Goal: Register for event/course

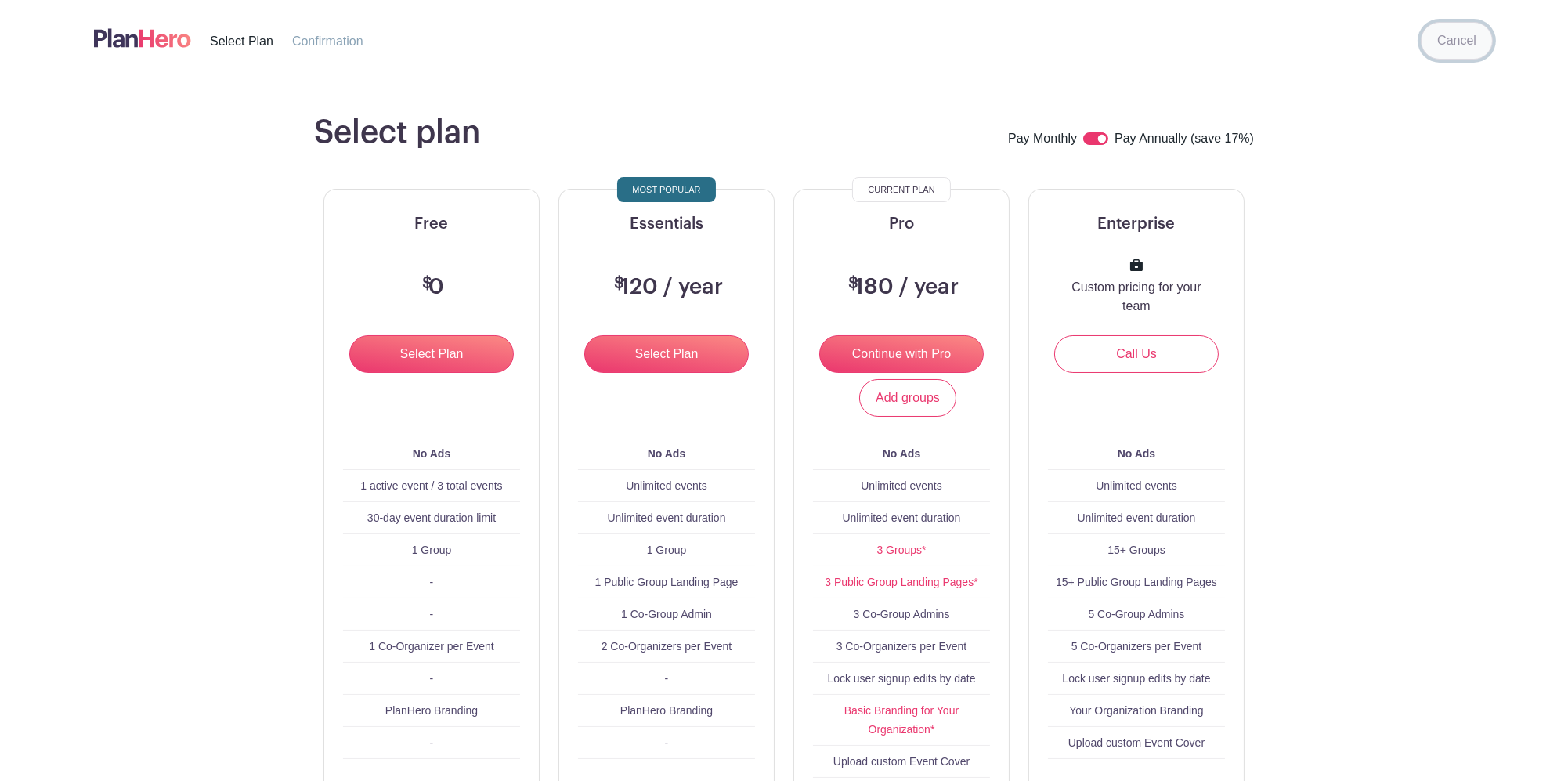
click at [1474, 50] on link "Cancel" at bounding box center [1456, 40] width 72 height 37
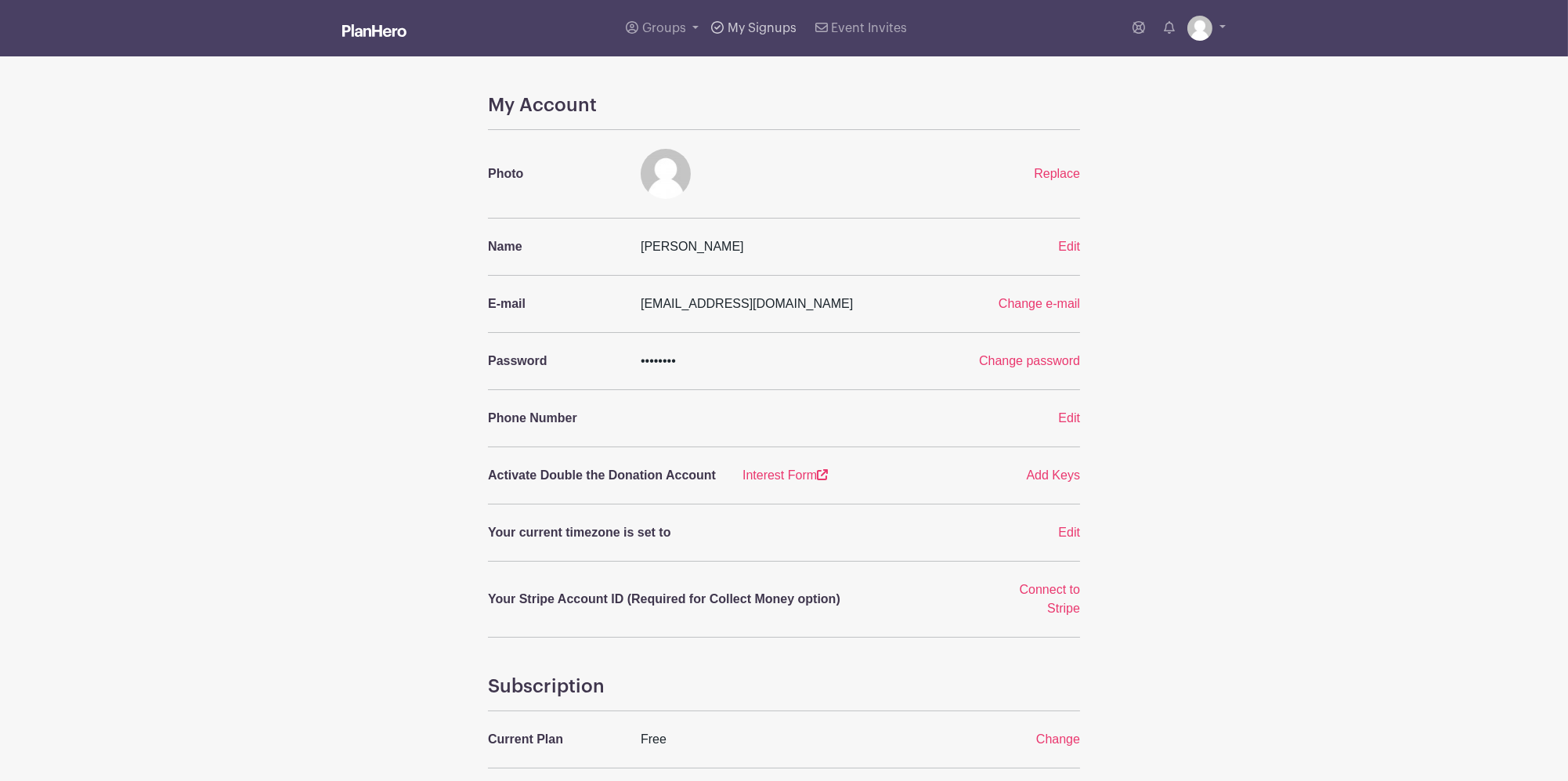
click at [756, 26] on span "My Signups" at bounding box center [762, 27] width 69 height 12
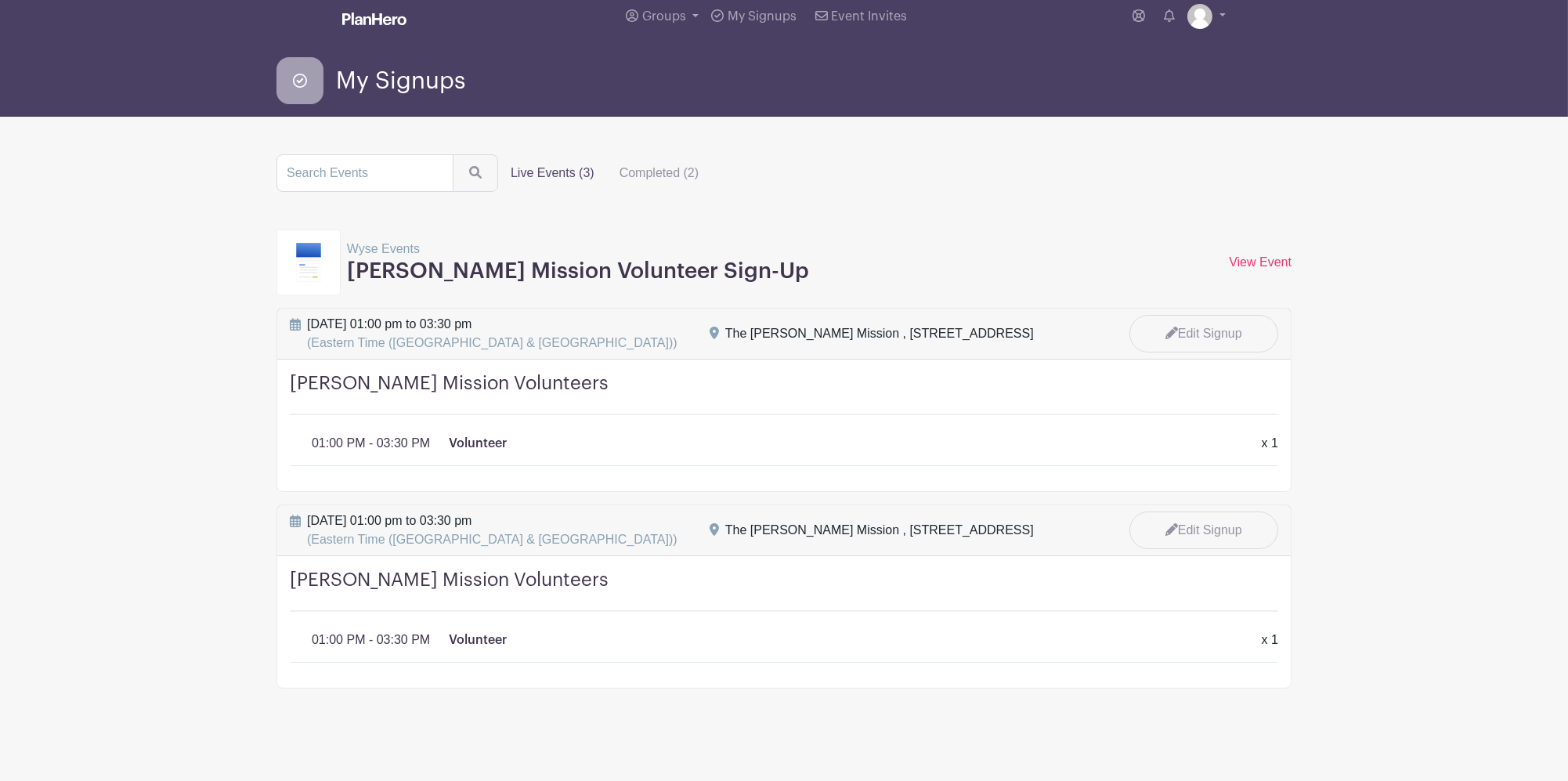
scroll to position [15, 0]
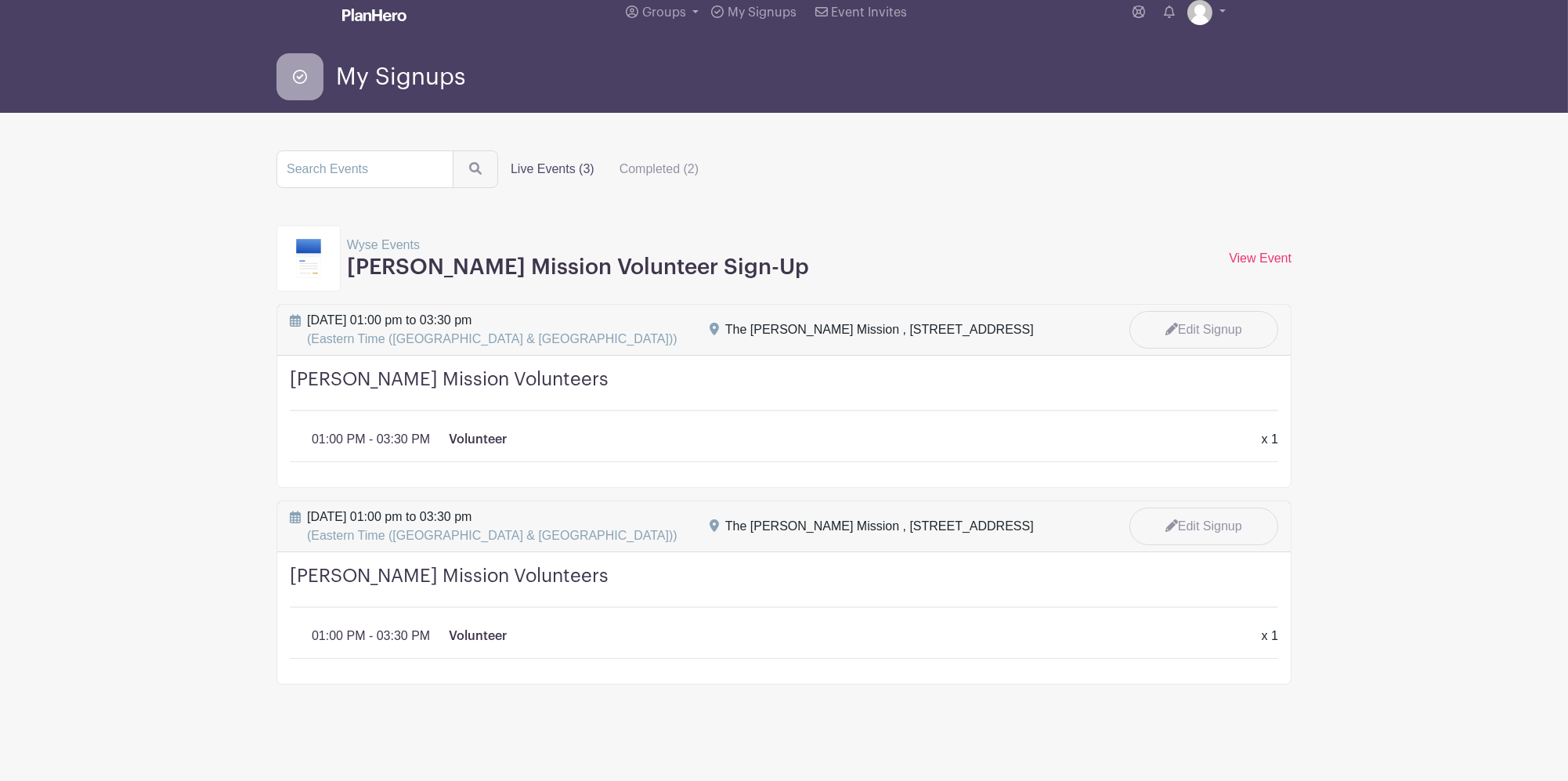
click at [1033, 443] on div "Volunteer x 1" at bounding box center [845, 439] width 793 height 19
click at [476, 435] on p "Volunteer" at bounding box center [478, 439] width 58 height 19
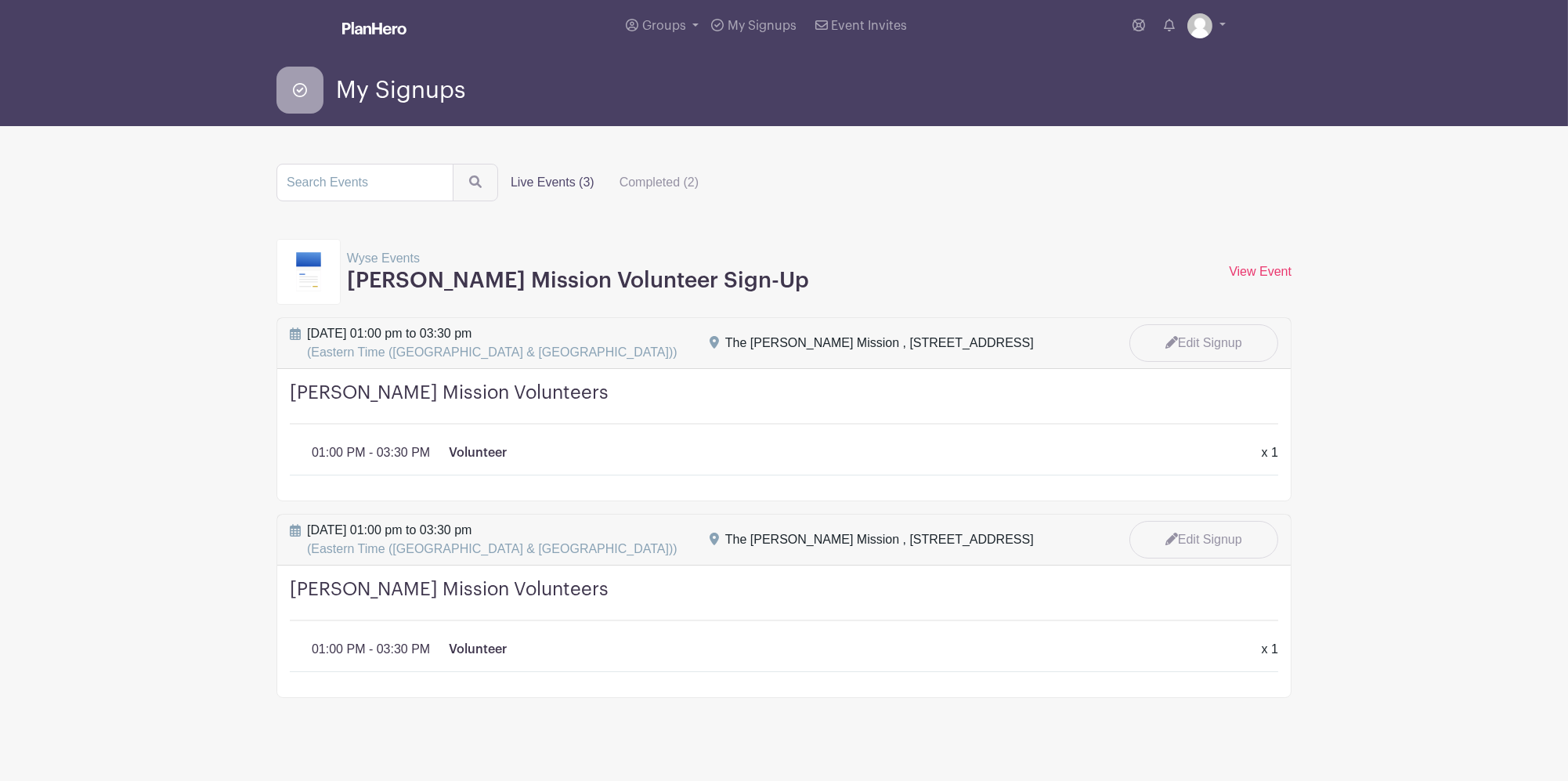
scroll to position [0, 0]
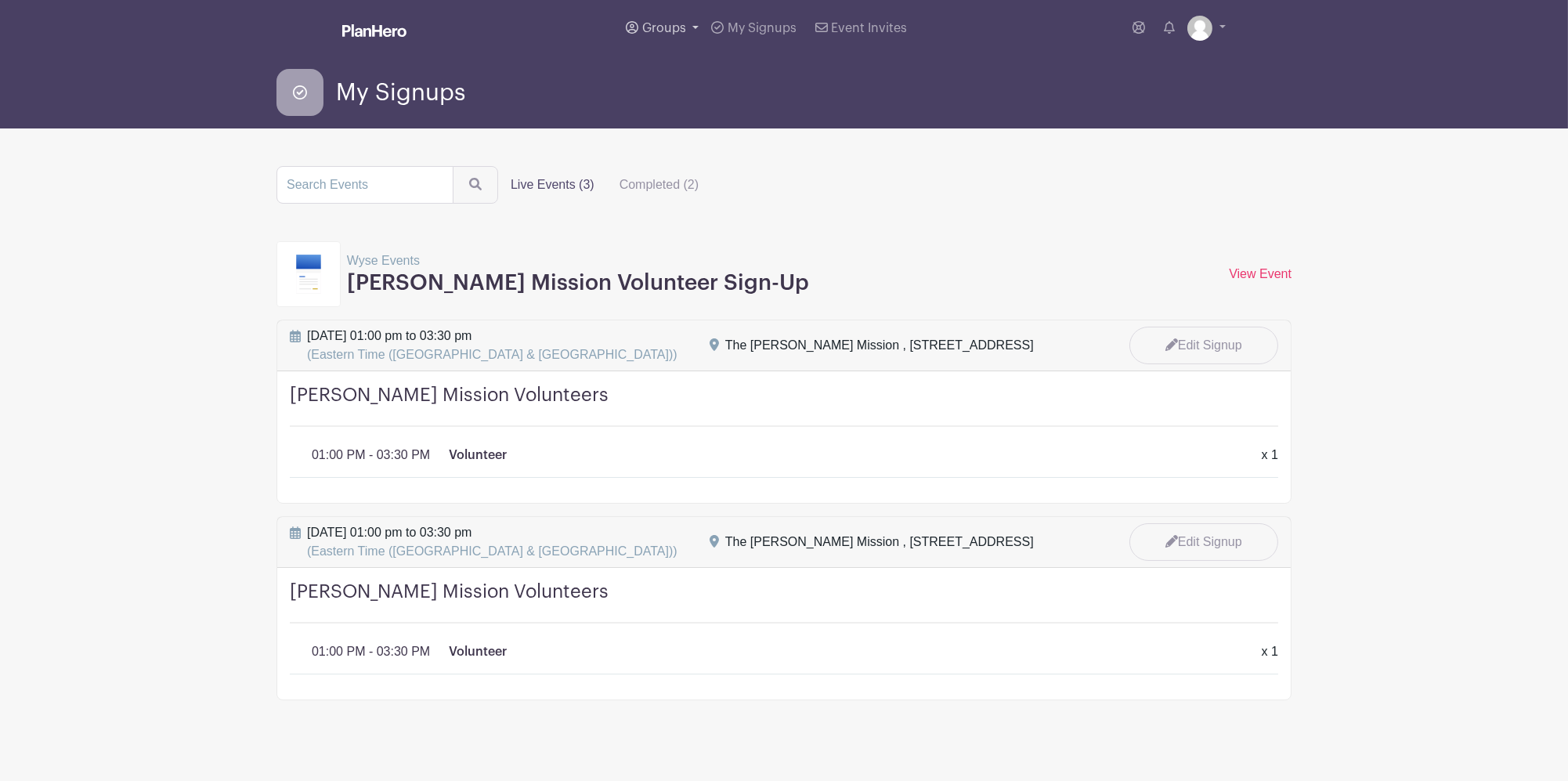
click at [652, 31] on span "Groups" at bounding box center [664, 27] width 44 height 12
click at [703, 144] on span "Wyse Events" at bounding box center [695, 148] width 74 height 18
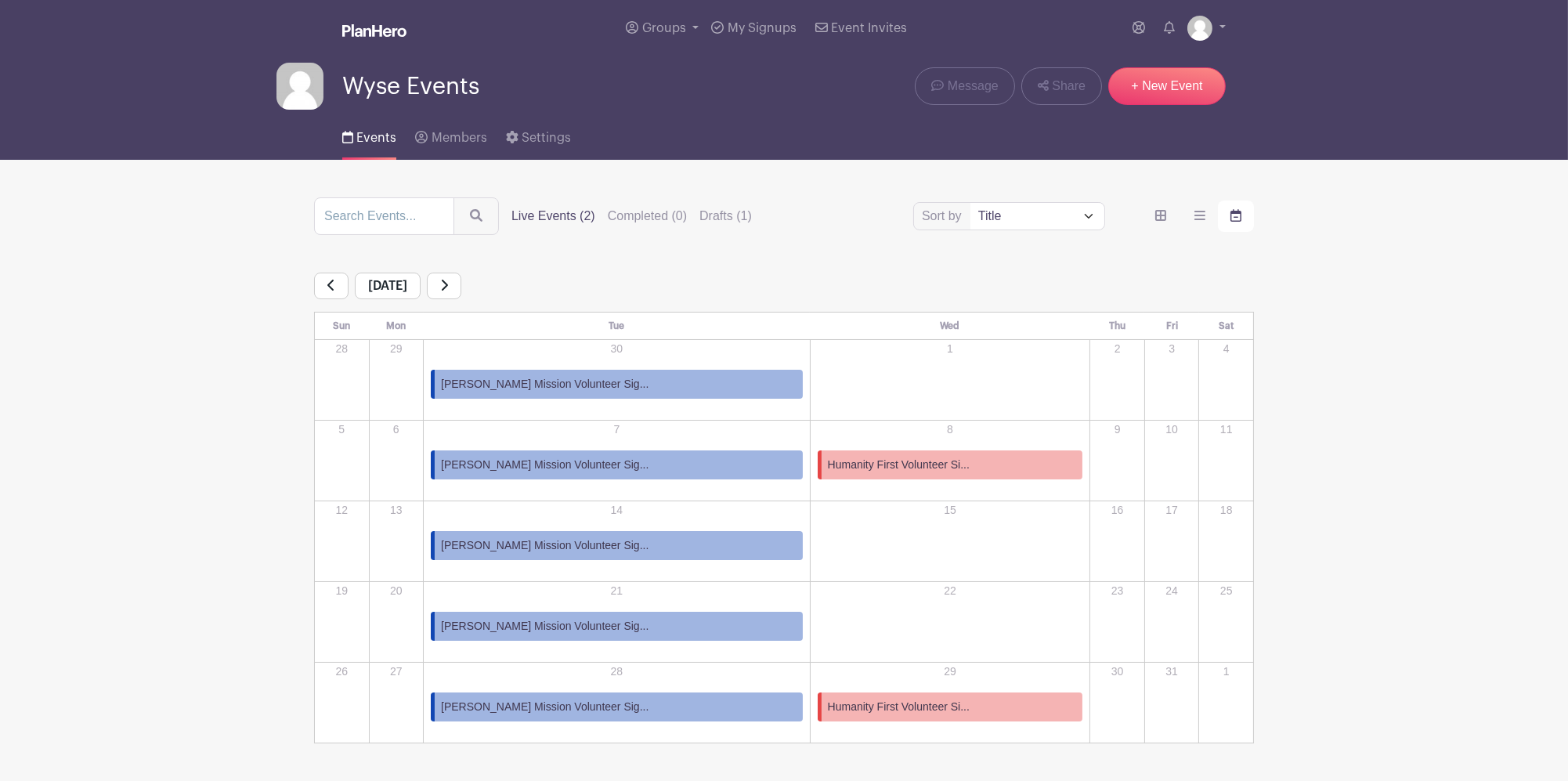
drag, startPoint x: 1203, startPoint y: 211, endPoint x: 1080, endPoint y: 253, distance: 130.0
click at [1206, 211] on label "order and view" at bounding box center [1199, 216] width 36 height 32
click at [0, 0] on input "order and view" at bounding box center [0, 0] width 0 height 0
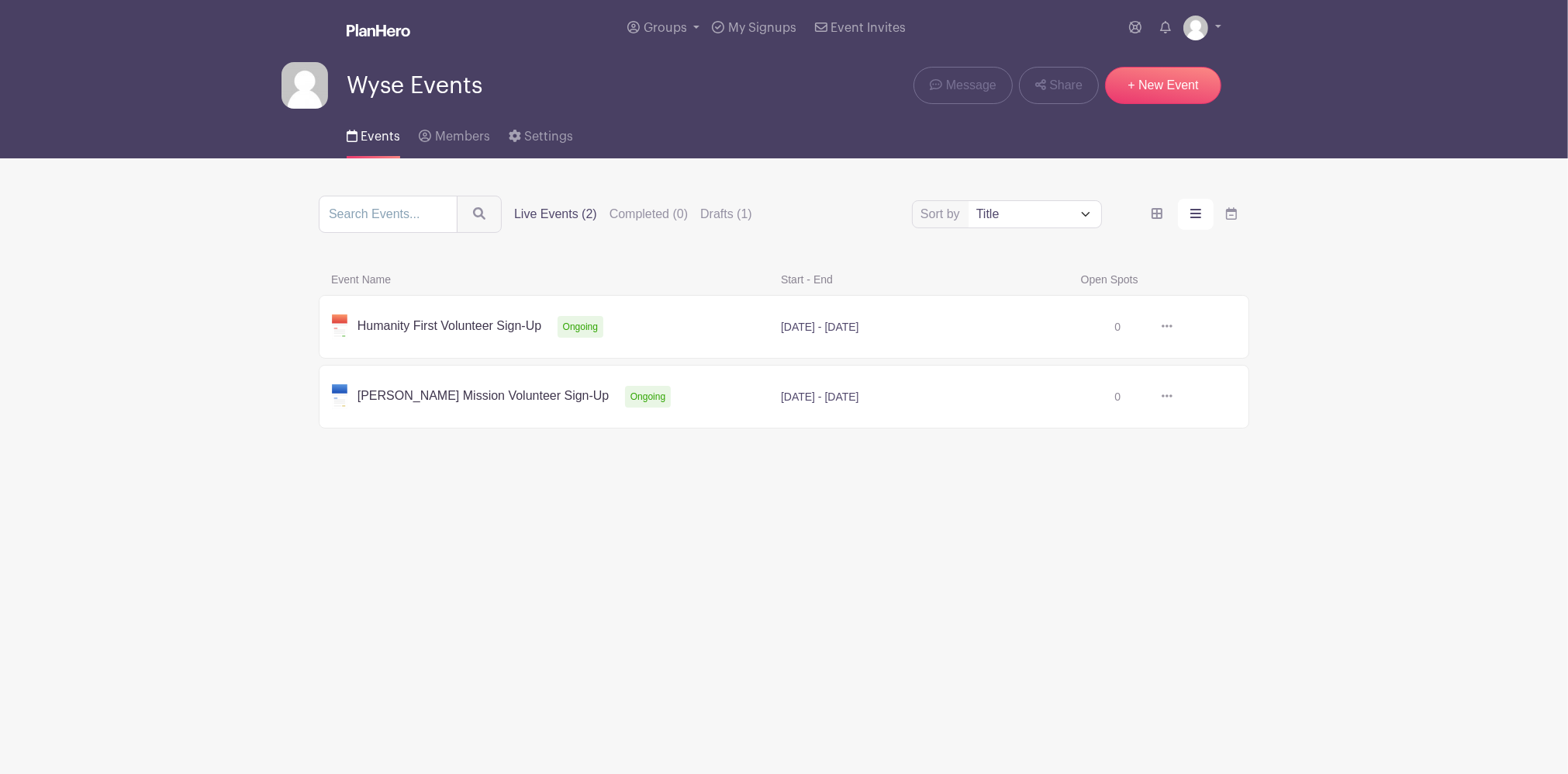
click at [1172, 397] on link at bounding box center [1172, 397] width 0 height 0
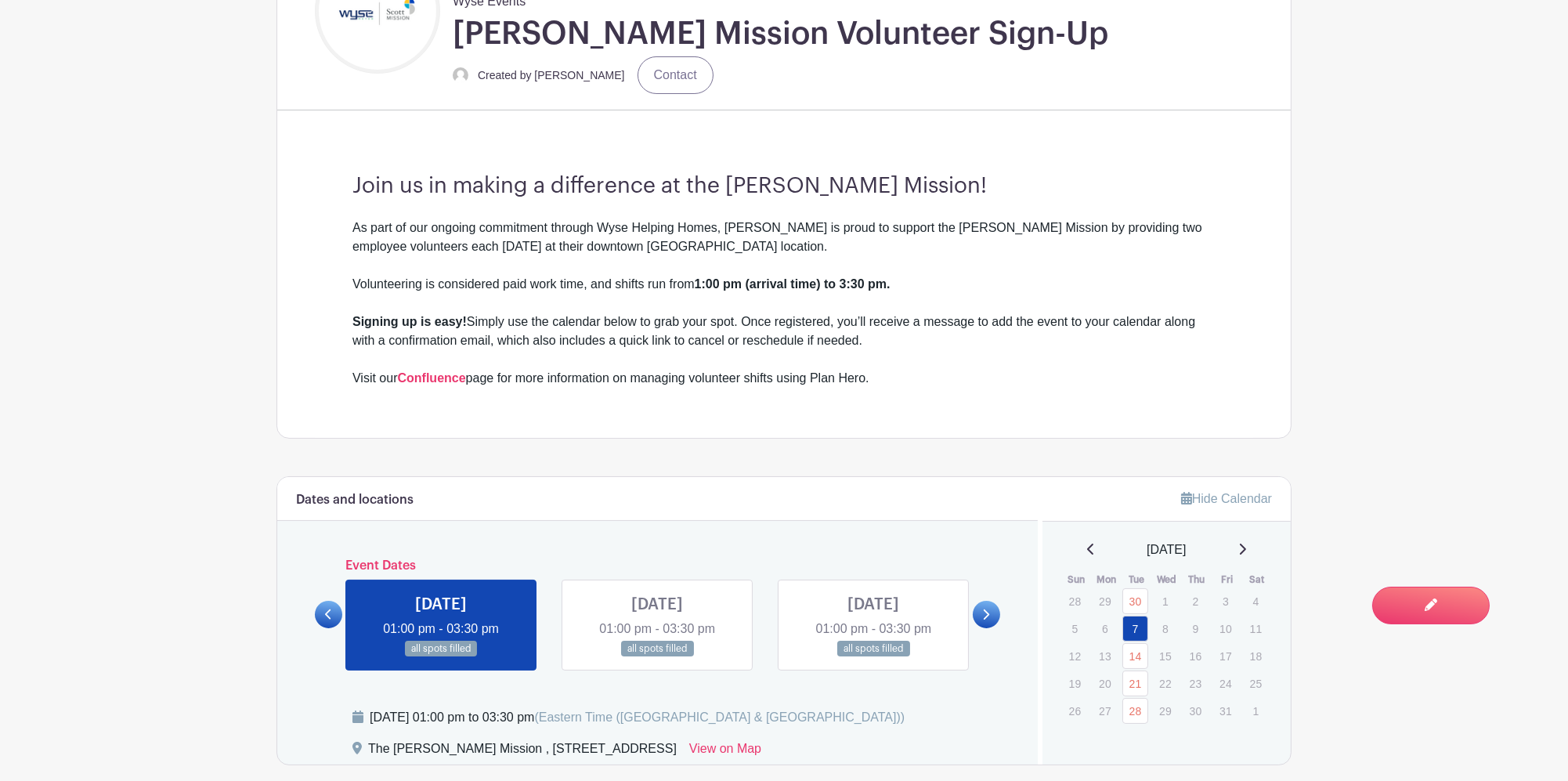
scroll to position [939, 0]
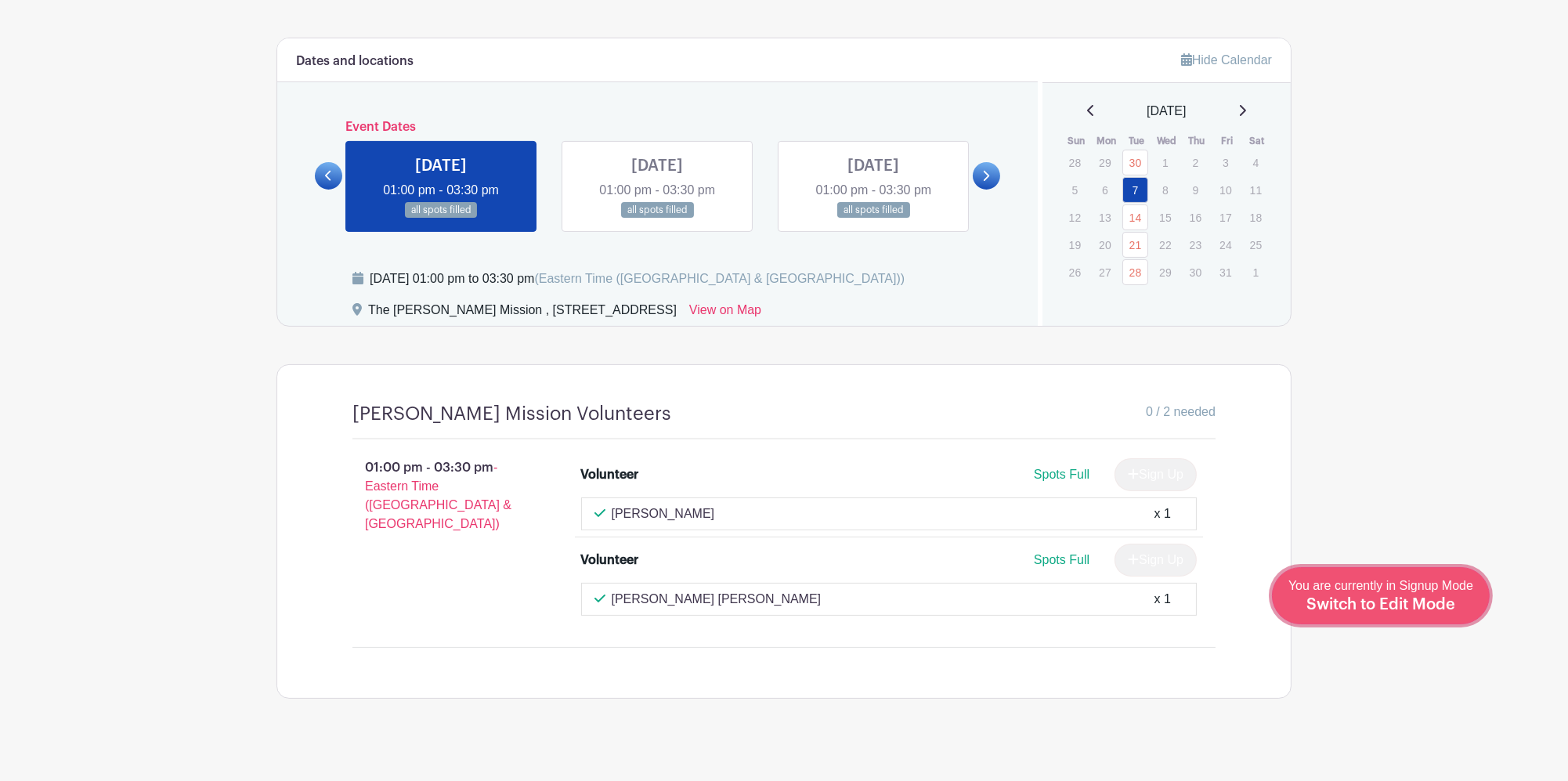
click at [1446, 598] on span "Switch to Edit Mode" at bounding box center [1380, 604] width 149 height 15
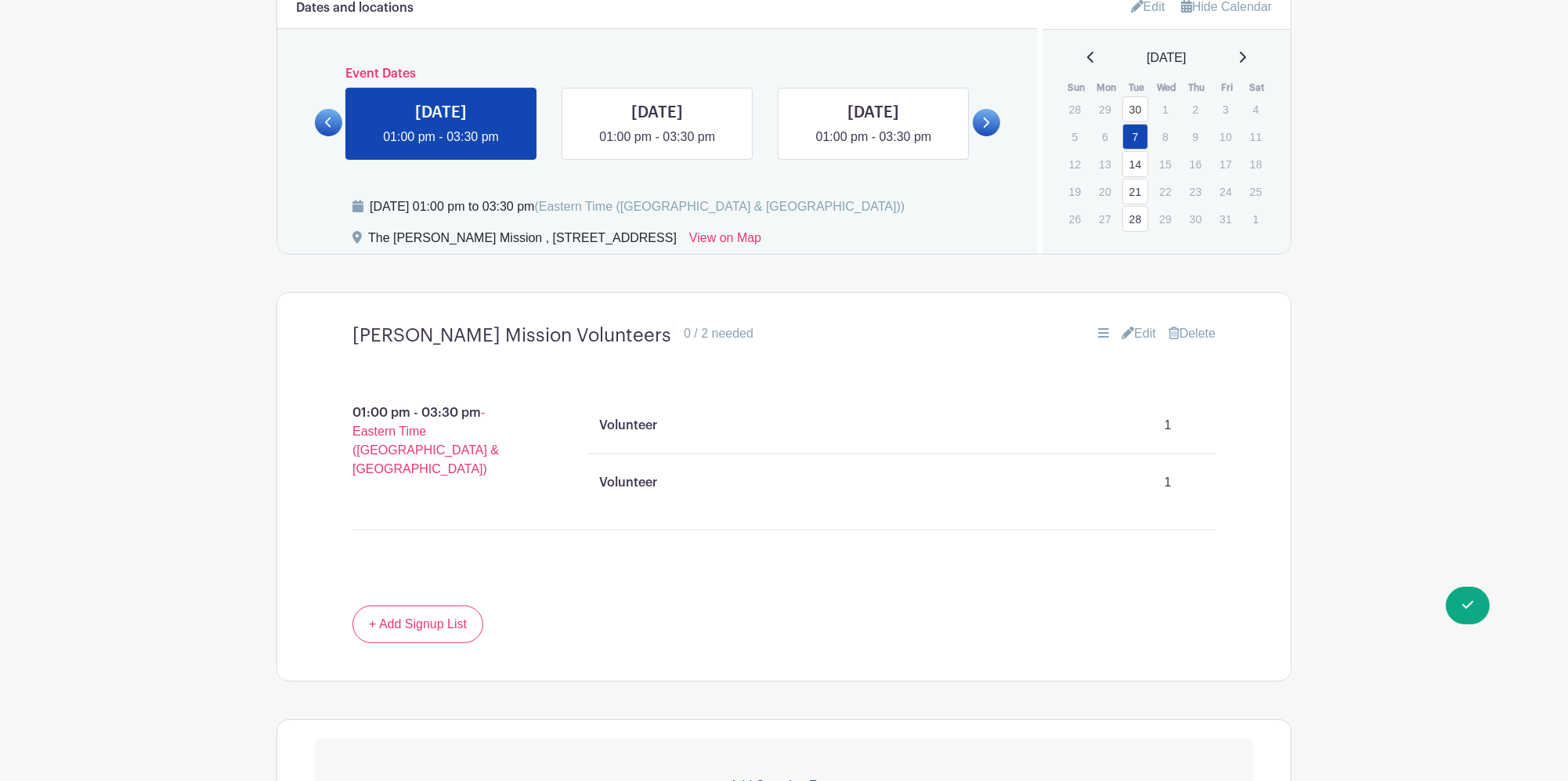
scroll to position [1044, 0]
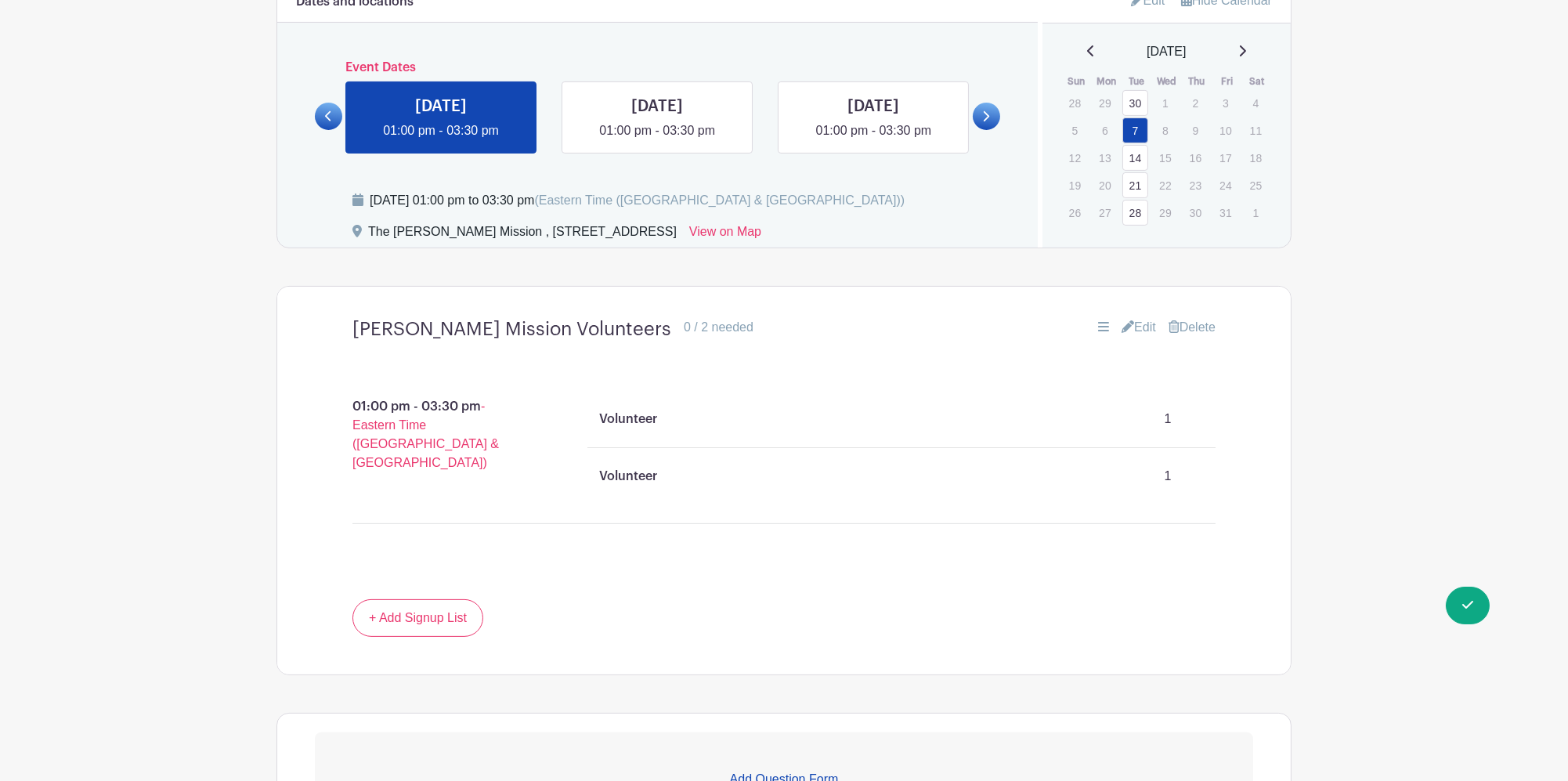
click at [1125, 321] on icon at bounding box center [1127, 326] width 12 height 12
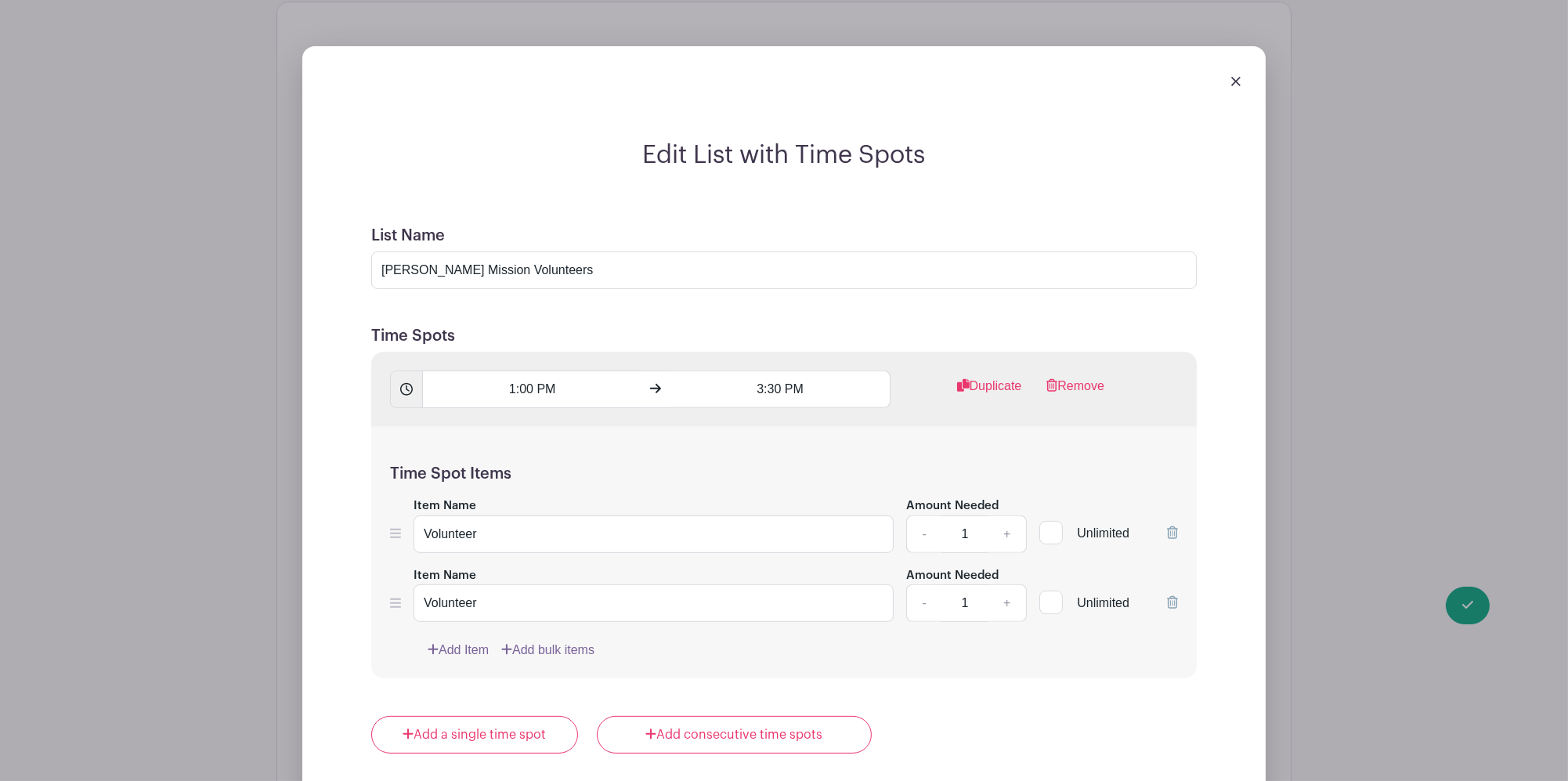
scroll to position [1461, 0]
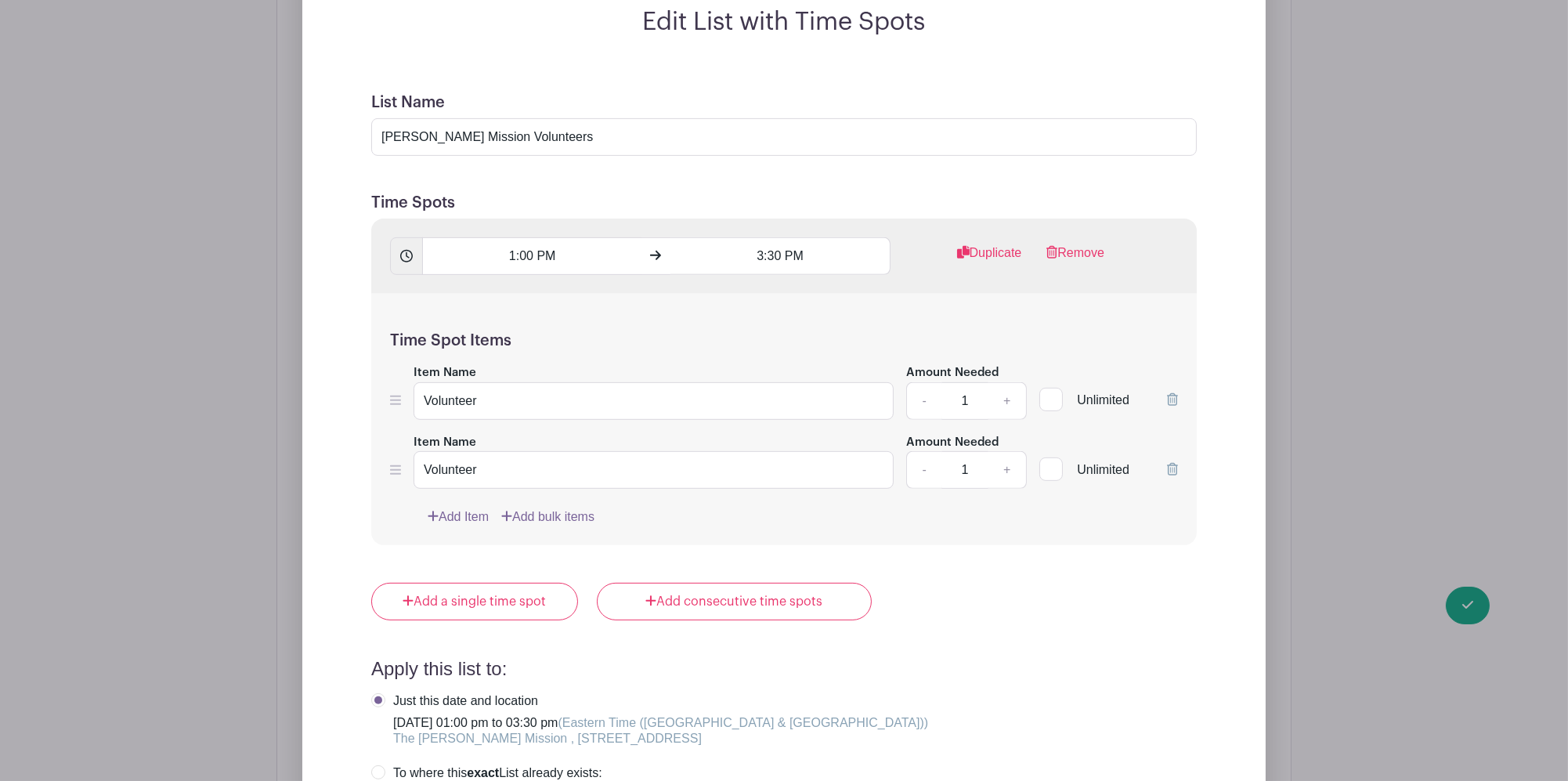
click at [459, 508] on link "Add Item" at bounding box center [459, 517] width 61 height 19
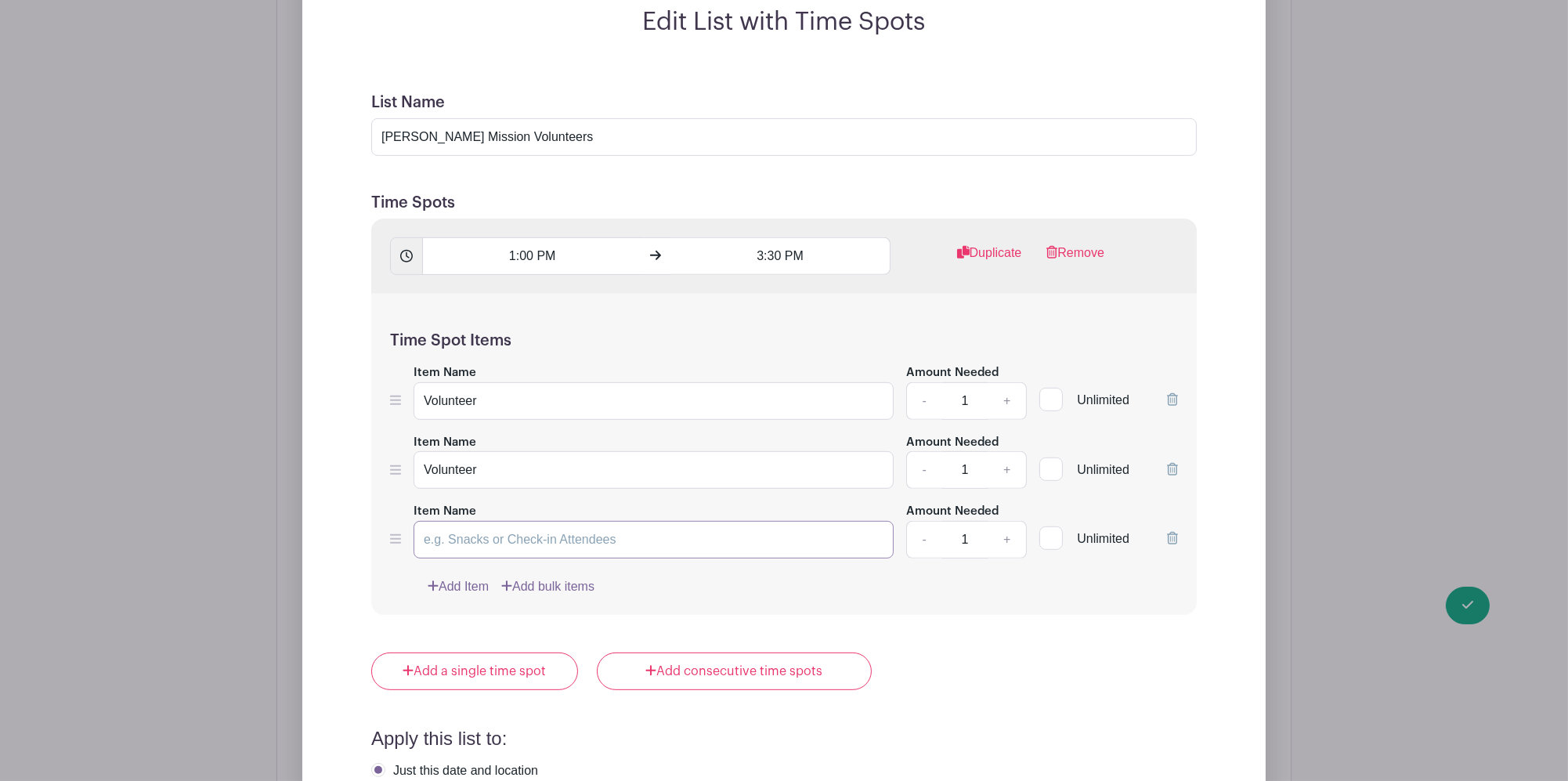
click at [549, 531] on input "Item Name" at bounding box center [653, 539] width 480 height 37
drag, startPoint x: 524, startPoint y: 454, endPoint x: 379, endPoint y: 448, distance: 145.1
click at [319, 447] on div "Edit List with Time Spots List Name [PERSON_NAME] Mission Volunteers Time Spots…" at bounding box center [784, 585] width 938 height 1155
click at [503, 525] on input "Item Name" at bounding box center [653, 539] width 480 height 37
paste input "Volunteer"
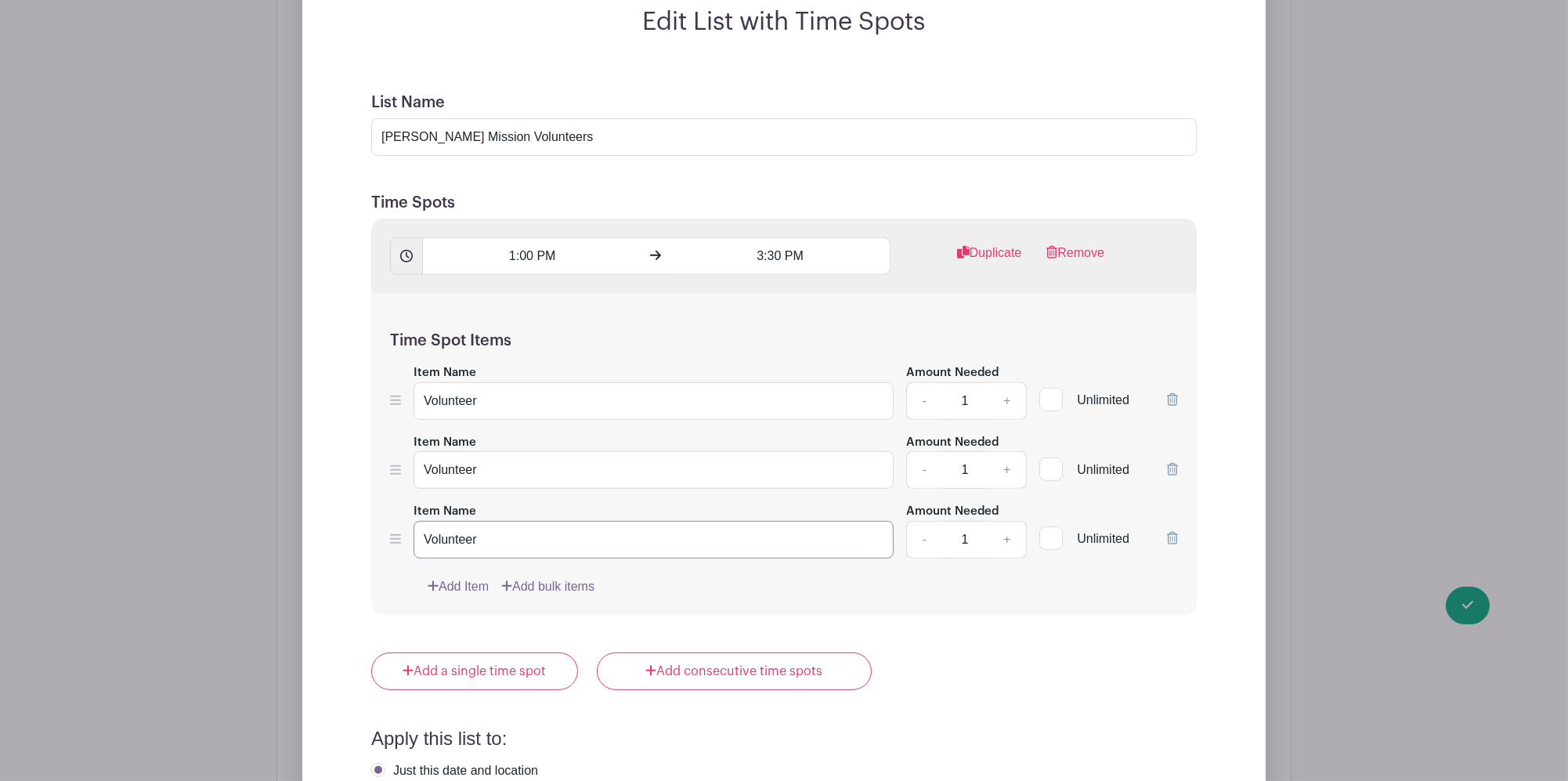
type input "Volunteer"
click at [1007, 666] on div "Add a single time spot Add consecutive time spots" at bounding box center [784, 671] width 826 height 37
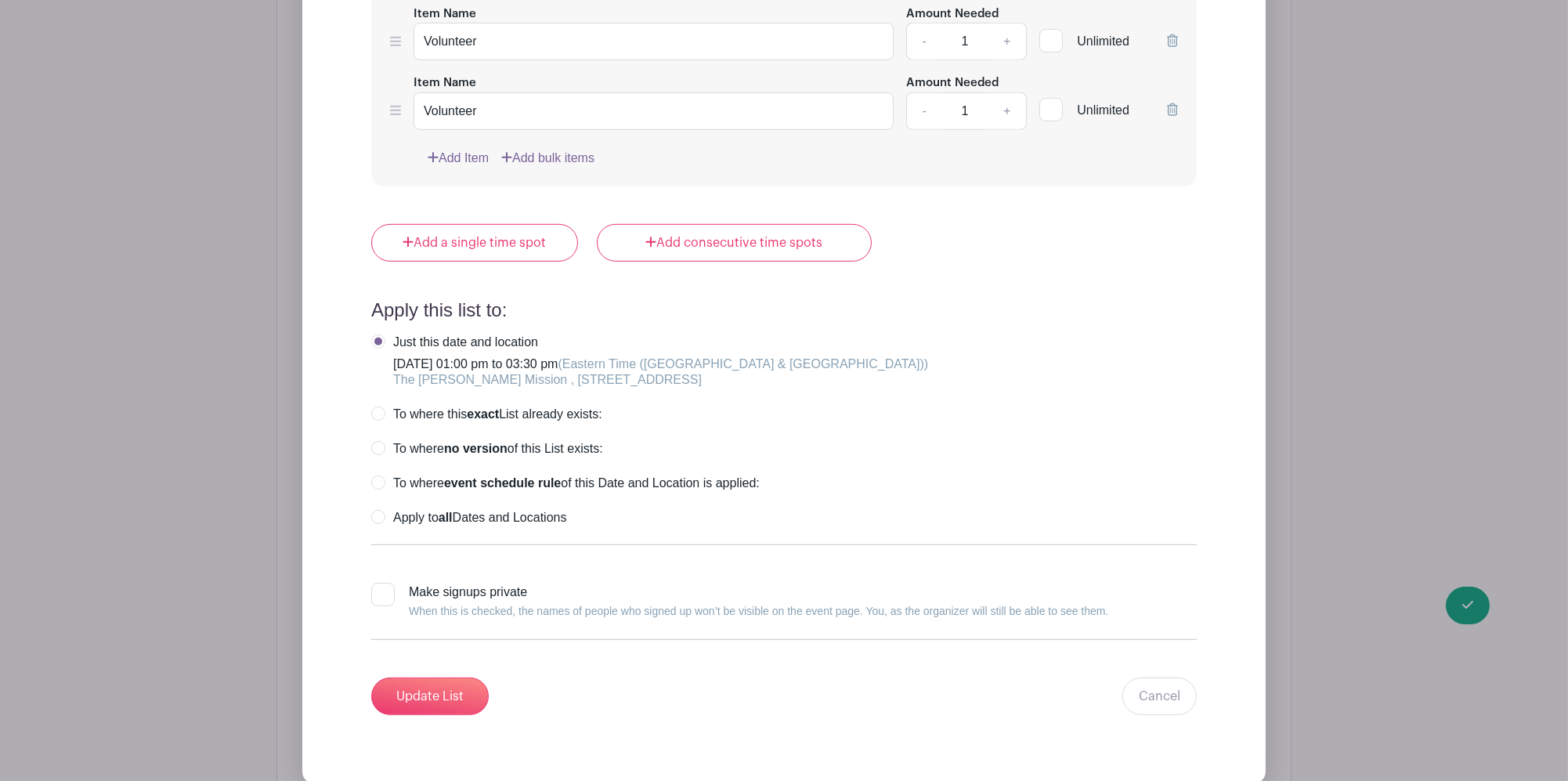
scroll to position [2088, 0]
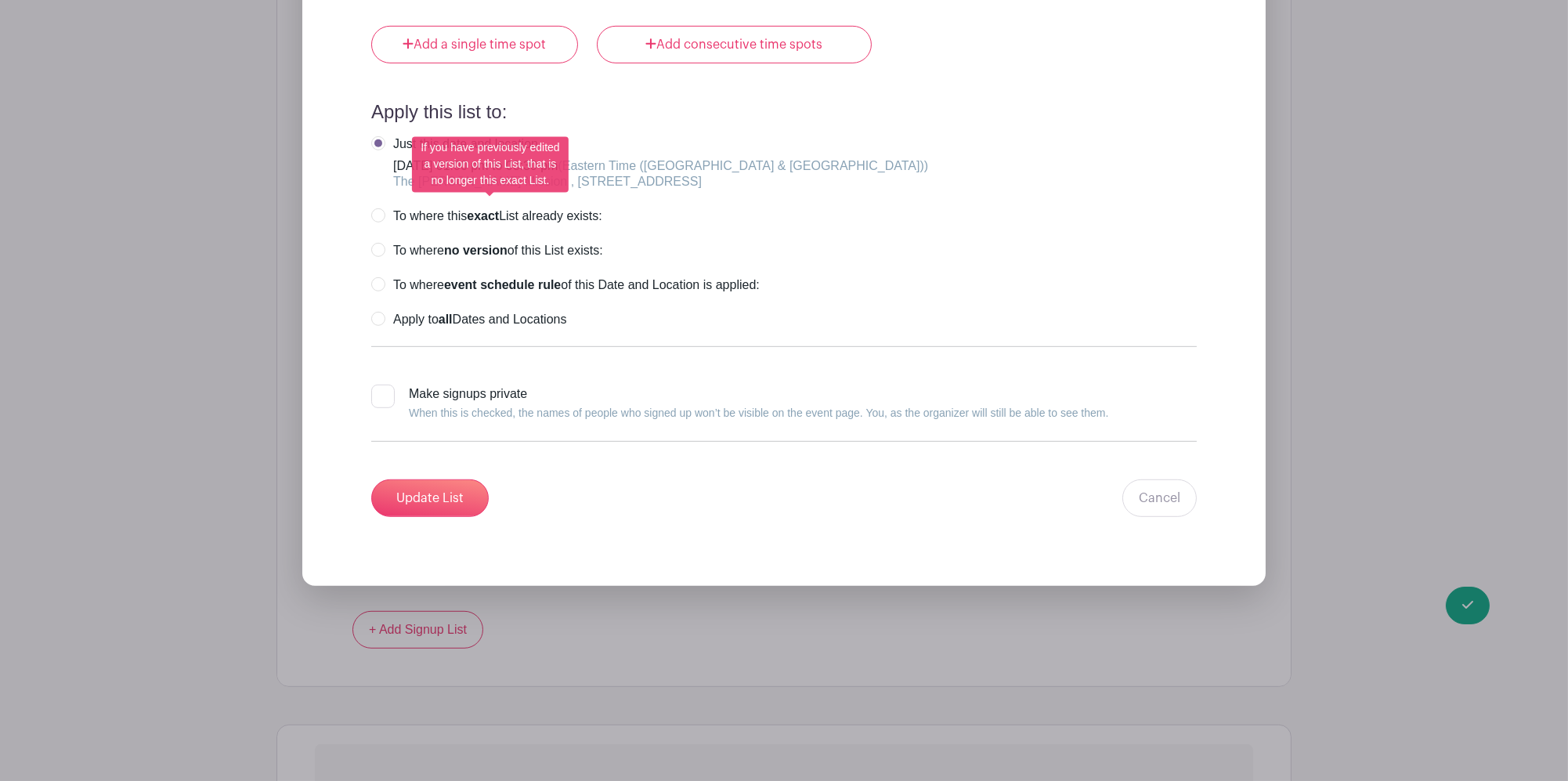
click at [582, 209] on label "To where this exact List already exists:" at bounding box center [487, 216] width 231 height 15
radio input "true"
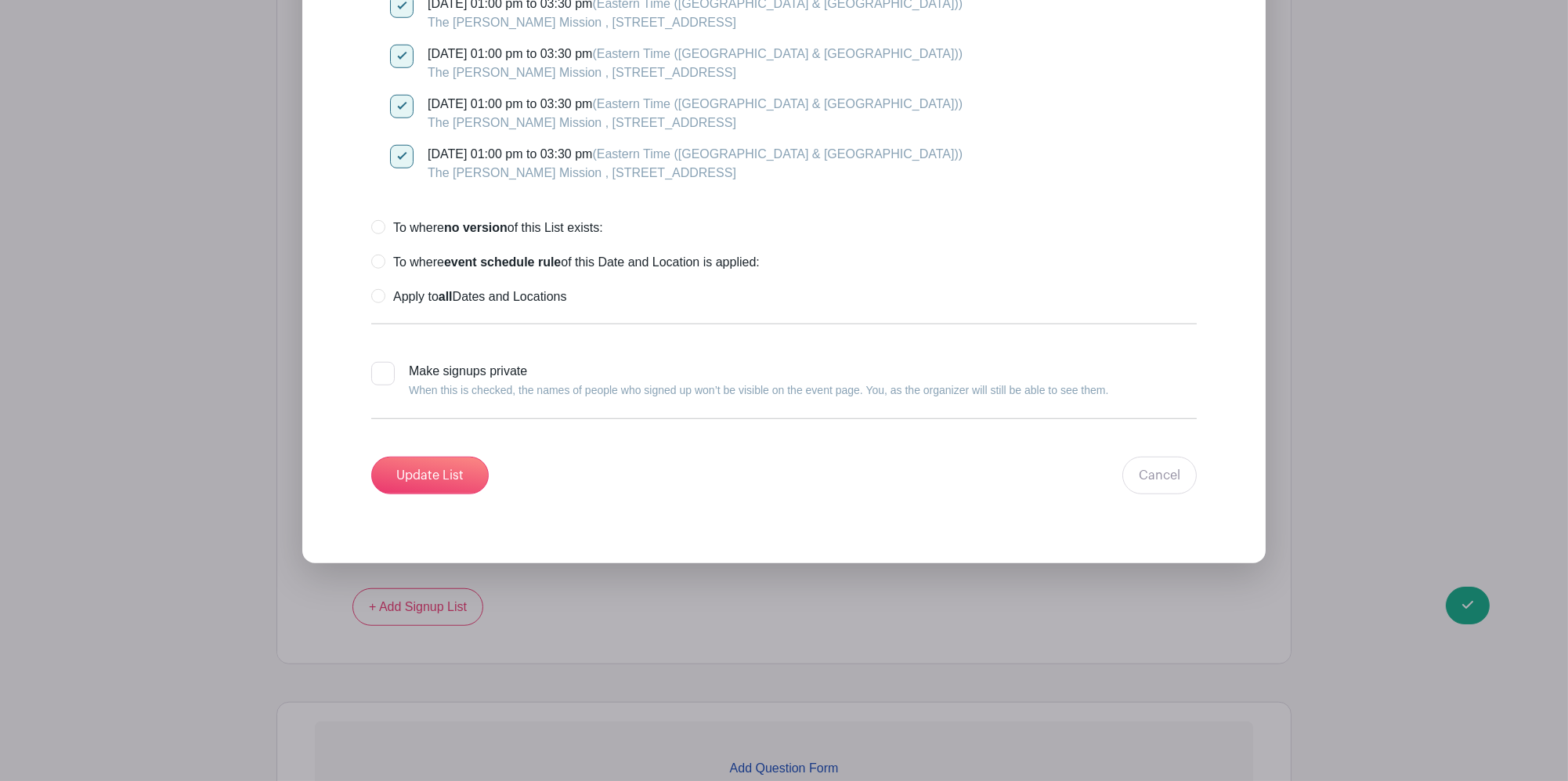
scroll to position [3132, 0]
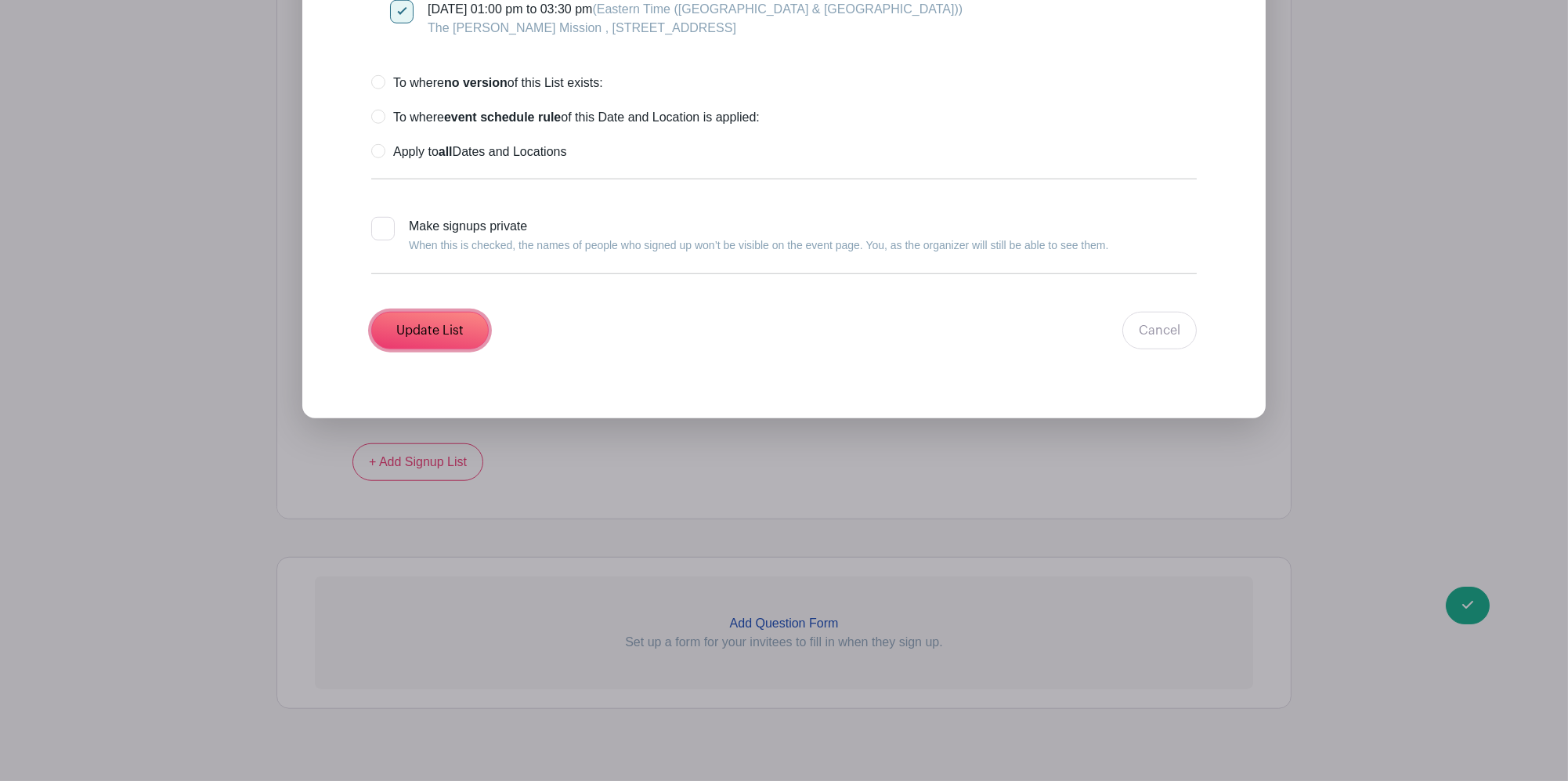
click at [462, 318] on input "Update List" at bounding box center [429, 330] width 117 height 37
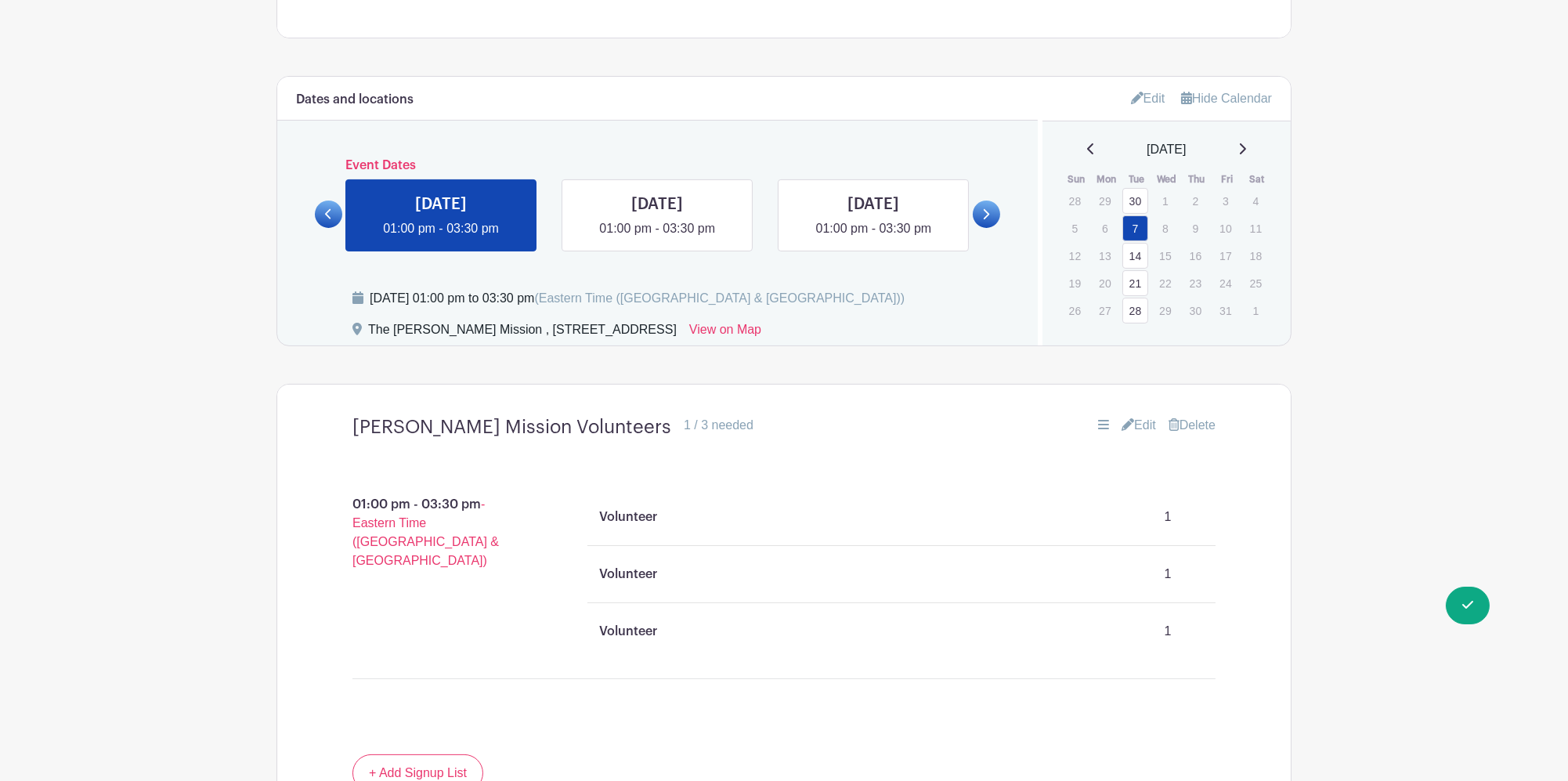
scroll to position [957, 0]
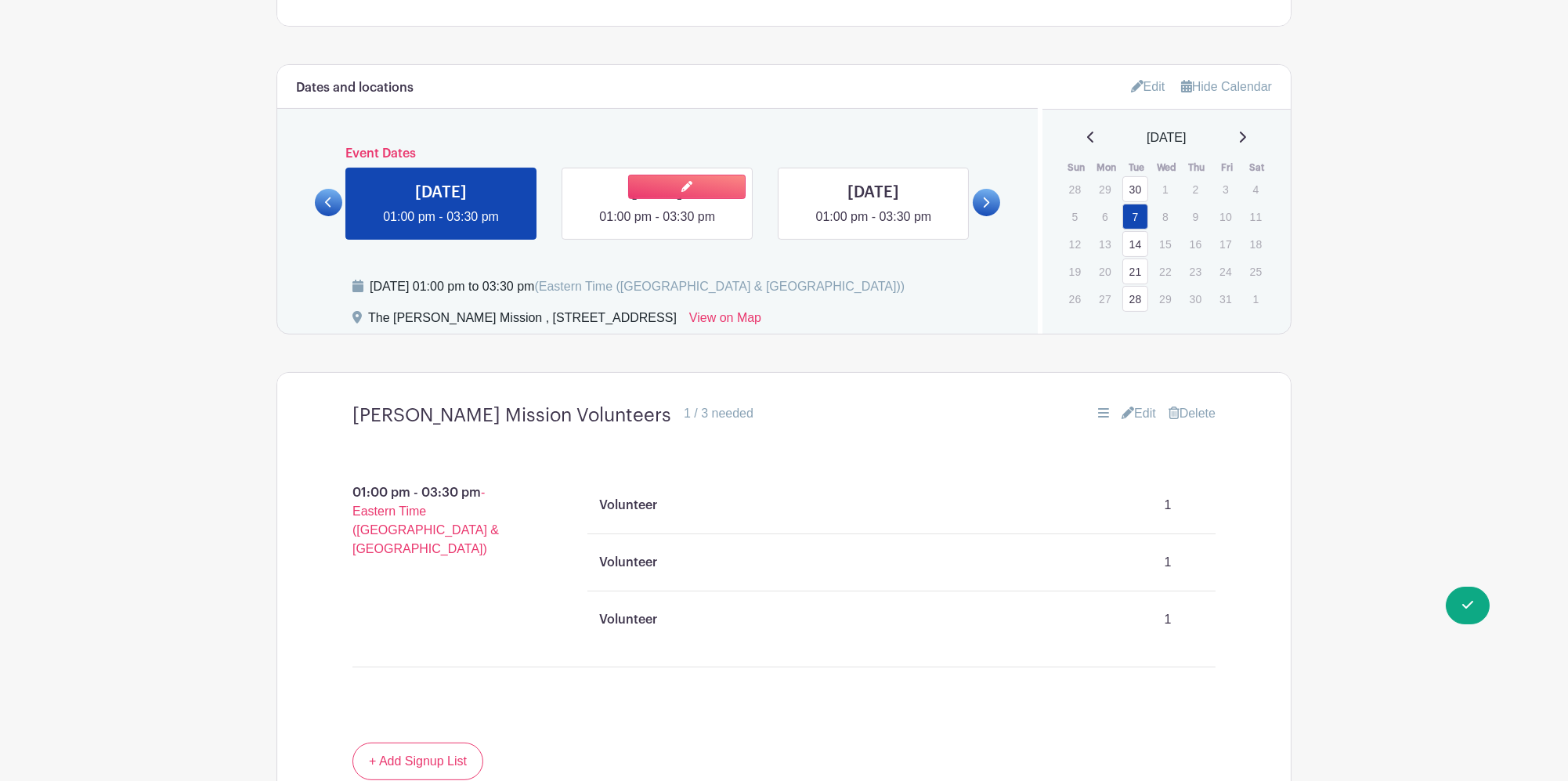
click at [657, 226] on link at bounding box center [657, 226] width 0 height 0
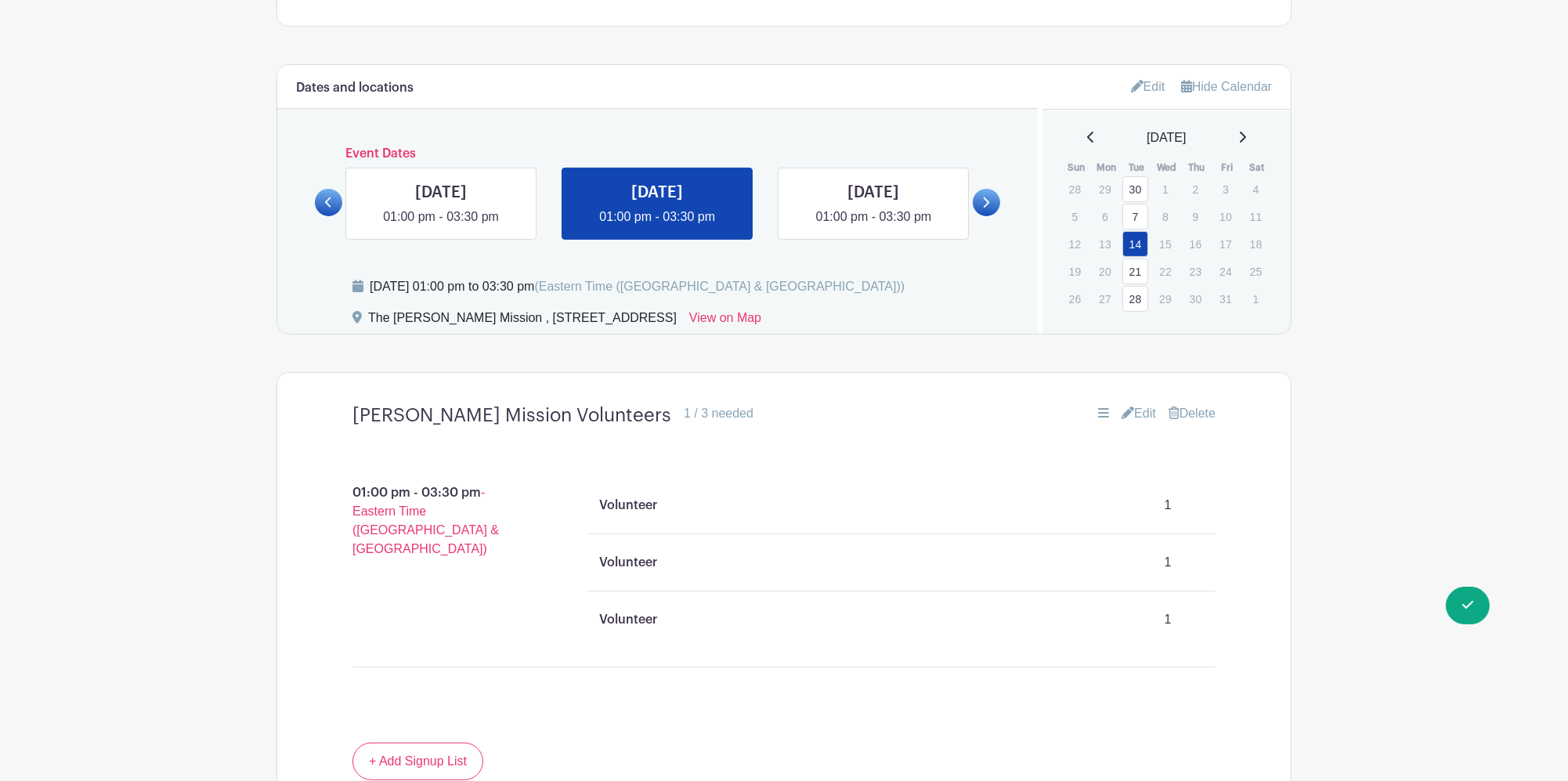
click at [624, 229] on div "Dates and locations Event Dates [DATE] 01:00 pm - 03:30 pm [DATE] 01:00 pm - 03…" at bounding box center [657, 199] width 760 height 268
click at [873, 226] on link at bounding box center [873, 226] width 0 height 0
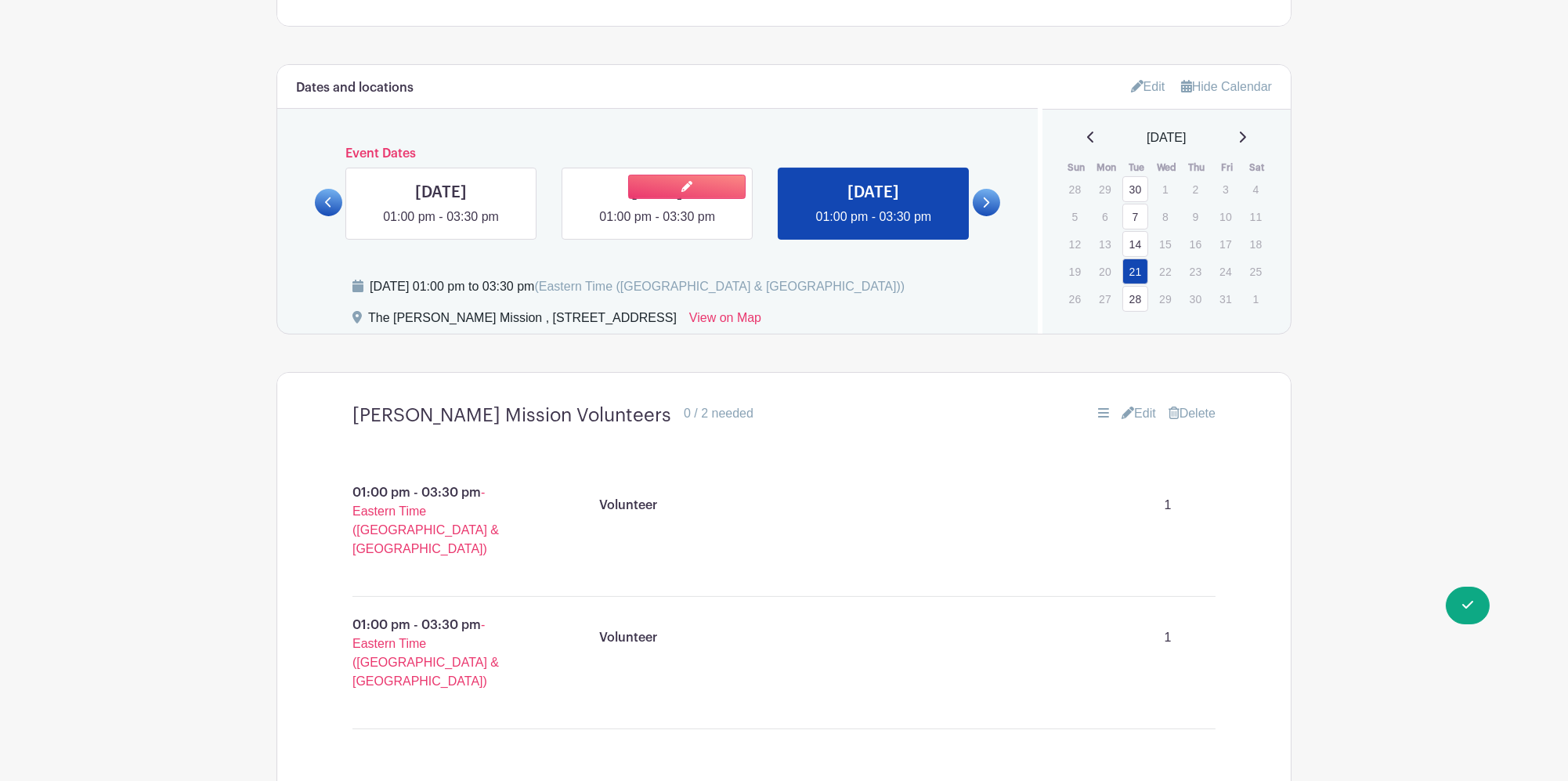
click at [657, 226] on link at bounding box center [657, 226] width 0 height 0
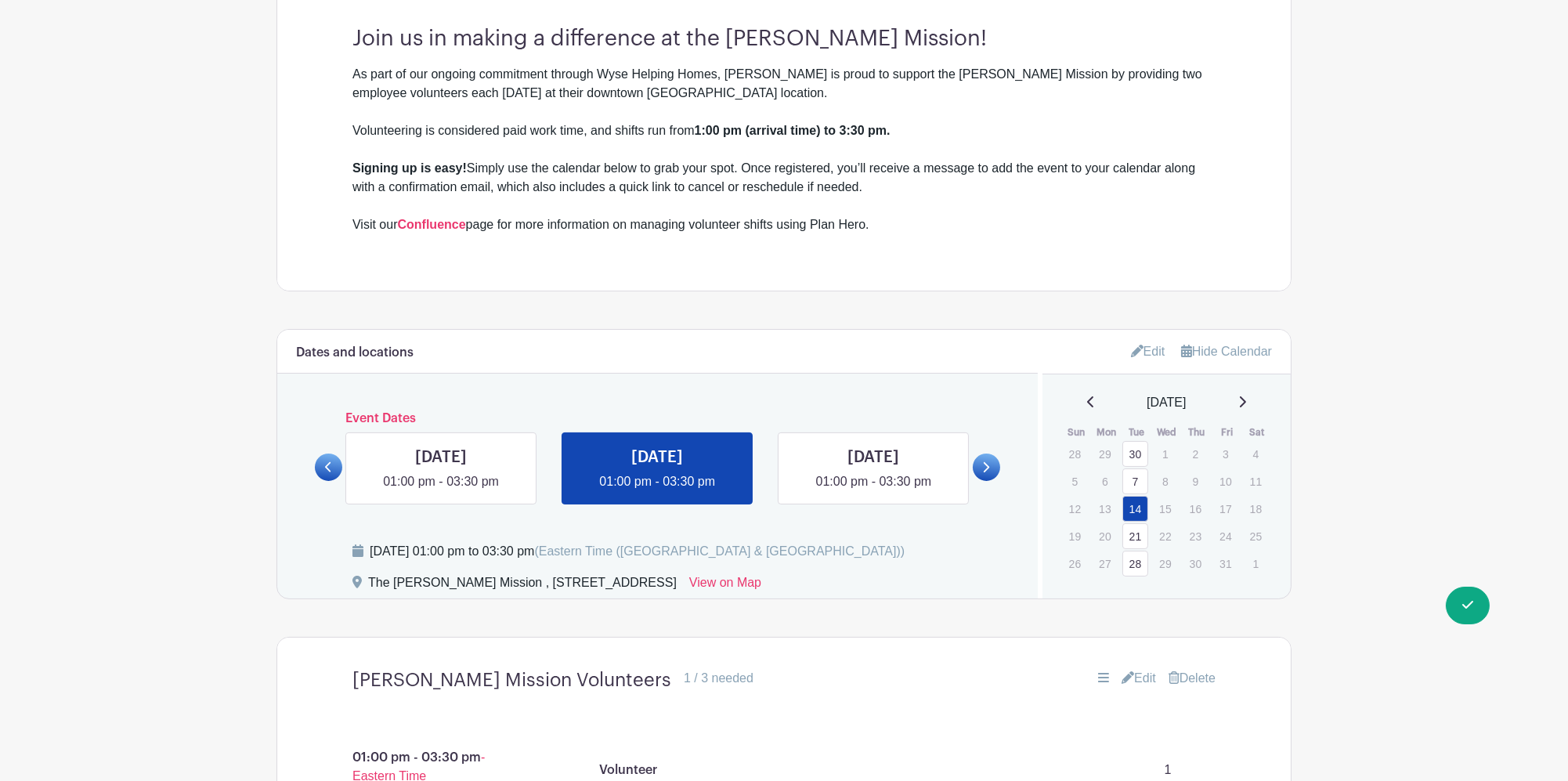
scroll to position [539, 0]
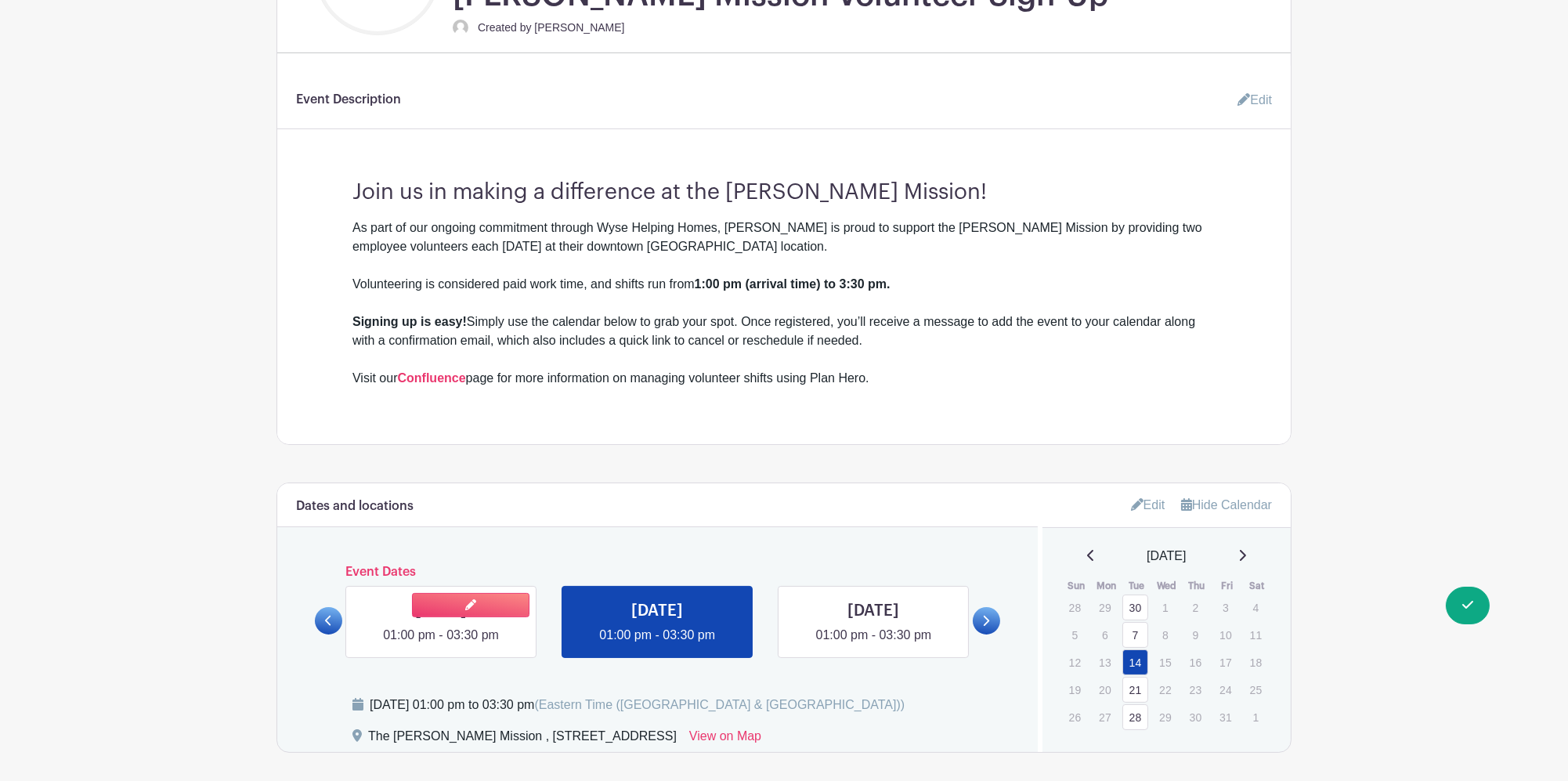
click at [441, 644] on link at bounding box center [441, 644] width 0 height 0
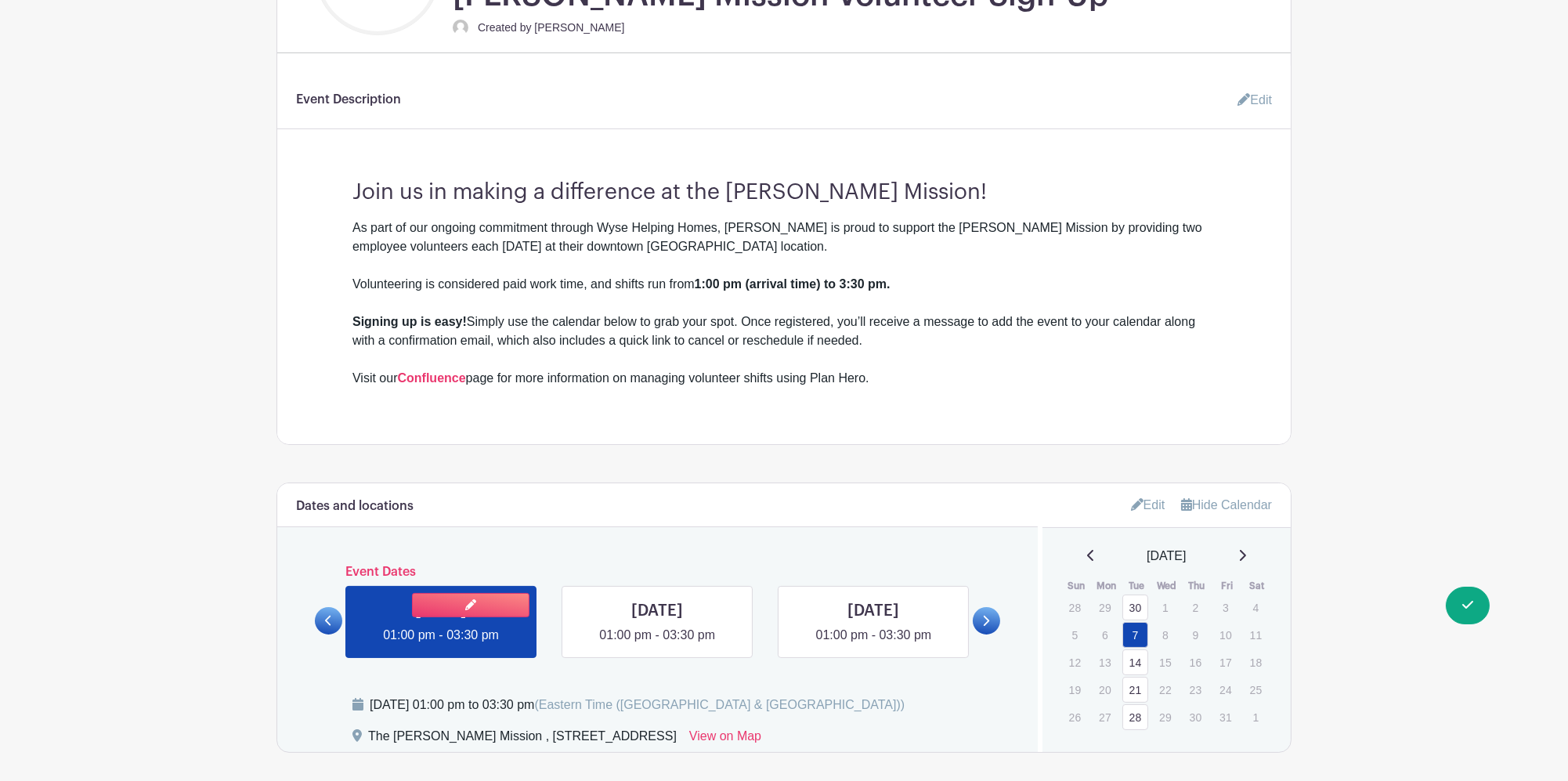
click at [441, 644] on link at bounding box center [441, 644] width 0 height 0
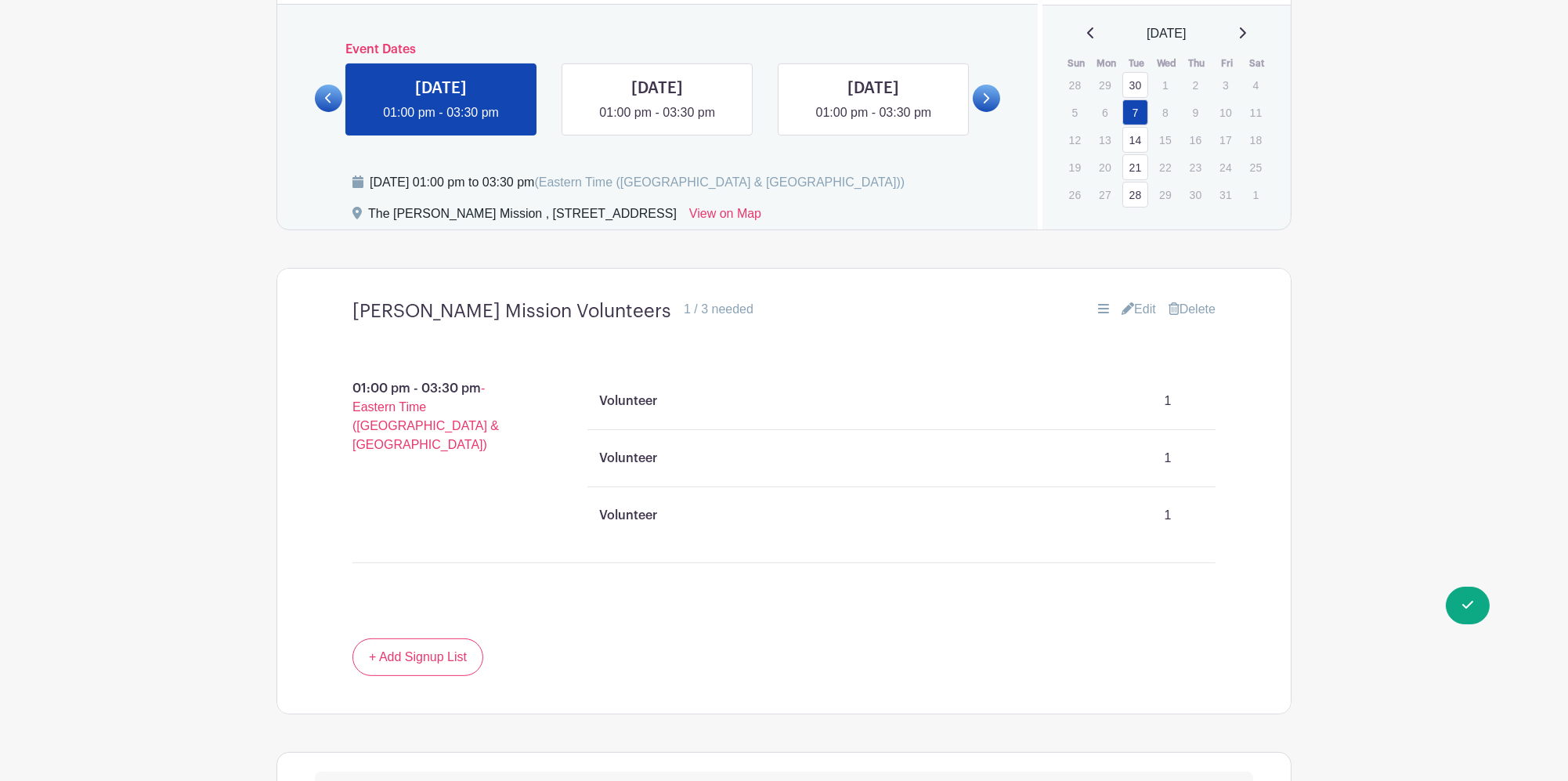
scroll to position [957, 0]
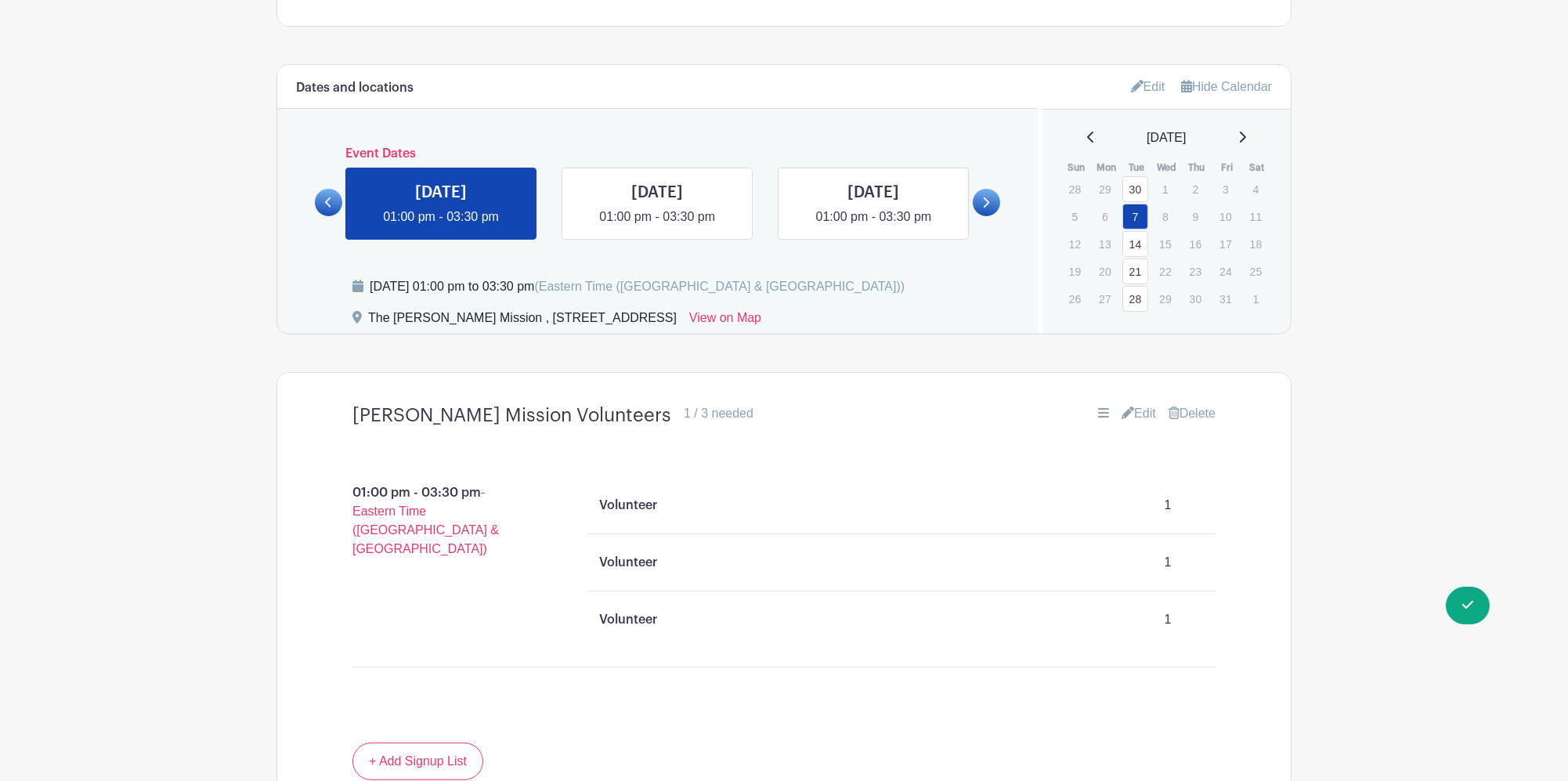
click at [1206, 80] on link "Hide Calendar" at bounding box center [1227, 87] width 91 height 13
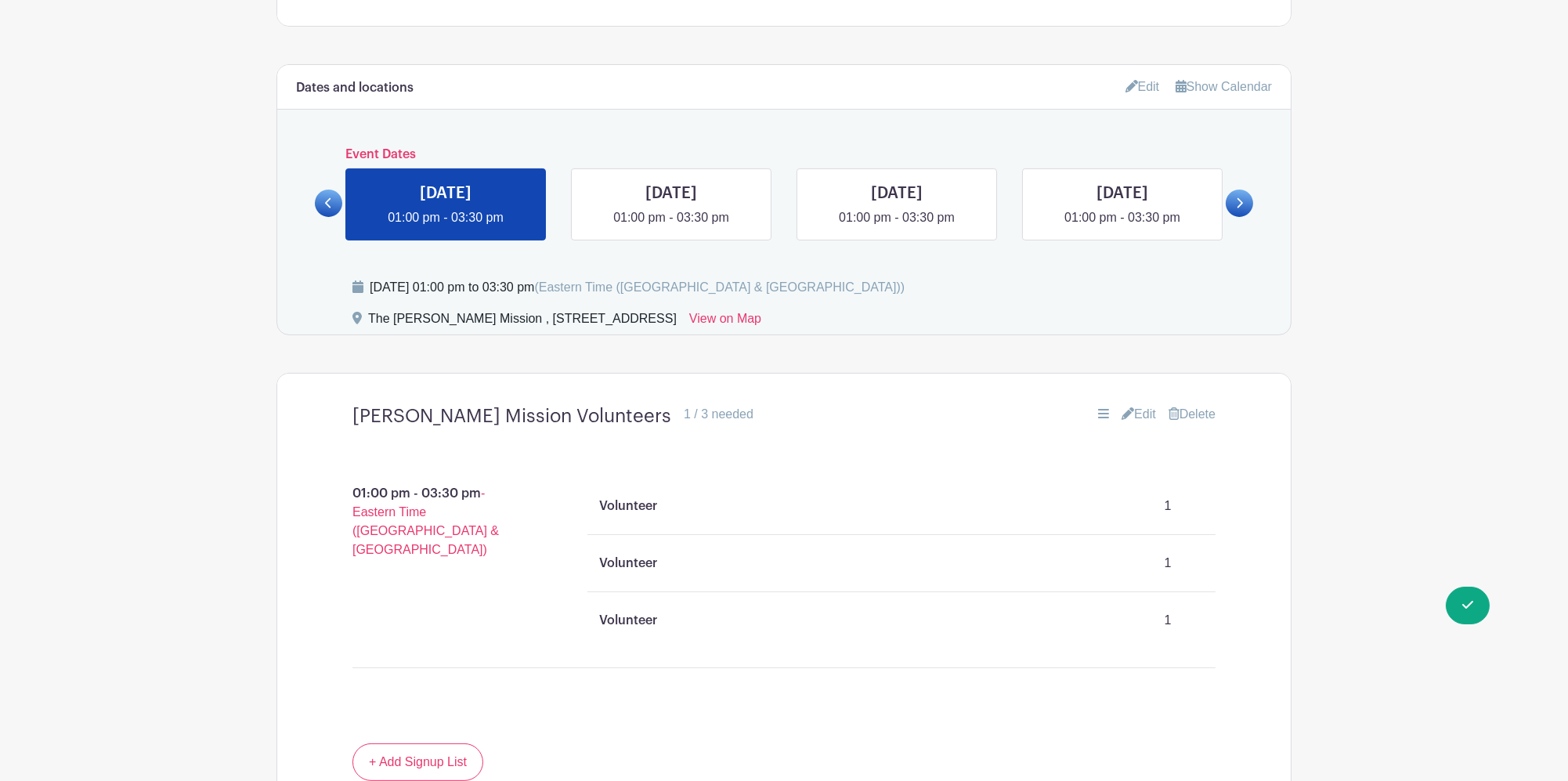
click at [1109, 65] on div "Dates and locations Edit Show Calendar" at bounding box center [784, 87] width 1013 height 44
click at [1128, 82] on link "Edit" at bounding box center [1143, 87] width 35 height 26
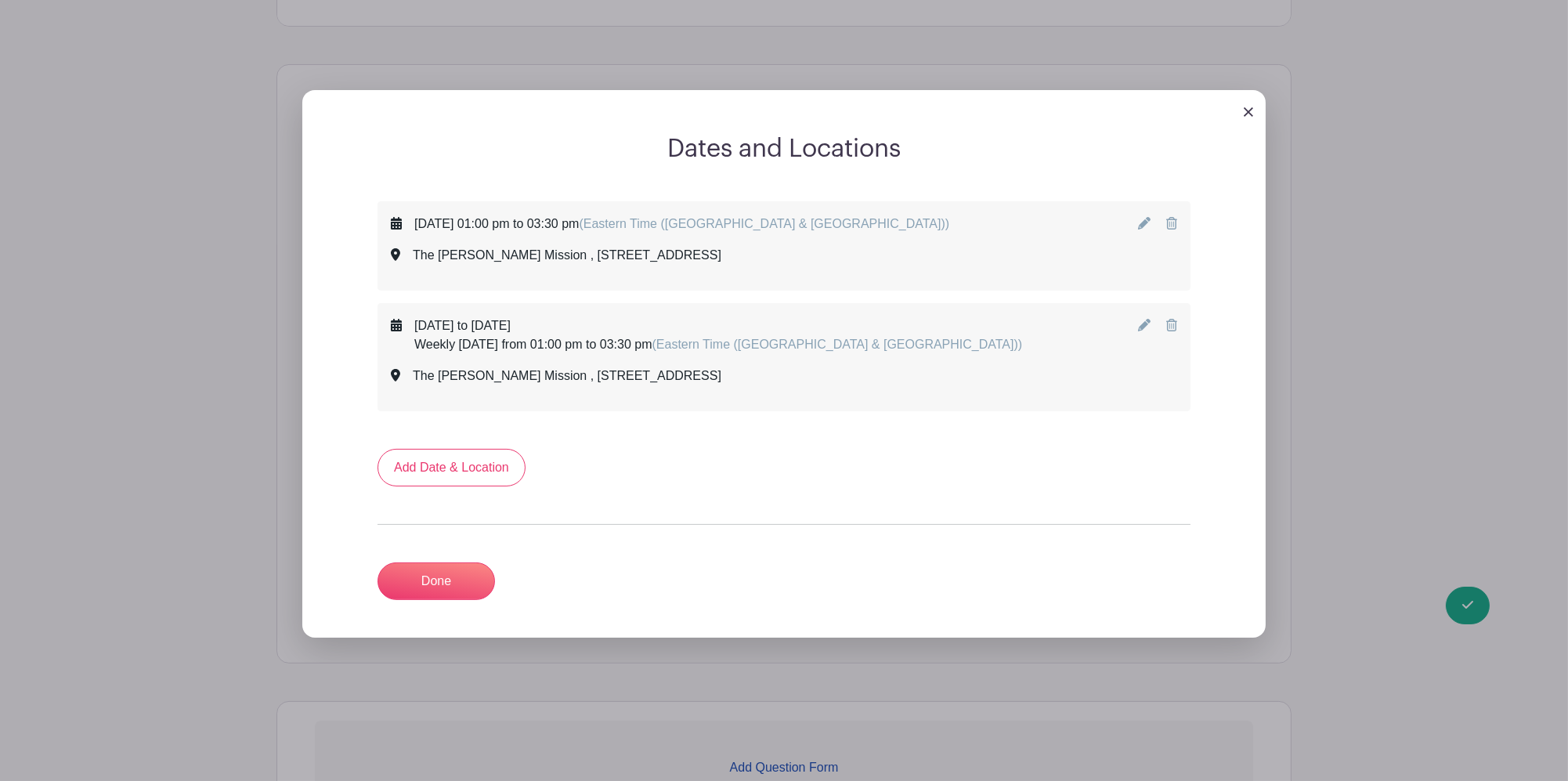
click at [714, 214] on div "[DATE] 01:00 pm to 03:30 pm (Eastern Time ([GEOGRAPHIC_DATA] & [GEOGRAPHIC_DATA…" at bounding box center [681, 223] width 535 height 19
click at [649, 333] on div "[DATE] to [DATE] Weekly [DATE] from 01:00 pm to 03:30 pm (Eastern Time ([GEOGRA…" at bounding box center [718, 335] width 608 height 37
click at [1242, 104] on div at bounding box center [784, 112] width 963 height 44
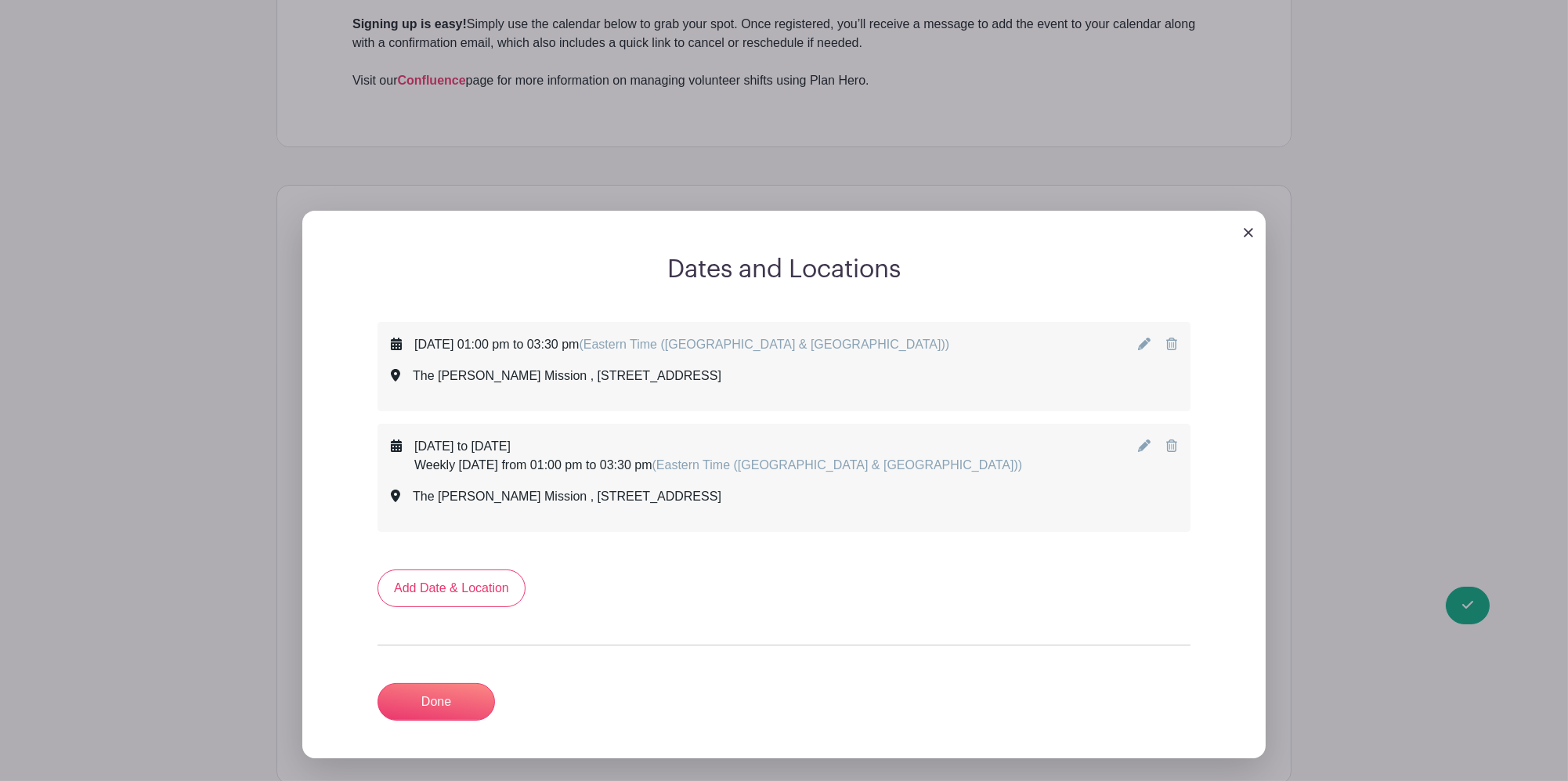
scroll to position [749, 0]
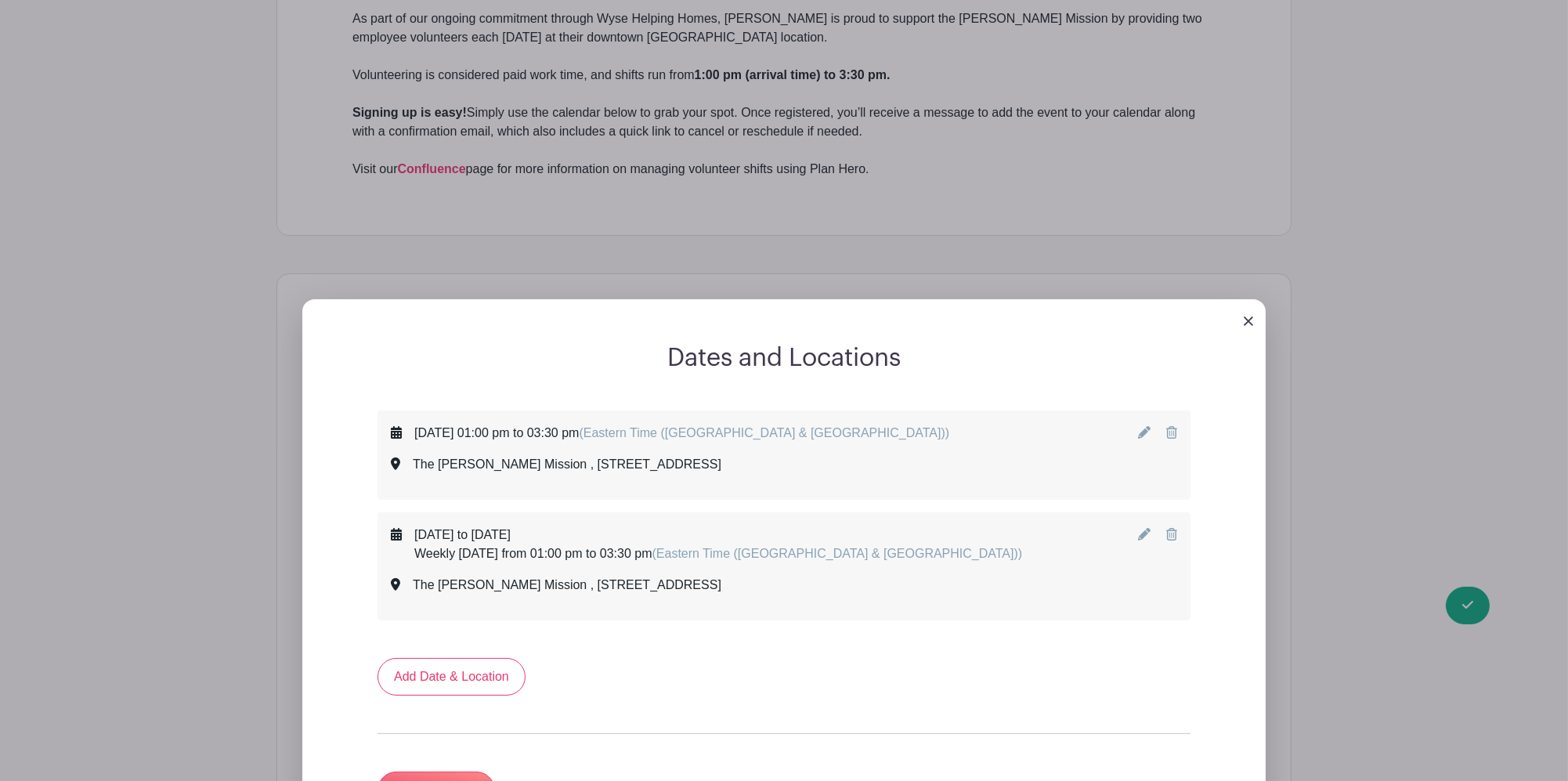
click at [1242, 310] on div at bounding box center [784, 321] width 963 height 44
click at [1240, 310] on div at bounding box center [784, 321] width 963 height 44
click at [1249, 316] on img at bounding box center [1249, 321] width 10 height 10
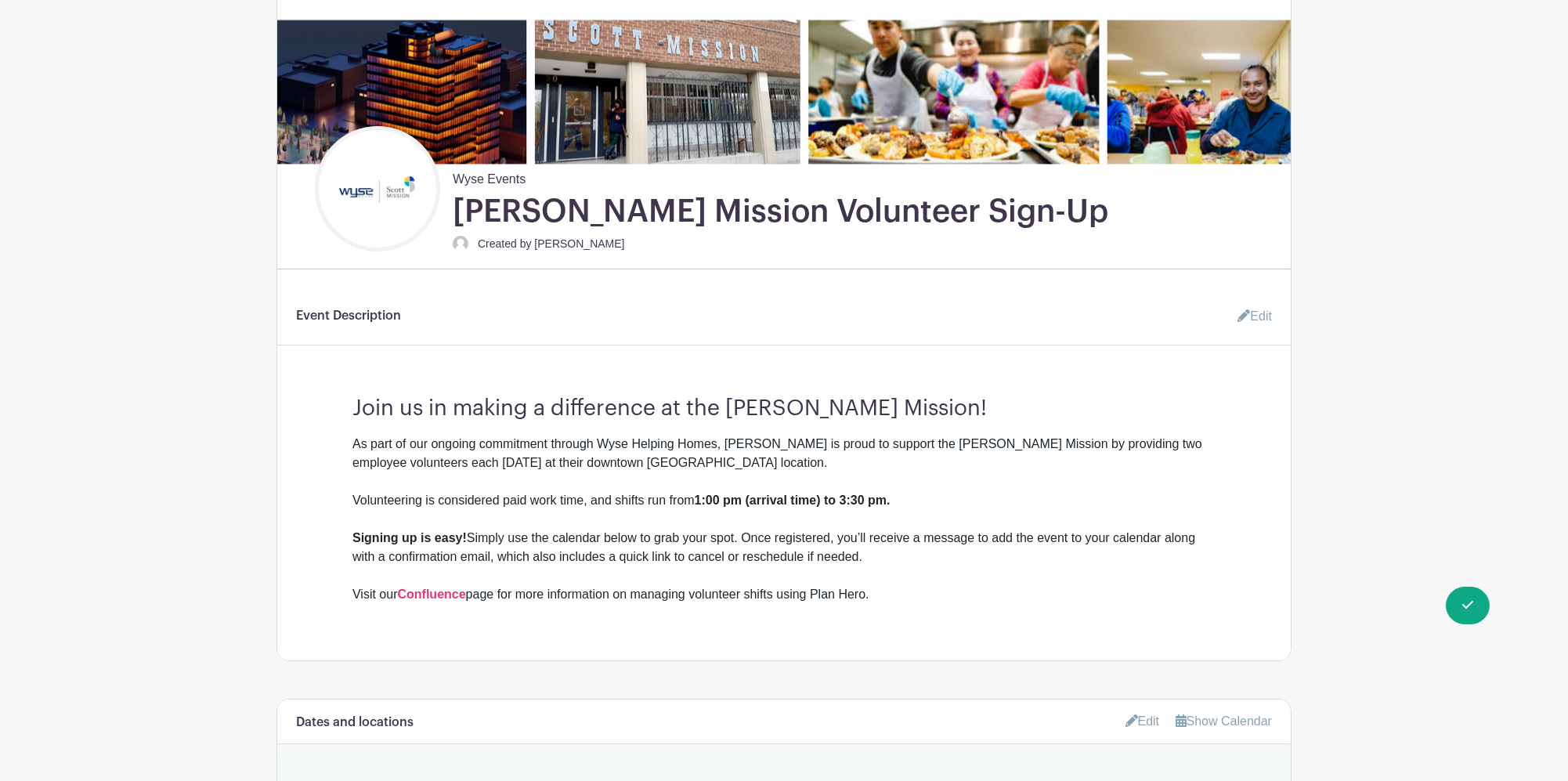
scroll to position [18, 0]
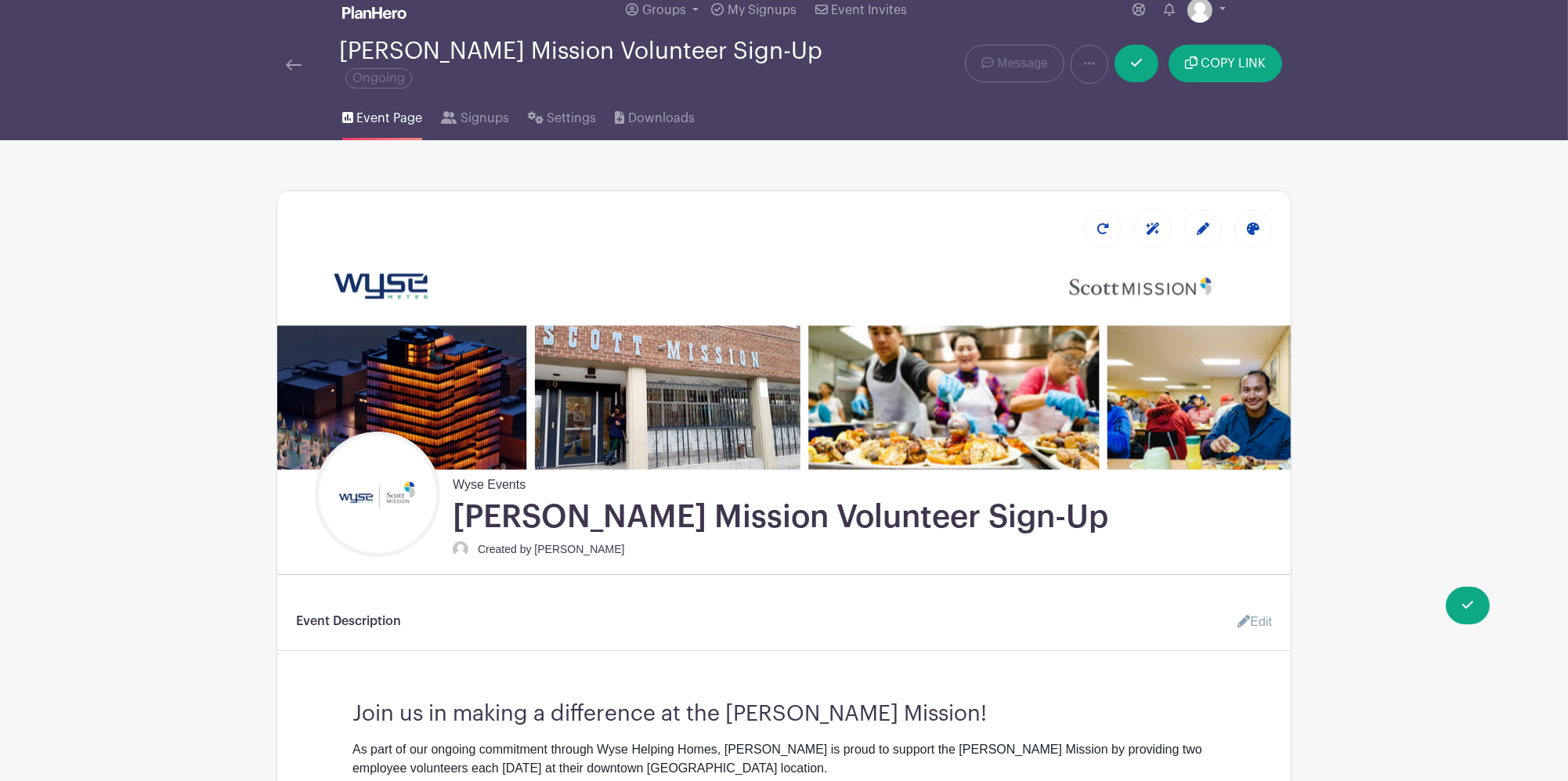
click at [290, 60] on img at bounding box center [294, 65] width 15 height 11
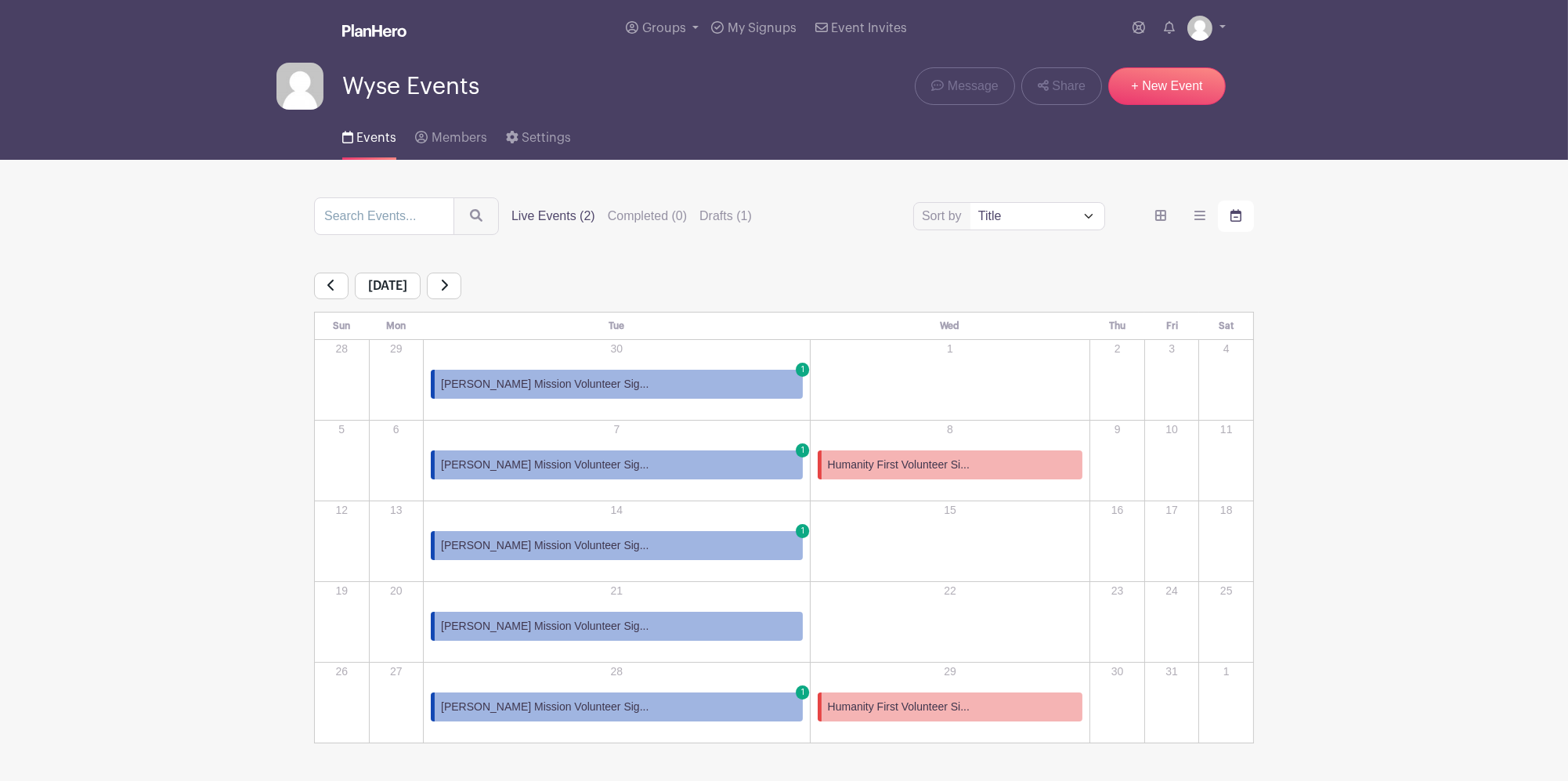
click at [721, 380] on link "[PERSON_NAME] Mission Volunteer Sig... 1" at bounding box center [617, 384] width 372 height 29
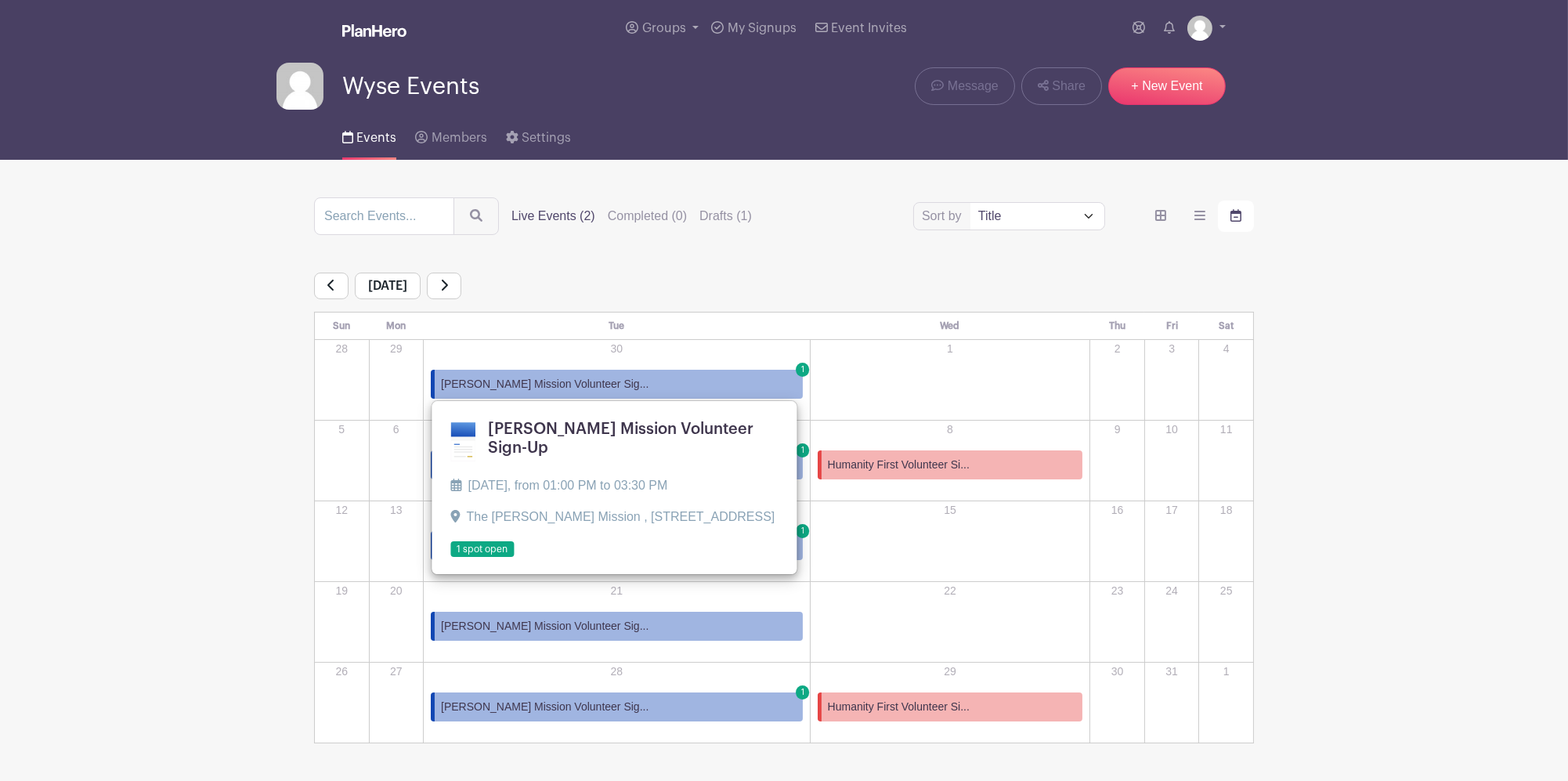
click at [923, 310] on div "[DATE] Sun Mon Tue Wed Thu Fri Sat 28 29 30 [PERSON_NAME] Mission Volunteer Sig…" at bounding box center [784, 508] width 940 height 471
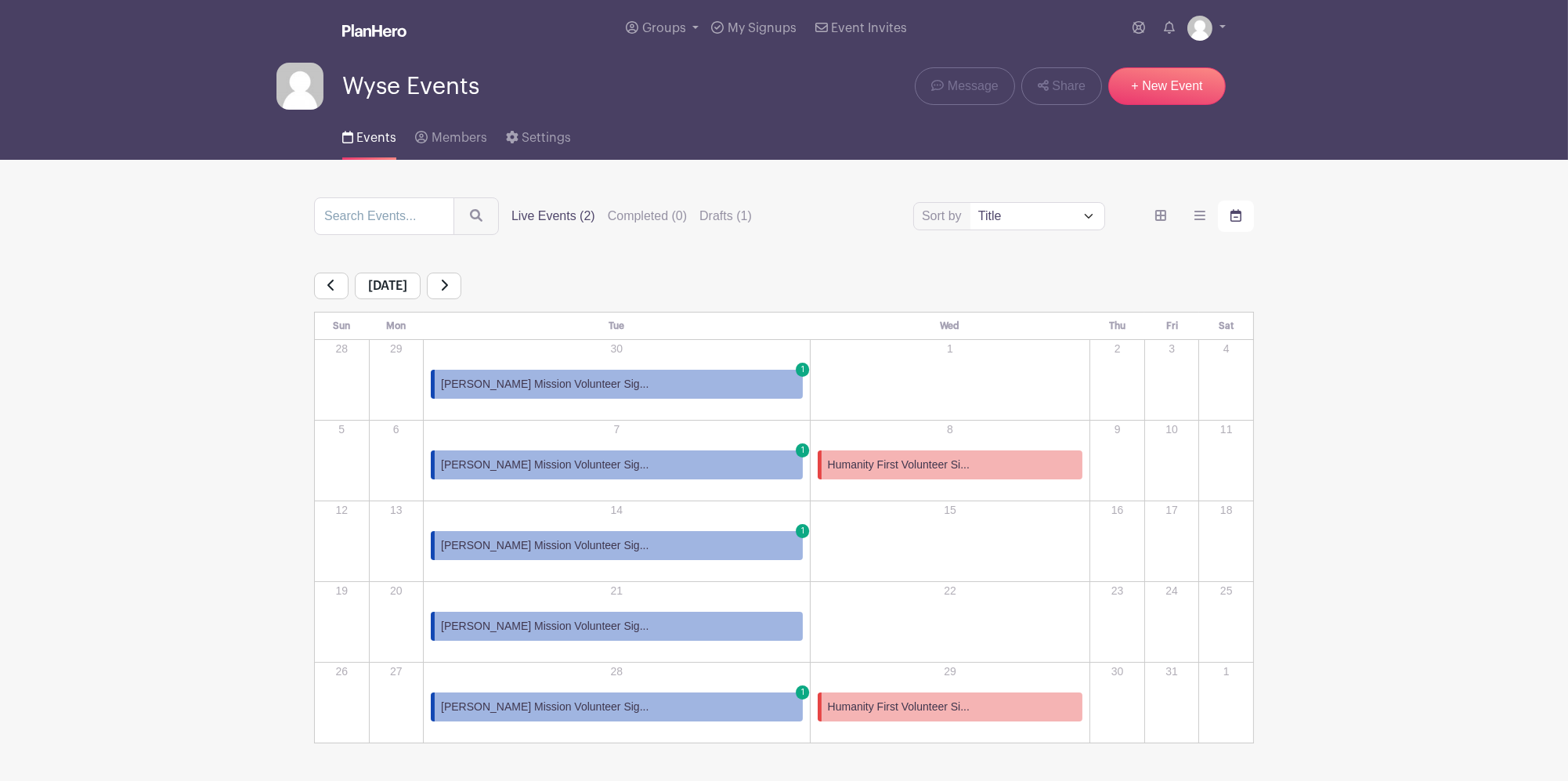
click at [638, 390] on link "[PERSON_NAME] Mission Volunteer Sig... 1" at bounding box center [617, 384] width 372 height 29
click at [638, 391] on link "[PERSON_NAME] Mission Volunteer Sig... 1" at bounding box center [617, 384] width 372 height 29
click at [1192, 212] on label "order and view" at bounding box center [1199, 216] width 36 height 32
click at [0, 0] on input "order and view" at bounding box center [0, 0] width 0 height 0
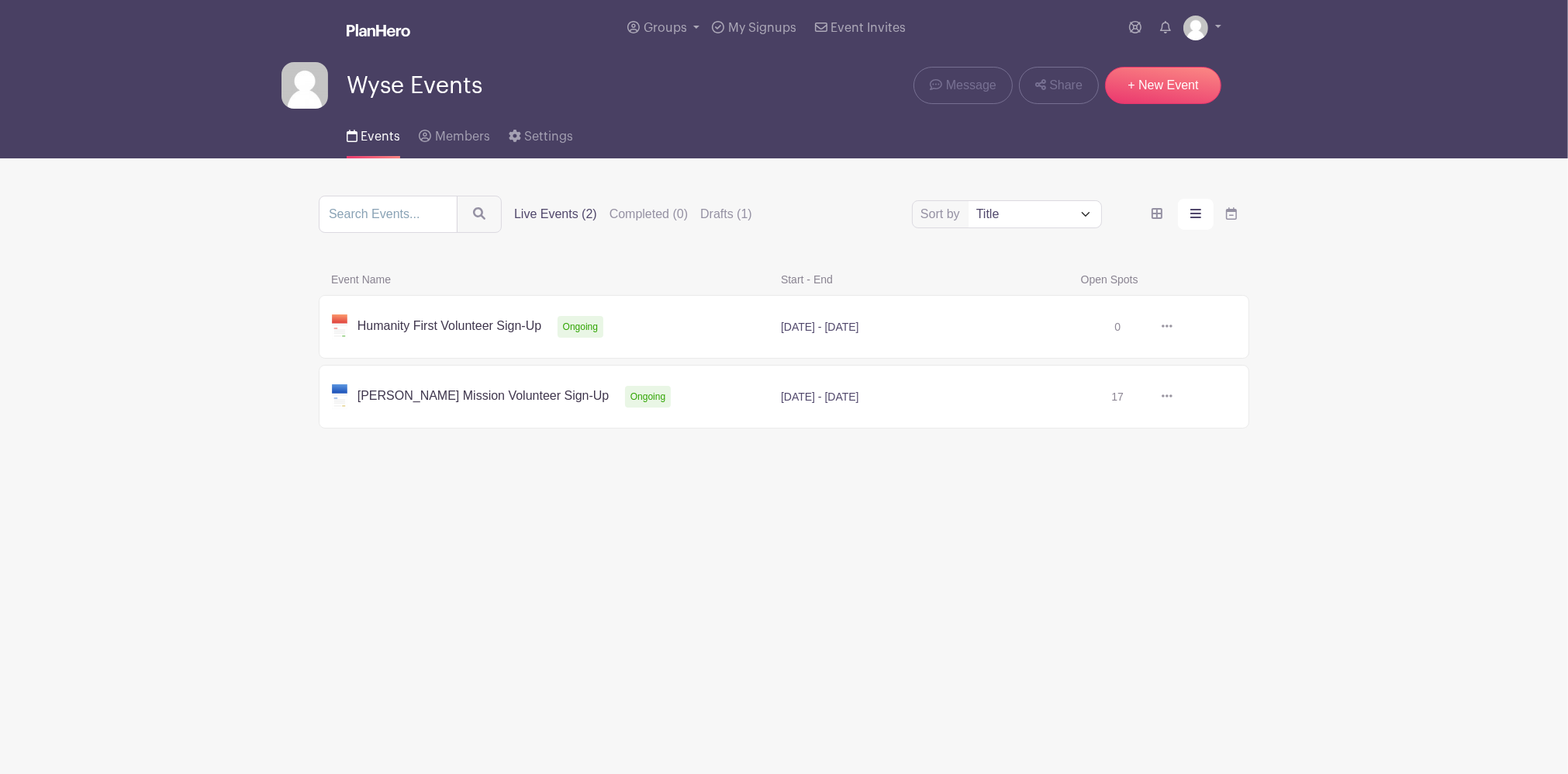
click at [1172, 397] on link at bounding box center [1172, 397] width 0 height 0
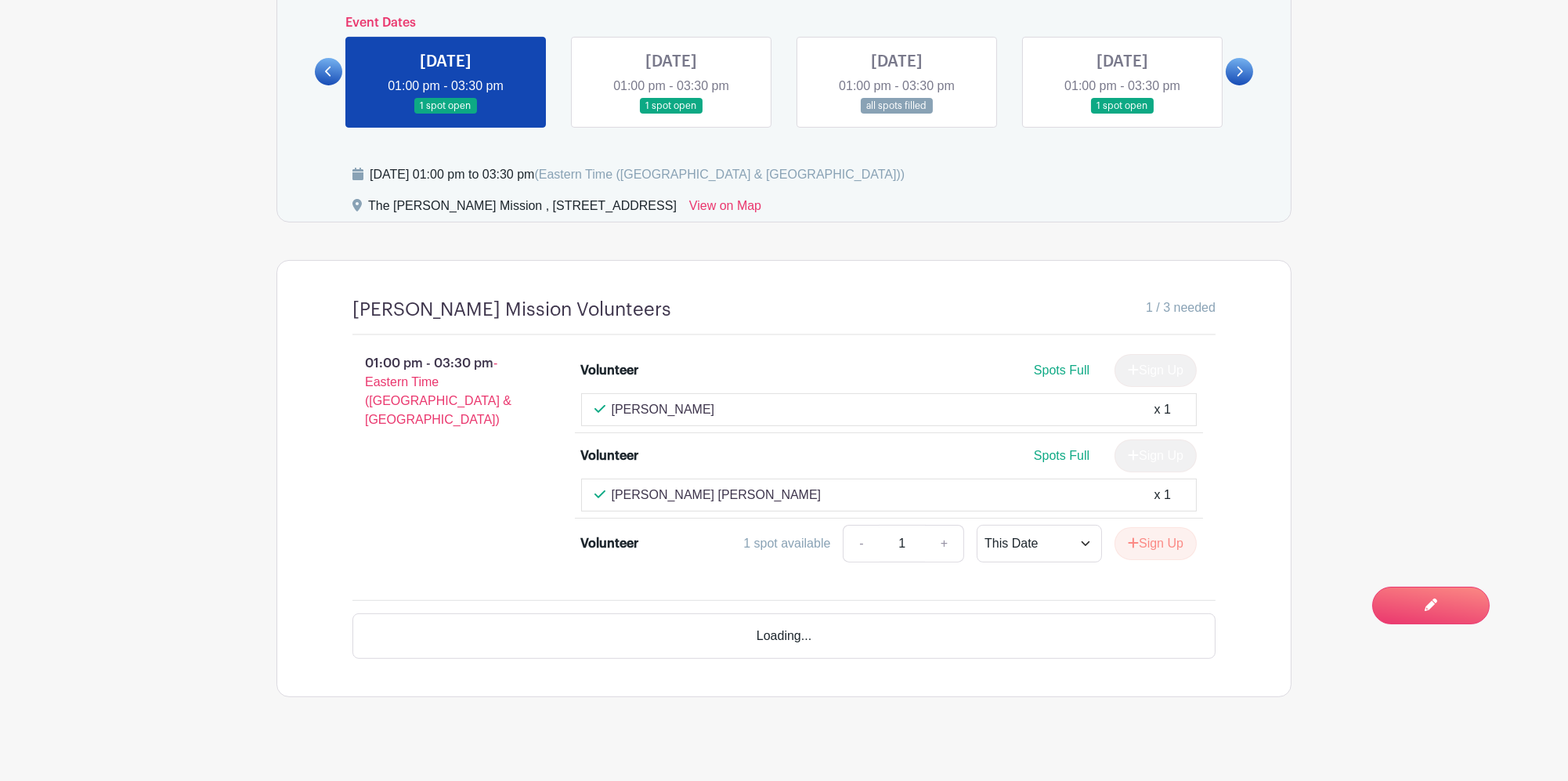
scroll to position [1002, 0]
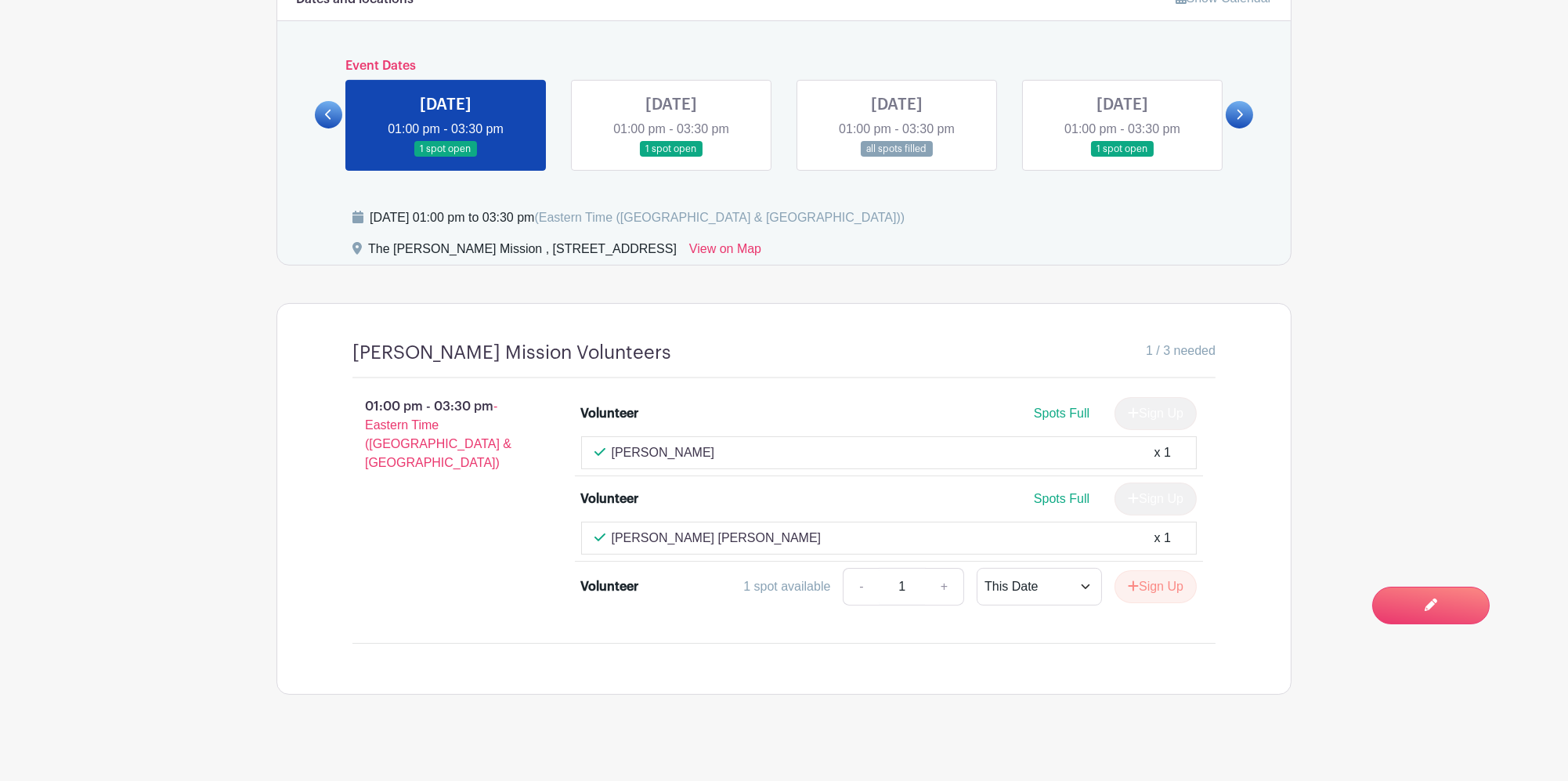
click at [897, 158] on link at bounding box center [897, 158] width 0 height 0
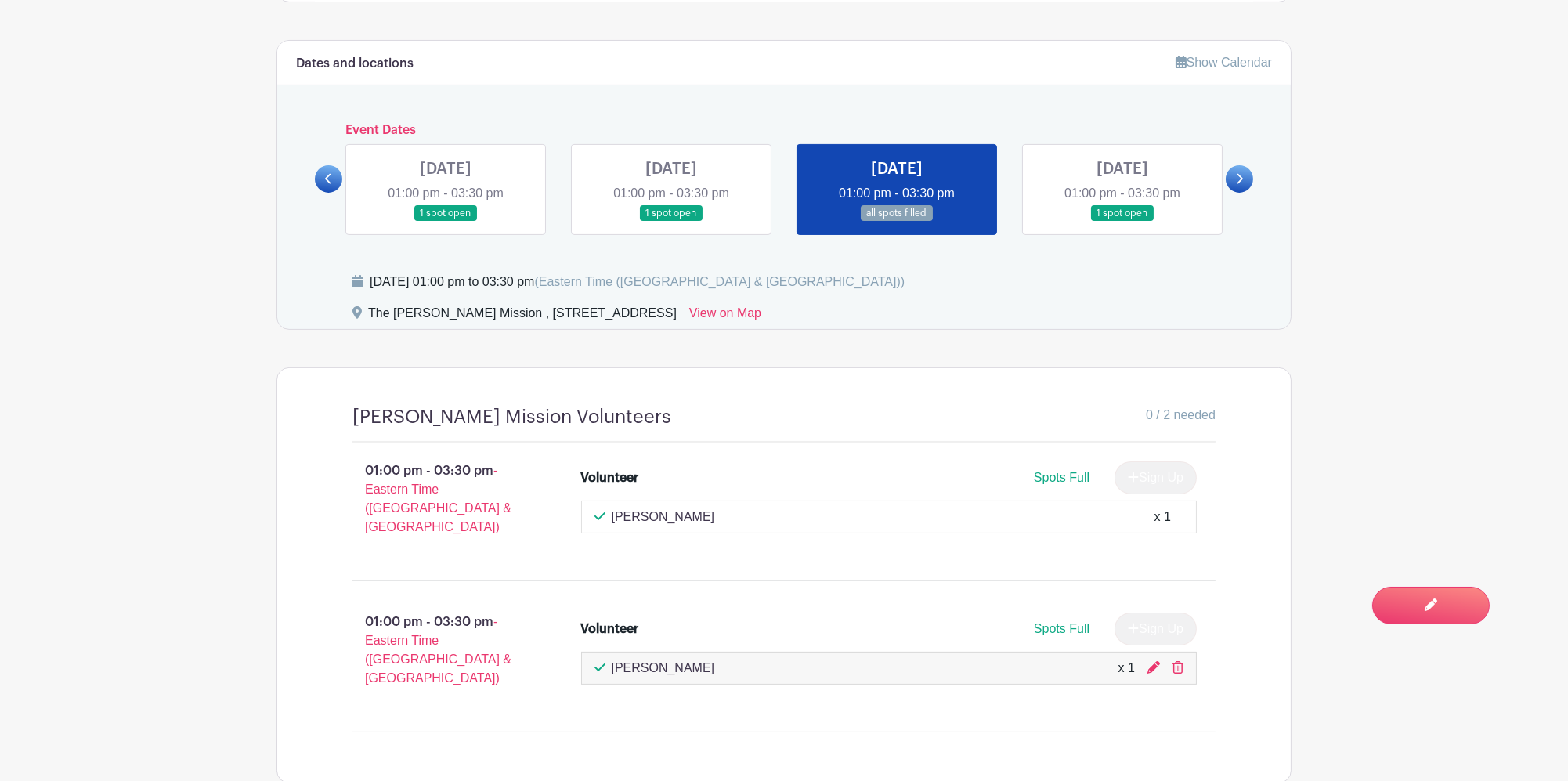
scroll to position [889, 0]
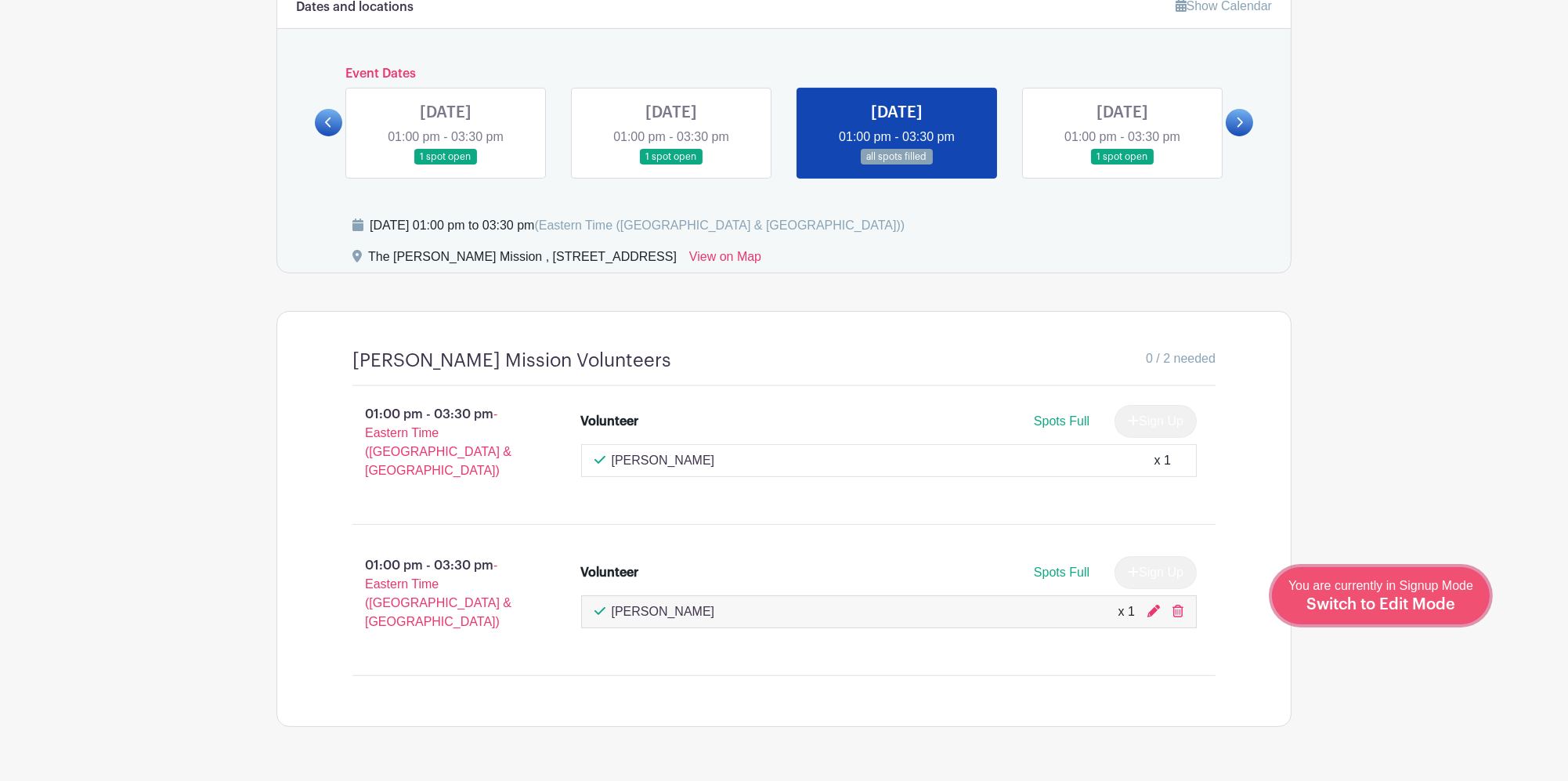
click at [1407, 621] on link "Edit Event You are currently in Signup Mode Switch to Edit Mode" at bounding box center [1380, 595] width 218 height 57
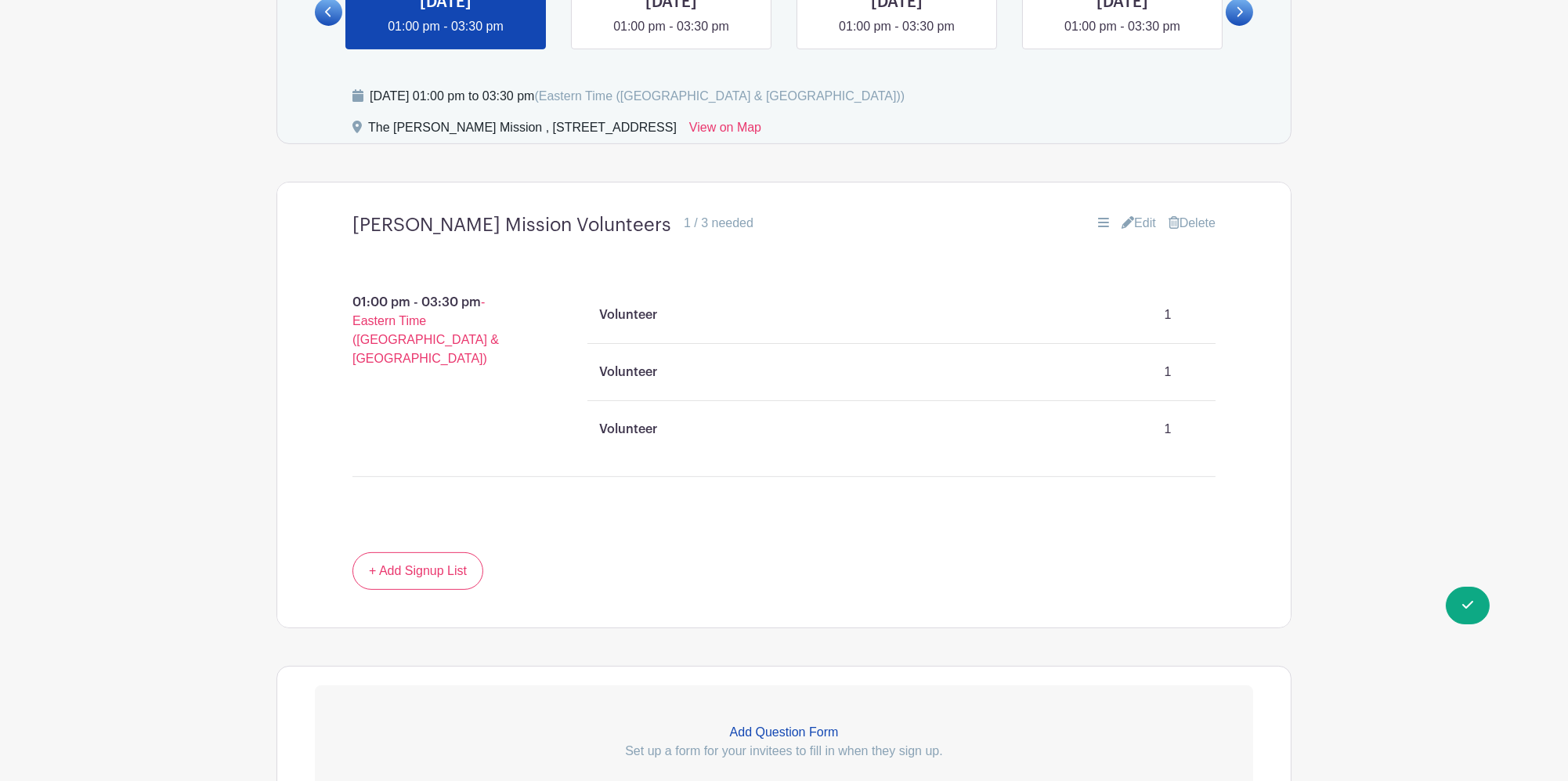
scroll to position [1152, 0]
click at [1126, 213] on icon at bounding box center [1127, 218] width 12 height 12
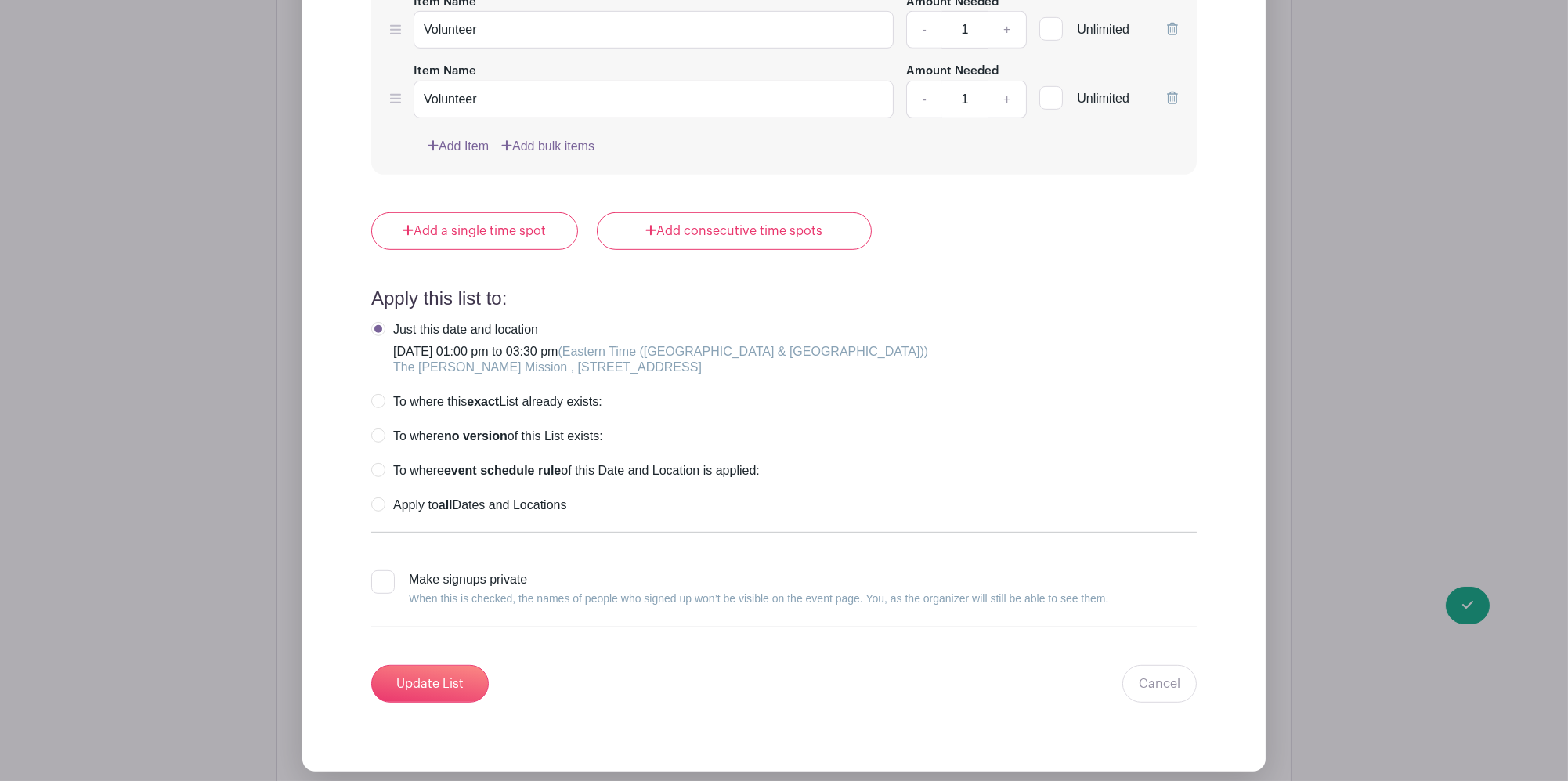
scroll to position [1987, 0]
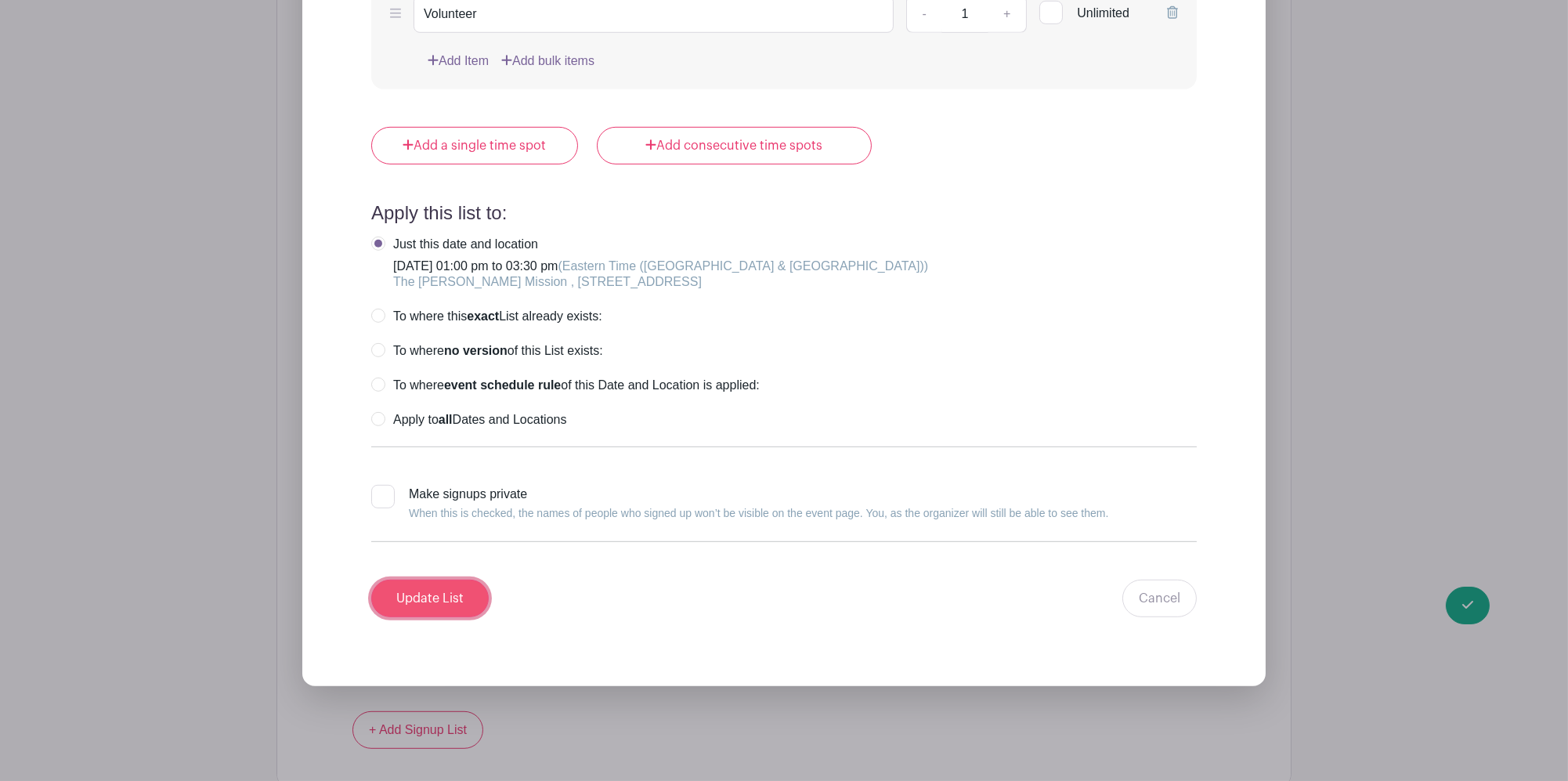
click at [471, 580] on input "Update List" at bounding box center [429, 598] width 117 height 37
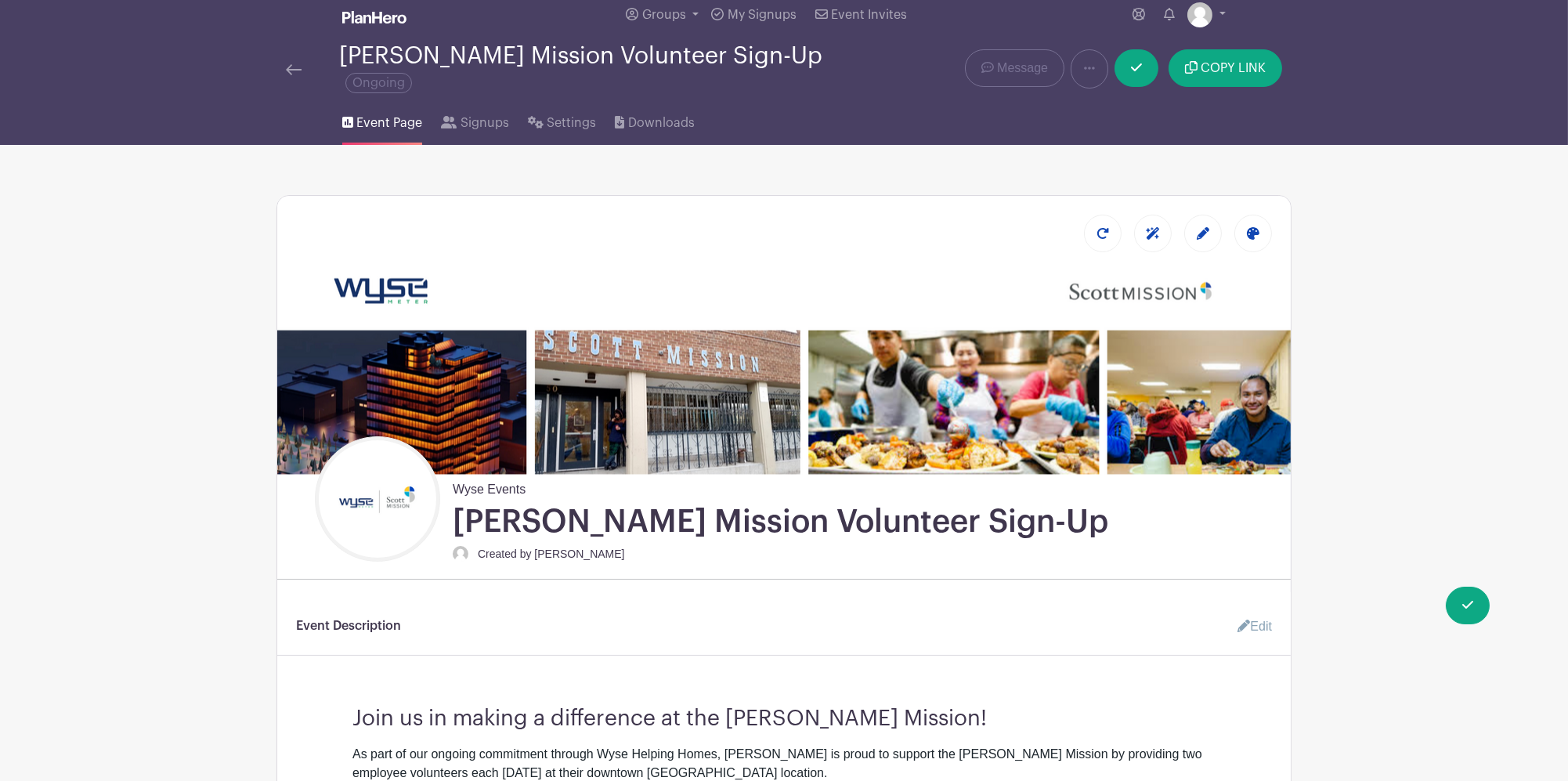
scroll to position [0, 0]
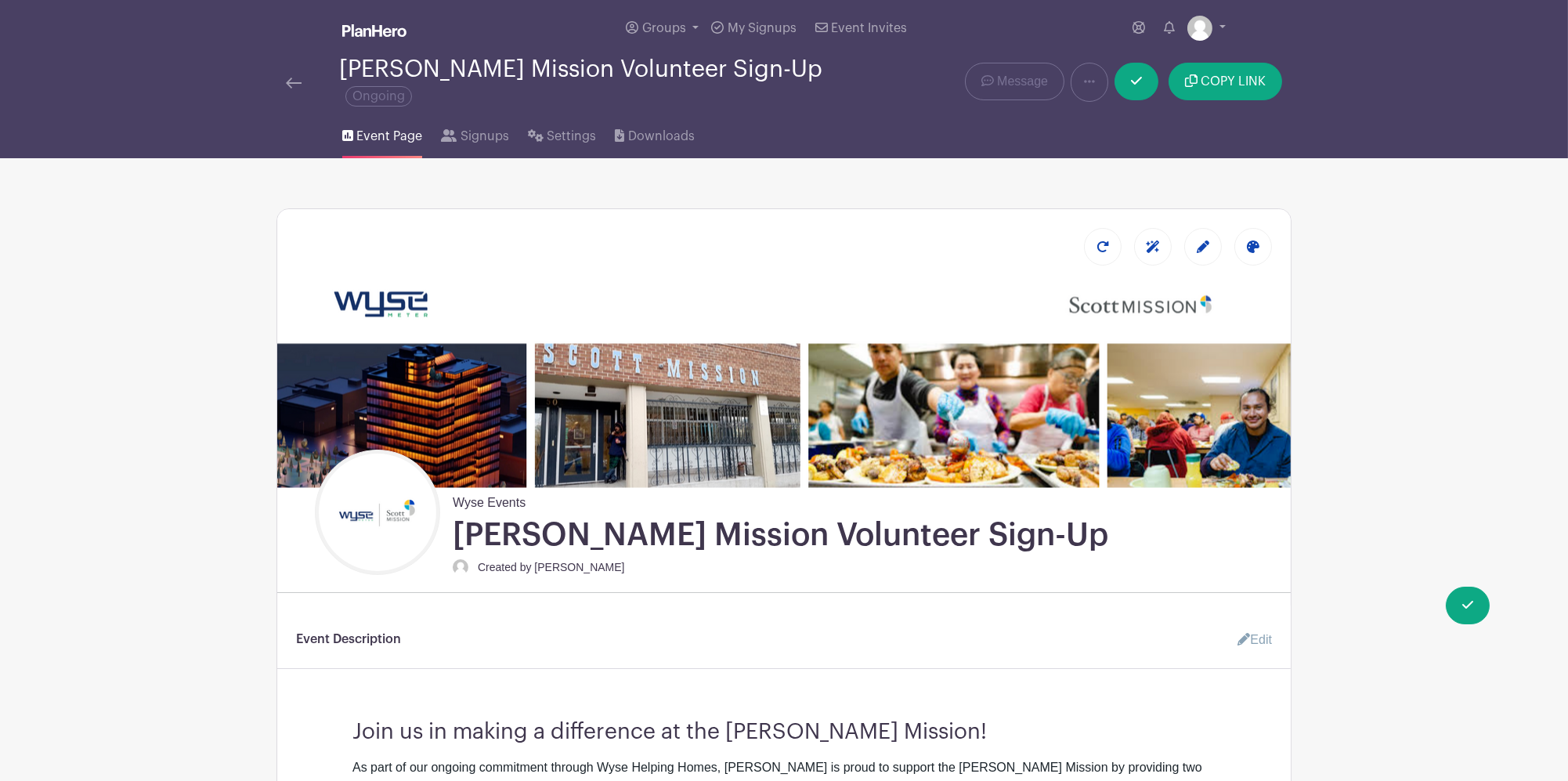
click at [298, 77] on link at bounding box center [294, 82] width 15 height 19
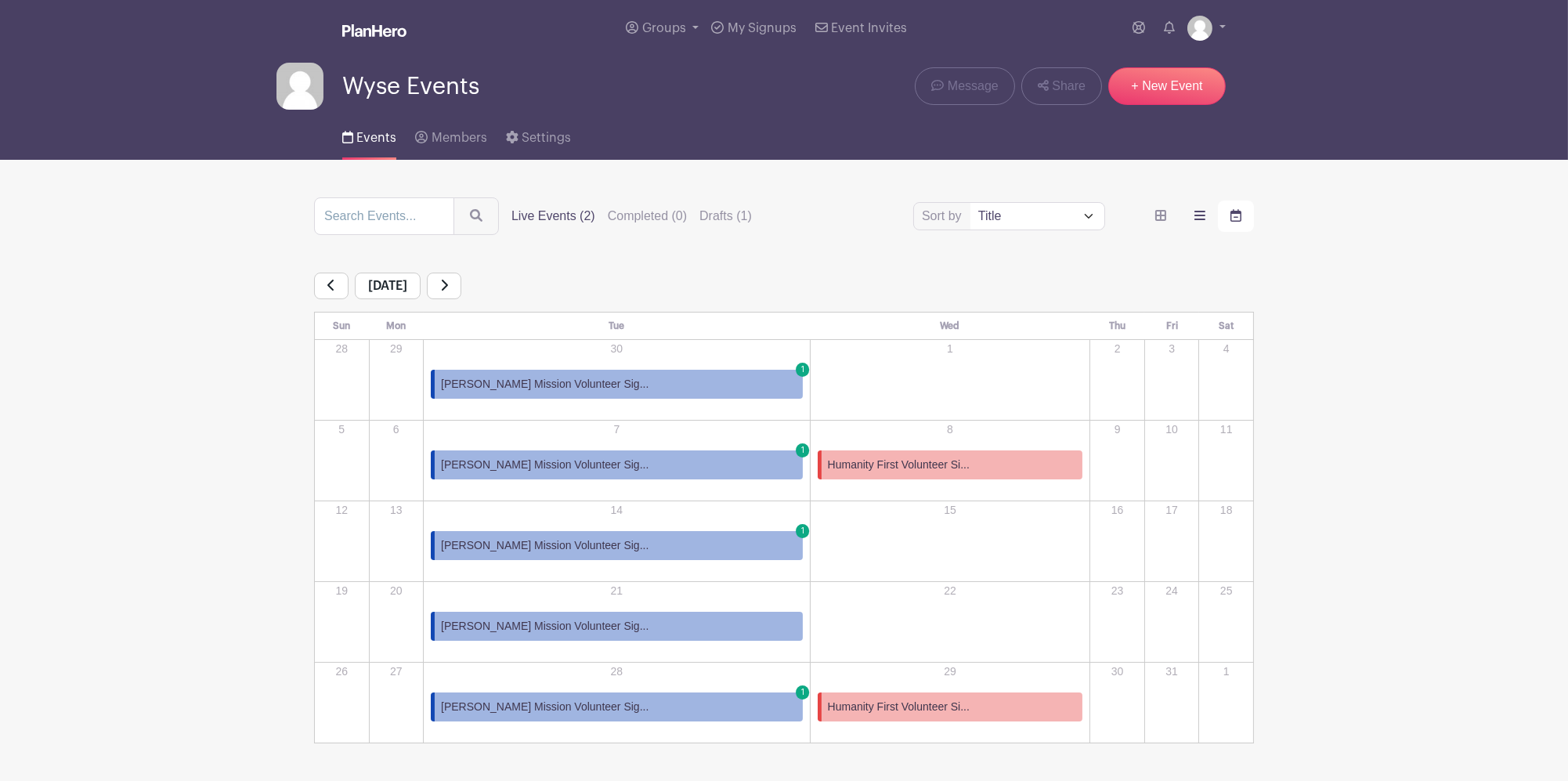
click at [1203, 213] on icon "order and view" at bounding box center [1200, 216] width 11 height 10
click at [0, 0] on input "order and view" at bounding box center [0, 0] width 0 height 0
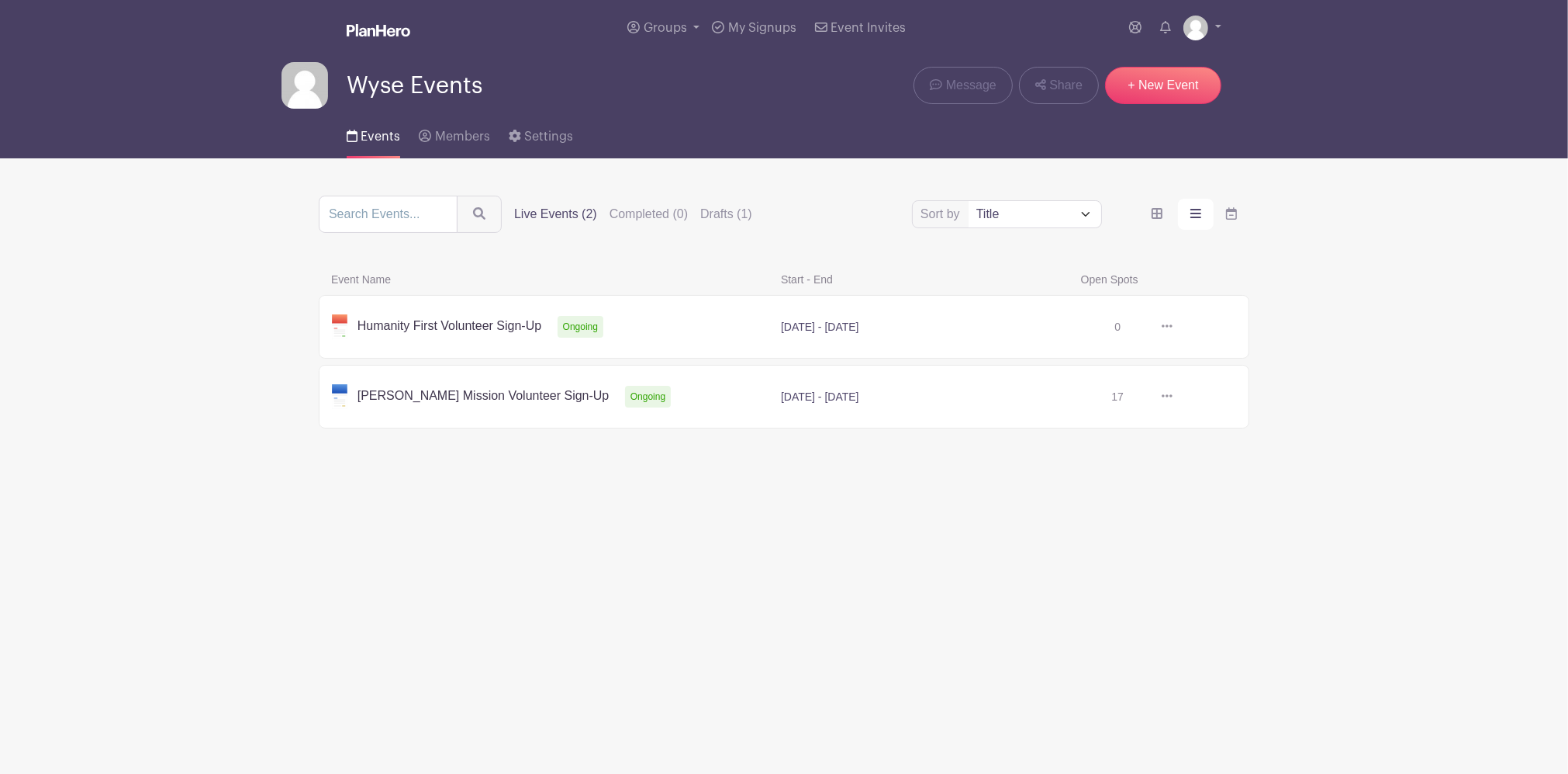
click at [1172, 397] on link at bounding box center [1172, 397] width 0 height 0
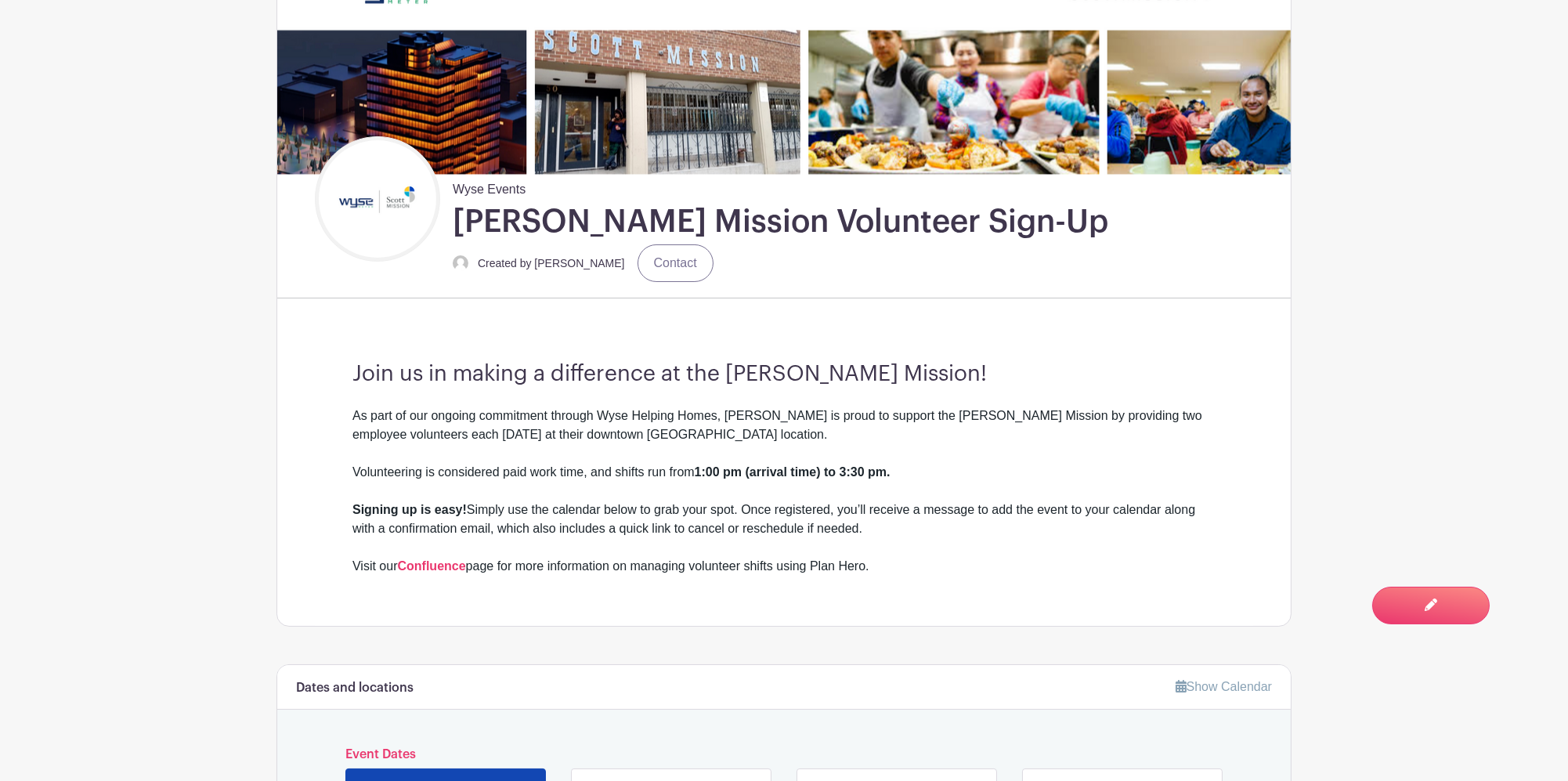
scroll to position [627, 0]
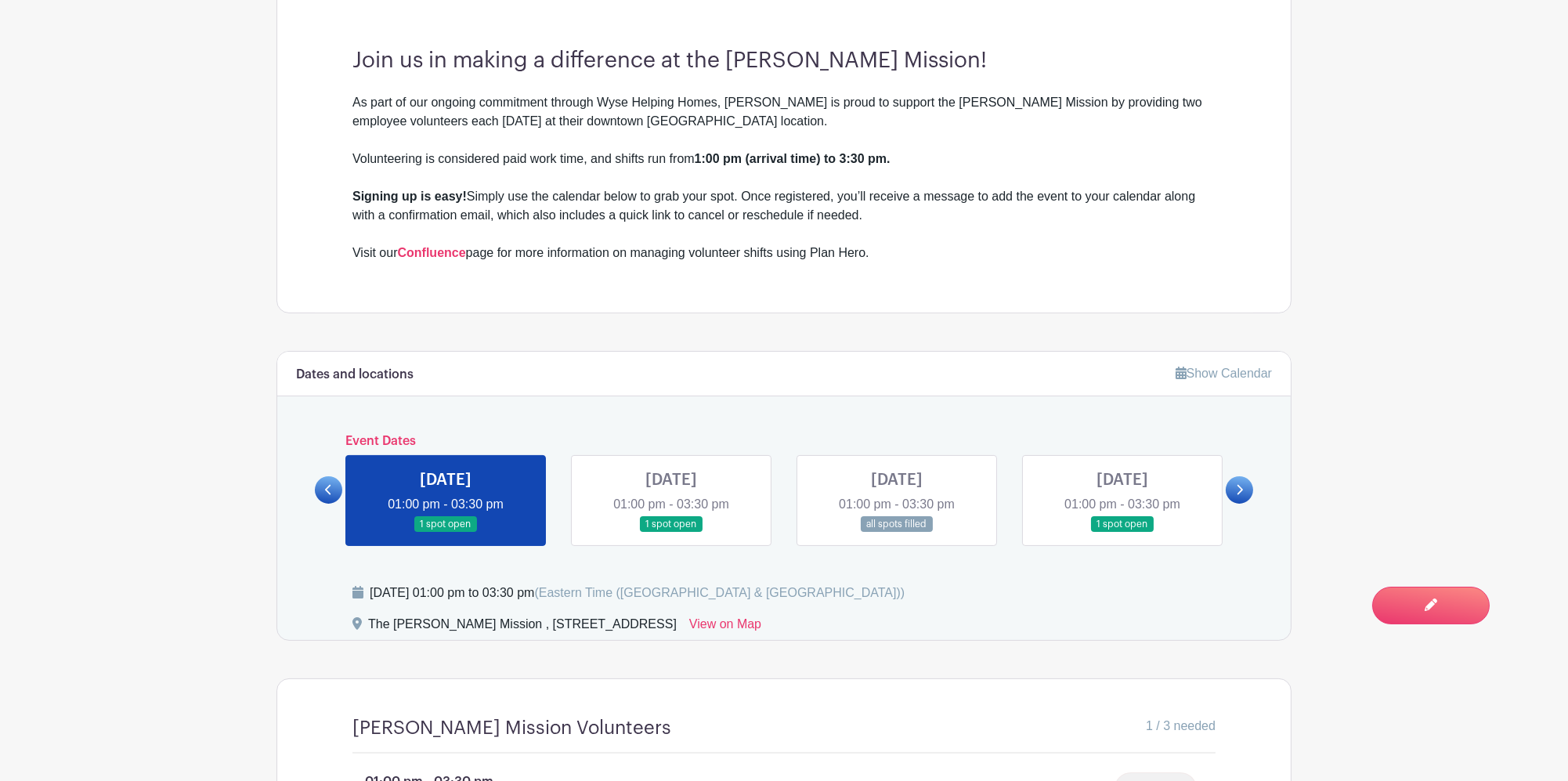
click at [1122, 533] on link at bounding box center [1122, 533] width 0 height 0
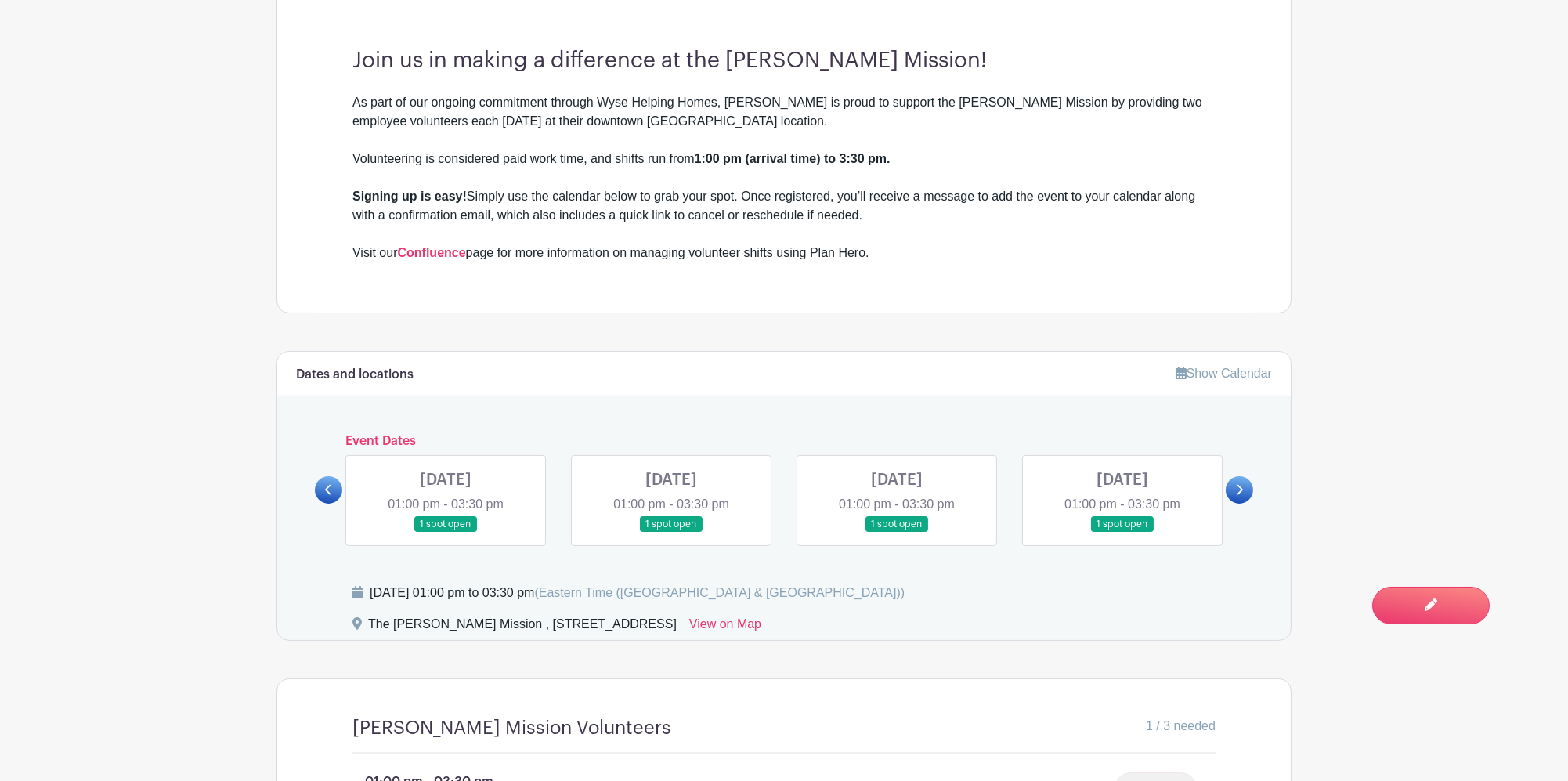
click at [1237, 484] on icon at bounding box center [1239, 490] width 7 height 12
click at [897, 533] on link at bounding box center [897, 533] width 0 height 0
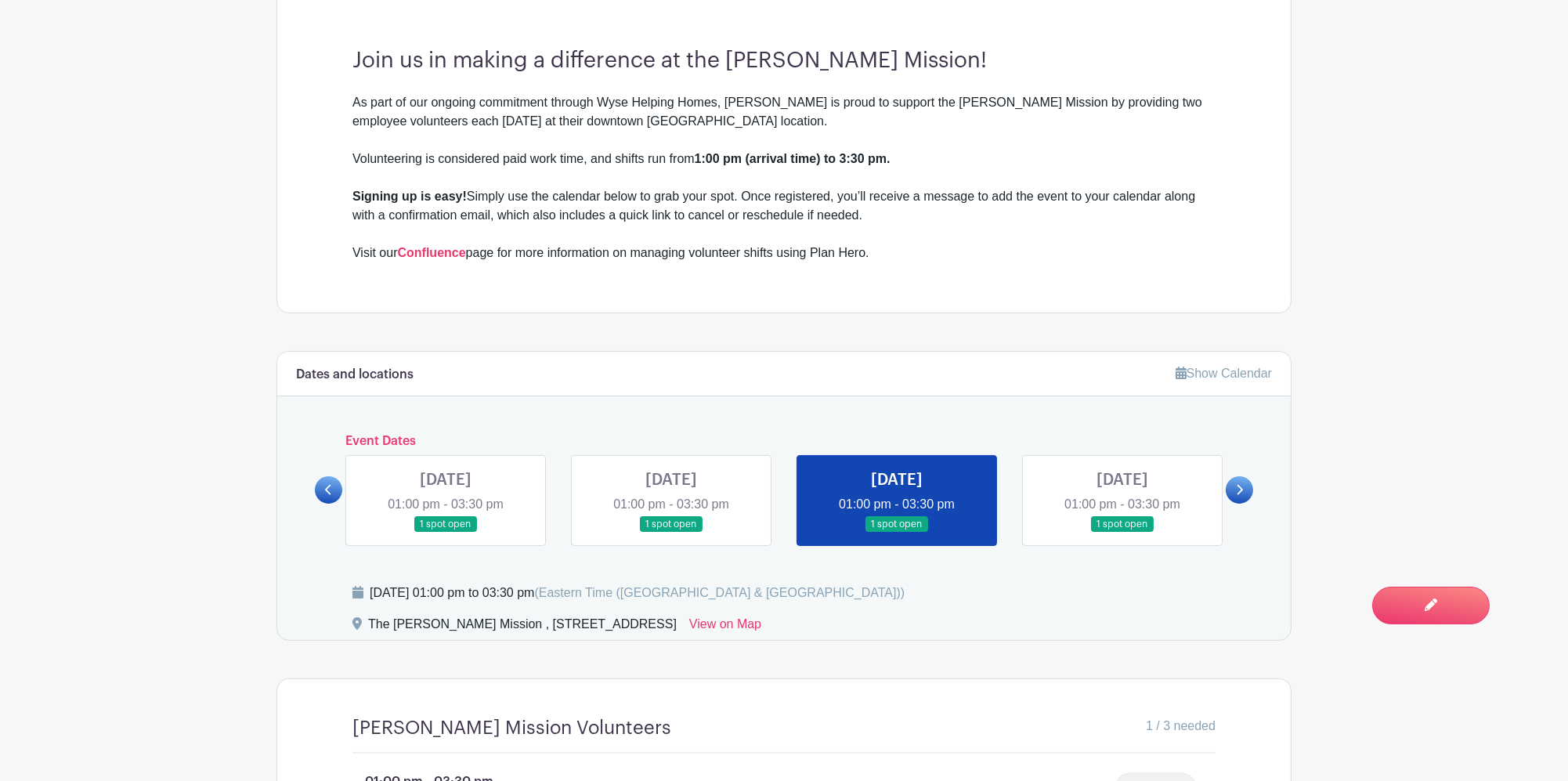
click at [897, 533] on link at bounding box center [897, 533] width 0 height 0
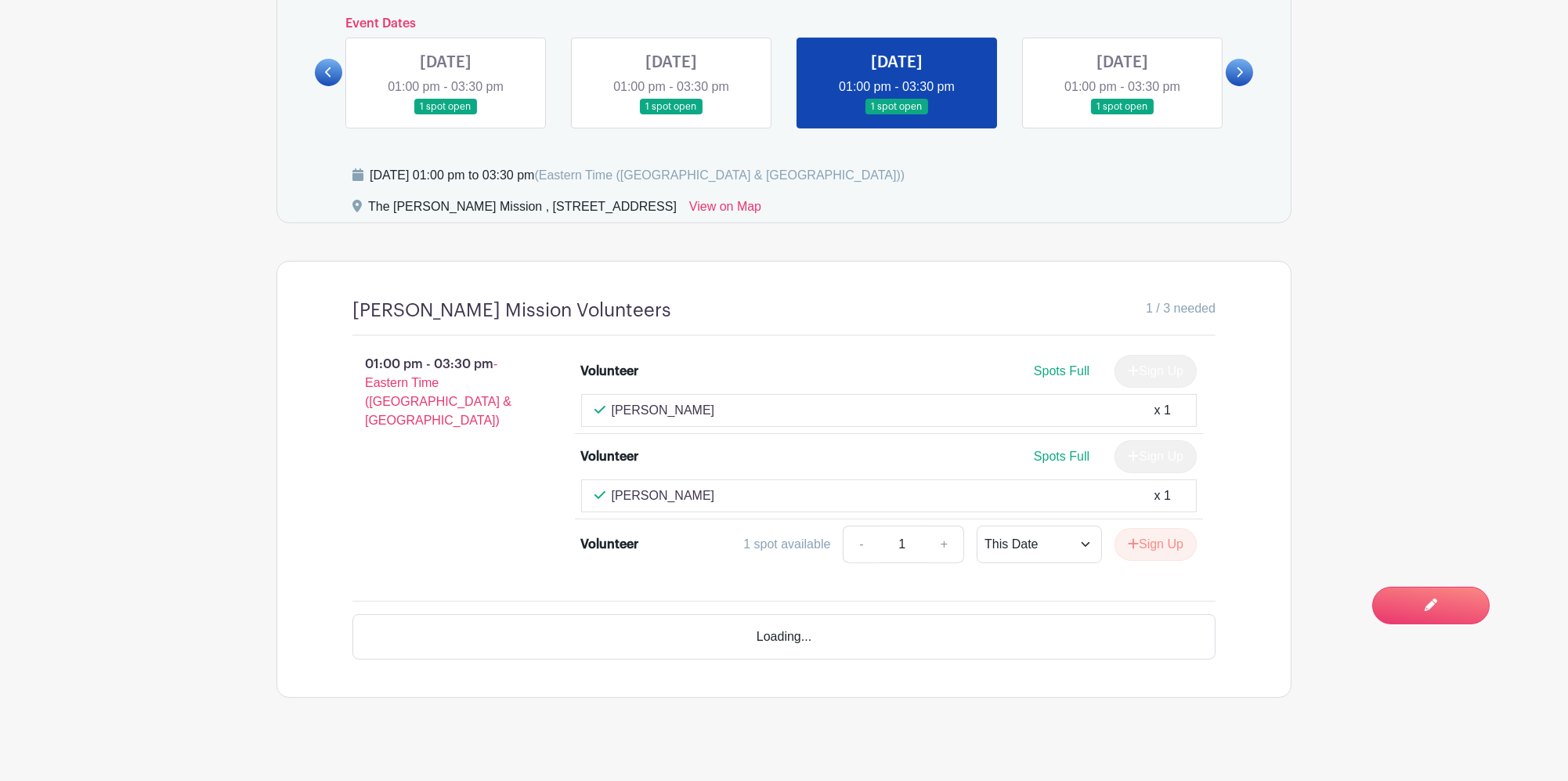
scroll to position [1002, 0]
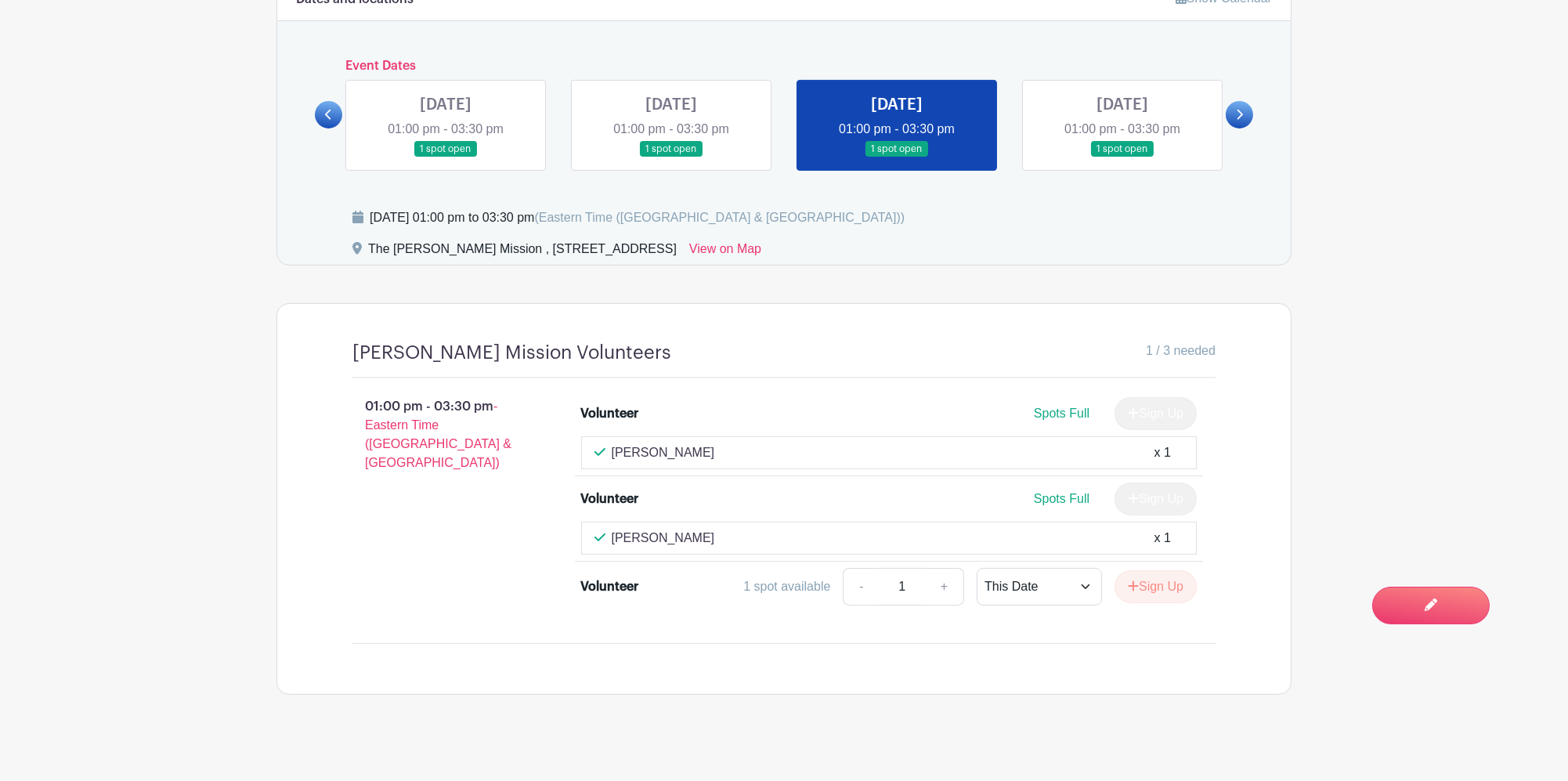
click at [1122, 158] on link at bounding box center [1122, 158] width 0 height 0
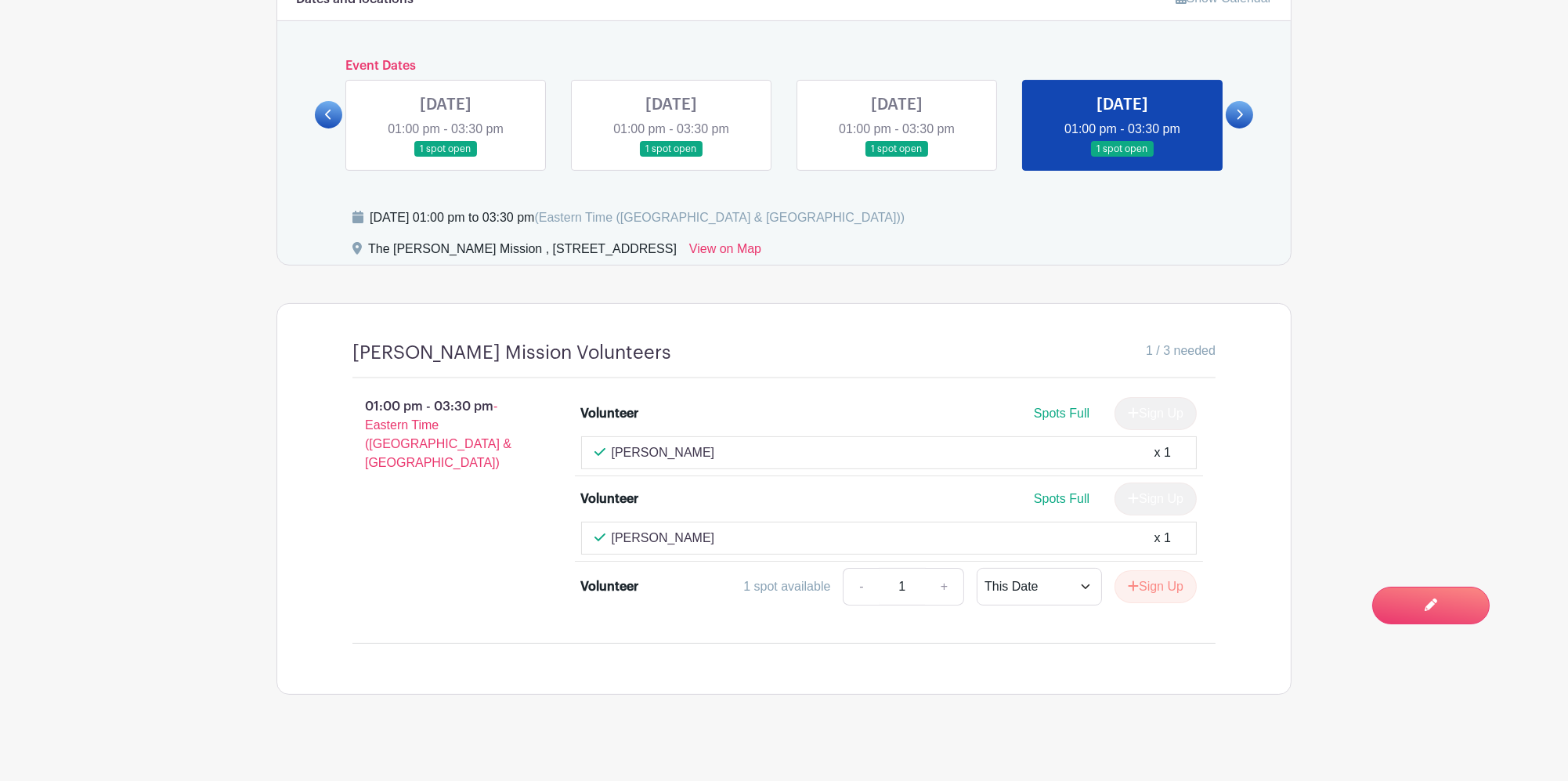
click at [1236, 109] on icon at bounding box center [1239, 115] width 7 height 12
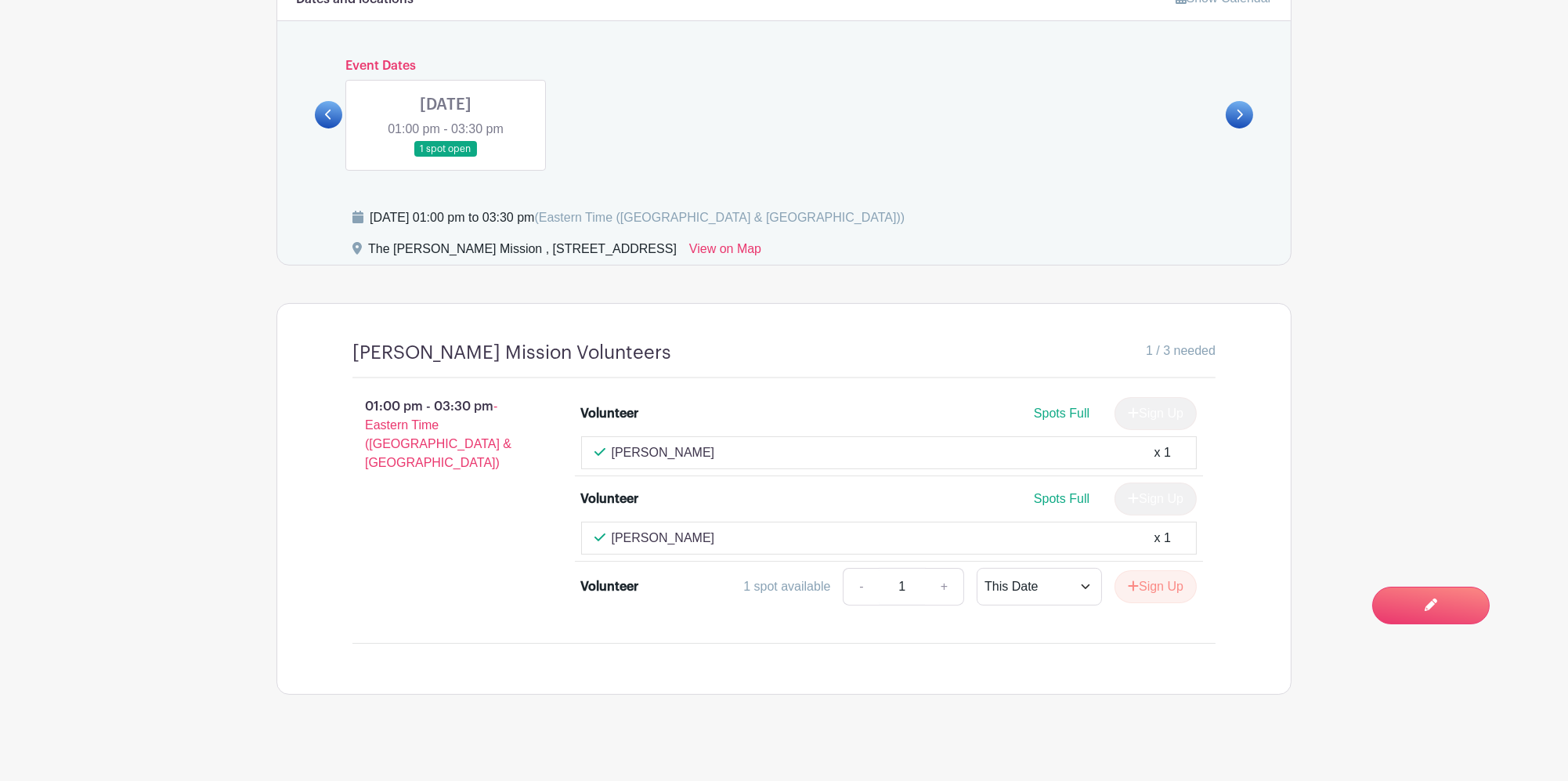
click at [317, 101] on link at bounding box center [328, 115] width 27 height 27
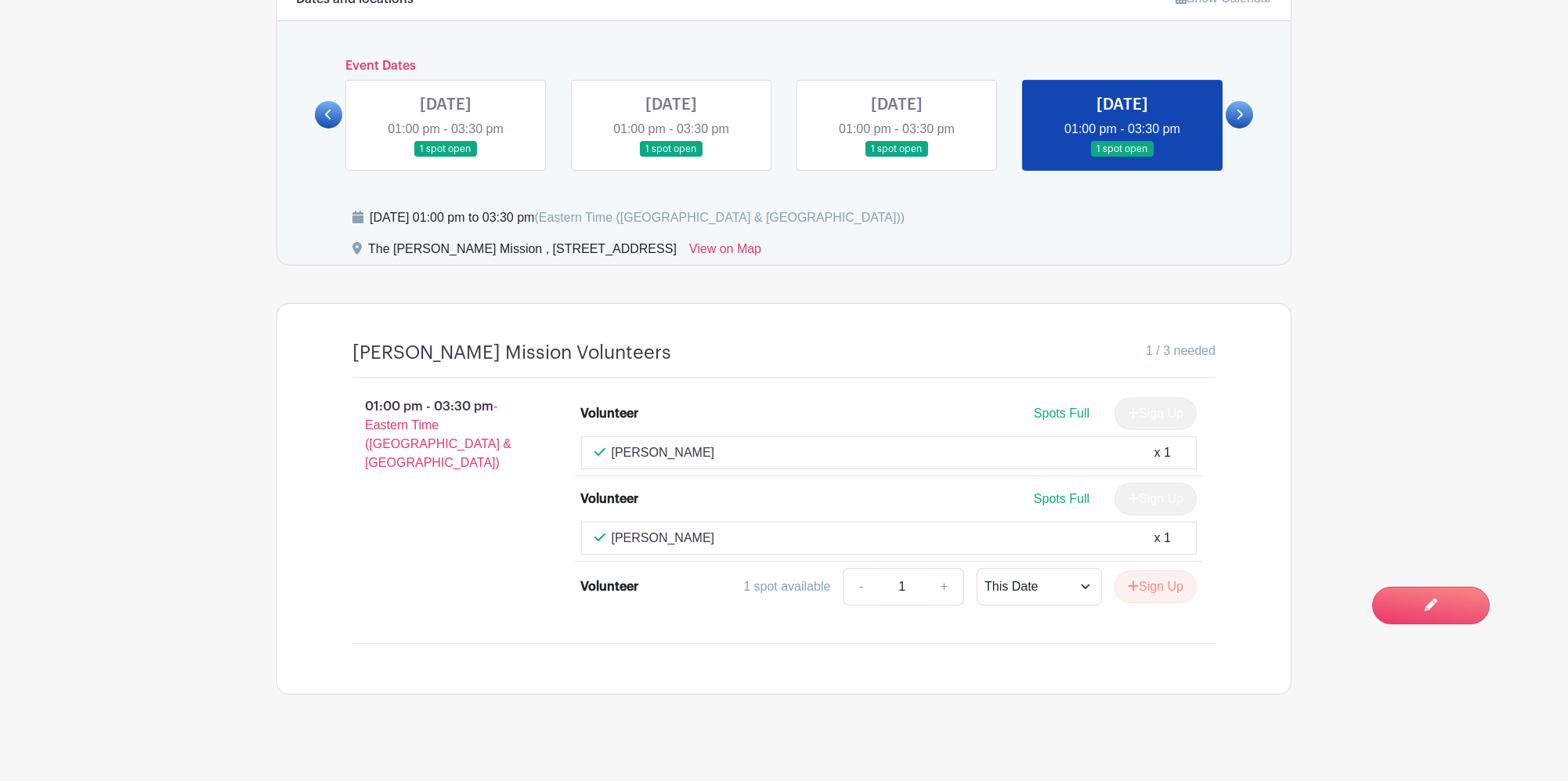
click at [323, 101] on link at bounding box center [328, 115] width 27 height 27
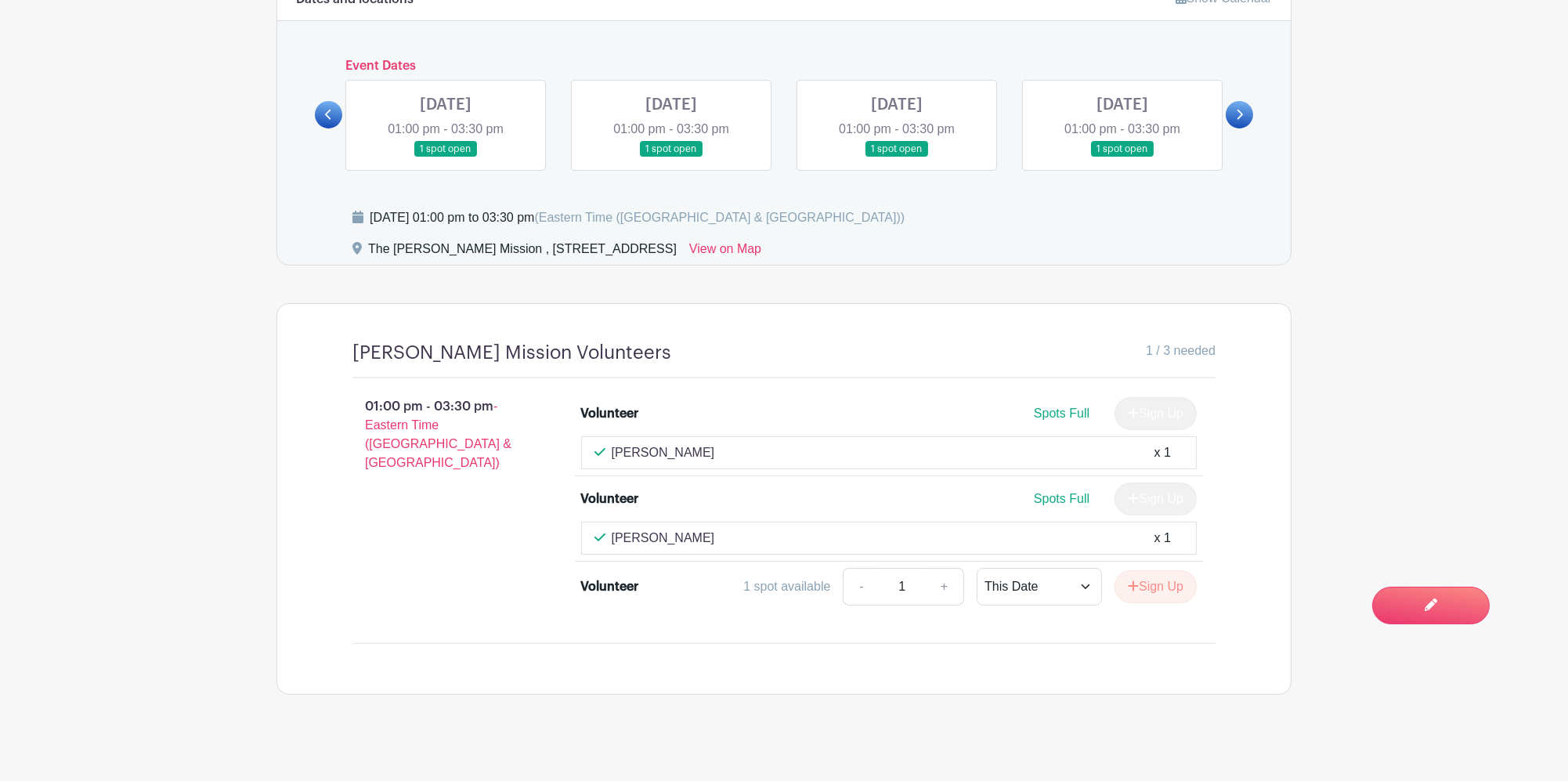
click at [325, 109] on icon at bounding box center [328, 115] width 7 height 12
click at [340, 104] on link at bounding box center [328, 115] width 27 height 27
click at [337, 102] on link at bounding box center [328, 115] width 27 height 27
drag, startPoint x: 325, startPoint y: 96, endPoint x: 843, endPoint y: 133, distance: 519.3
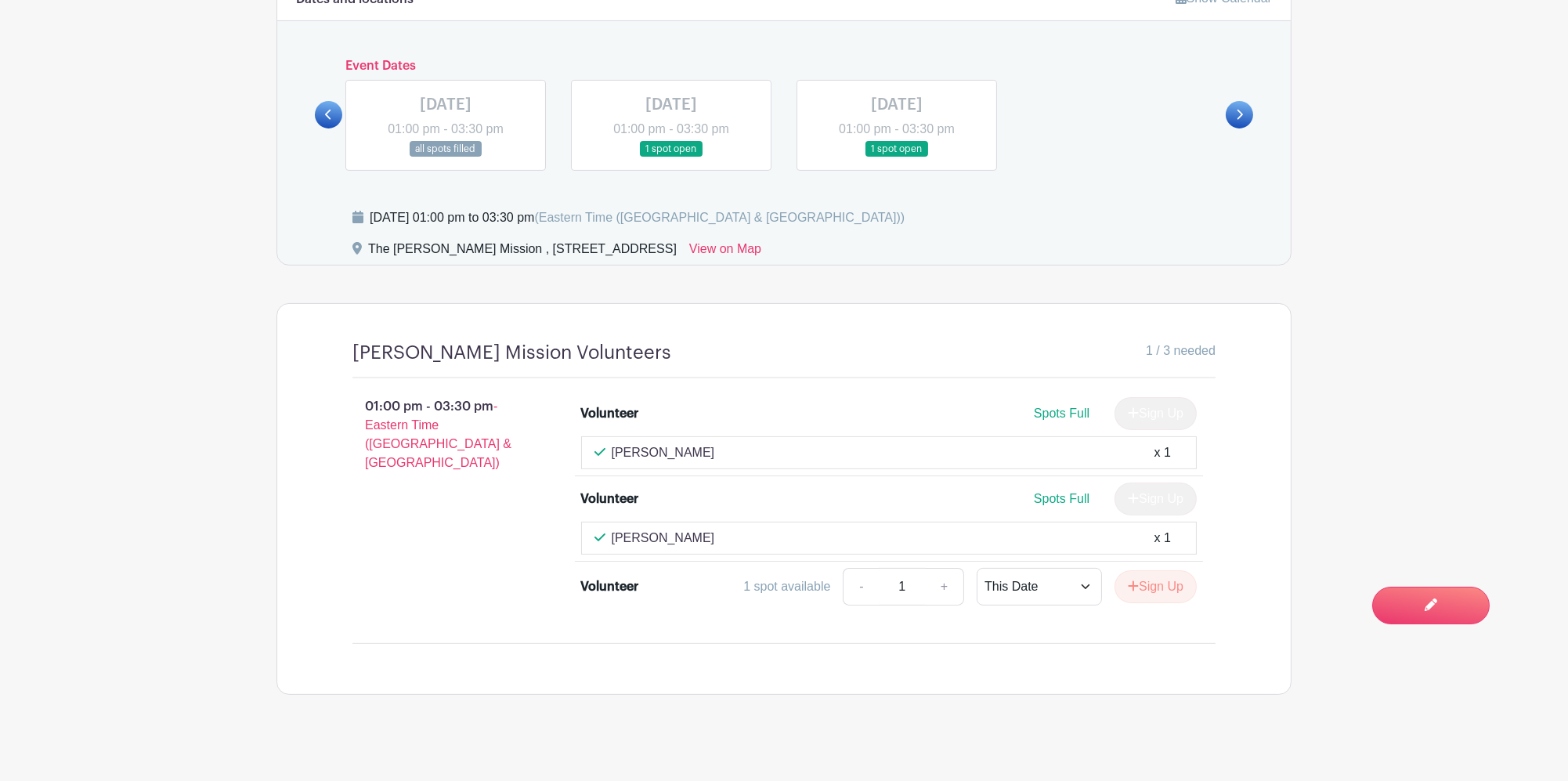
click at [327, 109] on icon at bounding box center [328, 115] width 7 height 12
click at [1223, 107] on div "[DATE] 01:00 pm - 03:30 pm all spots filled [DATE] 01:00 pm - 03:30 pm 1 spot o…" at bounding box center [784, 119] width 902 height 103
click at [1249, 110] on link at bounding box center [1240, 115] width 27 height 27
click at [1249, 110] on link at bounding box center [1240, 115] width 27 height 27
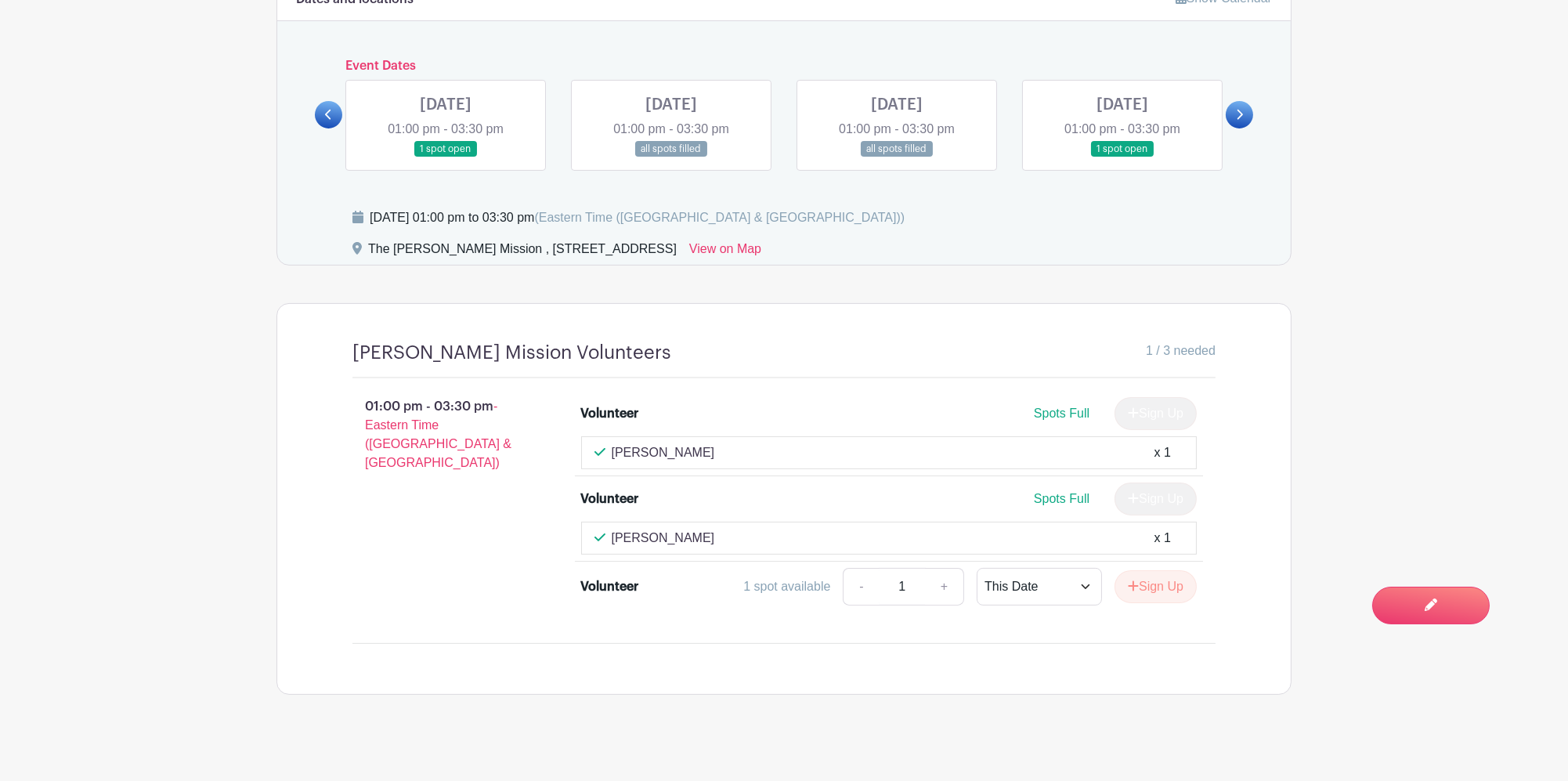
click at [671, 158] on link at bounding box center [671, 158] width 0 height 0
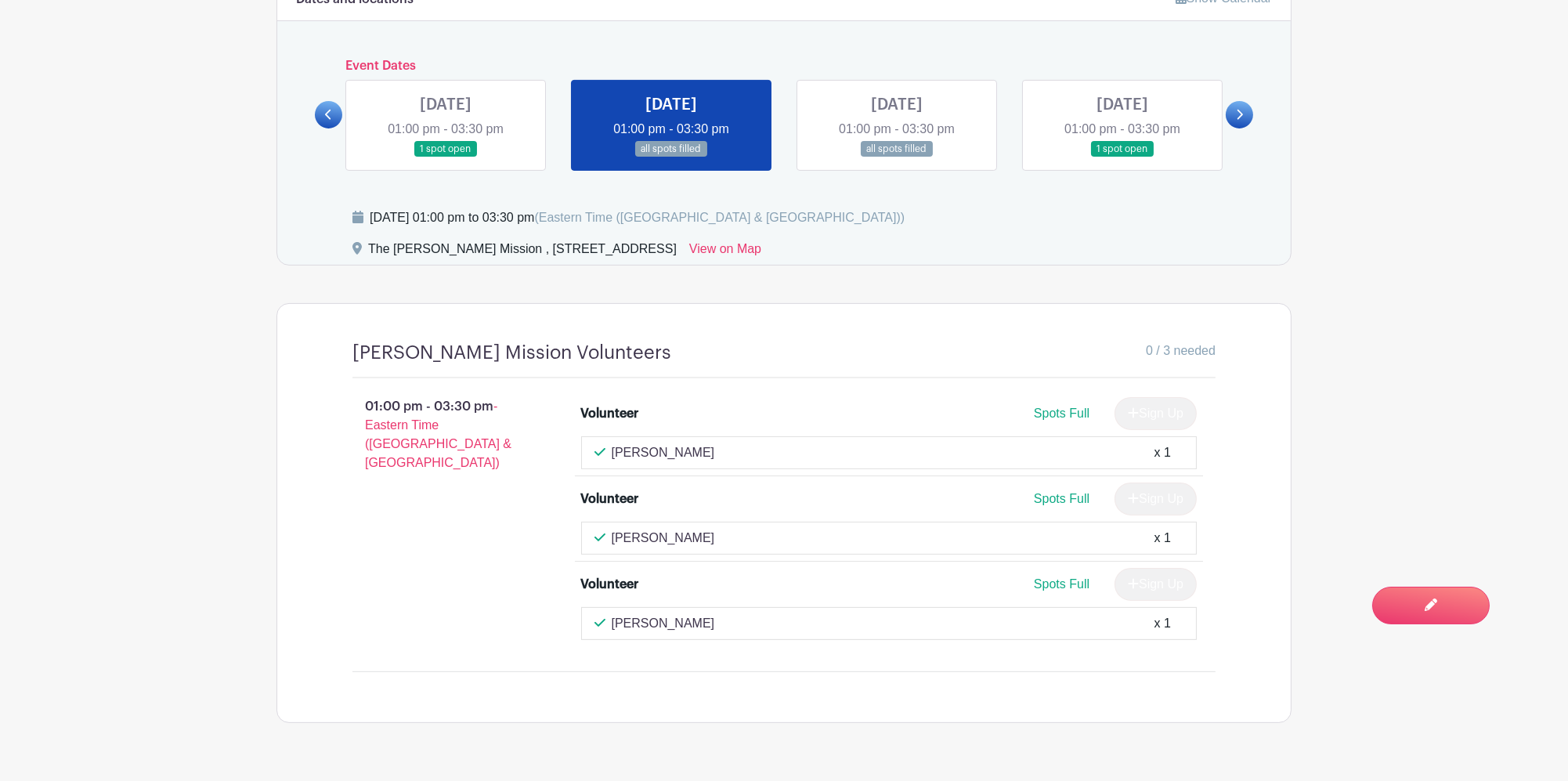
click at [671, 158] on link at bounding box center [671, 158] width 0 height 0
click at [897, 158] on link at bounding box center [897, 158] width 0 height 0
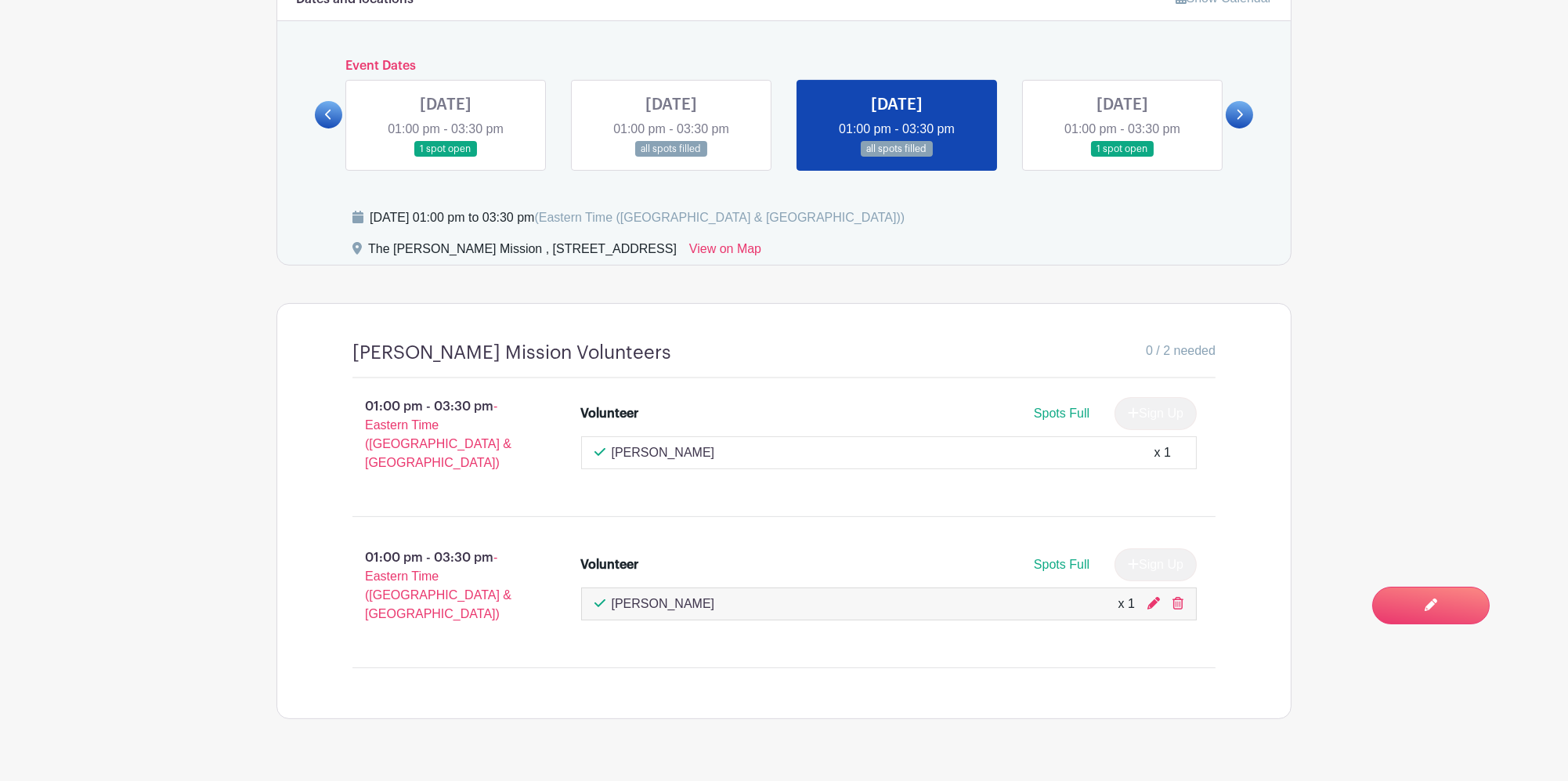
scroll to position [994, 0]
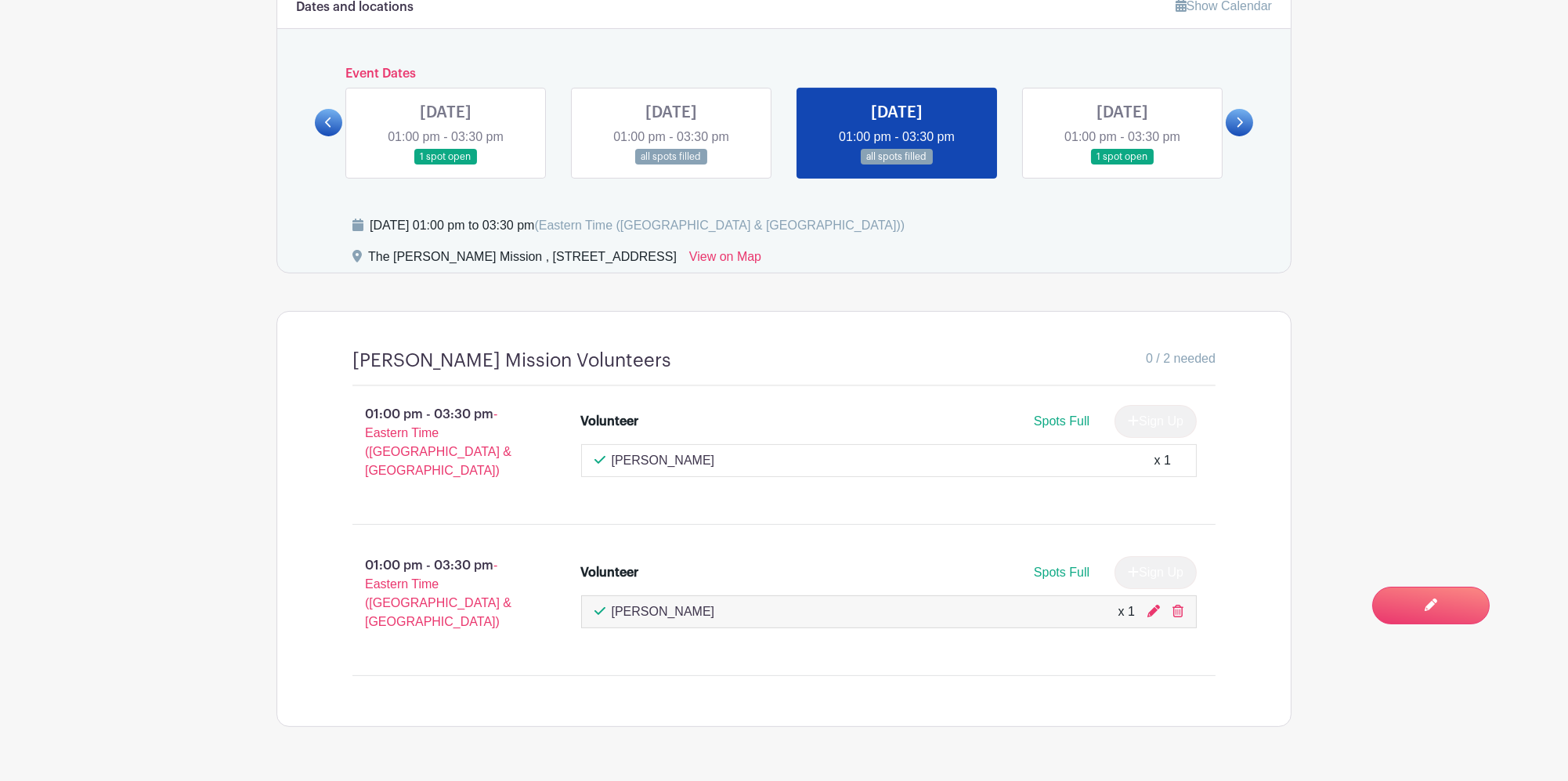
drag, startPoint x: 1301, startPoint y: 412, endPoint x: 1281, endPoint y: 412, distance: 20.0
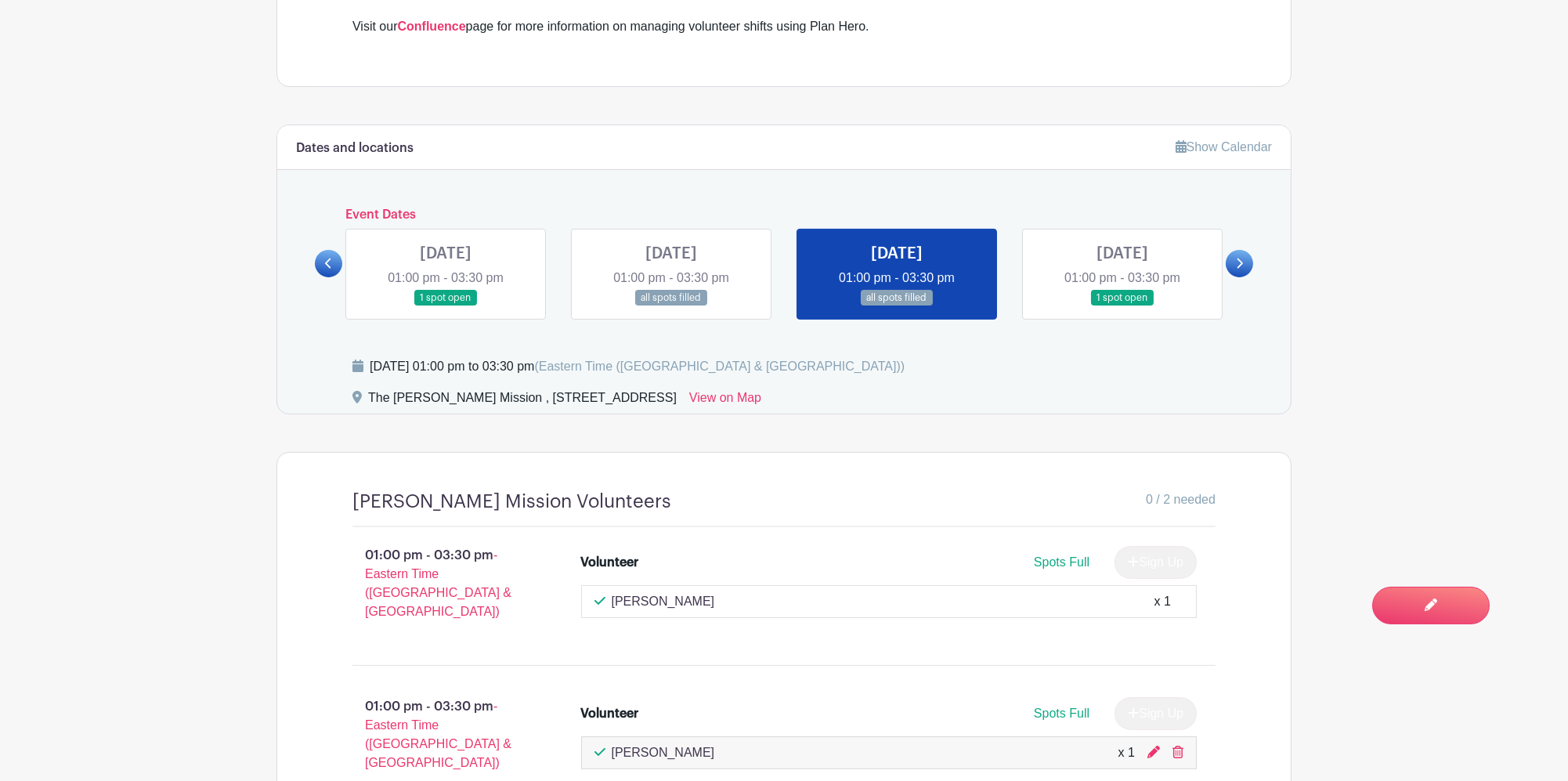
scroll to position [889, 0]
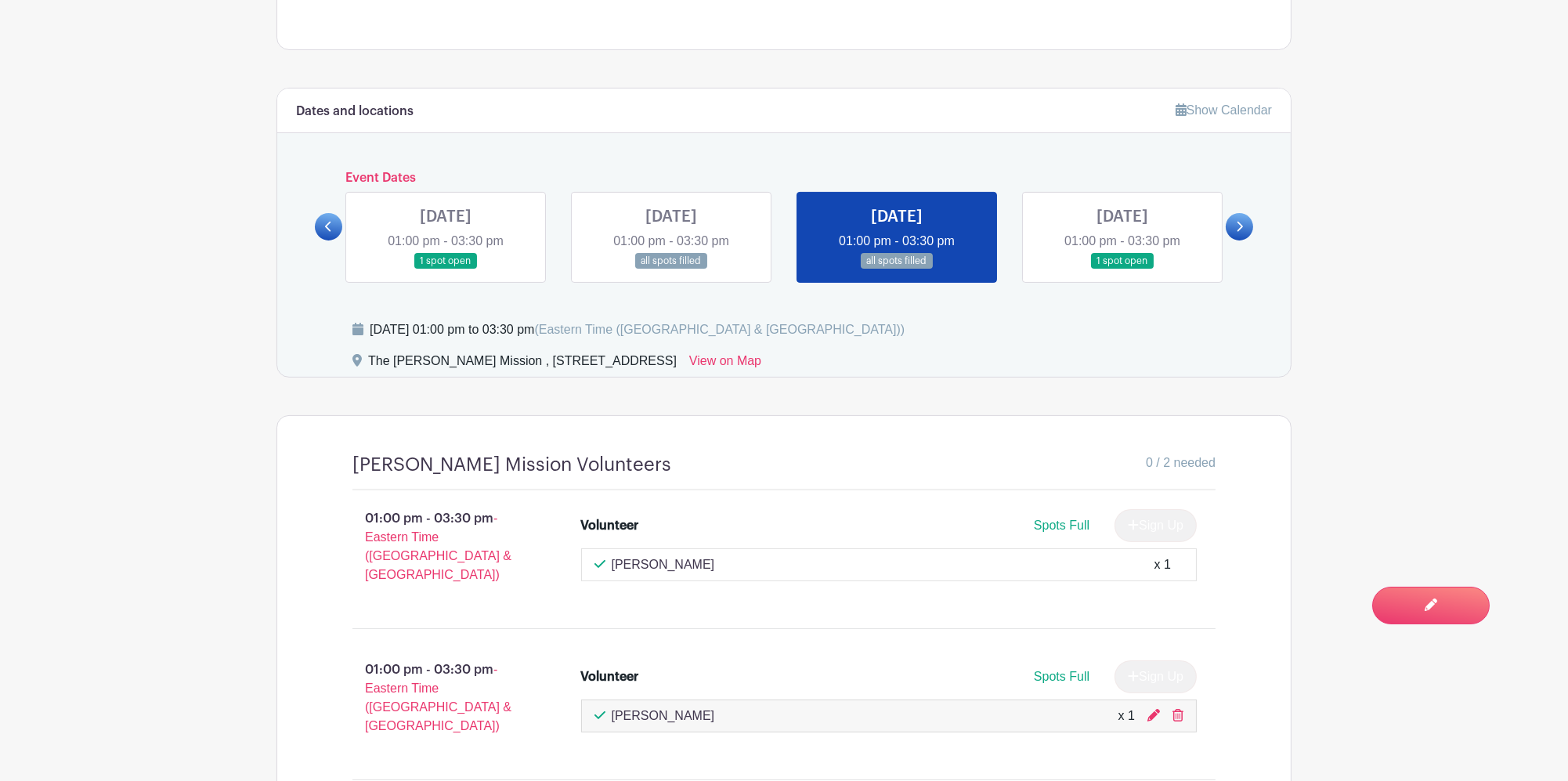
click at [897, 269] on link at bounding box center [897, 269] width 0 height 0
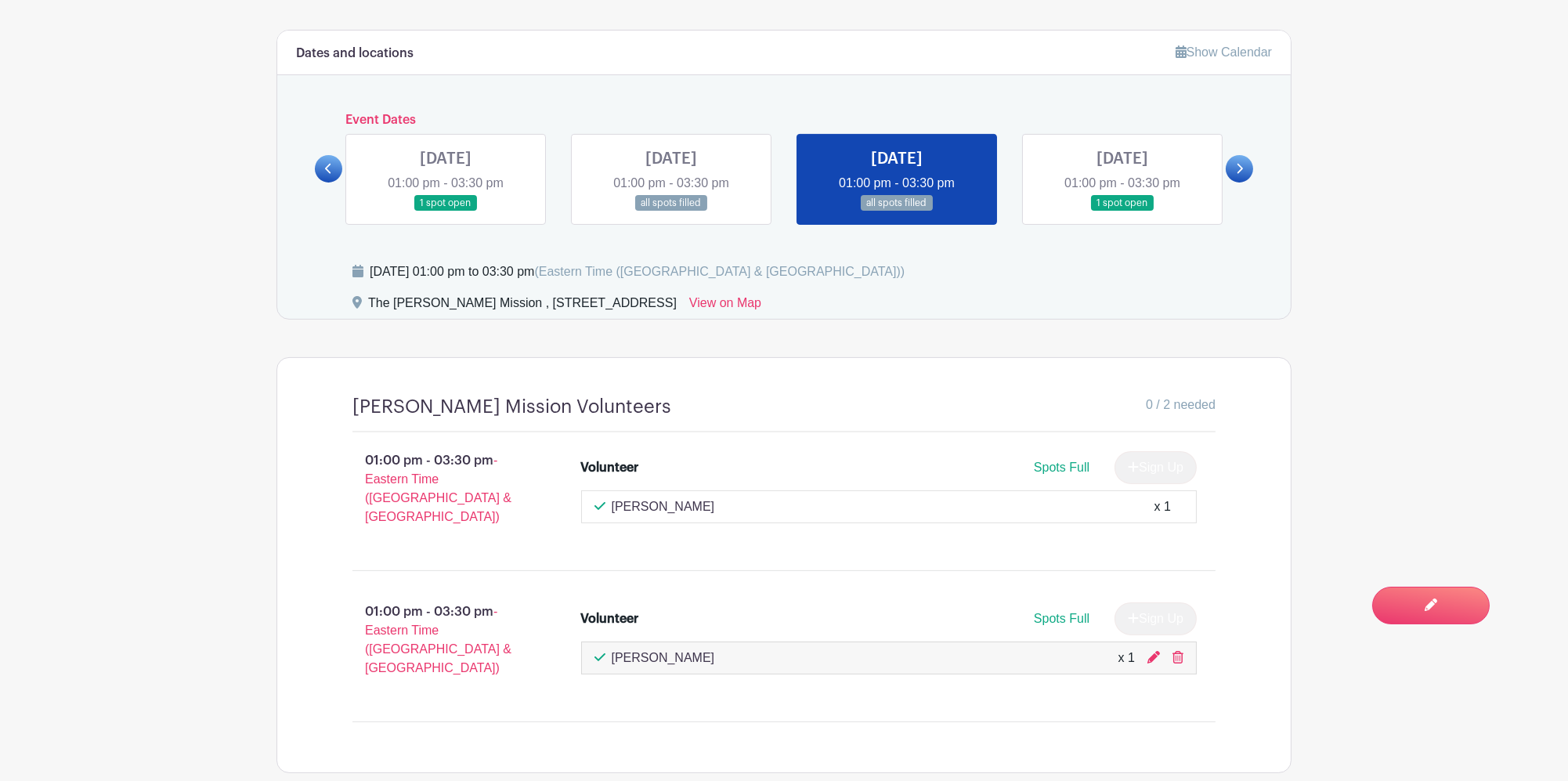
scroll to position [994, 0]
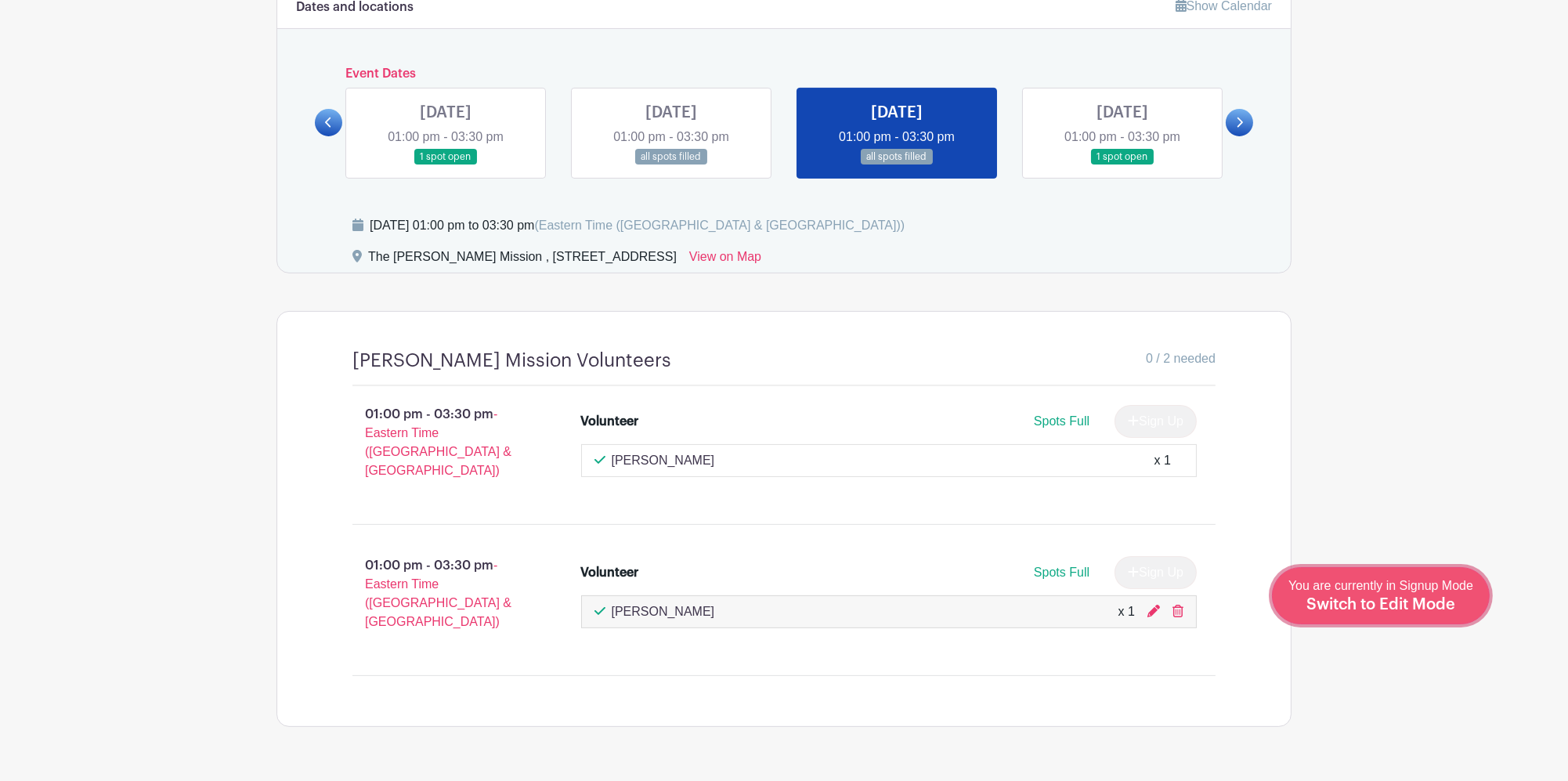
click at [1426, 603] on span "Switch to Edit Mode" at bounding box center [1380, 604] width 149 height 15
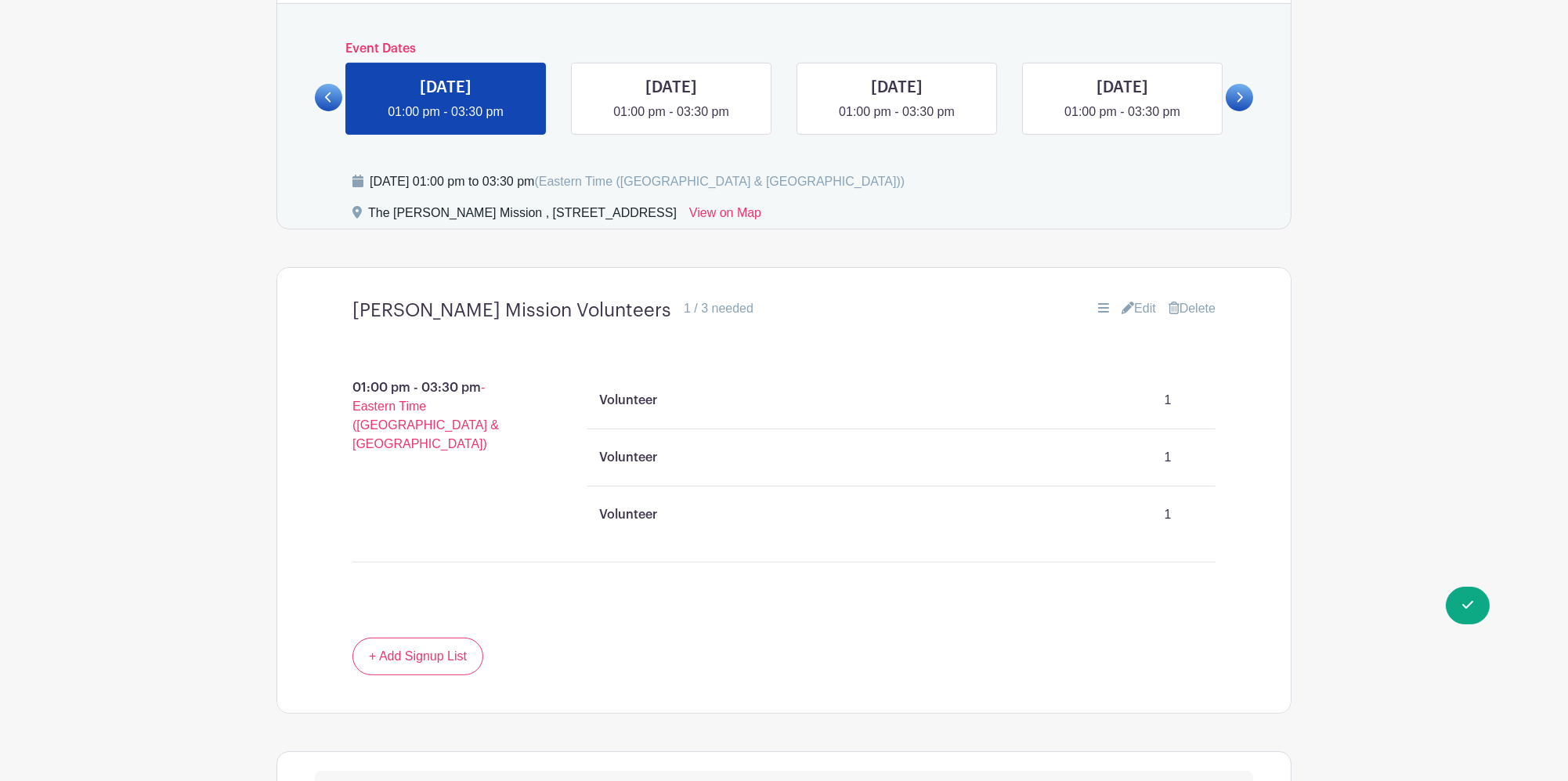
scroll to position [1148, 0]
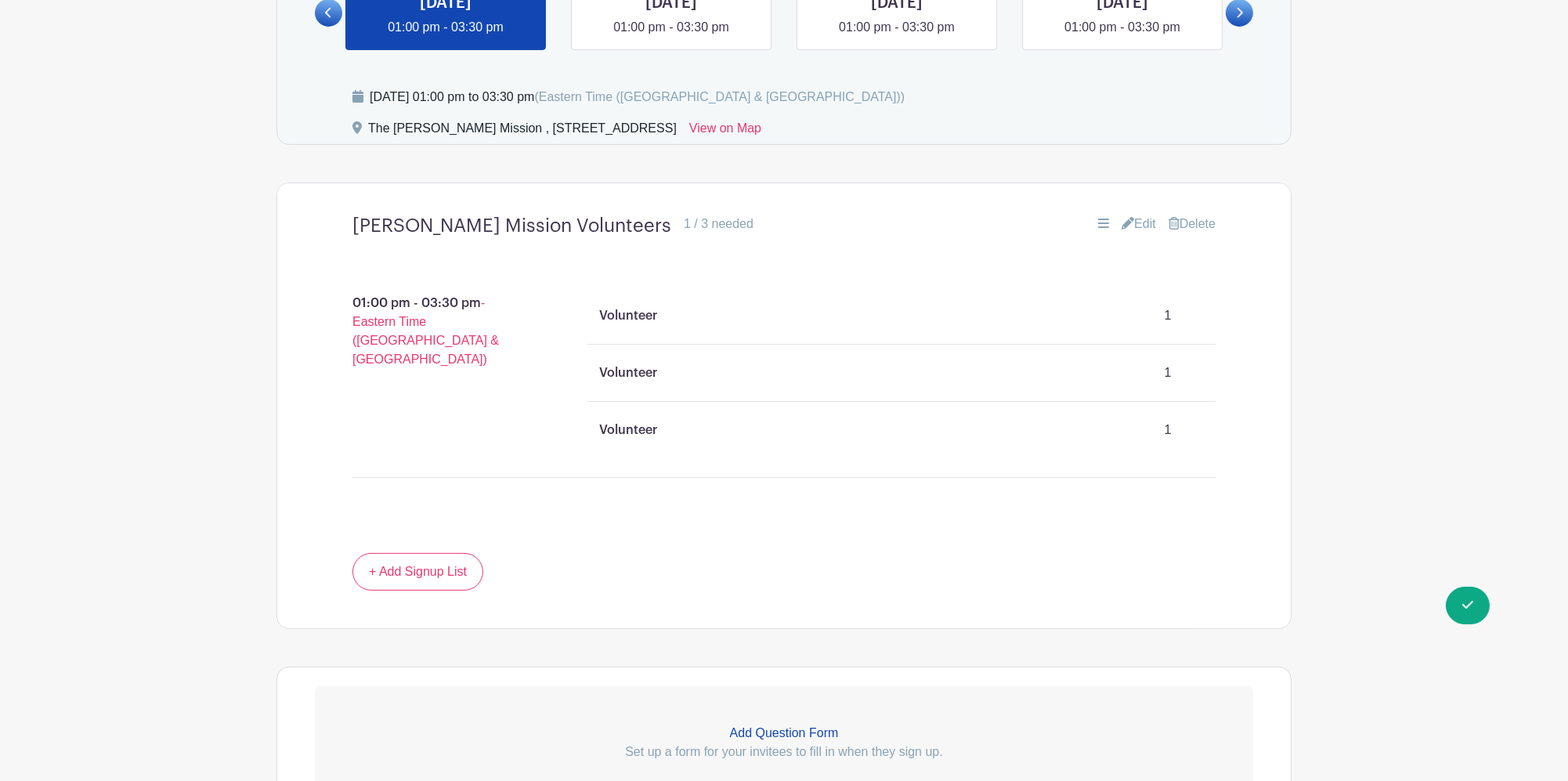
click at [1101, 217] on icon at bounding box center [1104, 222] width 11 height 12
click at [1139, 214] on link "Edit" at bounding box center [1139, 223] width 35 height 19
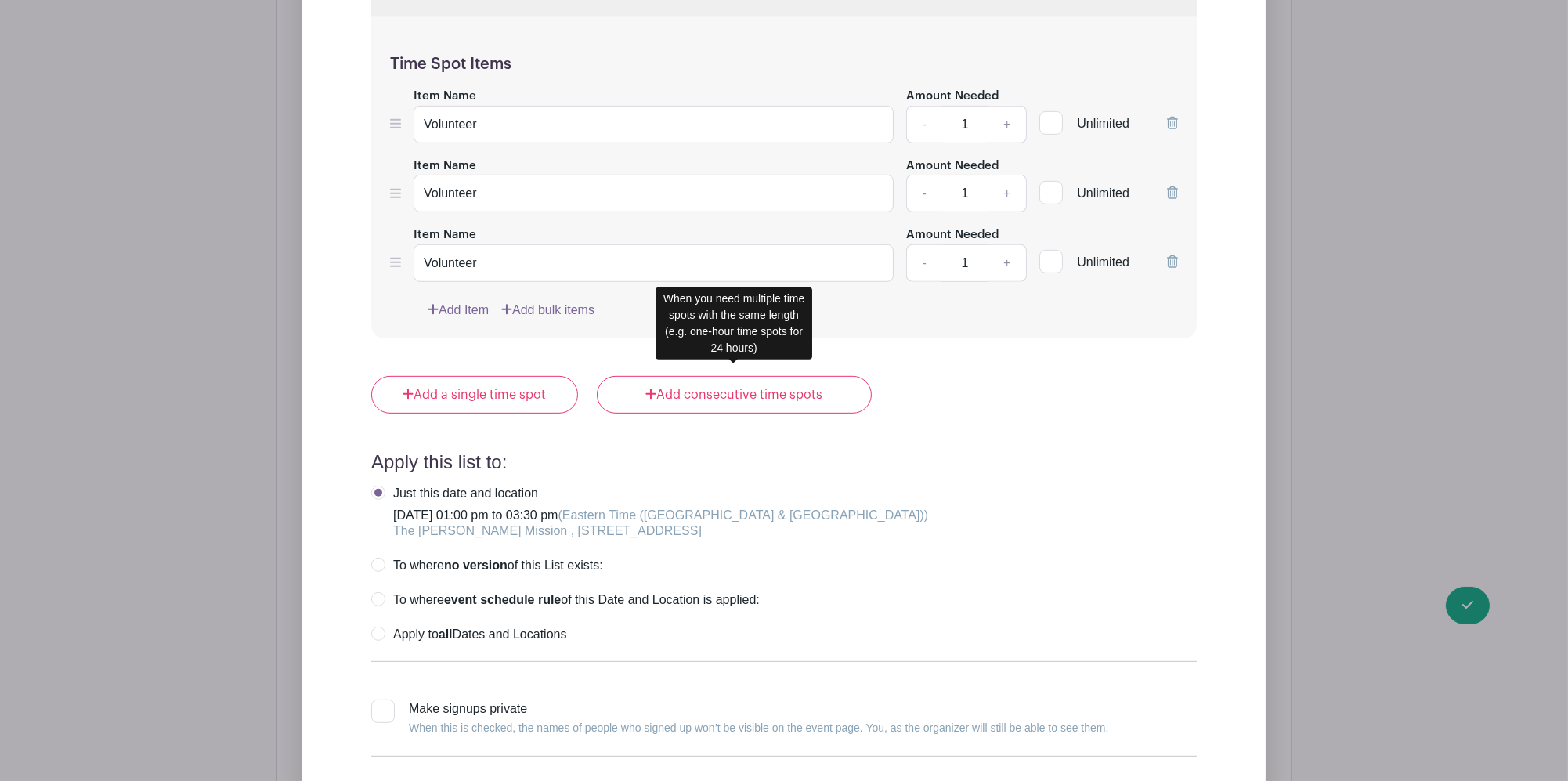
scroll to position [1775, 0]
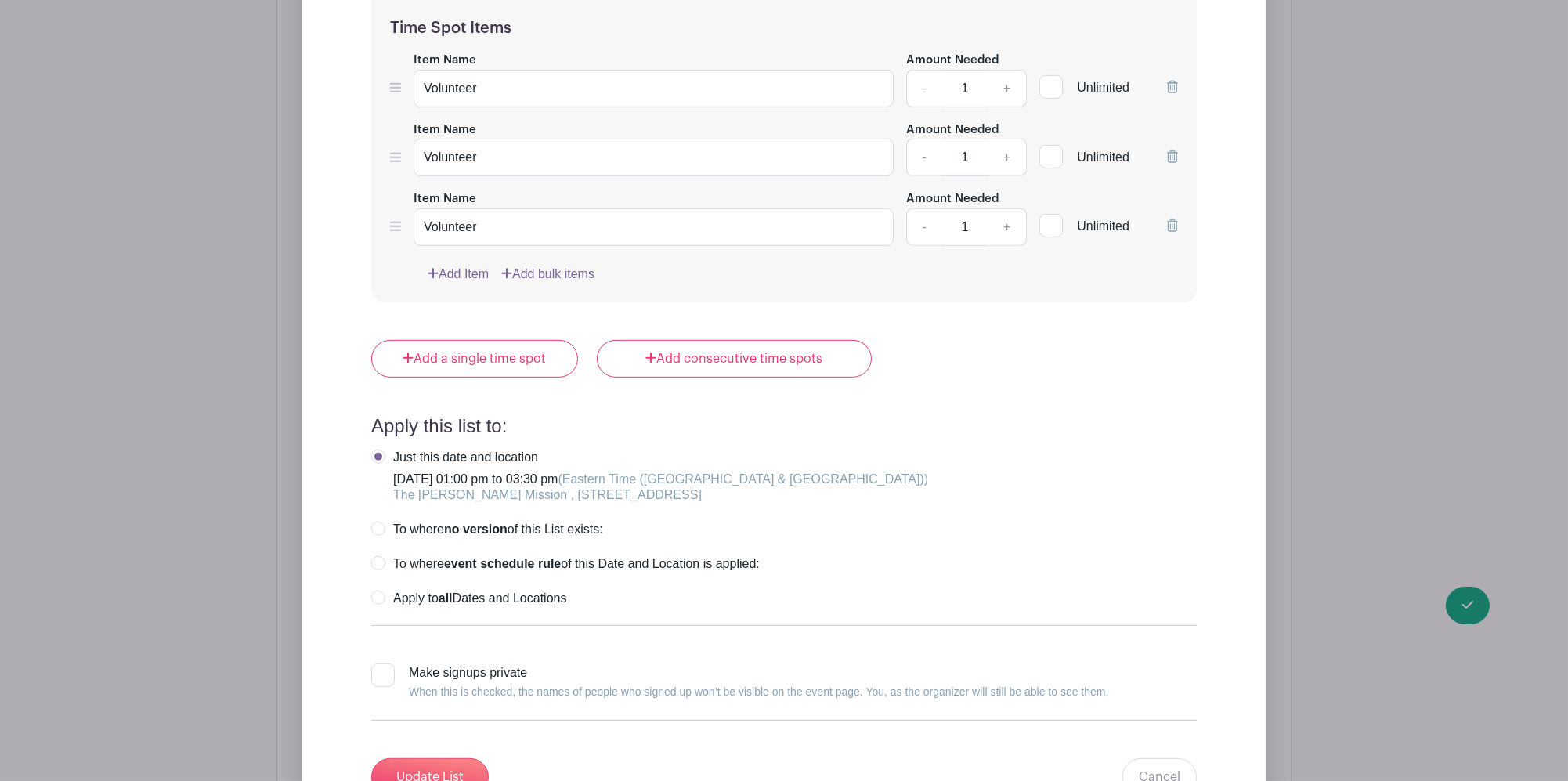
click at [1173, 219] on icon at bounding box center [1173, 225] width 11 height 12
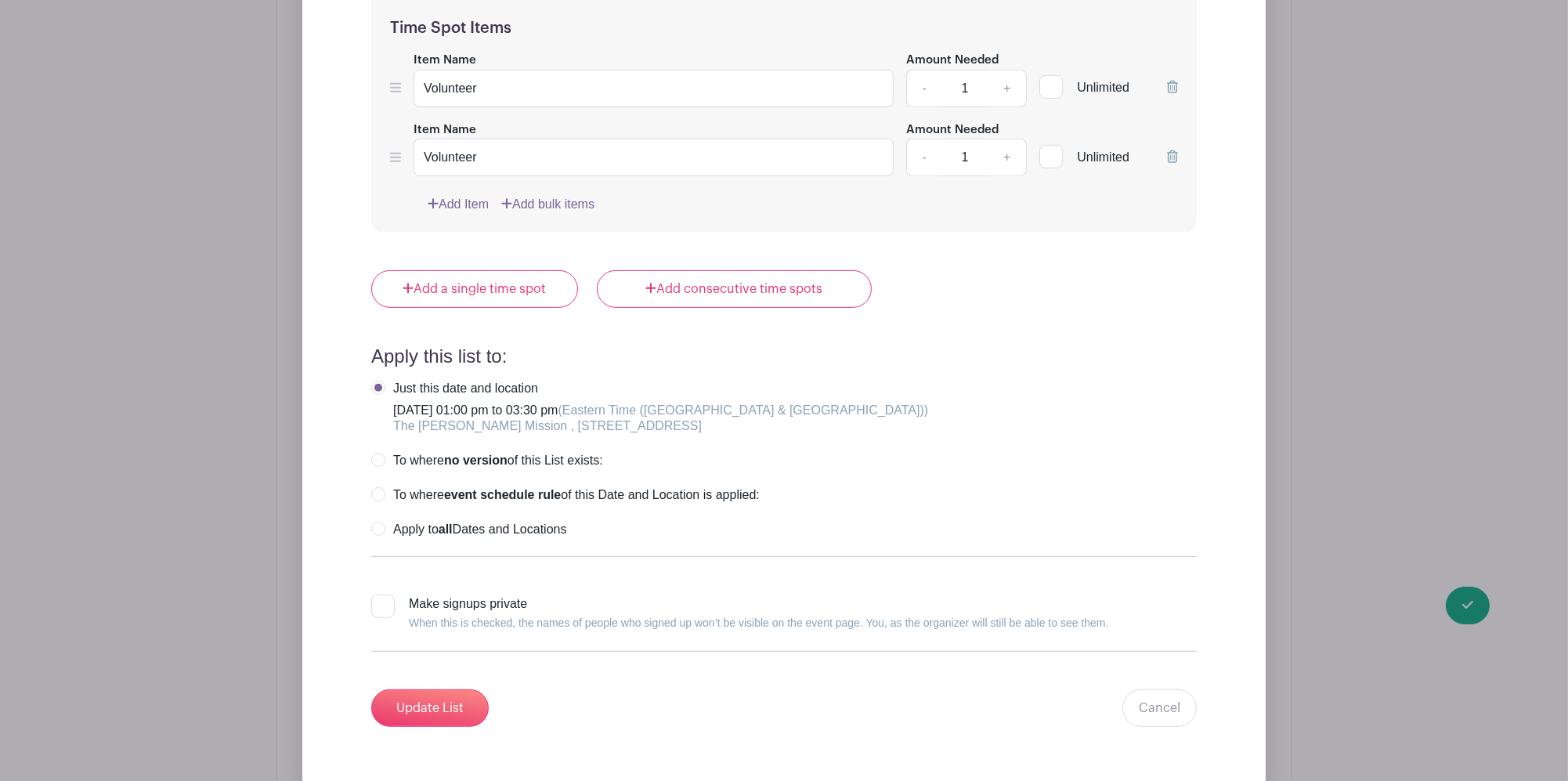
click at [472, 195] on link "Add Item" at bounding box center [459, 204] width 61 height 19
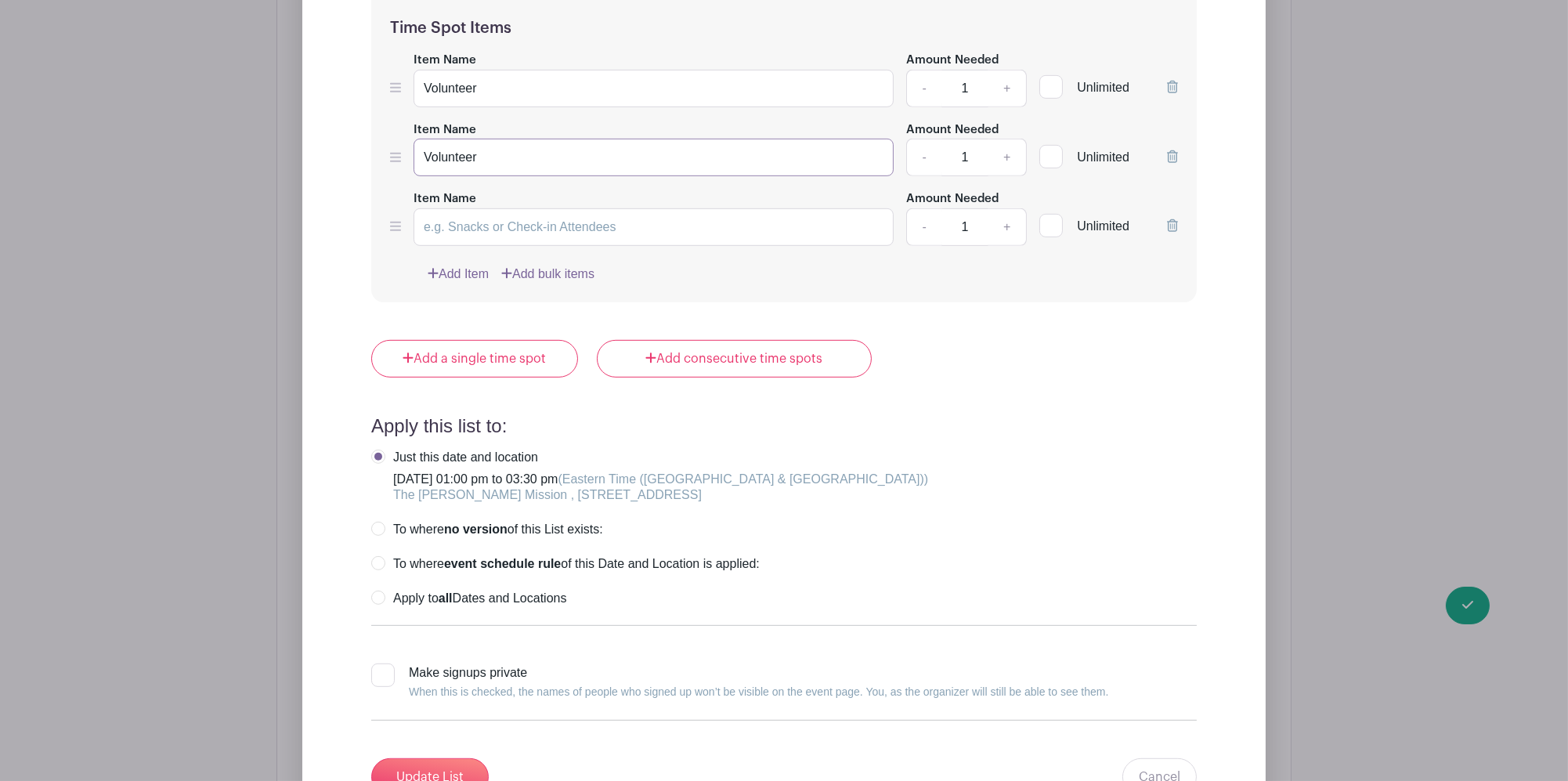
drag, startPoint x: 498, startPoint y: 149, endPoint x: 407, endPoint y: 179, distance: 95.8
click at [322, 153] on div "Edit List with Time Spots List Name [PERSON_NAME] Mission Volunteers Time Spots…" at bounding box center [784, 255] width 938 height 1121
click at [558, 209] on input "Item Name" at bounding box center [653, 227] width 480 height 37
paste input "Volunteer"
type input "Volunteer"
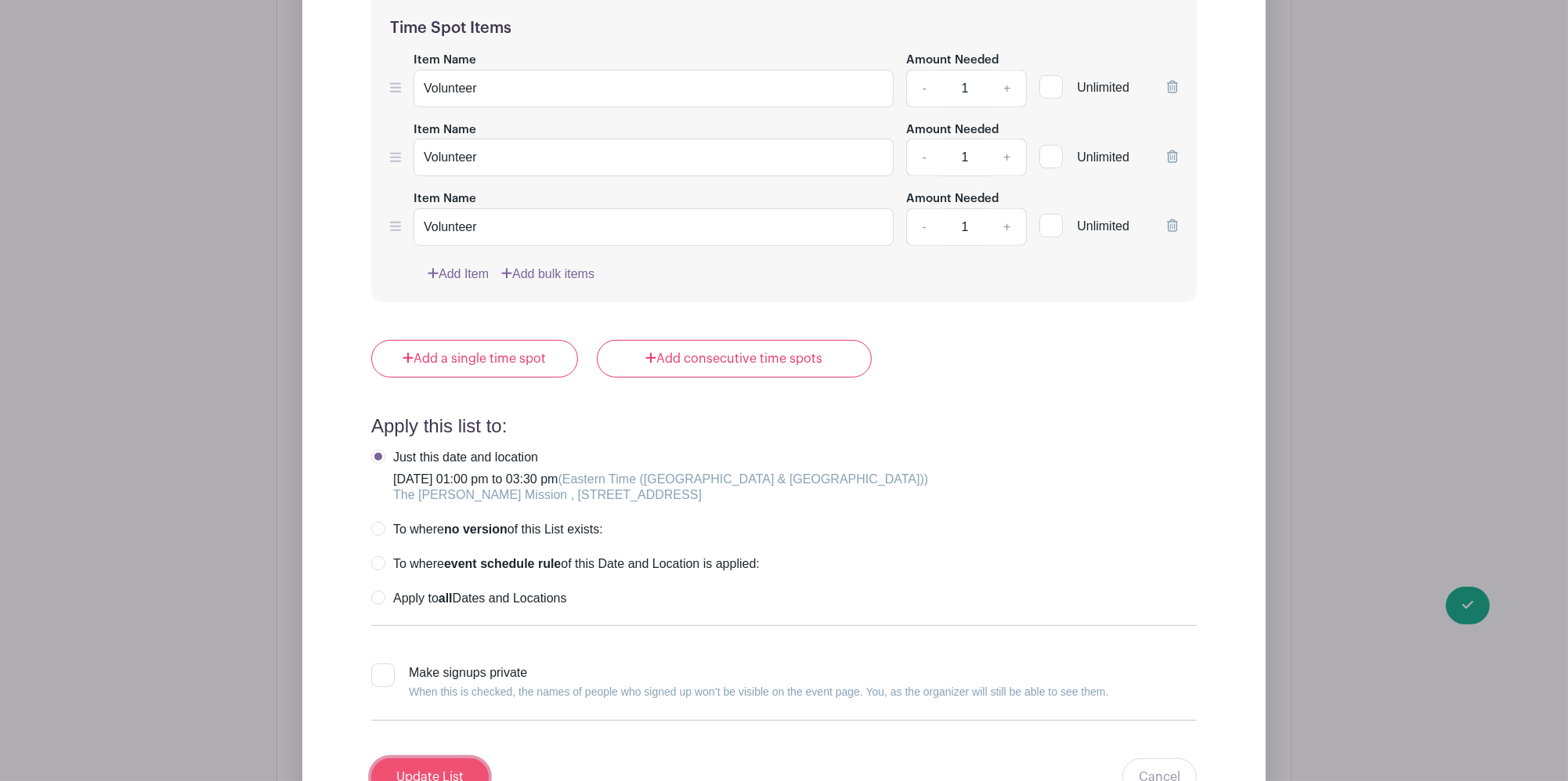
click at [446, 761] on input "Update List" at bounding box center [429, 777] width 117 height 37
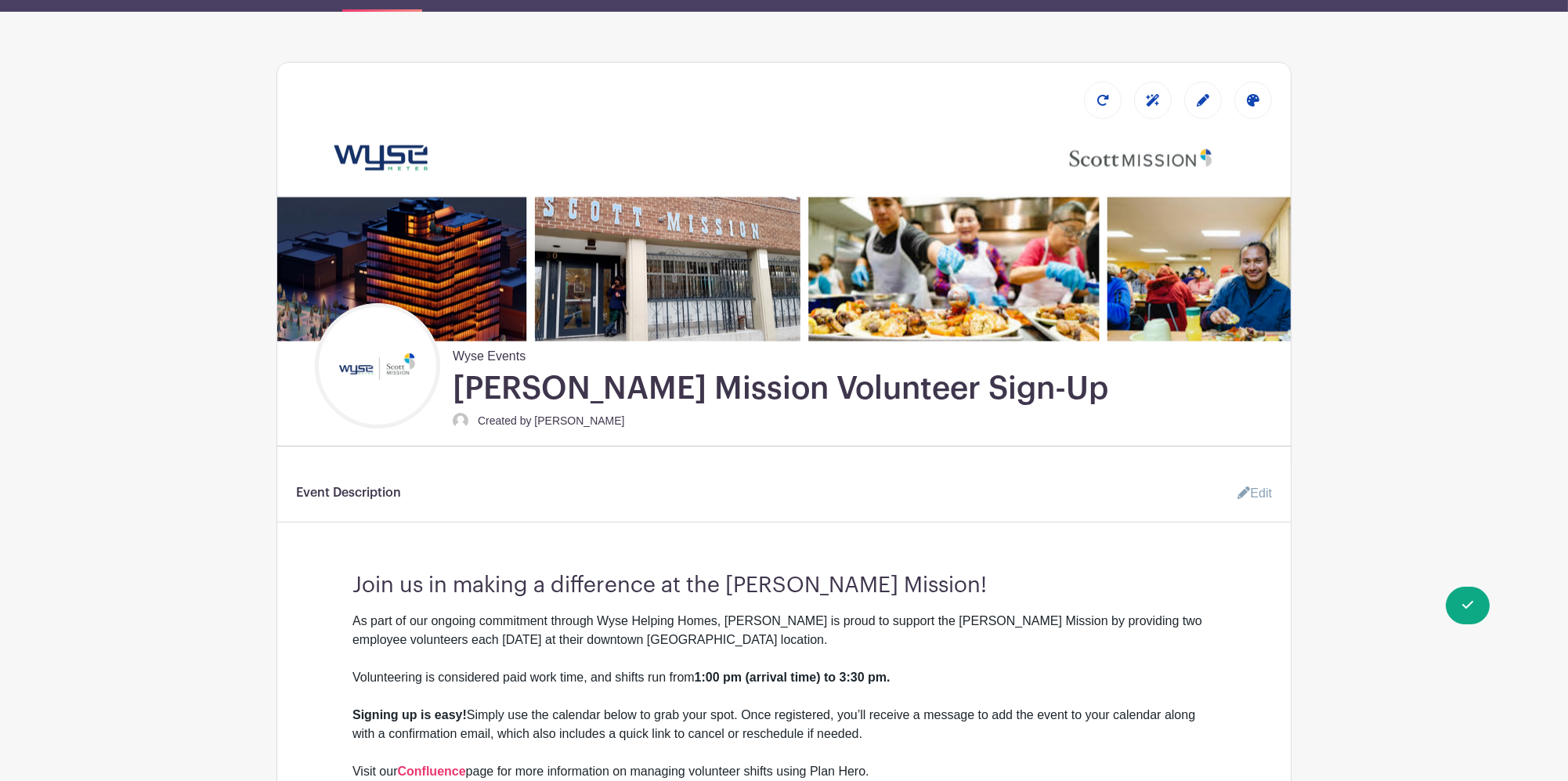
scroll to position [19, 0]
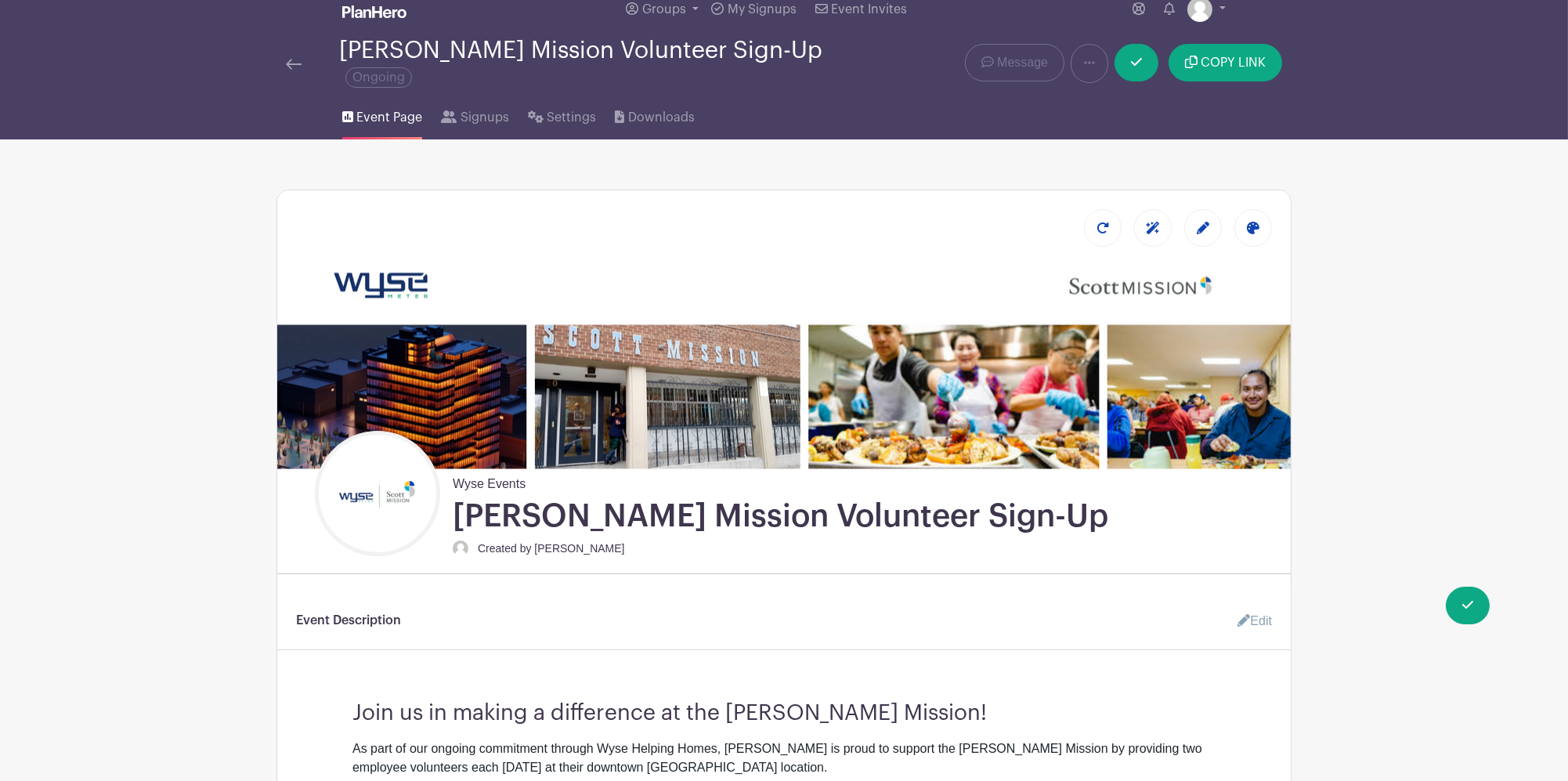
click at [374, 108] on span "Event Page" at bounding box center [389, 117] width 66 height 19
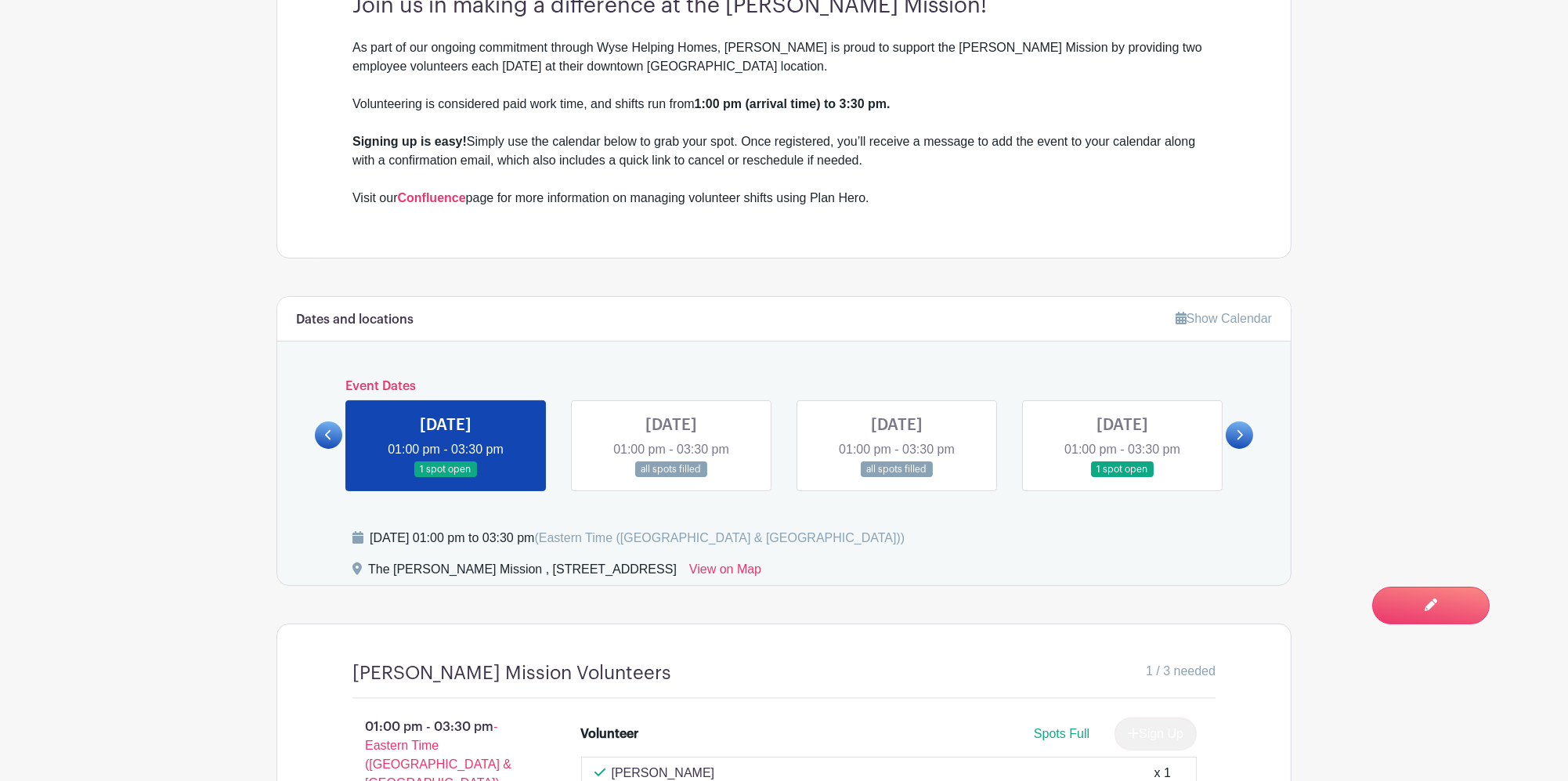
scroll to position [834, 0]
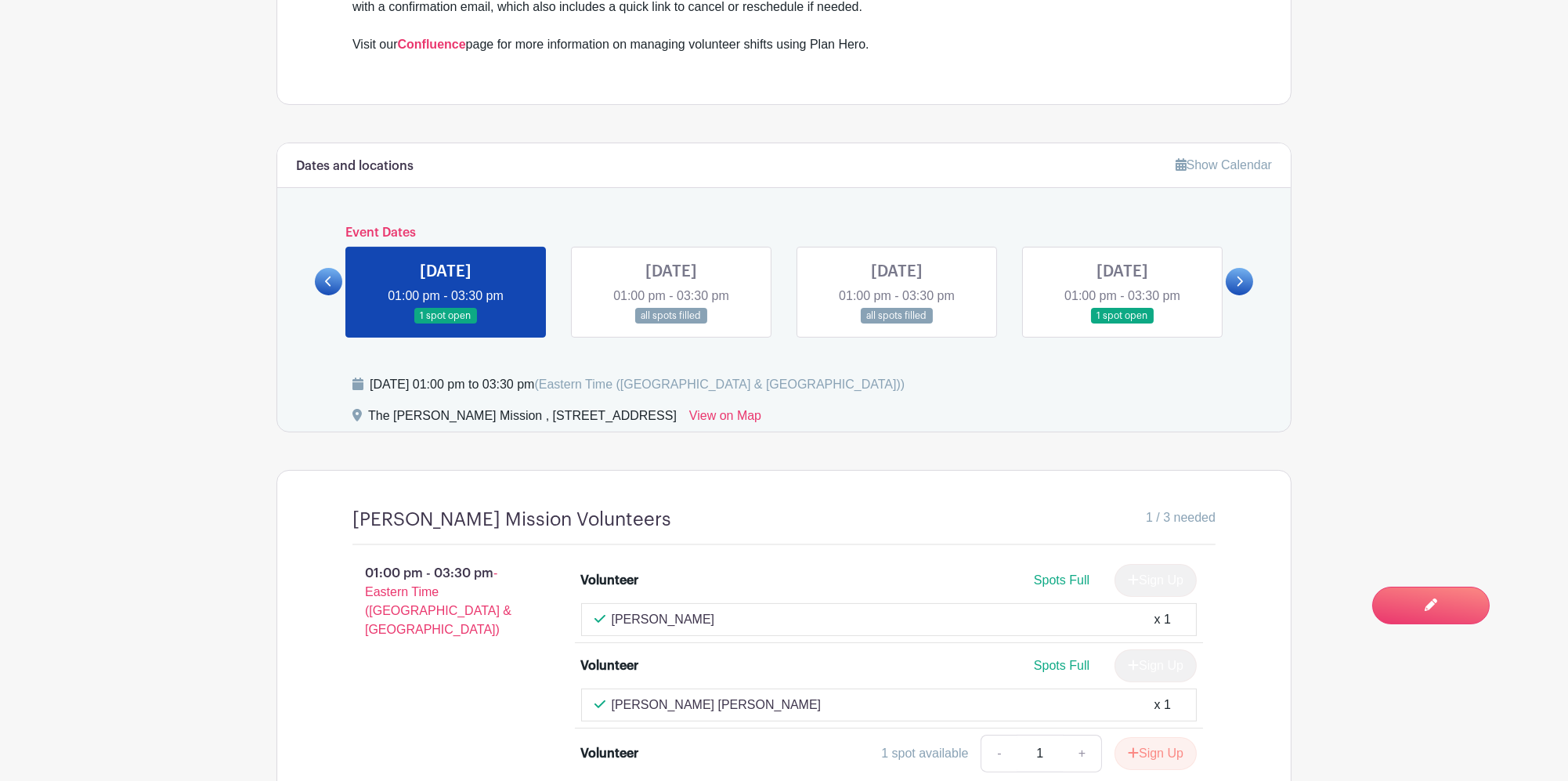
click at [671, 324] on link at bounding box center [671, 324] width 0 height 0
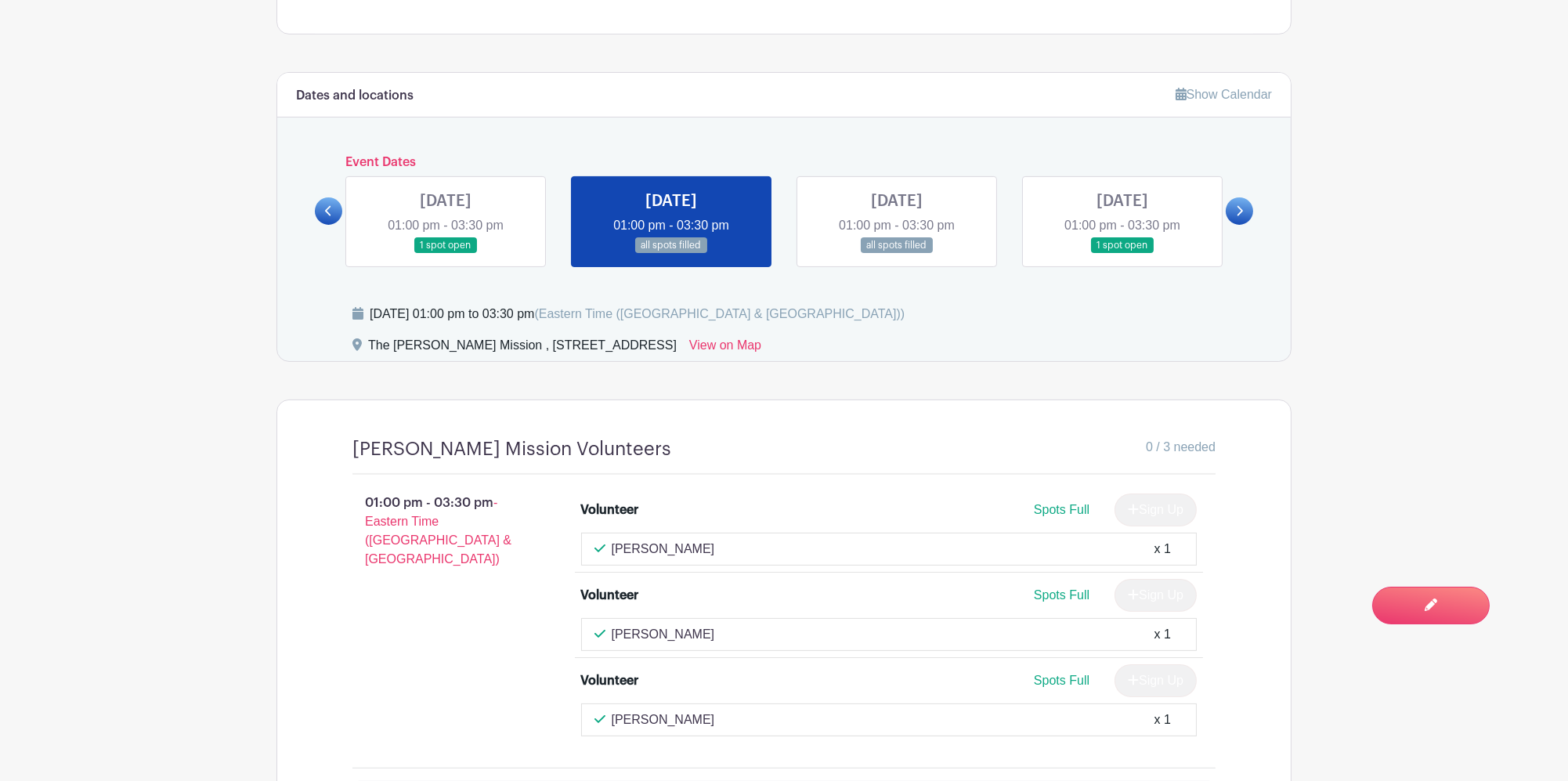
scroll to position [939, 0]
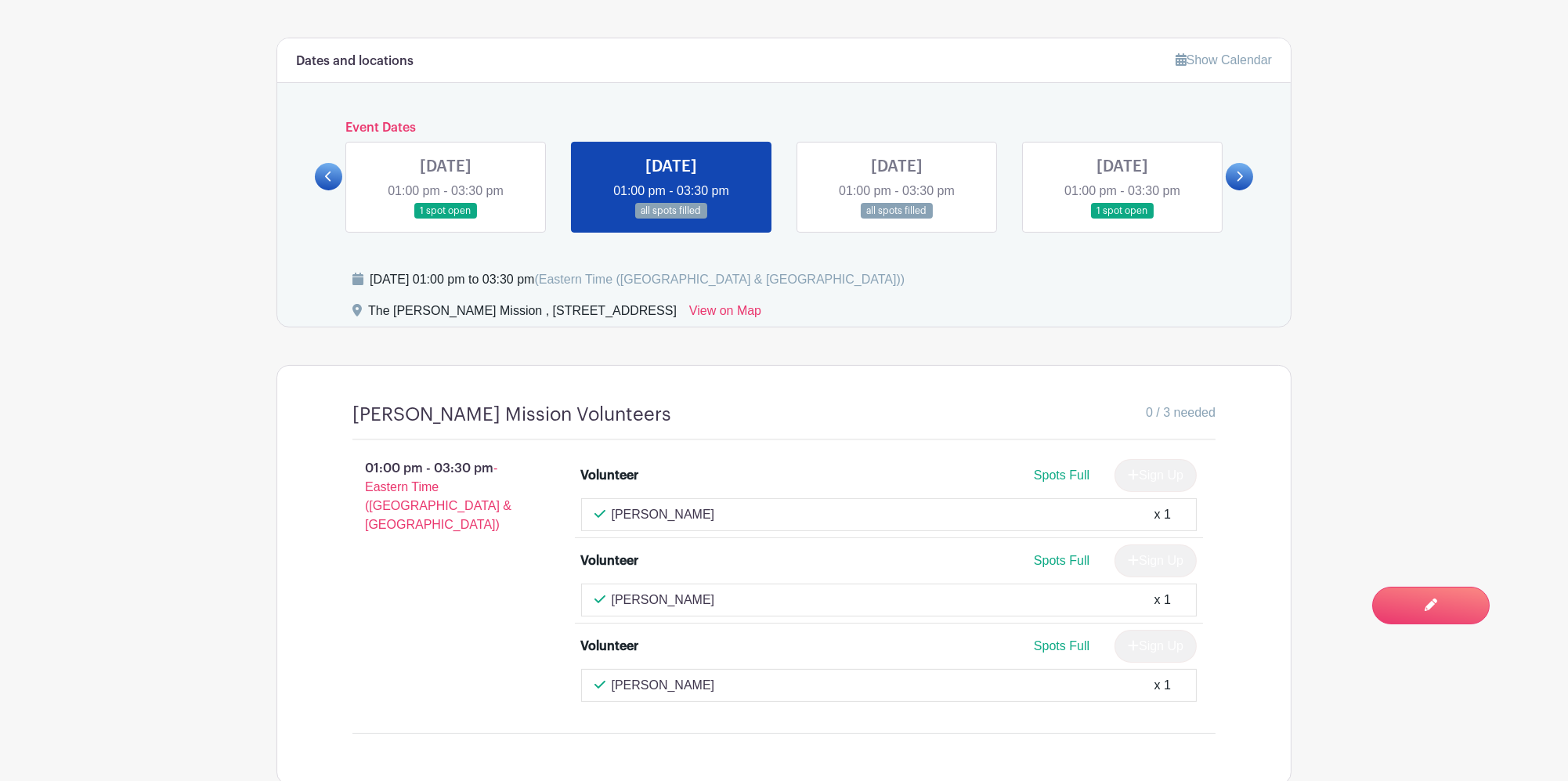
click at [897, 219] on link at bounding box center [897, 219] width 0 height 0
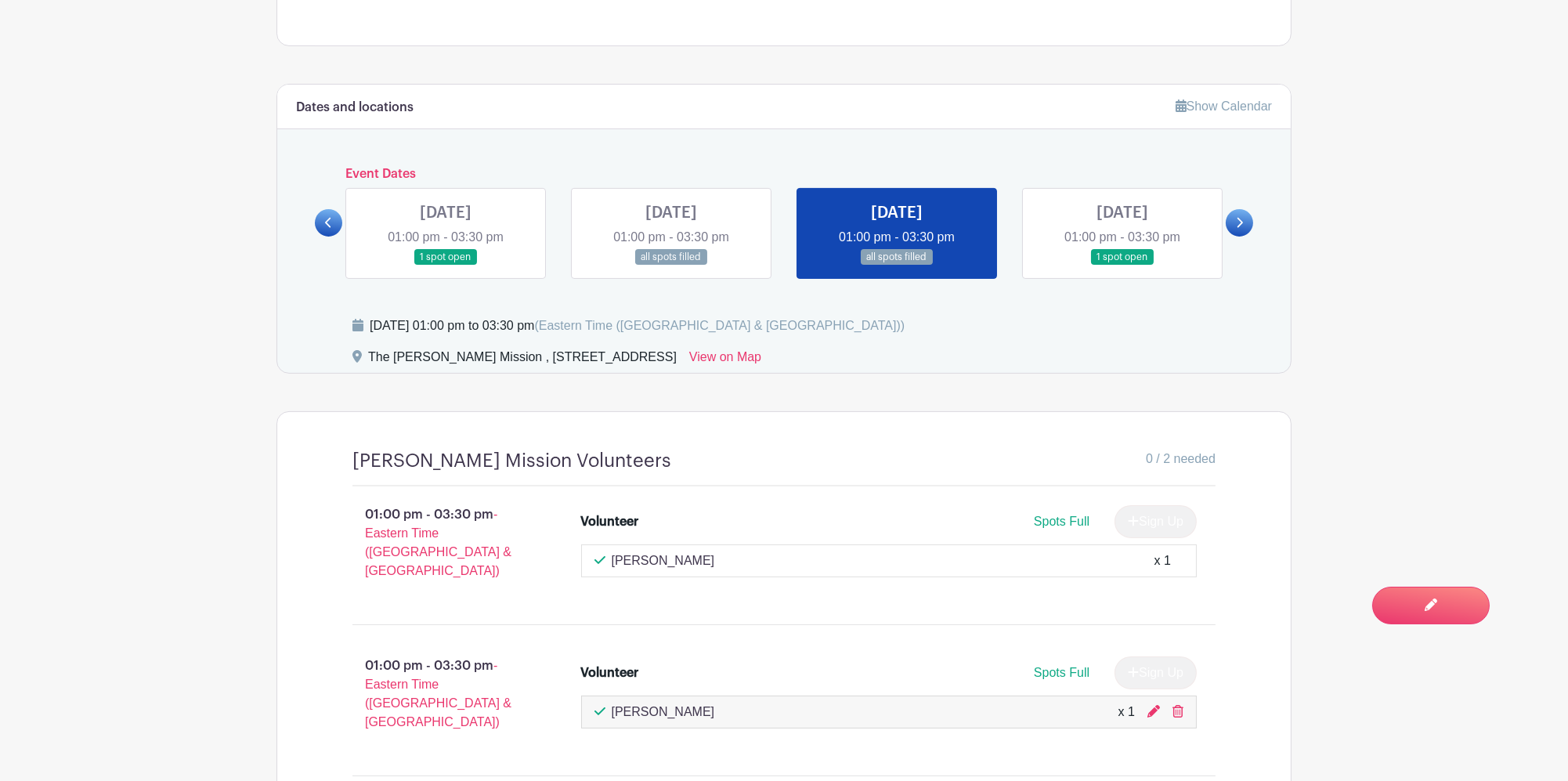
scroll to position [889, 0]
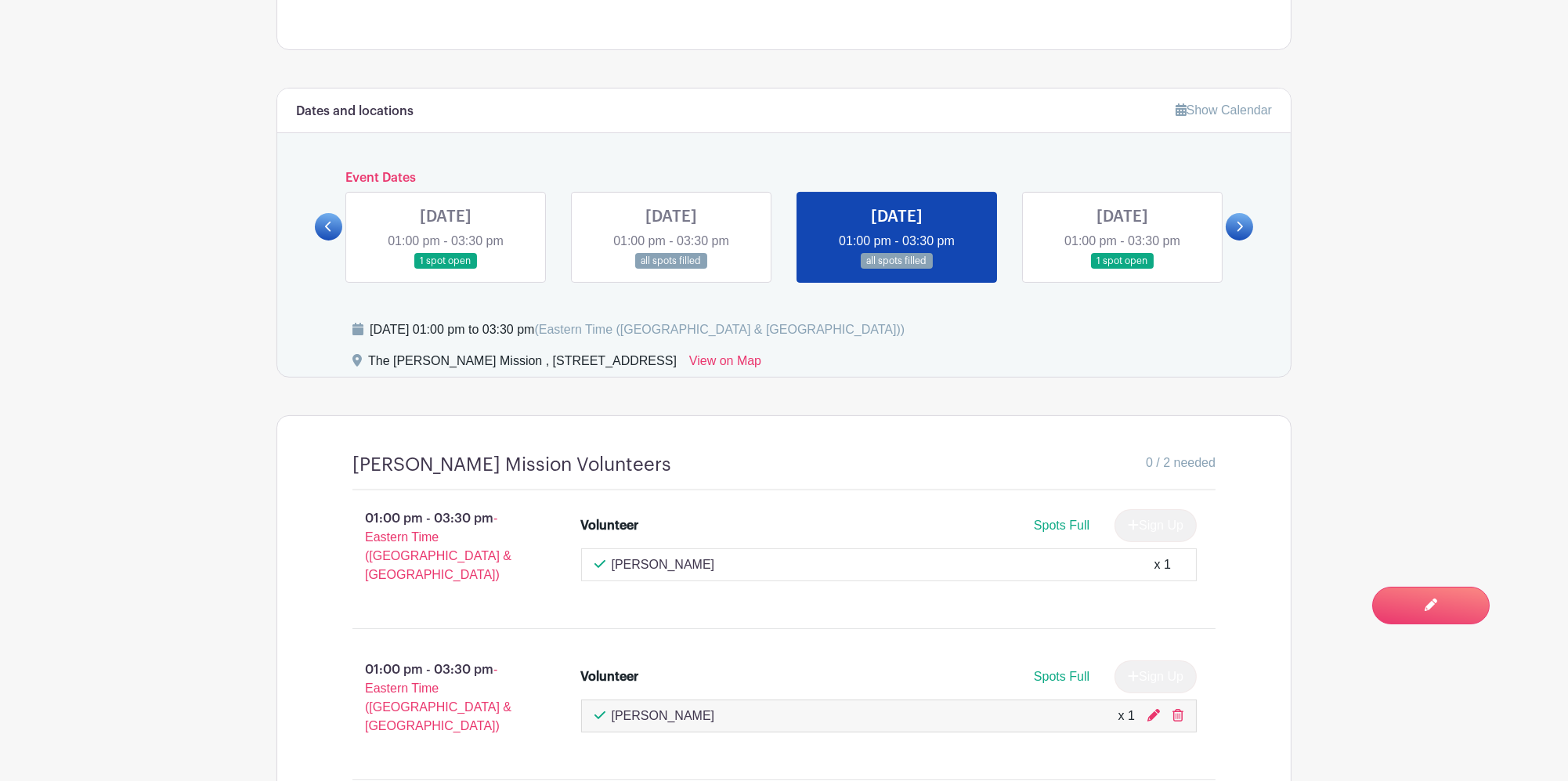
click at [1122, 269] on link at bounding box center [1122, 269] width 0 height 0
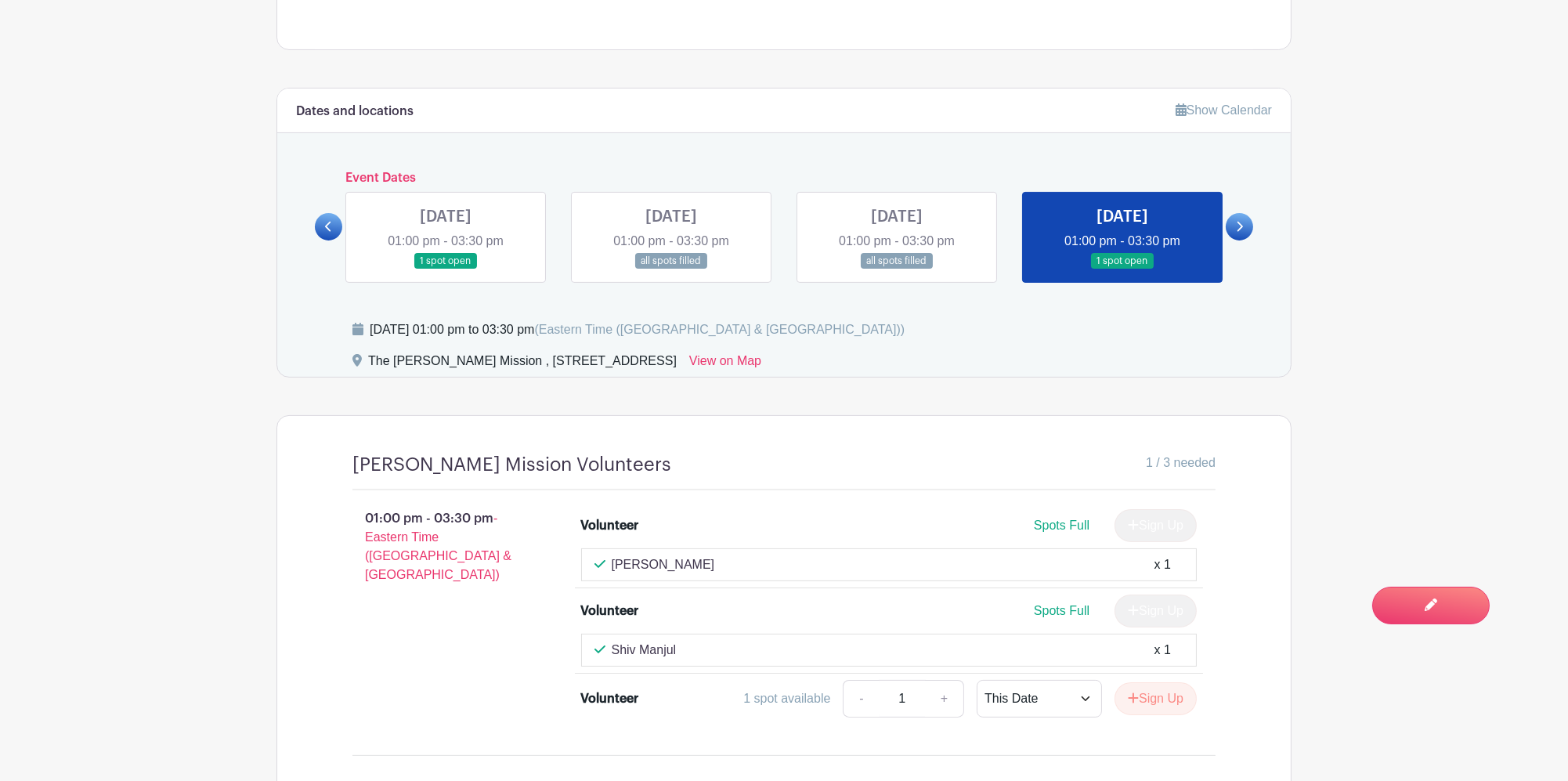
click at [1122, 269] on link at bounding box center [1122, 269] width 0 height 0
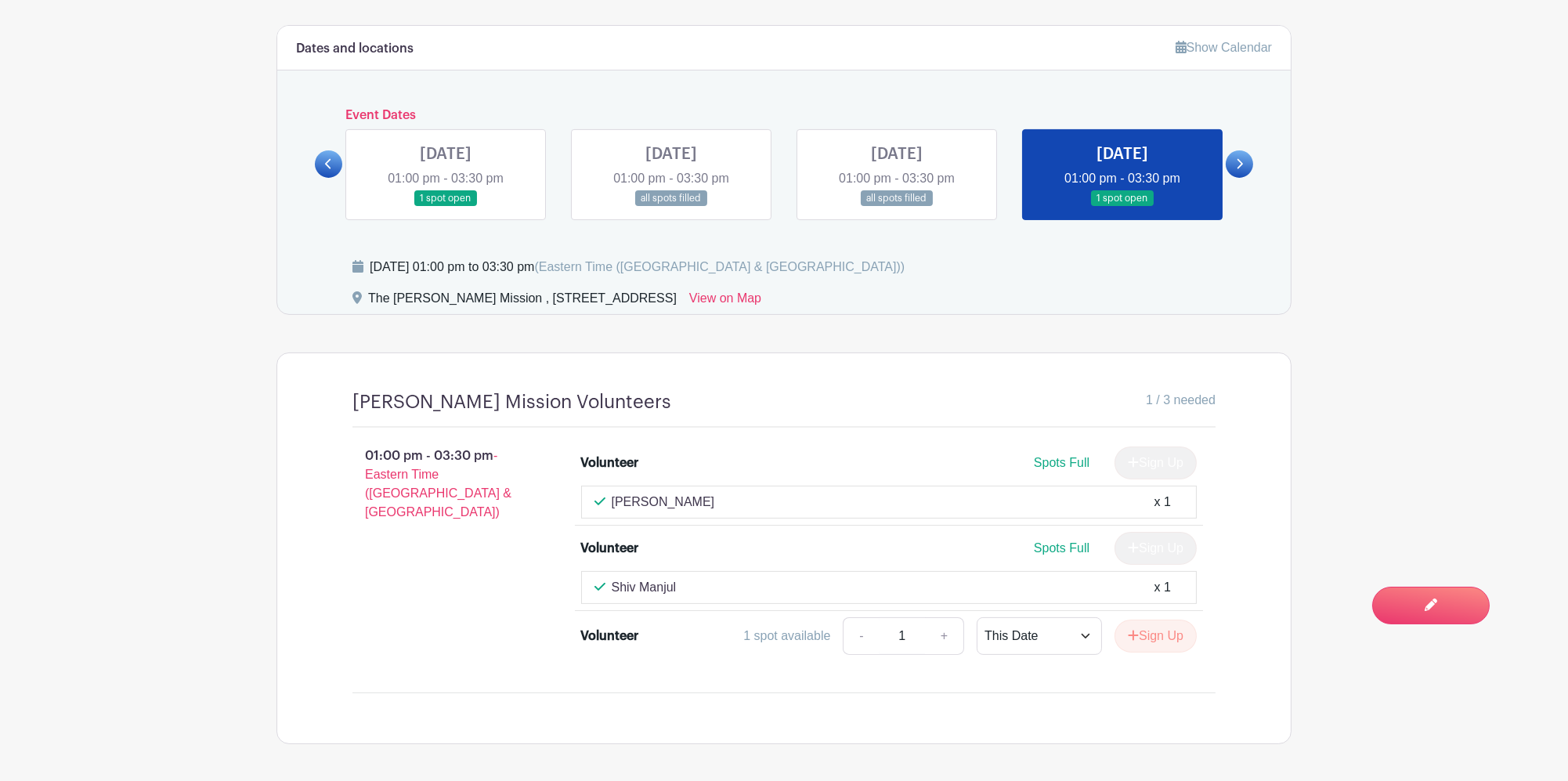
scroll to position [1002, 0]
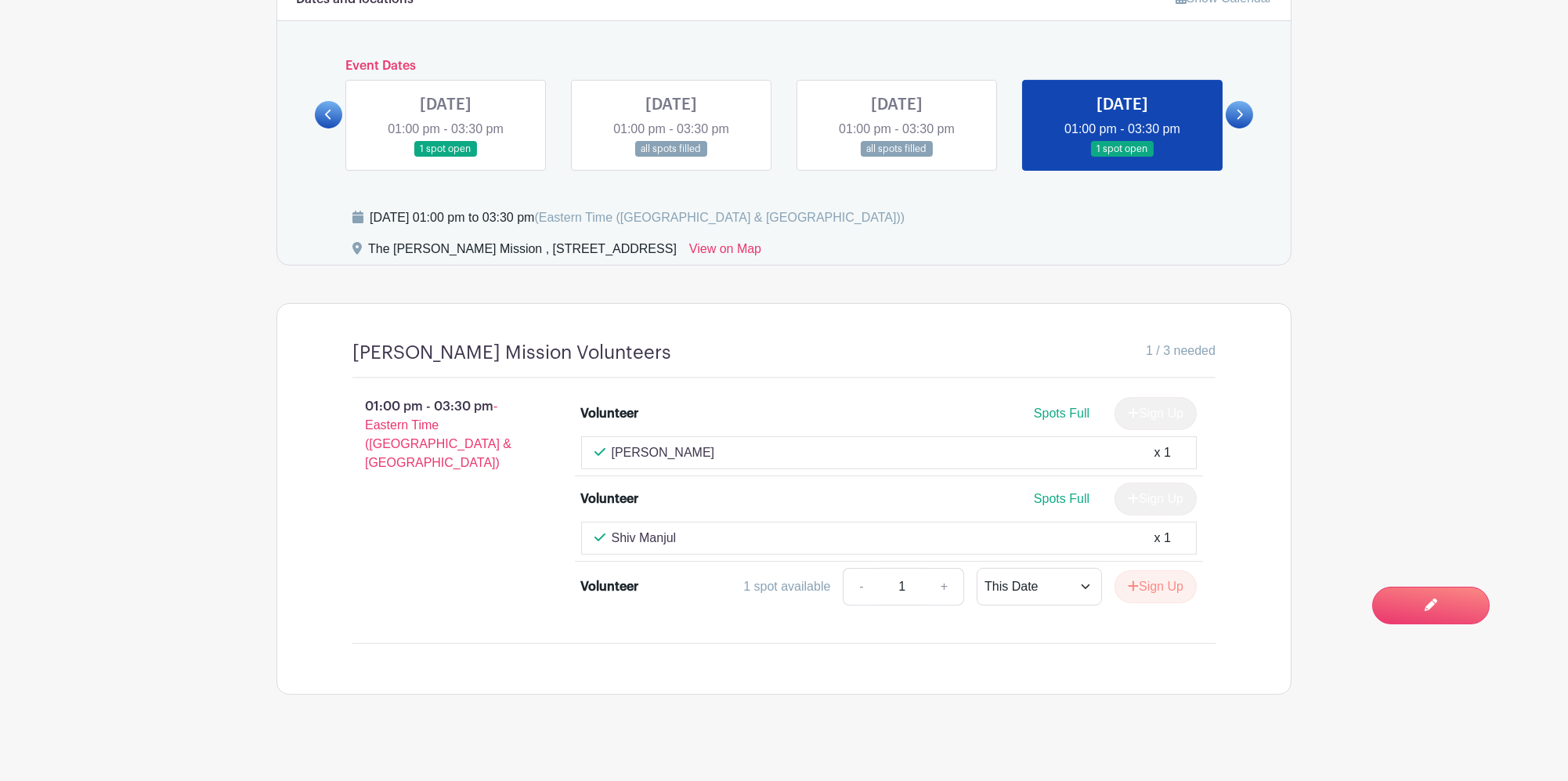
click at [1236, 112] on link at bounding box center [1240, 115] width 27 height 27
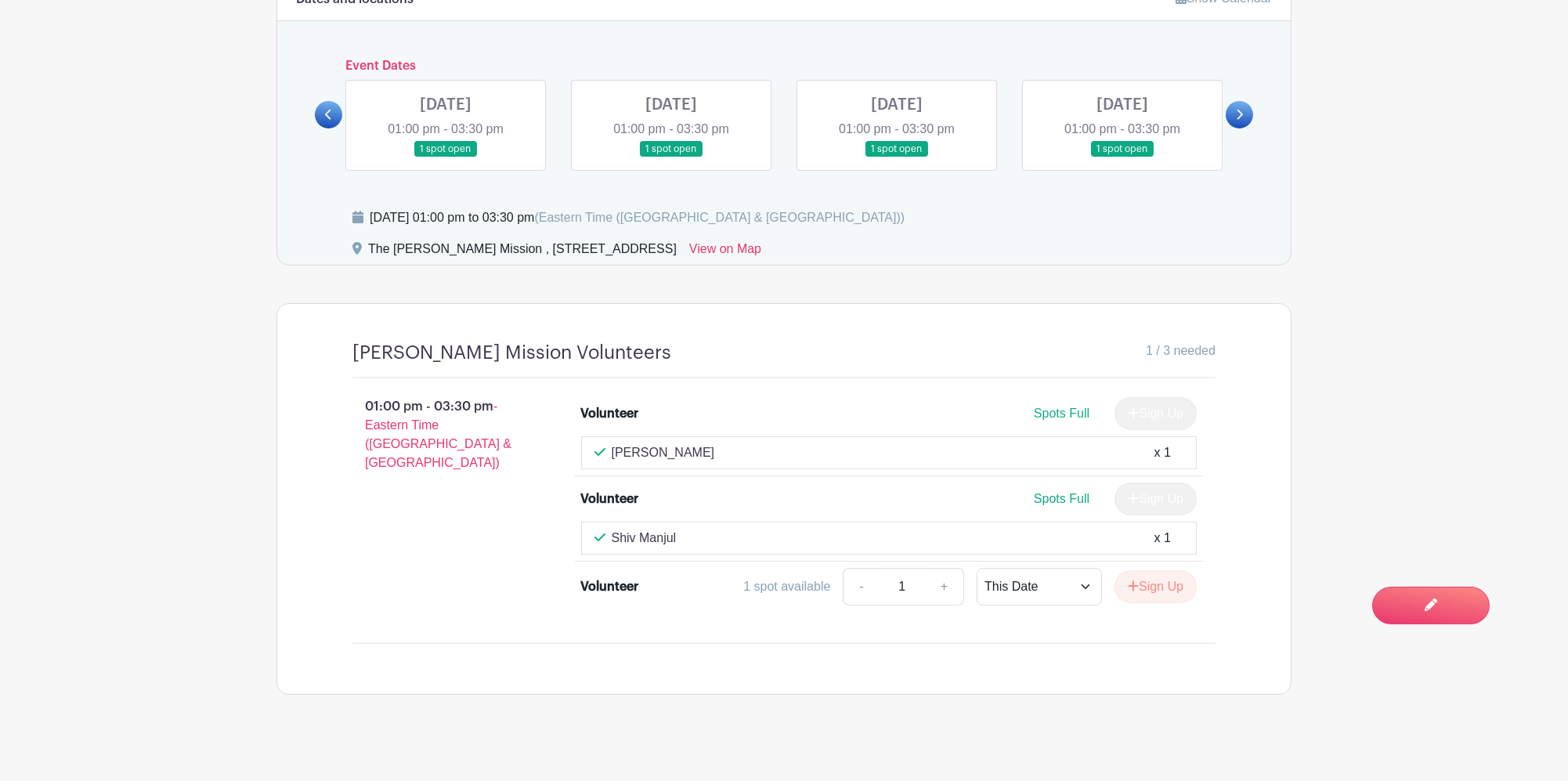
click at [446, 158] on link at bounding box center [446, 158] width 0 height 0
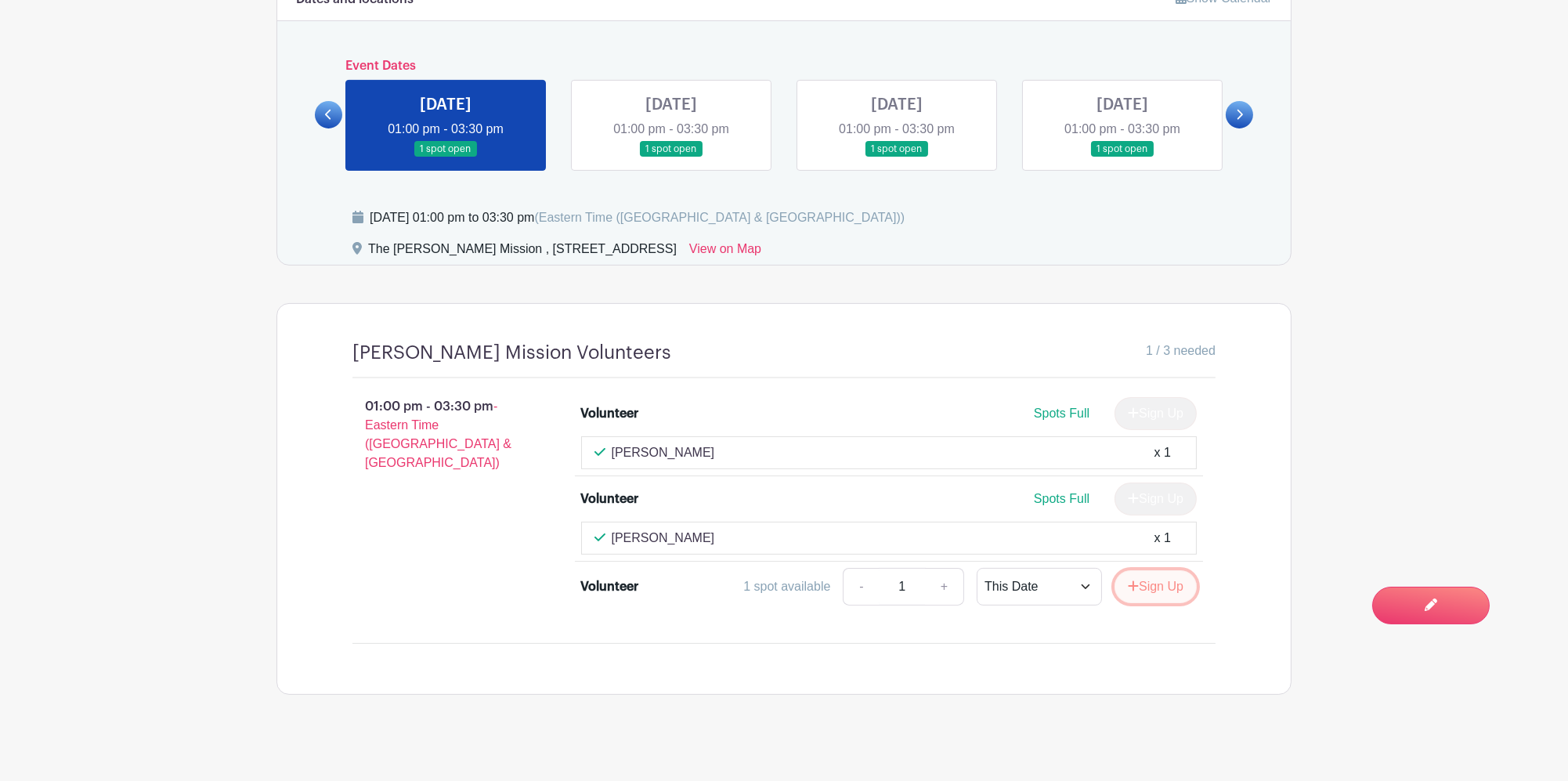
click at [1173, 573] on button "Sign Up" at bounding box center [1156, 586] width 82 height 33
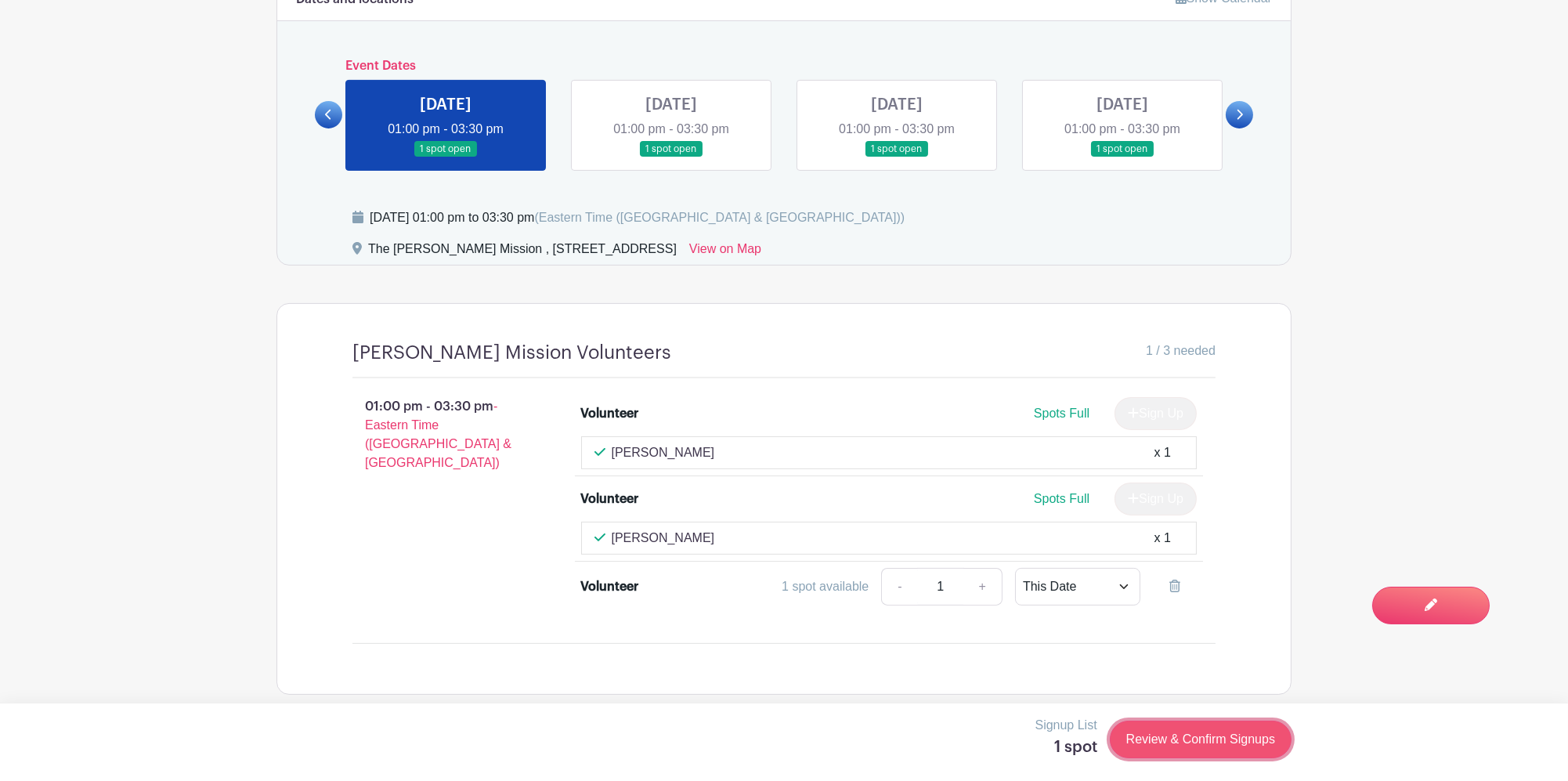
click at [1193, 732] on link "Review & Confirm Signups" at bounding box center [1200, 739] width 182 height 37
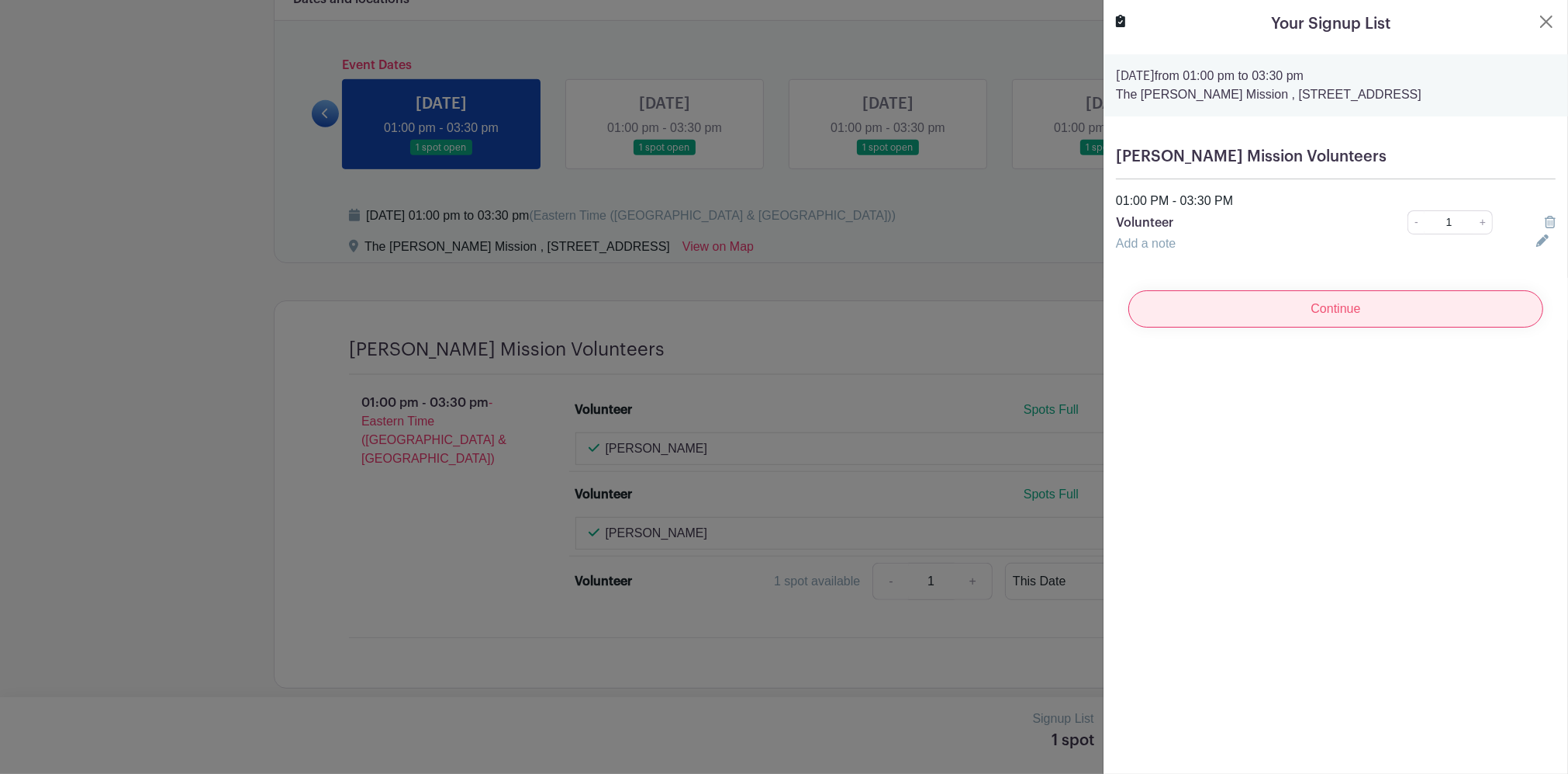
click at [1324, 328] on input "Continue" at bounding box center [1336, 308] width 415 height 37
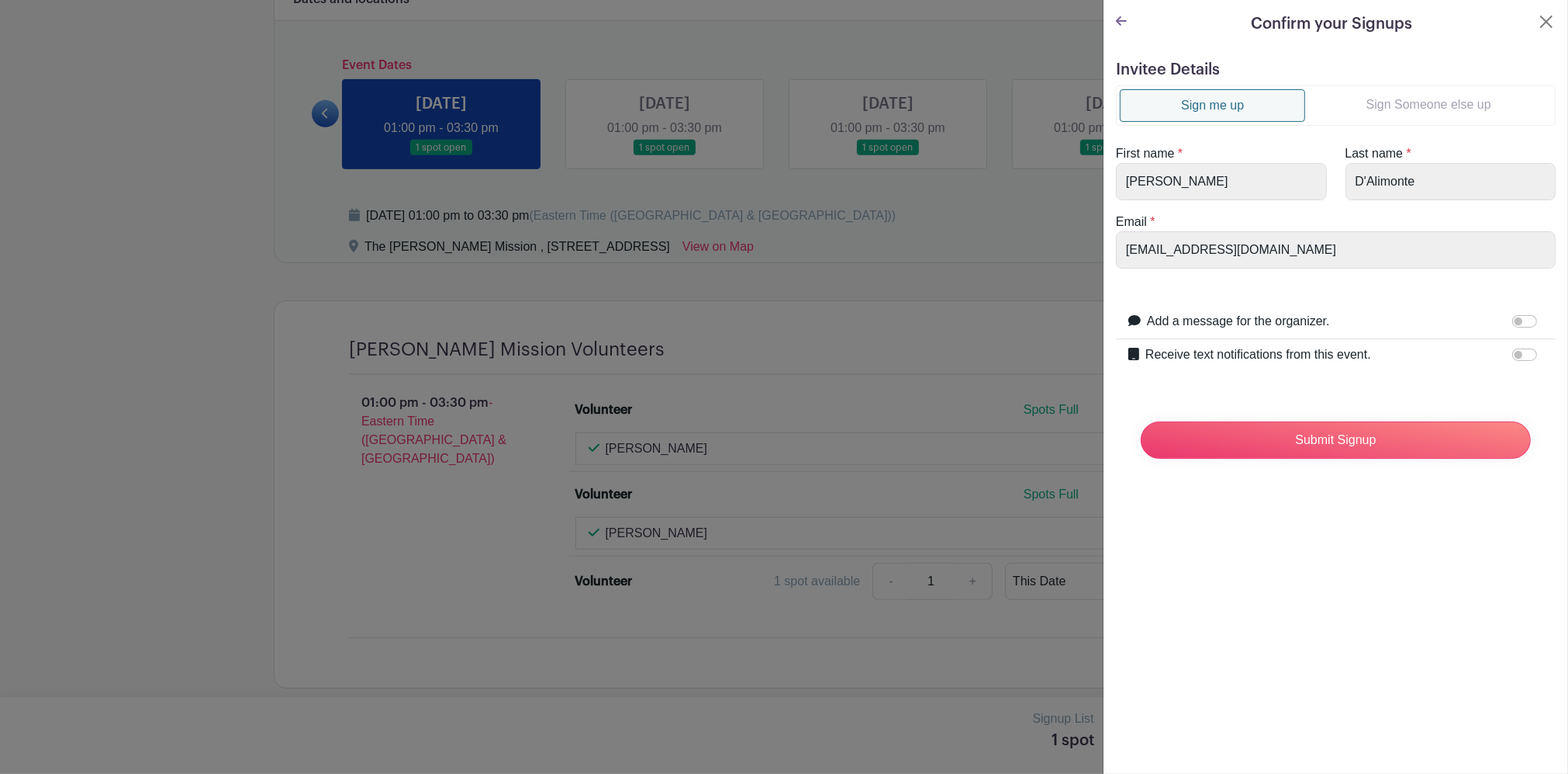
click at [1437, 98] on link "Sign Someone else up" at bounding box center [1429, 104] width 247 height 31
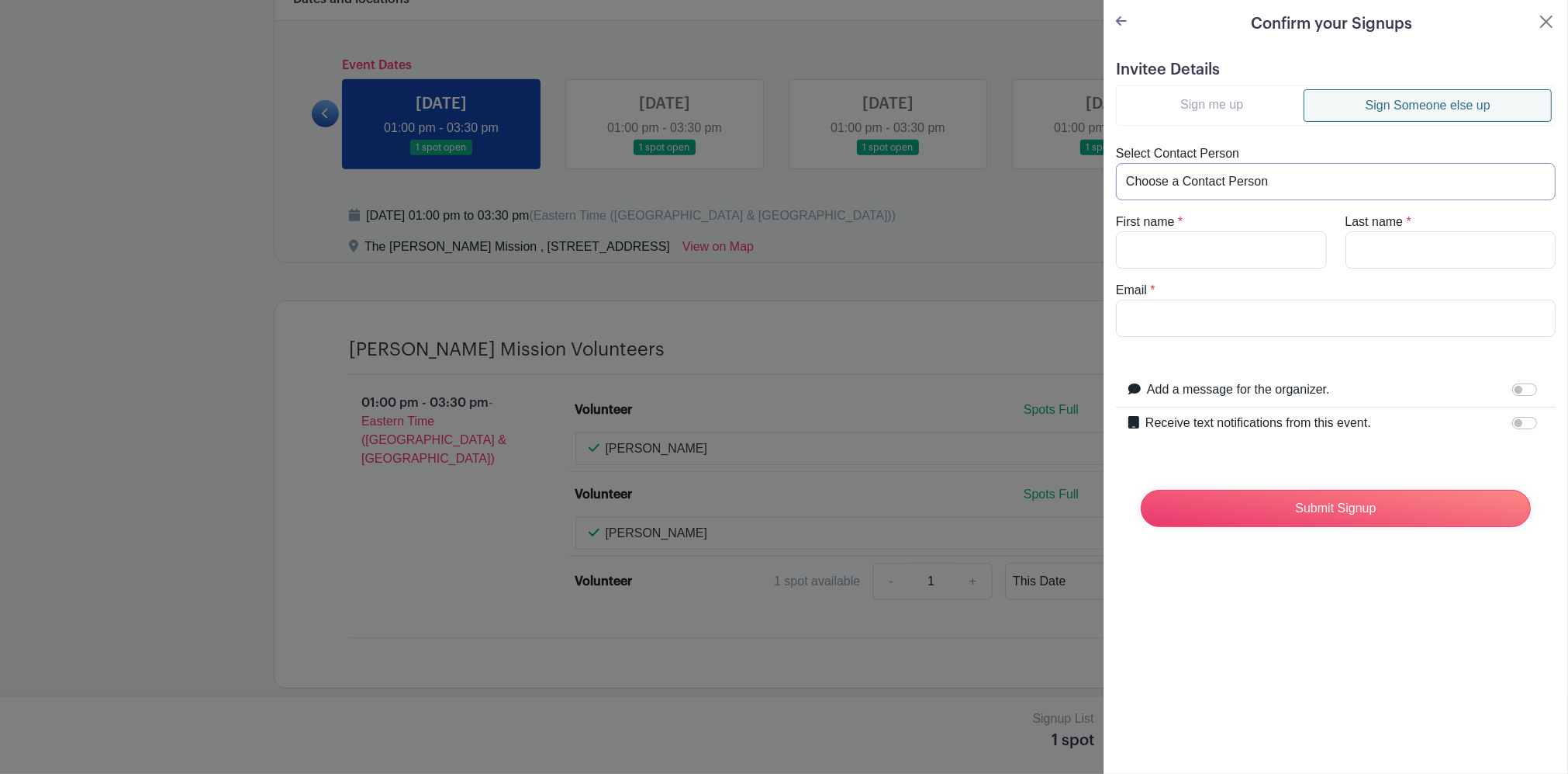
click at [1232, 180] on select "Choose a Contact Person [PERSON_NAME] ([EMAIL_ADDRESS][DOMAIN_NAME]) [PERSON_NA…" at bounding box center [1336, 181] width 440 height 37
select select "[EMAIL_ADDRESS][DOMAIN_NAME]"
type input "[PERSON_NAME]"
type input "[EMAIL_ADDRESS][DOMAIN_NAME]"
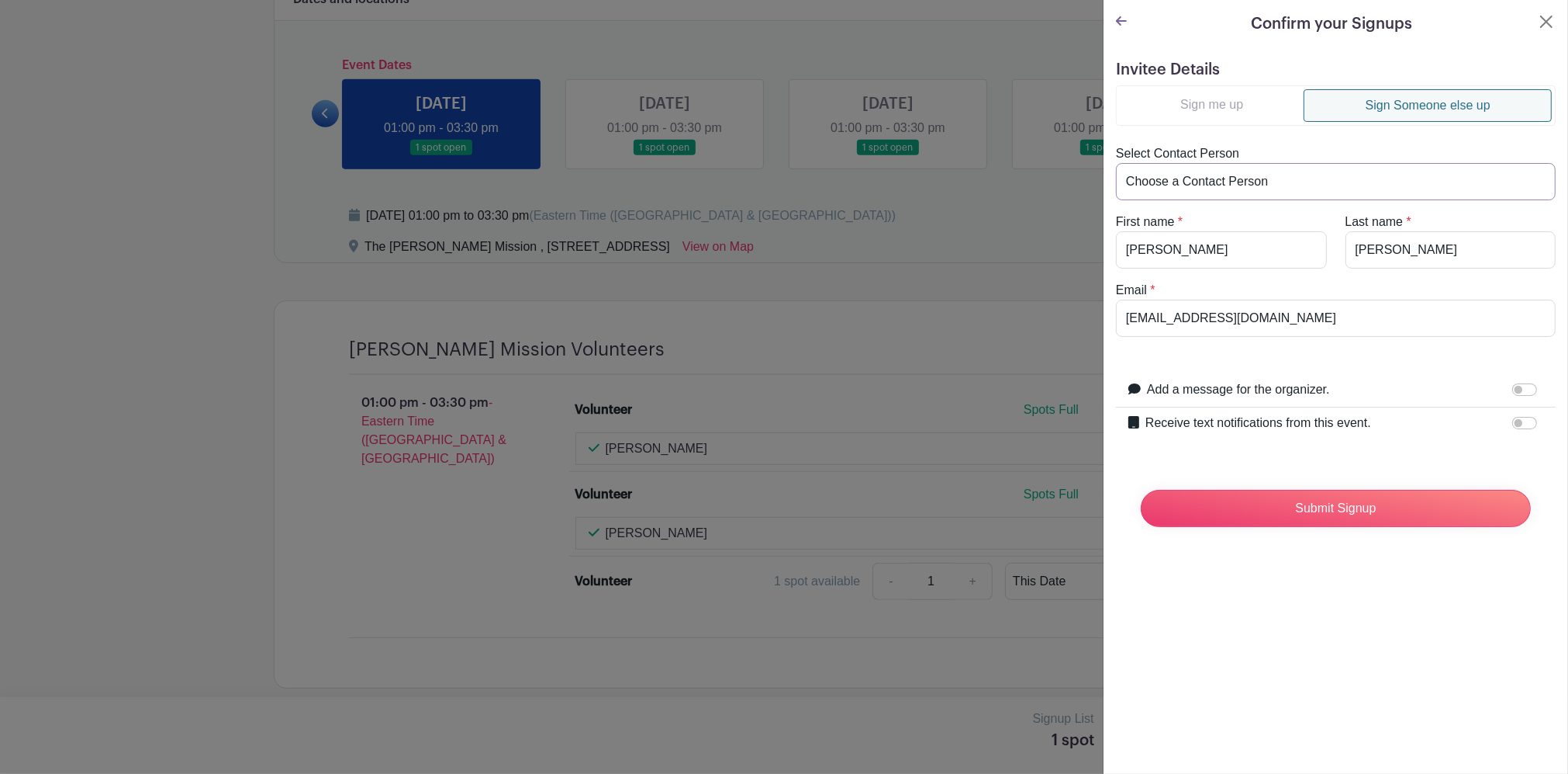
click at [1231, 179] on select "Choose a Contact Person [PERSON_NAME] ([EMAIL_ADDRESS][DOMAIN_NAME]) [PERSON_NA…" at bounding box center [1336, 181] width 440 height 37
click at [1301, 179] on select "Choose a Contact Person [PERSON_NAME] ([EMAIL_ADDRESS][DOMAIN_NAME]) [PERSON_NA…" at bounding box center [1336, 181] width 440 height 37
click at [1387, 169] on select "Choose a Contact Person [PERSON_NAME] ([EMAIL_ADDRESS][DOMAIN_NAME]) [PERSON_NA…" at bounding box center [1336, 181] width 440 height 37
drag, startPoint x: 1238, startPoint y: 247, endPoint x: 1047, endPoint y: 258, distance: 191.3
click at [1047, 726] on div "Signup List 1 spot Review & Confirm Signups Confirm your Signups Invitee Detail…" at bounding box center [776, 726] width 1005 height 0
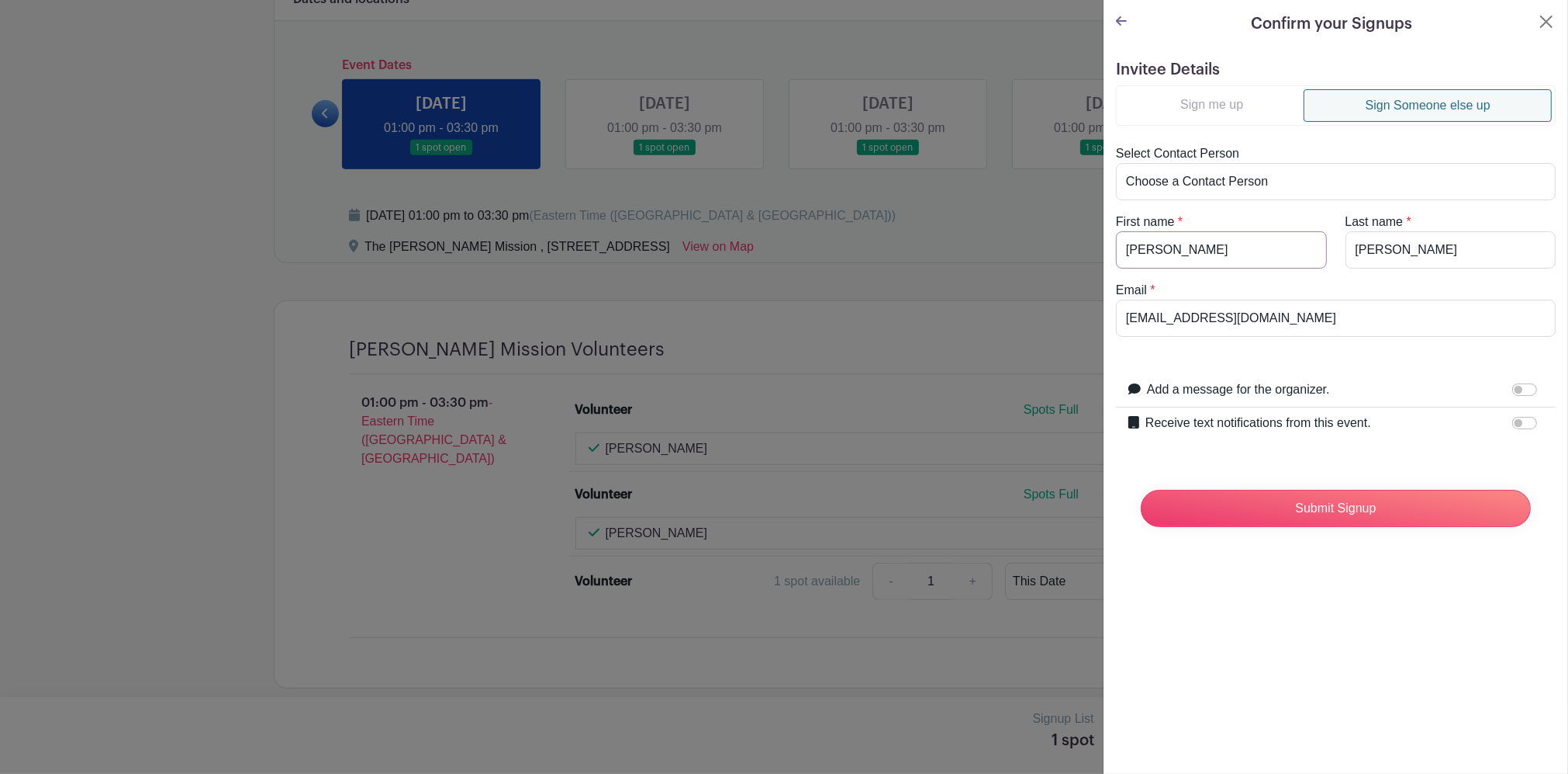
type input "[PERSON_NAME]"
drag, startPoint x: 1293, startPoint y: 159, endPoint x: 1275, endPoint y: 191, distance: 36.7
click at [1293, 160] on div "Select Contact Person Choose a Contact Person [PERSON_NAME] ([EMAIL_ADDRESS][DO…" at bounding box center [1336, 172] width 458 height 56
click at [1275, 189] on select "Choose a Contact Person [PERSON_NAME] ([EMAIL_ADDRESS][DOMAIN_NAME]) [PERSON_NA…" at bounding box center [1336, 181] width 440 height 37
click at [1275, 187] on select "Choose a Contact Person [PERSON_NAME] ([EMAIL_ADDRESS][DOMAIN_NAME]) [PERSON_NA…" at bounding box center [1336, 181] width 440 height 37
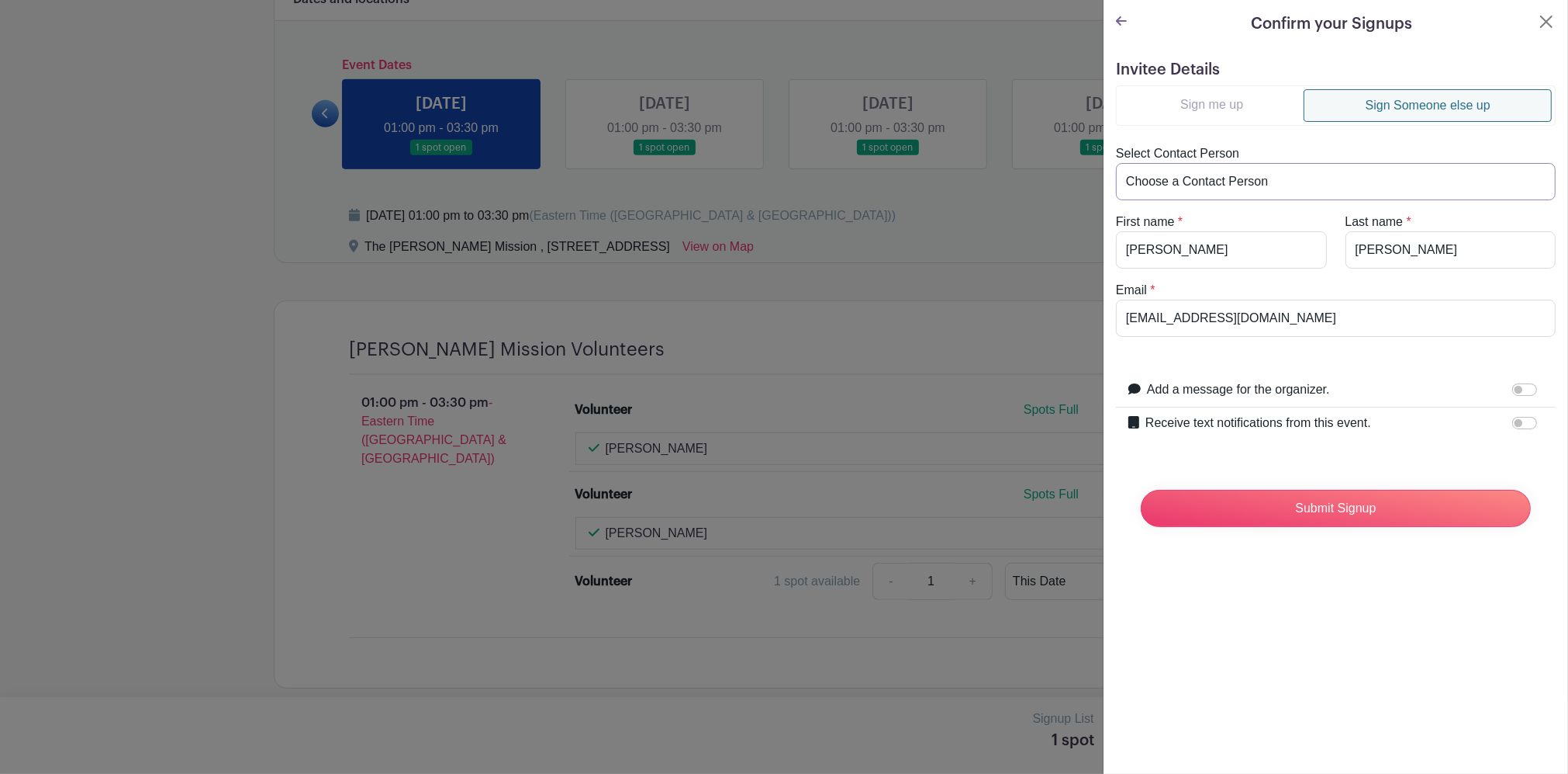
click at [1275, 183] on select "Choose a Contact Person [PERSON_NAME] ([EMAIL_ADDRESS][DOMAIN_NAME]) [PERSON_NA…" at bounding box center [1336, 181] width 440 height 37
drag, startPoint x: 1275, startPoint y: 171, endPoint x: 1337, endPoint y: 127, distance: 76.0
click at [1301, 157] on div "Select Contact Person Choose a Contact Person [PERSON_NAME] ([EMAIL_ADDRESS][DO…" at bounding box center [1336, 172] width 458 height 56
click at [1538, 27] on button "Close" at bounding box center [1546, 21] width 18 height 18
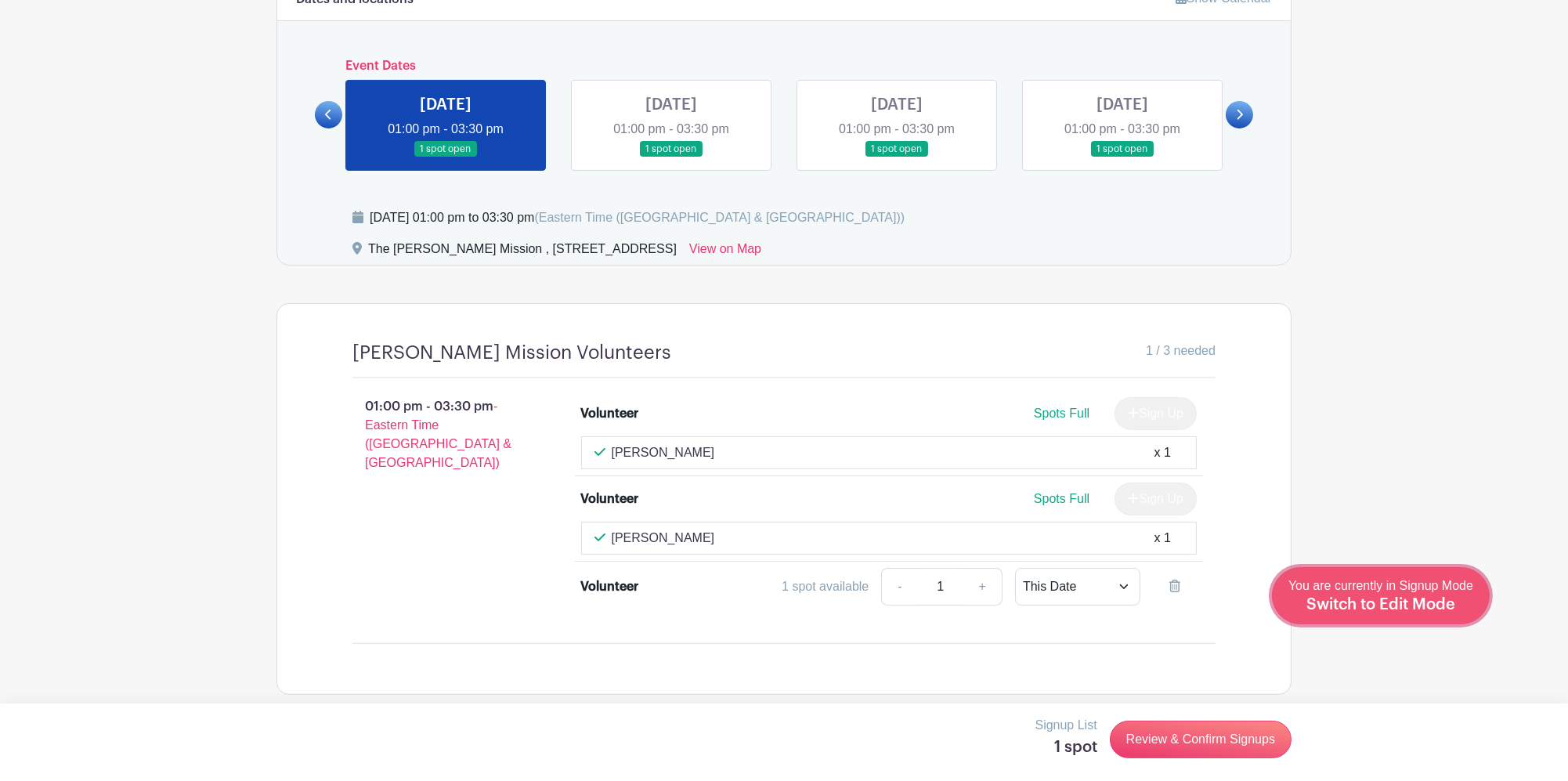
click at [1411, 597] on span "Switch to Edit Mode" at bounding box center [1380, 604] width 149 height 15
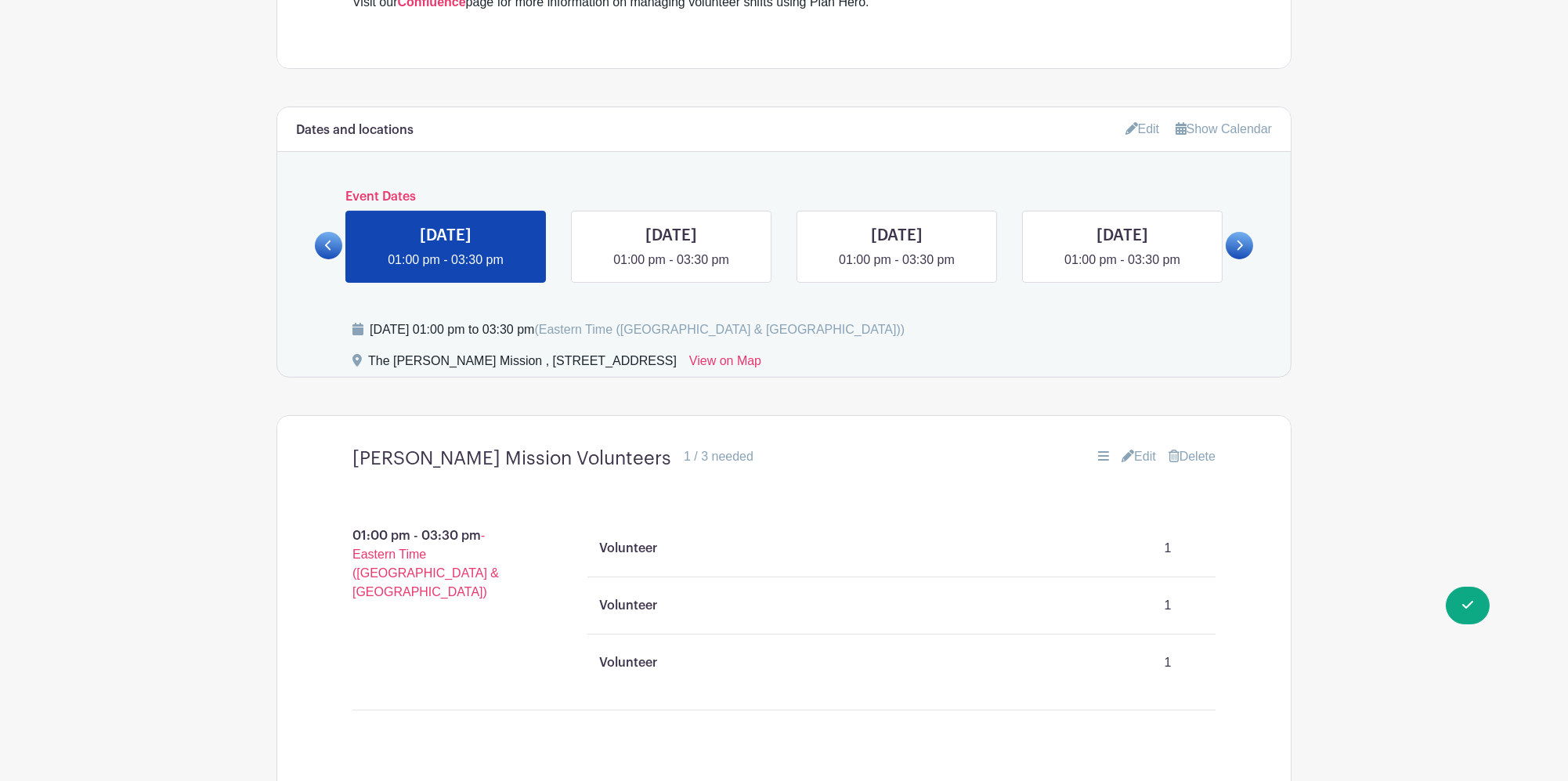
scroll to position [1148, 0]
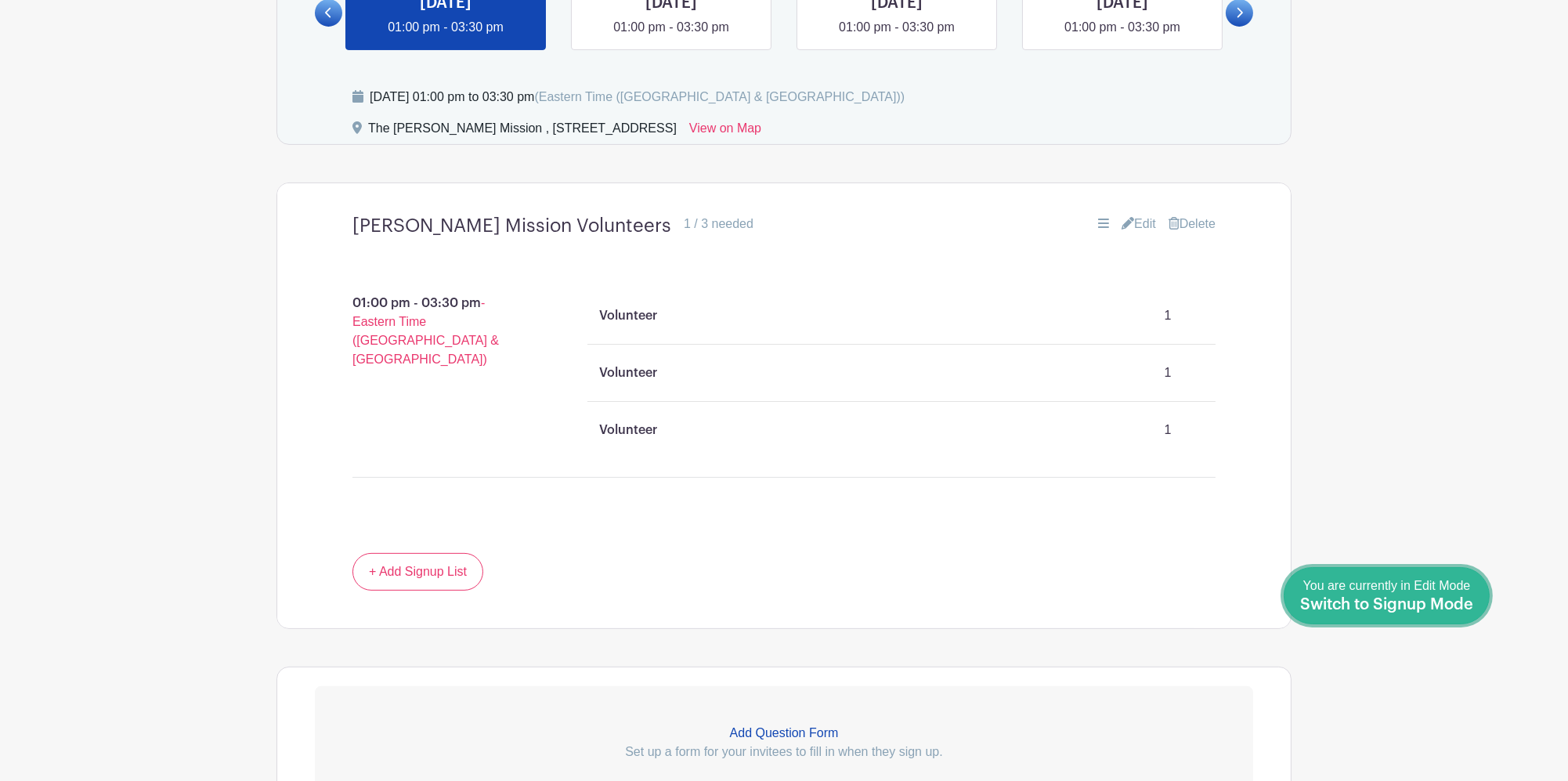
click at [1456, 608] on span "Switch to Signup Mode" at bounding box center [1387, 604] width 173 height 15
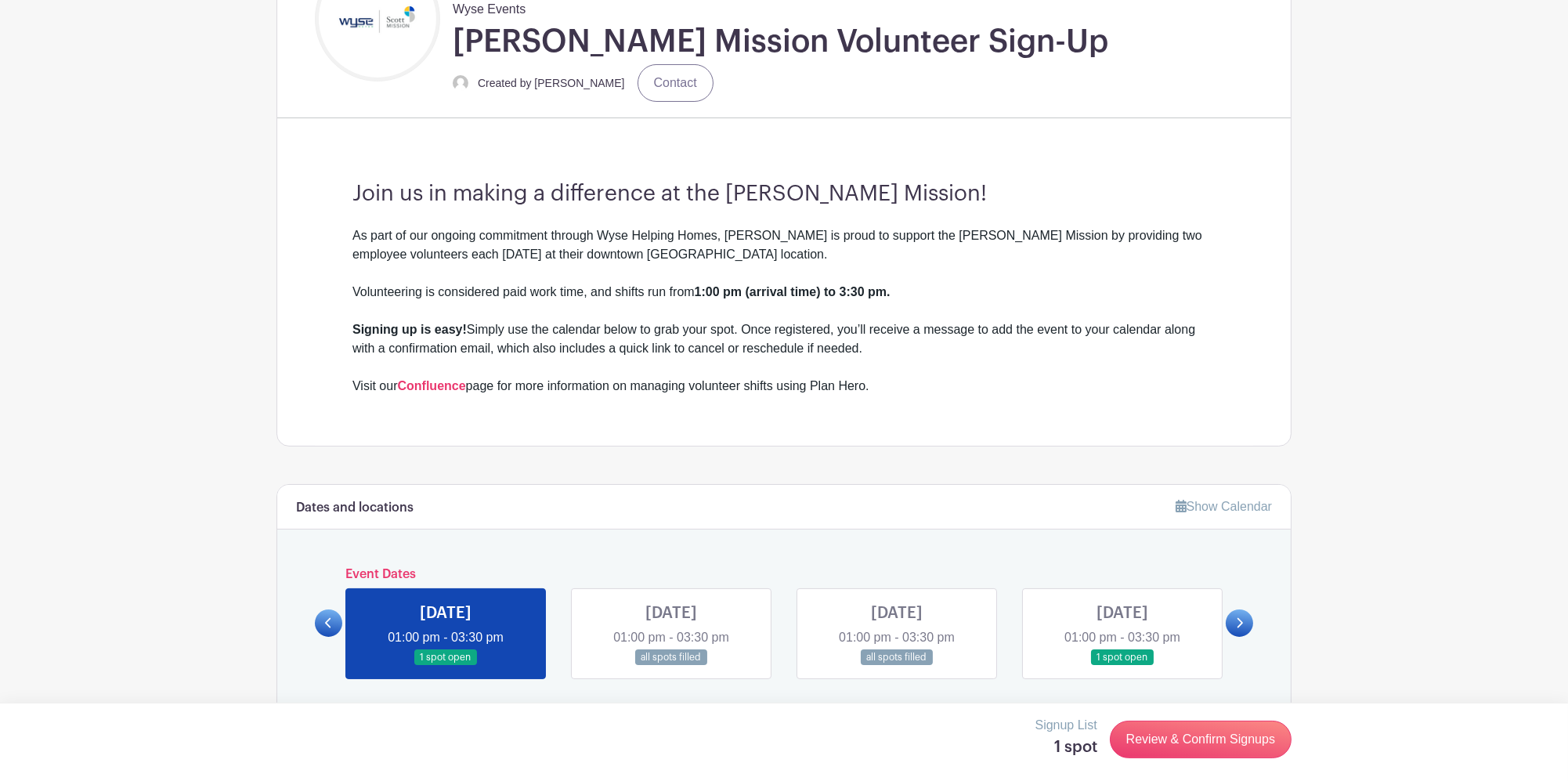
scroll to position [742, 0]
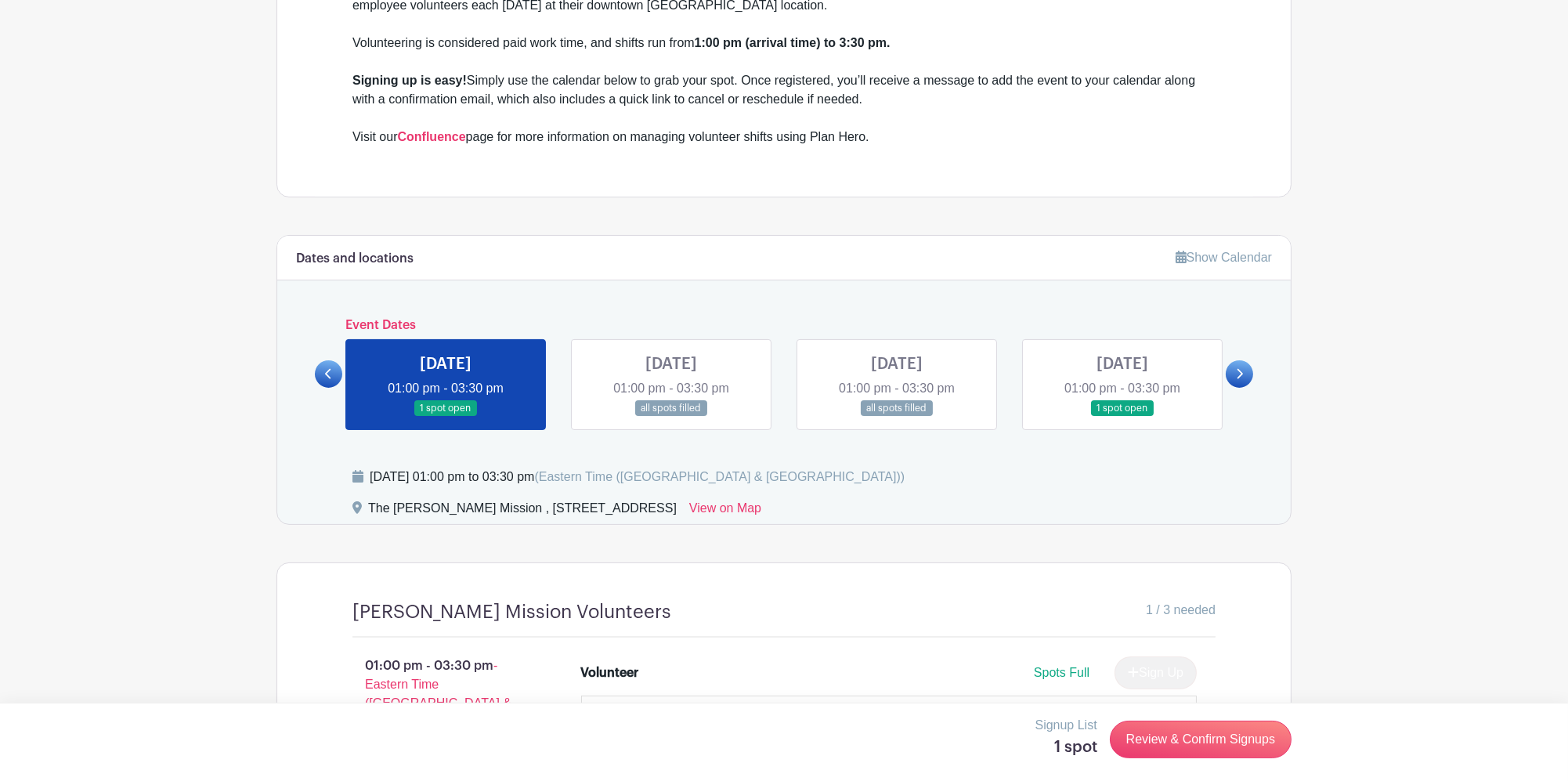
click at [1122, 416] on link at bounding box center [1122, 416] width 0 height 0
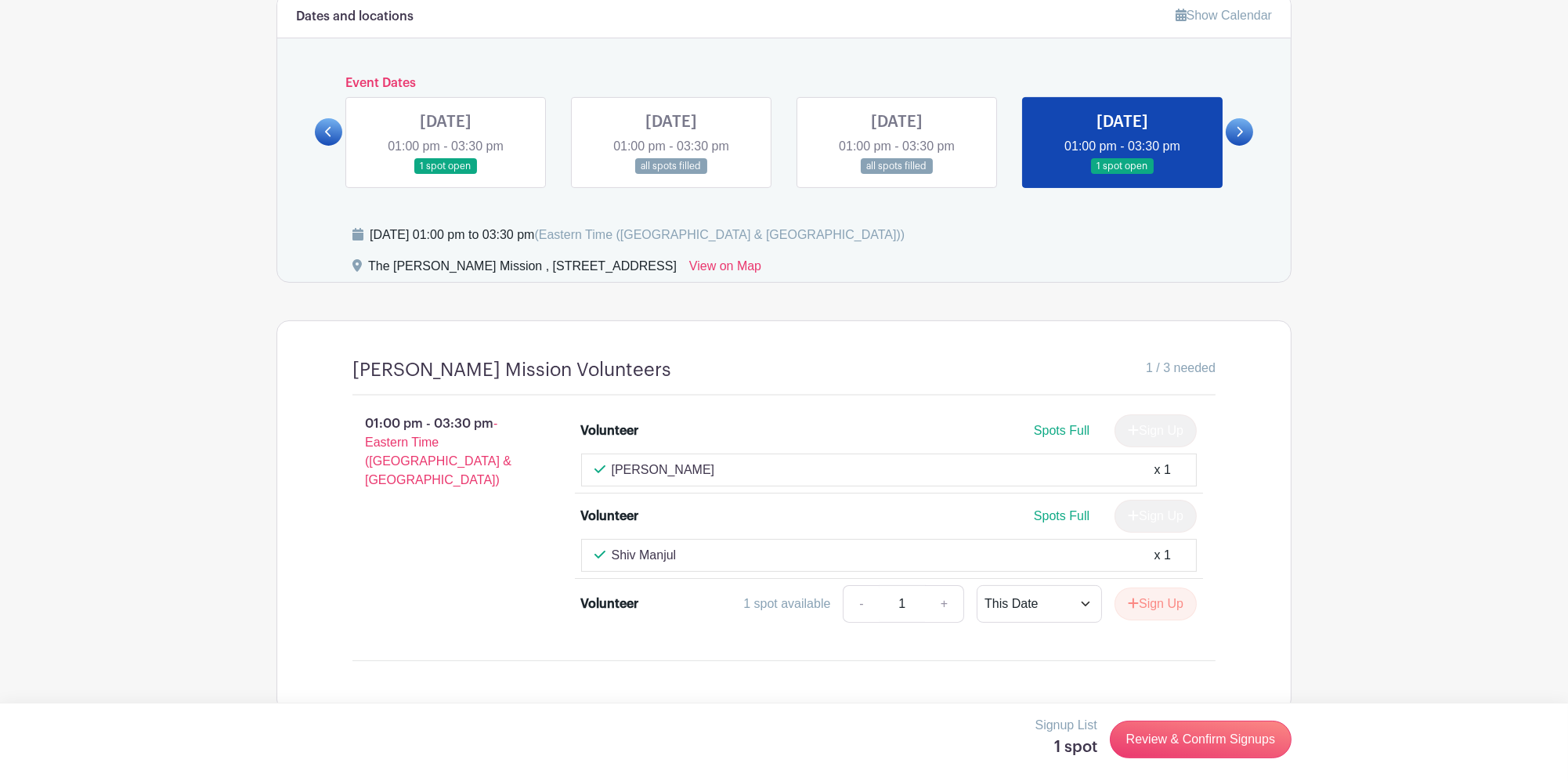
scroll to position [1002, 0]
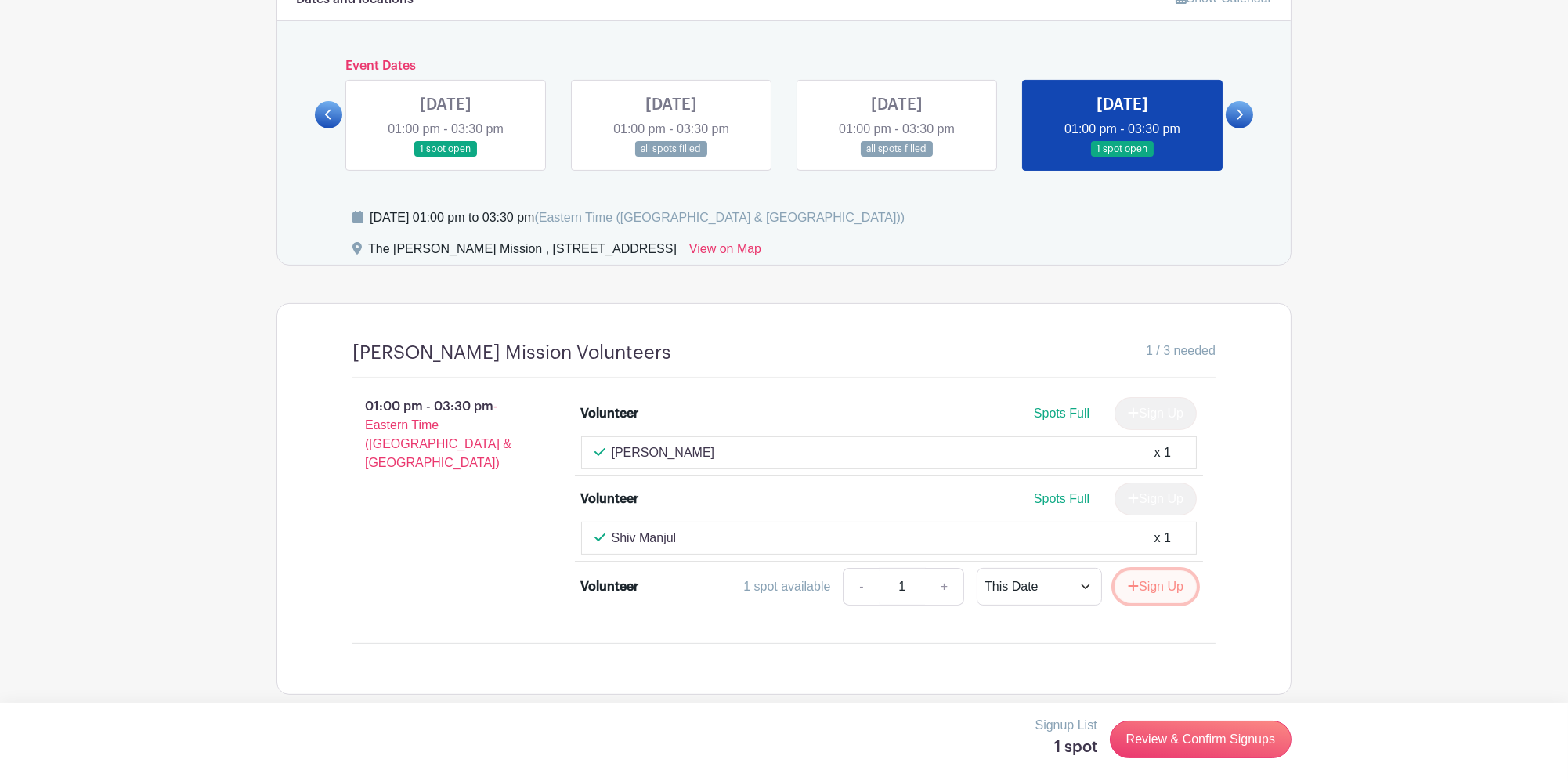
click at [1130, 580] on icon "submit" at bounding box center [1134, 585] width 11 height 11
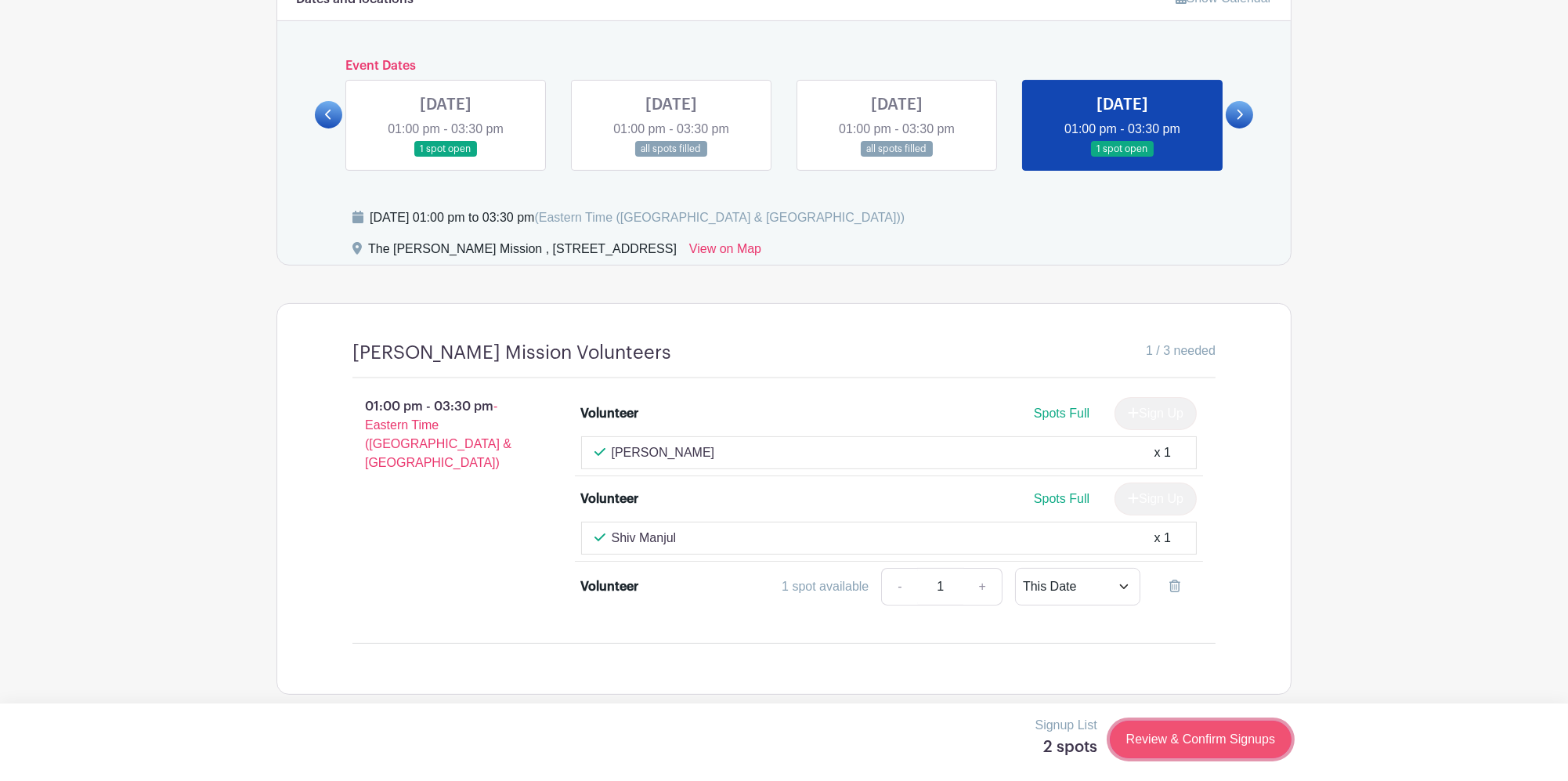
click at [1206, 741] on link "Review & Confirm Signups" at bounding box center [1200, 739] width 182 height 37
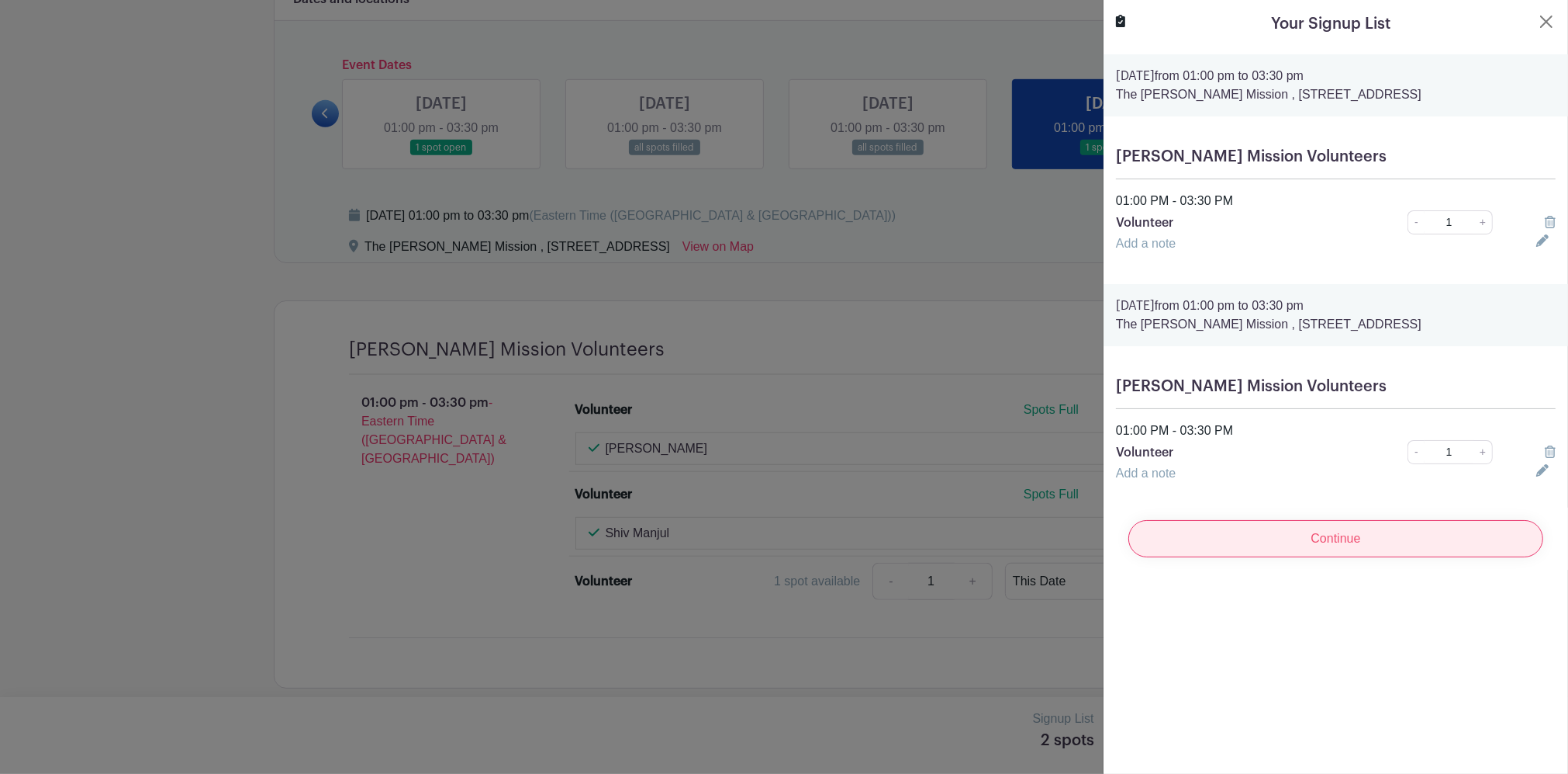
click at [1323, 557] on input "Continue" at bounding box center [1336, 538] width 415 height 37
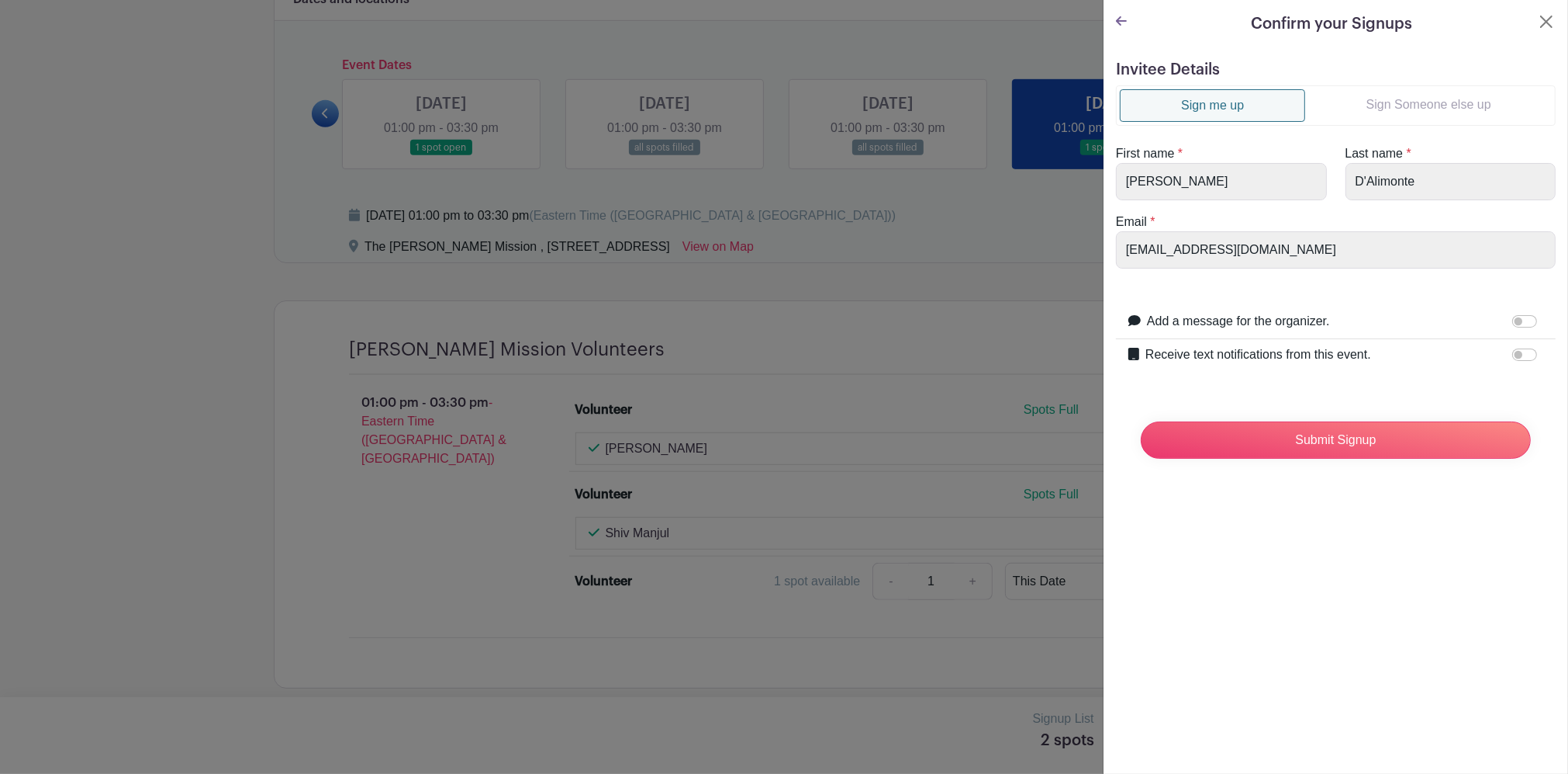
click at [1387, 116] on link "Sign Someone else up" at bounding box center [1429, 104] width 247 height 31
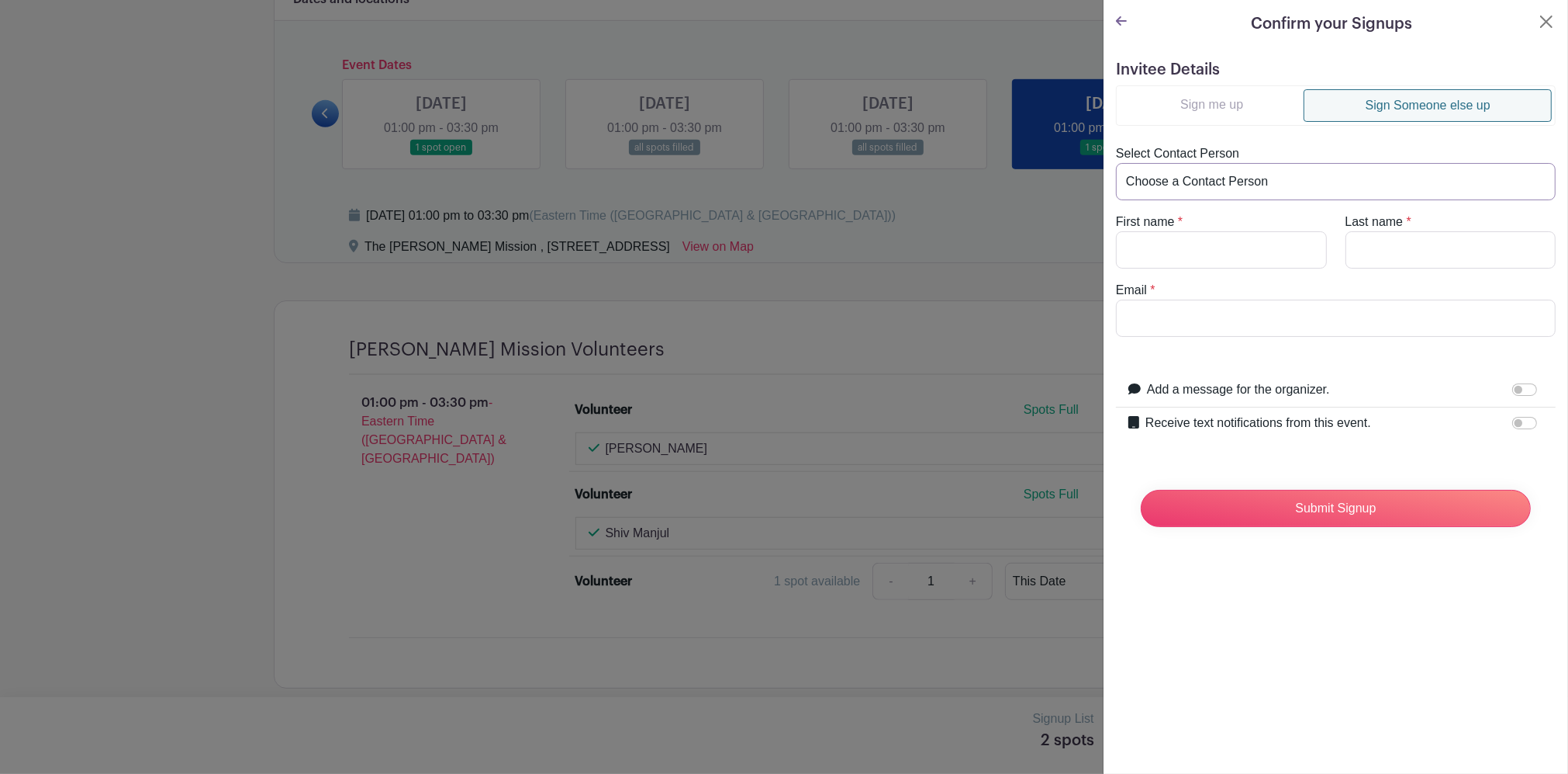
click at [1302, 181] on select "Choose a Contact Person [PERSON_NAME] ([EMAIL_ADDRESS][DOMAIN_NAME]) [PERSON_NA…" at bounding box center [1336, 181] width 440 height 37
click at [1301, 176] on select "Choose a Contact Person [PERSON_NAME] ([EMAIL_ADDRESS][DOMAIN_NAME]) [PERSON_NA…" at bounding box center [1336, 181] width 440 height 37
click at [1225, 252] on input "First name" at bounding box center [1221, 250] width 211 height 37
type input "[PERSON_NAME]"
type input "Manjra"
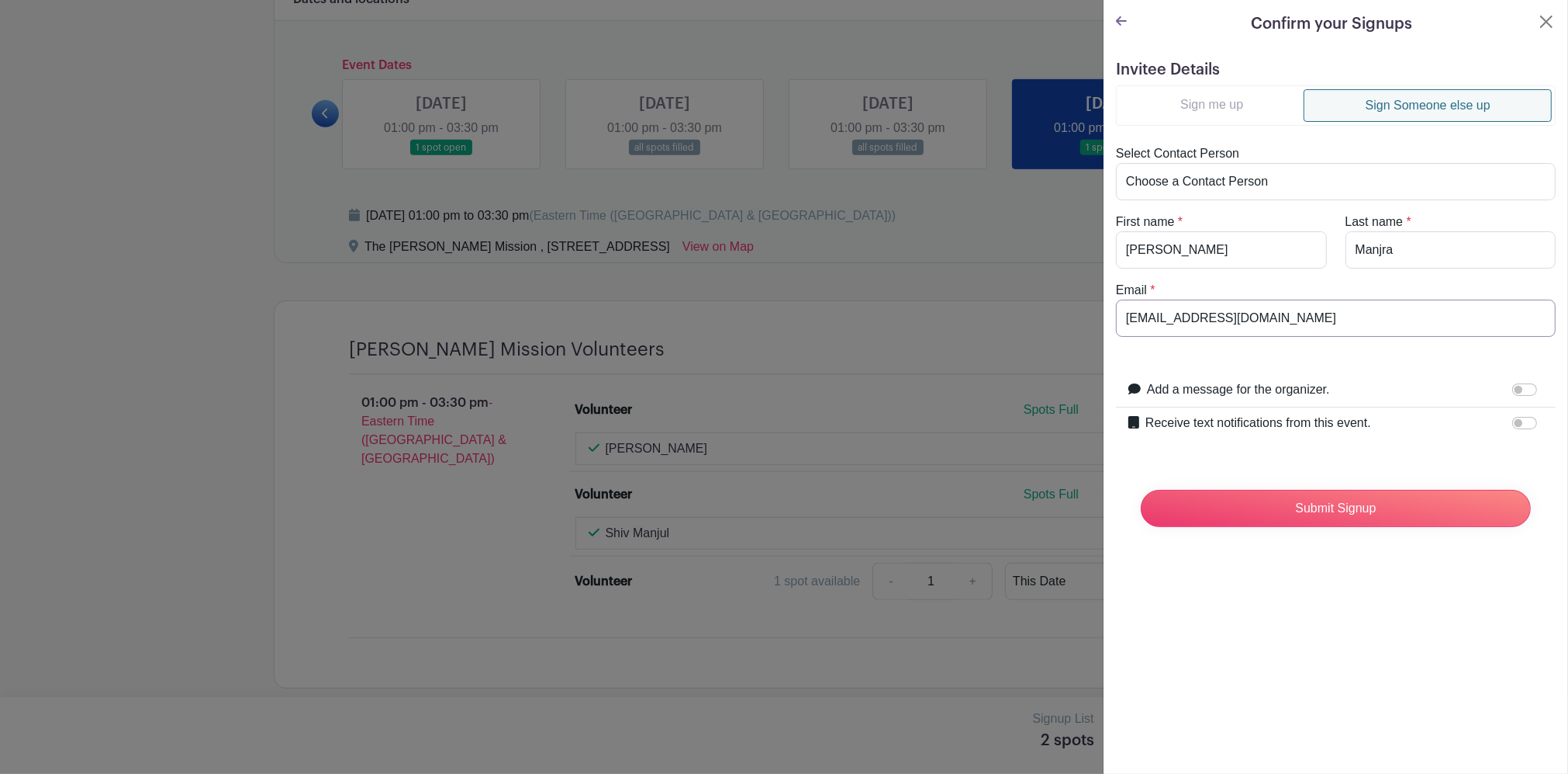
type input "[EMAIL_ADDRESS][DOMAIN_NAME]"
click at [1373, 678] on div "Confirm your Signups Invitee Details Sign me up Sign Someone else up Select Con…" at bounding box center [1335, 387] width 465 height 774
click at [1325, 506] on input "Submit Signup" at bounding box center [1336, 508] width 390 height 37
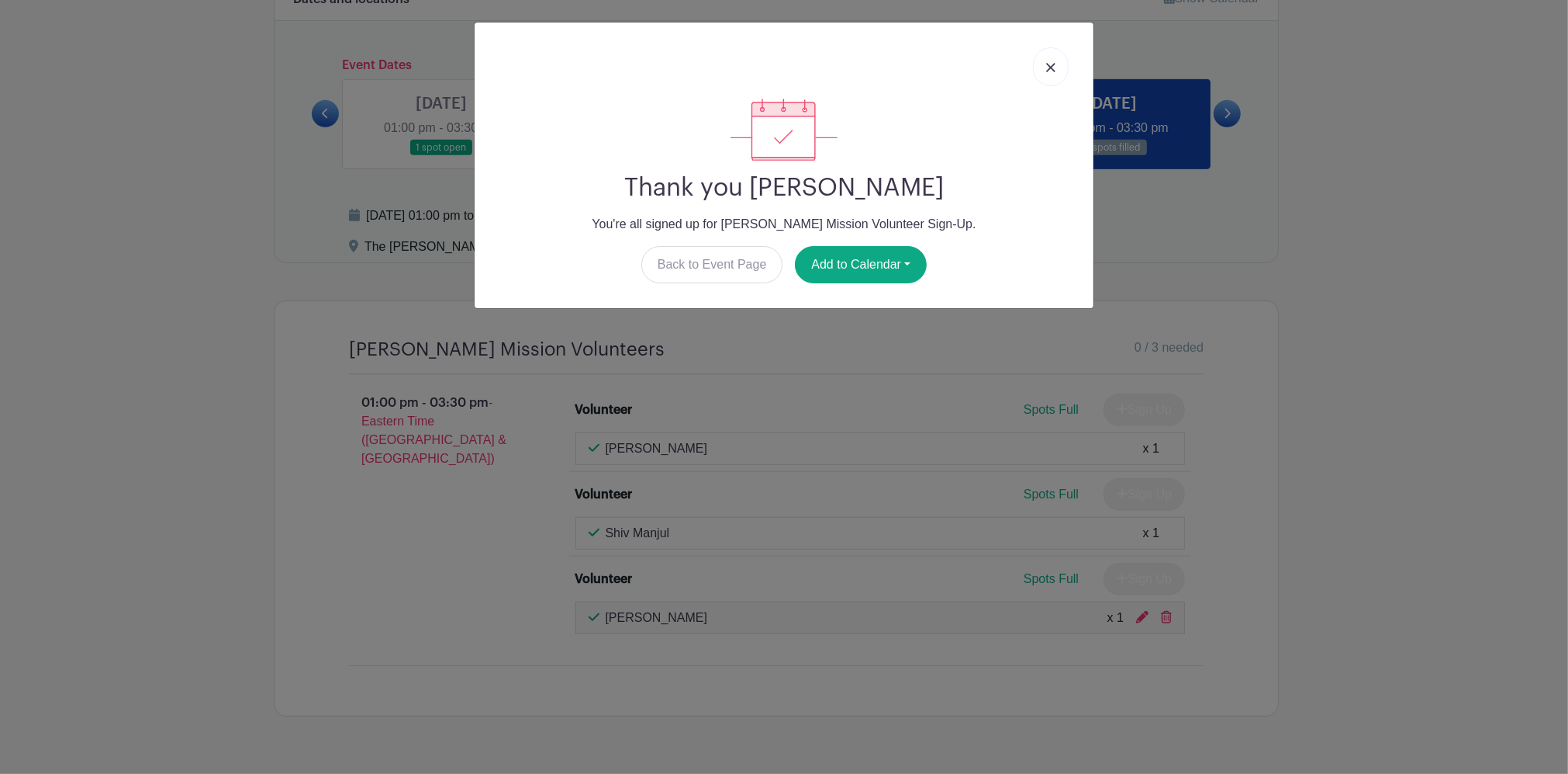
click at [1047, 61] on link at bounding box center [1051, 67] width 36 height 38
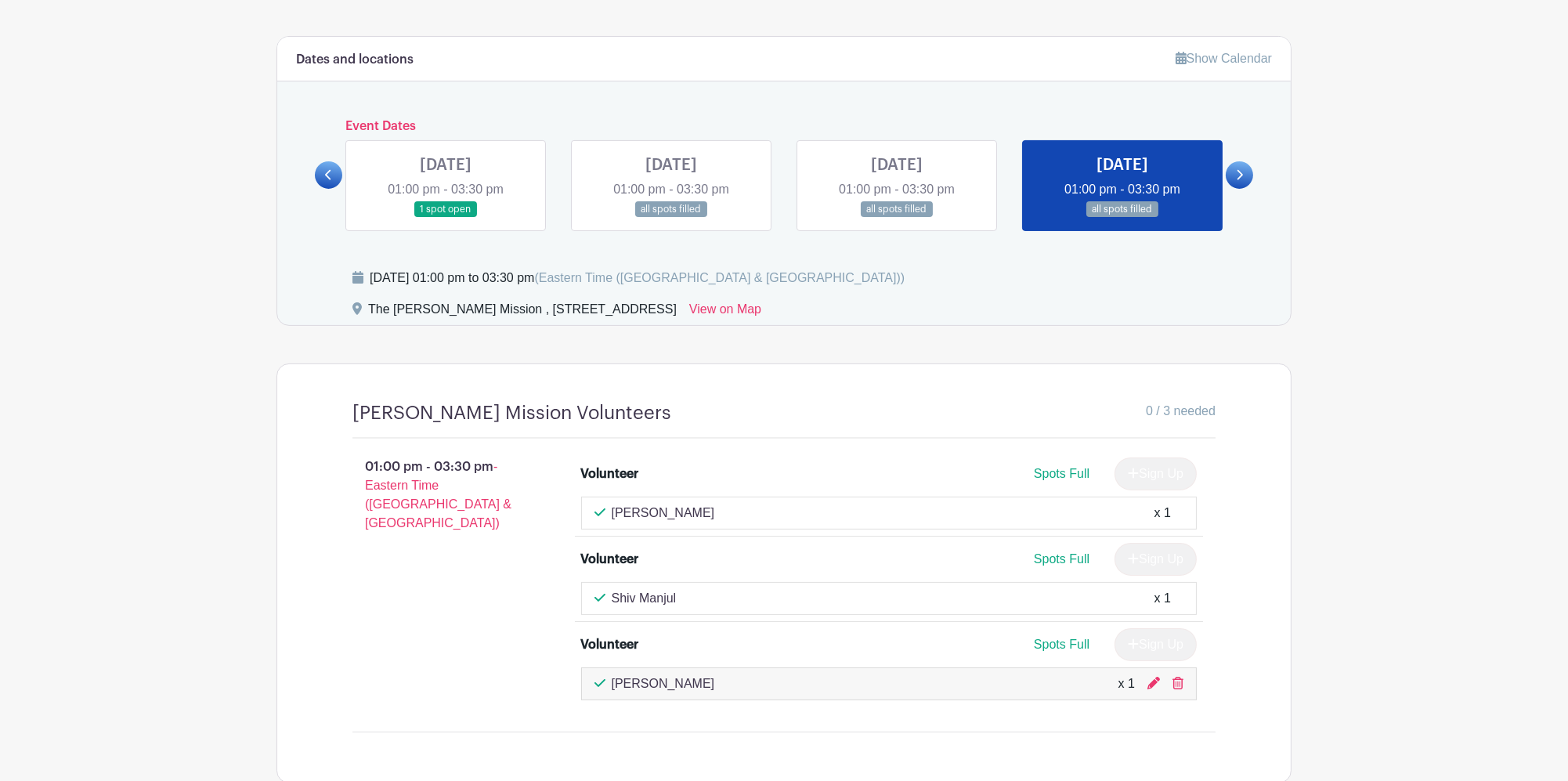
scroll to position [897, 0]
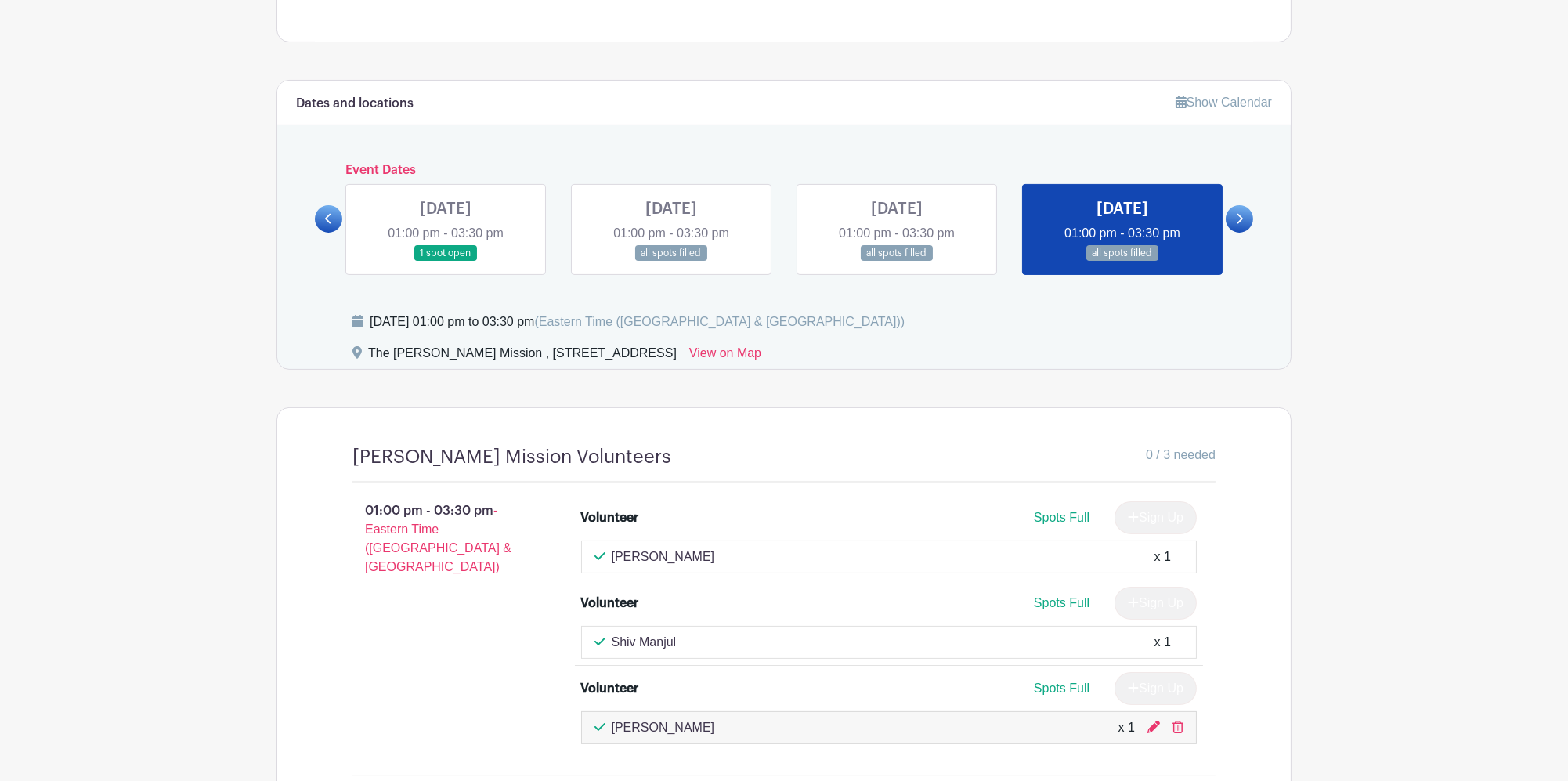
click at [897, 261] on link at bounding box center [897, 261] width 0 height 0
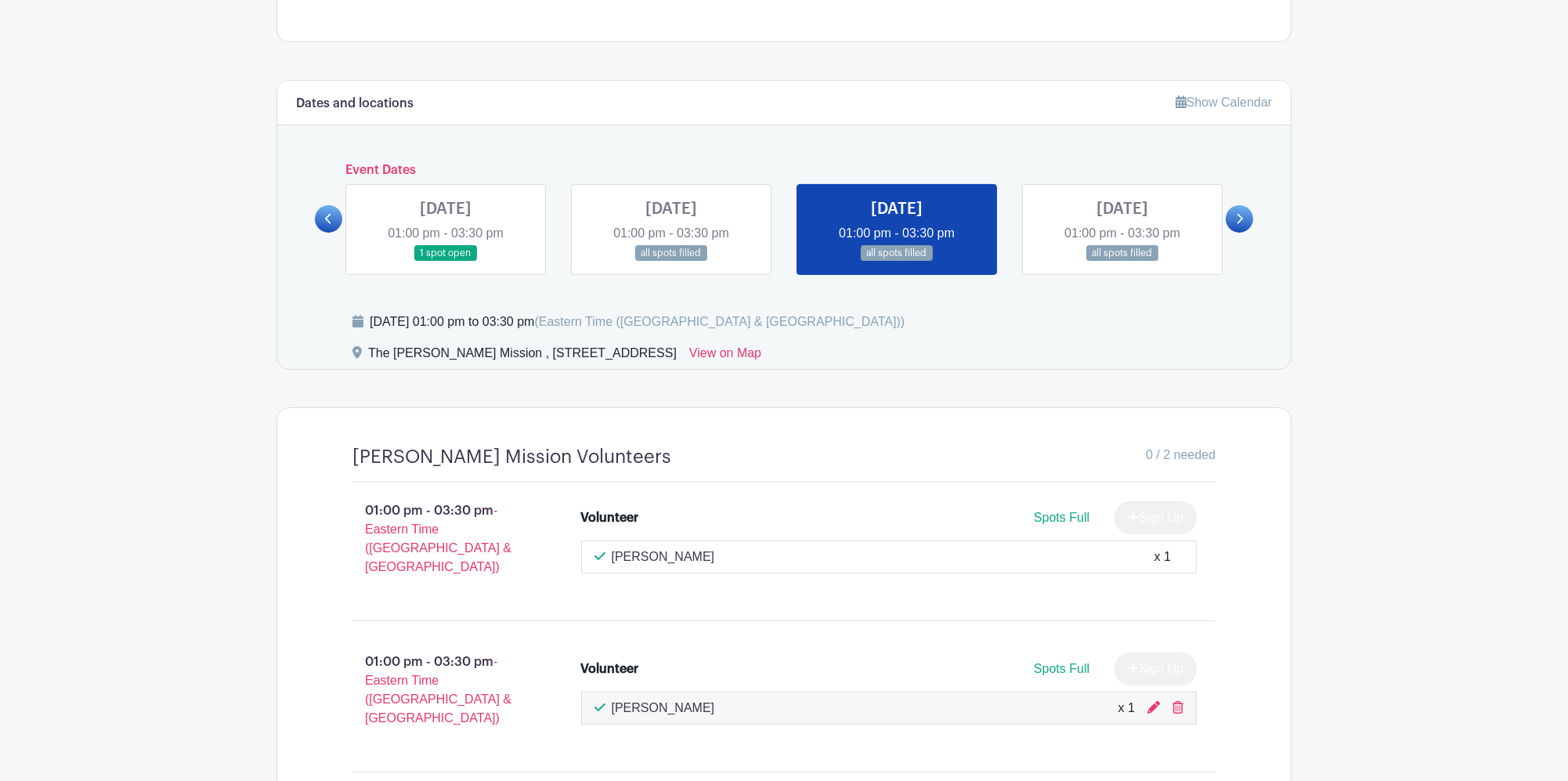
click at [671, 261] on link at bounding box center [671, 261] width 0 height 0
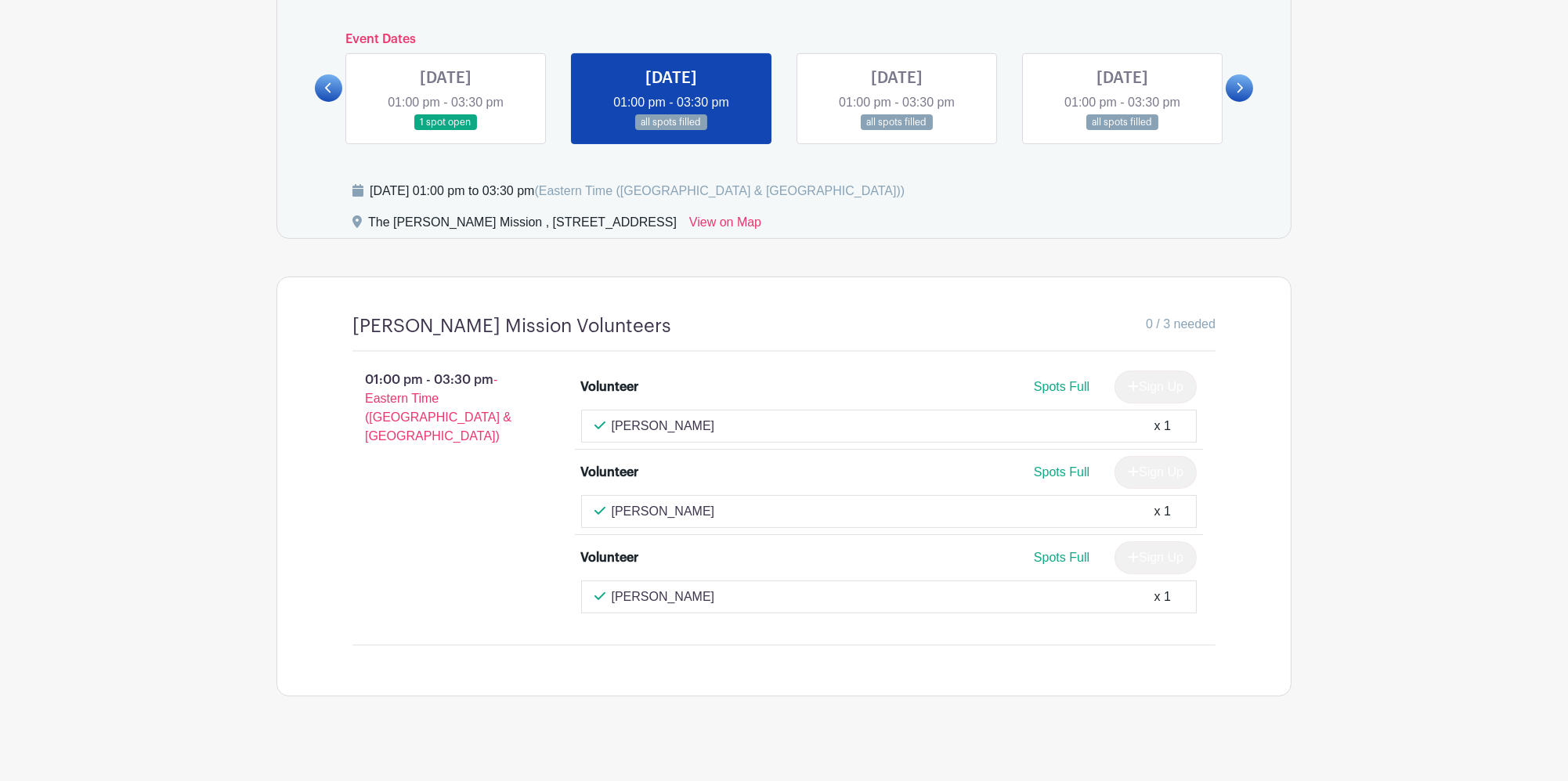
scroll to position [1030, 0]
click at [897, 129] on link at bounding box center [897, 129] width 0 height 0
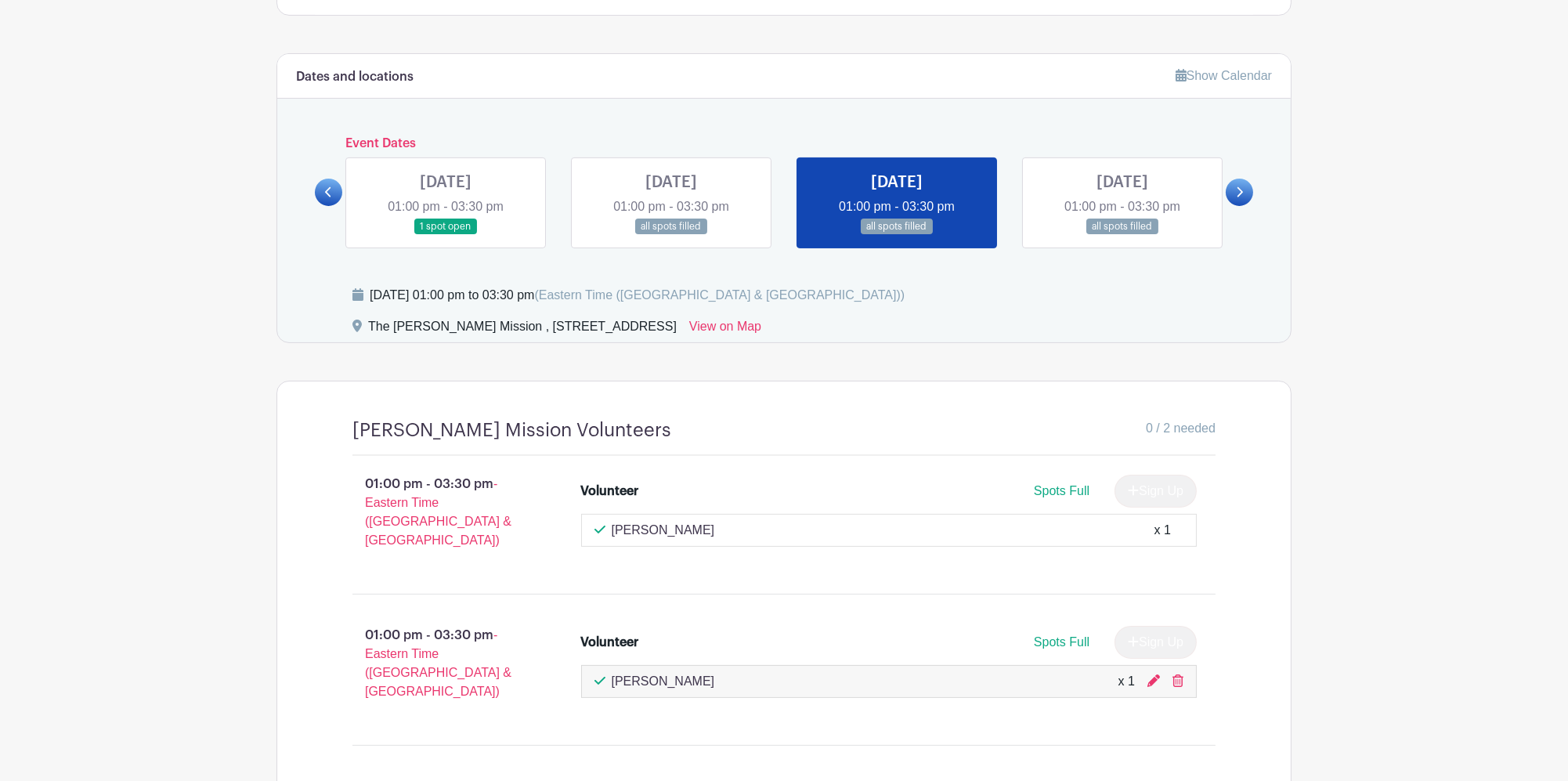
scroll to position [939, 0]
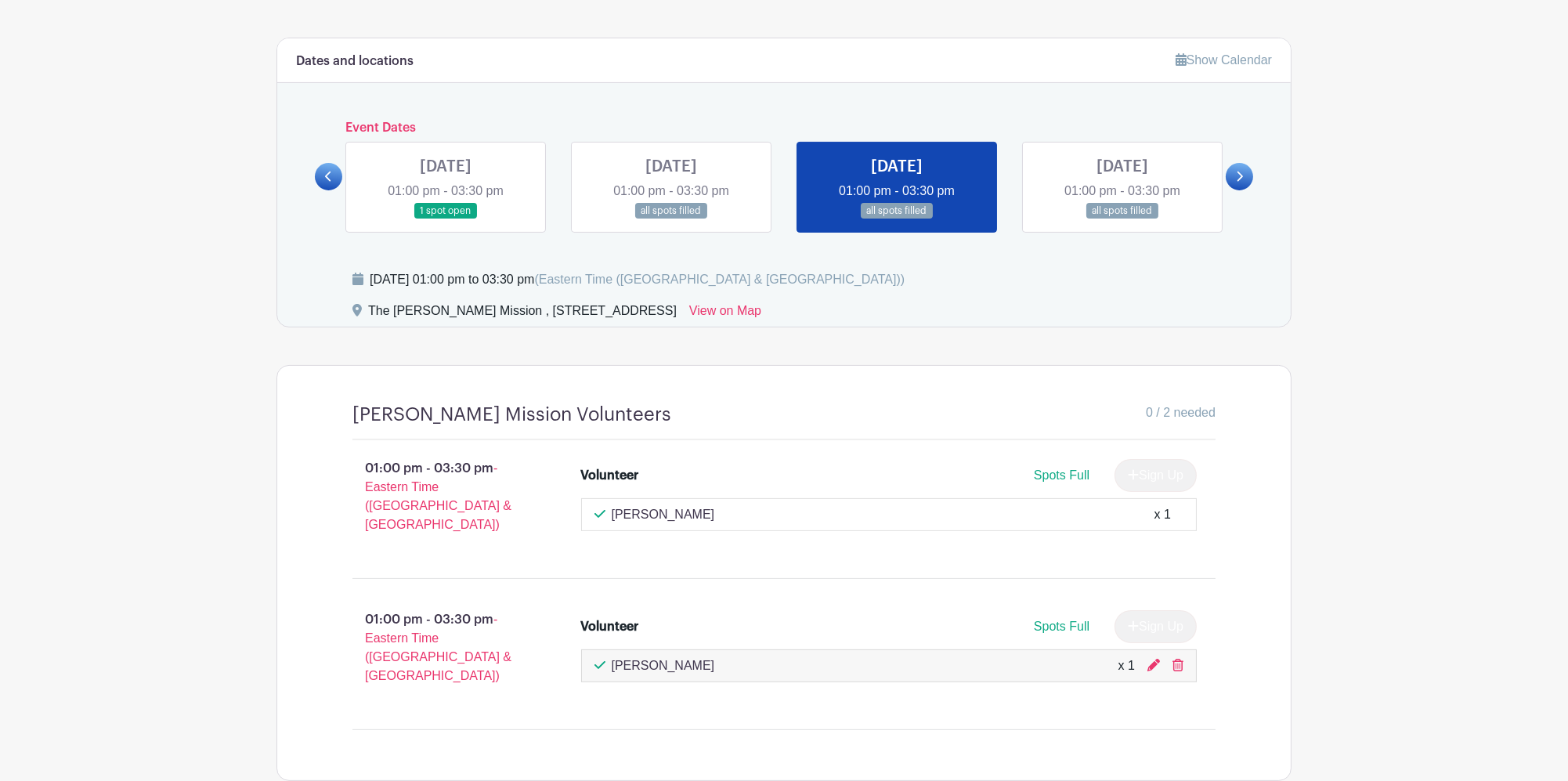
click at [446, 219] on link at bounding box center [446, 219] width 0 height 0
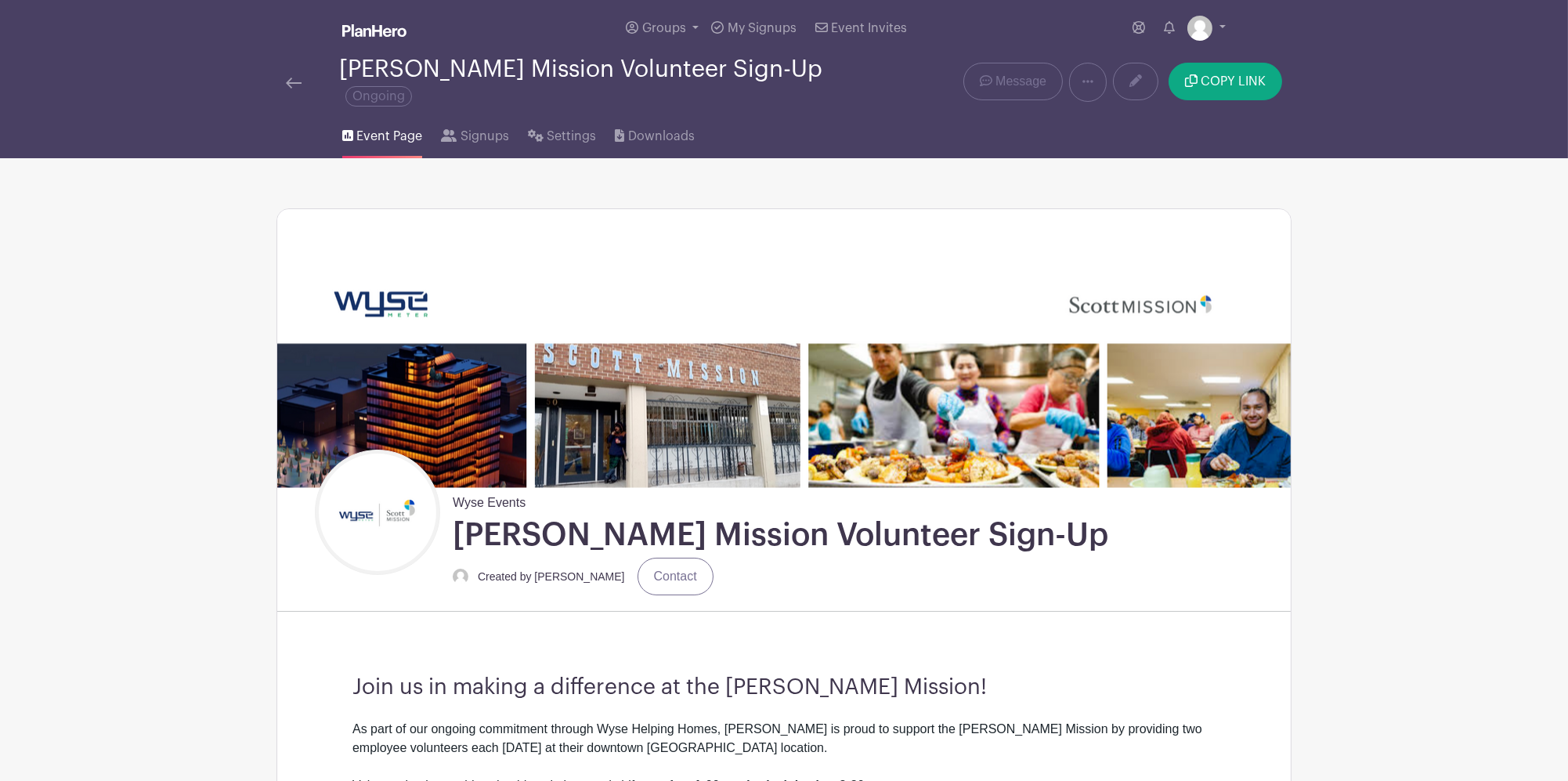
drag, startPoint x: 277, startPoint y: 66, endPoint x: 286, endPoint y: 66, distance: 9.0
click at [277, 67] on div "[PERSON_NAME] Mission Volunteer Sign-Up Ongoing" at bounding box center [573, 82] width 592 height 52
click at [295, 78] on img at bounding box center [294, 83] width 15 height 11
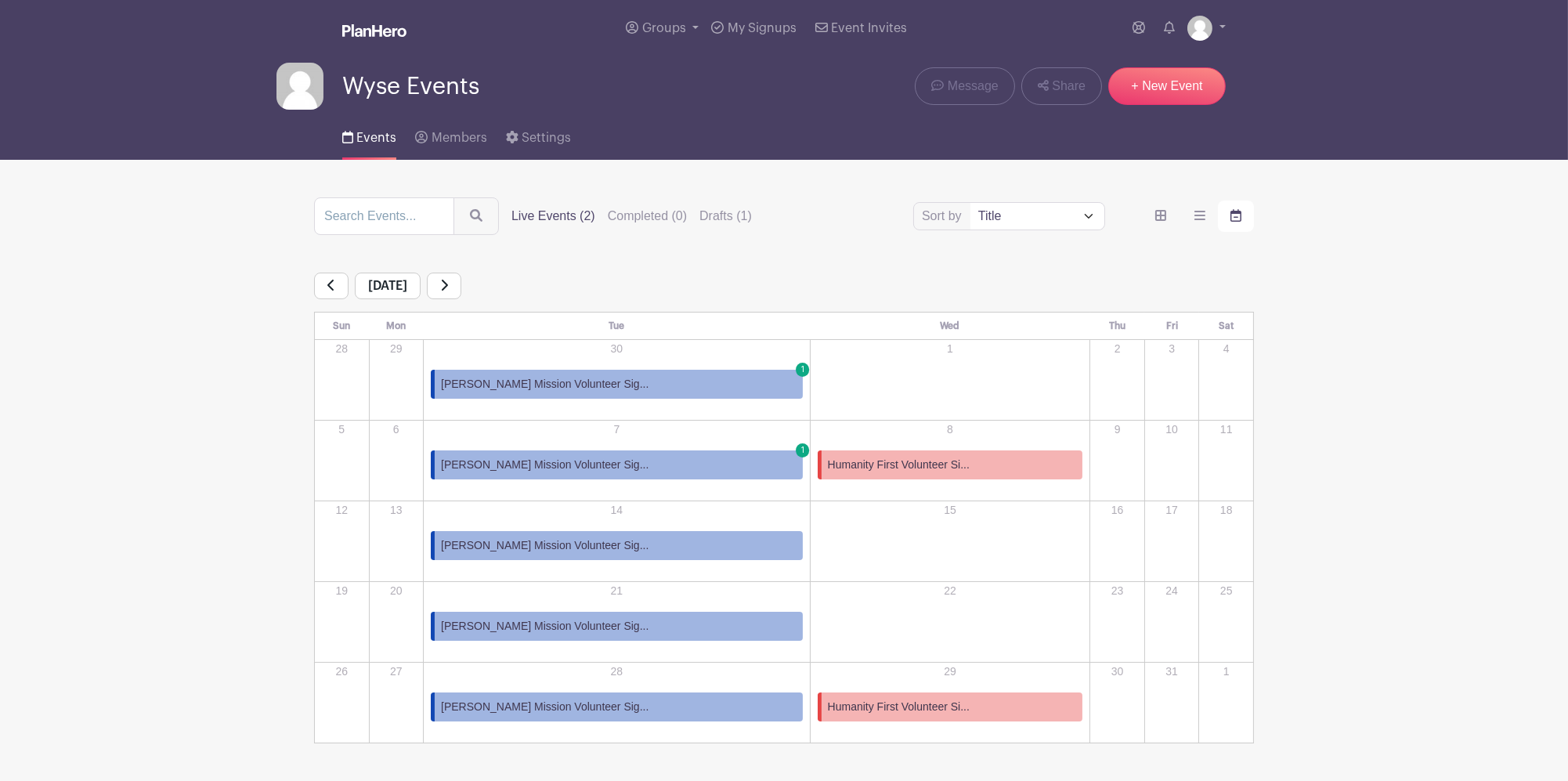
click at [636, 628] on link "[PERSON_NAME] Mission Volunteer Sig..." at bounding box center [617, 626] width 372 height 29
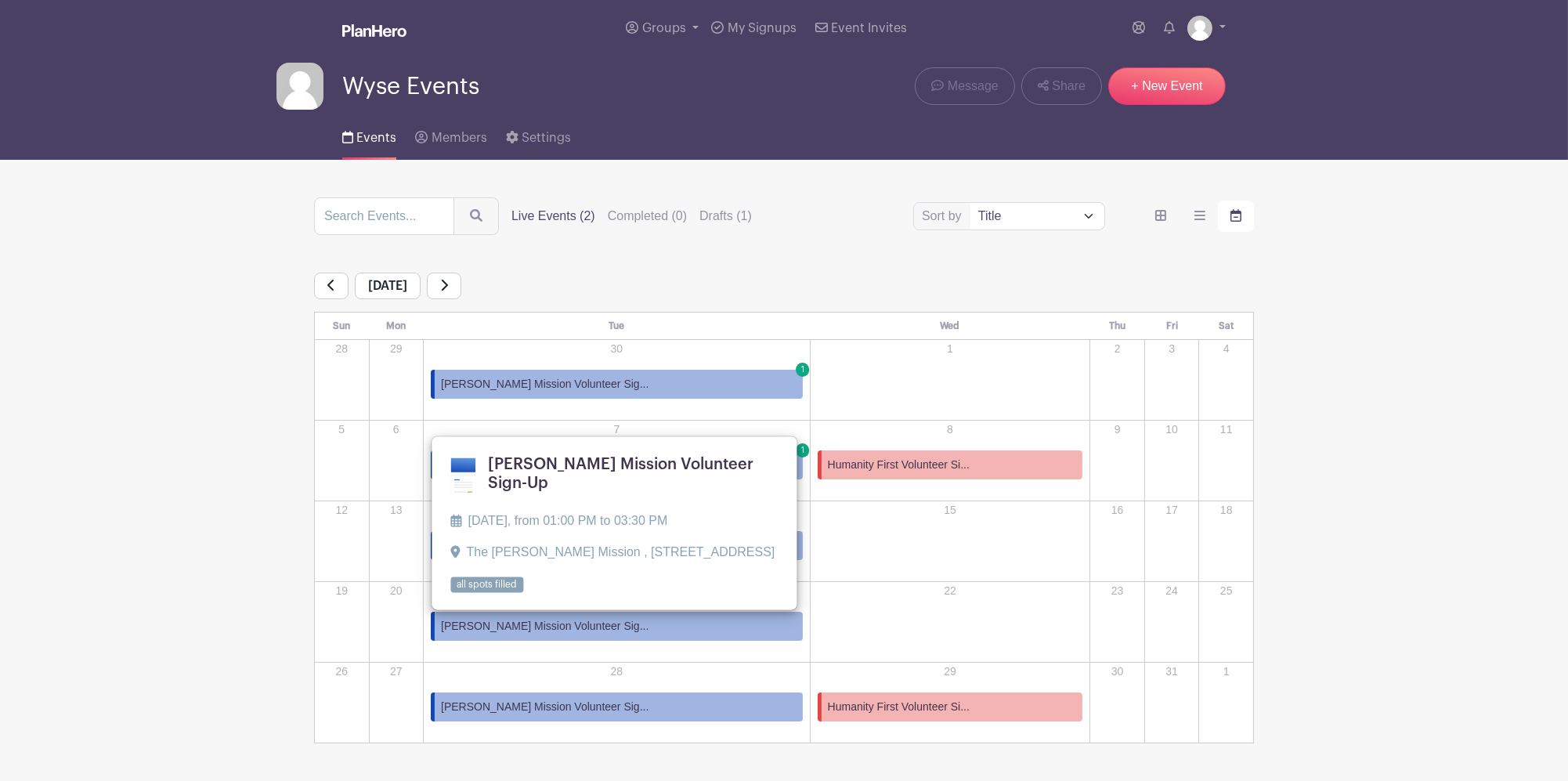
click at [639, 632] on link "[PERSON_NAME] Mission Volunteer Sig..." at bounding box center [617, 626] width 372 height 29
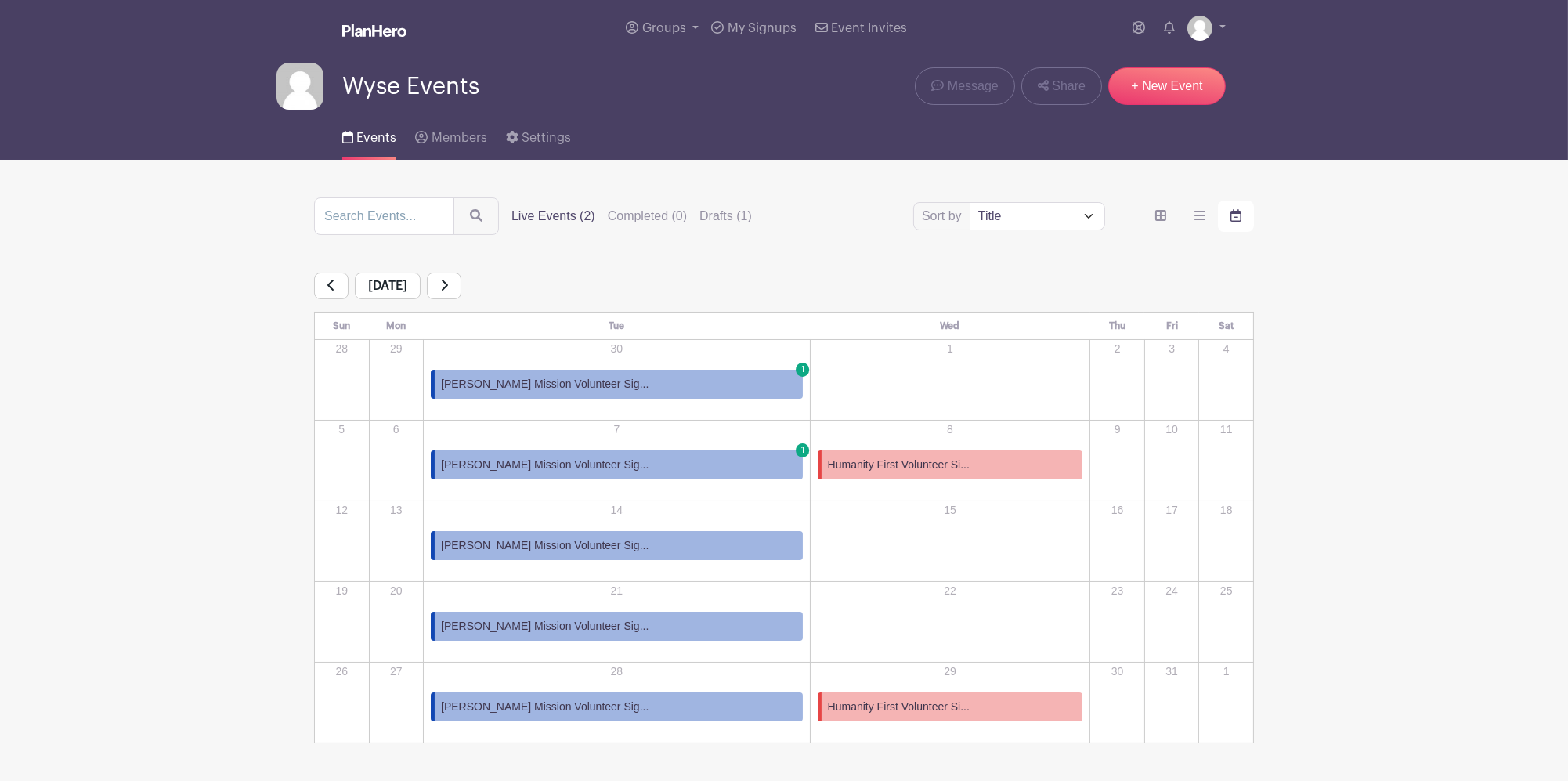
click at [639, 632] on link "[PERSON_NAME] Mission Volunteer Sig..." at bounding box center [617, 626] width 372 height 29
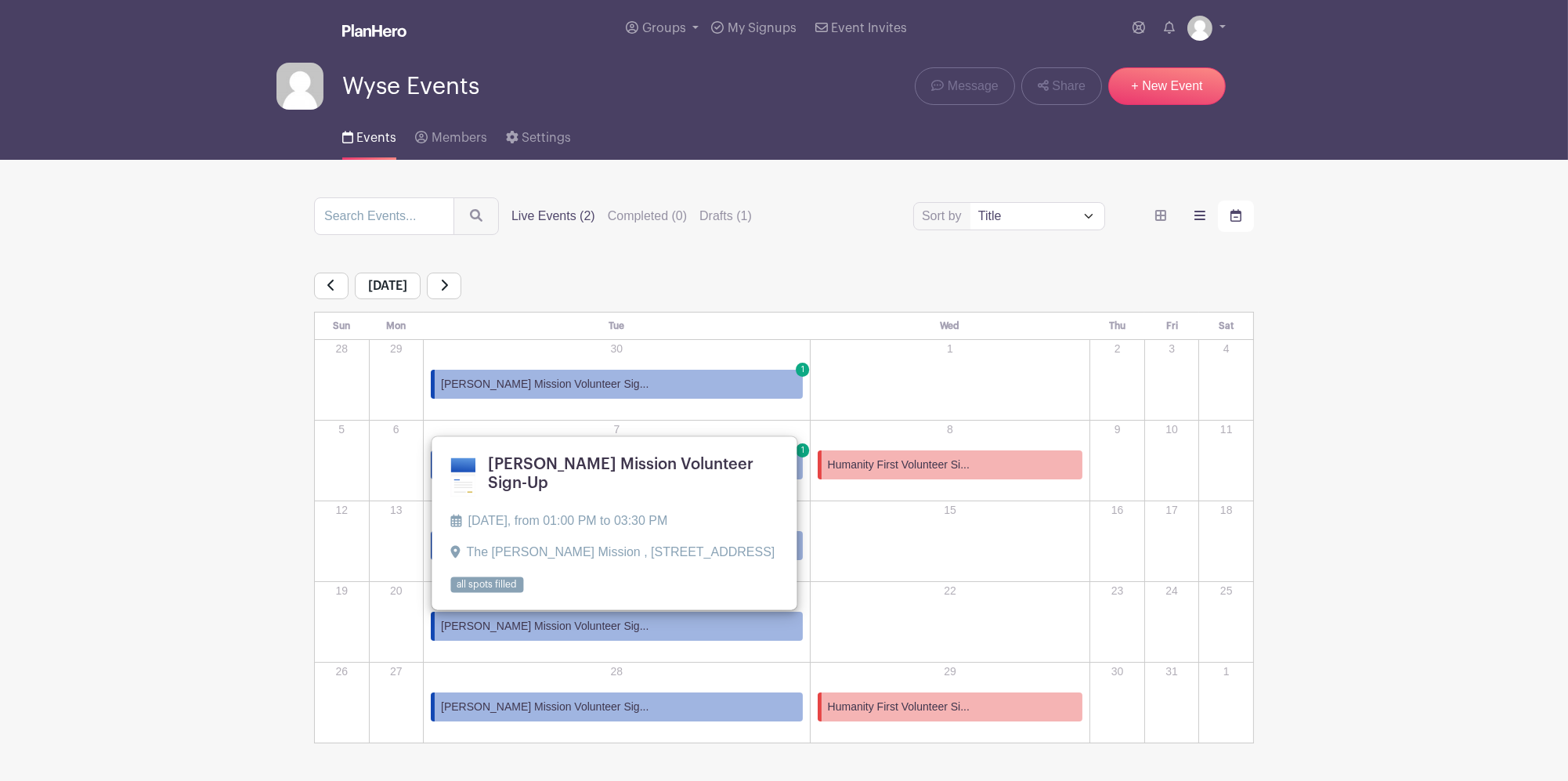
click at [1191, 215] on label "order and view" at bounding box center [1199, 216] width 36 height 32
click at [0, 0] on input "order and view" at bounding box center [0, 0] width 0 height 0
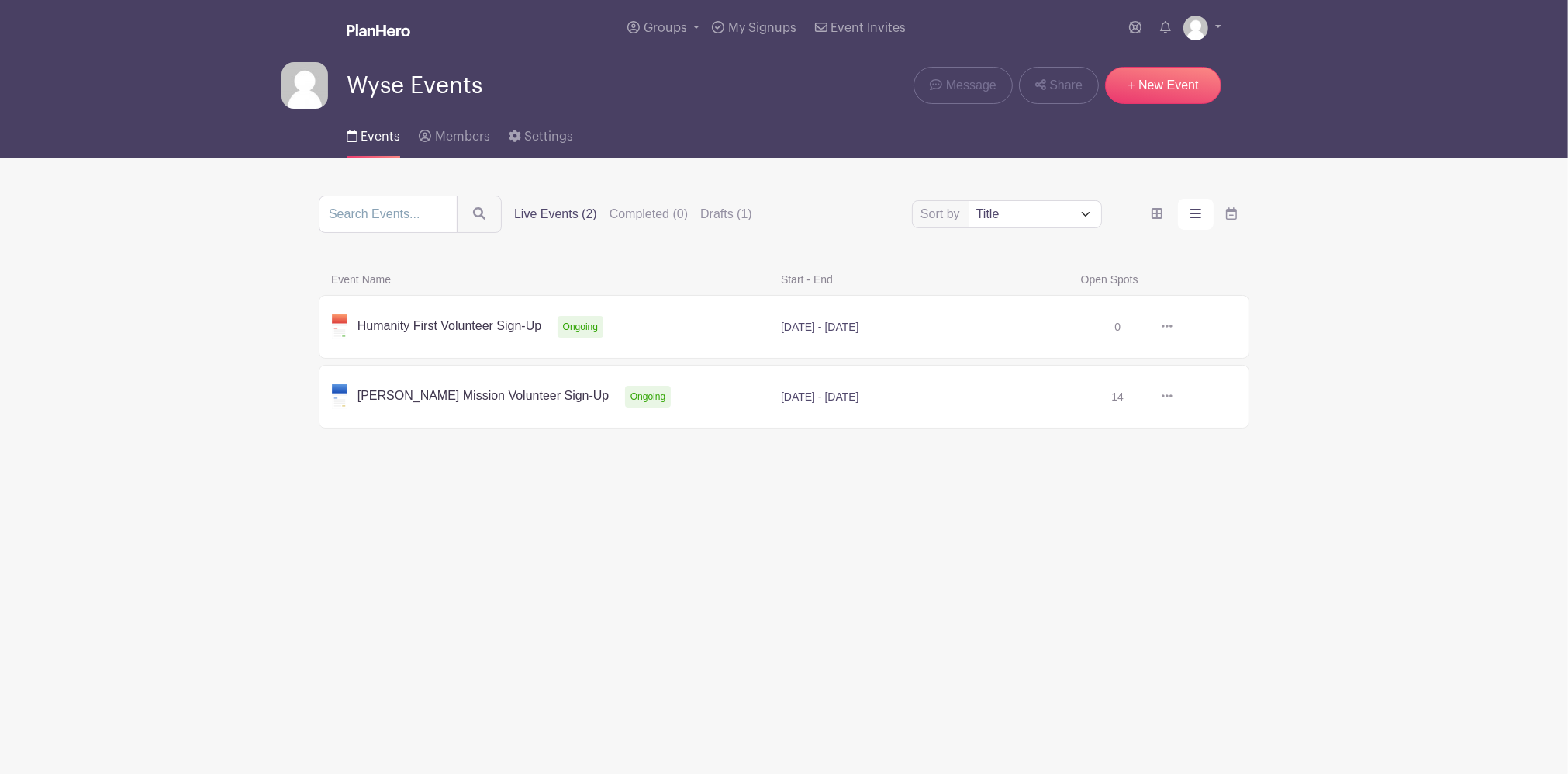
click at [1172, 397] on link at bounding box center [1172, 397] width 0 height 0
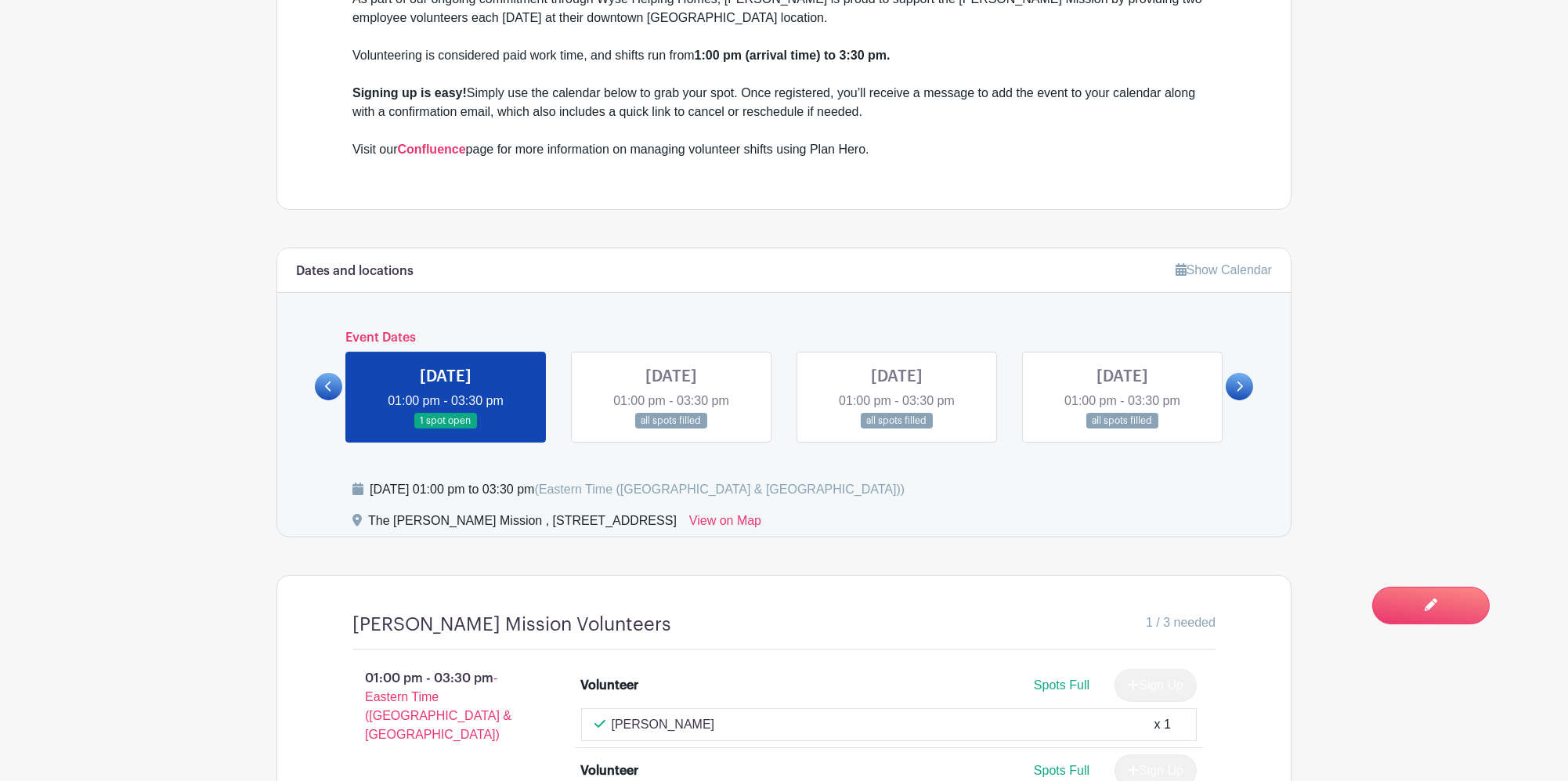
scroll to position [731, 0]
click at [671, 428] on link at bounding box center [671, 428] width 0 height 0
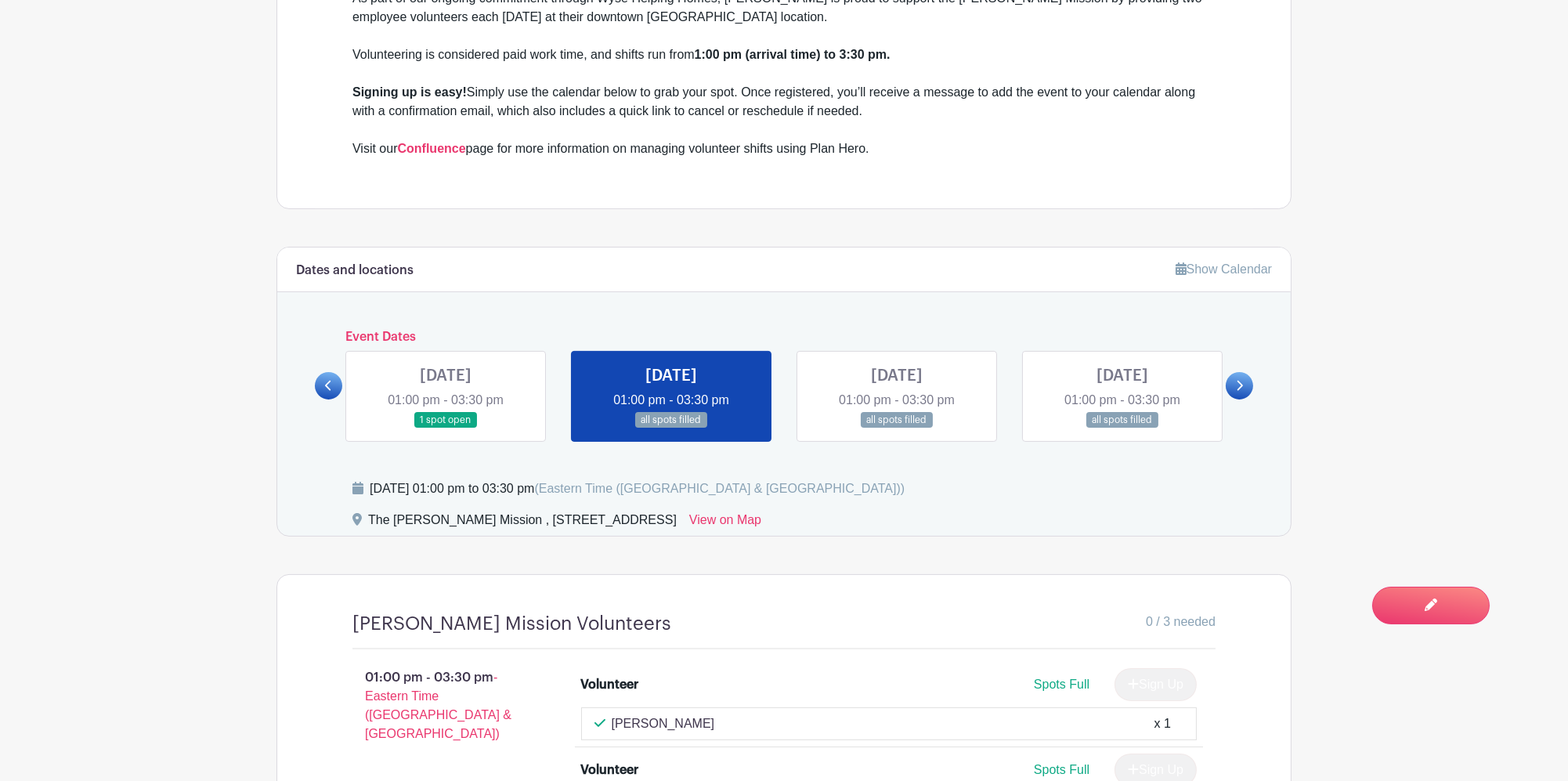
click at [897, 428] on link at bounding box center [897, 428] width 0 height 0
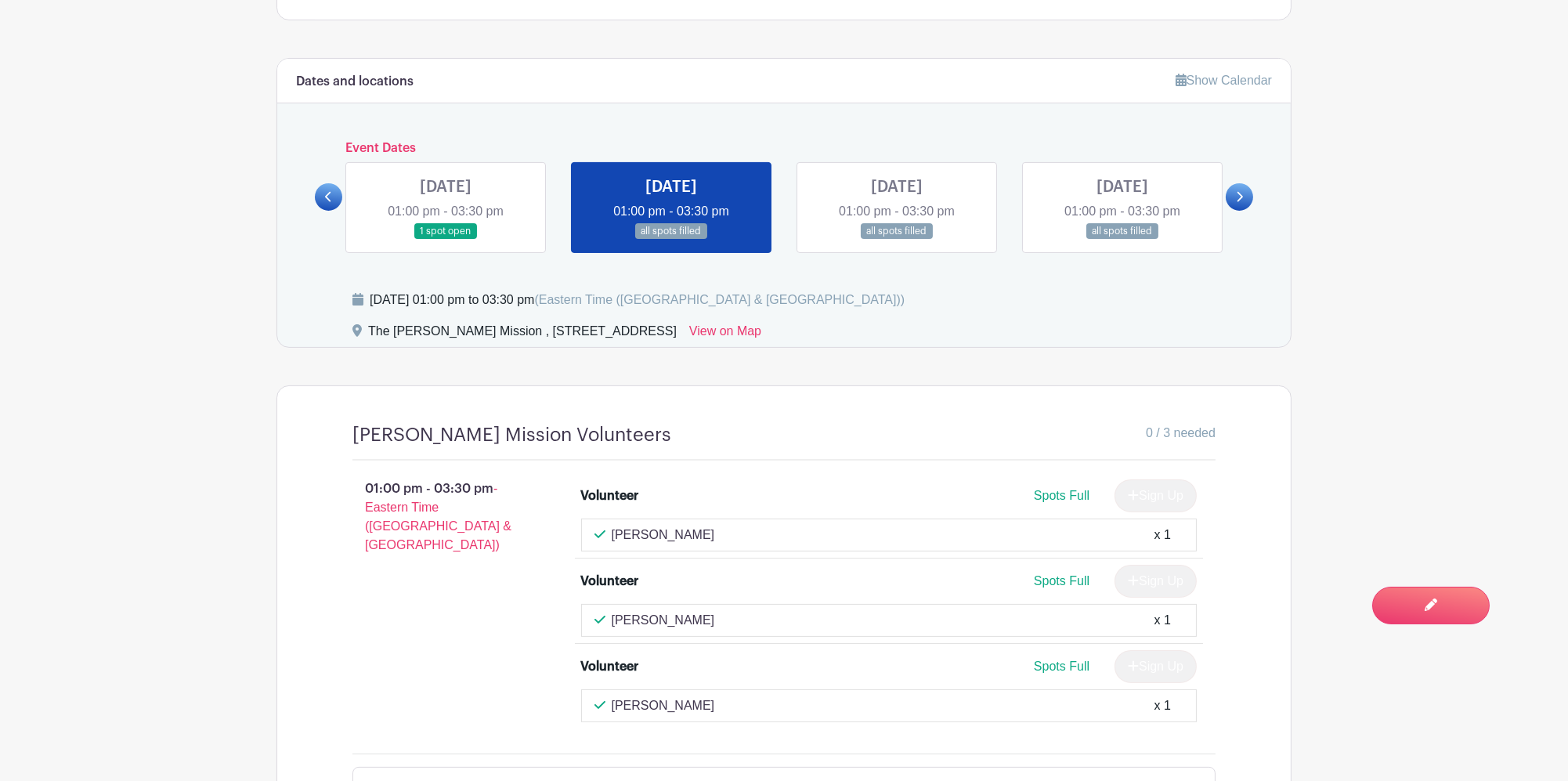
scroll to position [939, 0]
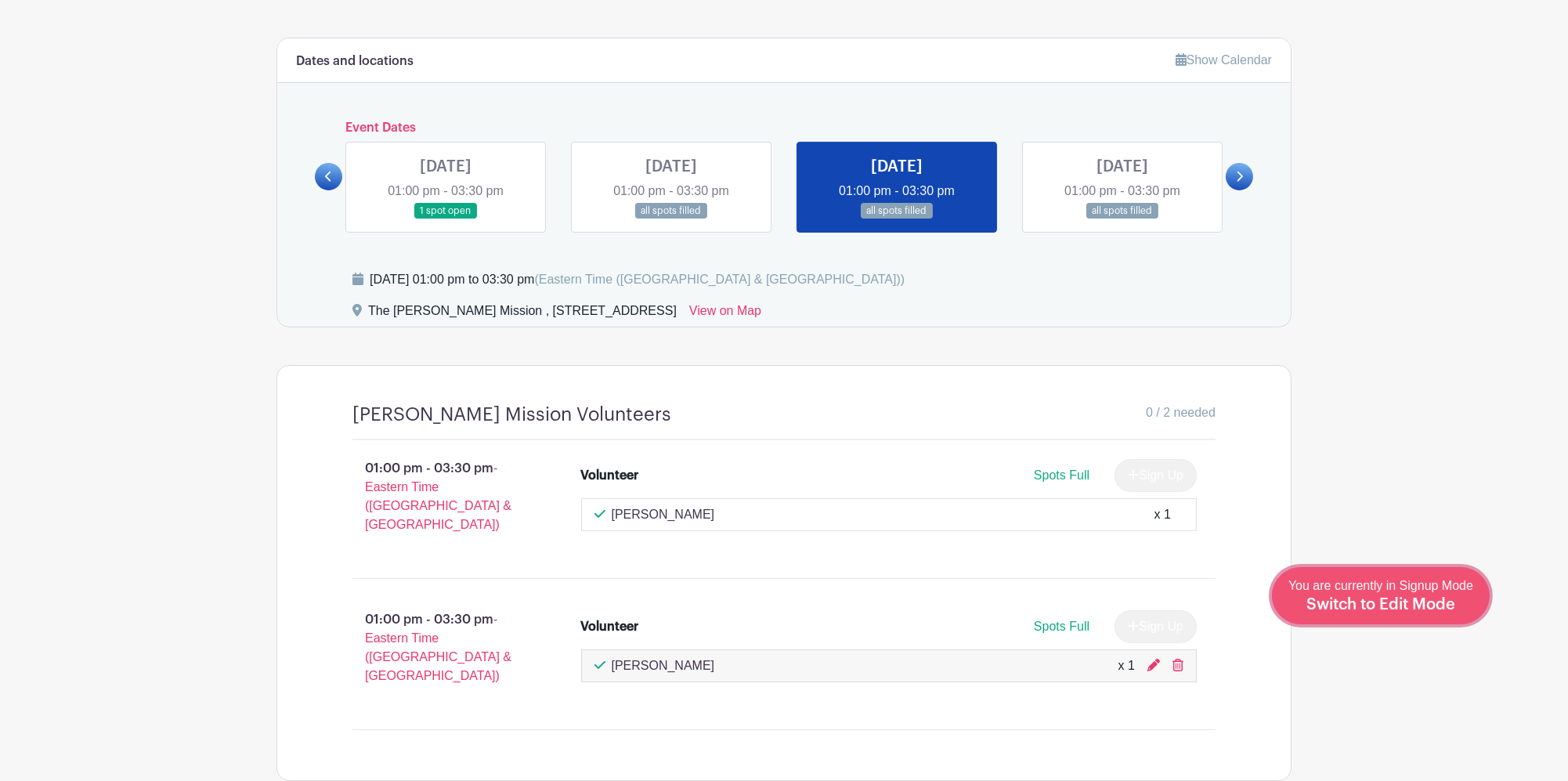
click at [1455, 609] on div "You are currently in Signup Mode Switch to Edit Mode" at bounding box center [1380, 595] width 185 height 38
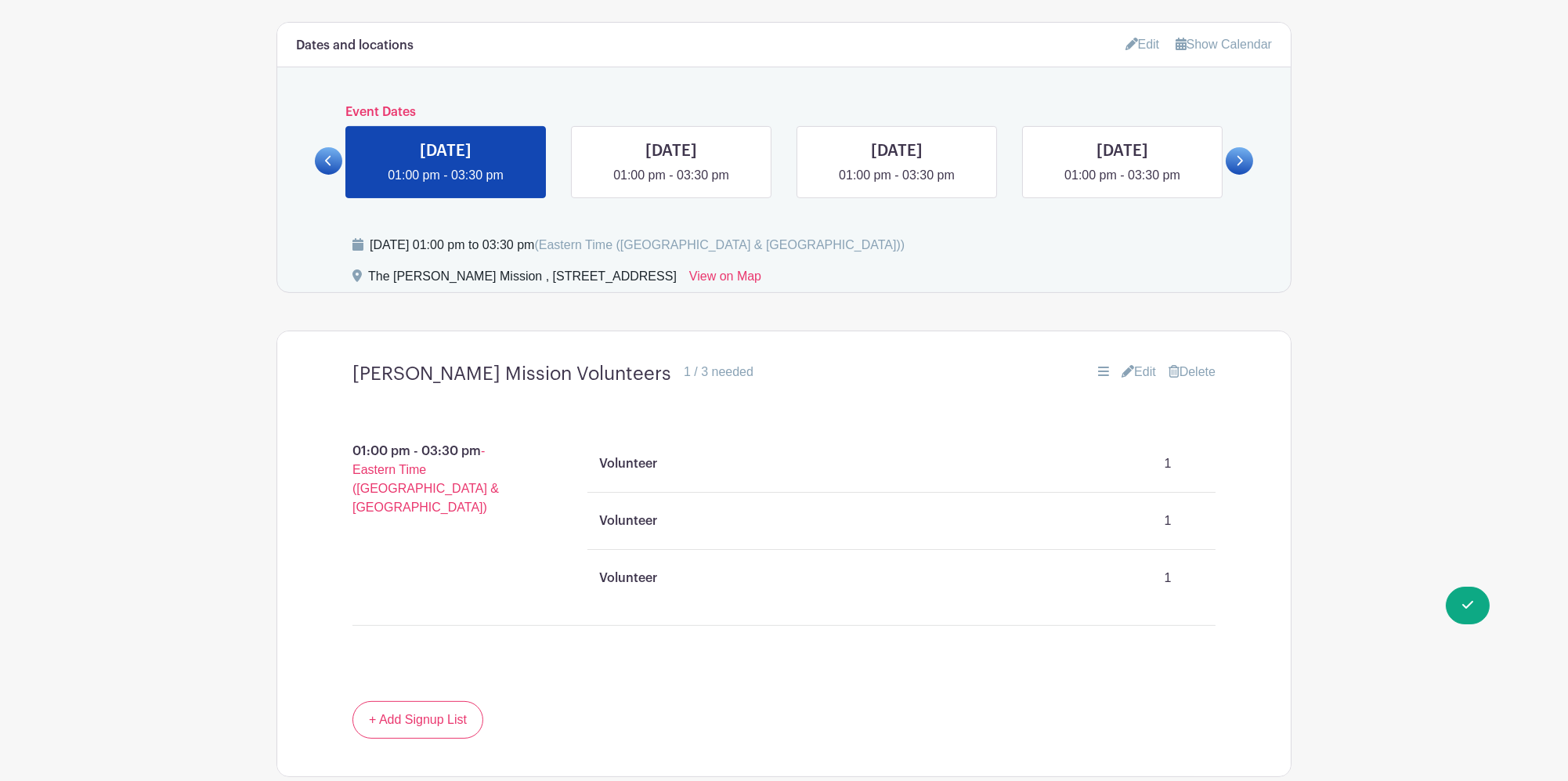
scroll to position [1044, 0]
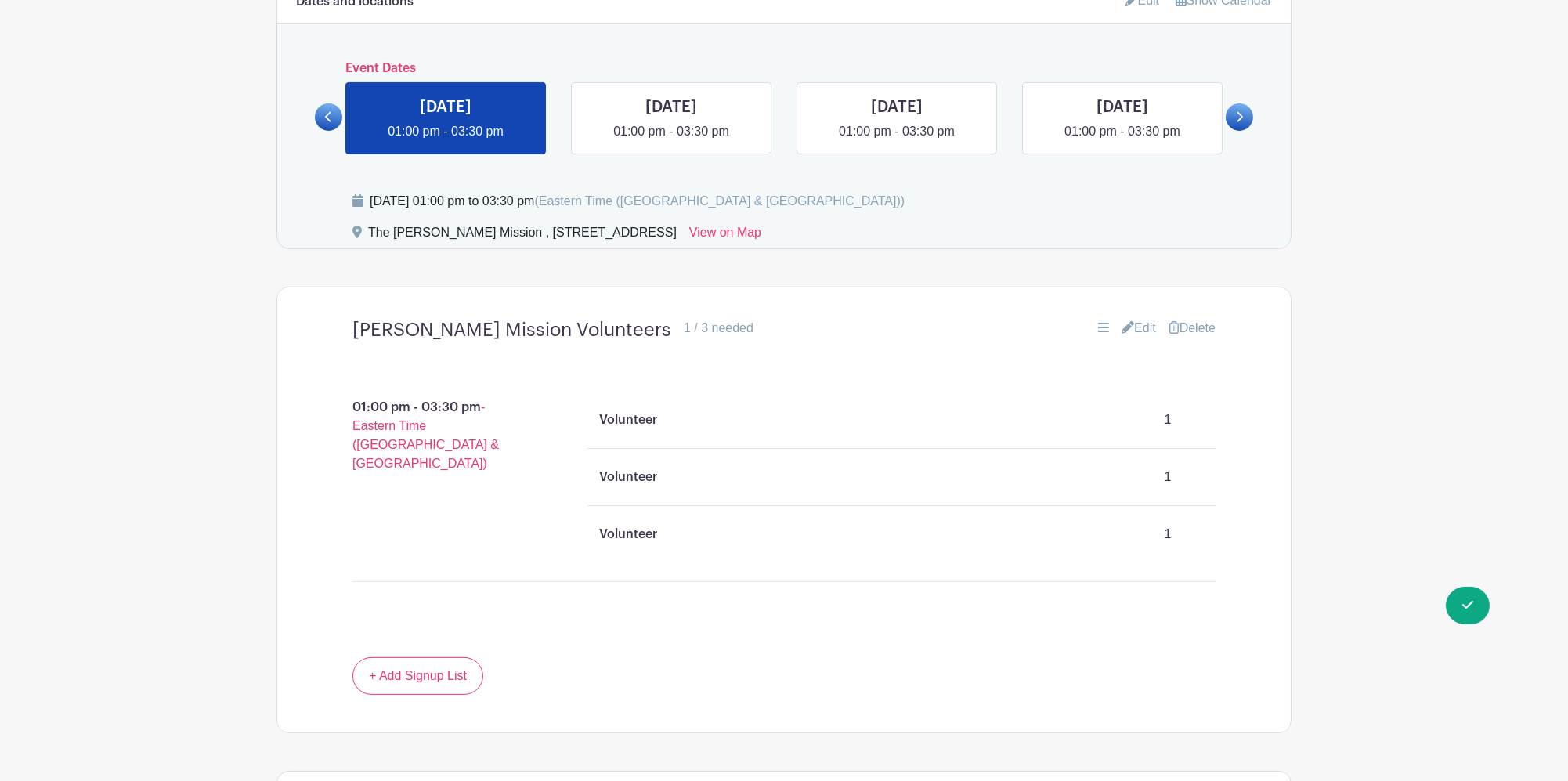
click at [1139, 319] on link "Edit" at bounding box center [1139, 327] width 35 height 19
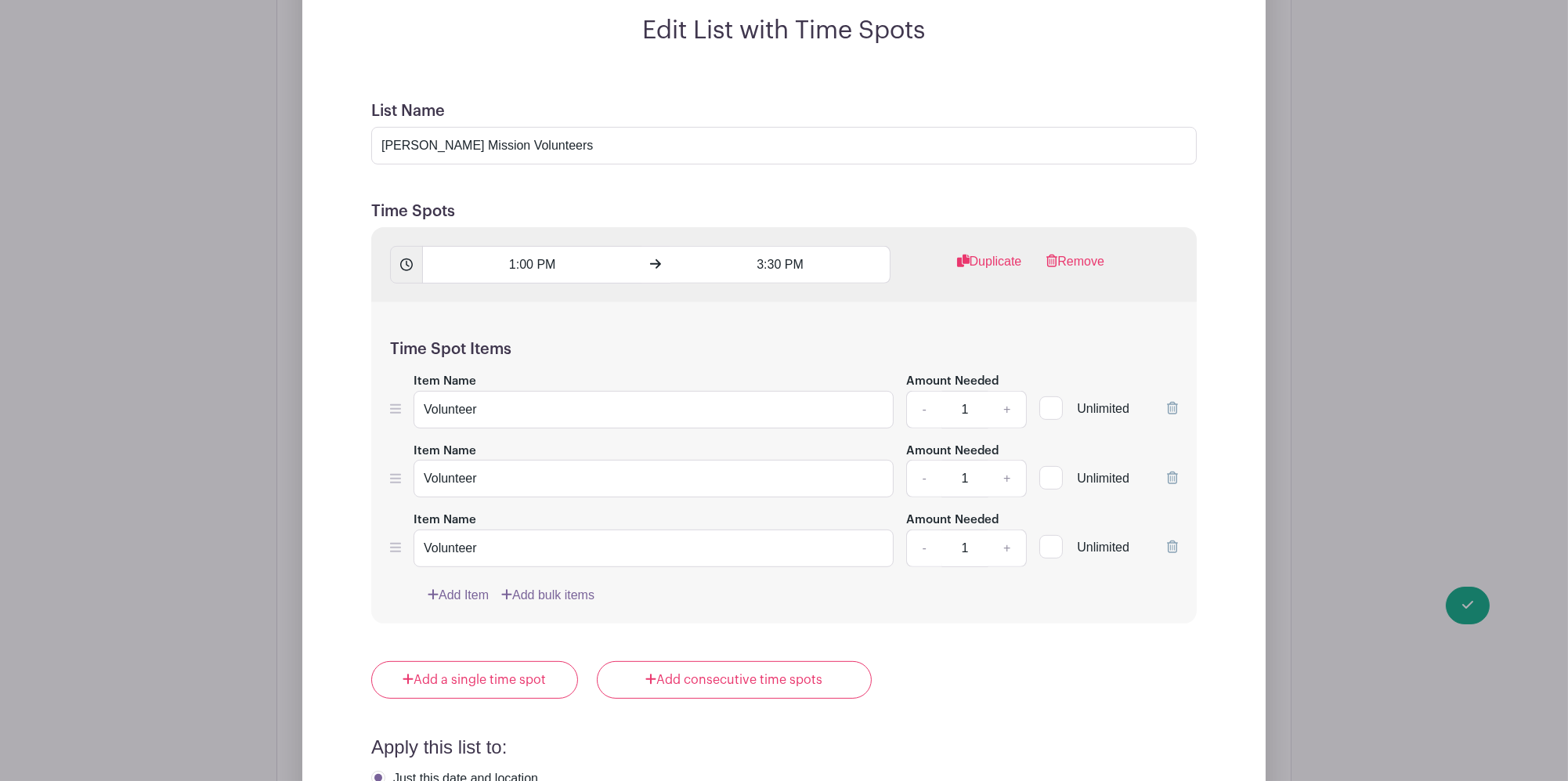
scroll to position [1566, 0]
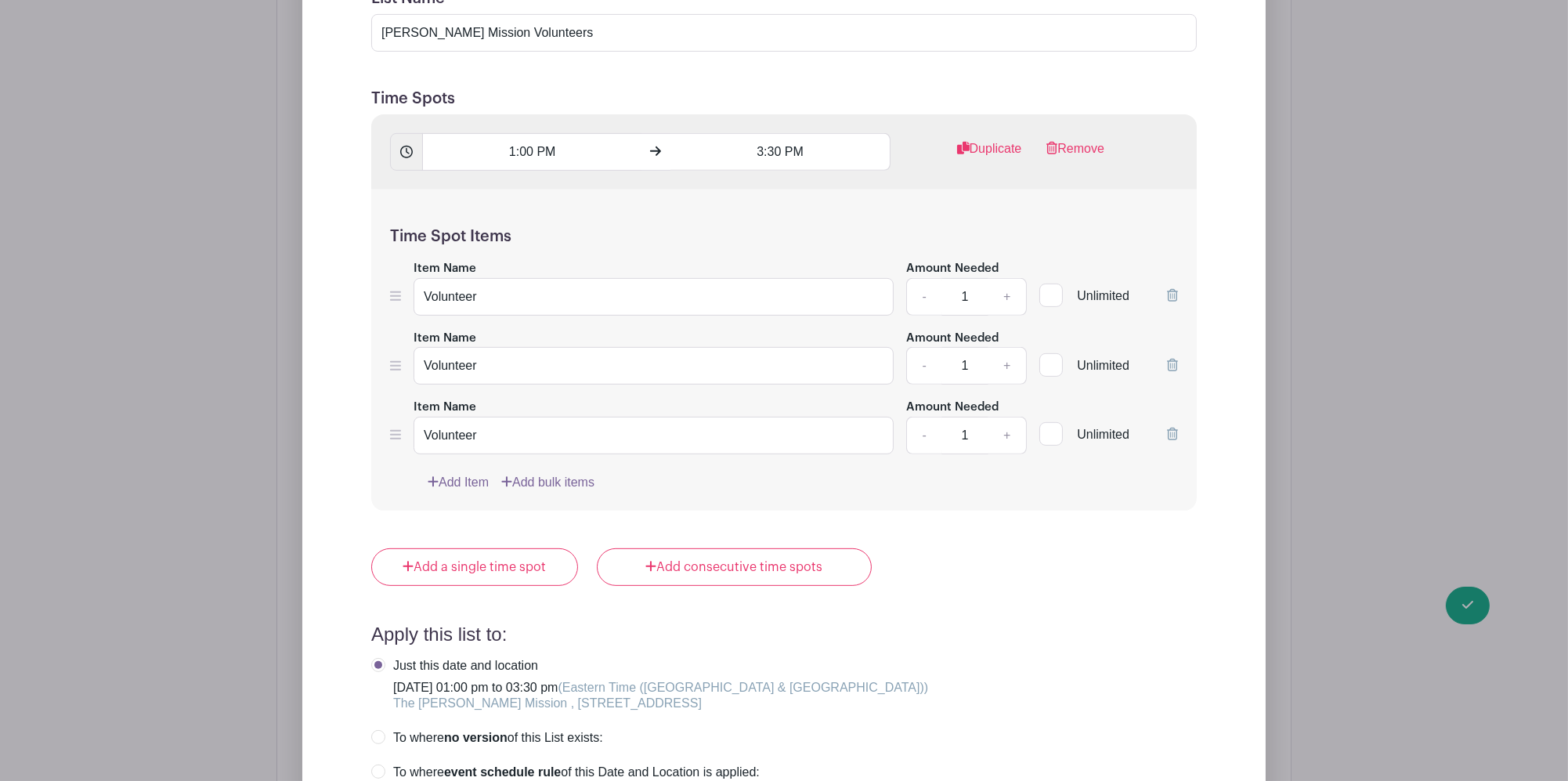
click at [1167, 428] on icon at bounding box center [1173, 433] width 11 height 12
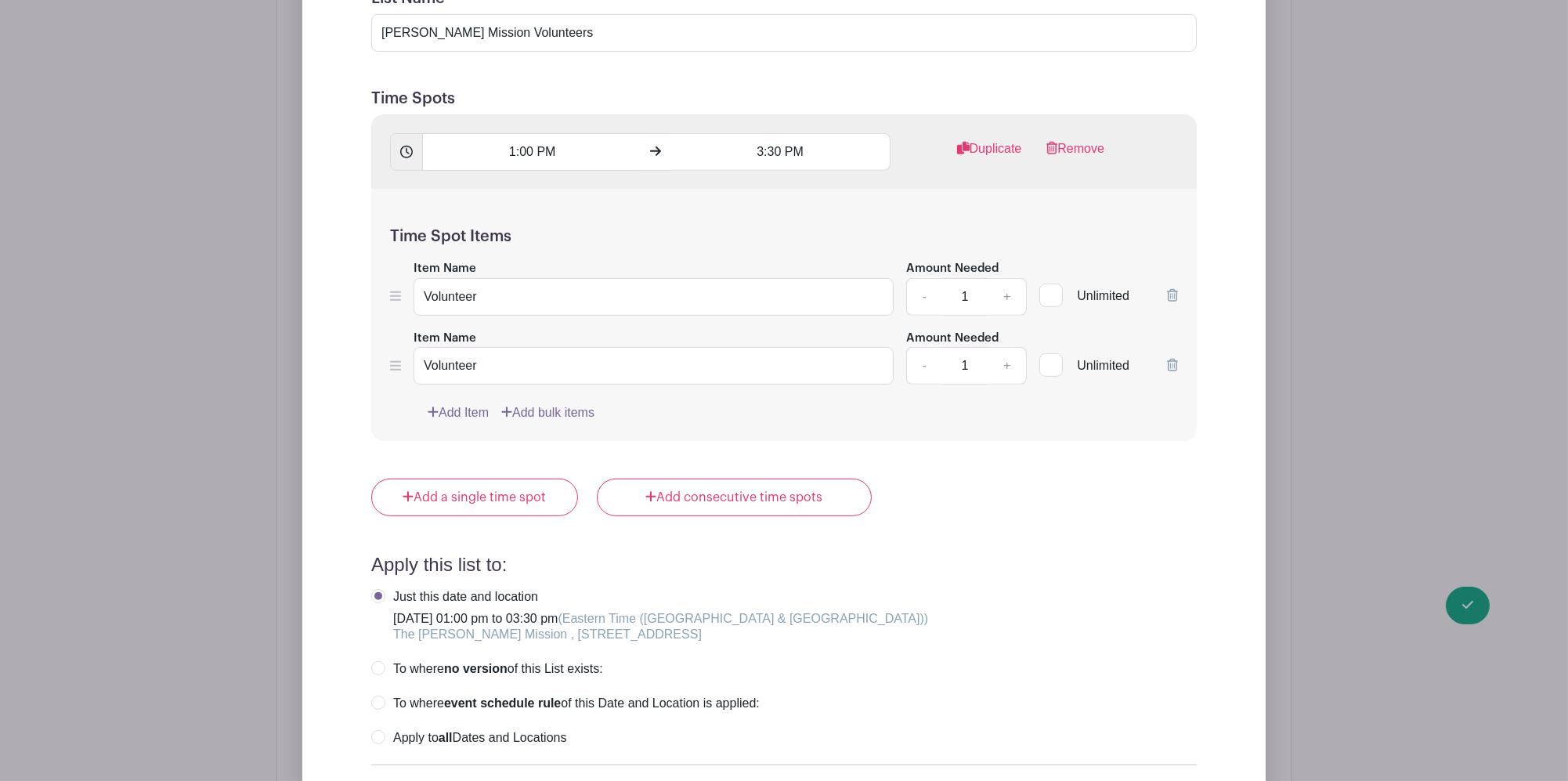
click at [521, 513] on form "List Name [PERSON_NAME] Mission Volunteers Time Spots 1:00 PM 3:30 PM Duplicate…" at bounding box center [784, 462] width 863 height 983
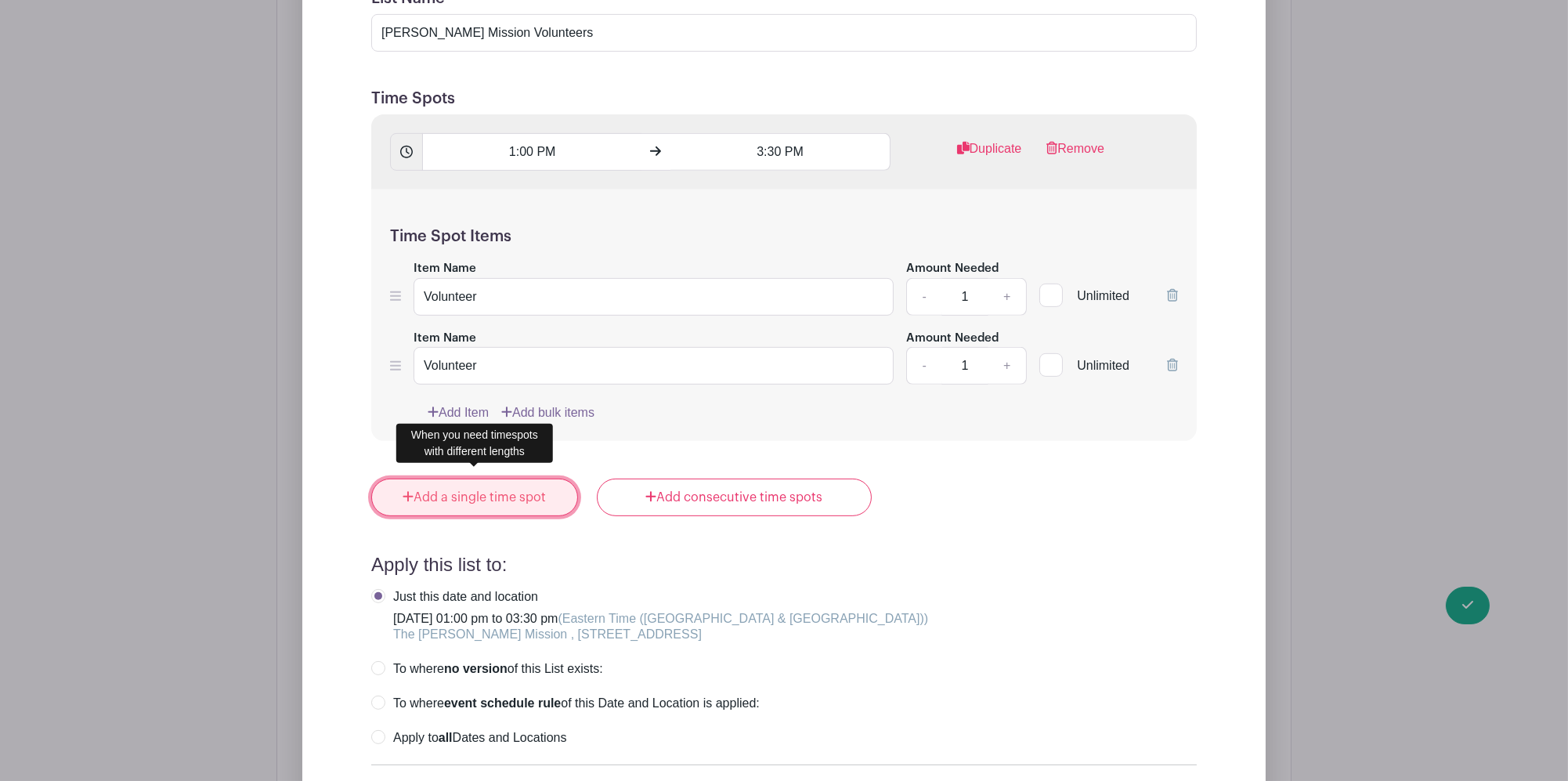
click at [512, 492] on link "Add a single time spot" at bounding box center [475, 497] width 207 height 37
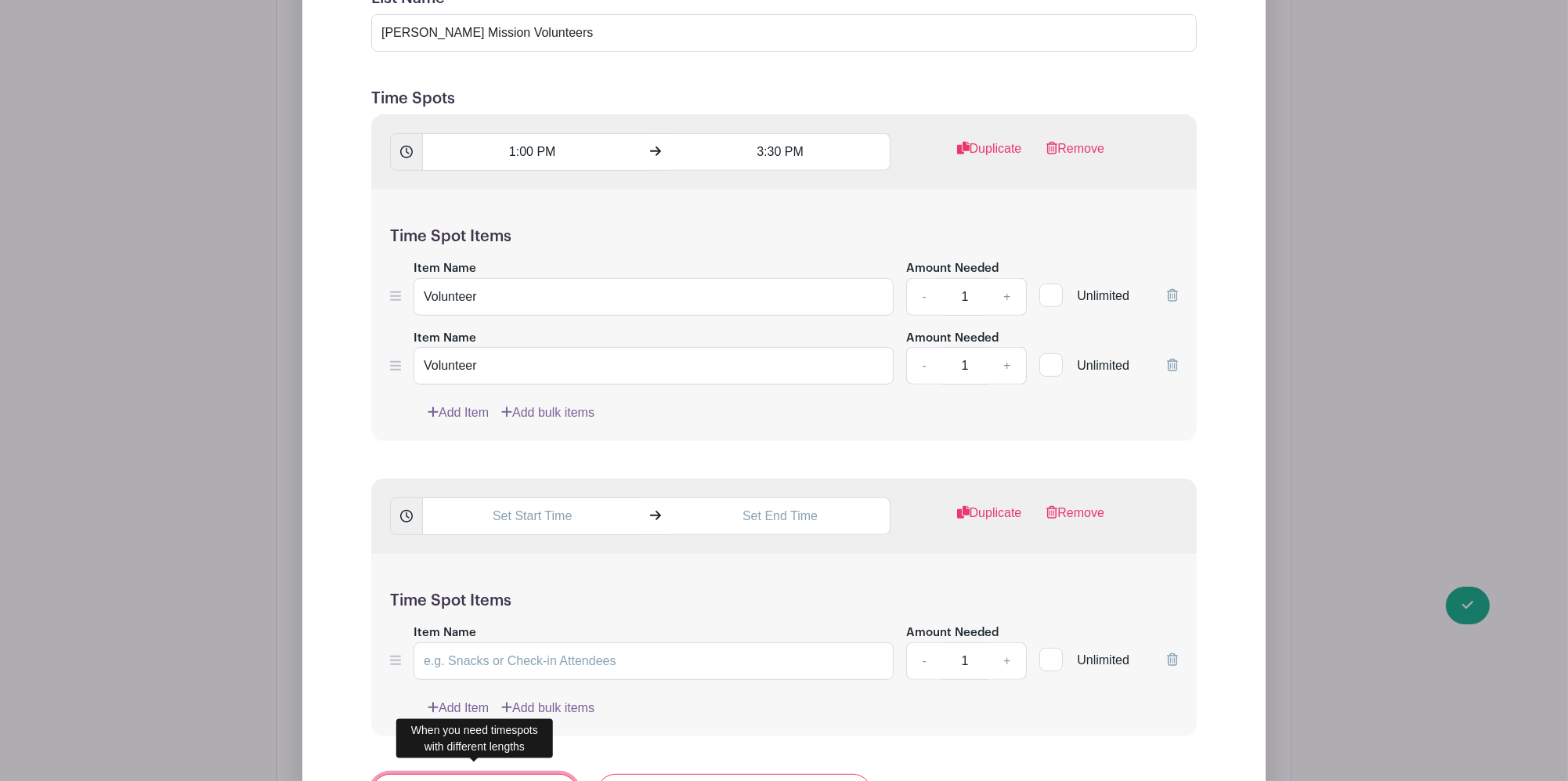
scroll to position [1670, 0]
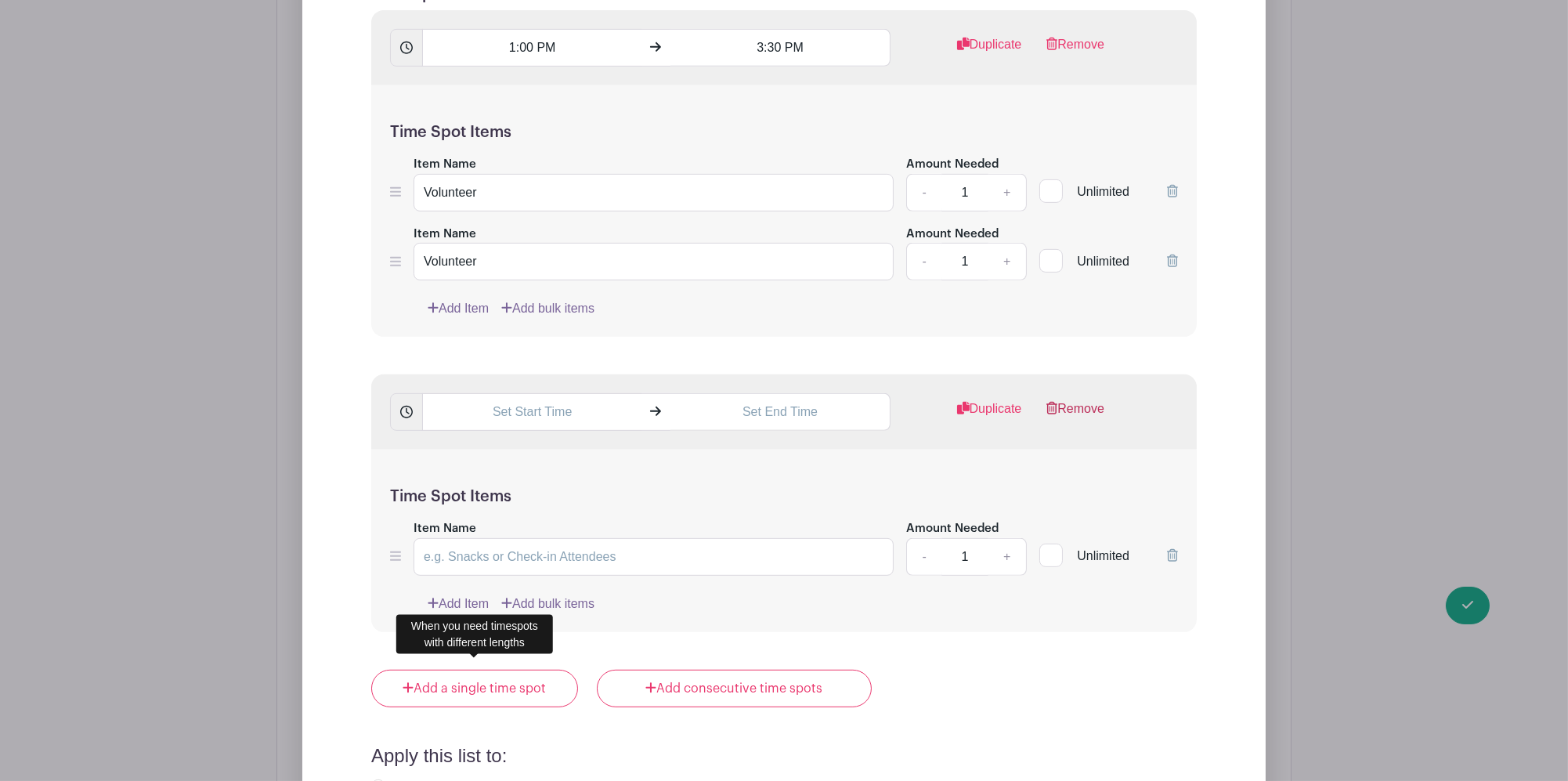
click at [1067, 399] on link "Remove" at bounding box center [1076, 415] width 58 height 32
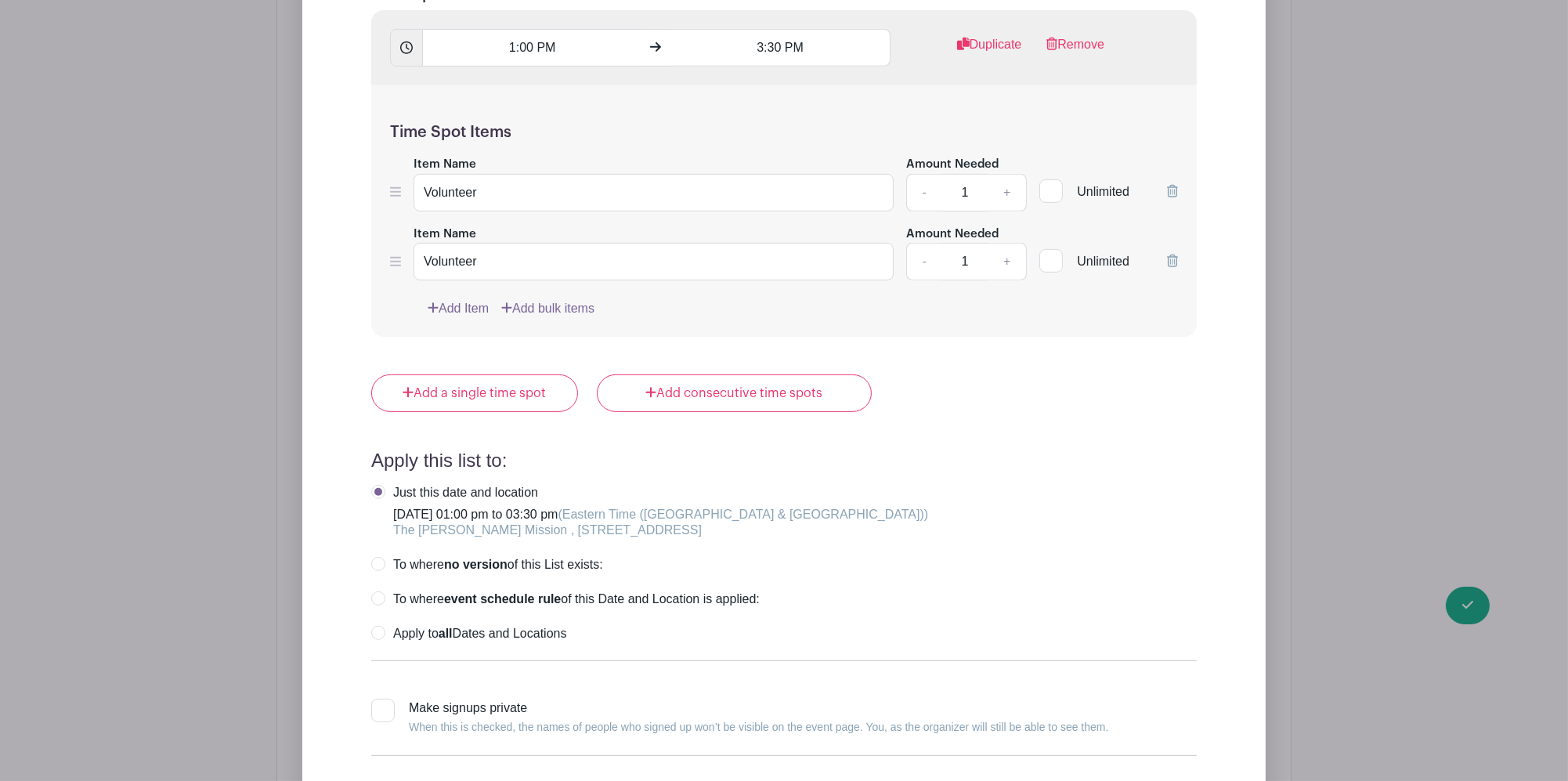
click at [460, 299] on link "Add Item" at bounding box center [459, 308] width 61 height 19
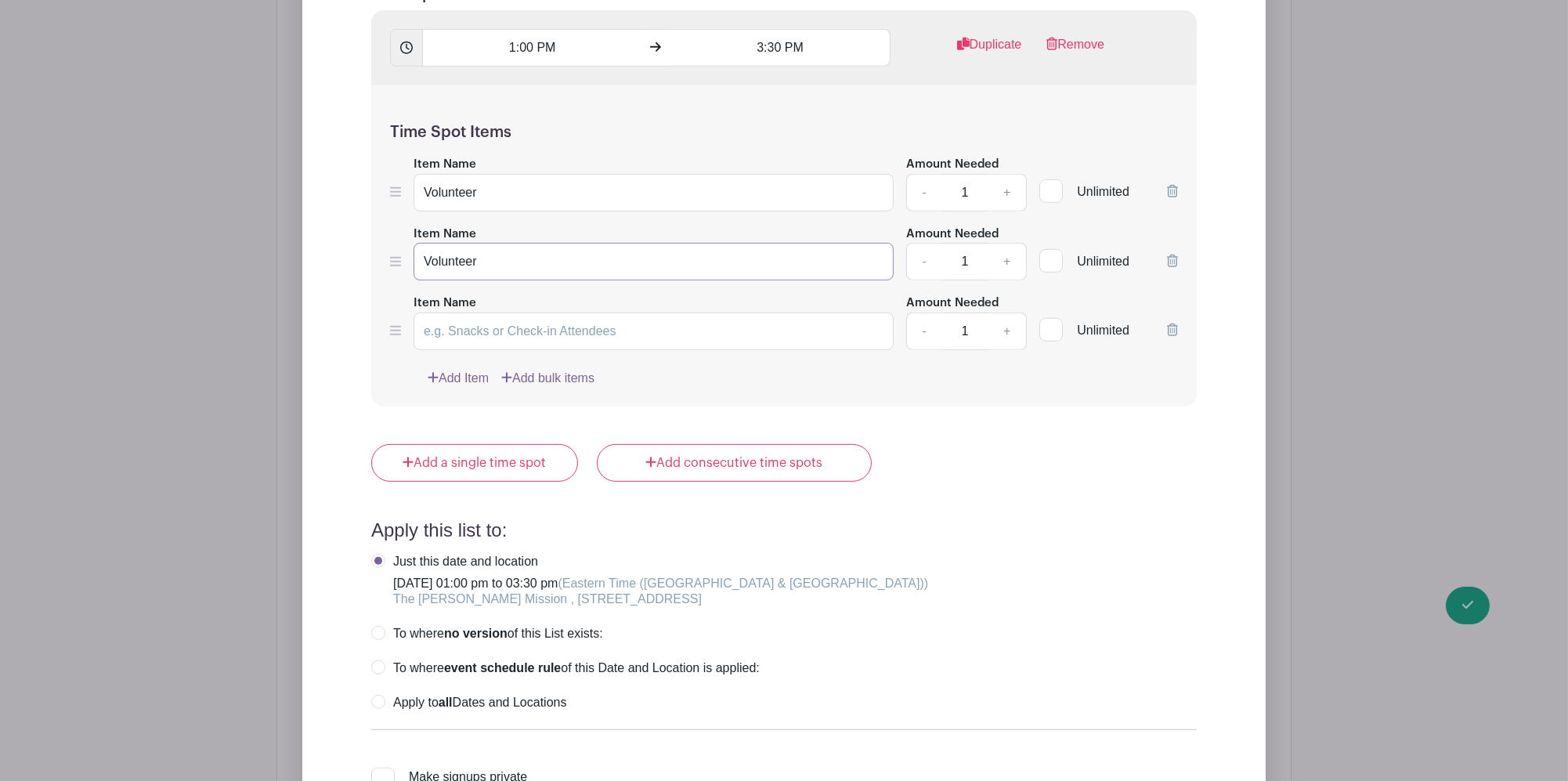
drag, startPoint x: 517, startPoint y: 250, endPoint x: 407, endPoint y: 247, distance: 110.0
click at [407, 247] on div "Item Name Volunteer Amount Needed - 1 + Unlimited" at bounding box center [784, 252] width 788 height 57
click at [558, 312] on input "Item Name" at bounding box center [653, 331] width 480 height 37
paste input "Volunteer"
type input "Volunteer"
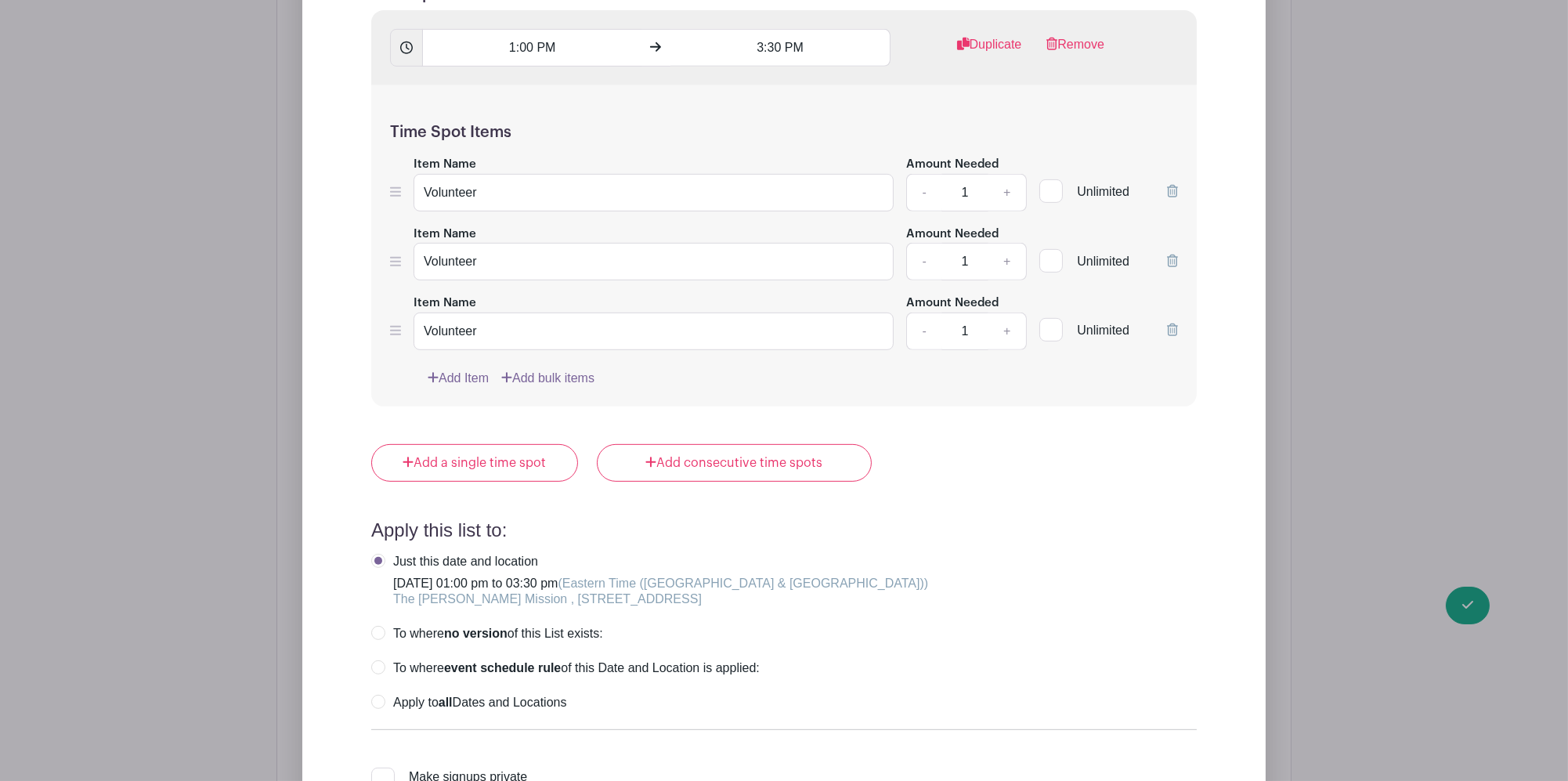
click at [1097, 519] on h4 "Apply this list to:" at bounding box center [784, 530] width 826 height 23
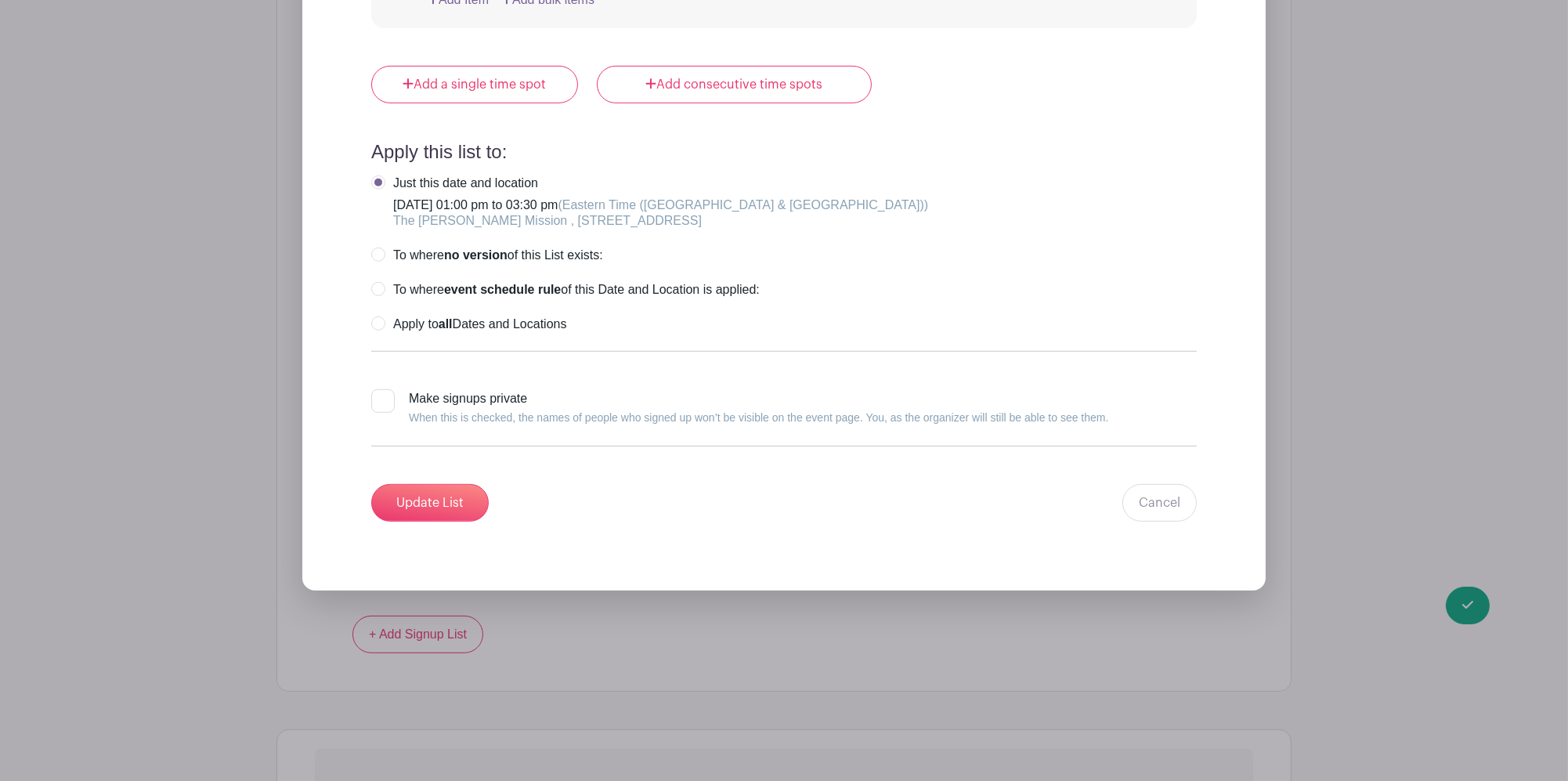
scroll to position [2088, 0]
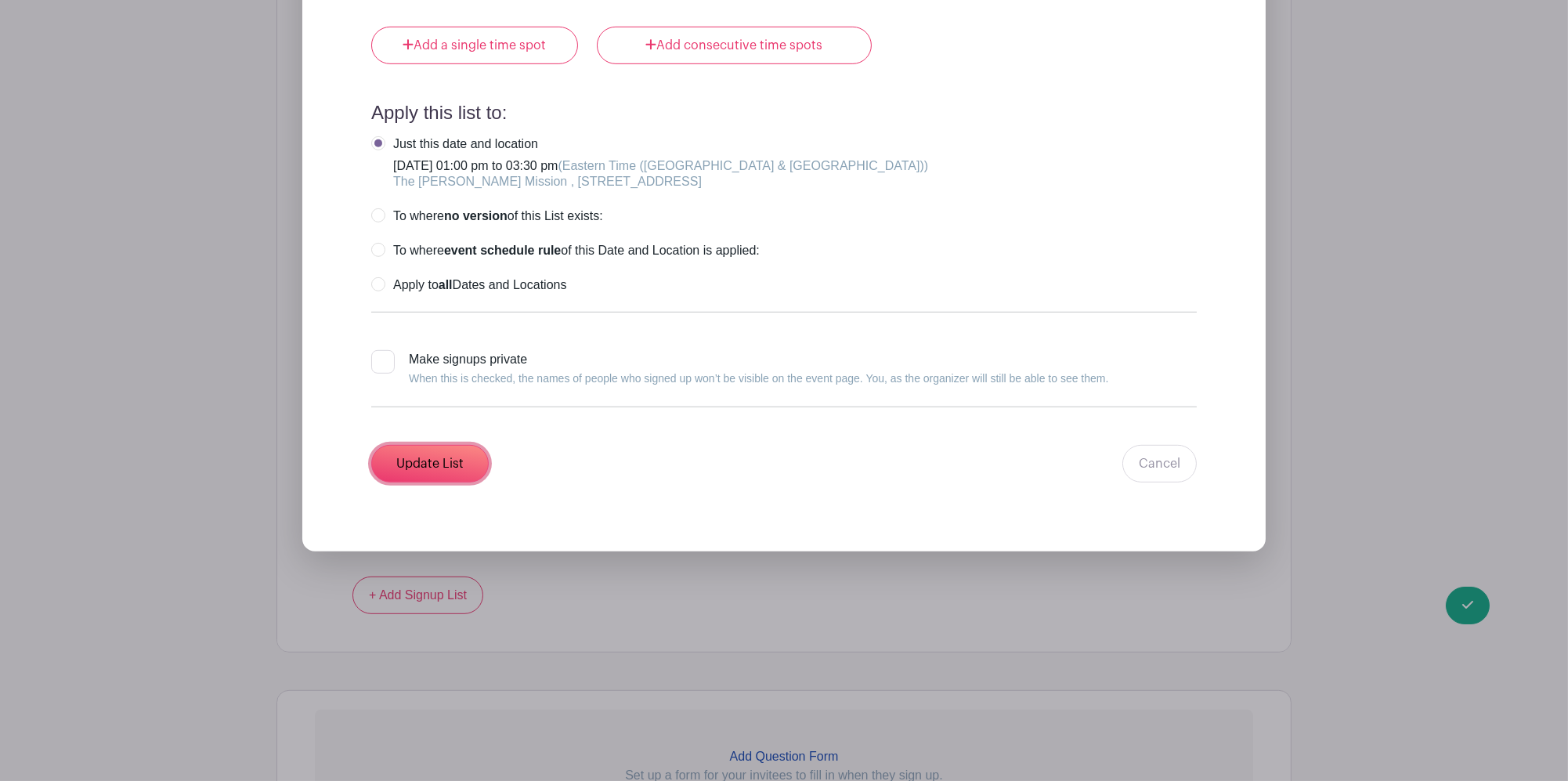
click at [427, 451] on input "Update List" at bounding box center [429, 463] width 117 height 37
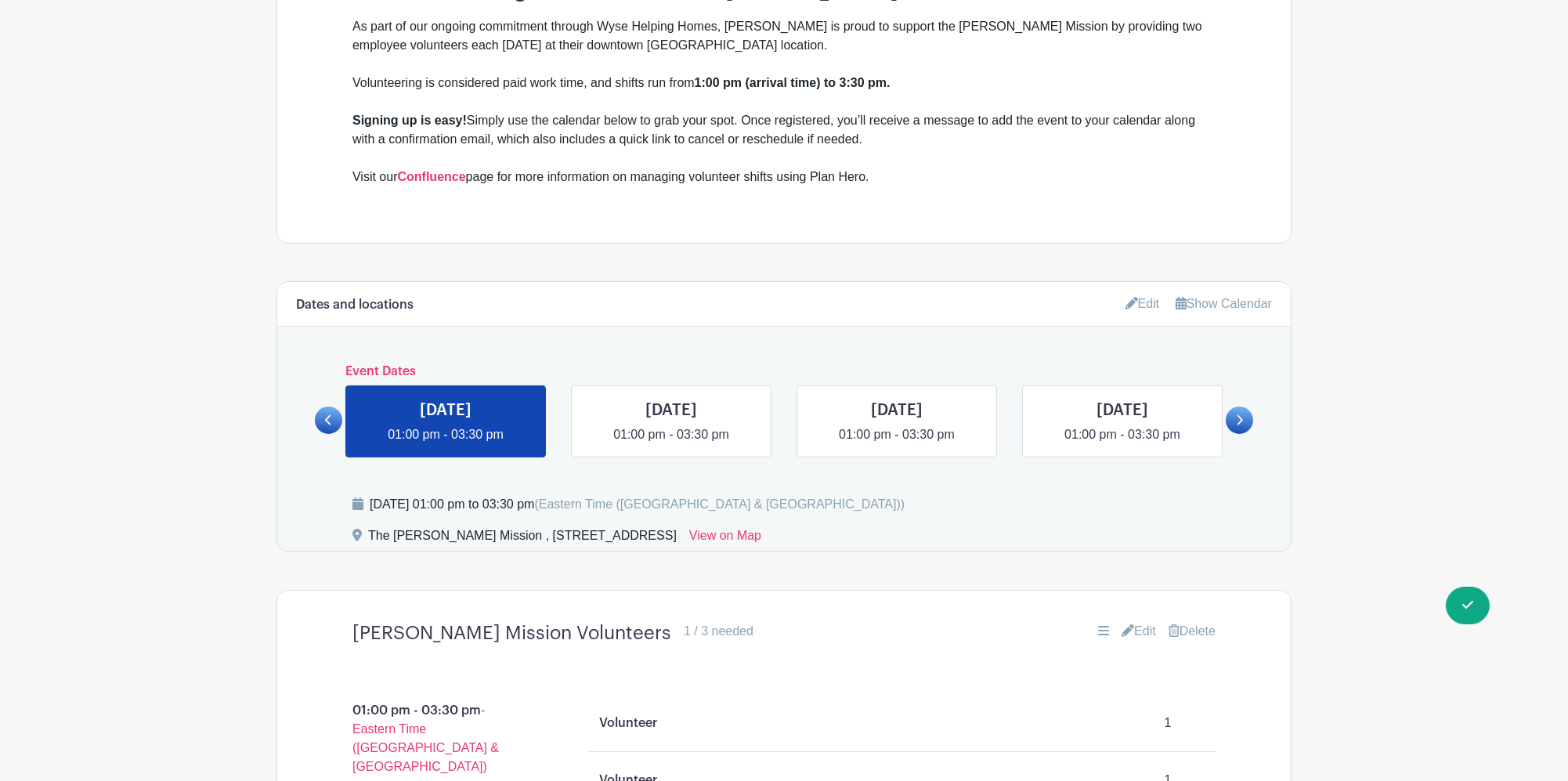
scroll to position [749, 0]
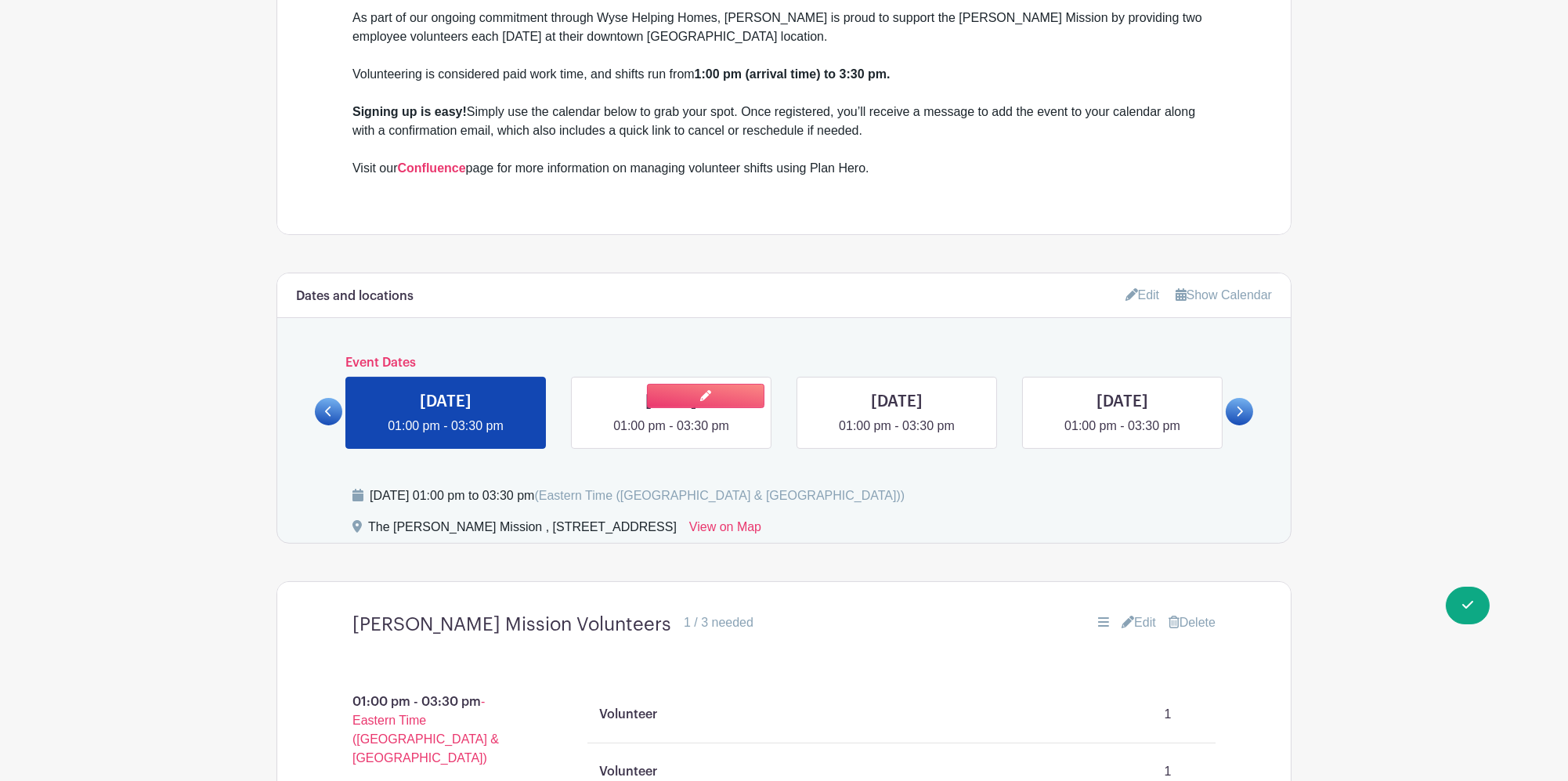
click at [671, 435] on link at bounding box center [671, 435] width 0 height 0
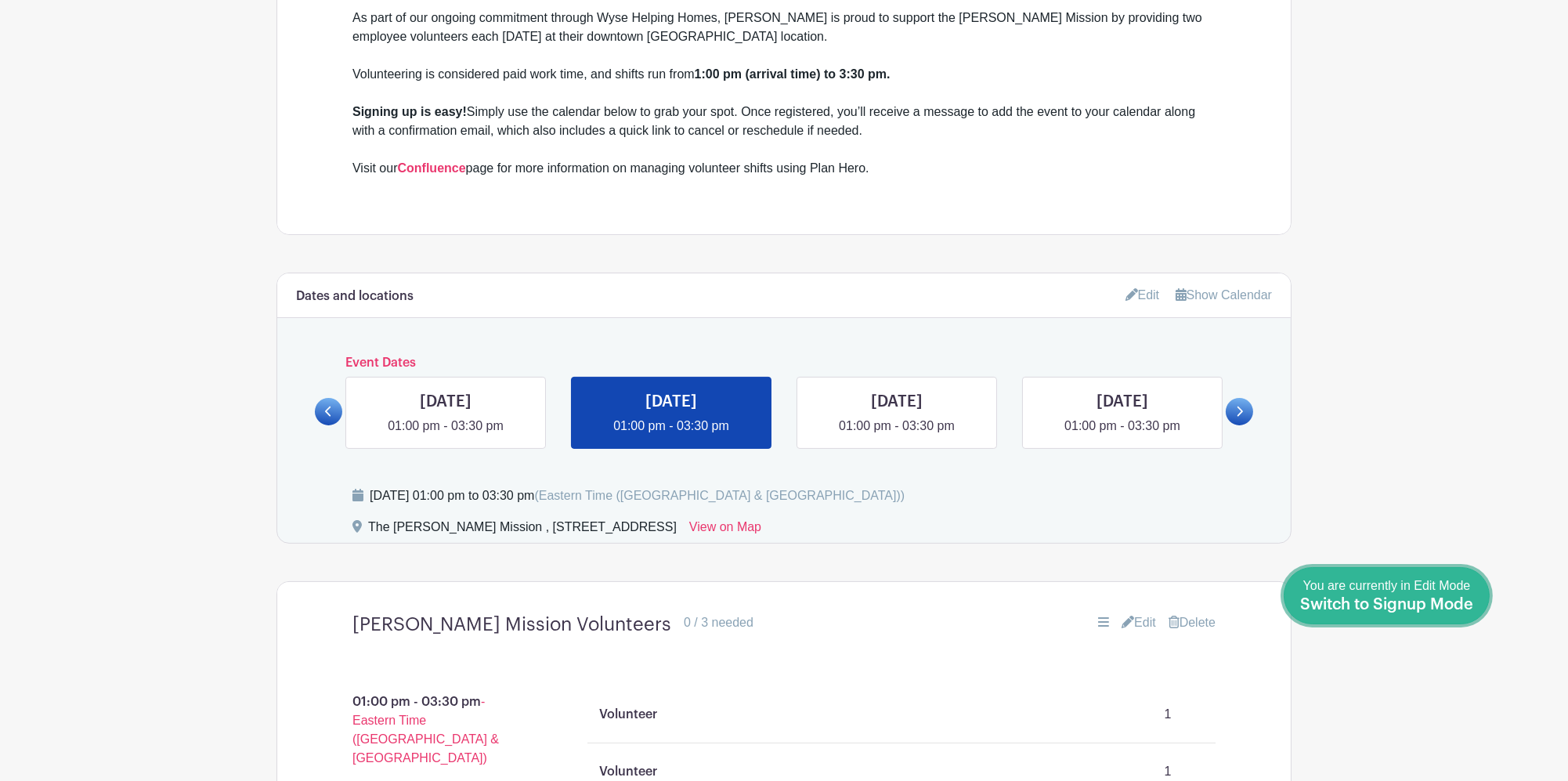
click at [1470, 596] on div "You are currently in Edit Mode Switch to Signup Mode" at bounding box center [1387, 595] width 173 height 38
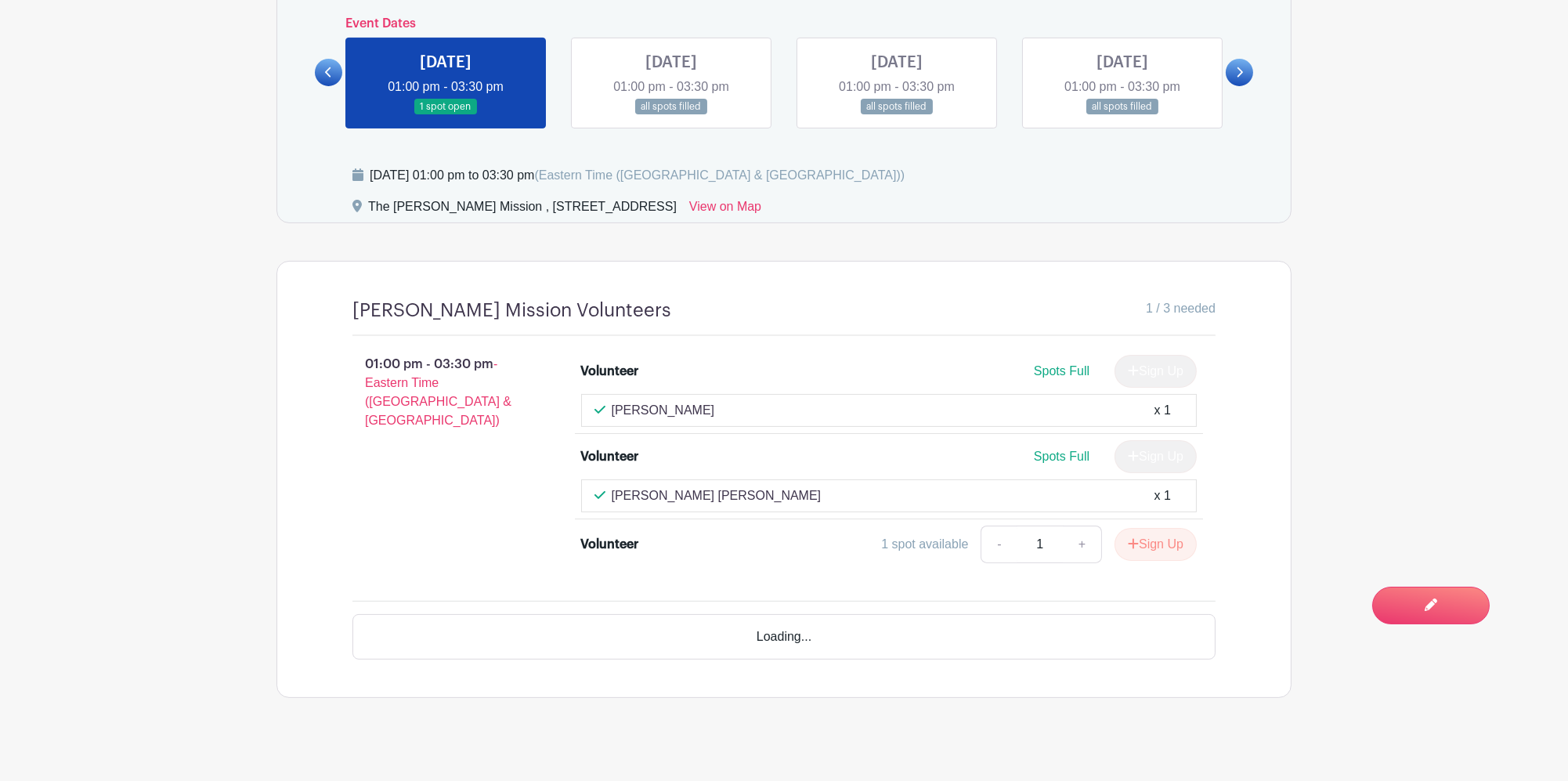
scroll to position [1002, 0]
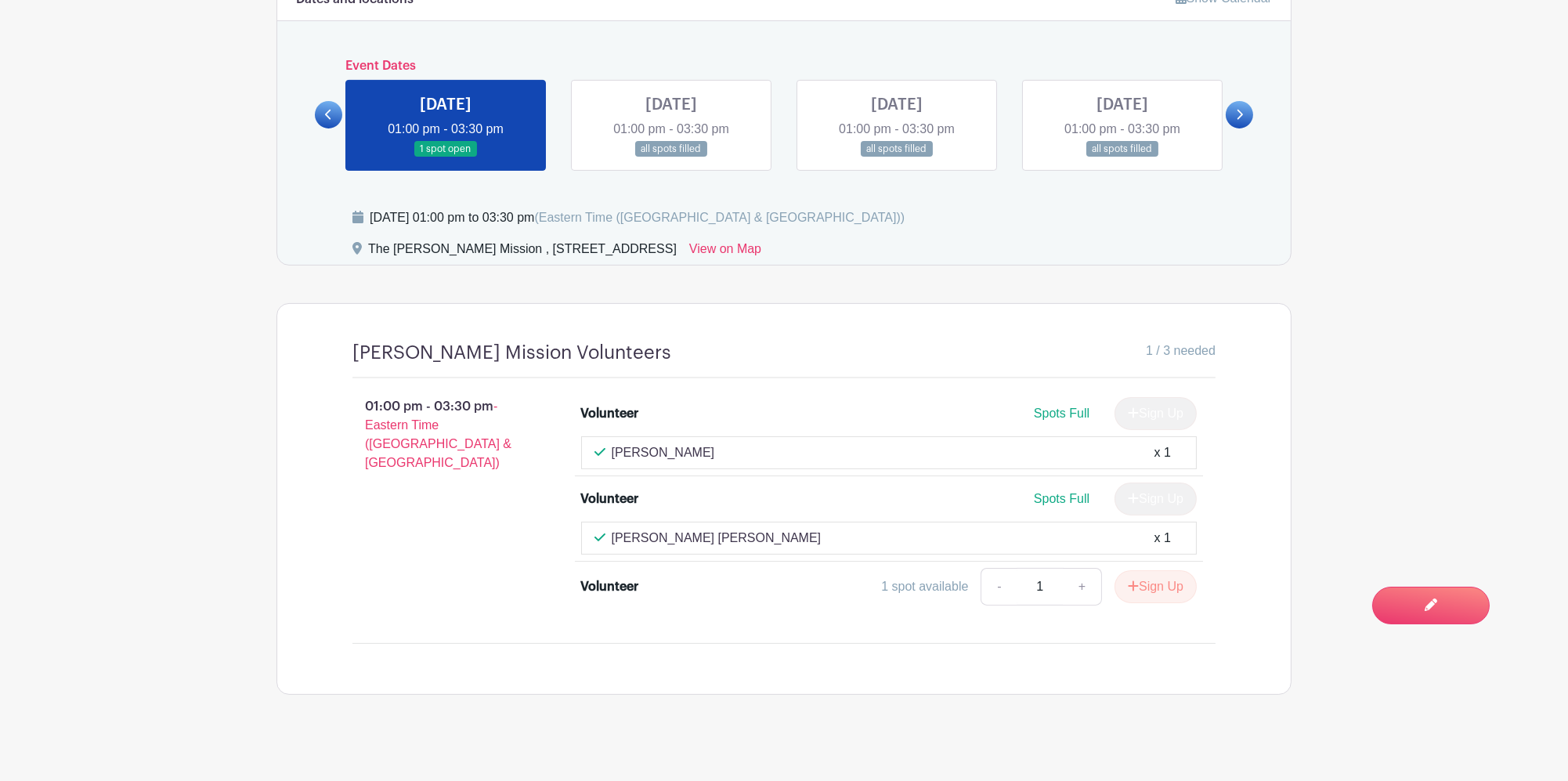
click at [897, 158] on link at bounding box center [897, 158] width 0 height 0
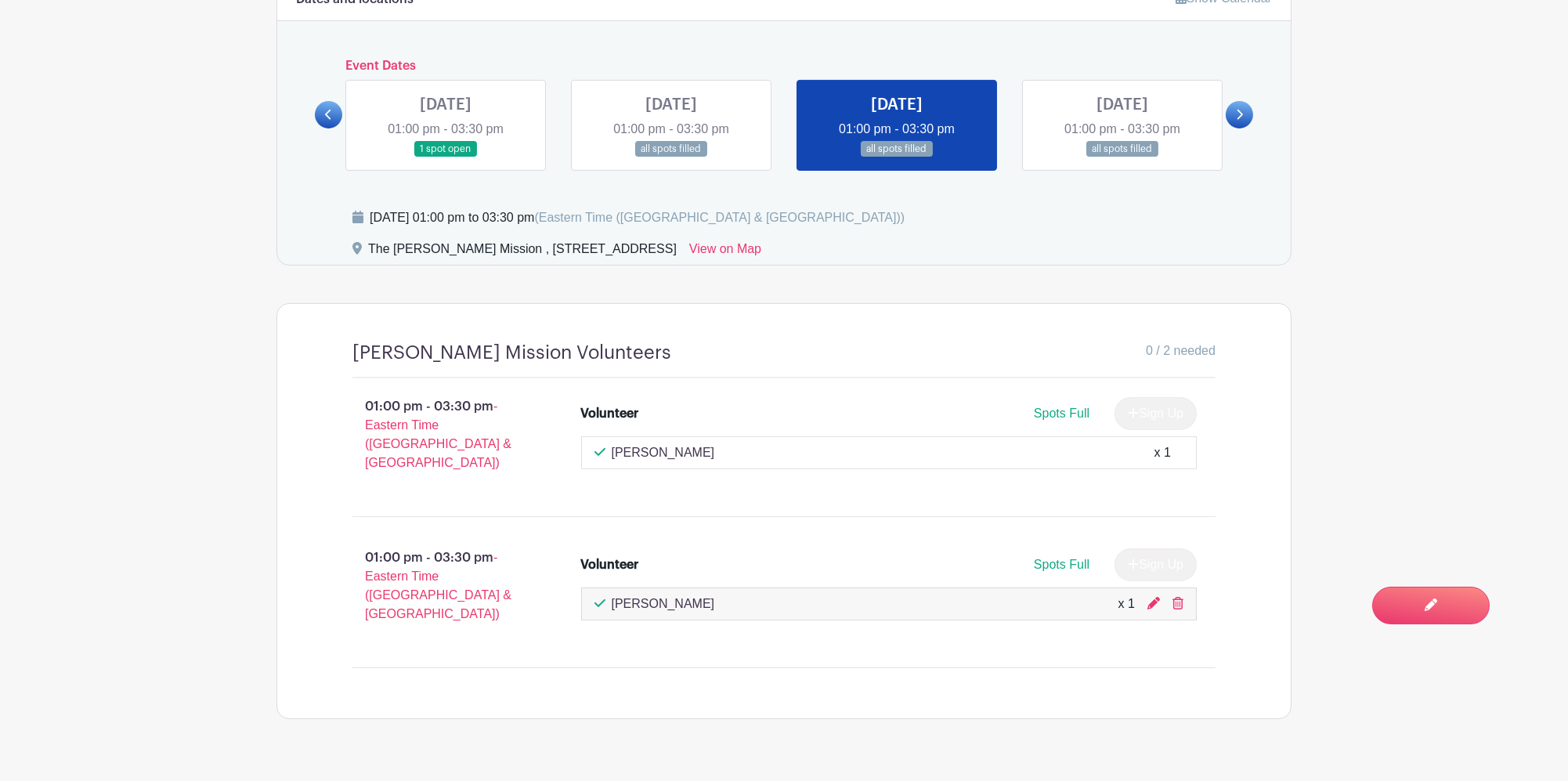
scroll to position [994, 0]
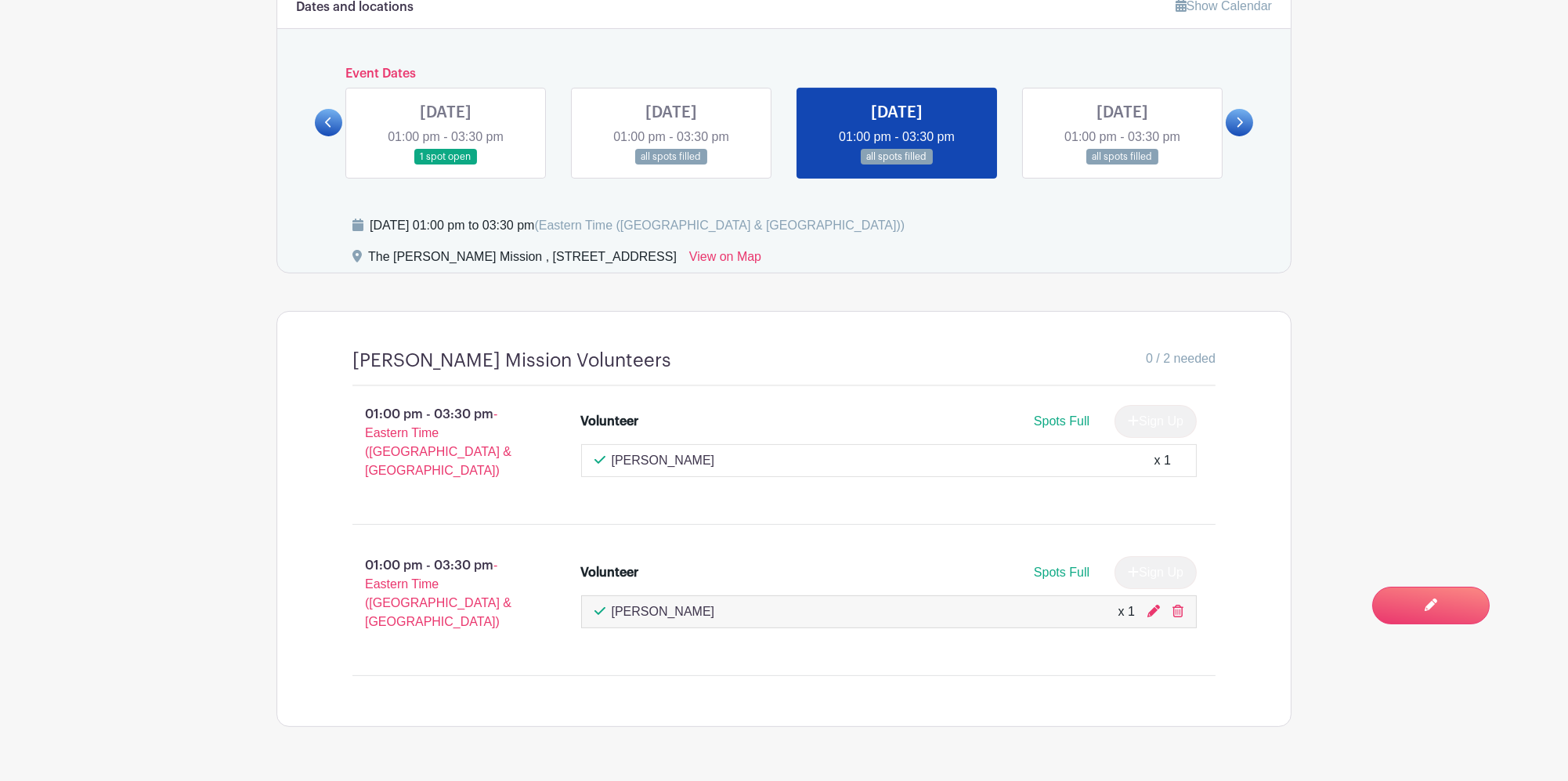
click at [1122, 165] on link at bounding box center [1122, 165] width 0 height 0
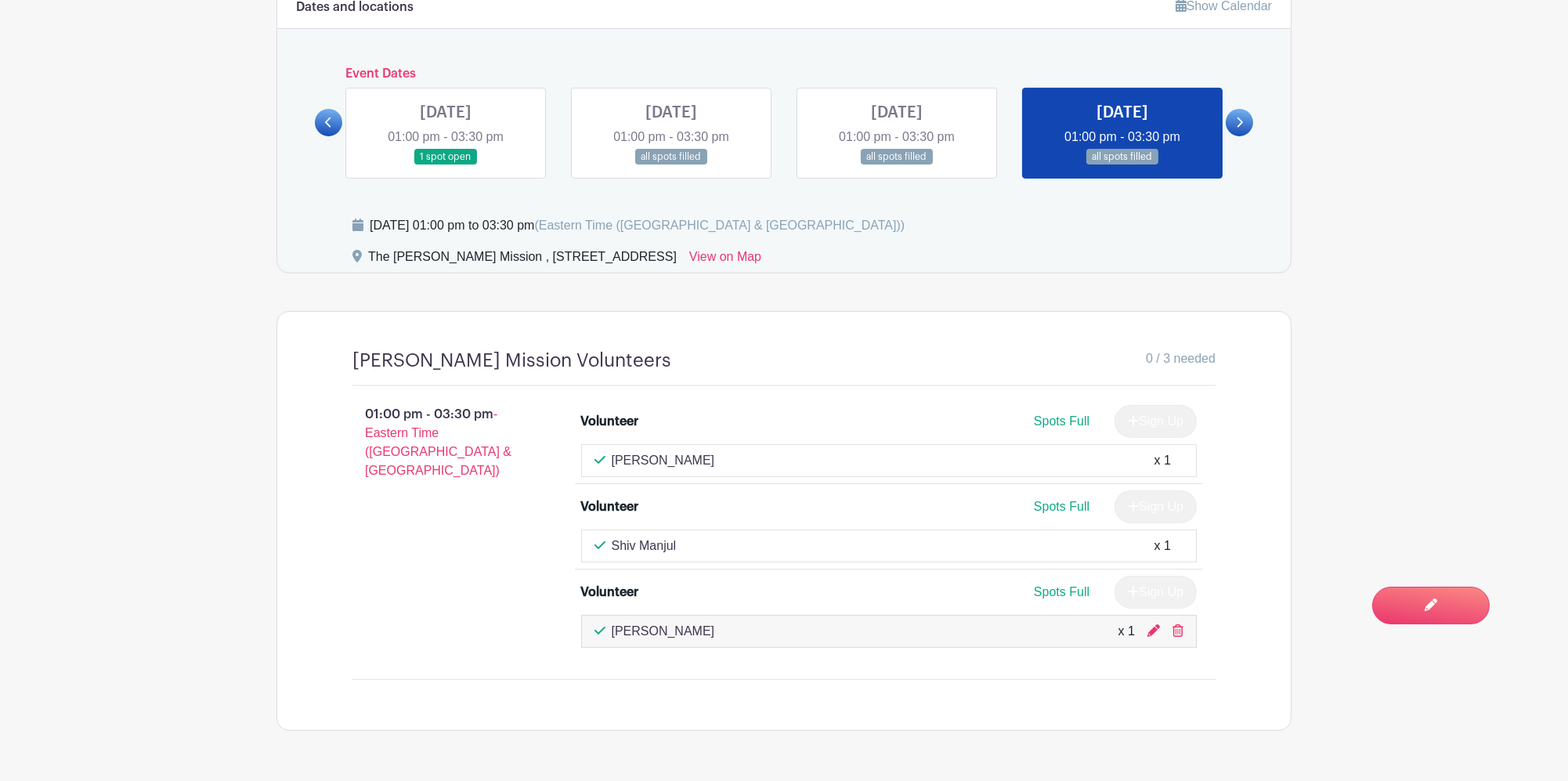
click at [1229, 110] on link at bounding box center [1240, 123] width 27 height 27
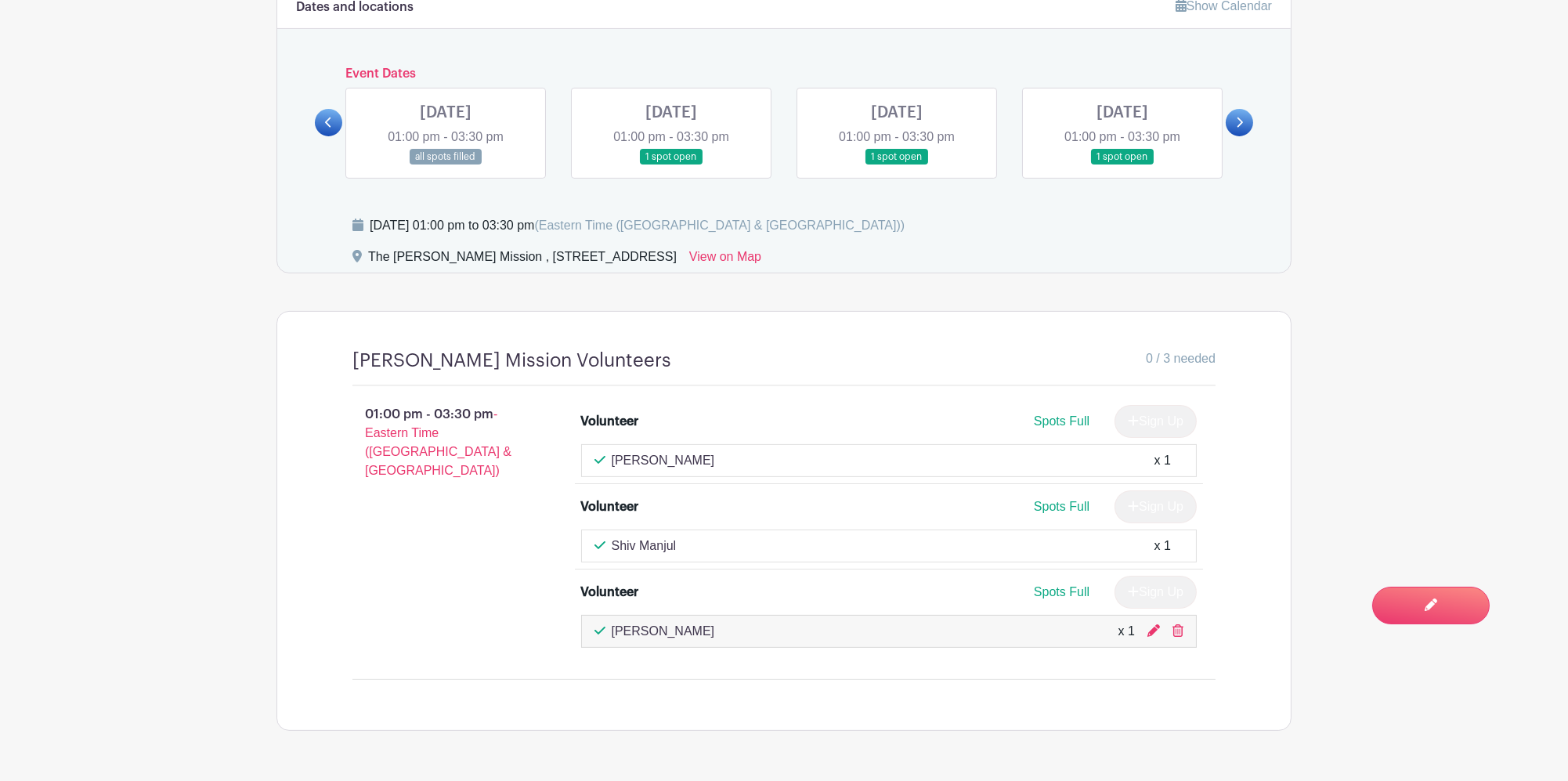
click at [446, 165] on link at bounding box center [446, 165] width 0 height 0
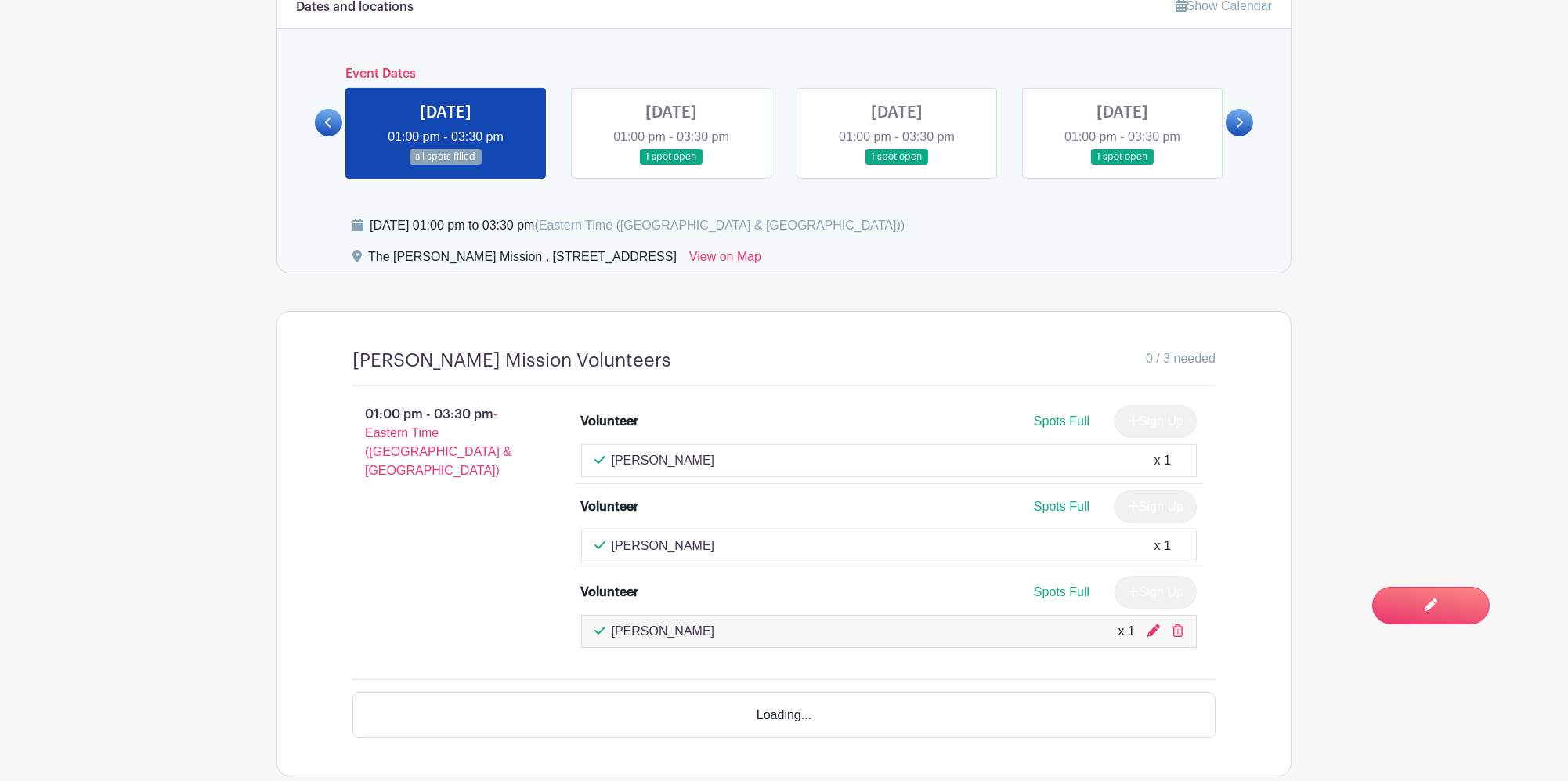
click at [671, 165] on link at bounding box center [671, 165] width 0 height 0
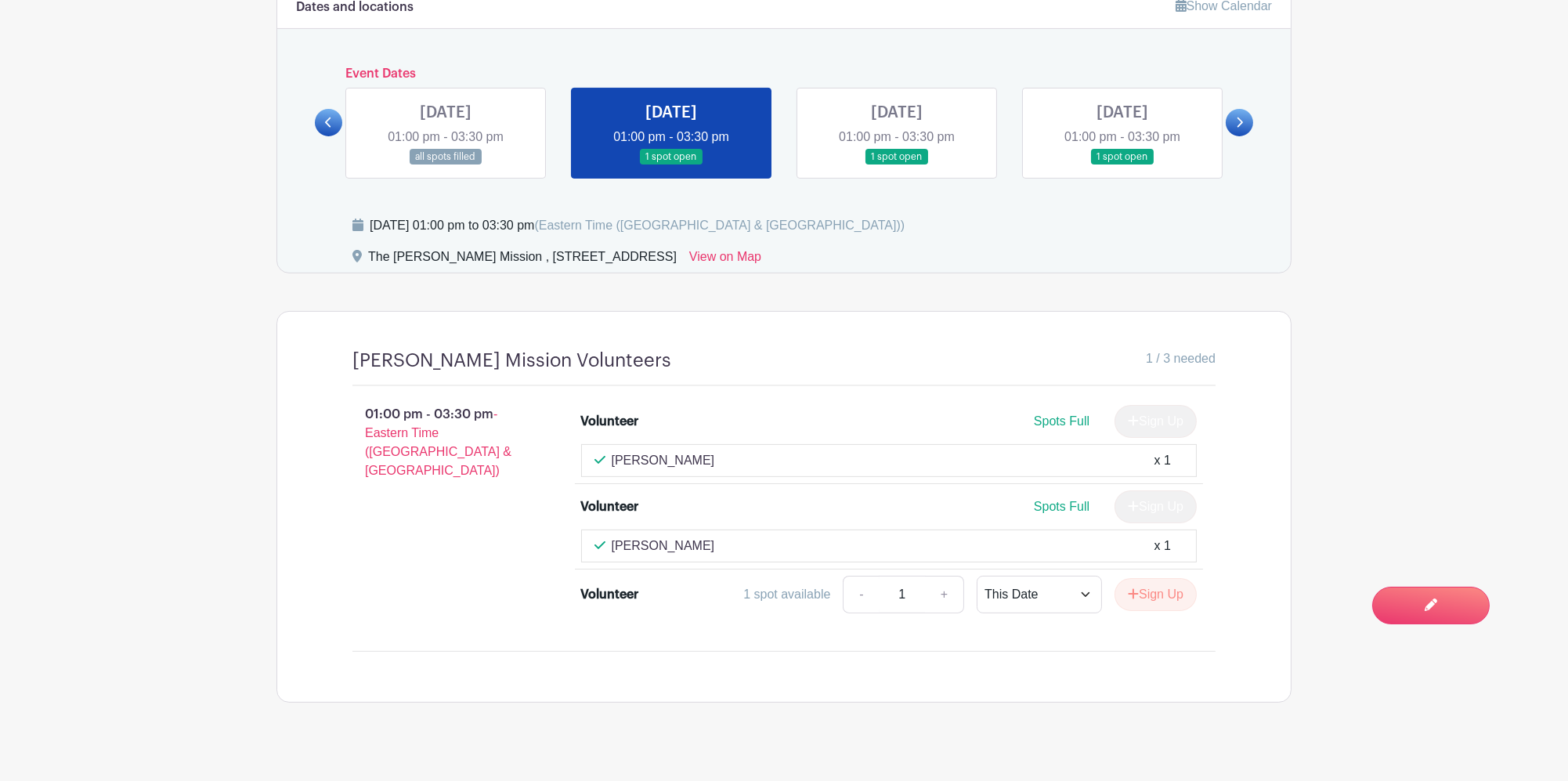
click at [446, 165] on link at bounding box center [446, 165] width 0 height 0
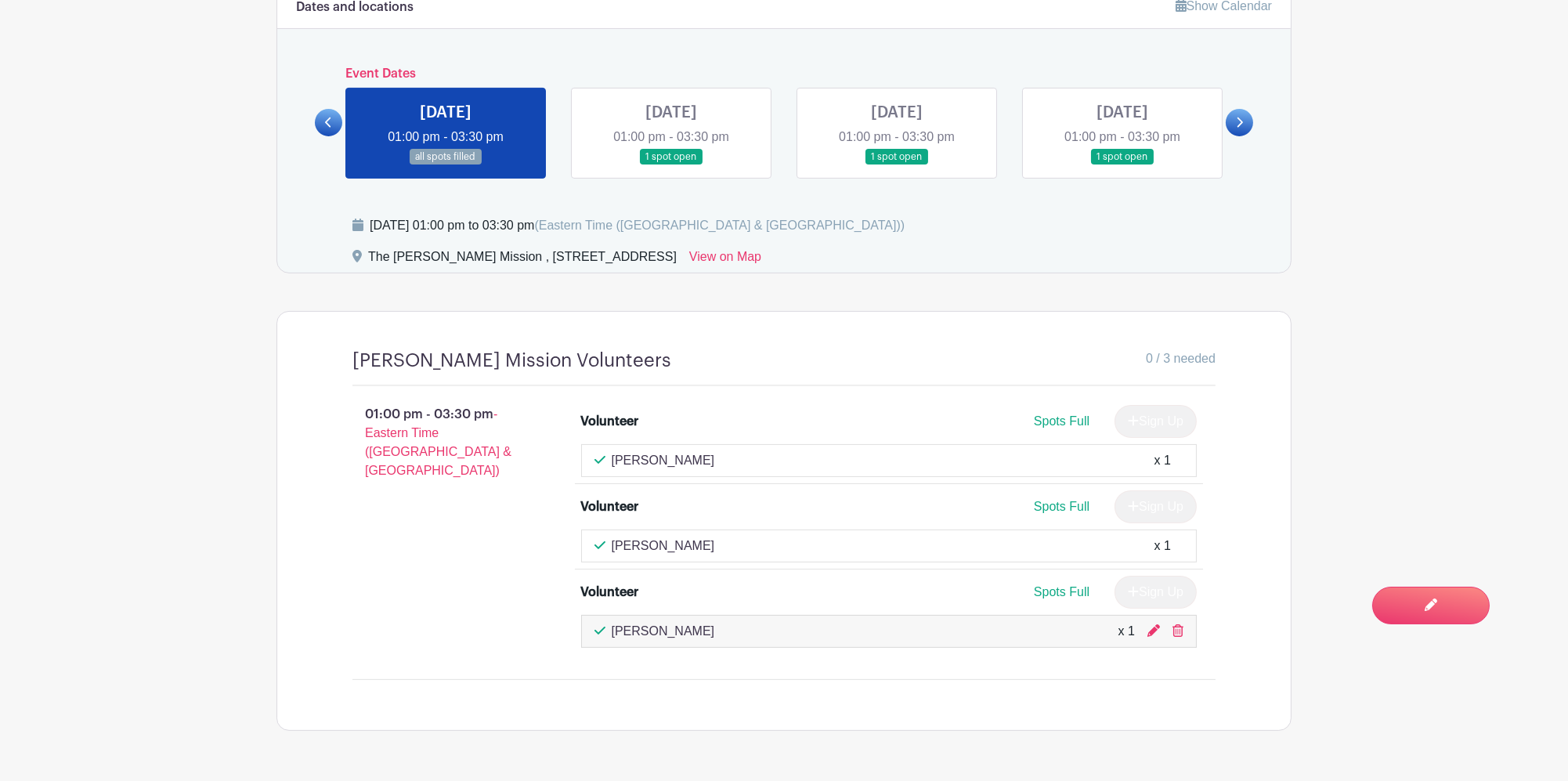
click at [316, 109] on link at bounding box center [328, 123] width 27 height 27
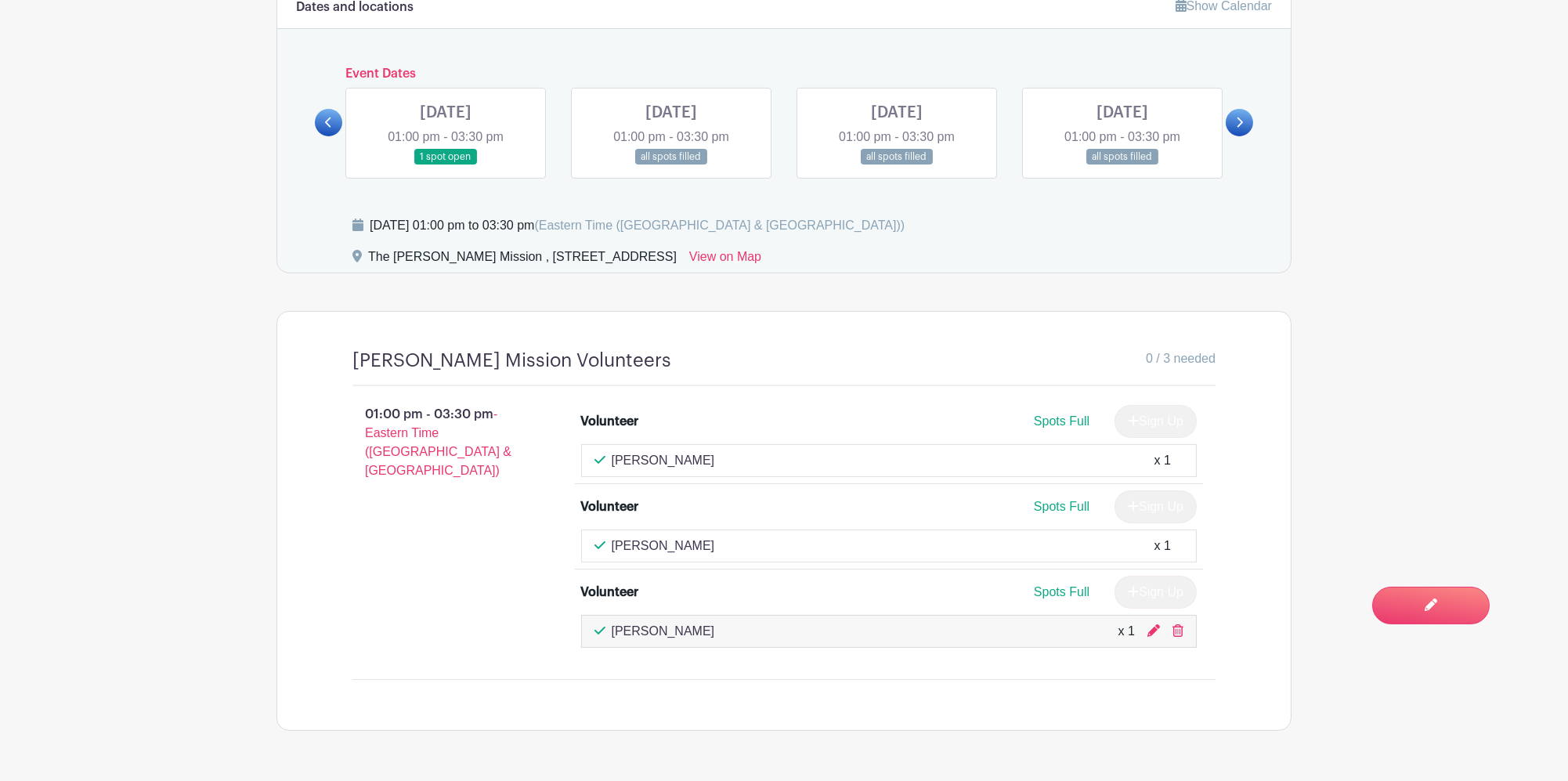
click at [1122, 165] on link at bounding box center [1122, 165] width 0 height 0
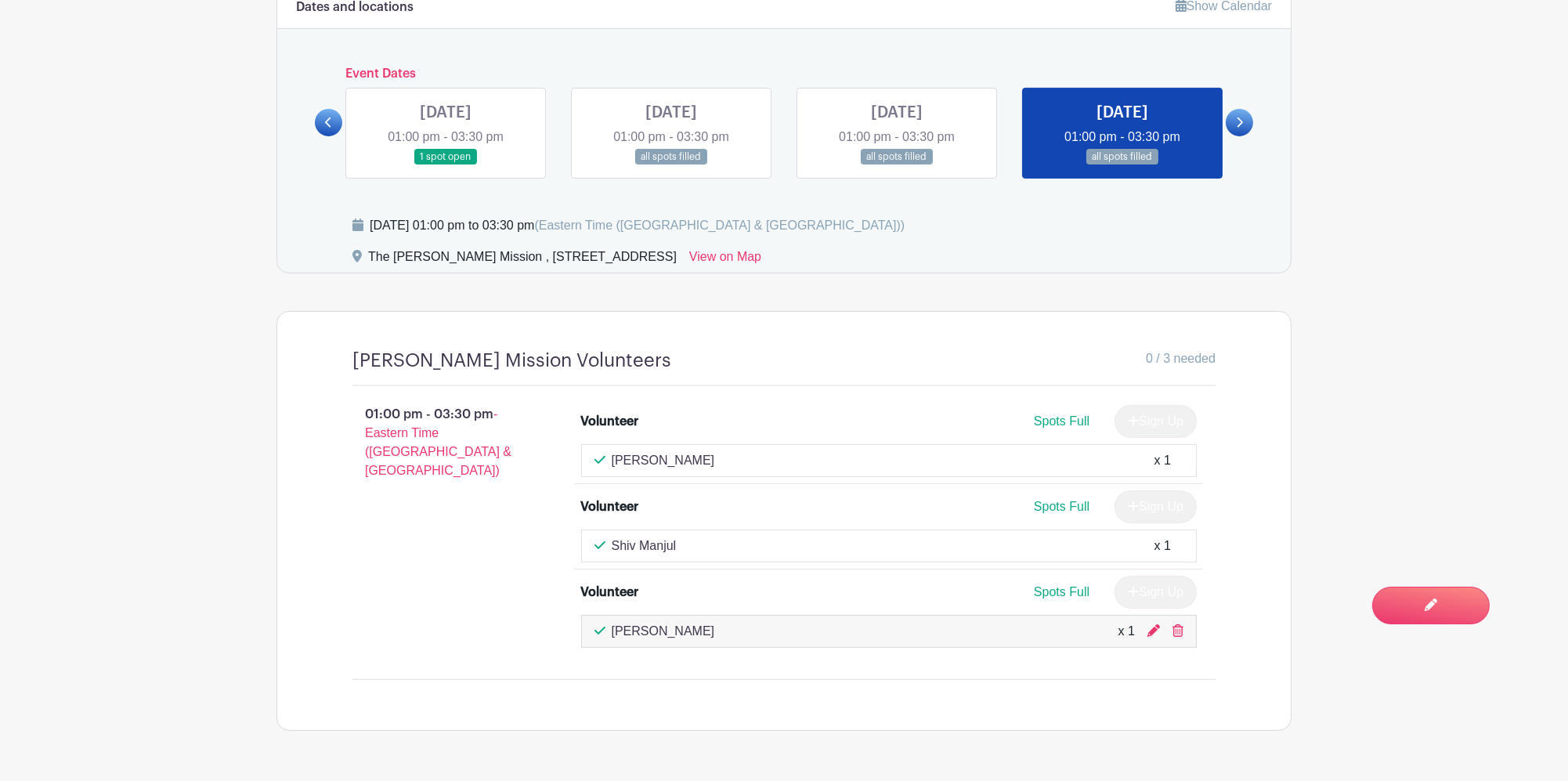
scroll to position [1030, 0]
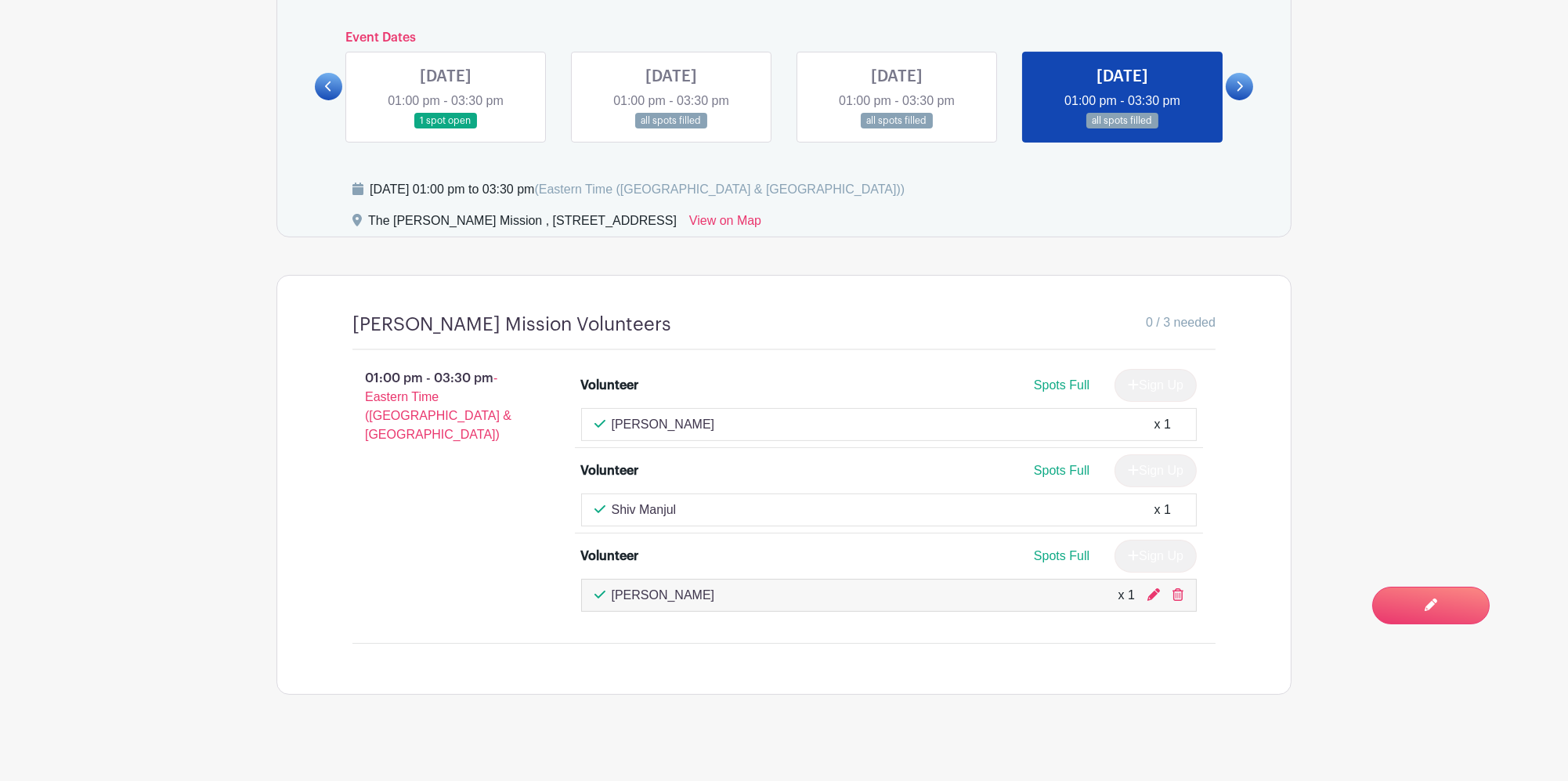
click at [1228, 73] on link at bounding box center [1240, 87] width 27 height 27
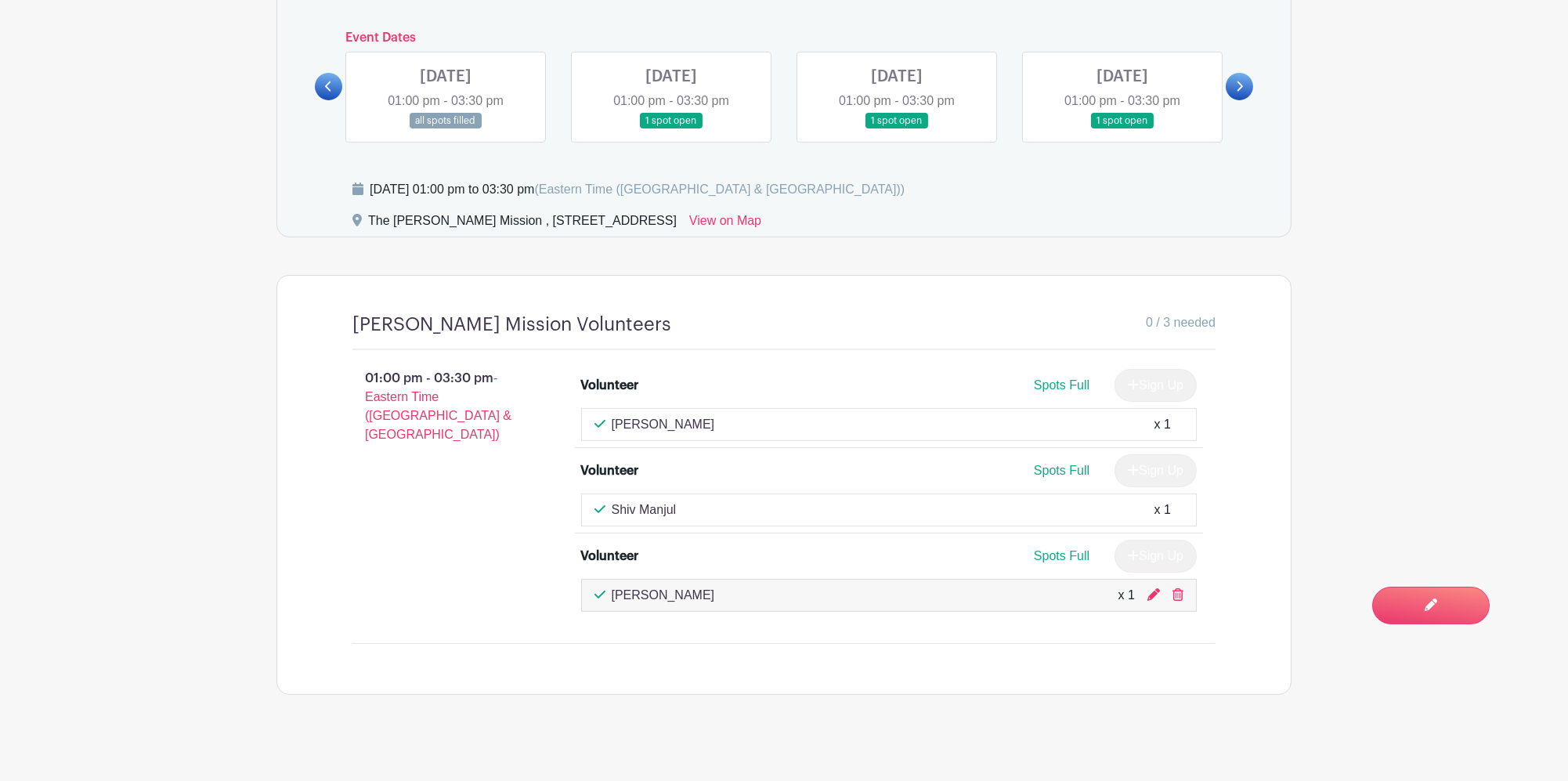
click at [1232, 77] on link at bounding box center [1240, 87] width 27 height 27
click at [1232, 78] on link at bounding box center [1240, 87] width 27 height 27
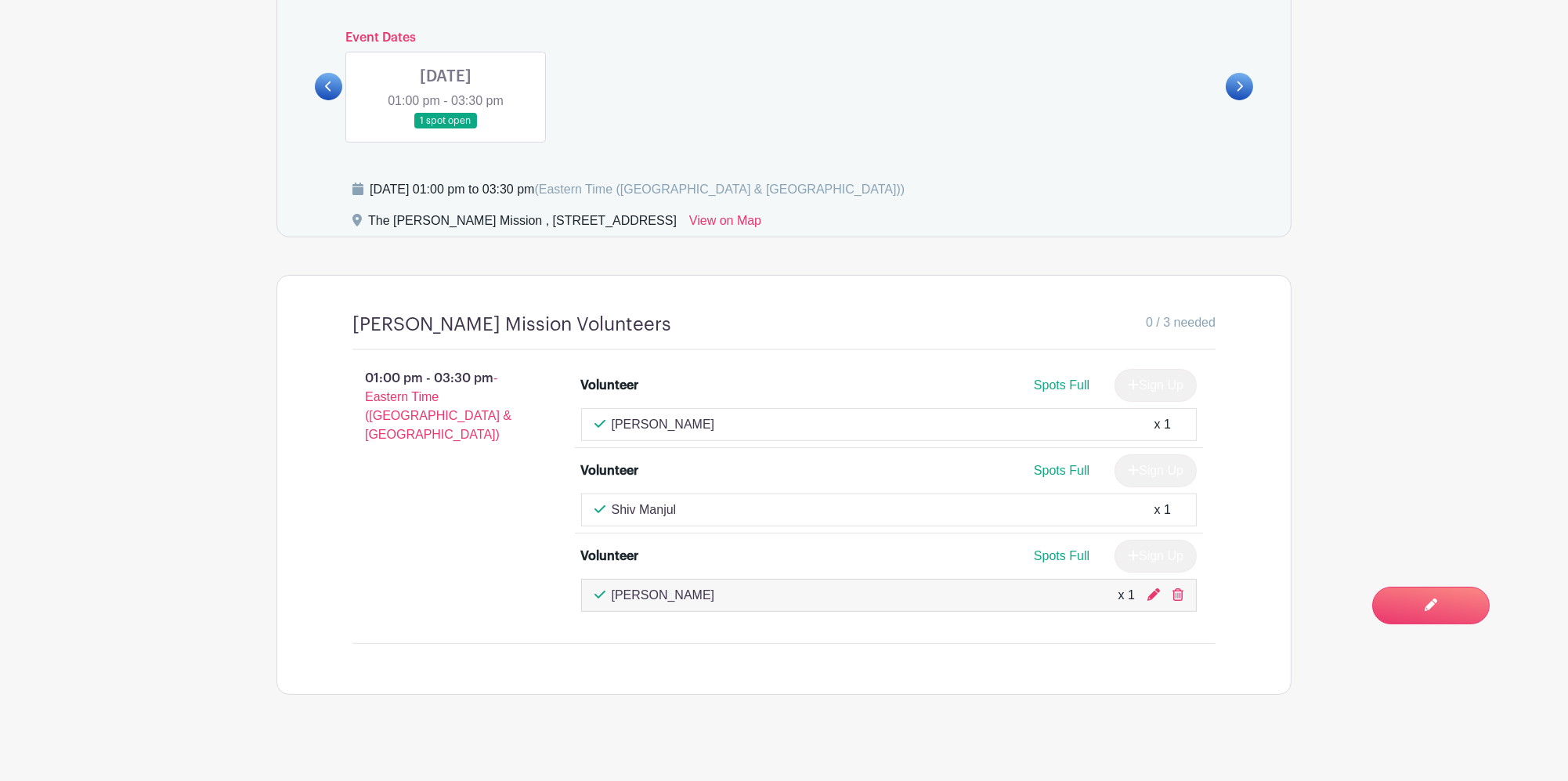
click at [446, 129] on link at bounding box center [446, 129] width 0 height 0
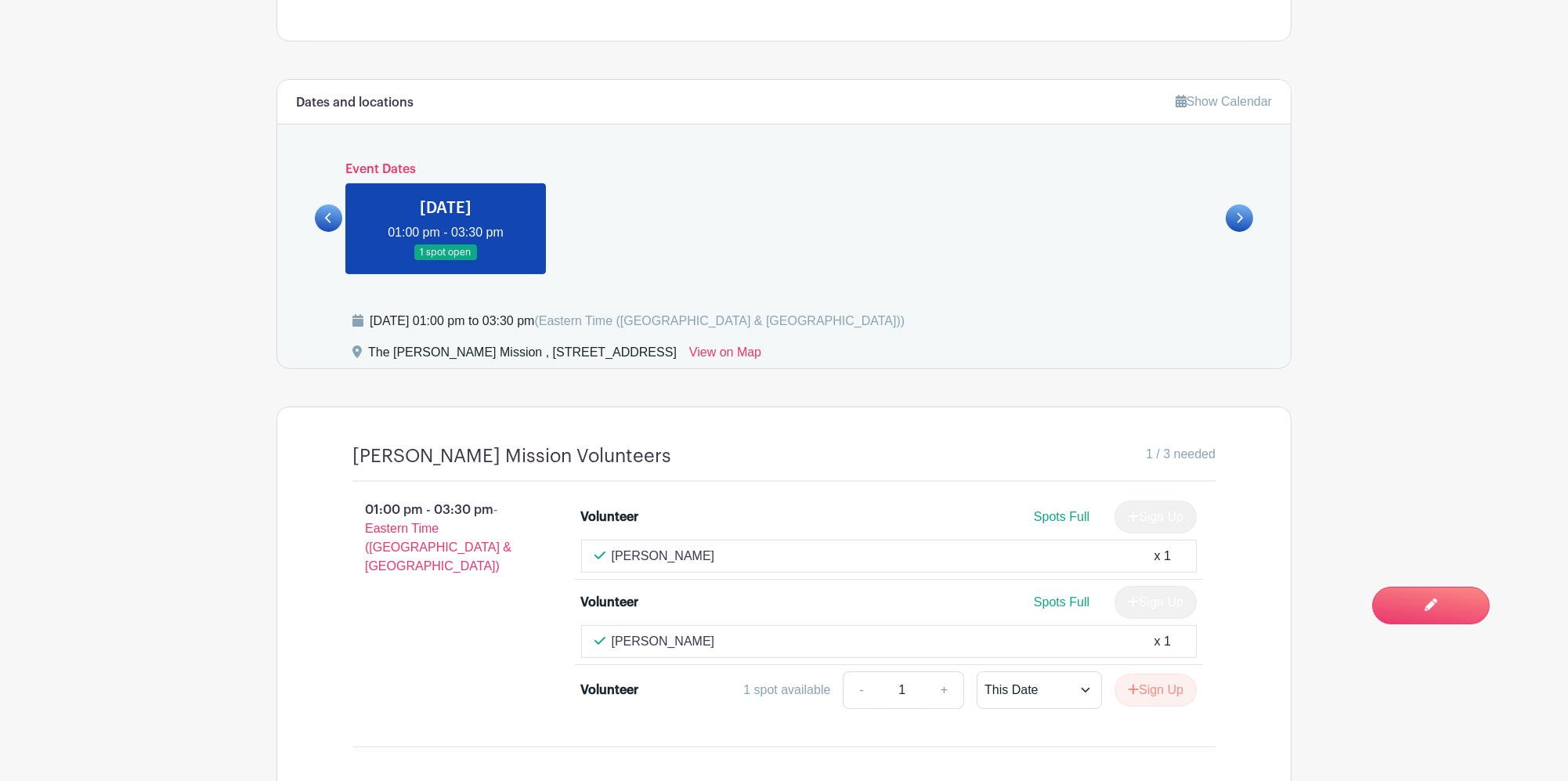
scroll to position [897, 0]
drag, startPoint x: 325, startPoint y: 187, endPoint x: 325, endPoint y: 198, distance: 11.0
click at [325, 198] on div "Event Dates [DATE] 01:00 pm - 03:30 pm all spots filled [DATE] 01:00 pm - 03:30…" at bounding box center [784, 218] width 938 height 112
click at [326, 213] on icon at bounding box center [328, 218] width 7 height 12
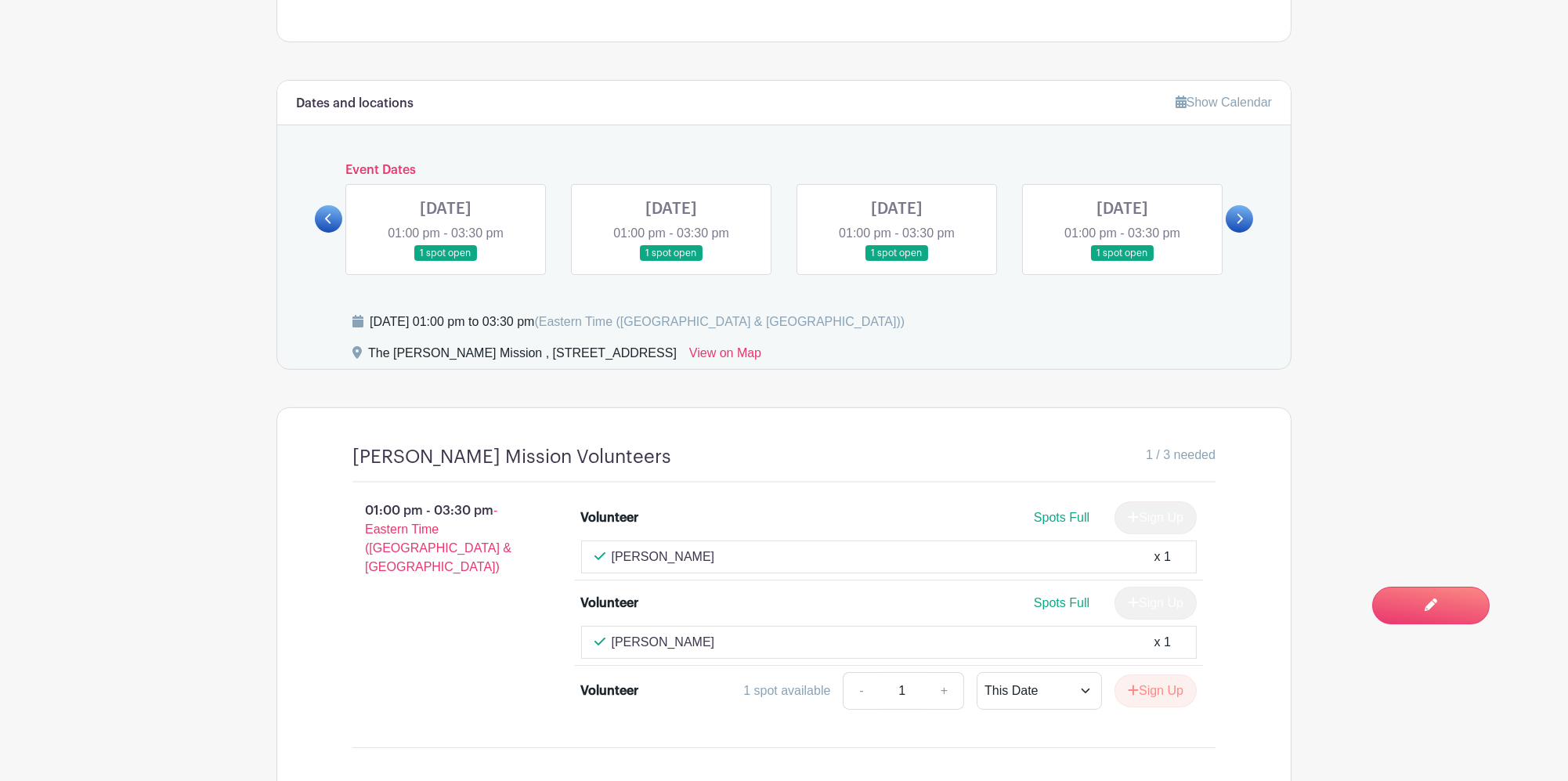
click at [331, 213] on link at bounding box center [328, 219] width 27 height 27
click at [332, 213] on link at bounding box center [328, 219] width 27 height 27
click at [897, 261] on link at bounding box center [897, 261] width 0 height 0
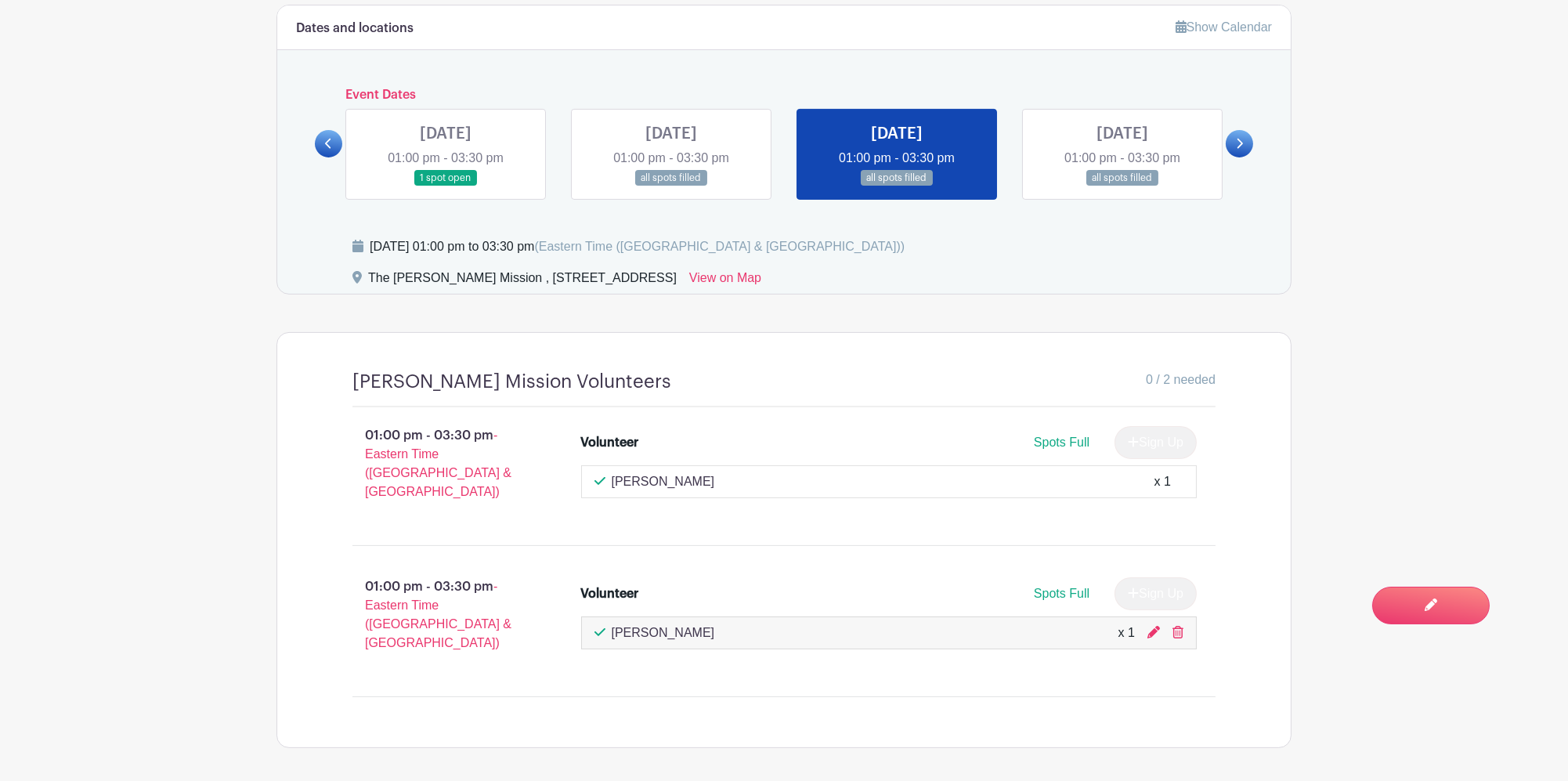
scroll to position [994, 0]
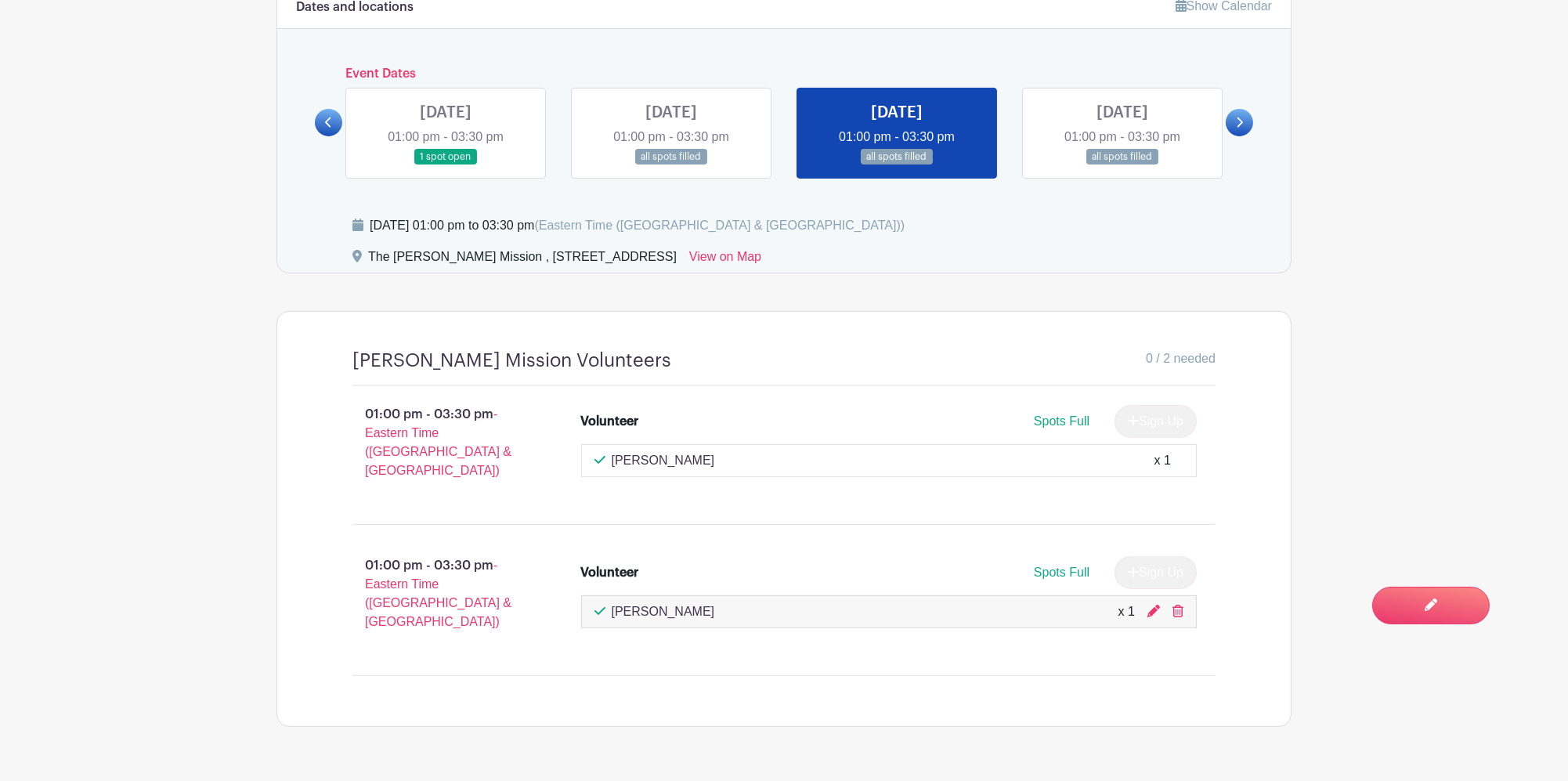
click at [1056, 565] on span "Spots Full" at bounding box center [1061, 572] width 56 height 13
drag, startPoint x: 1405, startPoint y: 479, endPoint x: 1124, endPoint y: 529, distance: 285.4
click at [1376, 603] on span "Switch to Edit Mode" at bounding box center [1380, 604] width 149 height 15
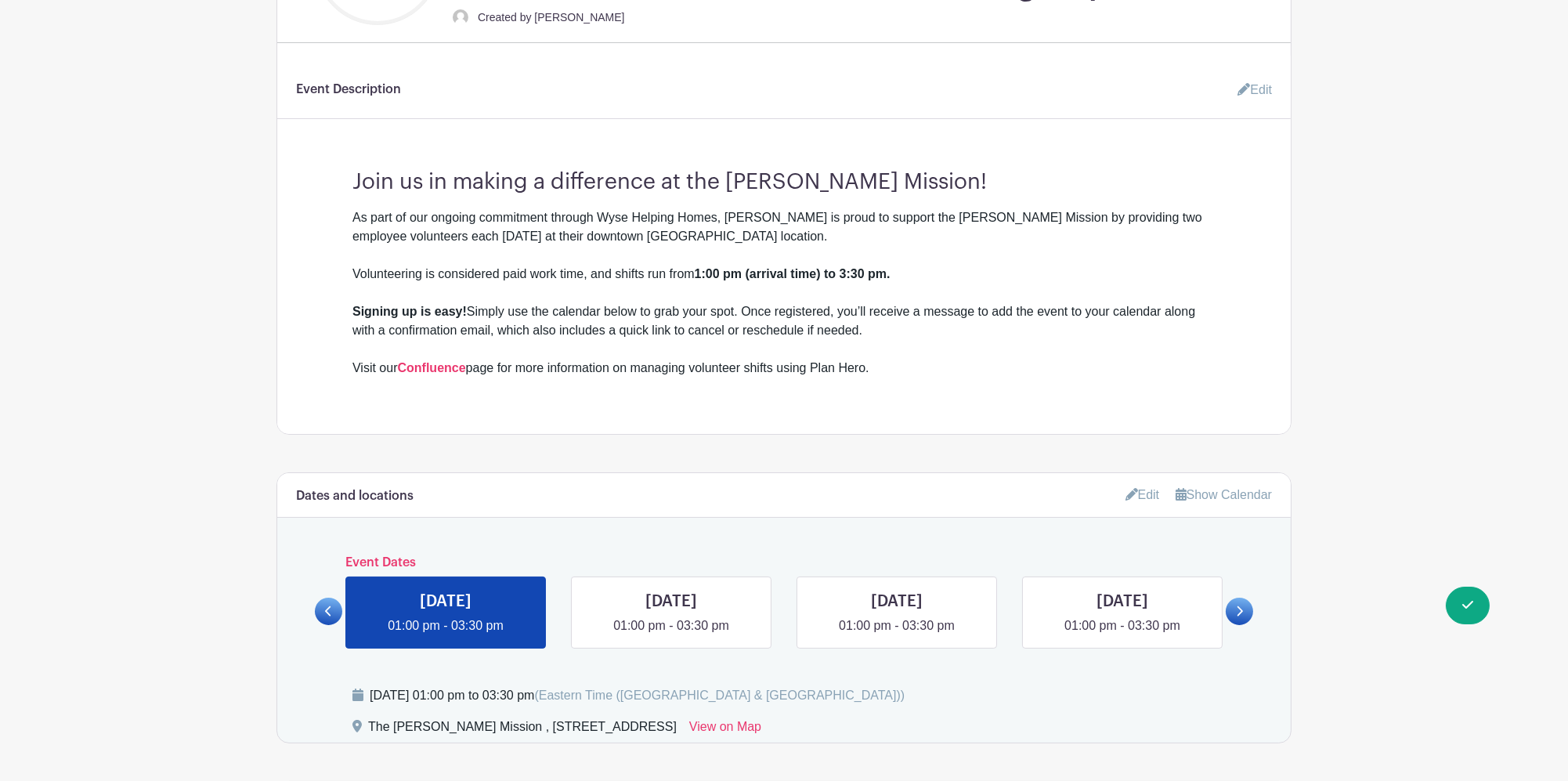
scroll to position [731, 0]
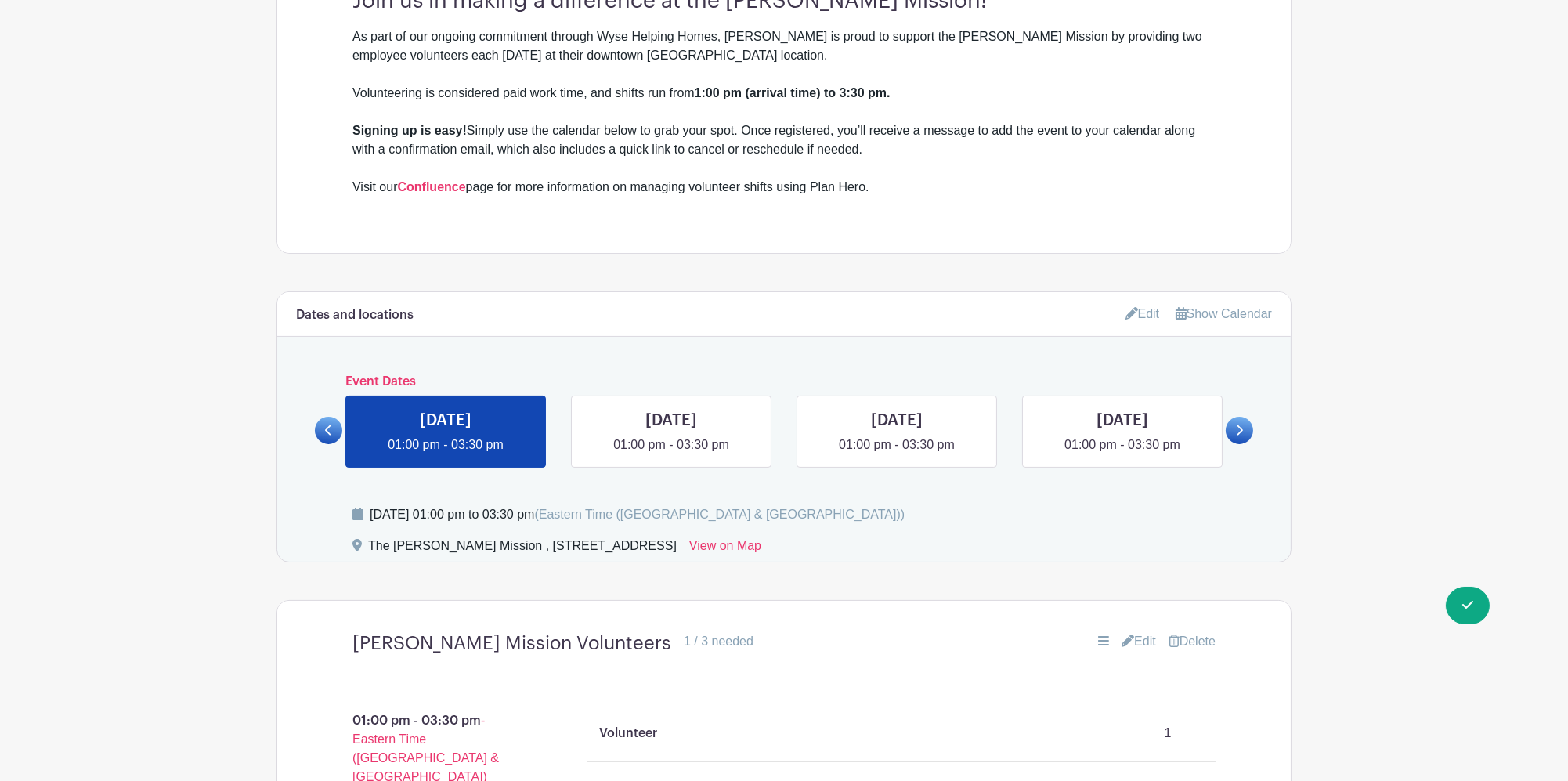
click at [1231, 307] on link "Show Calendar" at bounding box center [1224, 314] width 96 height 13
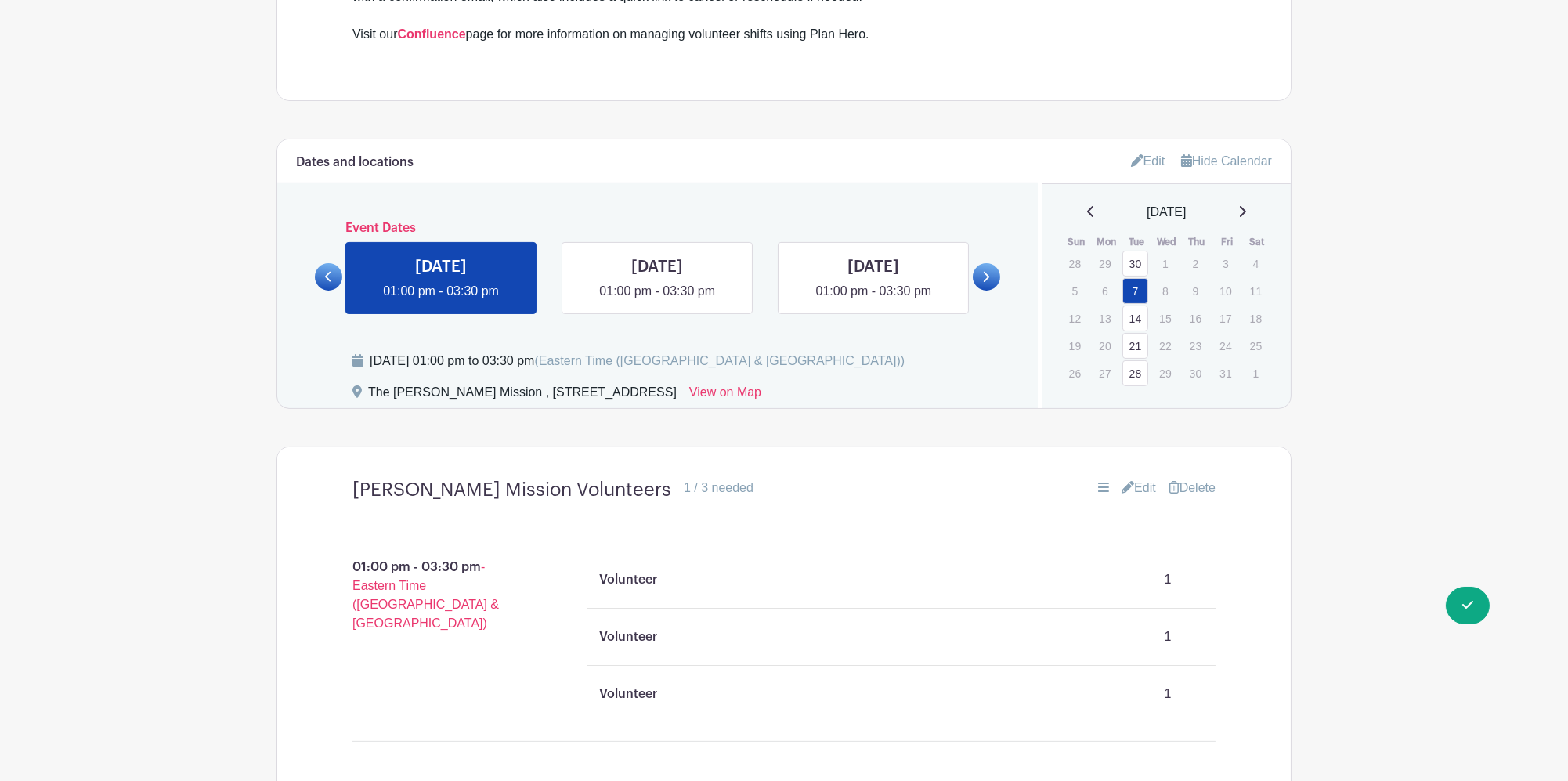
scroll to position [1044, 0]
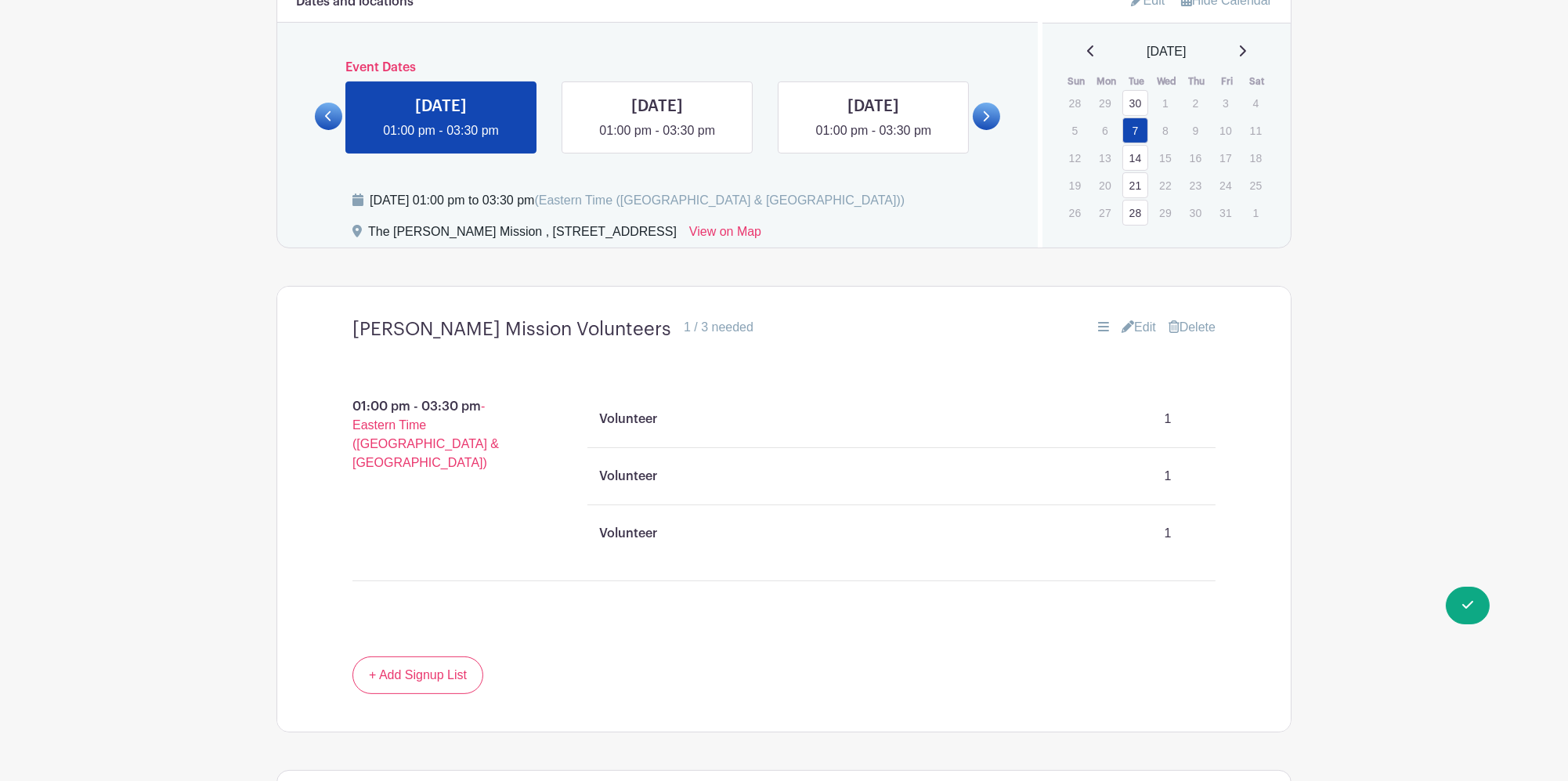
click at [633, 524] on p "Volunteer" at bounding box center [629, 533] width 58 height 19
click at [1135, 318] on link "Edit" at bounding box center [1139, 327] width 35 height 19
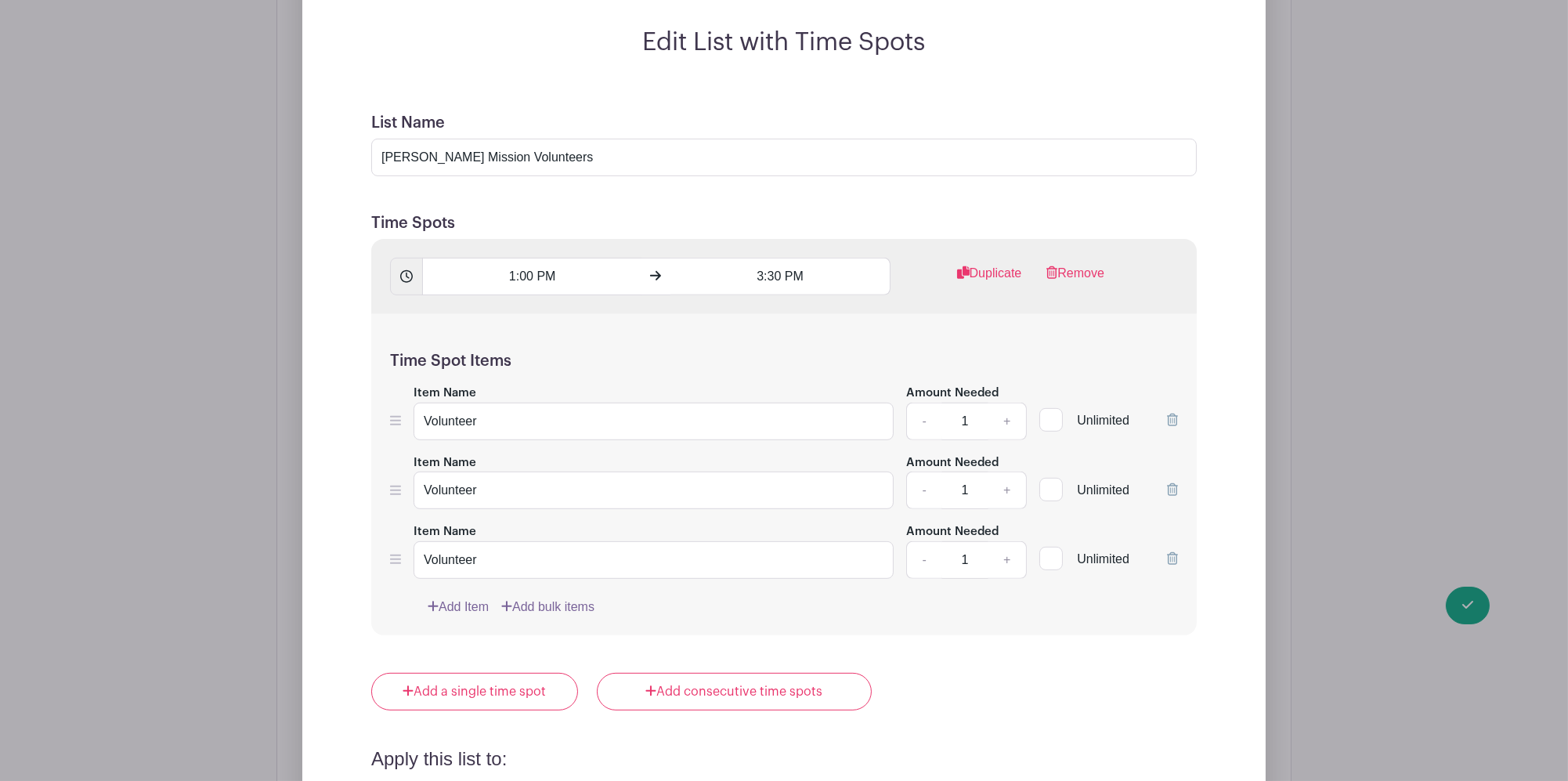
scroll to position [1566, 0]
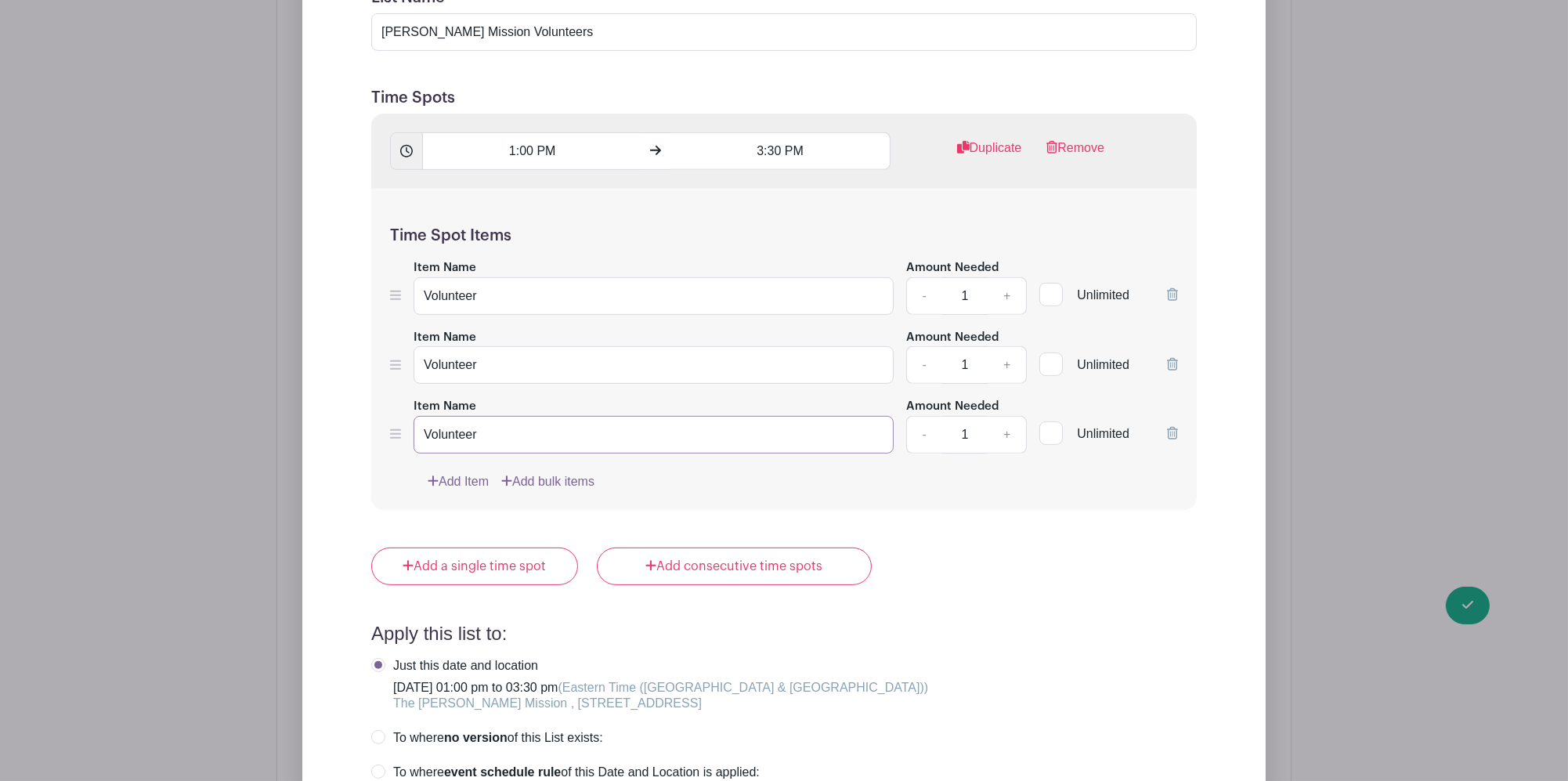
click at [539, 416] on input "Volunteer" at bounding box center [653, 434] width 480 height 37
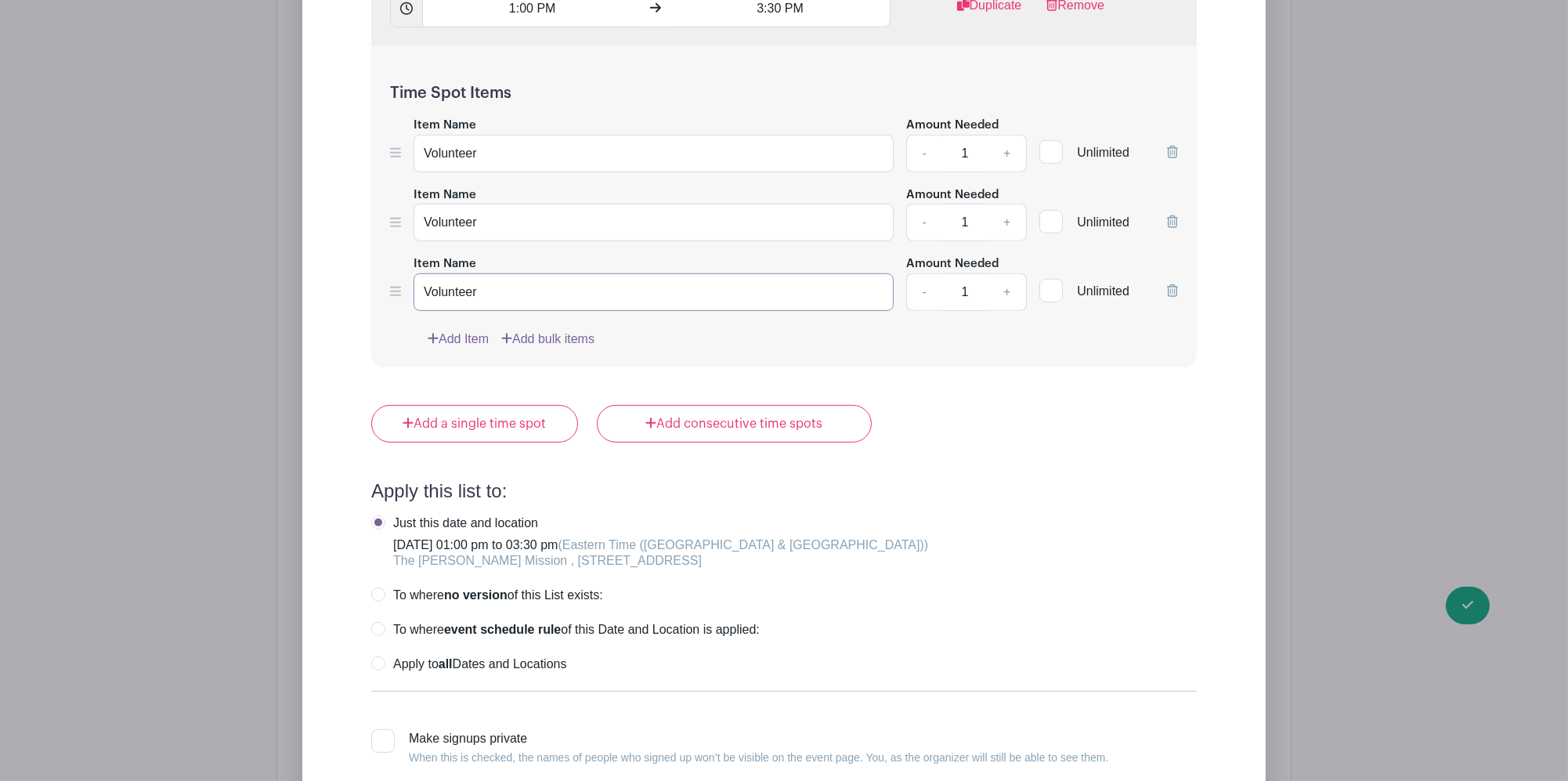
scroll to position [1879, 0]
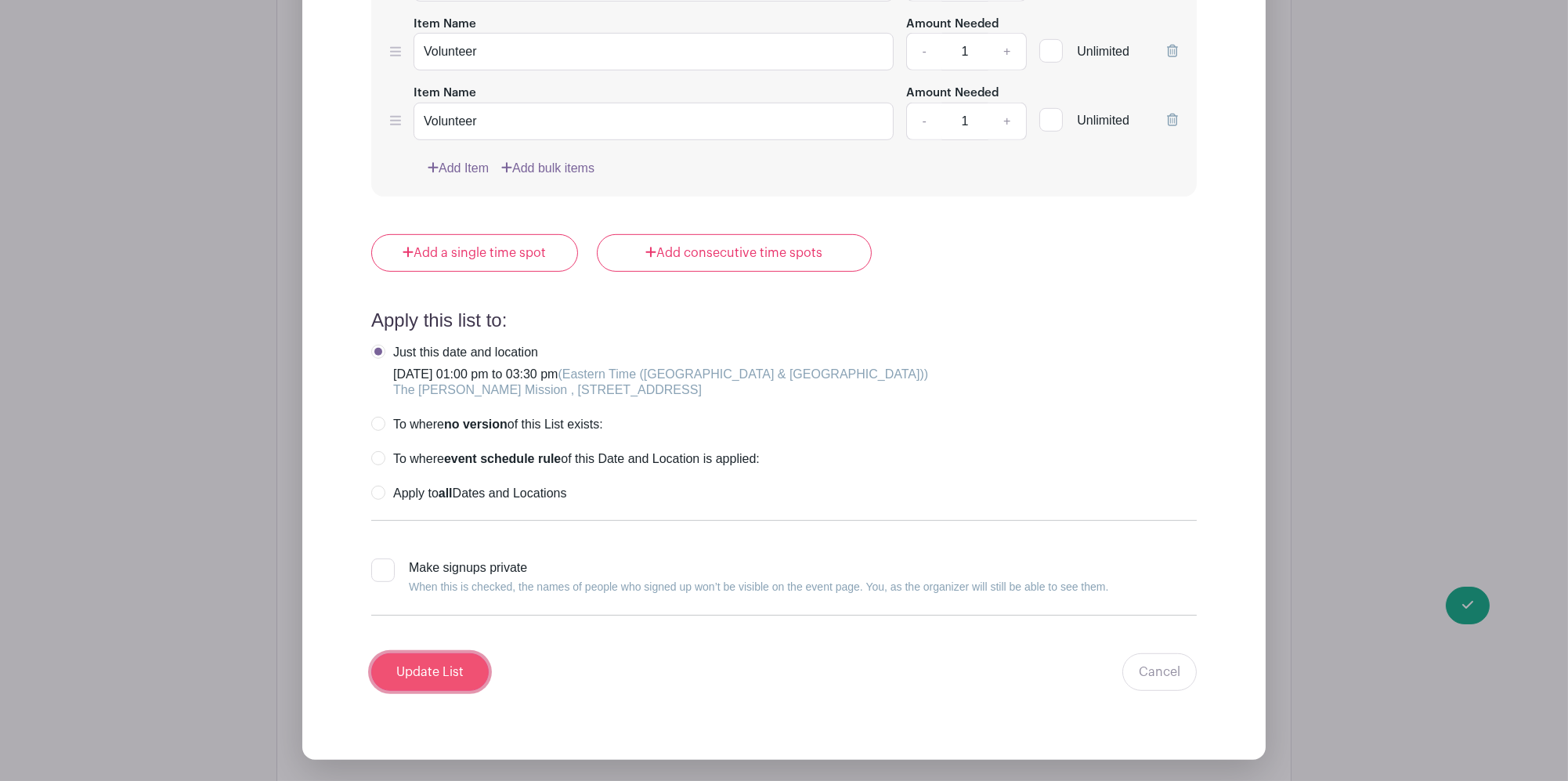
click at [401, 665] on input "Update List" at bounding box center [429, 672] width 117 height 37
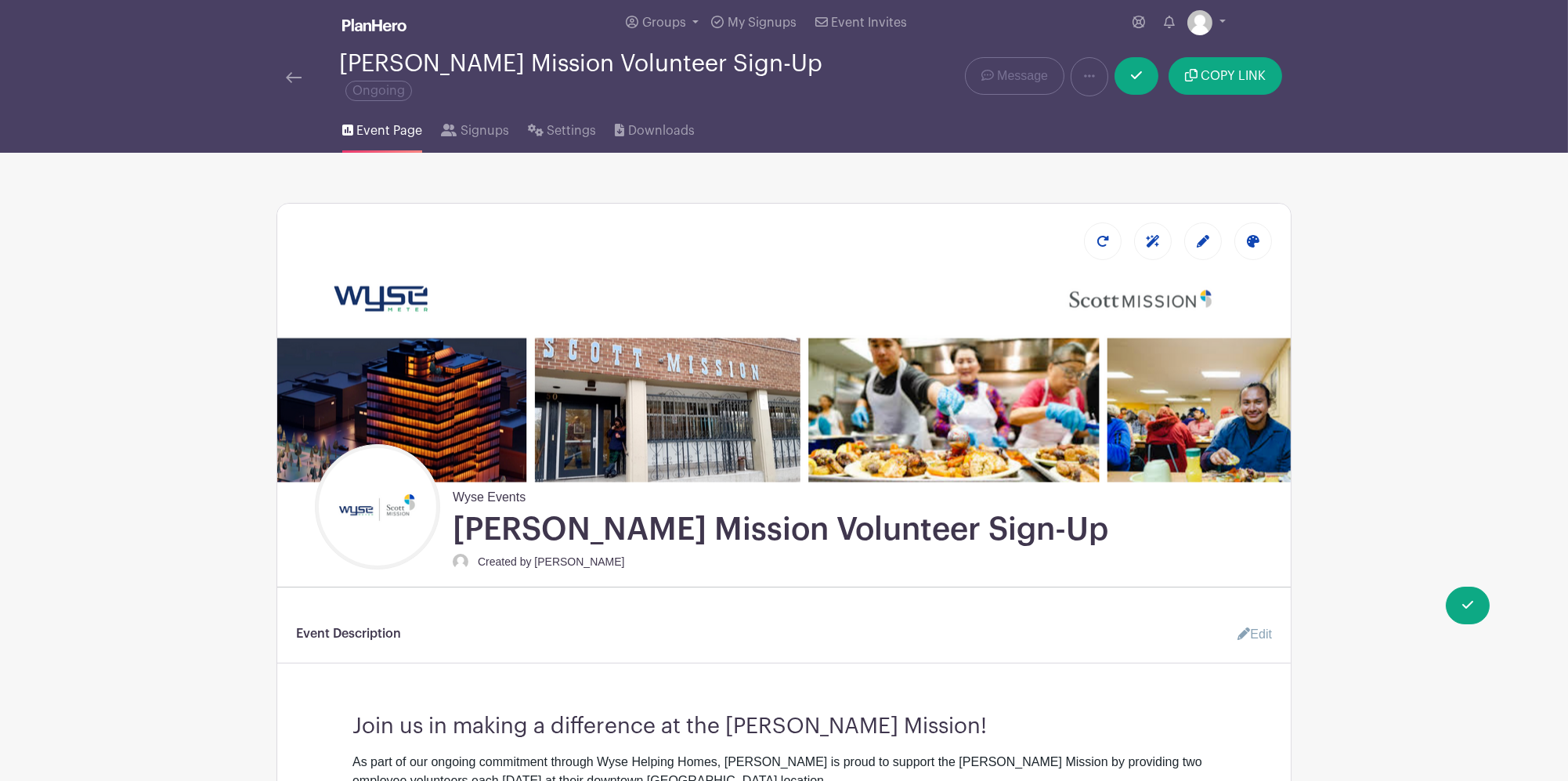
scroll to position [0, 0]
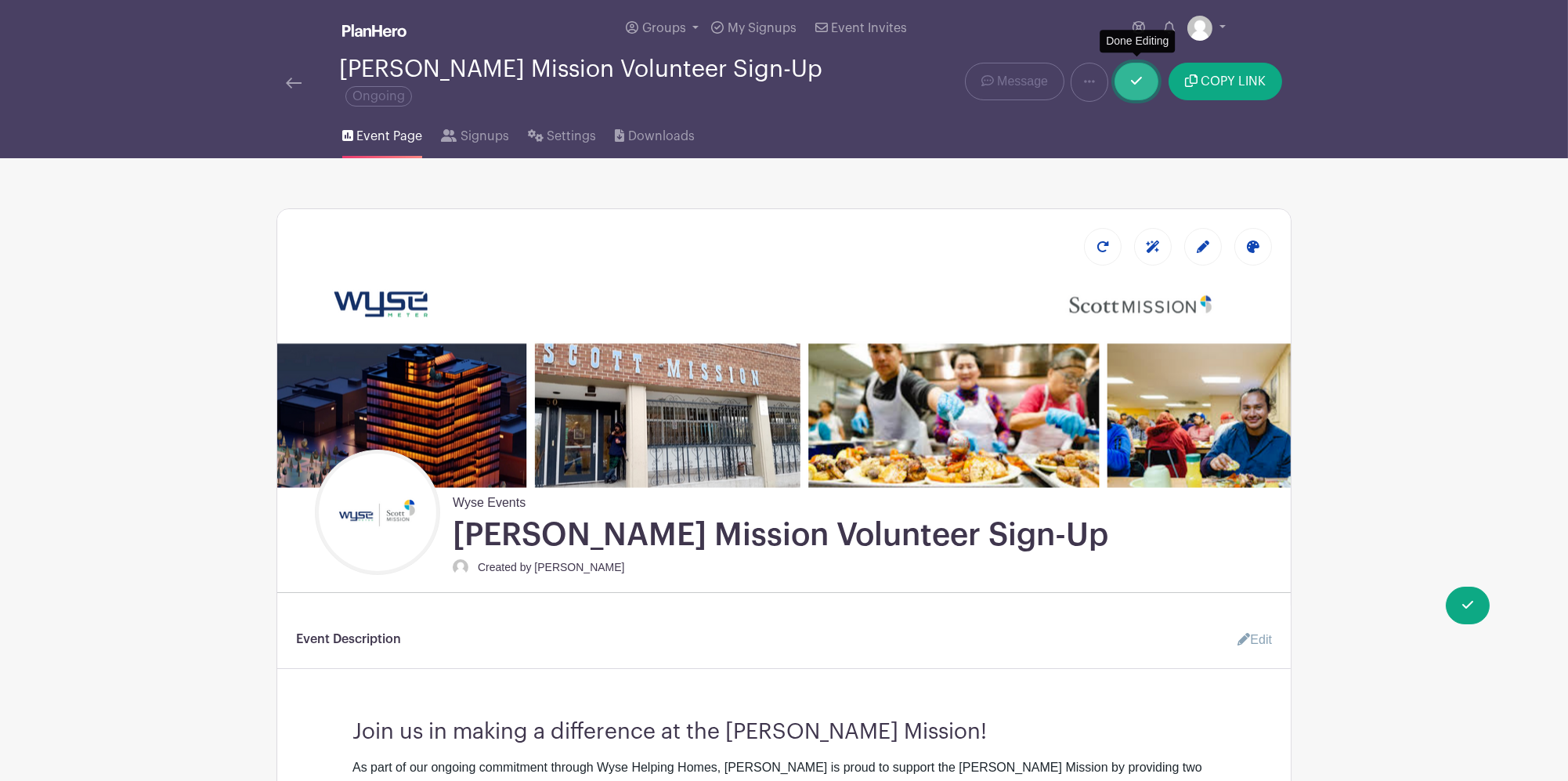
click at [1131, 86] on link at bounding box center [1136, 81] width 44 height 37
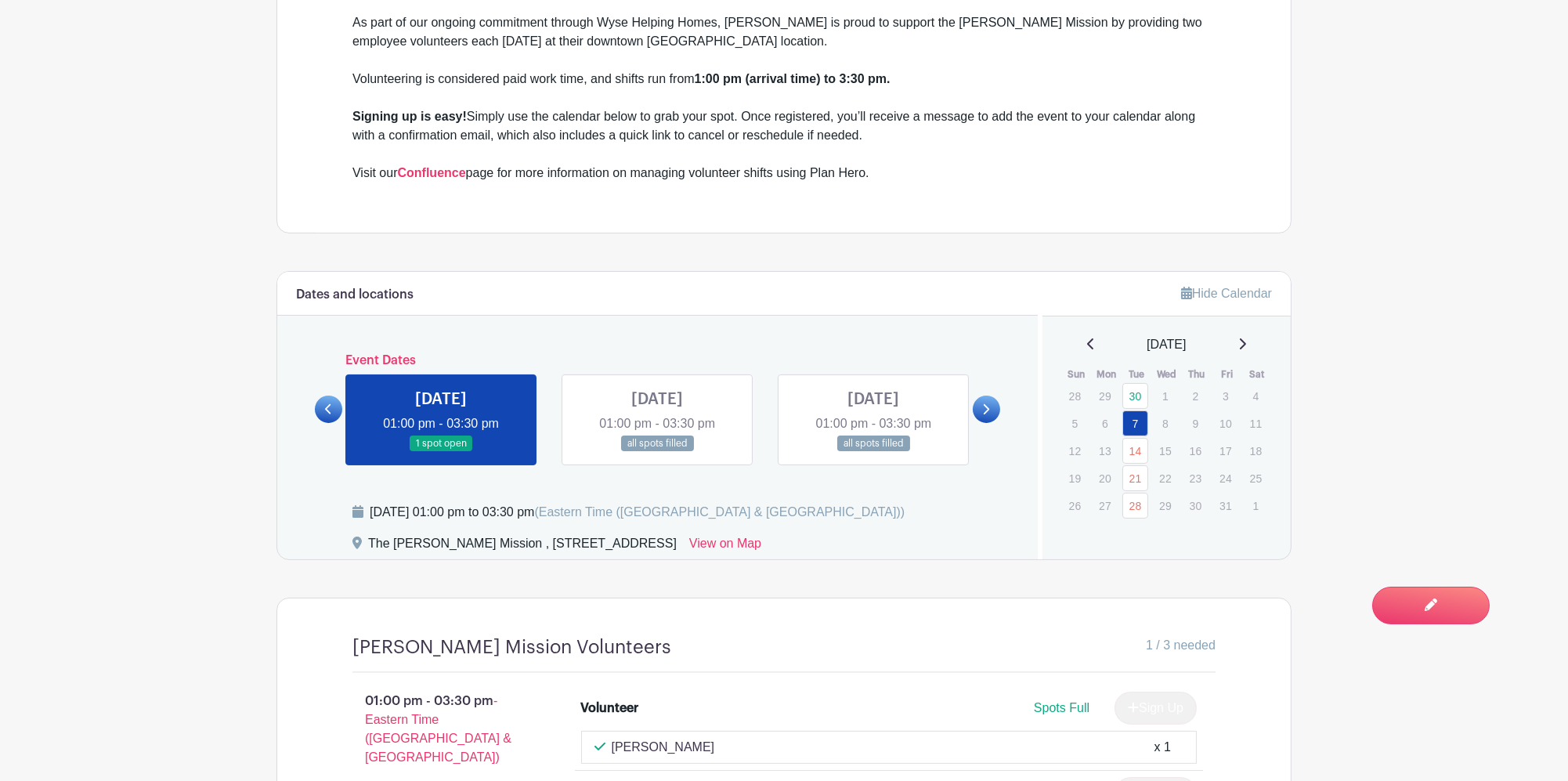
scroll to position [939, 0]
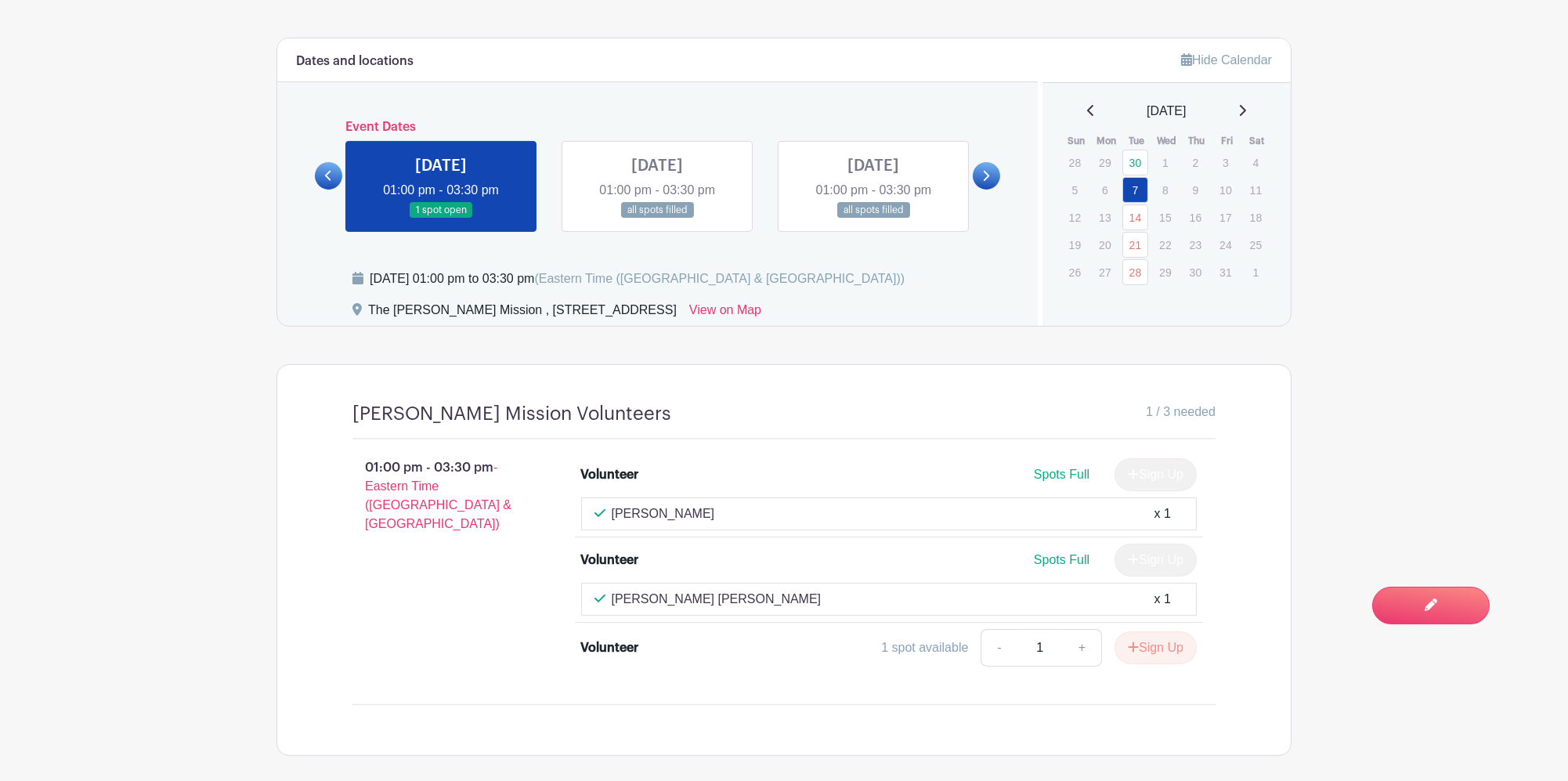
click at [657, 218] on link at bounding box center [657, 218] width 0 height 0
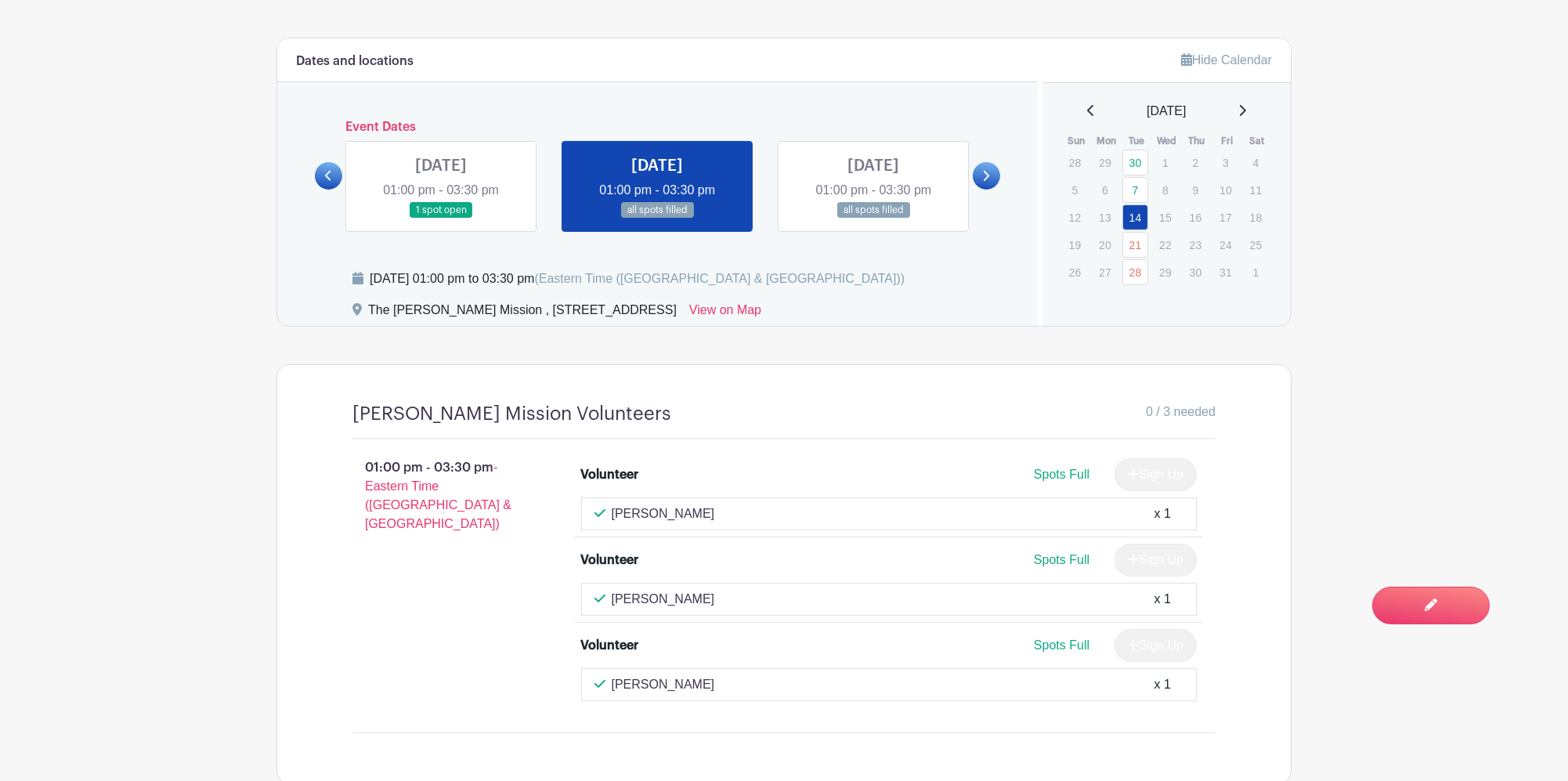
click at [873, 218] on link at bounding box center [873, 218] width 0 height 0
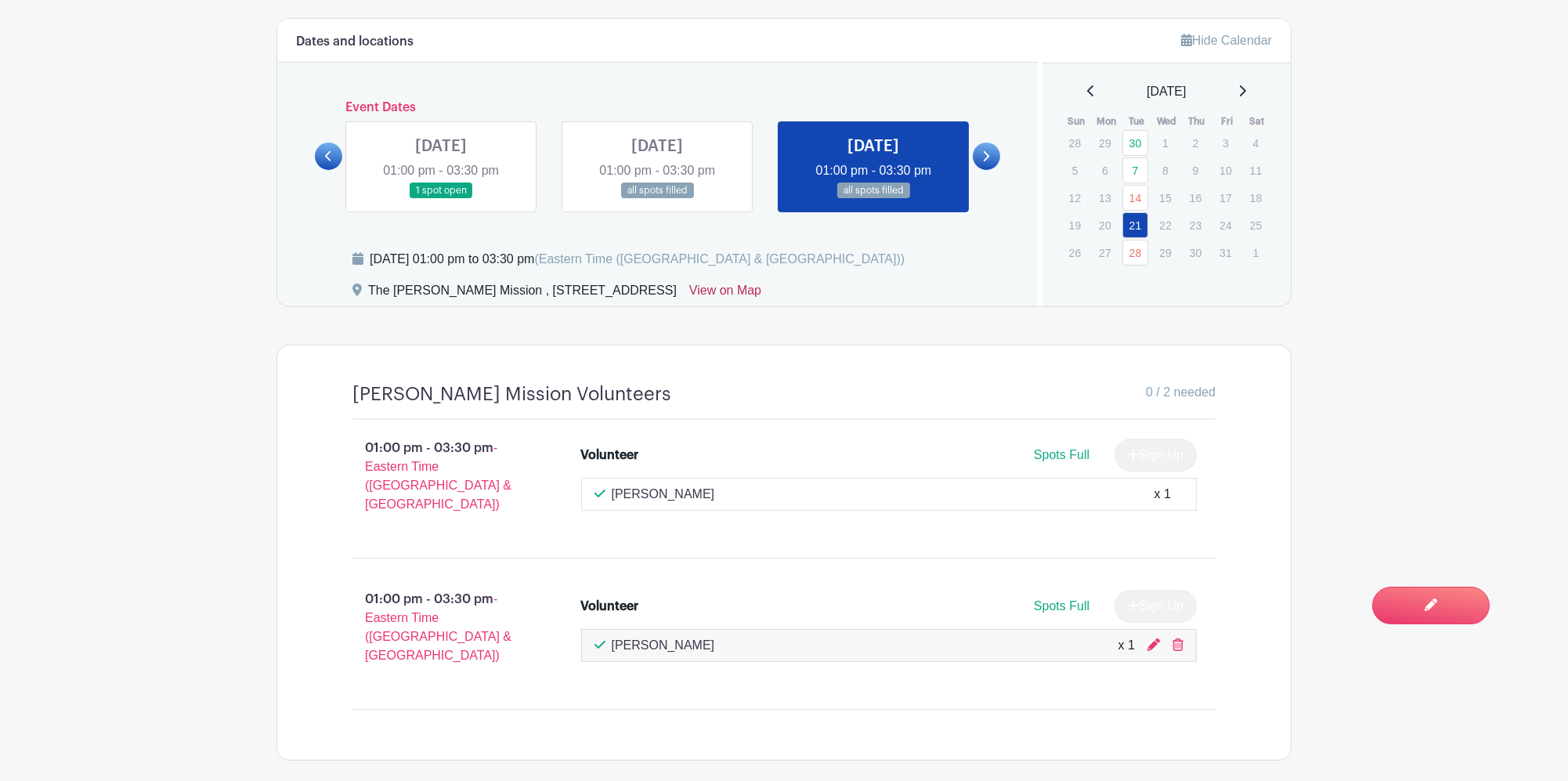
scroll to position [993, 0]
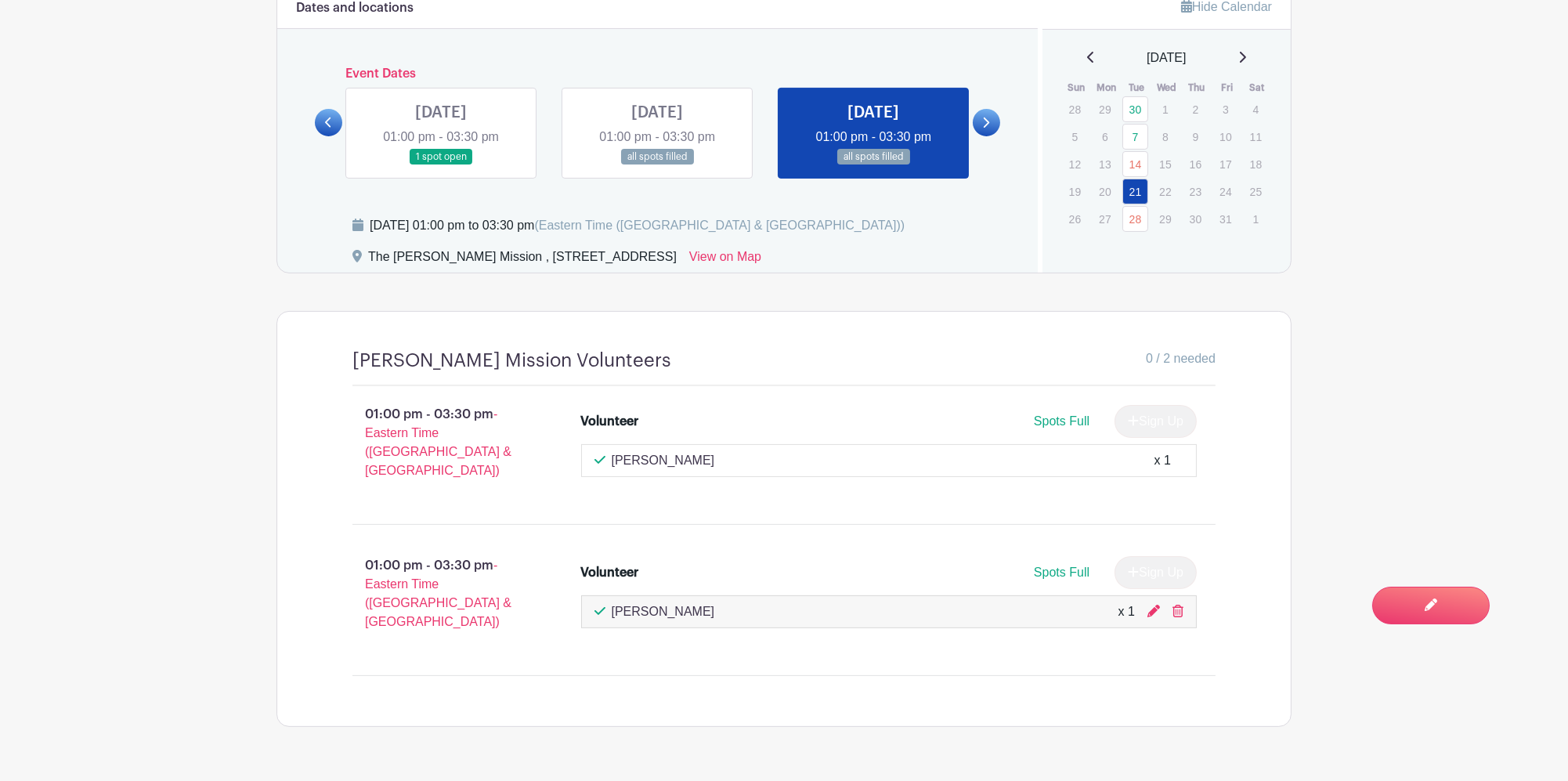
click at [1173, 349] on span "0 / 2 needed" at bounding box center [1181, 358] width 70 height 19
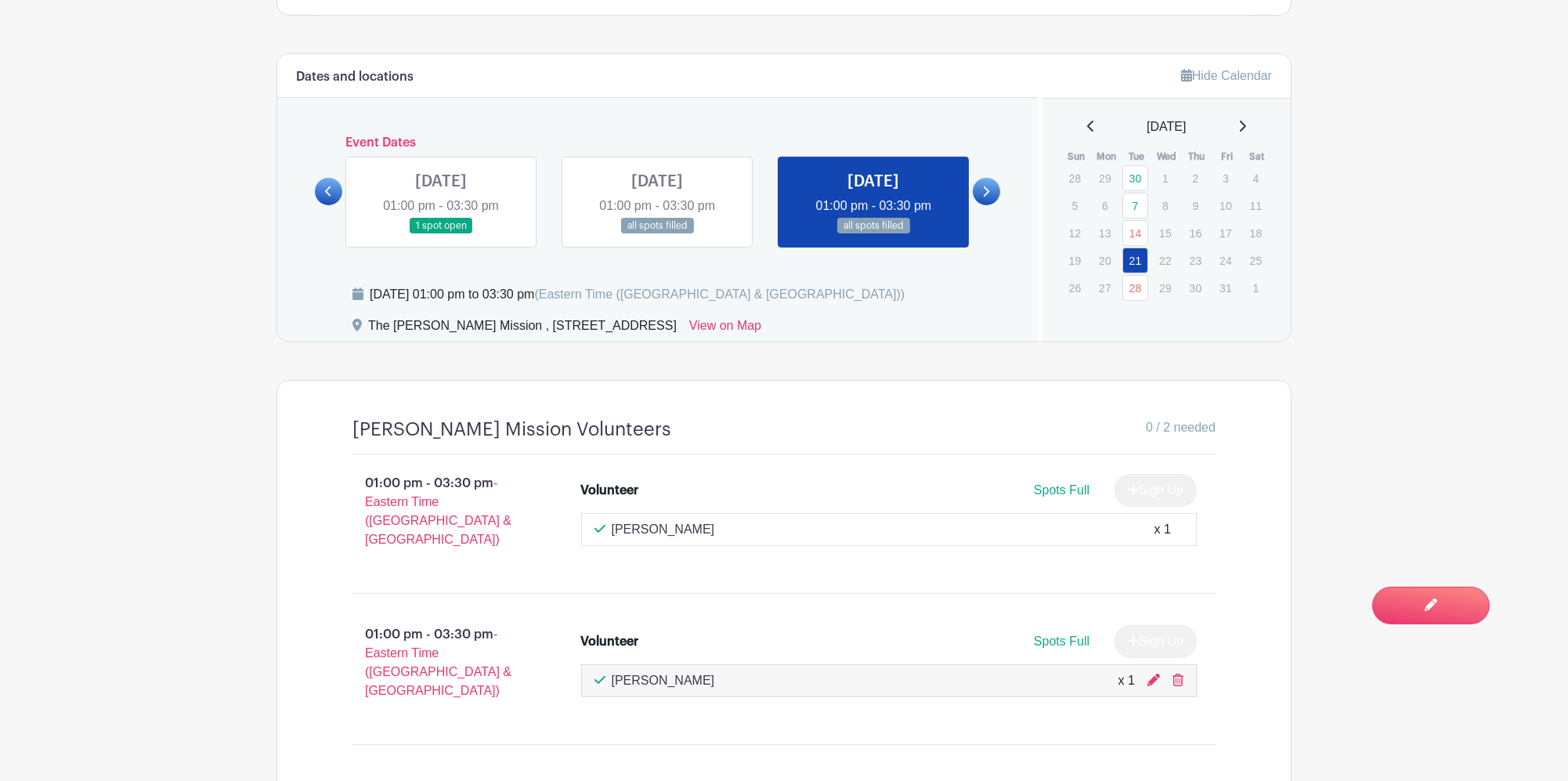
scroll to position [889, 0]
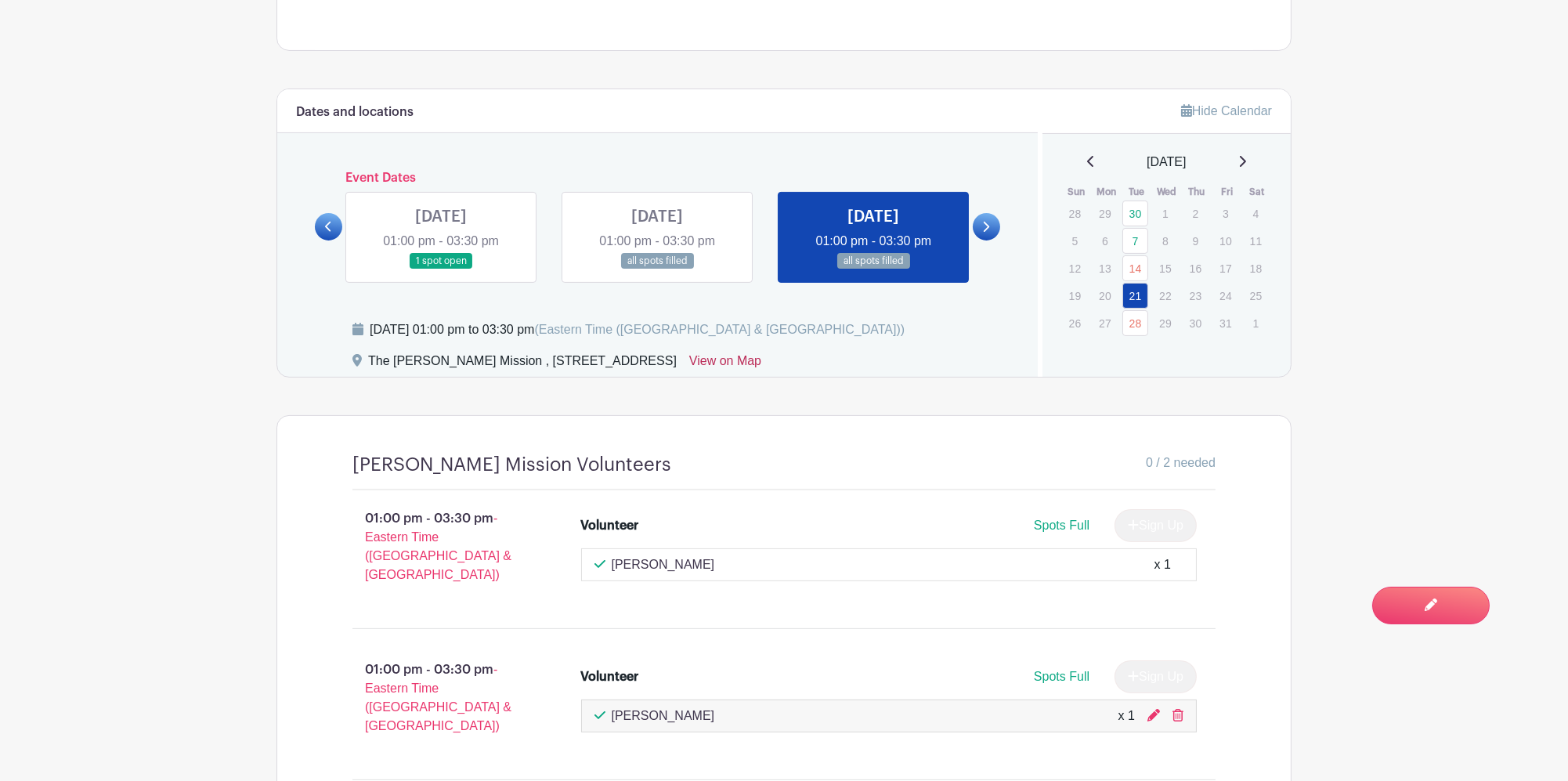
click at [761, 352] on link "View on Map" at bounding box center [725, 364] width 72 height 25
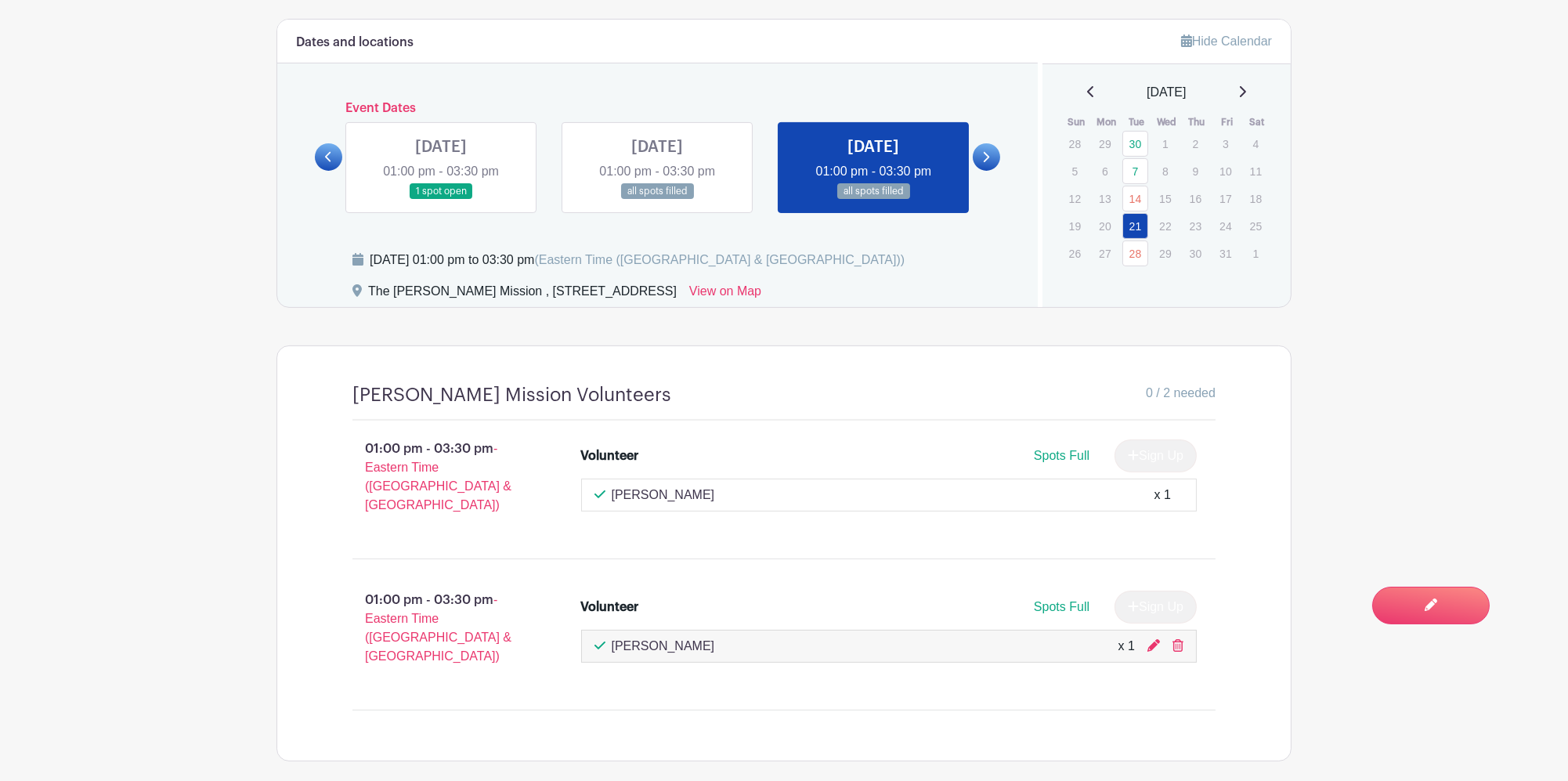
scroll to position [993, 0]
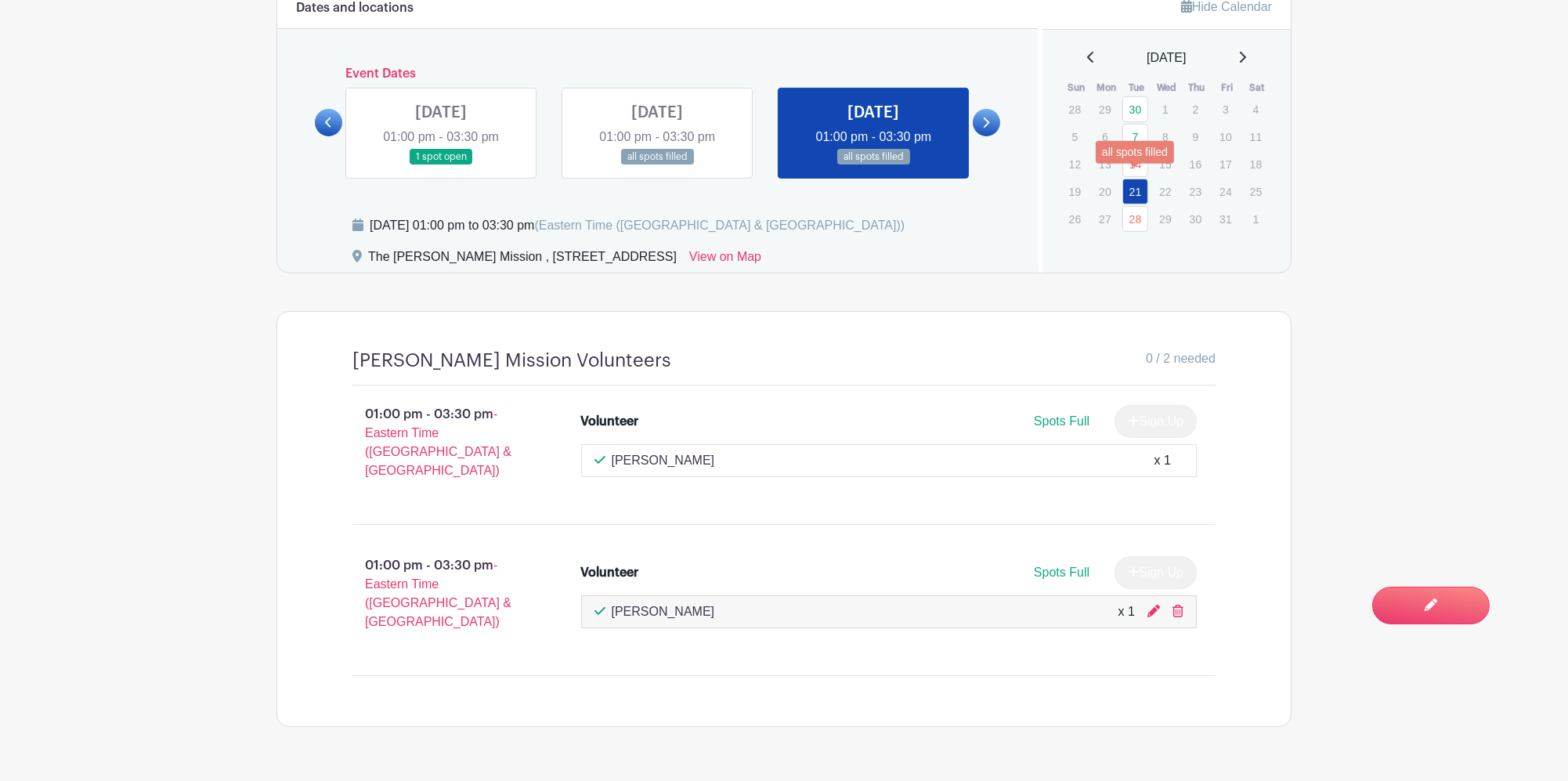
click at [1135, 182] on link "21" at bounding box center [1135, 192] width 26 height 26
click at [1133, 182] on link "21" at bounding box center [1135, 192] width 26 height 26
click at [1128, 206] on link "28" at bounding box center [1135, 219] width 26 height 26
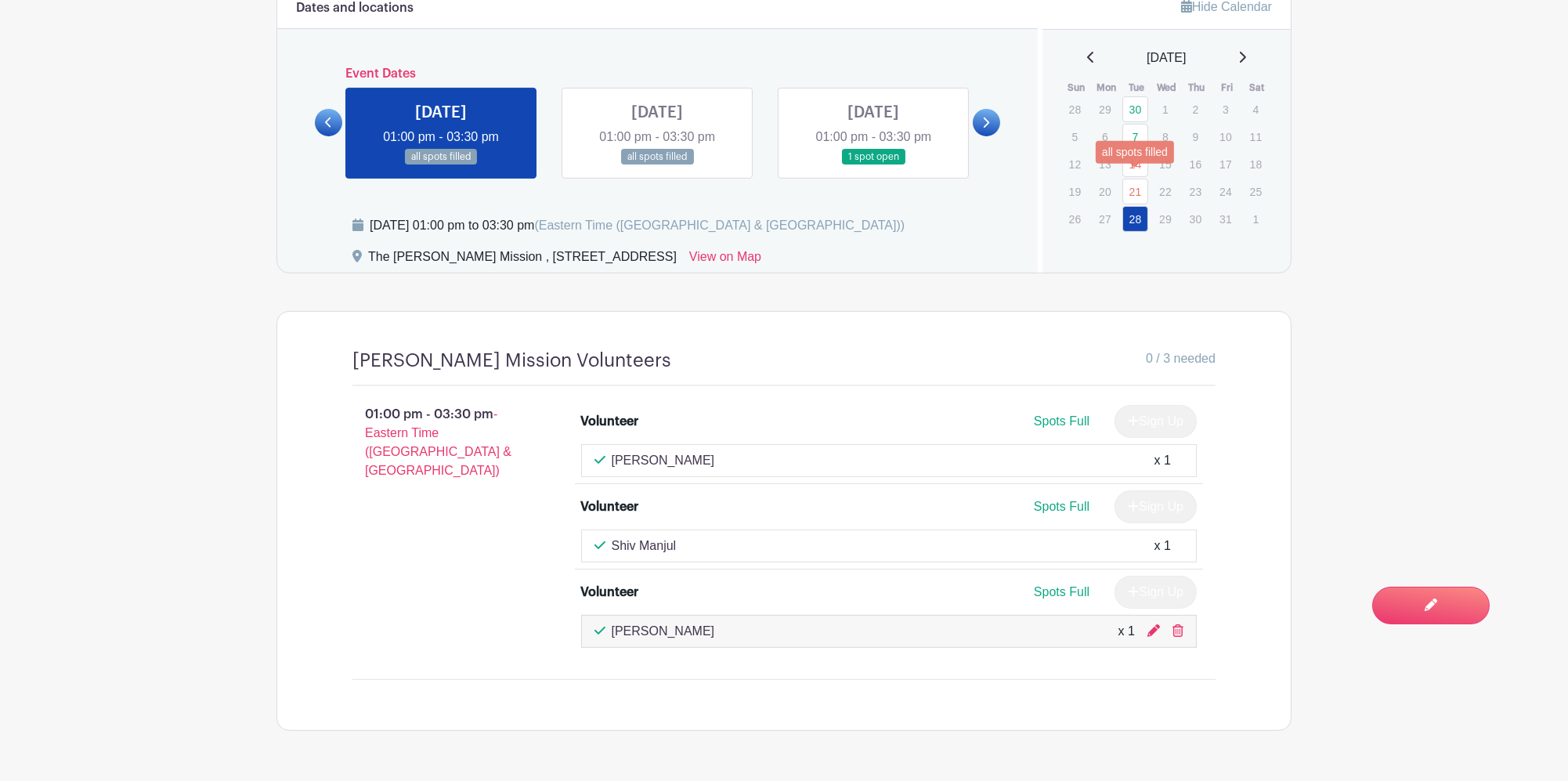
click at [1135, 179] on link "21" at bounding box center [1135, 192] width 26 height 26
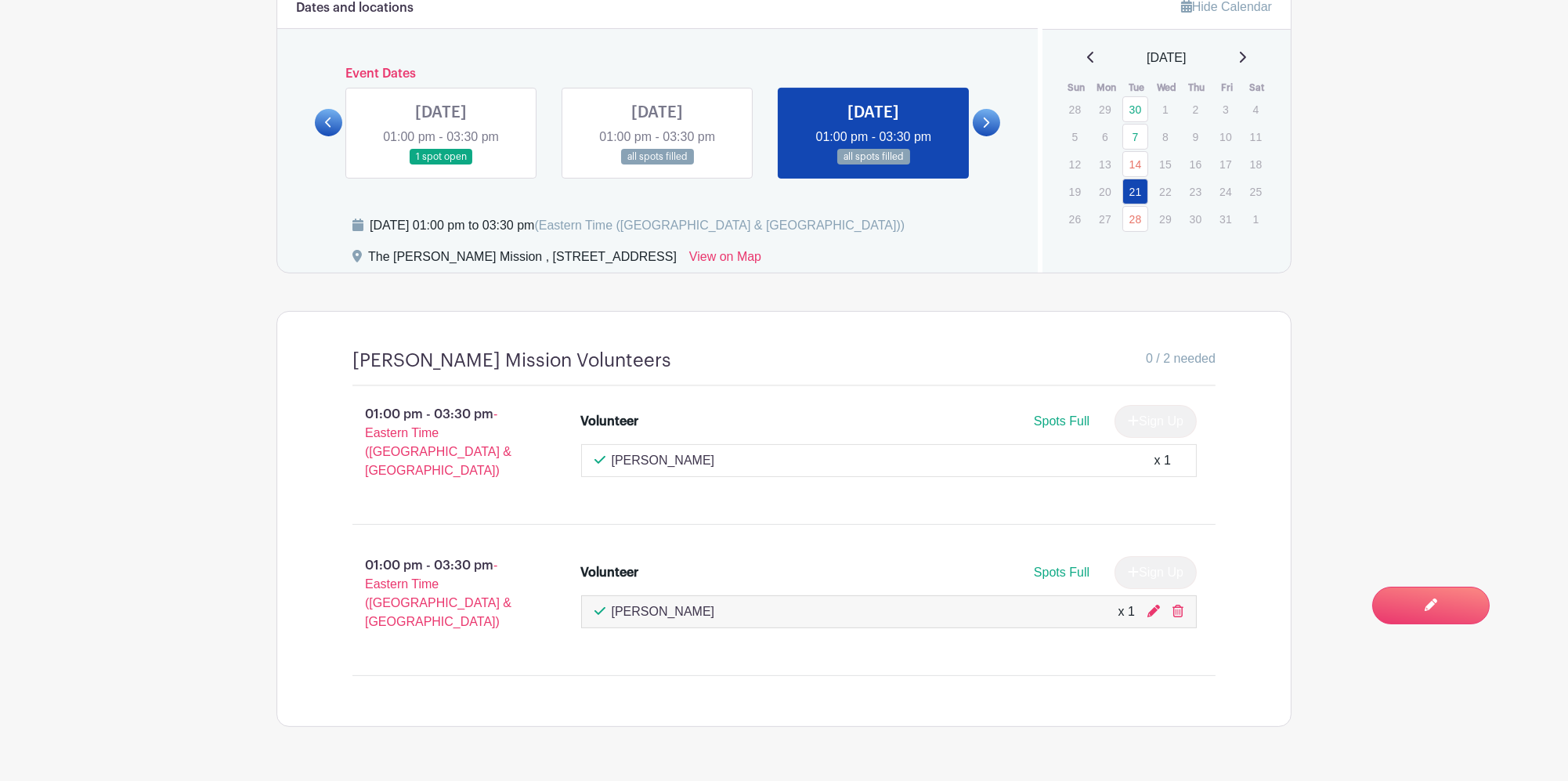
click at [1246, 52] on icon at bounding box center [1243, 57] width 6 height 11
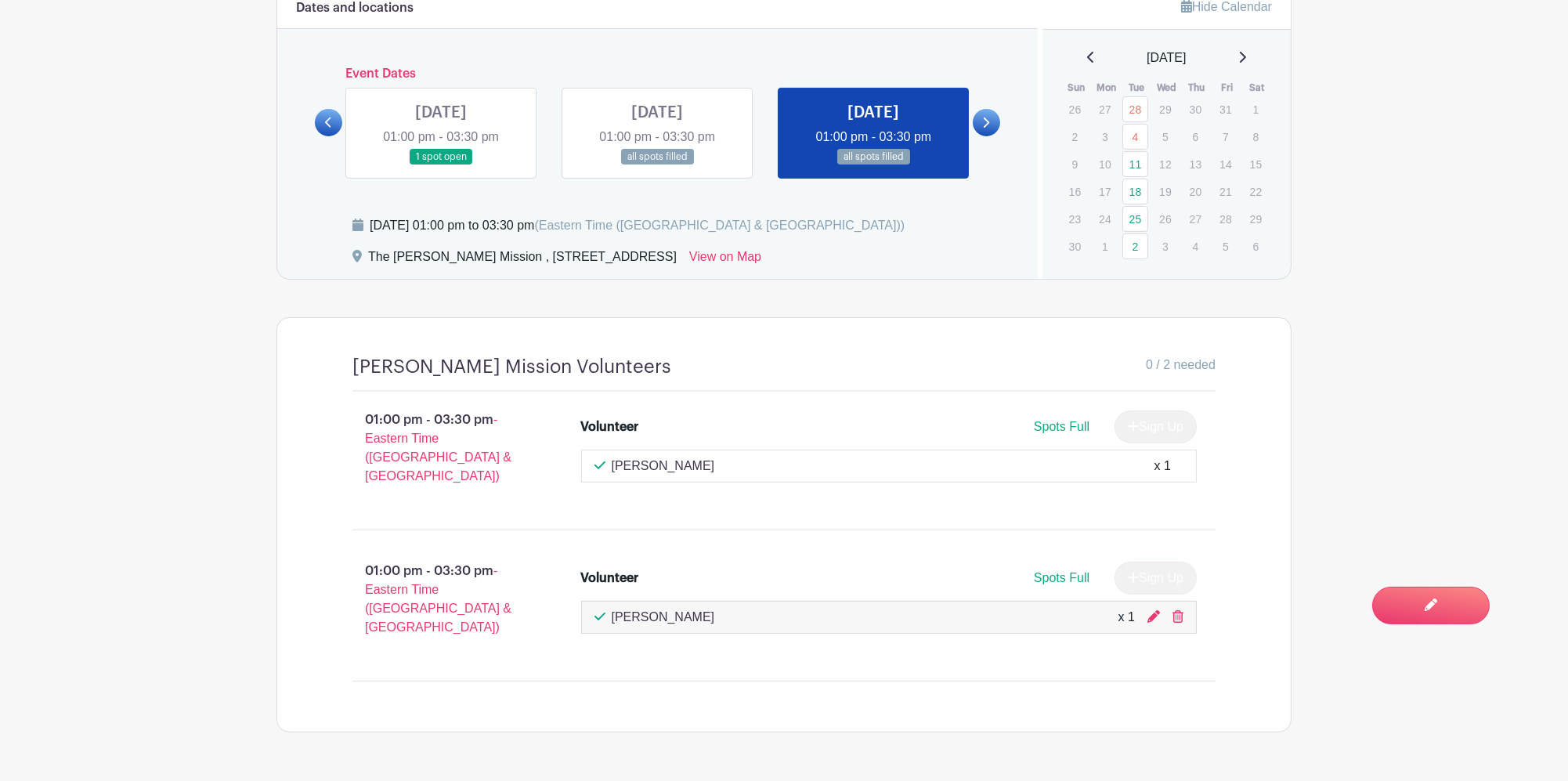
click at [323, 109] on link at bounding box center [328, 123] width 27 height 27
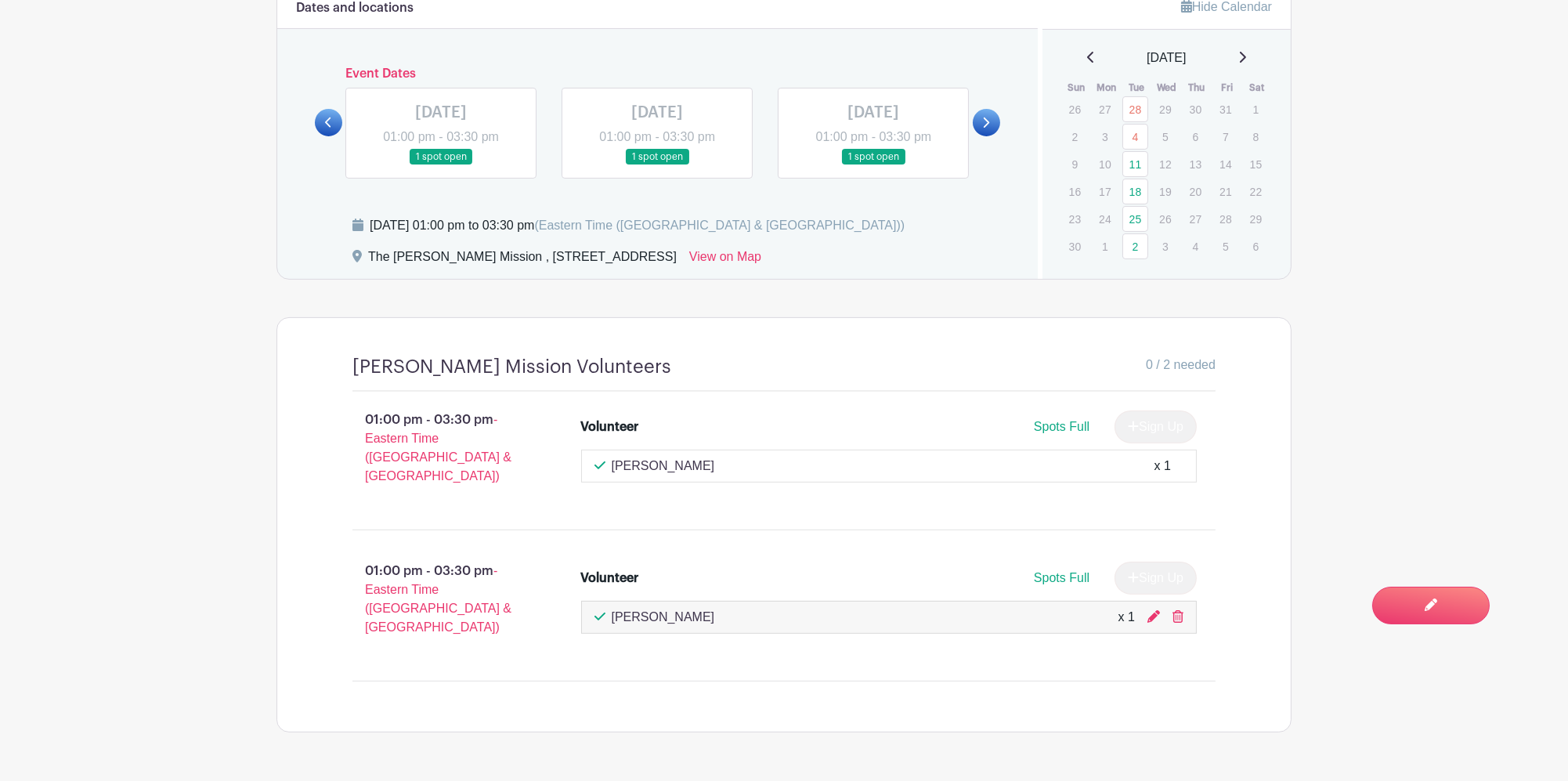
click at [993, 115] on link at bounding box center [987, 123] width 27 height 27
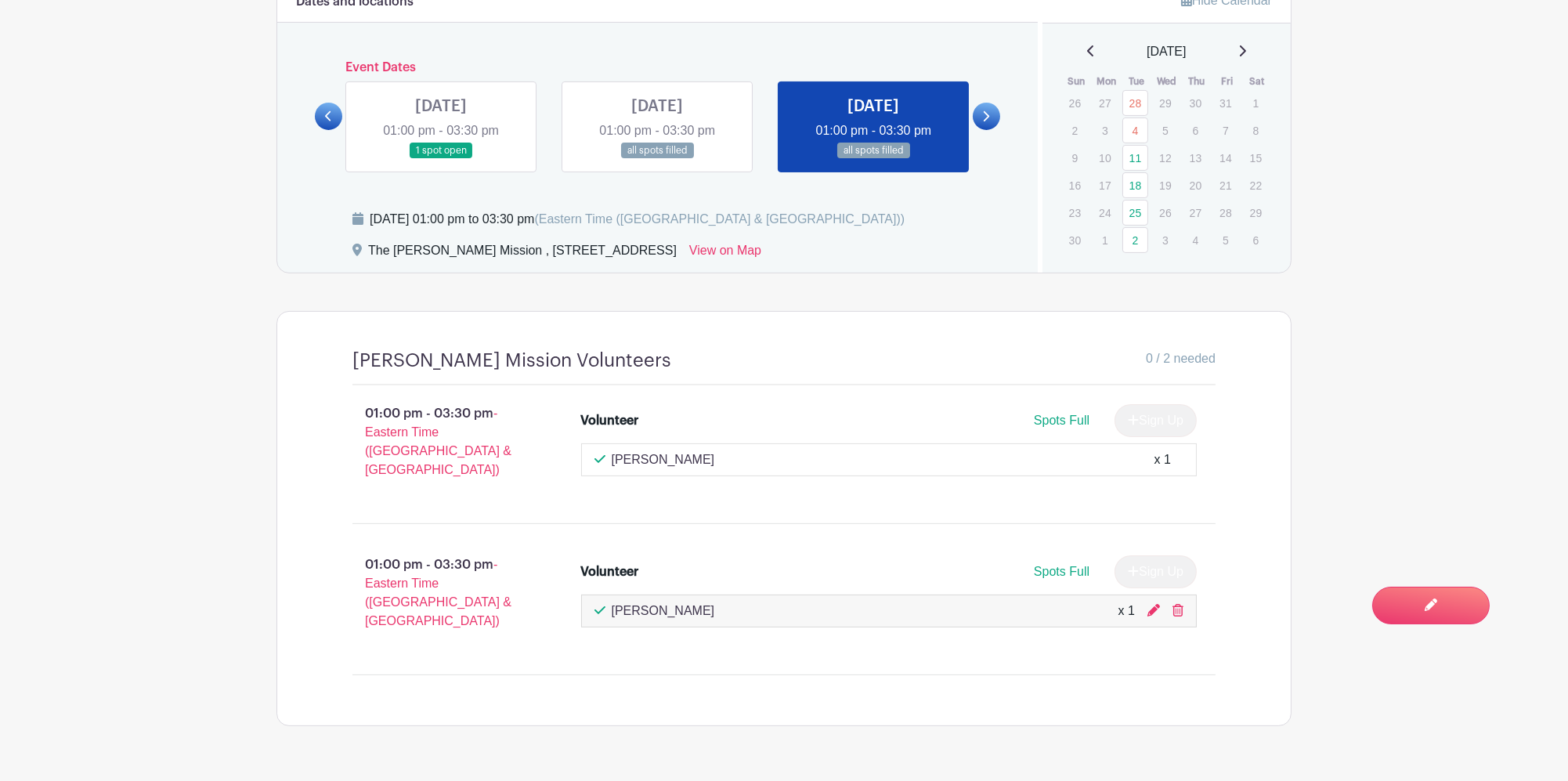
scroll to position [1000, 0]
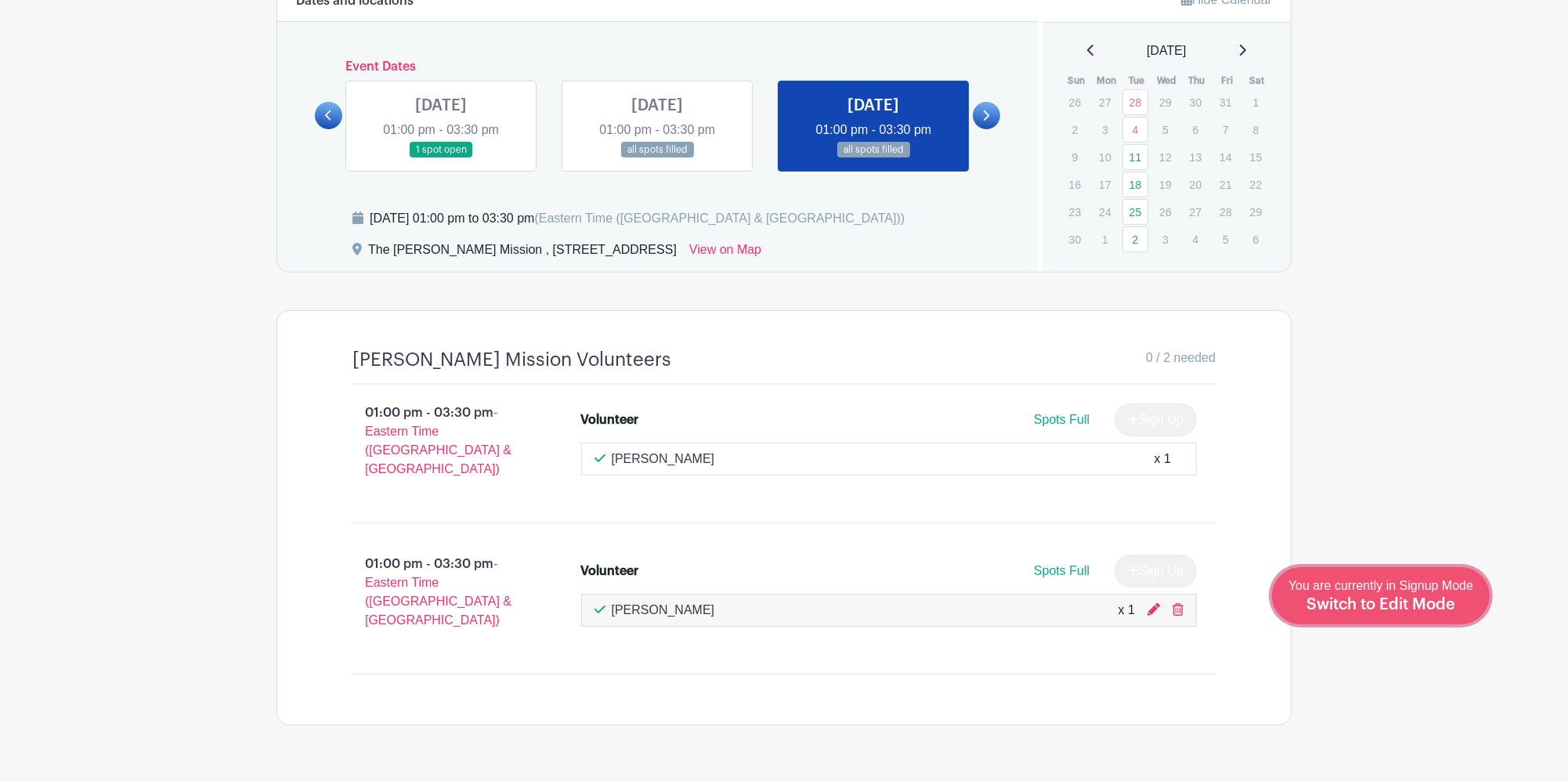
click at [1429, 608] on span "Switch to Edit Mode" at bounding box center [1380, 604] width 149 height 15
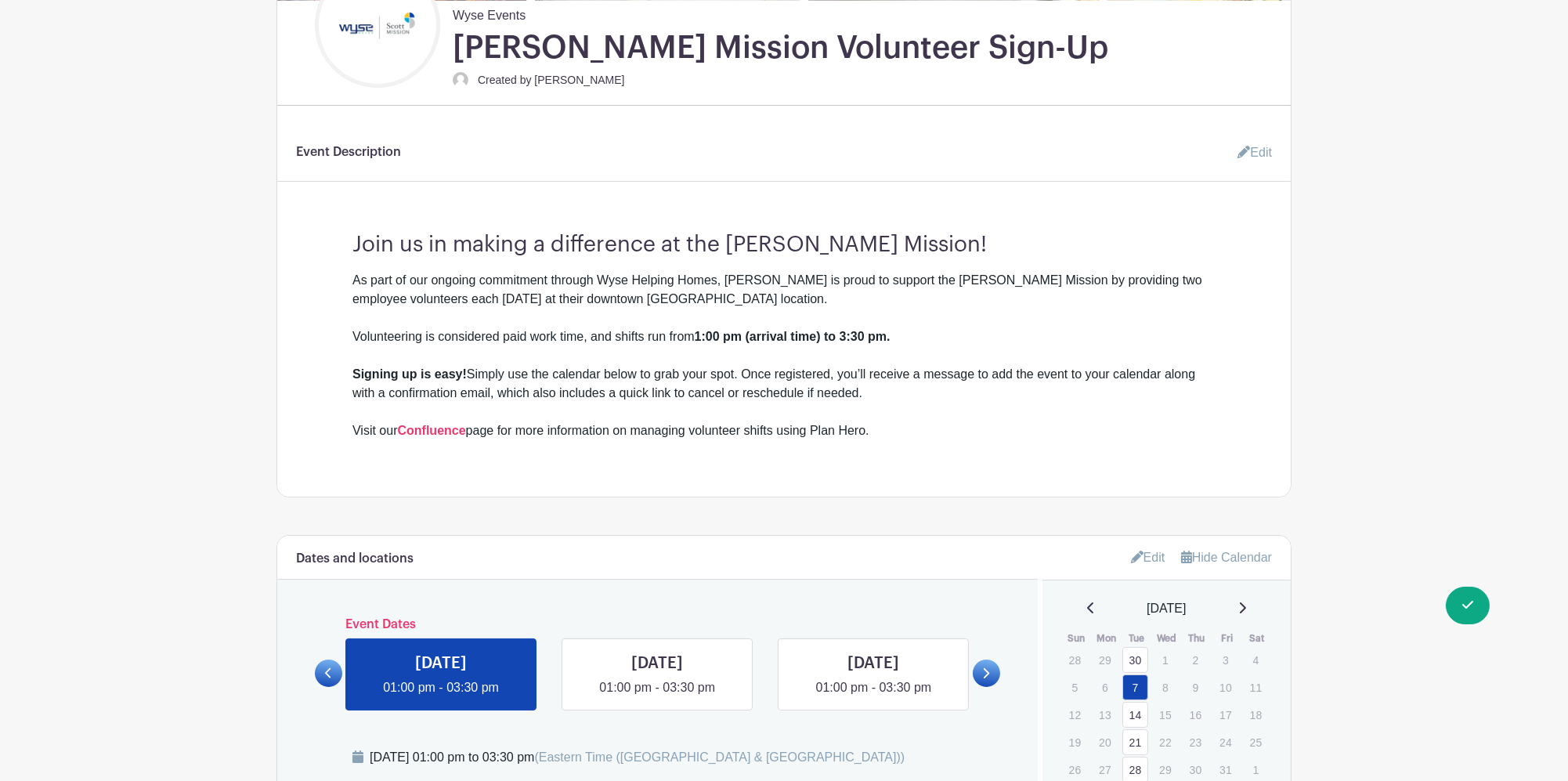
scroll to position [521, 0]
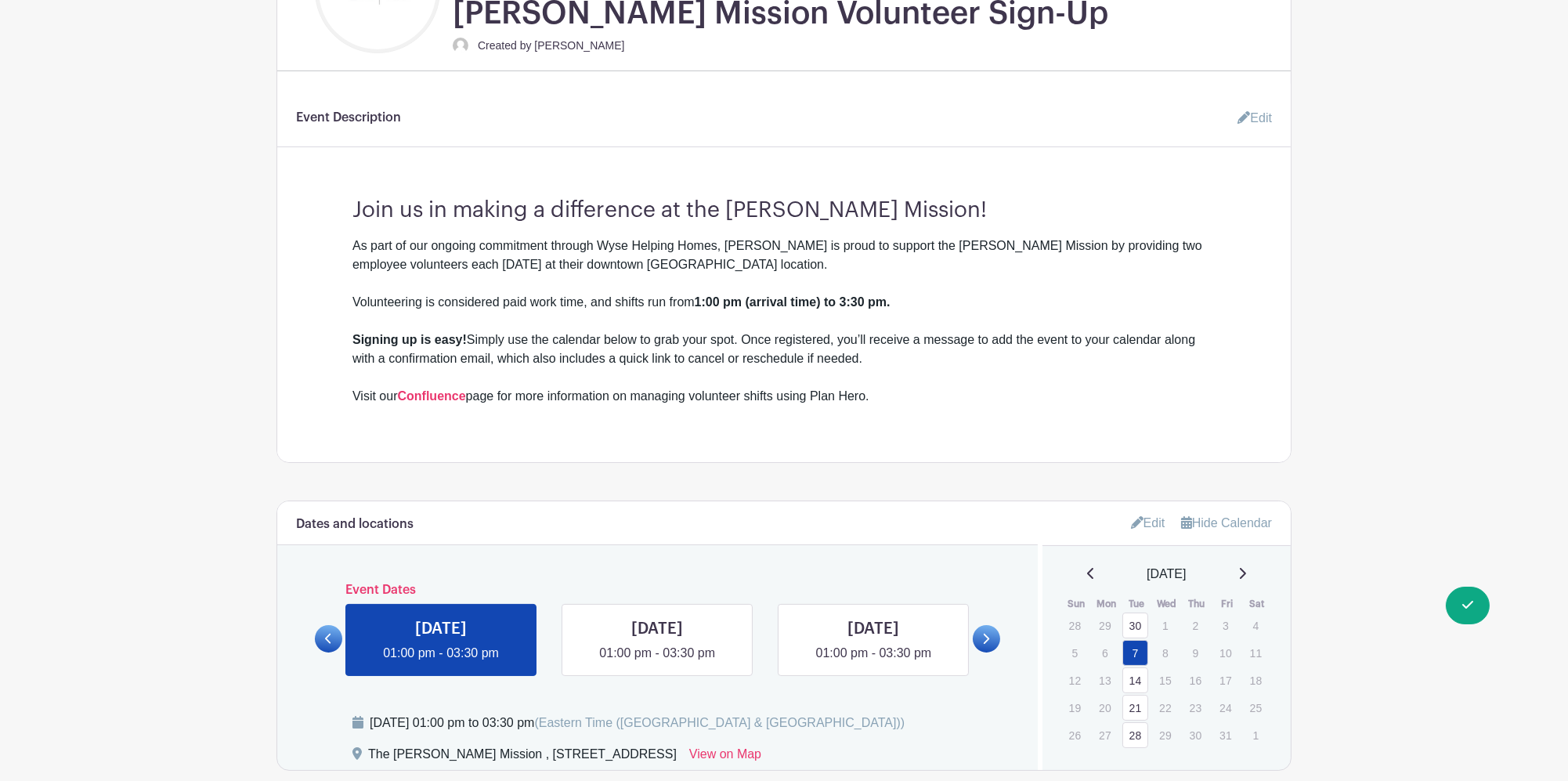
click at [1152, 509] on link "Edit" at bounding box center [1148, 522] width 35 height 26
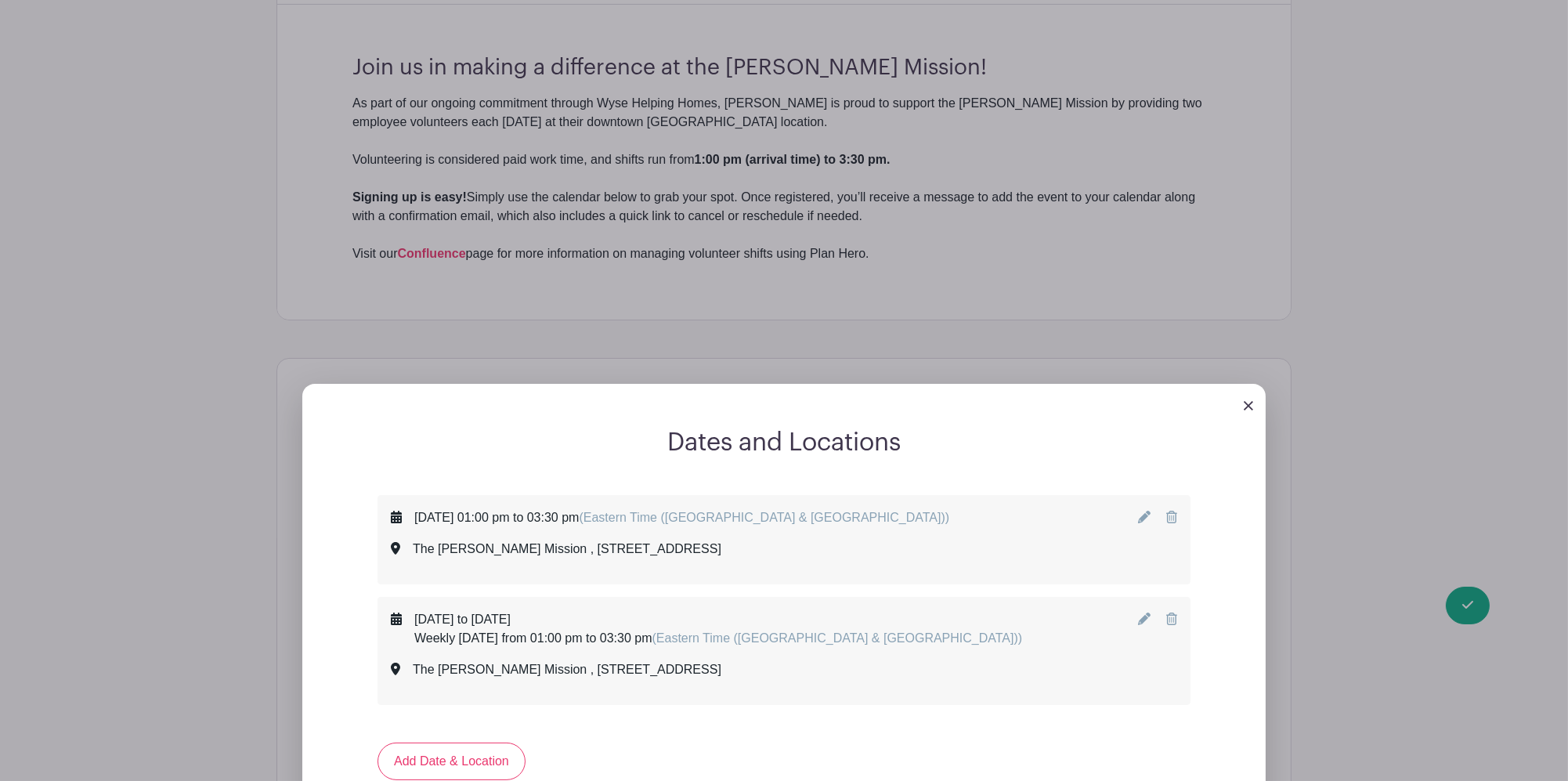
scroll to position [939, 0]
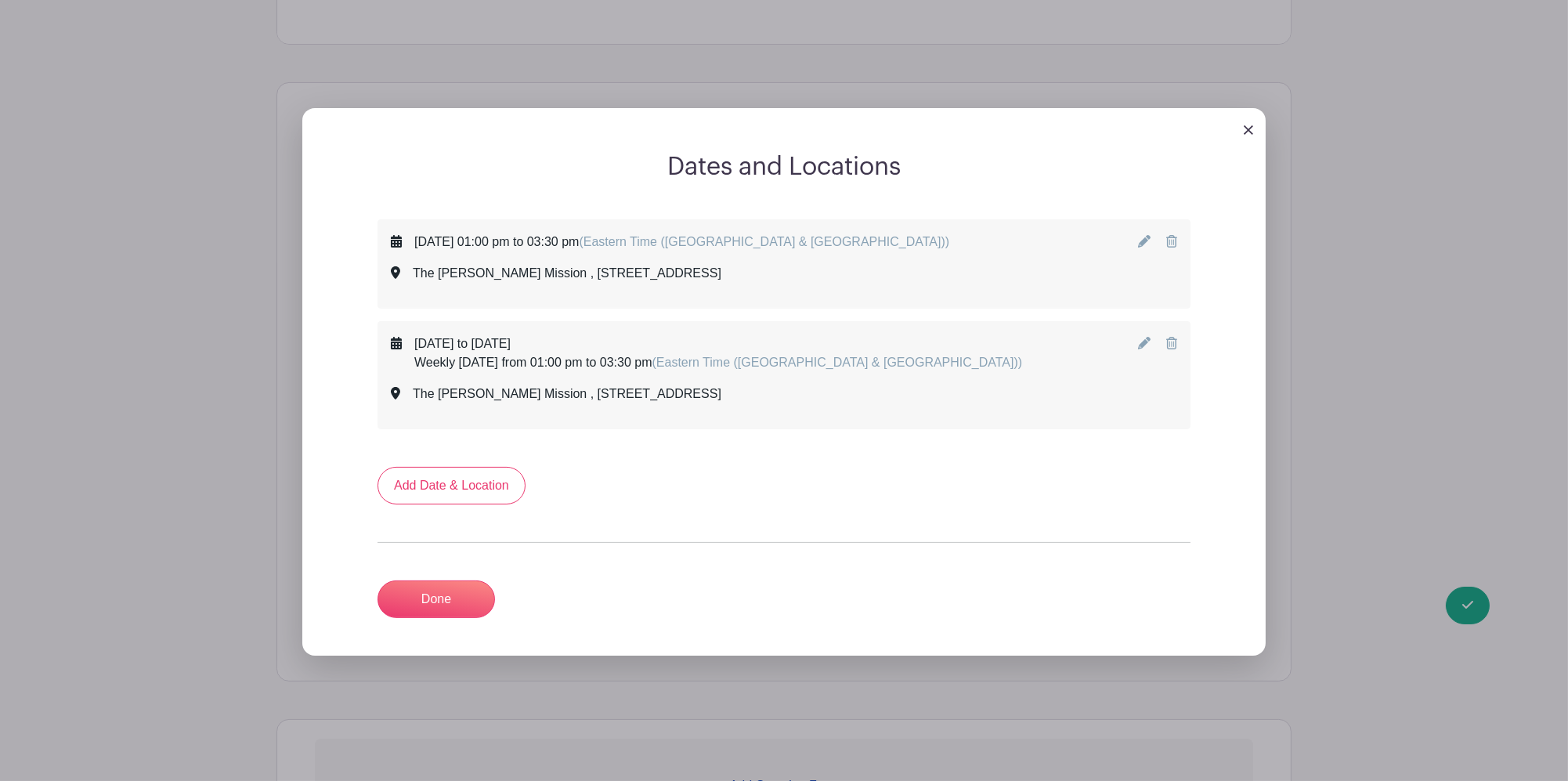
click at [871, 264] on div "The [PERSON_NAME] Mission , [STREET_ADDRESS]" at bounding box center [670, 272] width 559 height 19
click at [1138, 336] on icon at bounding box center [1143, 342] width 12 height 12
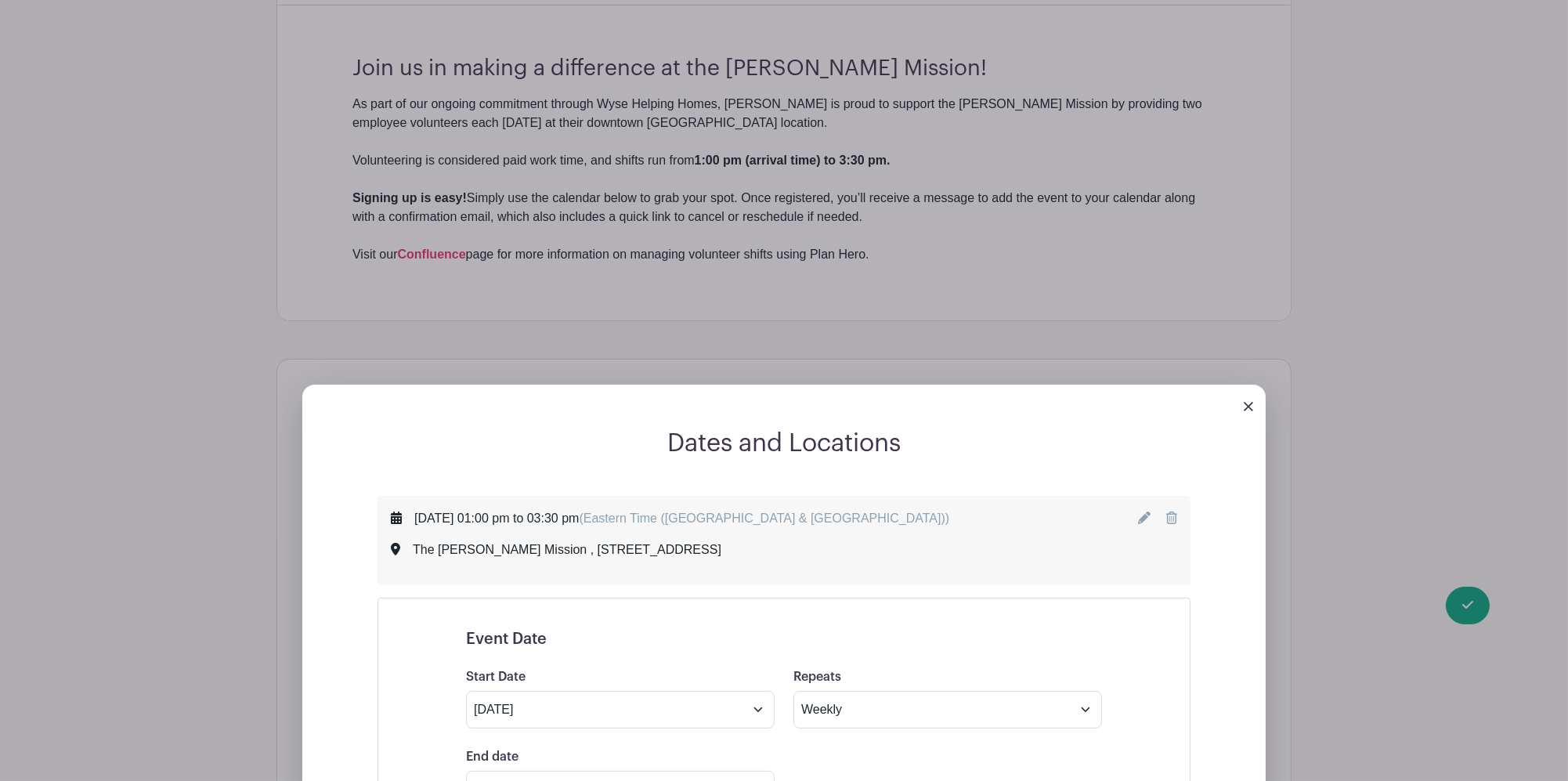
scroll to position [559, 0]
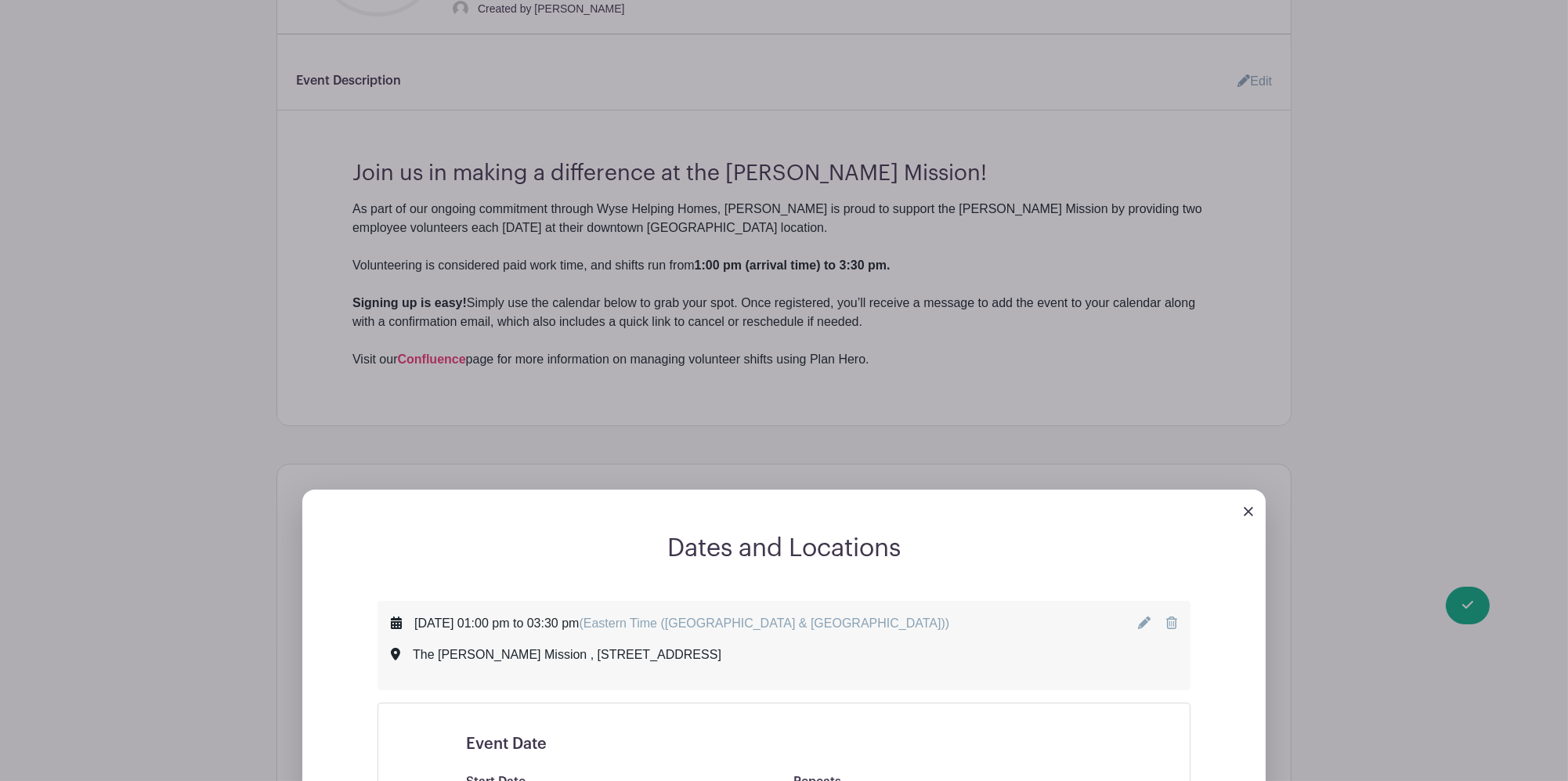
click at [1244, 507] on img at bounding box center [1249, 512] width 10 height 10
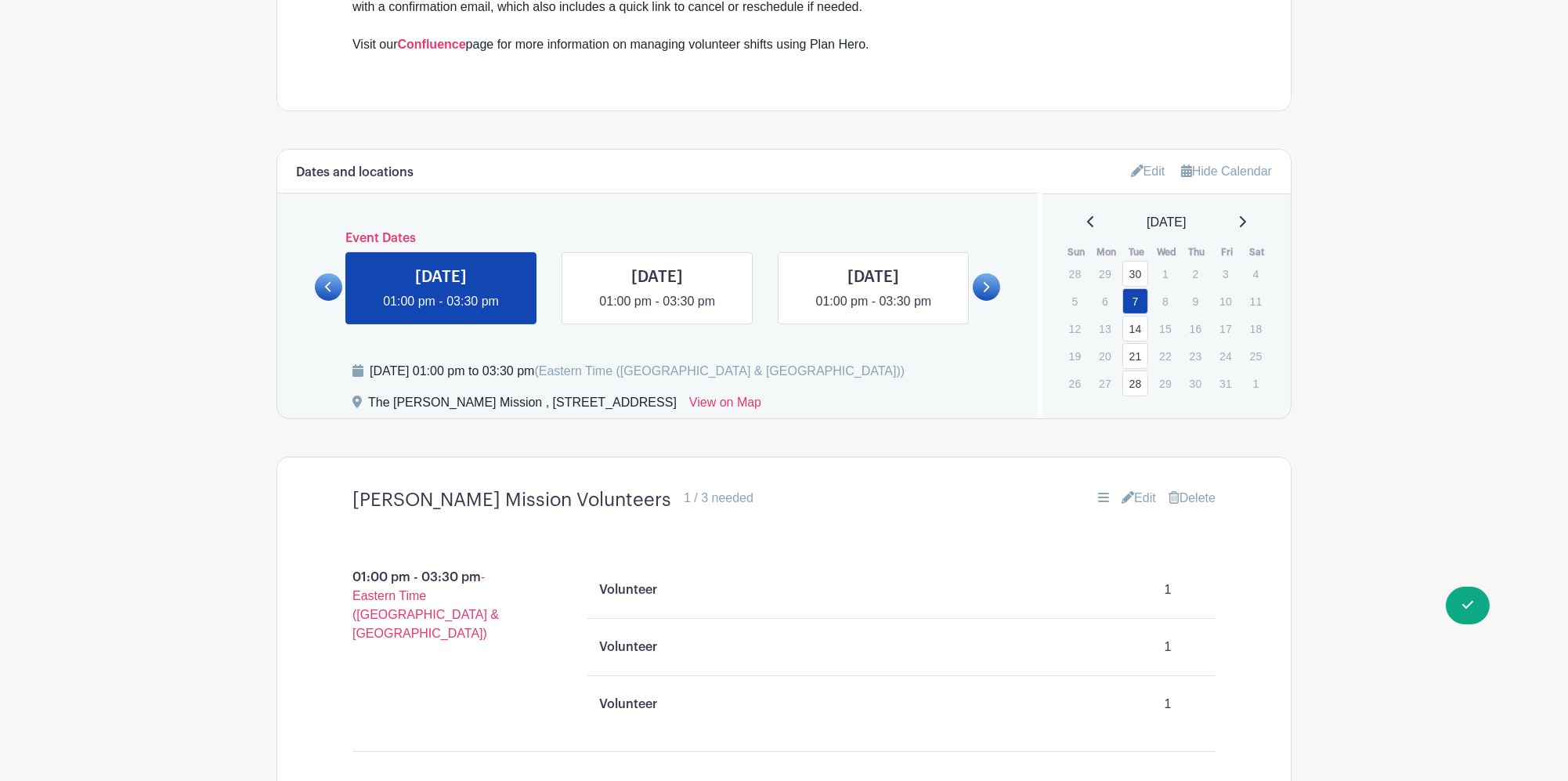
scroll to position [976, 0]
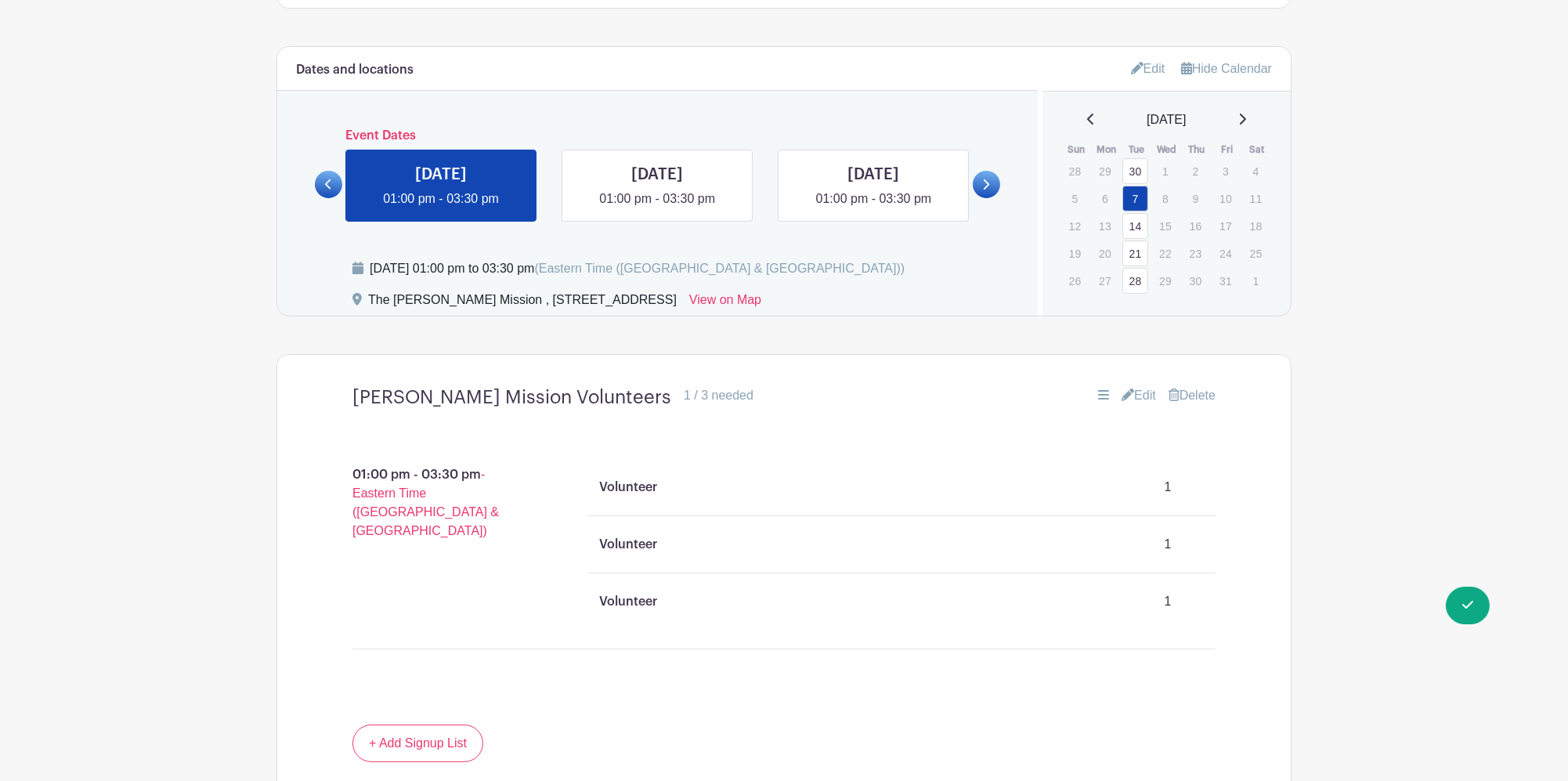
drag, startPoint x: 1157, startPoint y: 589, endPoint x: 1177, endPoint y: 588, distance: 20.0
click at [1159, 589] on p "1" at bounding box center [1167, 601] width 70 height 32
click at [1177, 588] on p "1" at bounding box center [1167, 601] width 70 height 32
click at [1109, 390] on div "Edit [GEOGRAPHIC_DATA]" at bounding box center [1071, 395] width 287 height 19
click at [1139, 386] on link "Edit" at bounding box center [1139, 395] width 35 height 19
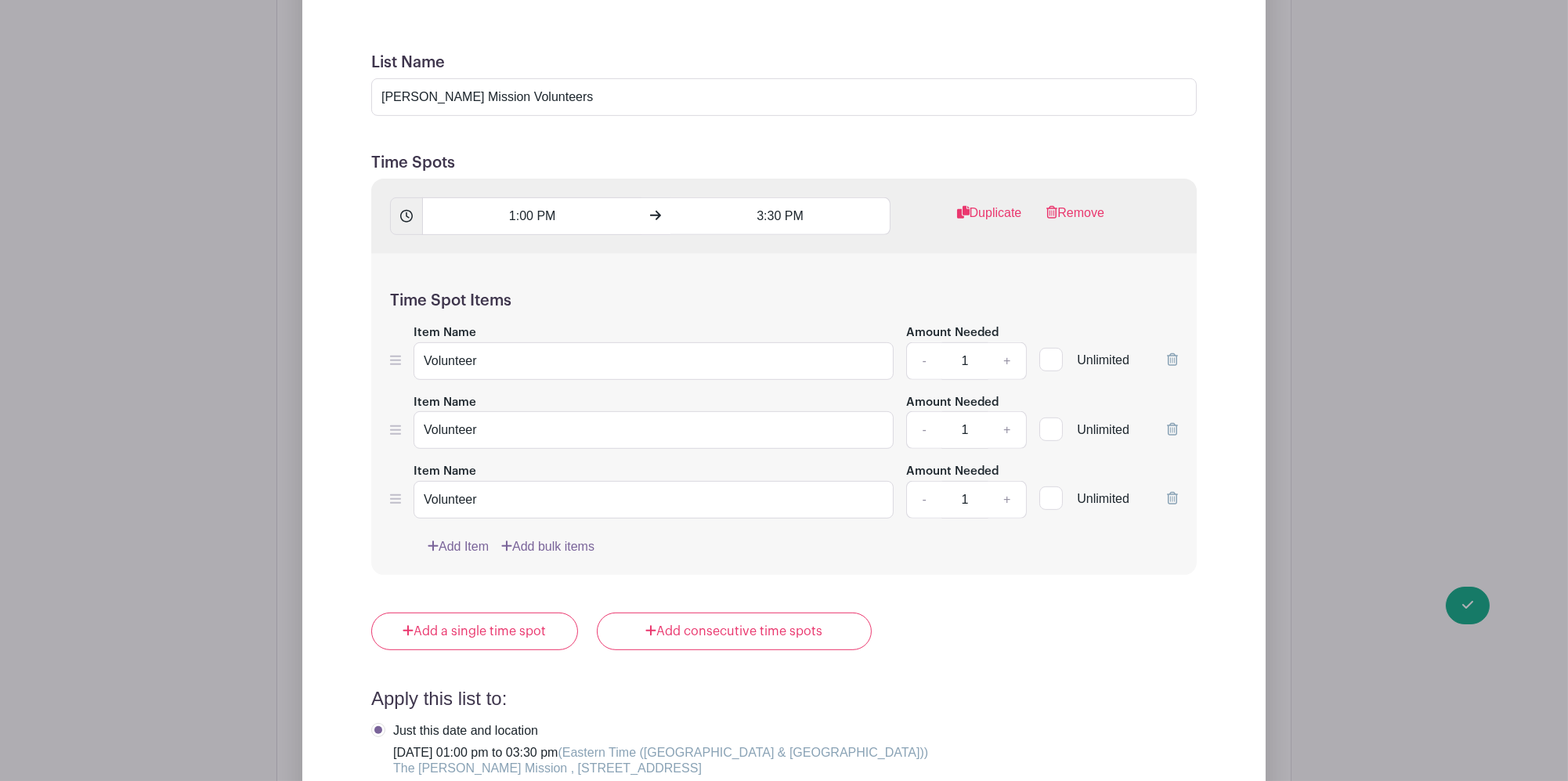
scroll to position [1498, 0]
click at [1291, 299] on div "Edit List with Time Spots List Name [PERSON_NAME] Mission Volunteers Time Spots…" at bounding box center [784, 509] width 1013 height 1315
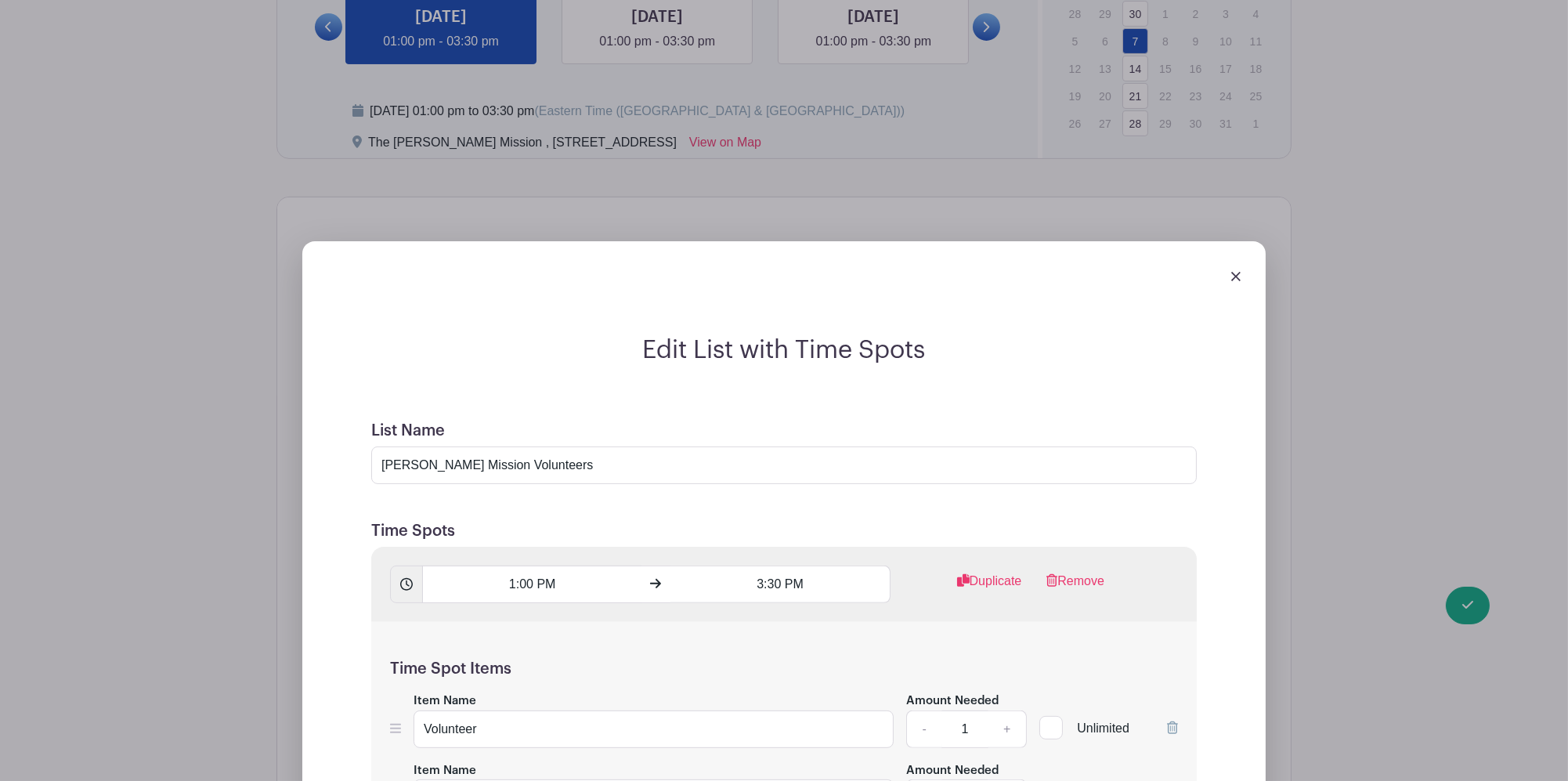
scroll to position [1080, 0]
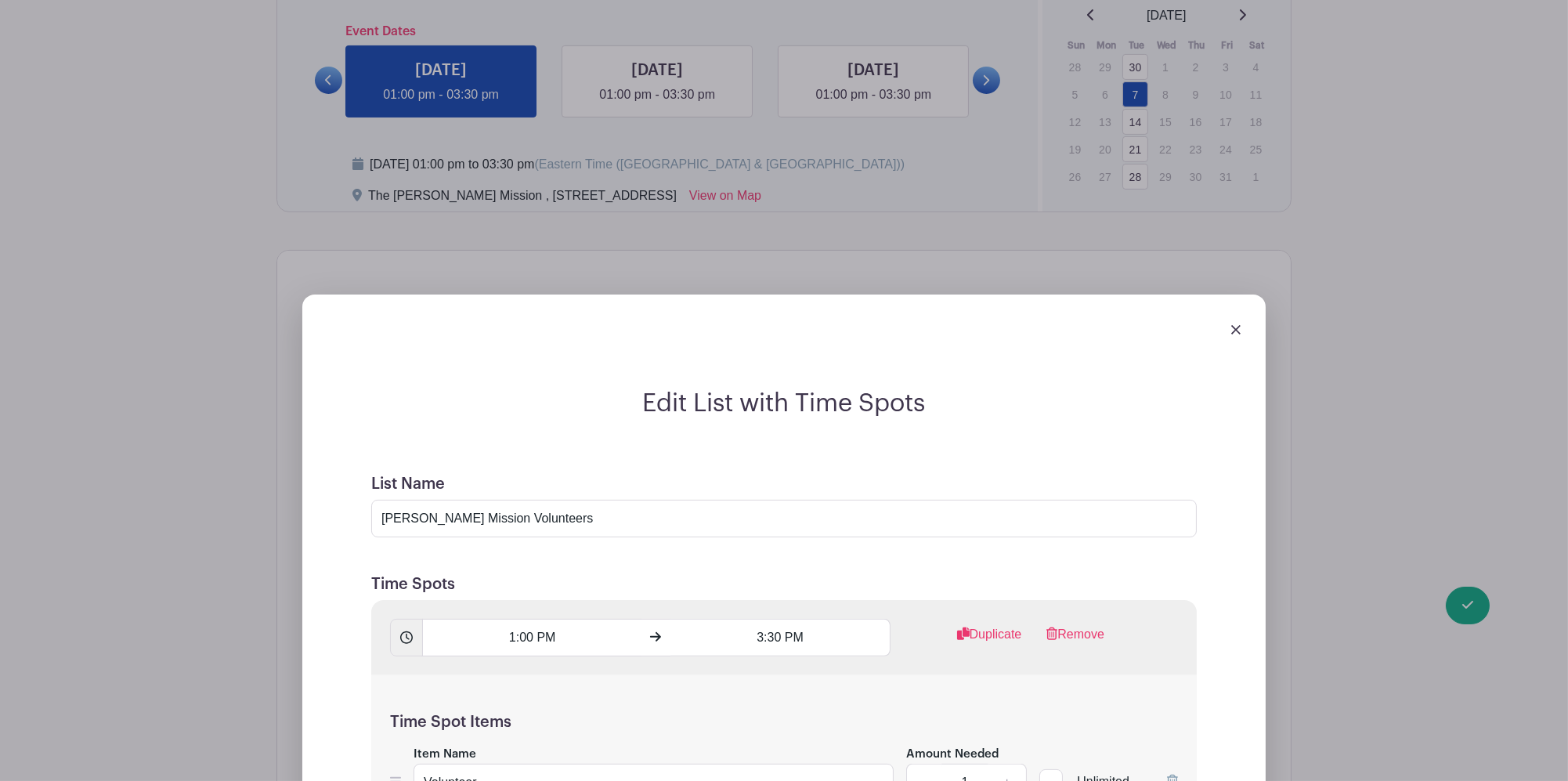
click at [1236, 325] on img at bounding box center [1236, 330] width 10 height 10
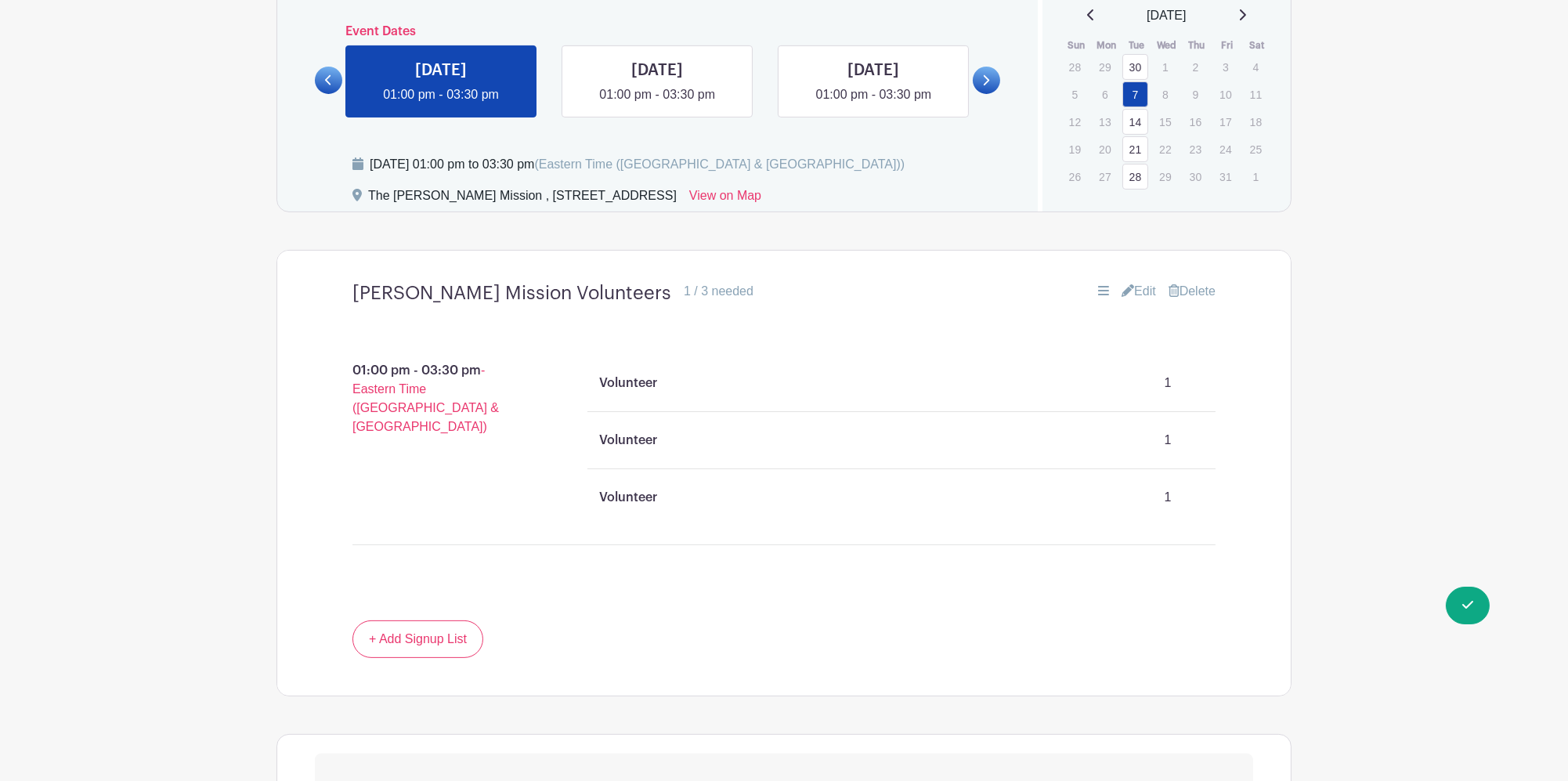
click at [621, 475] on div "Volunteer 1" at bounding box center [902, 497] width 616 height 44
click at [637, 488] on p "Volunteer" at bounding box center [629, 496] width 58 height 19
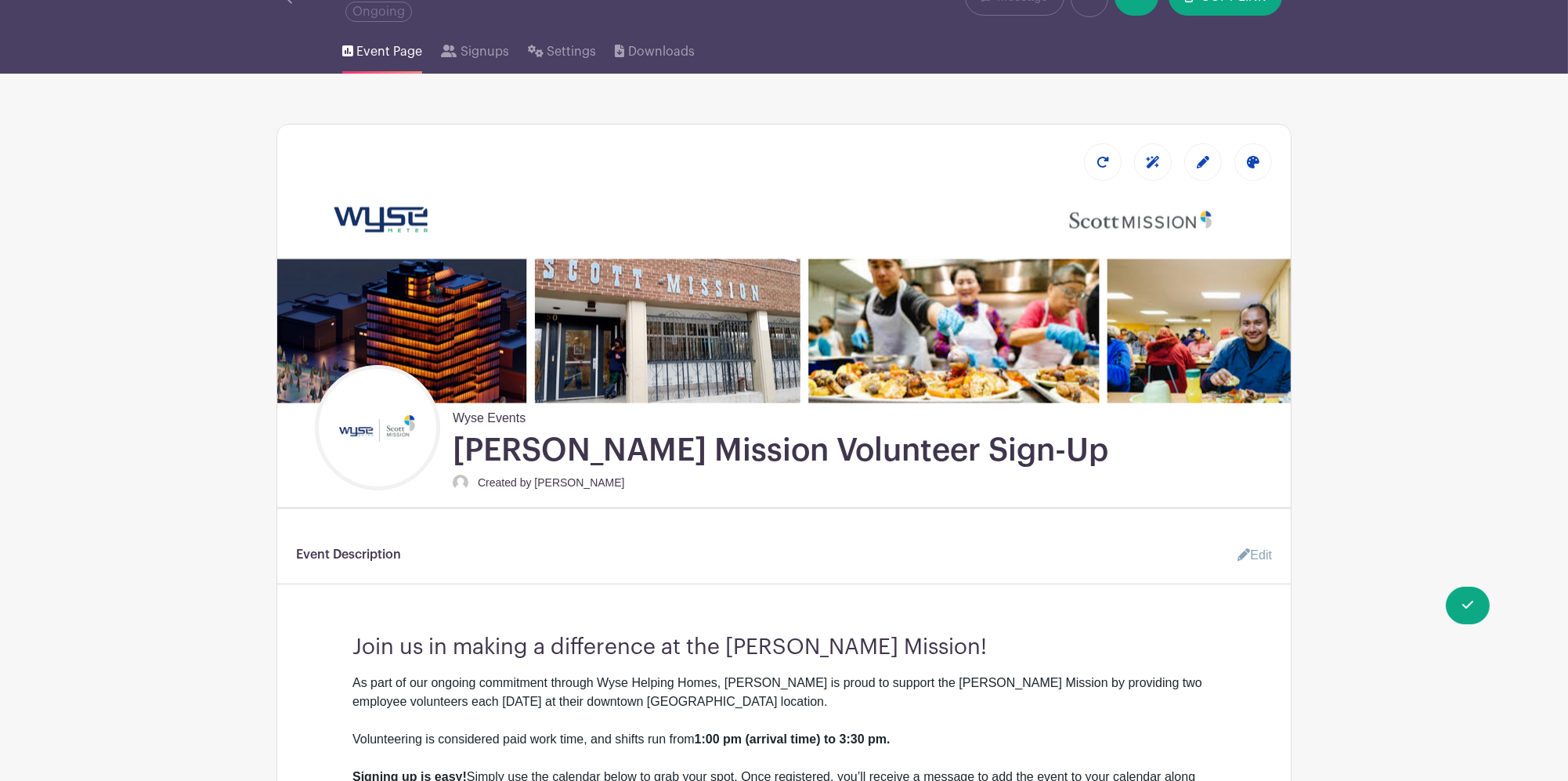
scroll to position [0, 0]
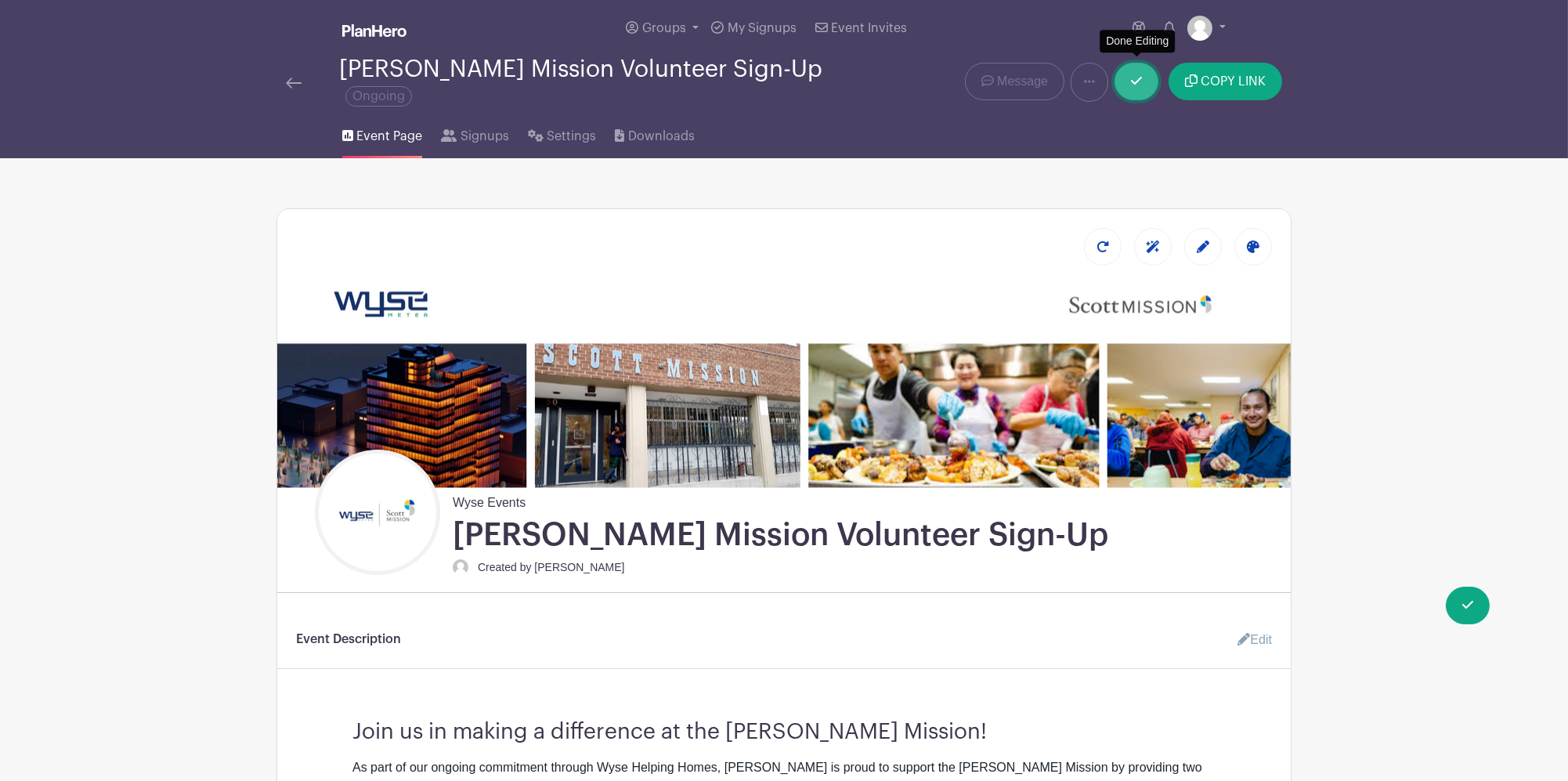
click at [1146, 80] on link at bounding box center [1136, 81] width 44 height 37
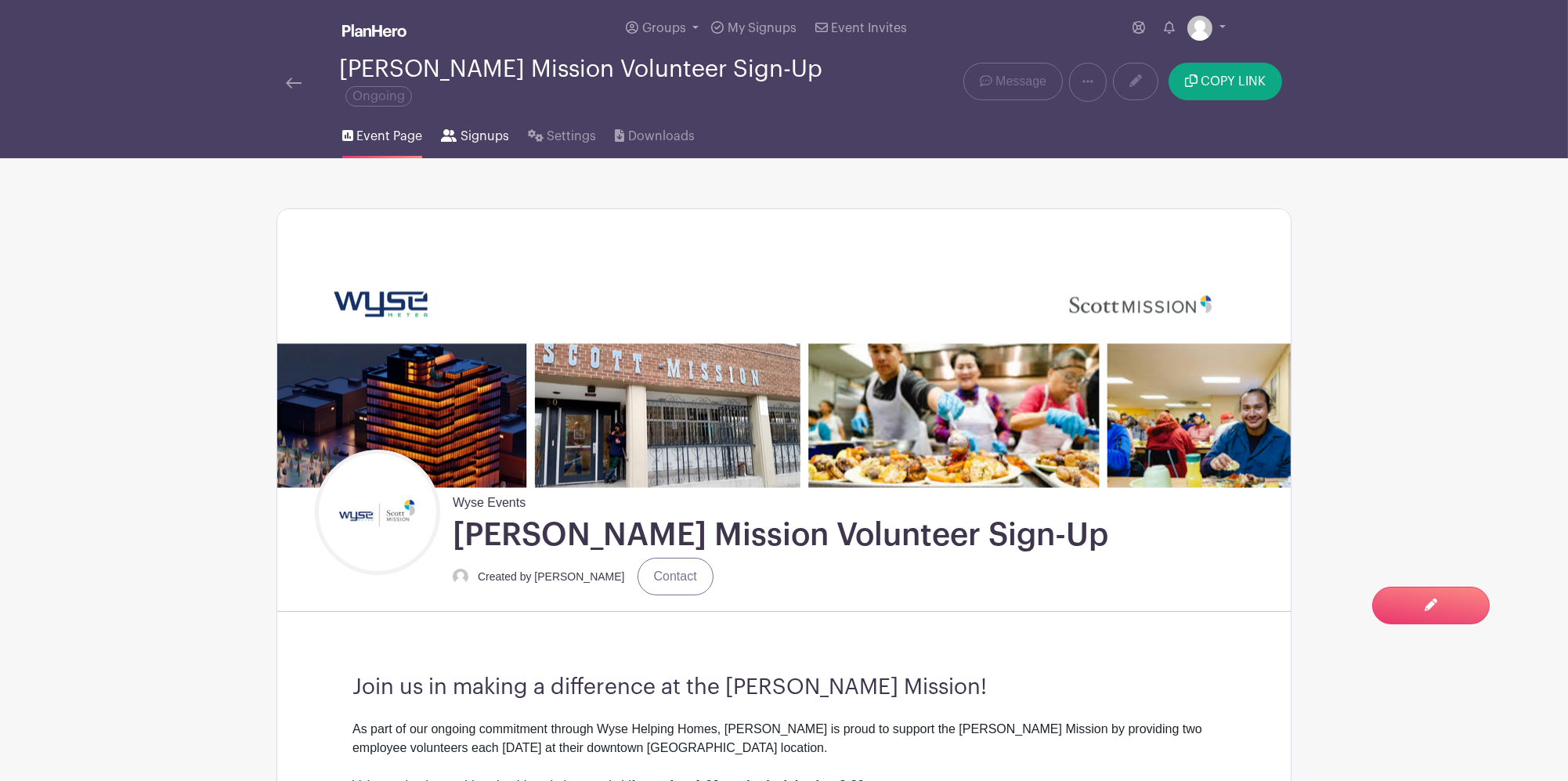
click at [475, 127] on span "Signups" at bounding box center [484, 136] width 49 height 19
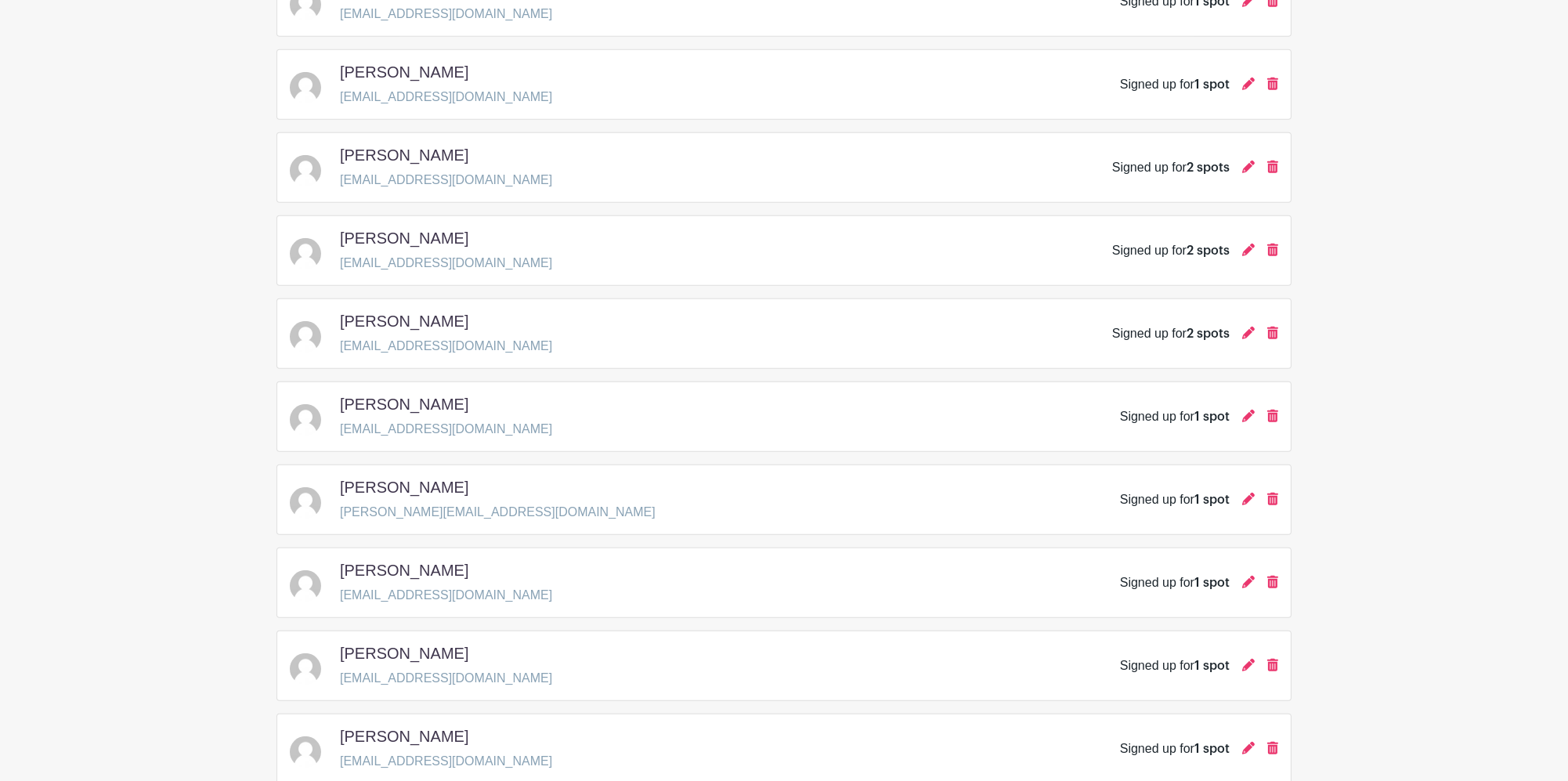
scroll to position [2111, 0]
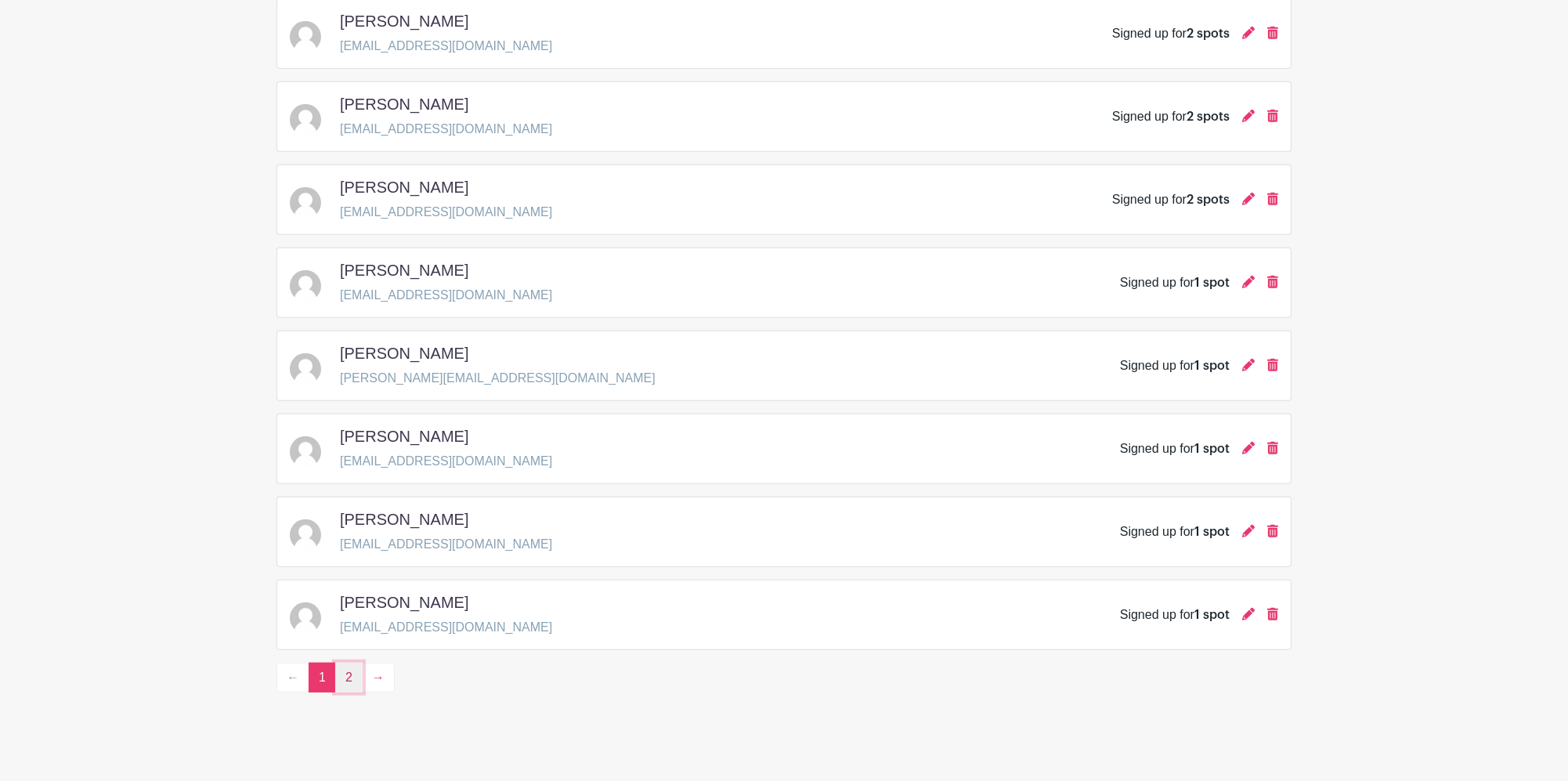
click at [352, 668] on link "2" at bounding box center [349, 677] width 27 height 30
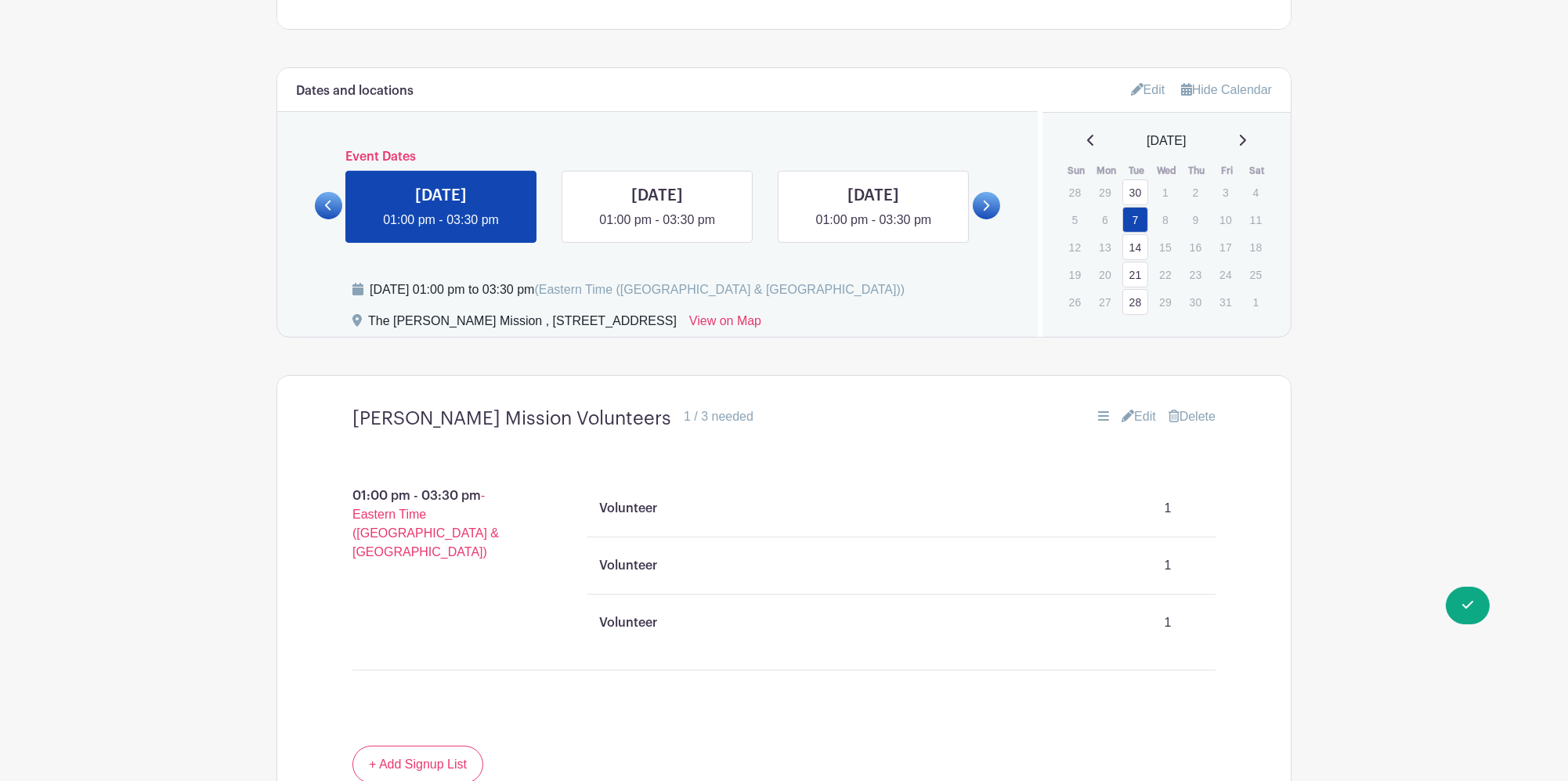
scroll to position [939, 0]
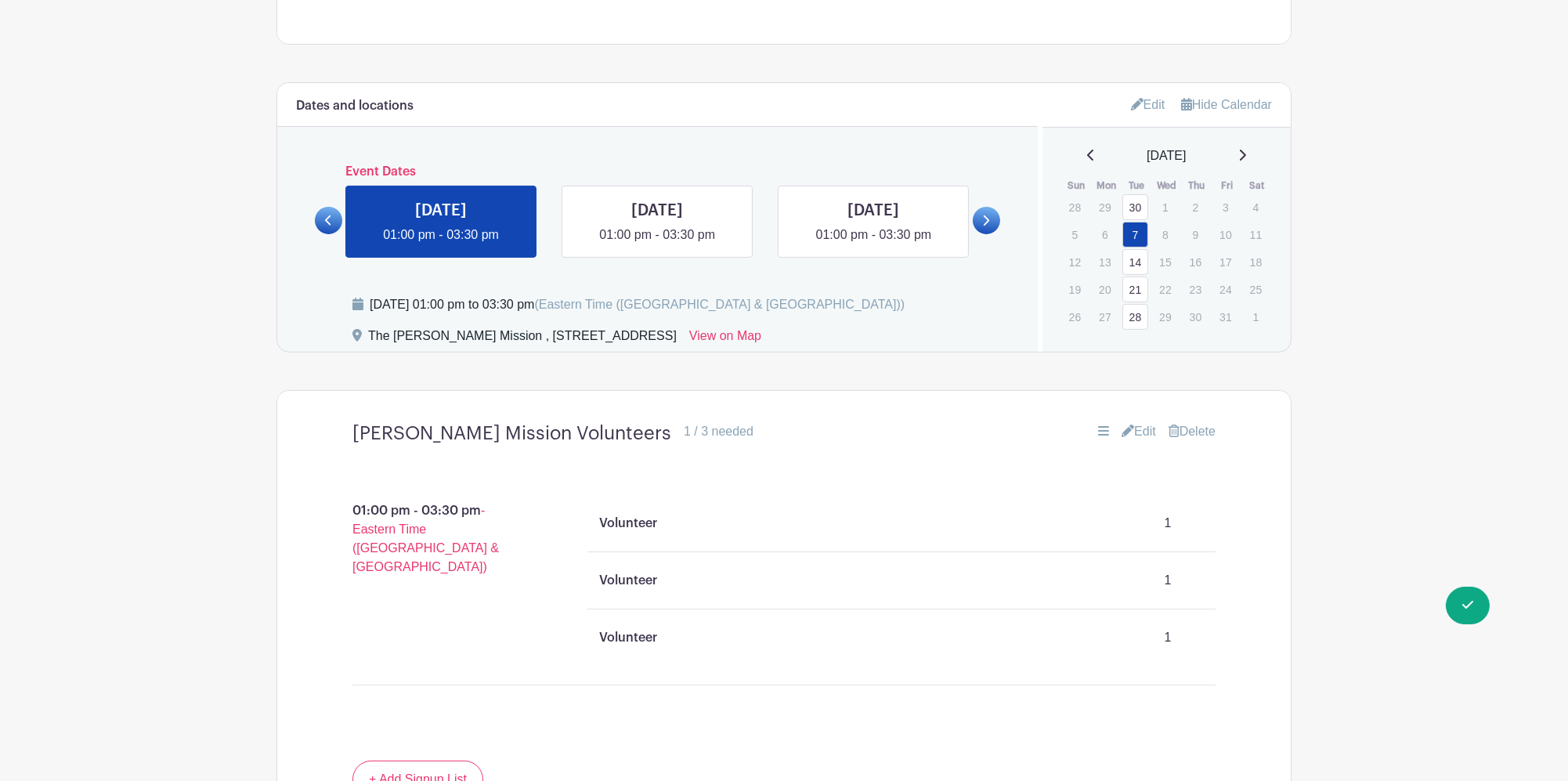
click at [992, 207] on link at bounding box center [987, 221] width 27 height 27
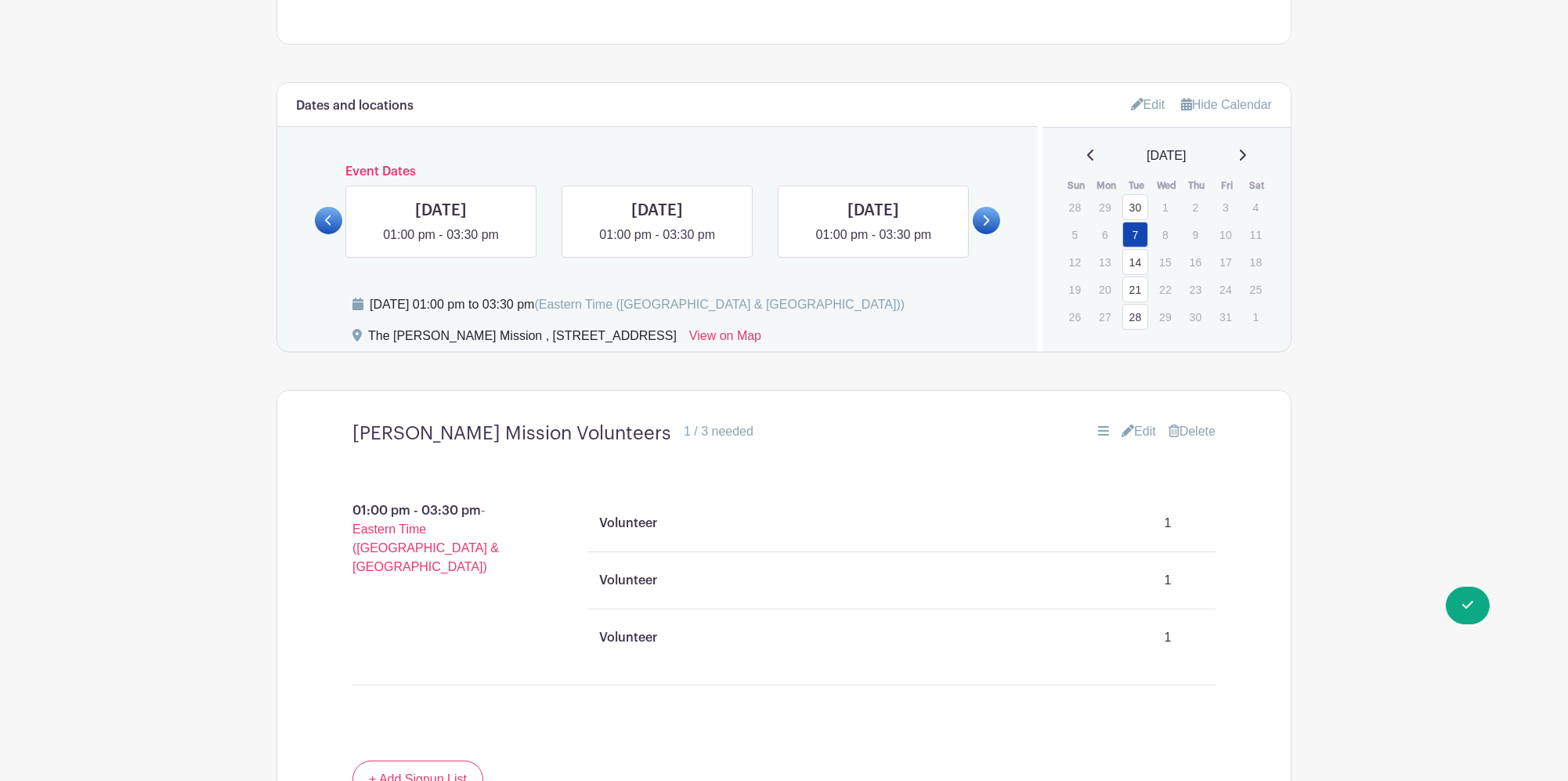
click at [984, 214] on icon at bounding box center [986, 220] width 7 height 12
click at [1462, 614] on link "Done Editing You are currently in Edit Mode Switch to Signup Mode" at bounding box center [1386, 595] width 206 height 57
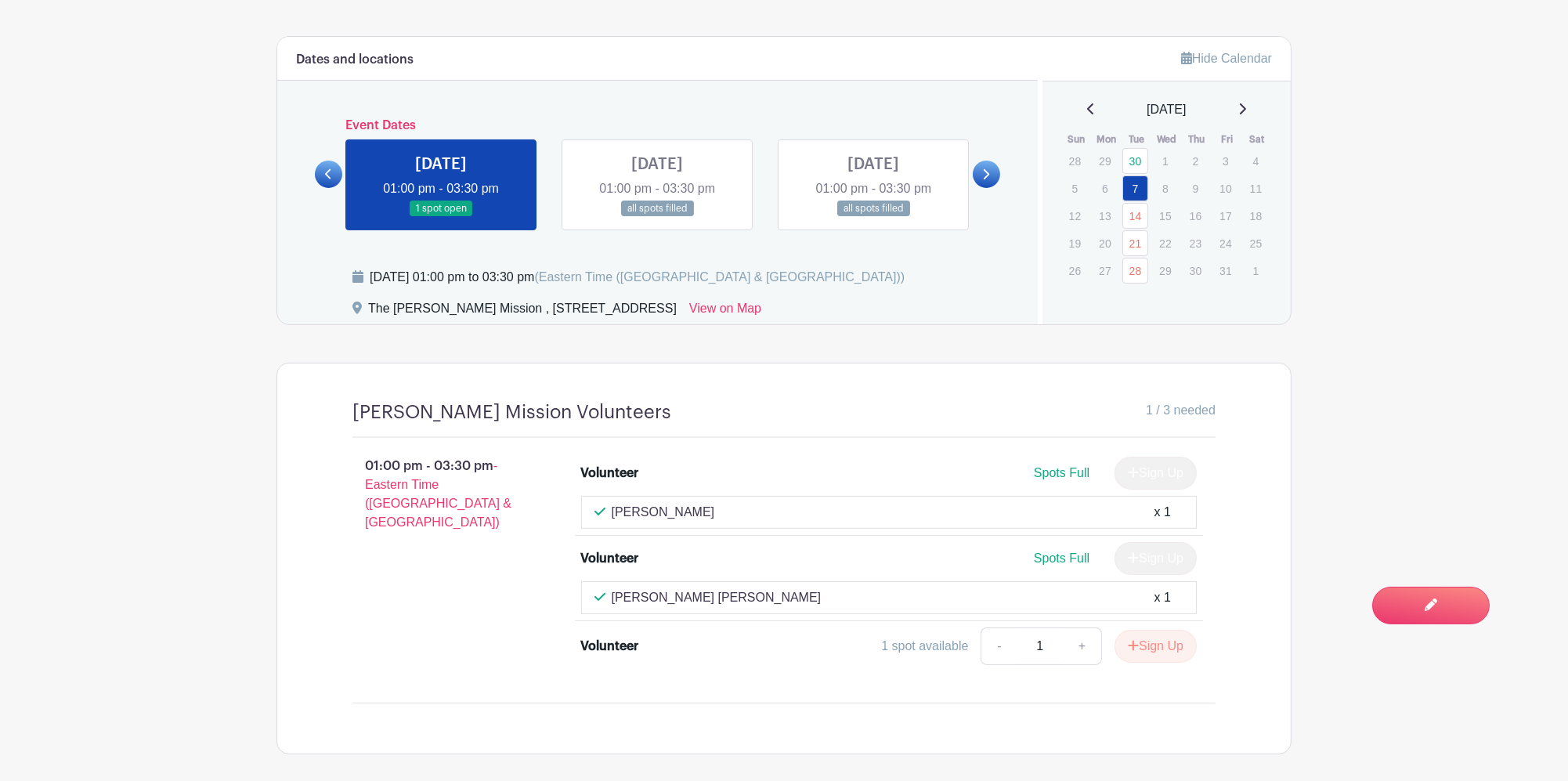
scroll to position [1001, 0]
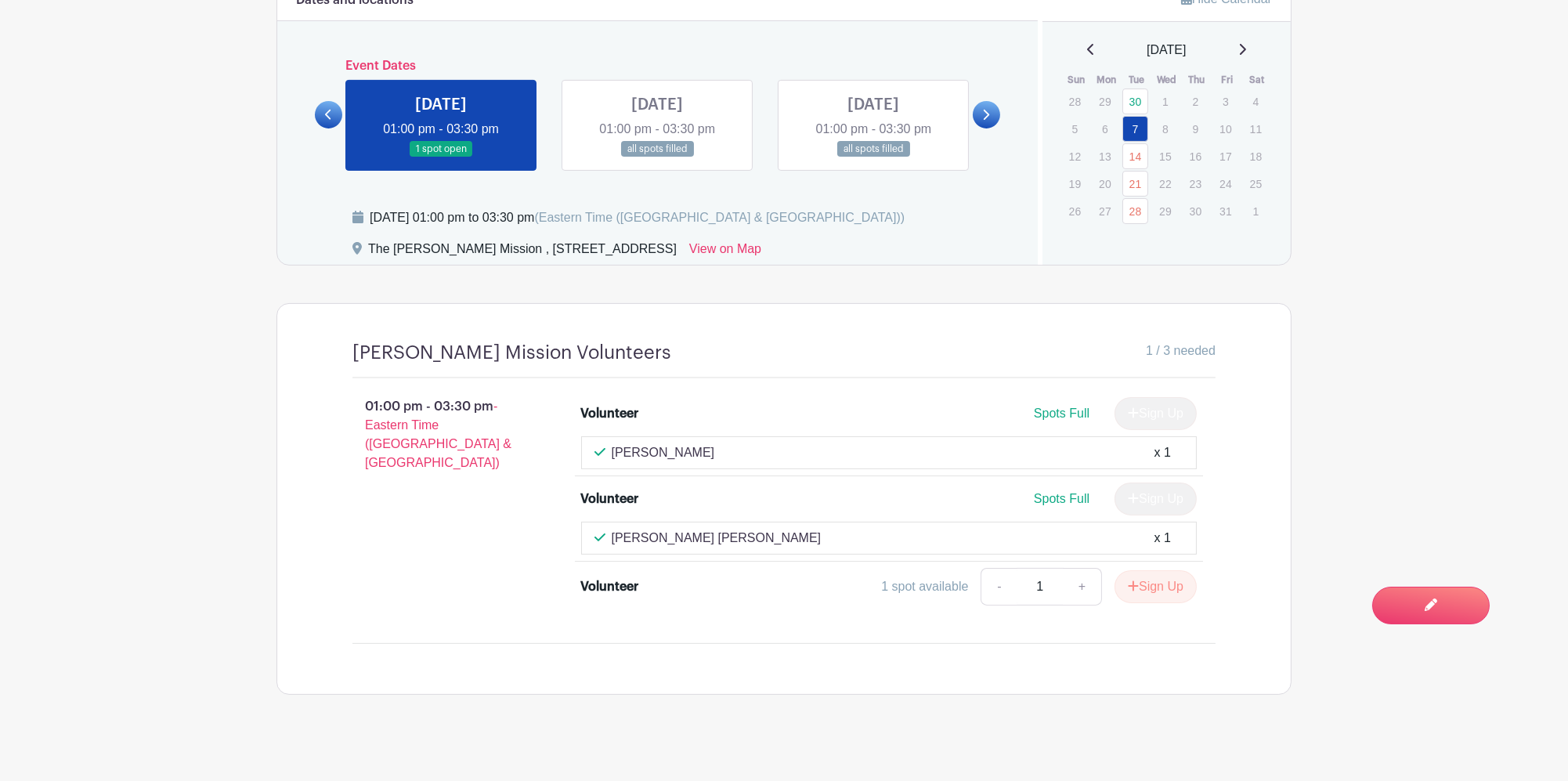
click at [980, 106] on link at bounding box center [987, 115] width 27 height 27
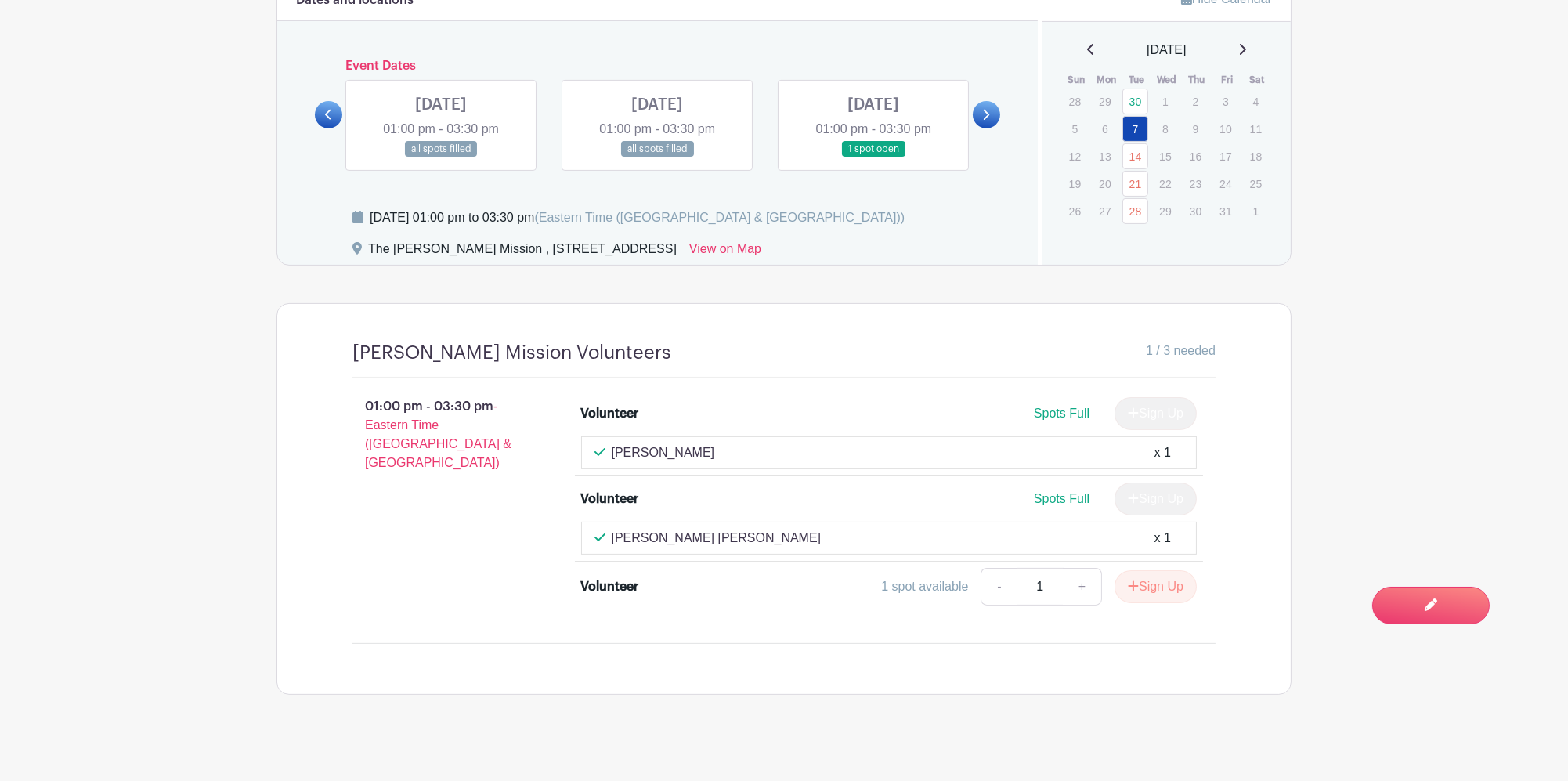
click at [980, 106] on link at bounding box center [987, 115] width 27 height 27
click at [979, 108] on link at bounding box center [987, 115] width 27 height 27
drag, startPoint x: 810, startPoint y: 118, endPoint x: 674, endPoint y: 115, distance: 136.0
click at [873, 158] on link at bounding box center [873, 158] width 0 height 0
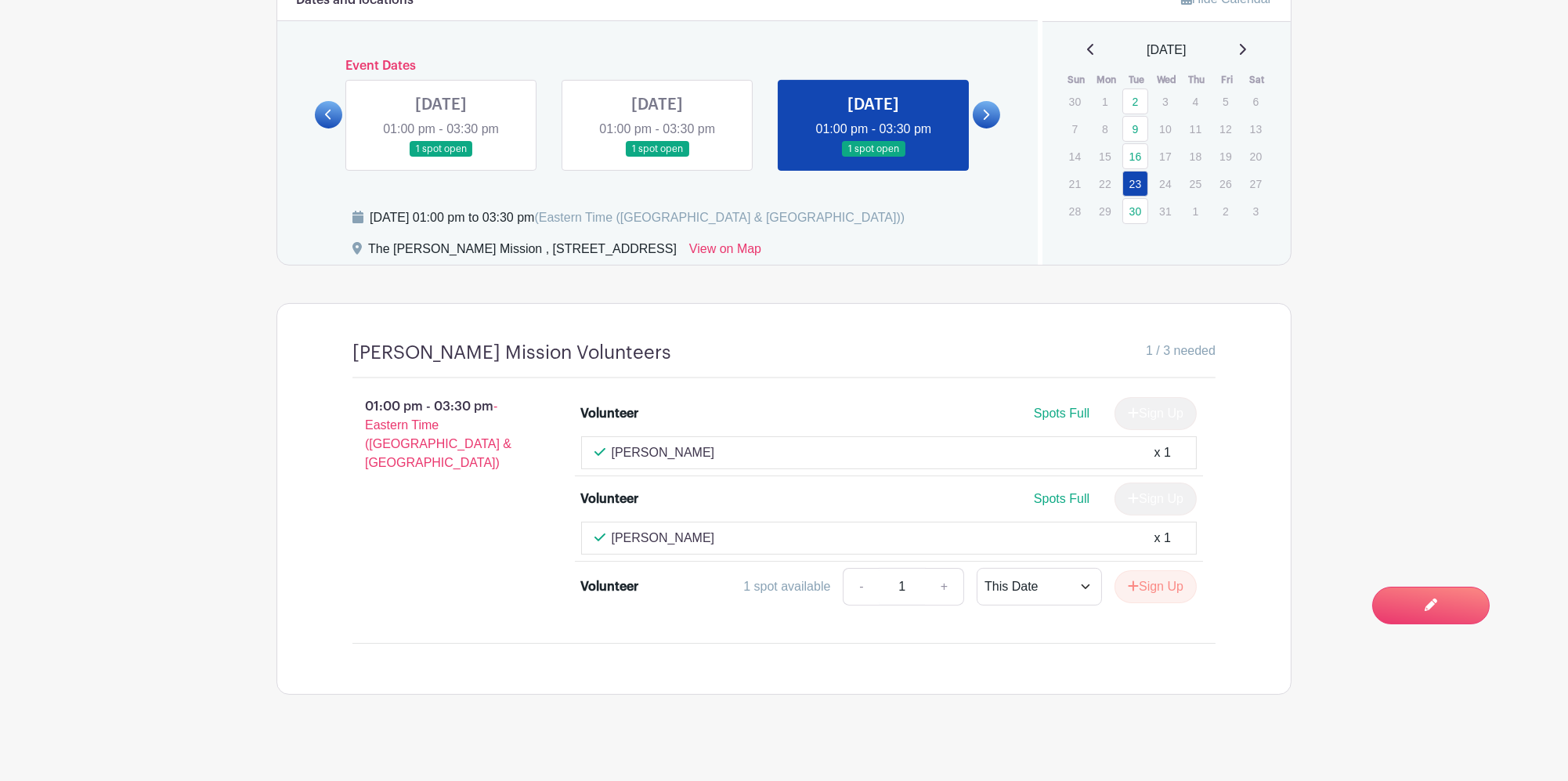
click at [320, 101] on link at bounding box center [328, 115] width 27 height 27
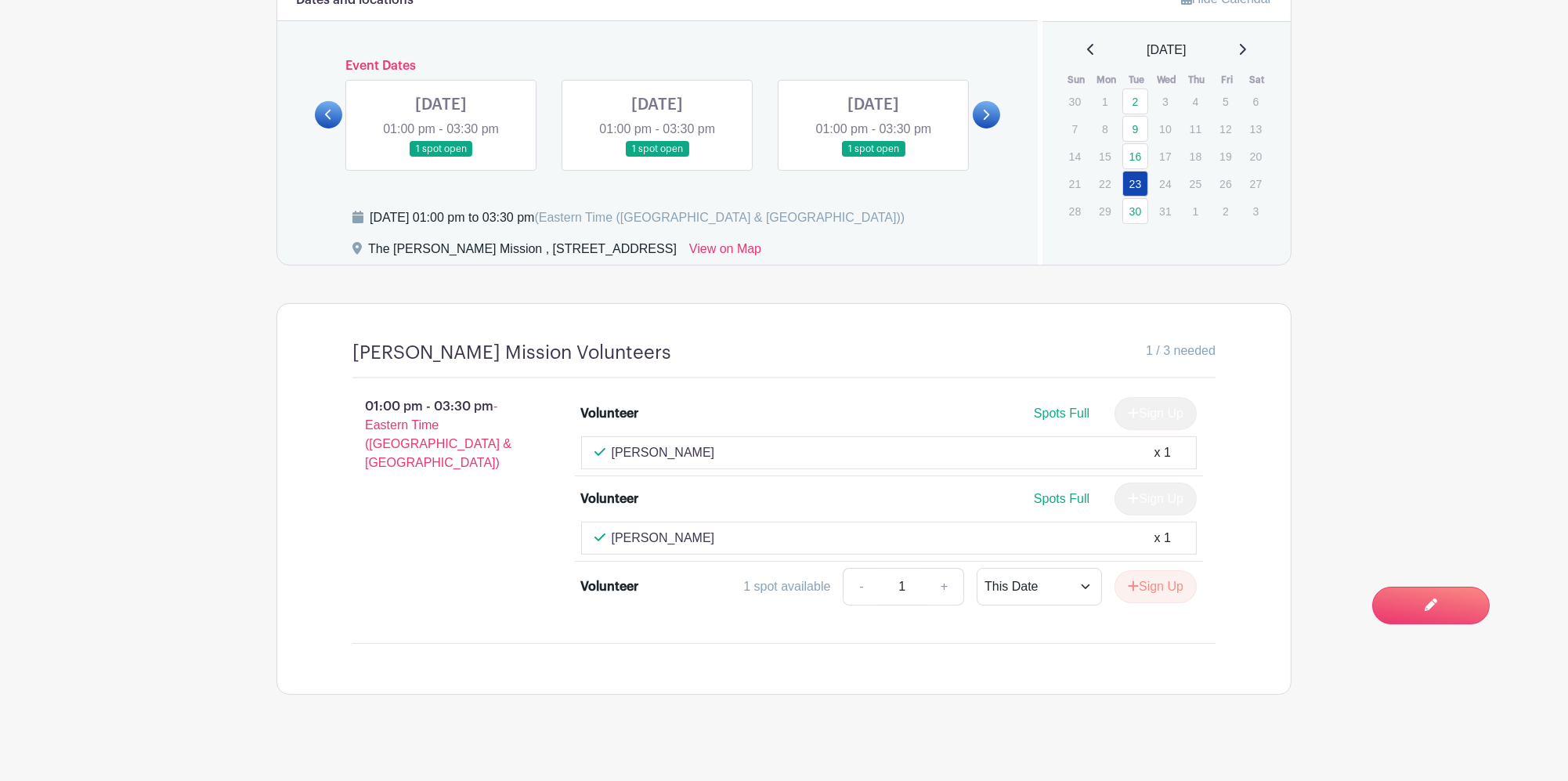
click at [320, 101] on link at bounding box center [328, 115] width 27 height 27
click at [323, 101] on link at bounding box center [328, 115] width 27 height 27
click at [873, 158] on link at bounding box center [873, 158] width 0 height 0
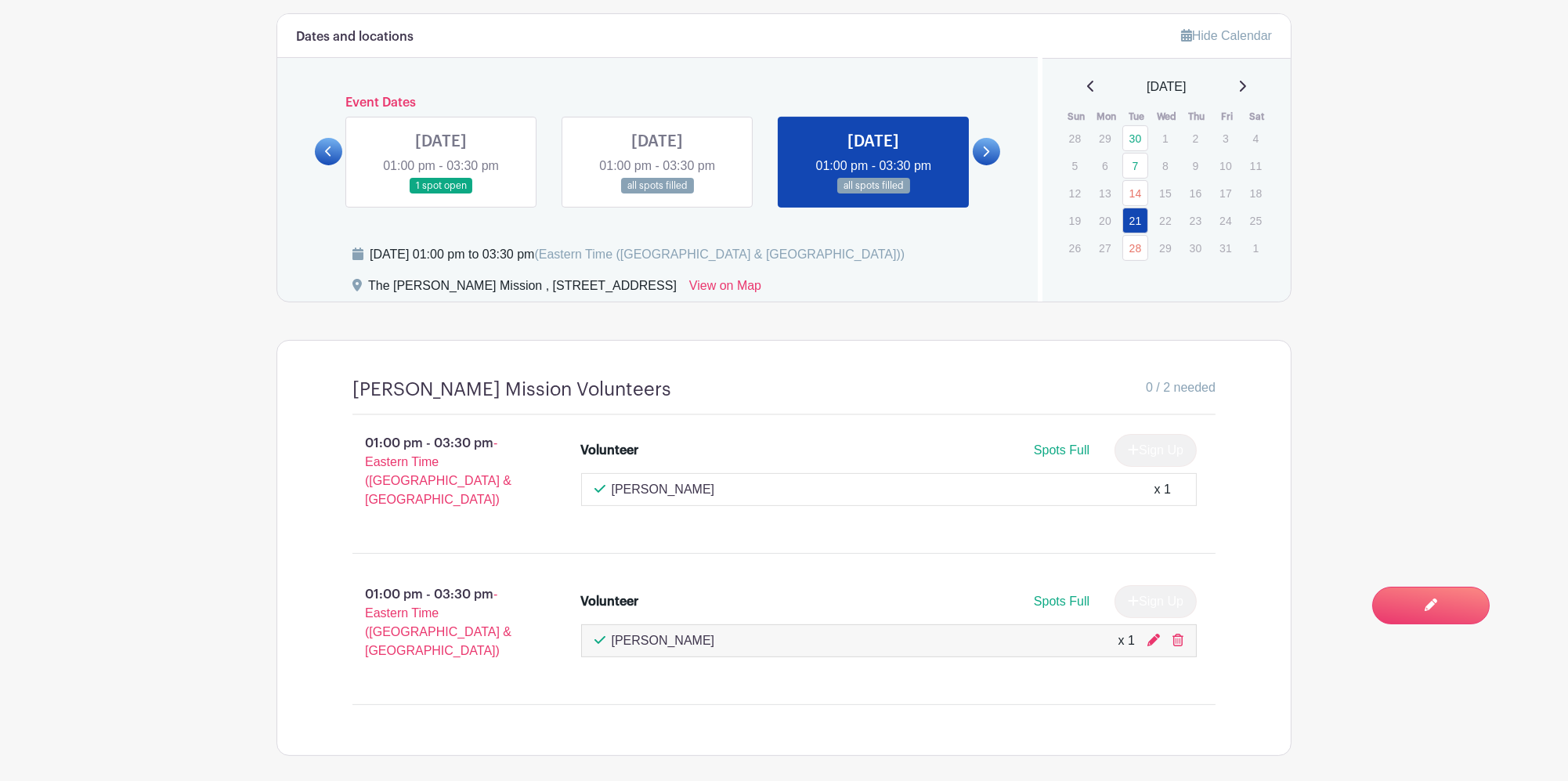
scroll to position [993, 0]
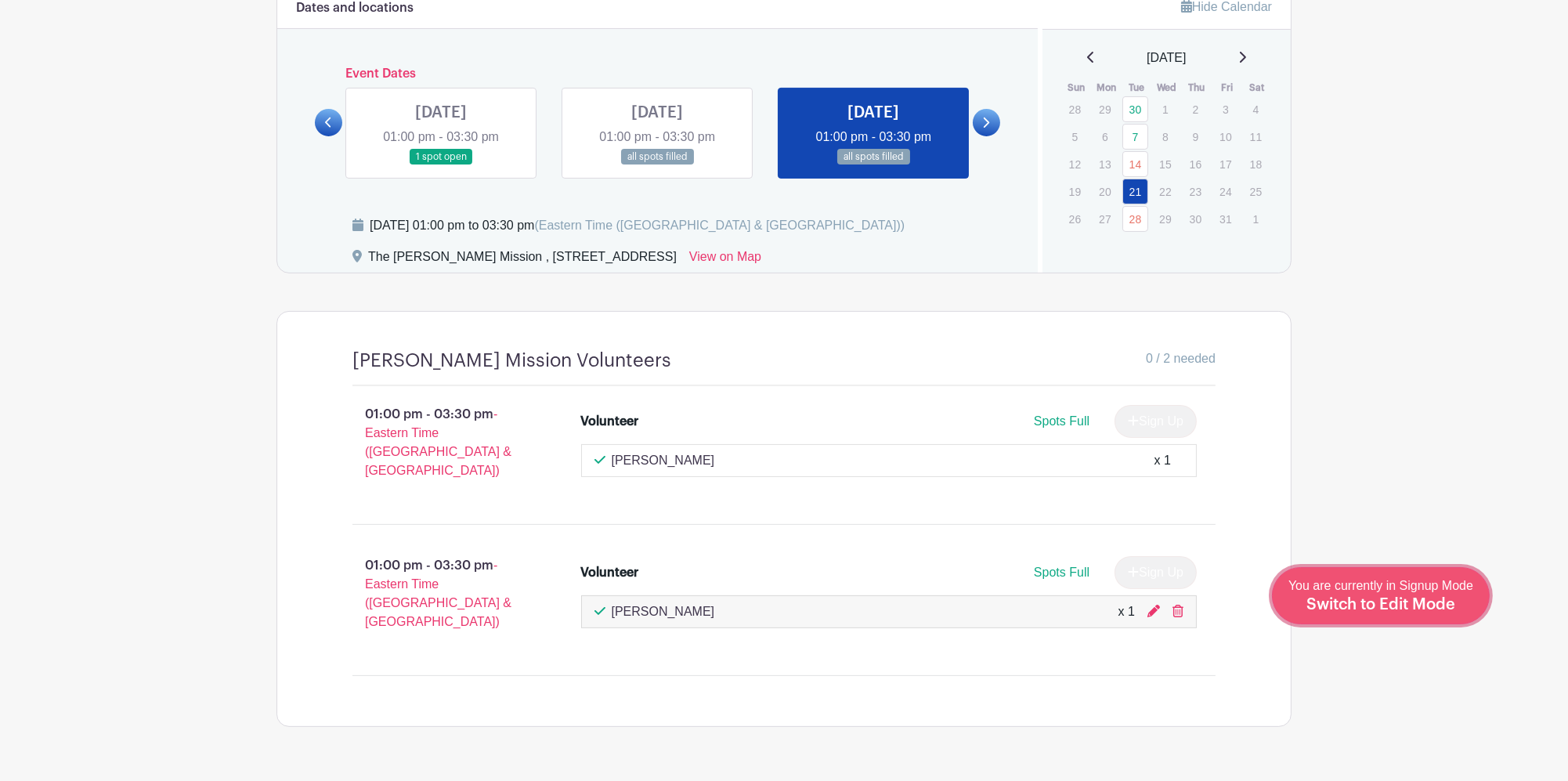
click at [1434, 605] on span "Switch to Edit Mode" at bounding box center [1380, 604] width 149 height 15
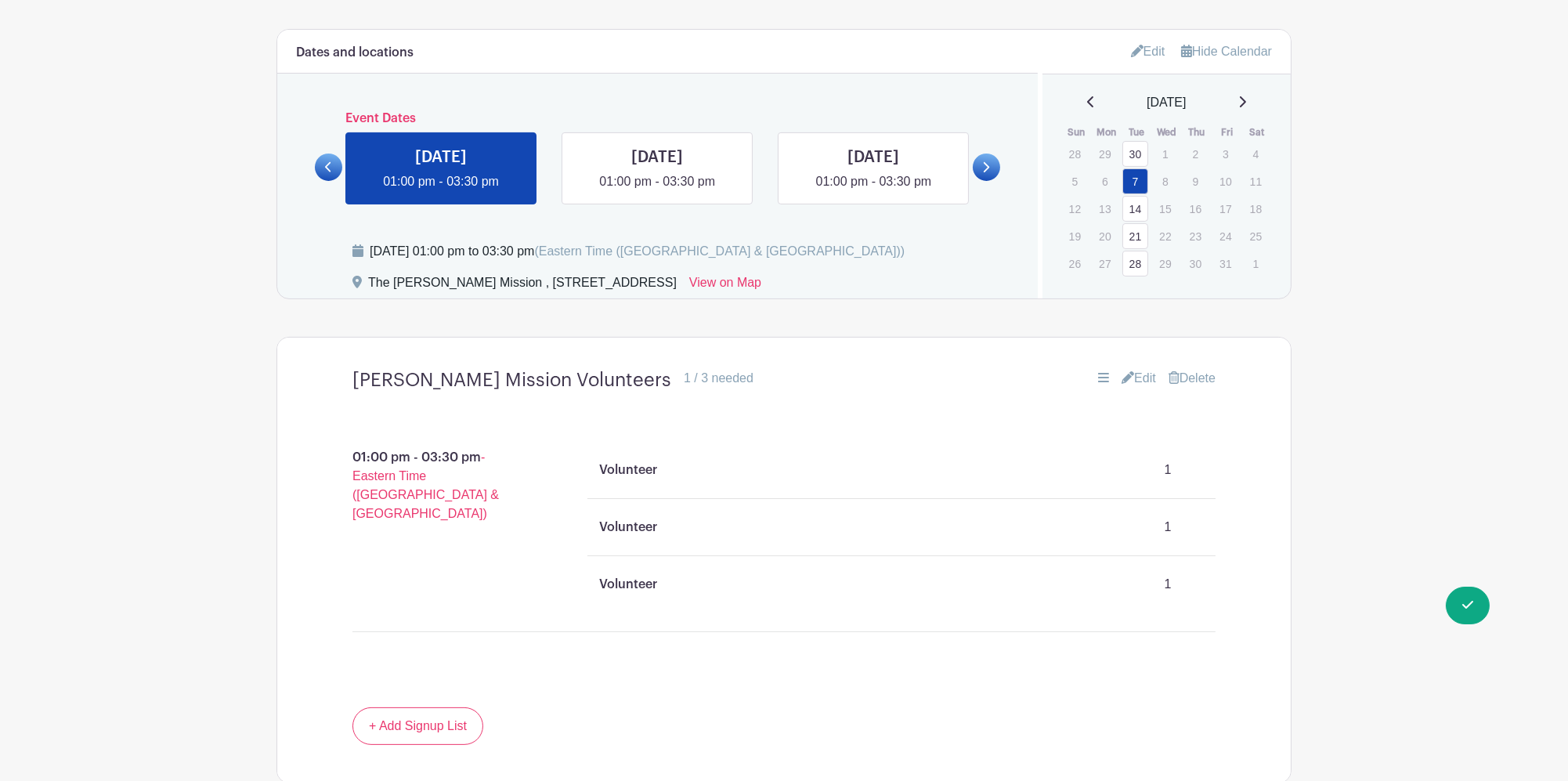
scroll to position [1253, 0]
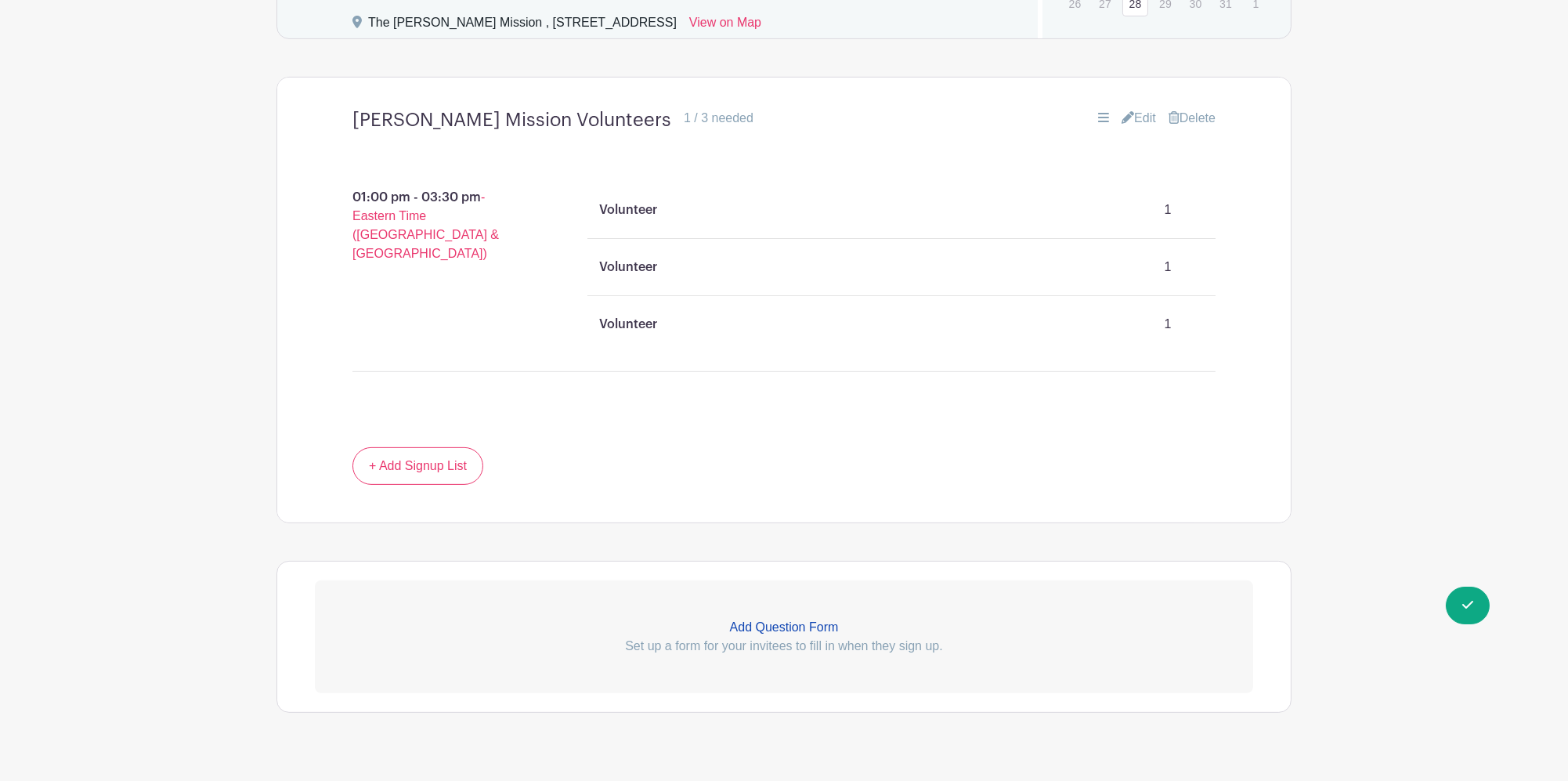
click at [1166, 309] on p "1" at bounding box center [1167, 324] width 70 height 32
click at [1167, 312] on p "1" at bounding box center [1167, 324] width 70 height 32
drag, startPoint x: 1160, startPoint y: 317, endPoint x: 1135, endPoint y: 186, distance: 133.4
click at [1160, 317] on p "1" at bounding box center [1167, 324] width 70 height 32
click at [1137, 109] on link "Edit" at bounding box center [1139, 118] width 35 height 19
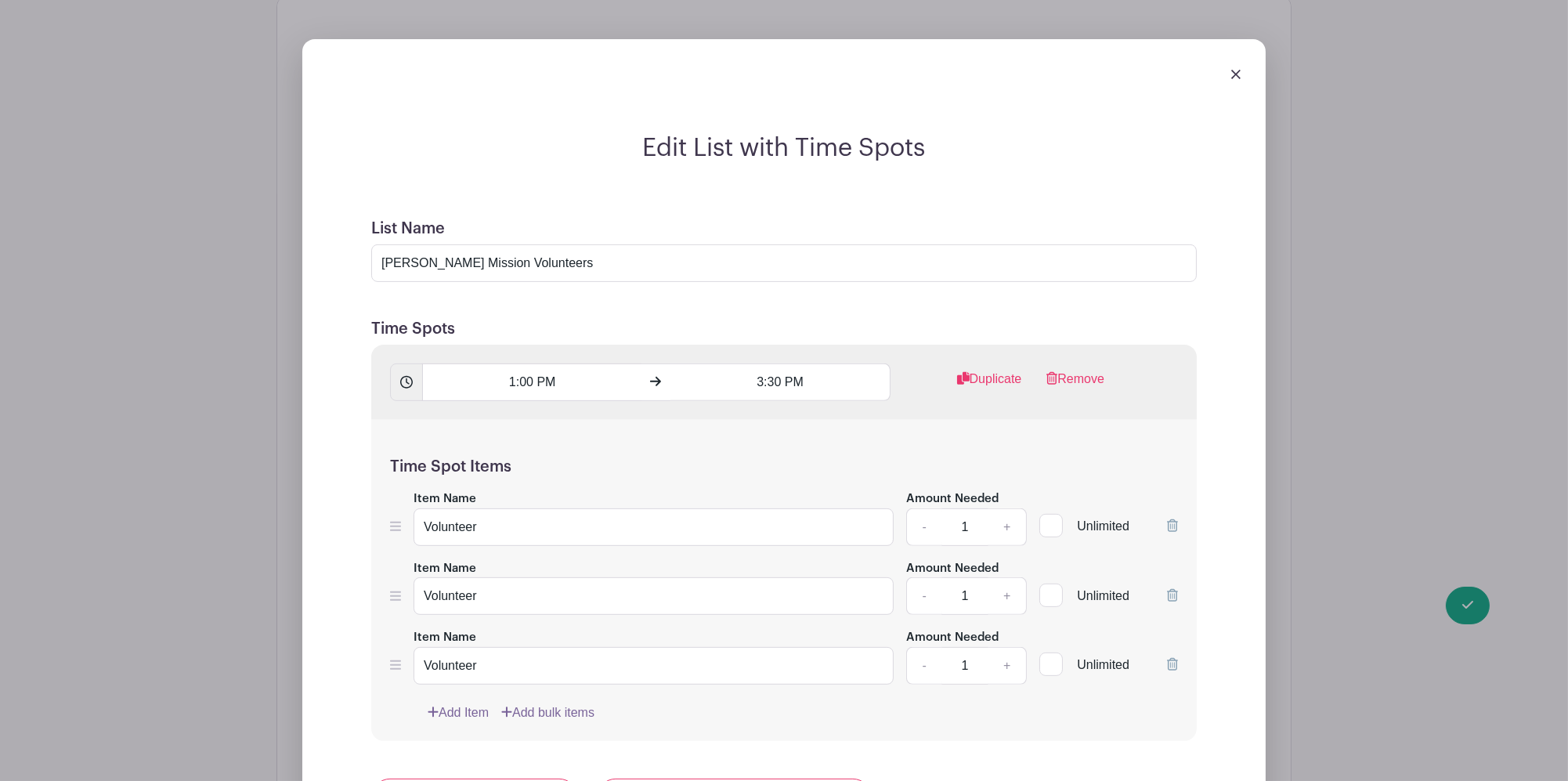
scroll to position [1461, 0]
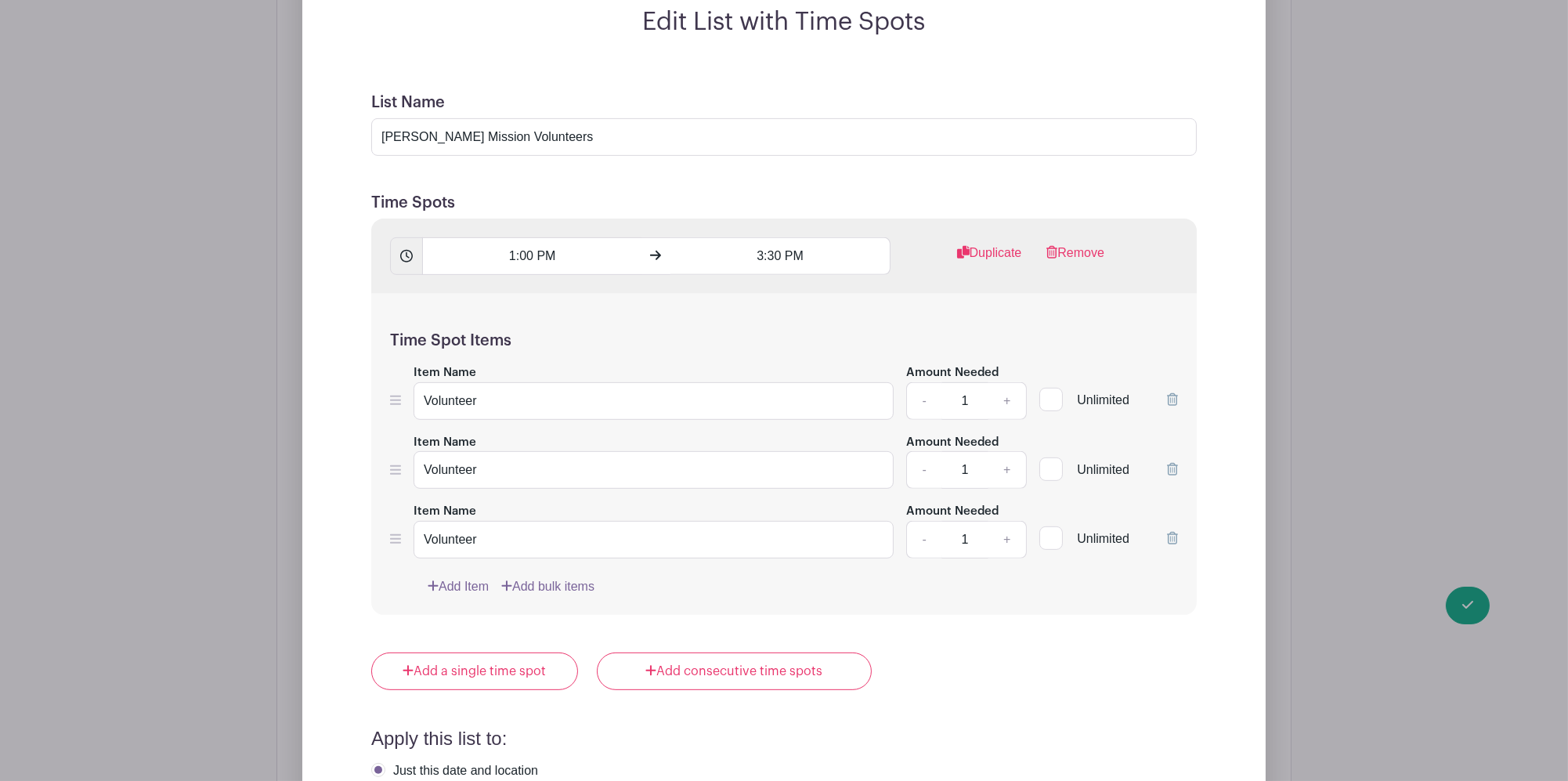
click at [595, 501] on div "Item Name Volunteer" at bounding box center [653, 530] width 480 height 57
click at [598, 521] on input "Volunteer" at bounding box center [653, 539] width 480 height 37
drag, startPoint x: 497, startPoint y: 526, endPoint x: 272, endPoint y: 526, distance: 225.0
click at [277, 526] on div "Edit List with Time Spots List Name [PERSON_NAME] Mission Volunteers Time Spots…" at bounding box center [784, 546] width 1013 height 1315
click at [1165, 524] on div "Unlimited" at bounding box center [1108, 530] width 138 height 57
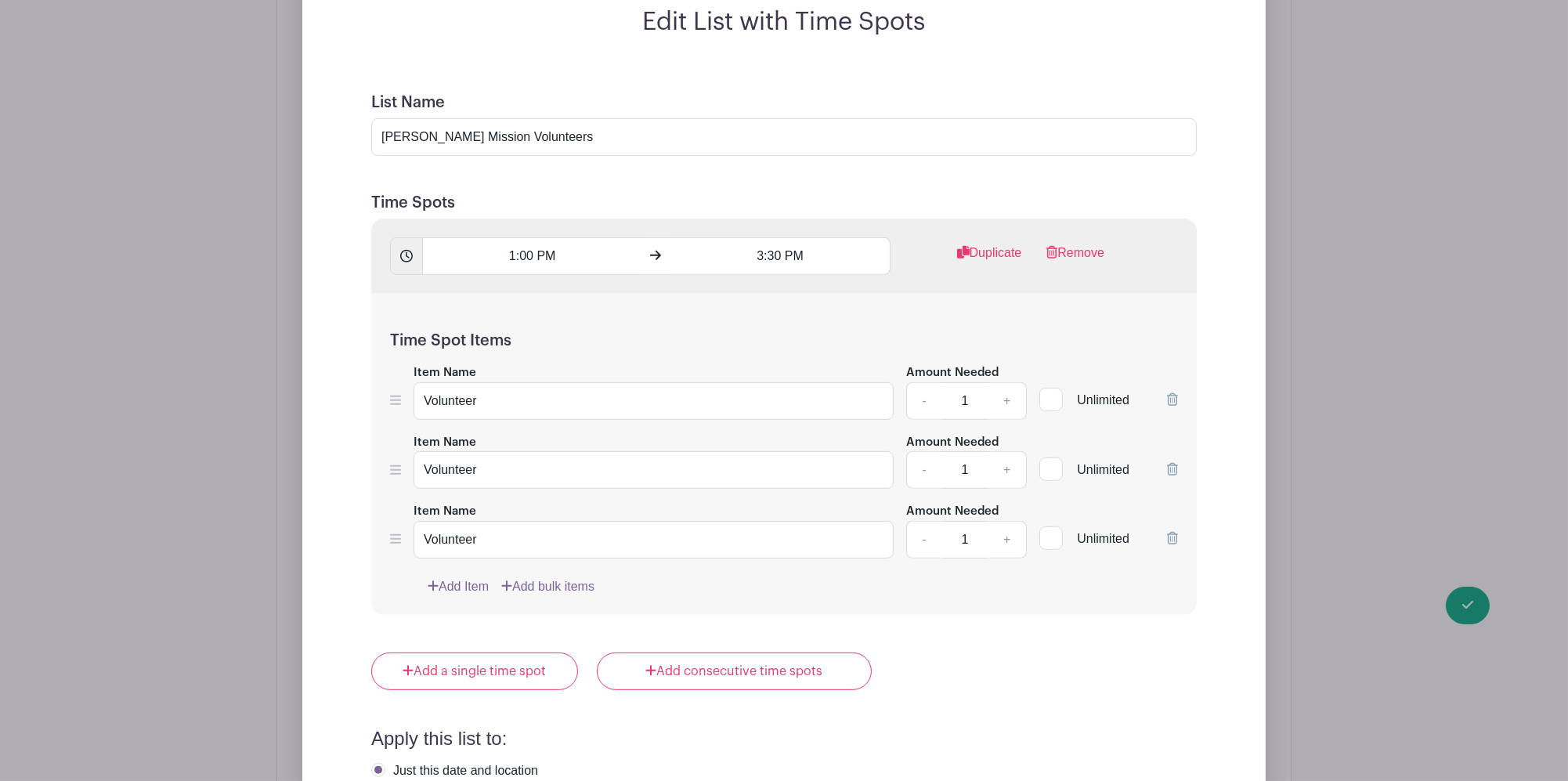
click at [1173, 532] on icon at bounding box center [1173, 538] width 11 height 12
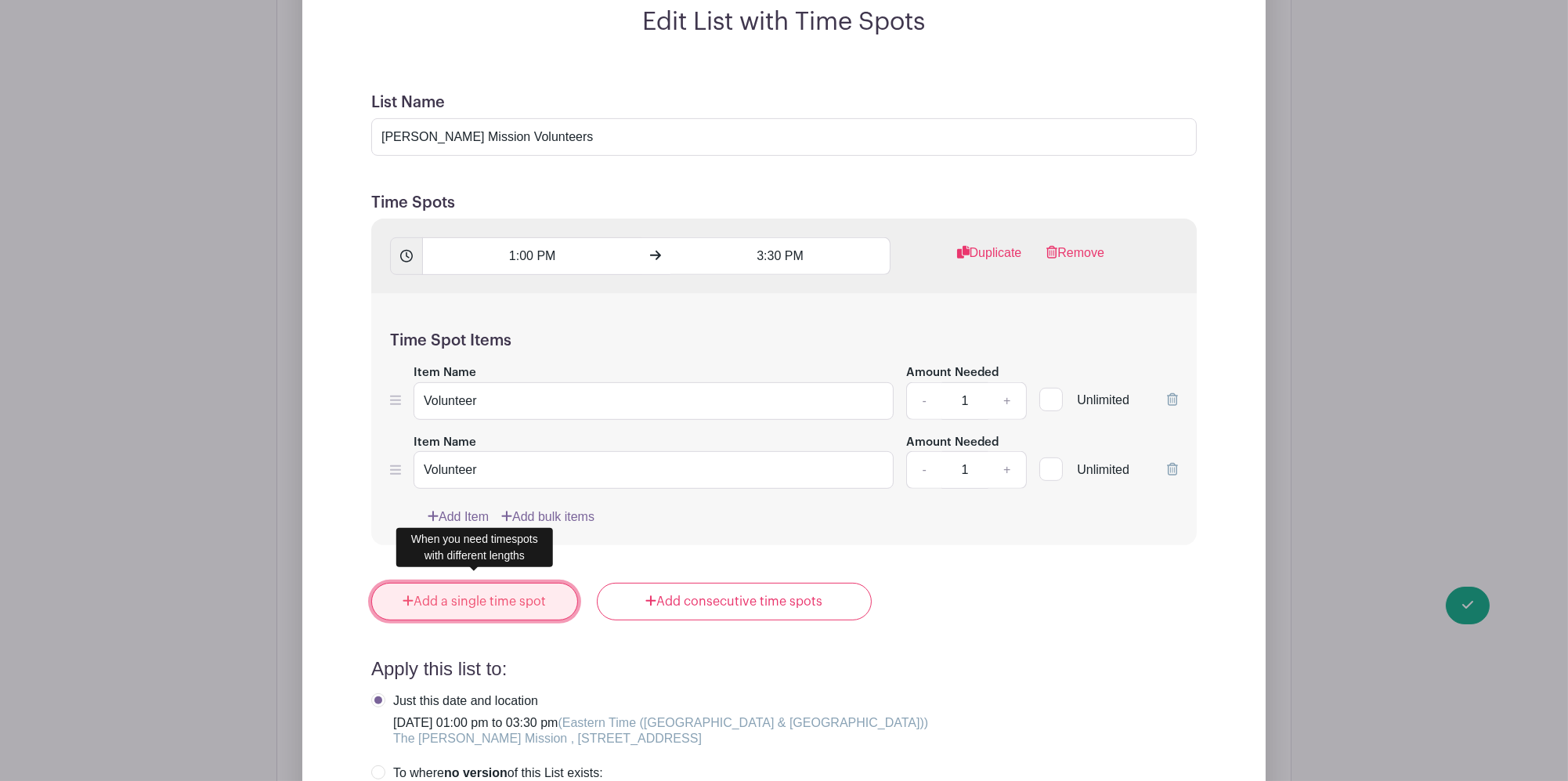
click at [522, 585] on link "Add a single time spot" at bounding box center [475, 602] width 207 height 37
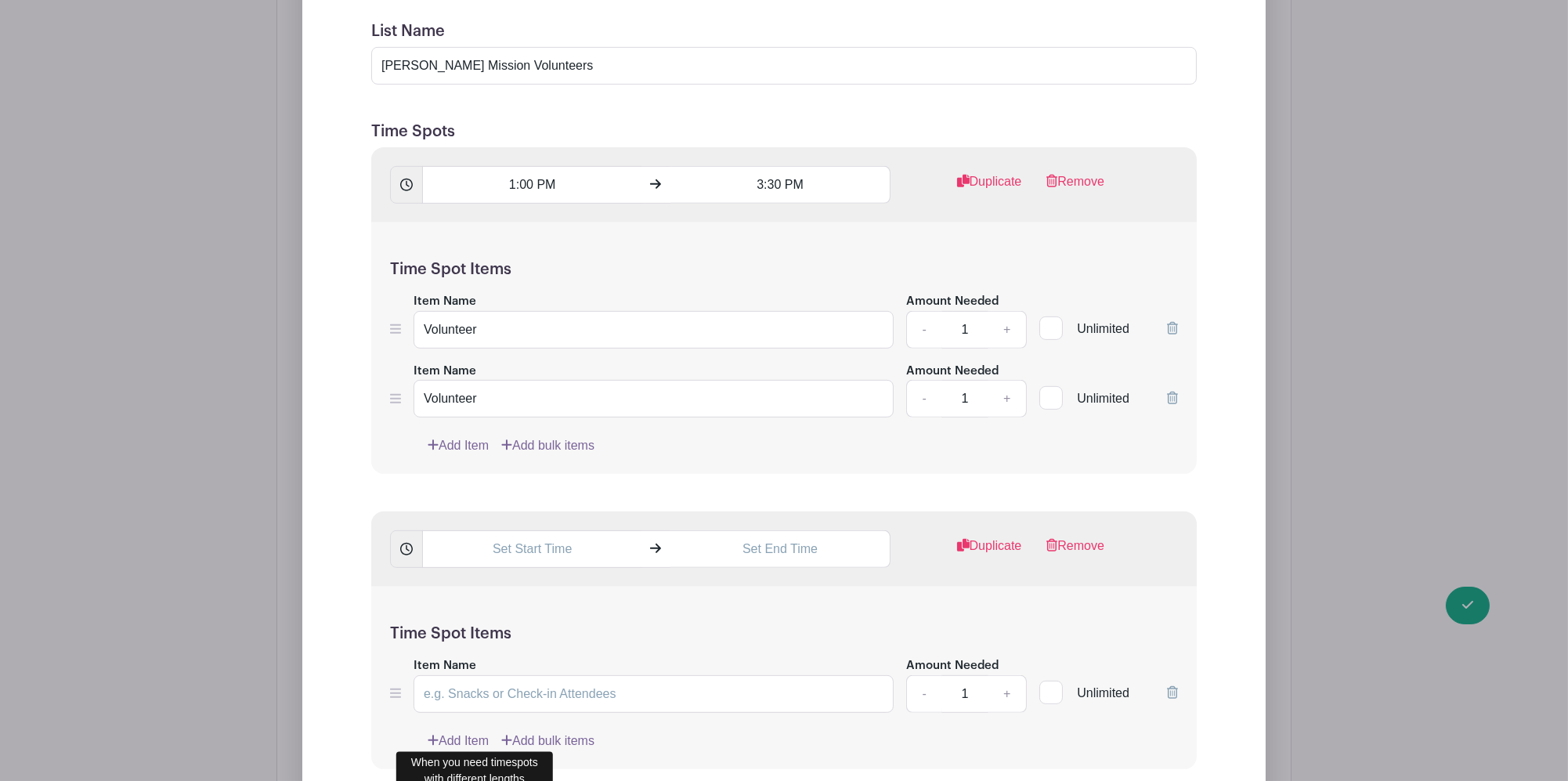
scroll to position [1566, 0]
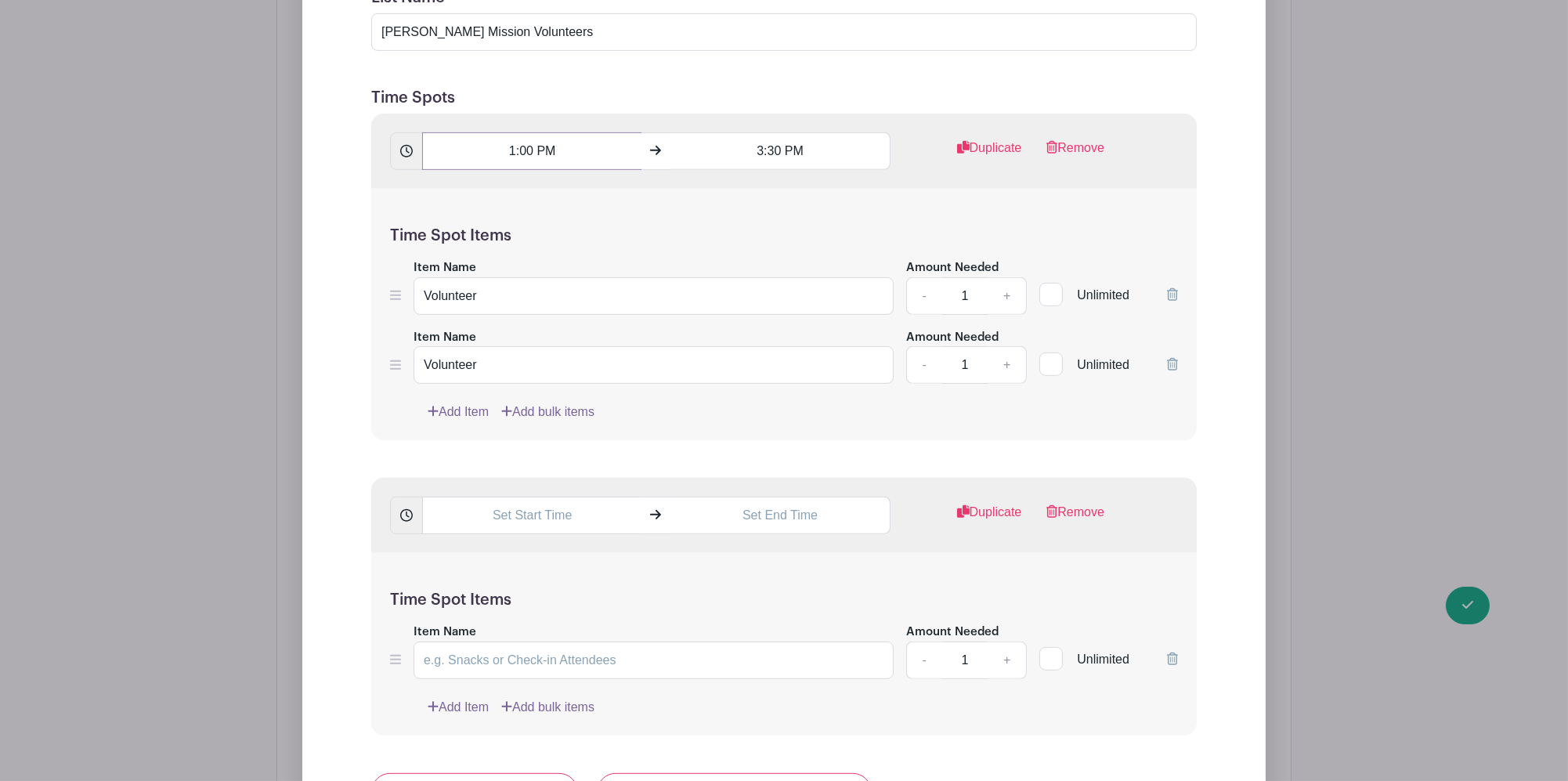
drag, startPoint x: 575, startPoint y: 148, endPoint x: 462, endPoint y: 126, distance: 115.1
click at [462, 133] on input "1:00 PM" at bounding box center [531, 151] width 219 height 37
click at [552, 509] on input "text" at bounding box center [531, 515] width 219 height 37
paste input "1:00 PM"
drag, startPoint x: 588, startPoint y: 509, endPoint x: 433, endPoint y: 488, distance: 156.4
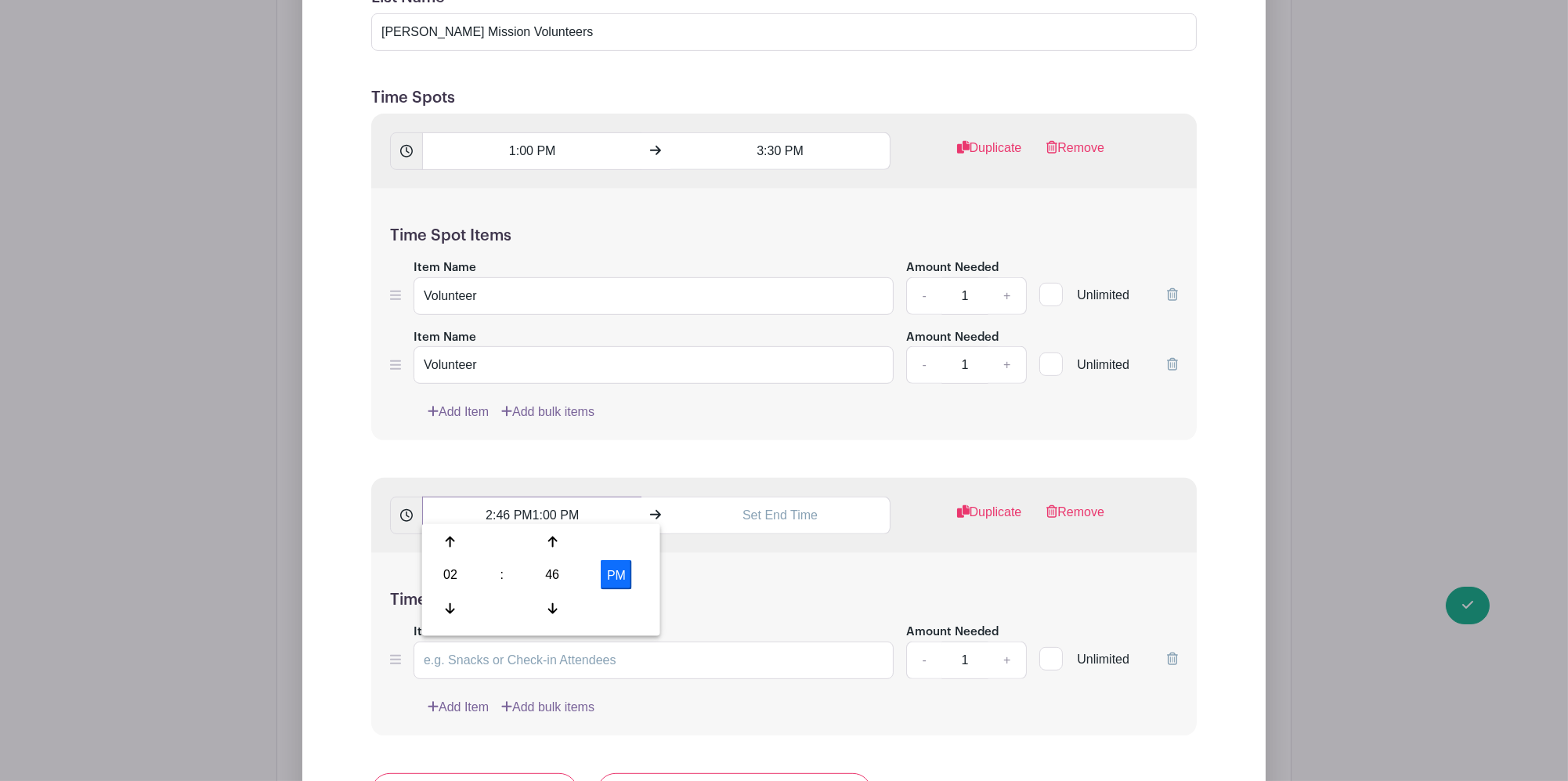
click at [433, 496] on input "2:46 PM1:00 PM" at bounding box center [531, 515] width 219 height 37
type input "2"
type input "1:00 PM"
click at [774, 137] on input "3:30 PM" at bounding box center [780, 151] width 219 height 37
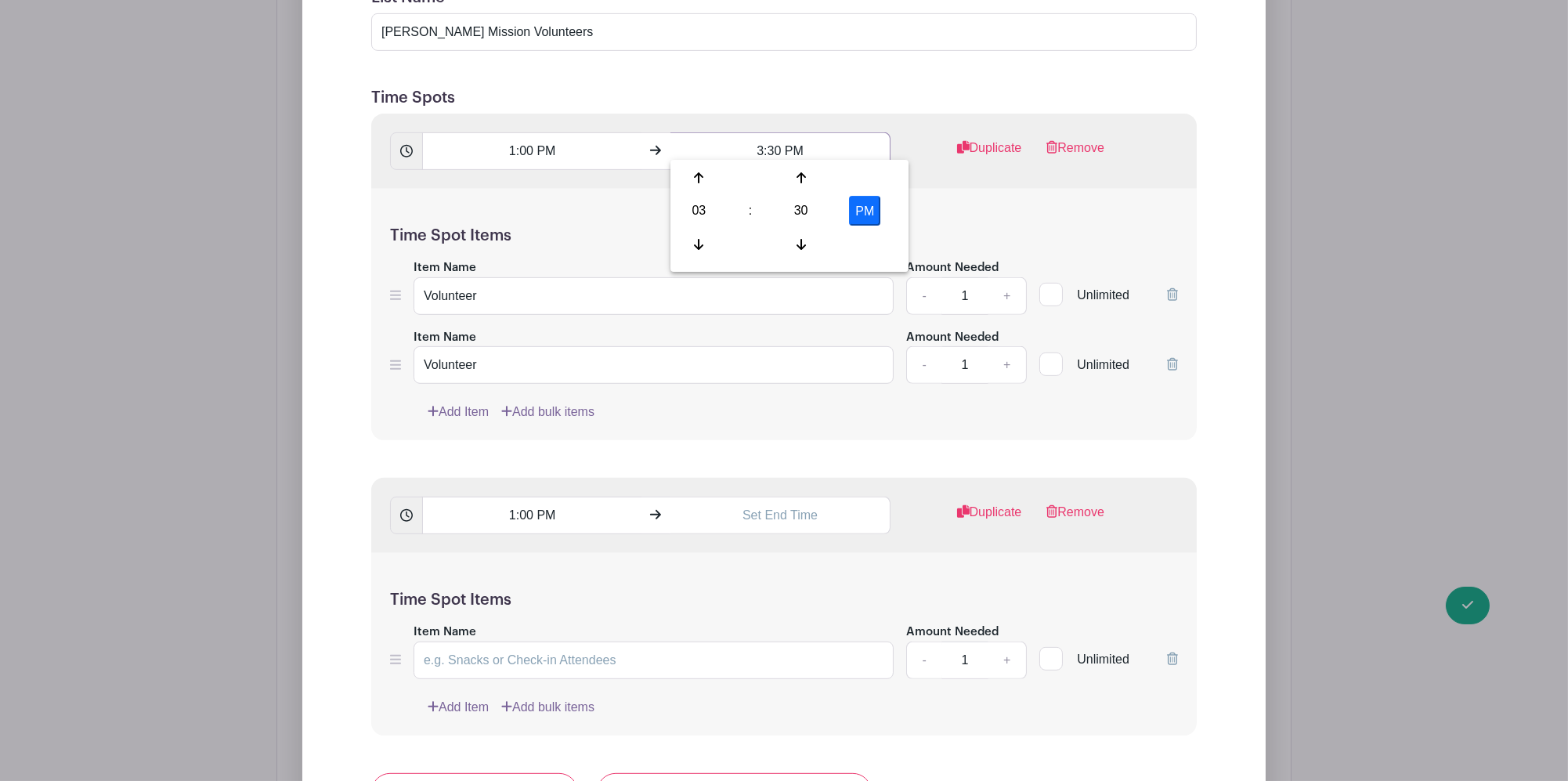
drag, startPoint x: 750, startPoint y: 139, endPoint x: 868, endPoint y: 140, distance: 118.0
click at [868, 140] on input "3:30 PM" at bounding box center [780, 151] width 219 height 37
click at [765, 500] on input "text" at bounding box center [780, 515] width 219 height 37
paste input "3:30 PM"
drag, startPoint x: 705, startPoint y: 500, endPoint x: 664, endPoint y: 508, distance: 41.8
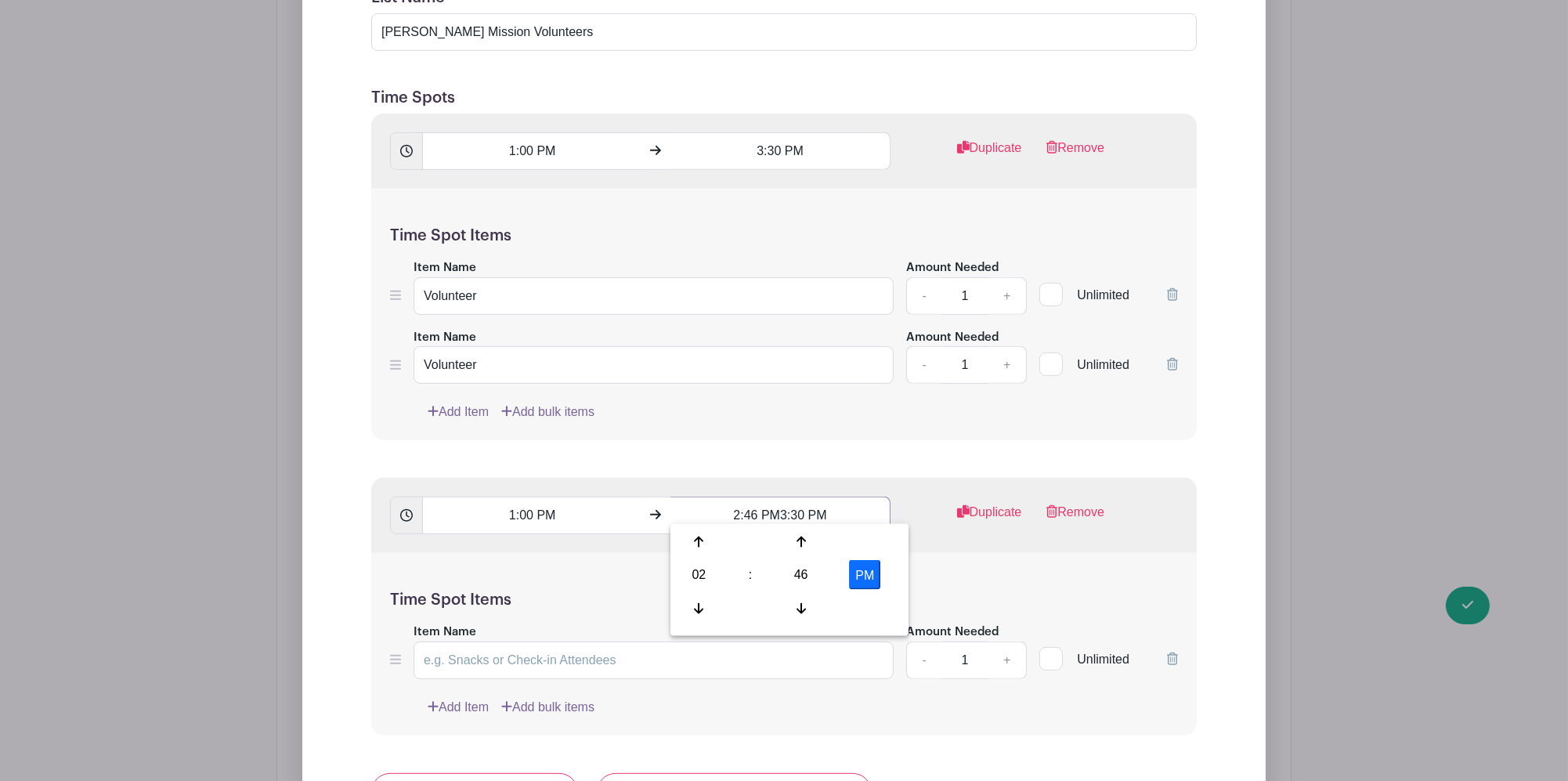
click at [661, 506] on div "1:00 PM 2:46 PM3:30 PM" at bounding box center [640, 515] width 501 height 37
paste input "text"
type input "3:30 PM"
click at [1257, 528] on div "Edit List with Time Spots List Name [PERSON_NAME] Mission Volunteers Time Spots…" at bounding box center [784, 553] width 963 height 1490
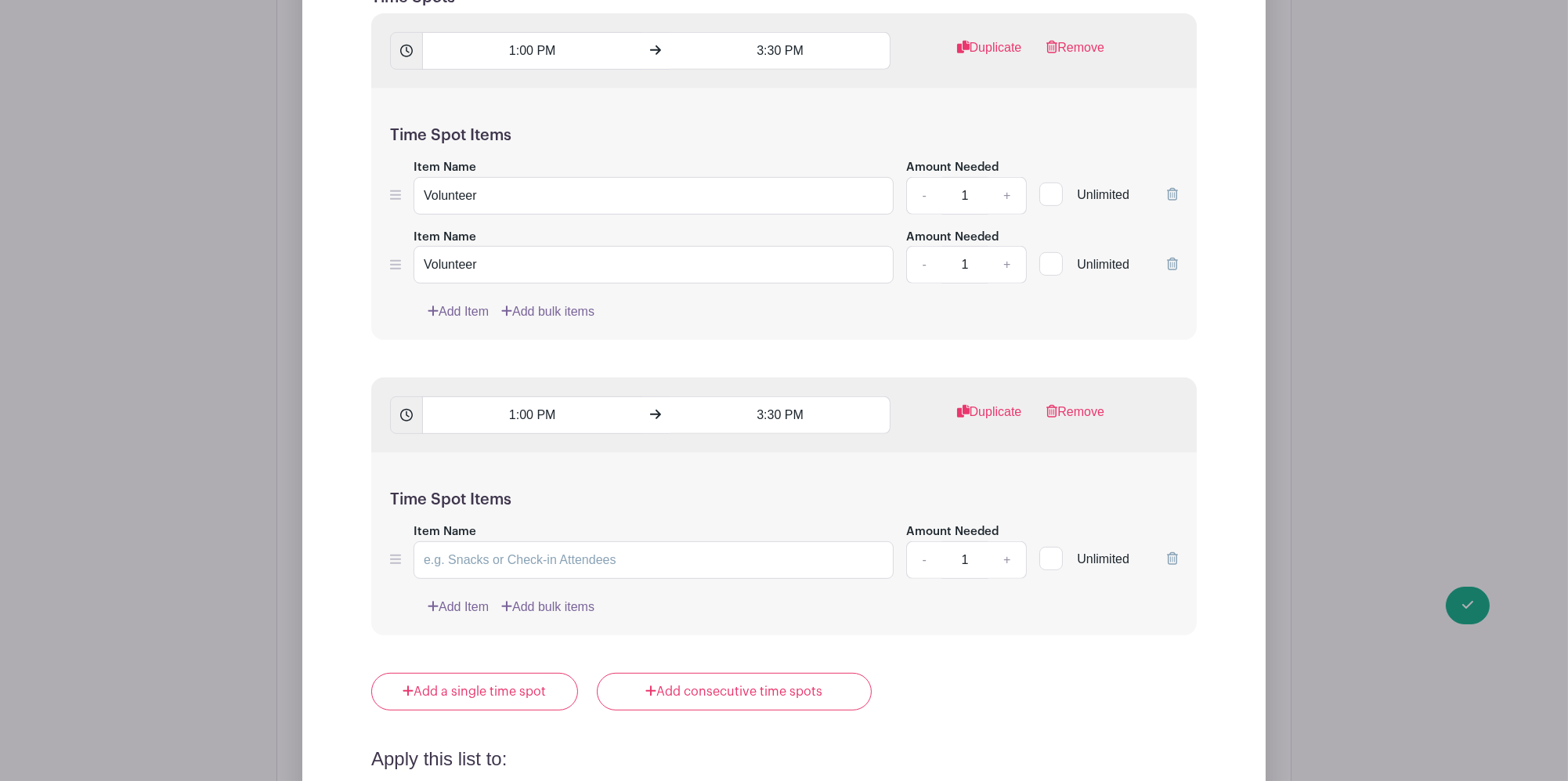
scroll to position [1775, 0]
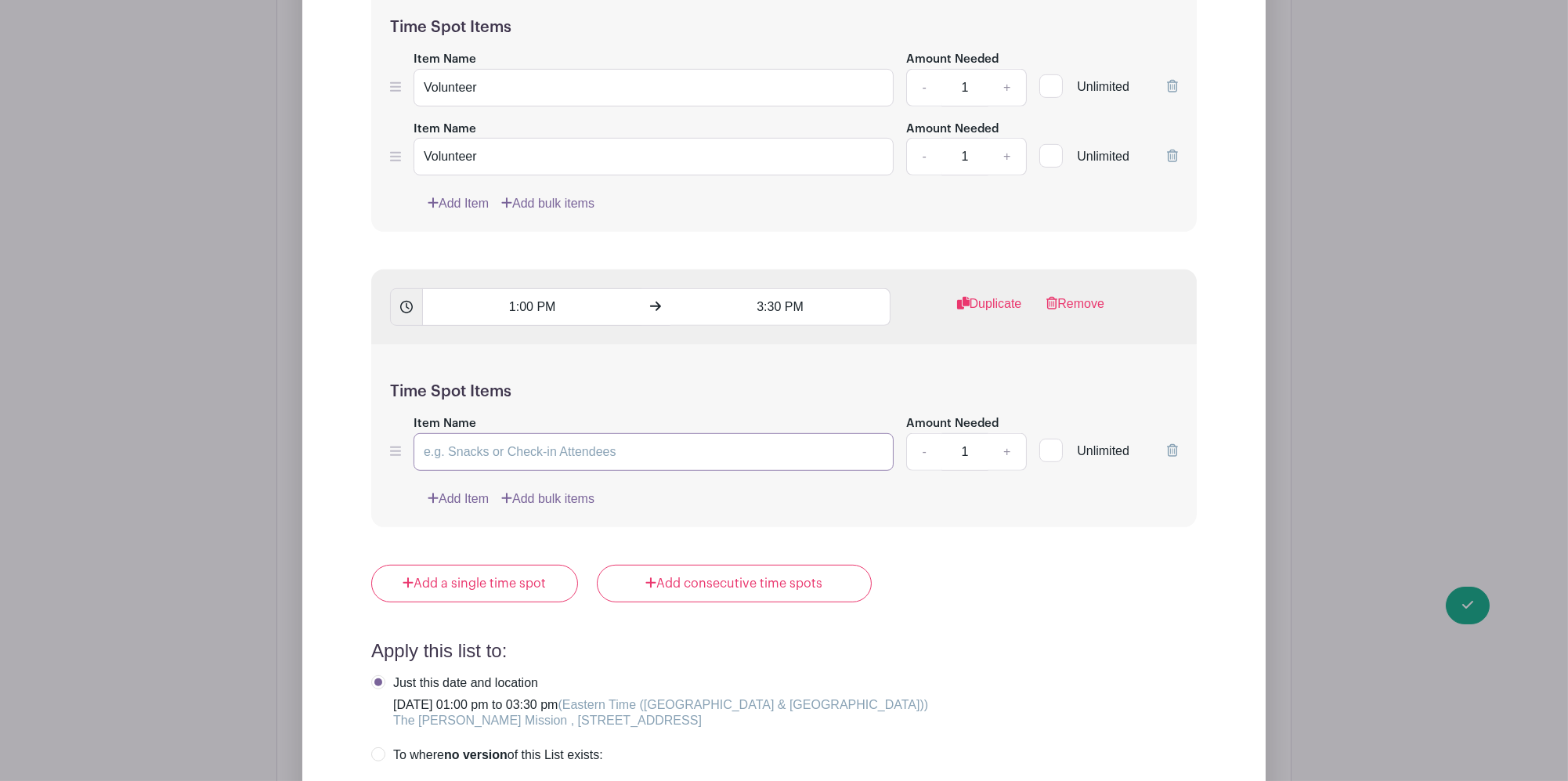
click at [583, 438] on input "Item Name" at bounding box center [653, 452] width 480 height 37
type input "Volunteer"
click at [1287, 571] on div "Edit List with Time Spots List Name [PERSON_NAME] Mission Volunteers Time Spots…" at bounding box center [784, 344] width 1013 height 1540
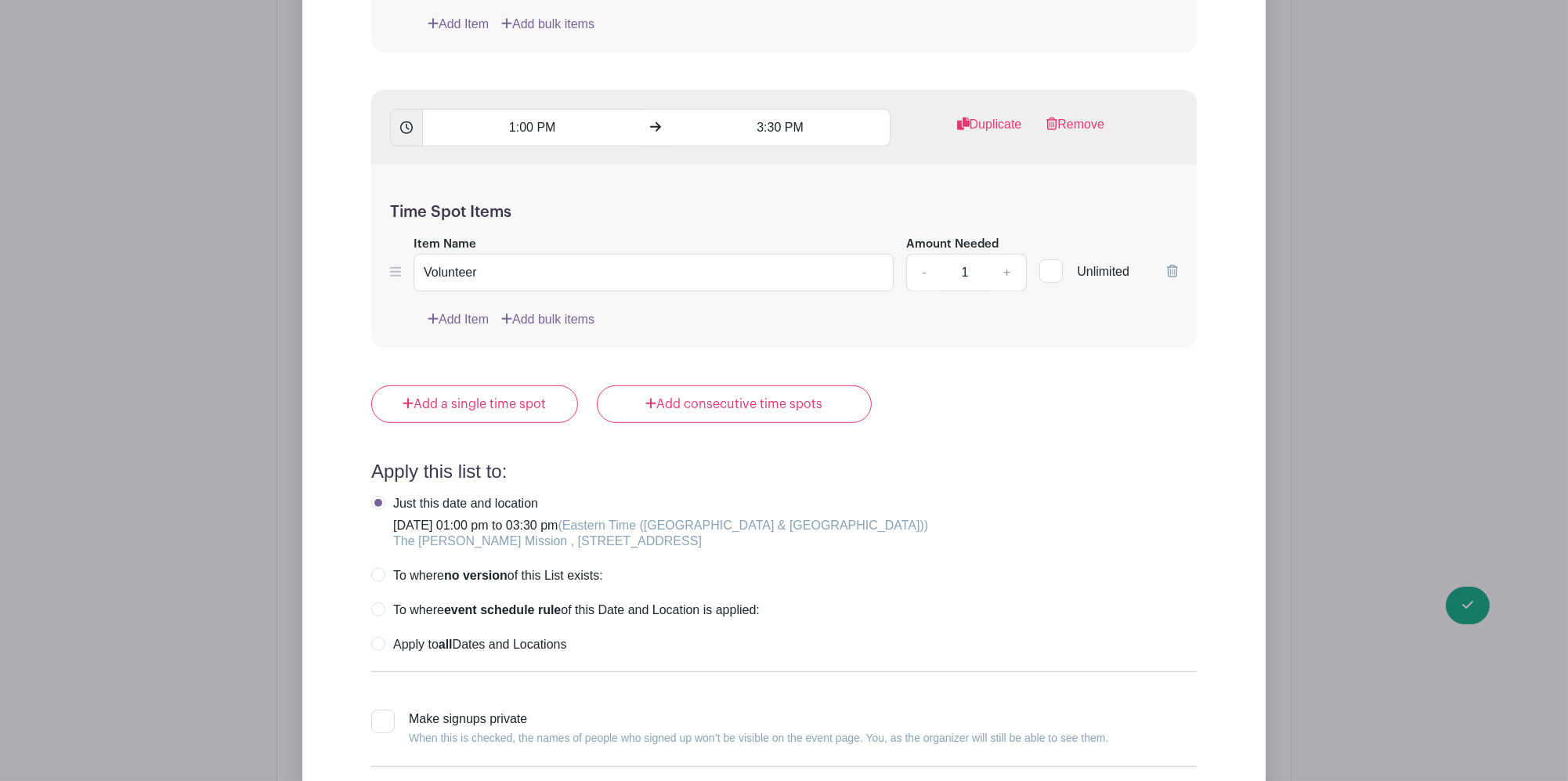
scroll to position [2400, 0]
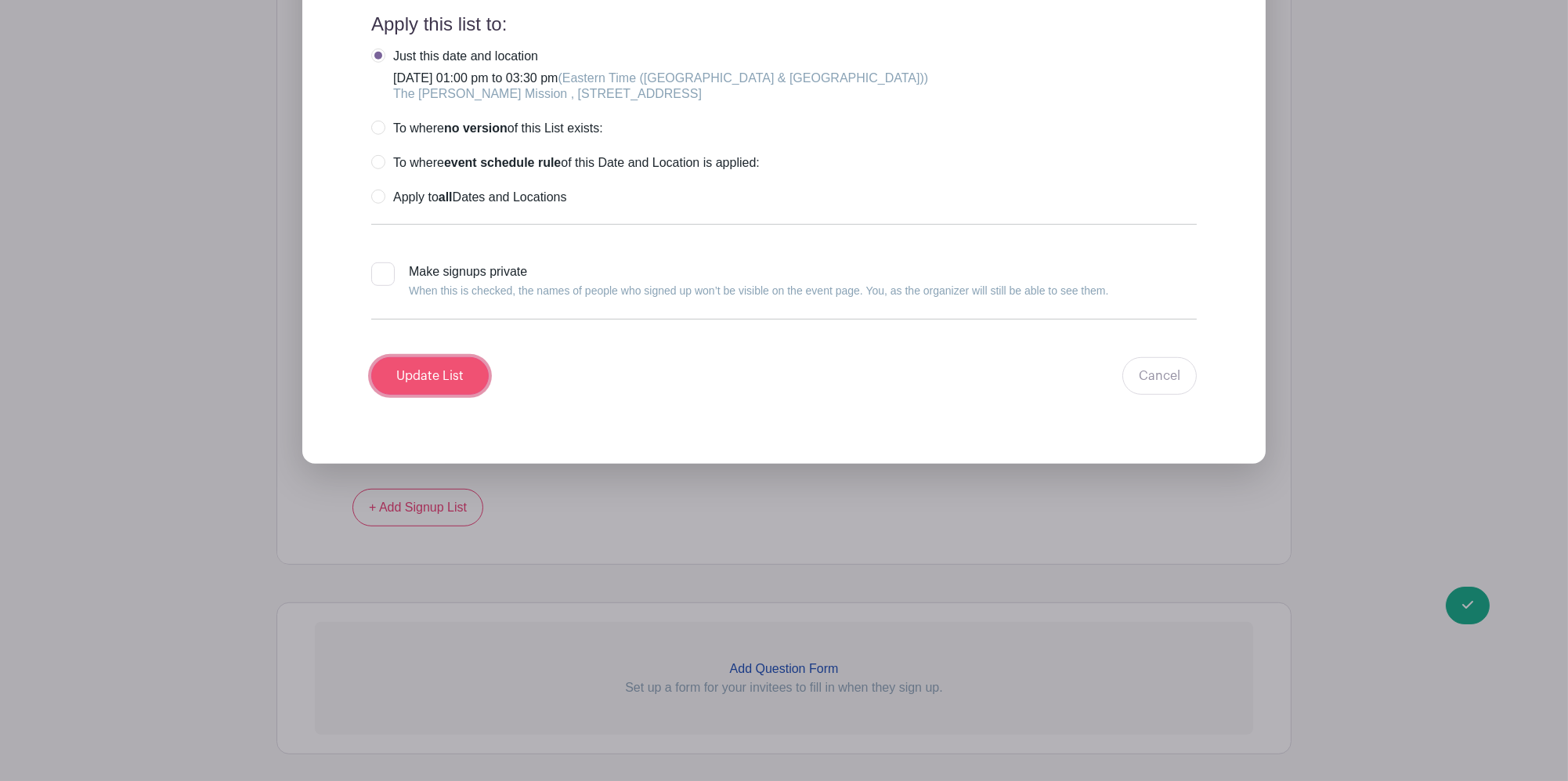
click at [422, 369] on input "Update List" at bounding box center [429, 376] width 117 height 37
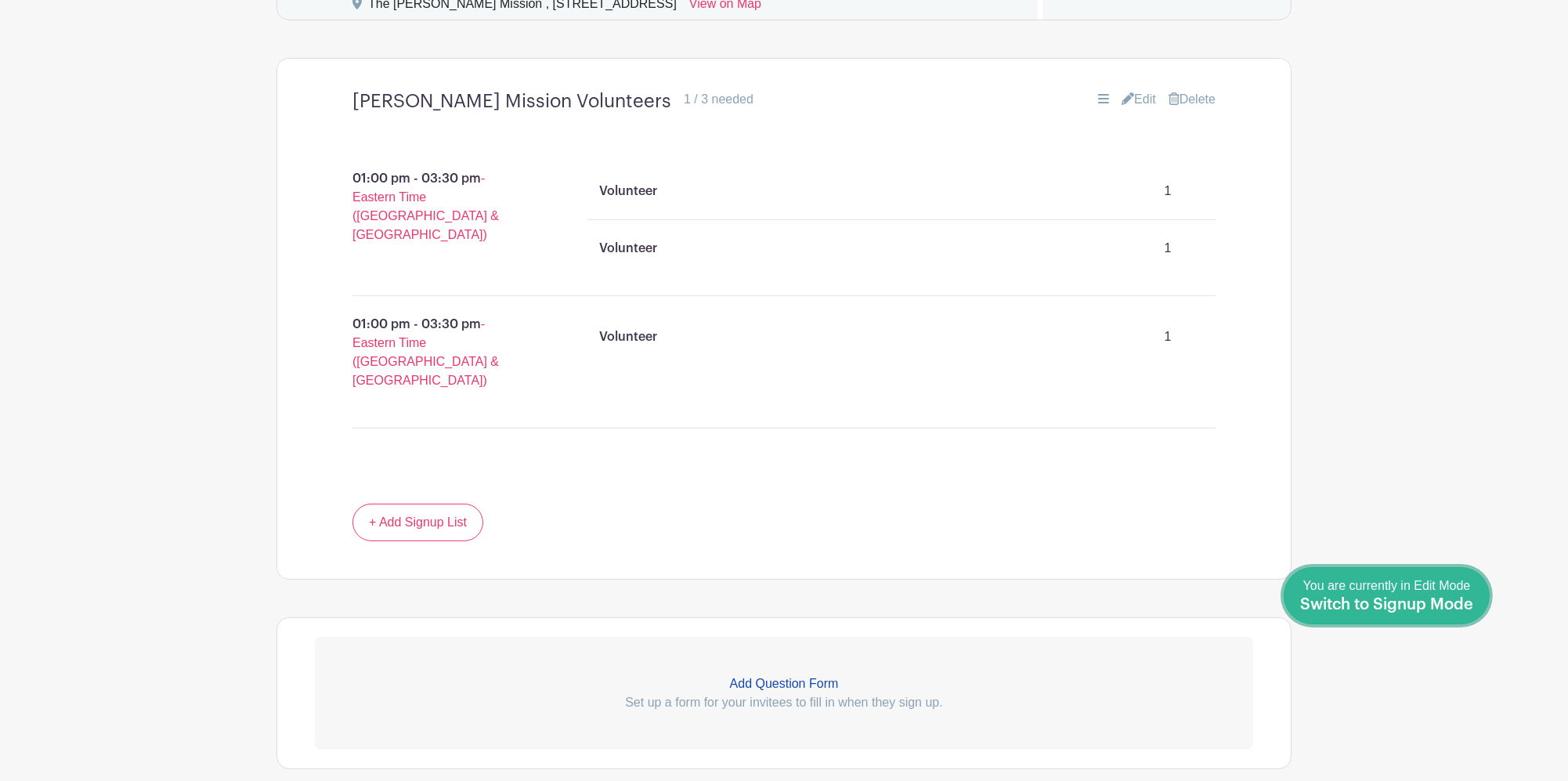
click at [1470, 610] on span "Switch to Signup Mode" at bounding box center [1387, 604] width 173 height 15
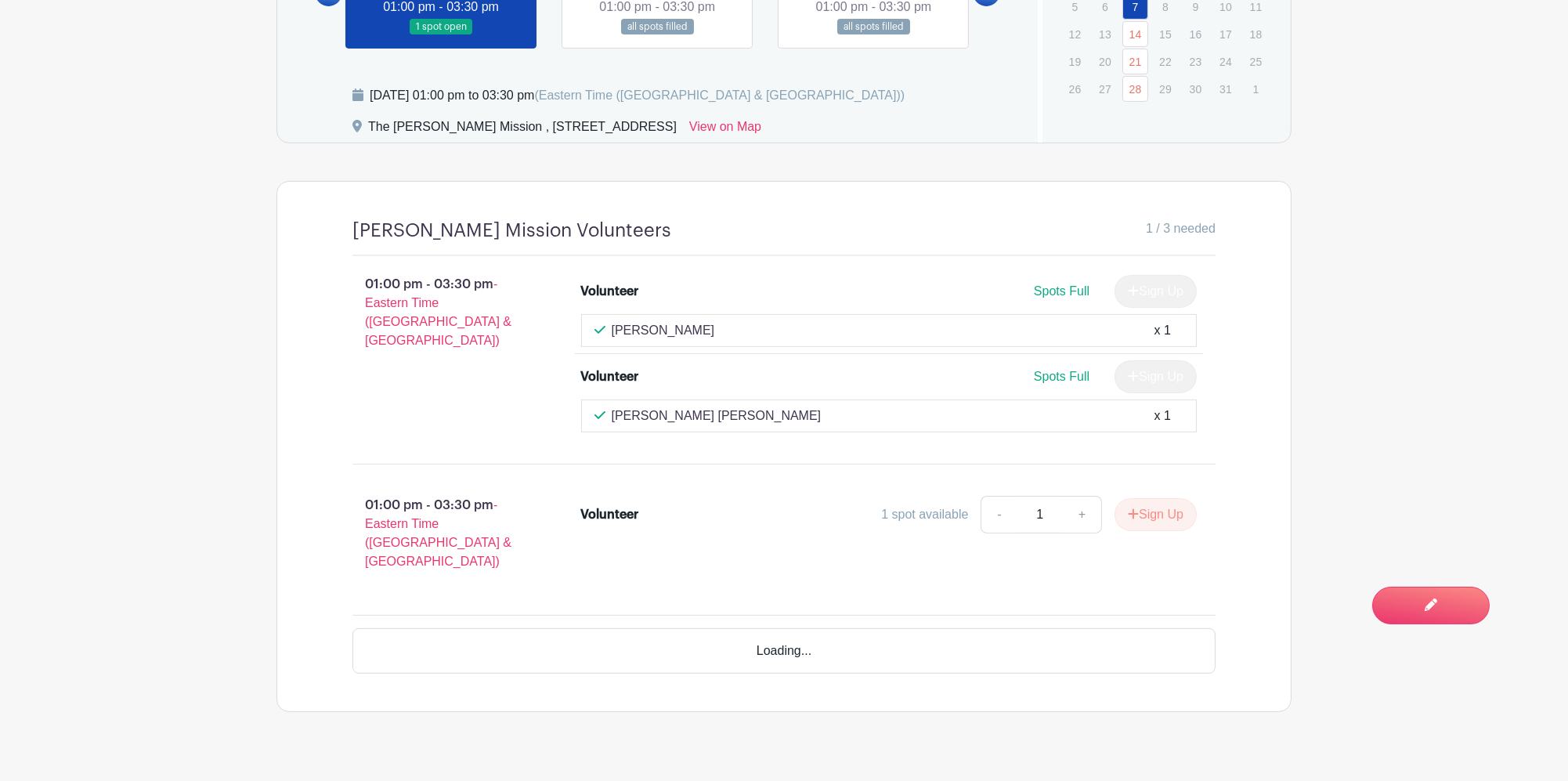
scroll to position [1078, 0]
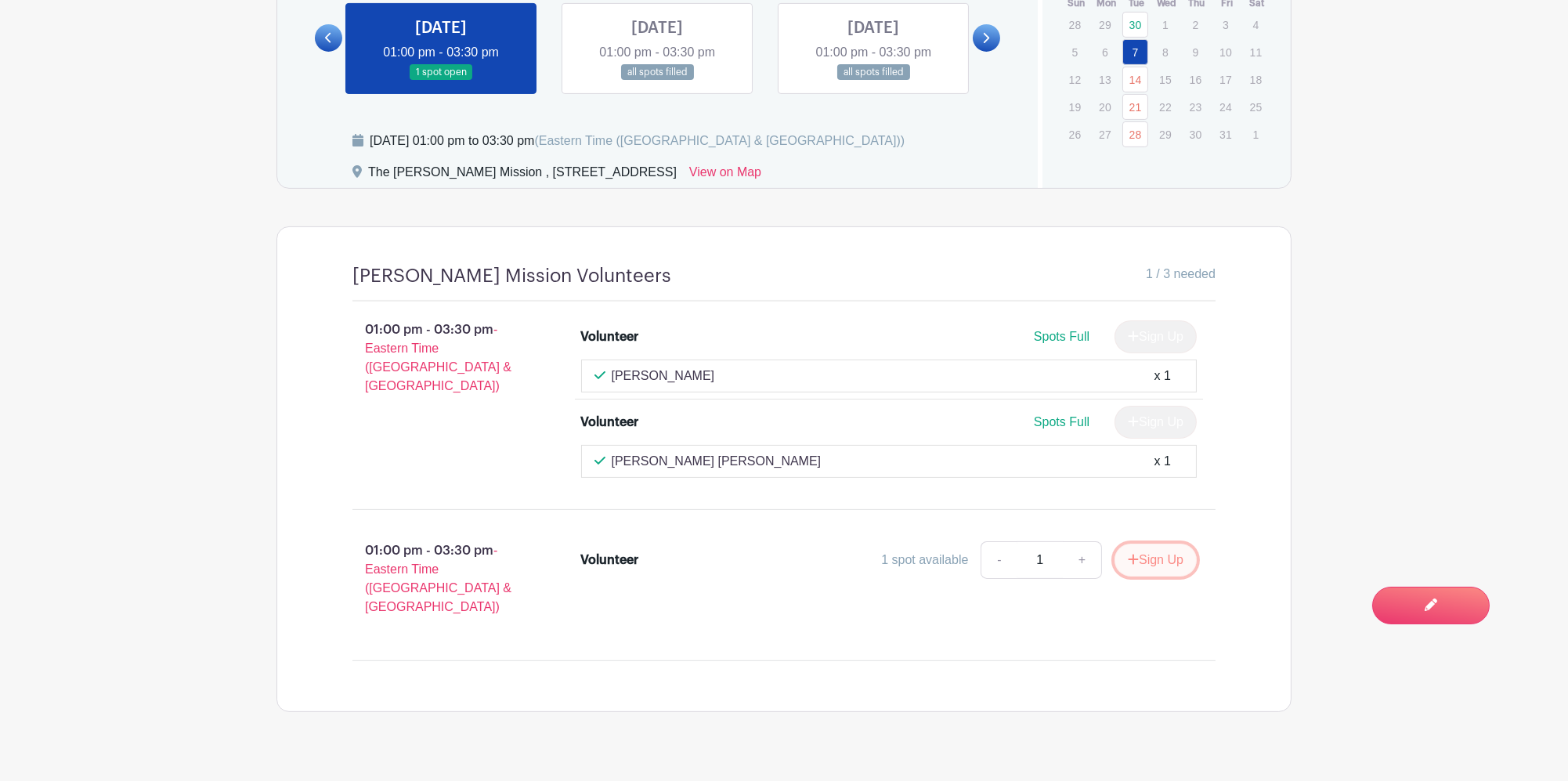
click at [1174, 543] on button "Sign Up" at bounding box center [1156, 559] width 82 height 33
drag, startPoint x: 1291, startPoint y: 590, endPoint x: 1258, endPoint y: 603, distance: 35.5
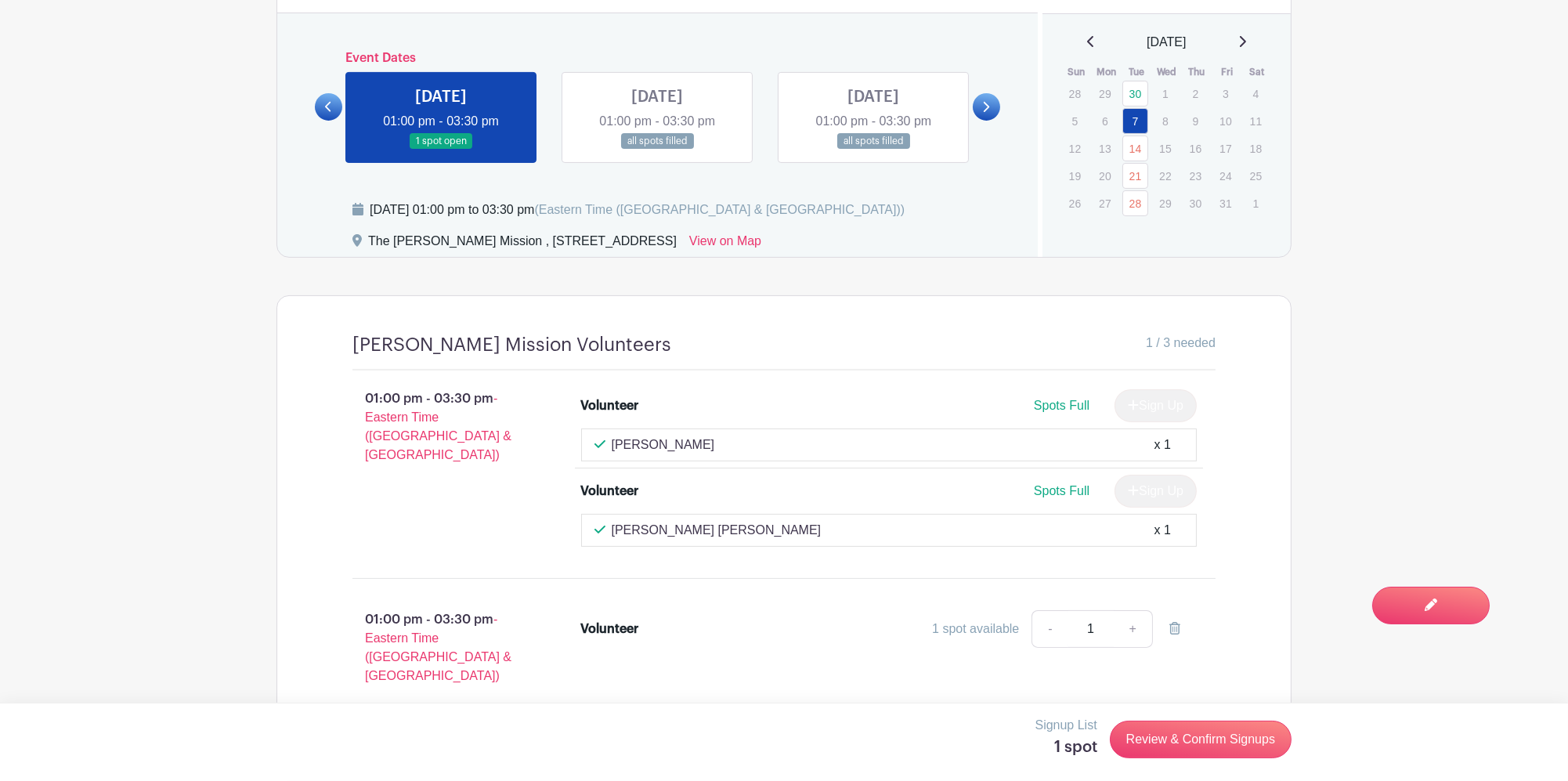
scroll to position [973, 0]
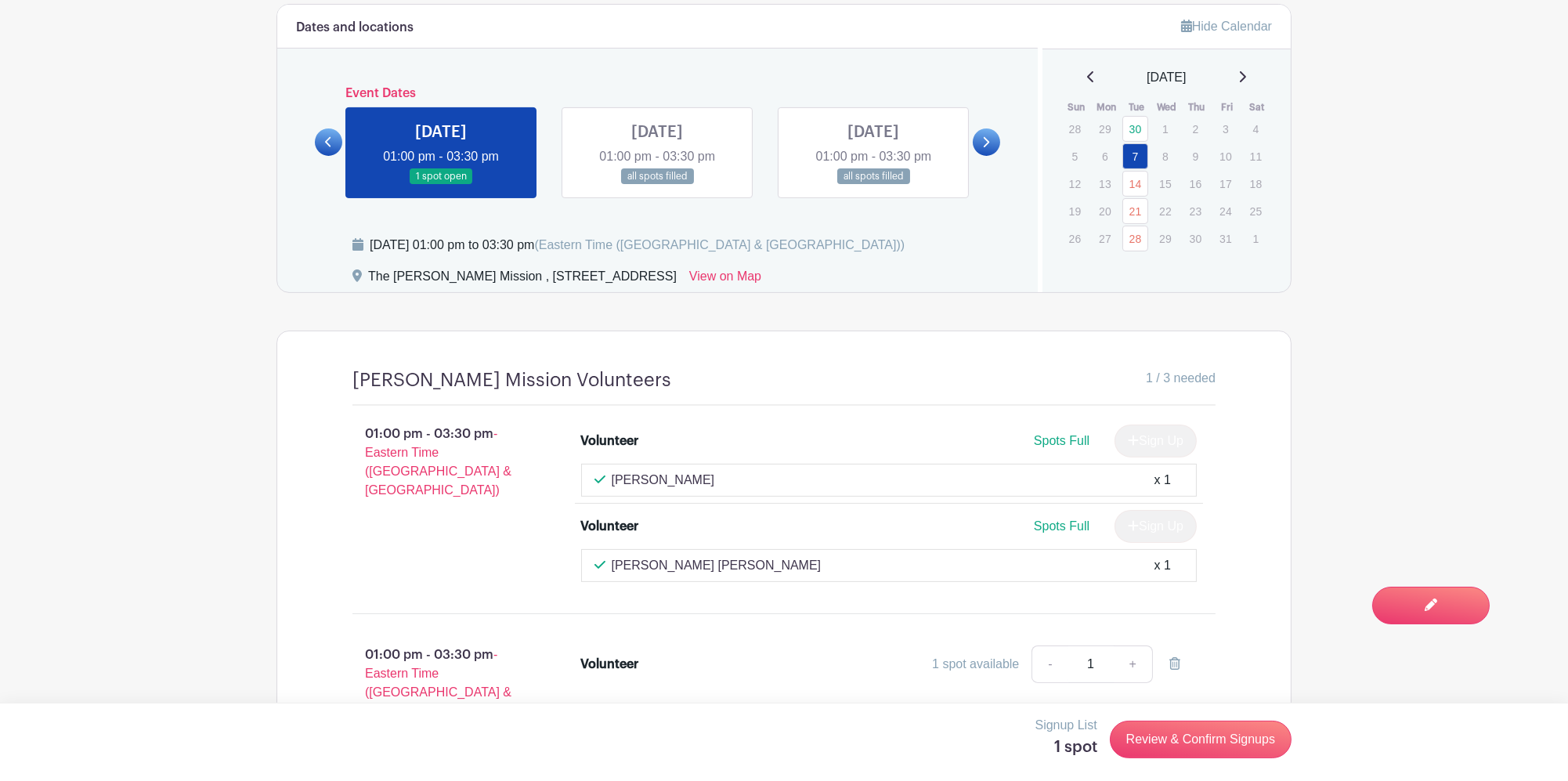
click at [873, 185] on link at bounding box center [873, 185] width 0 height 0
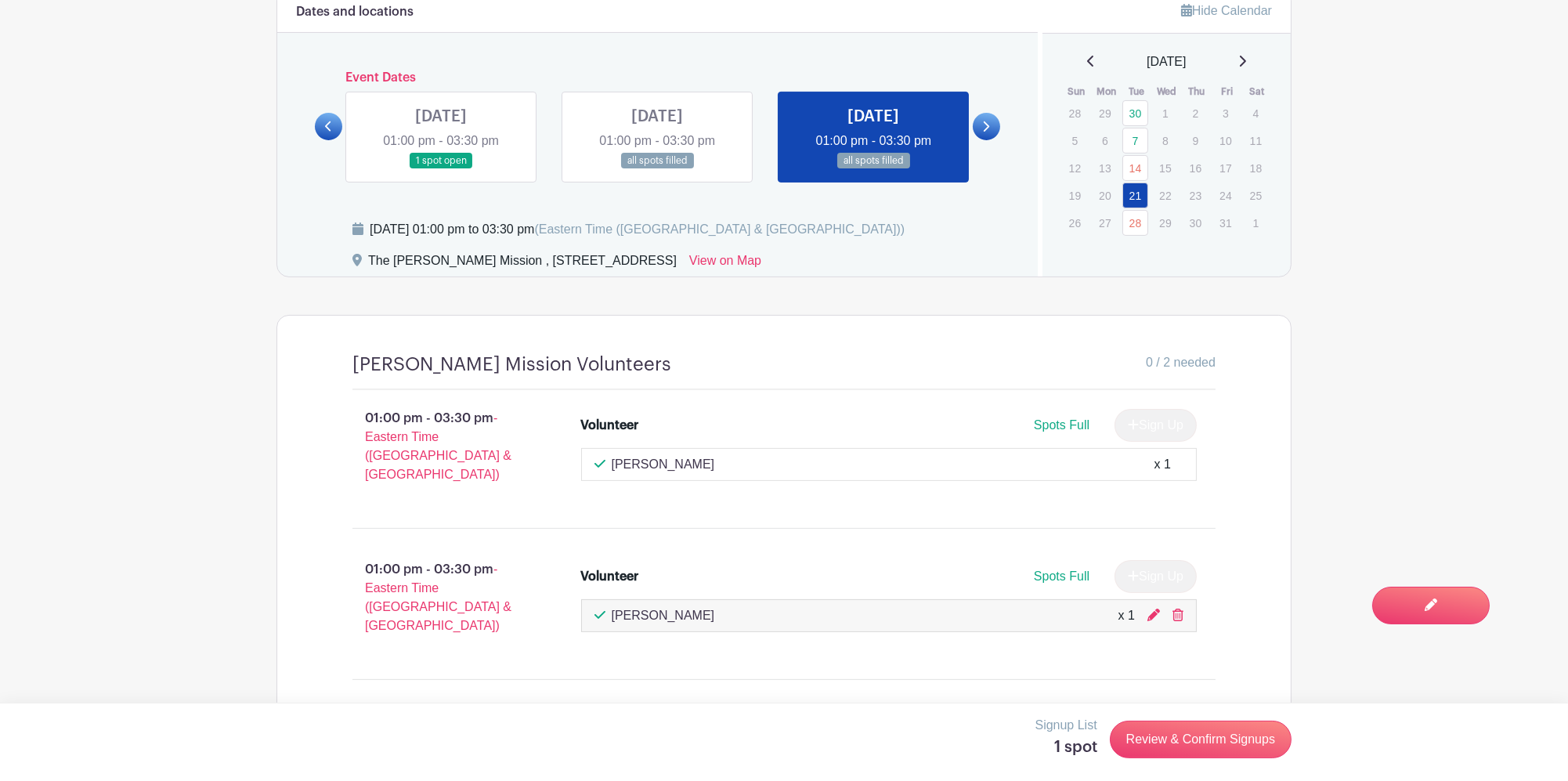
scroll to position [993, 0]
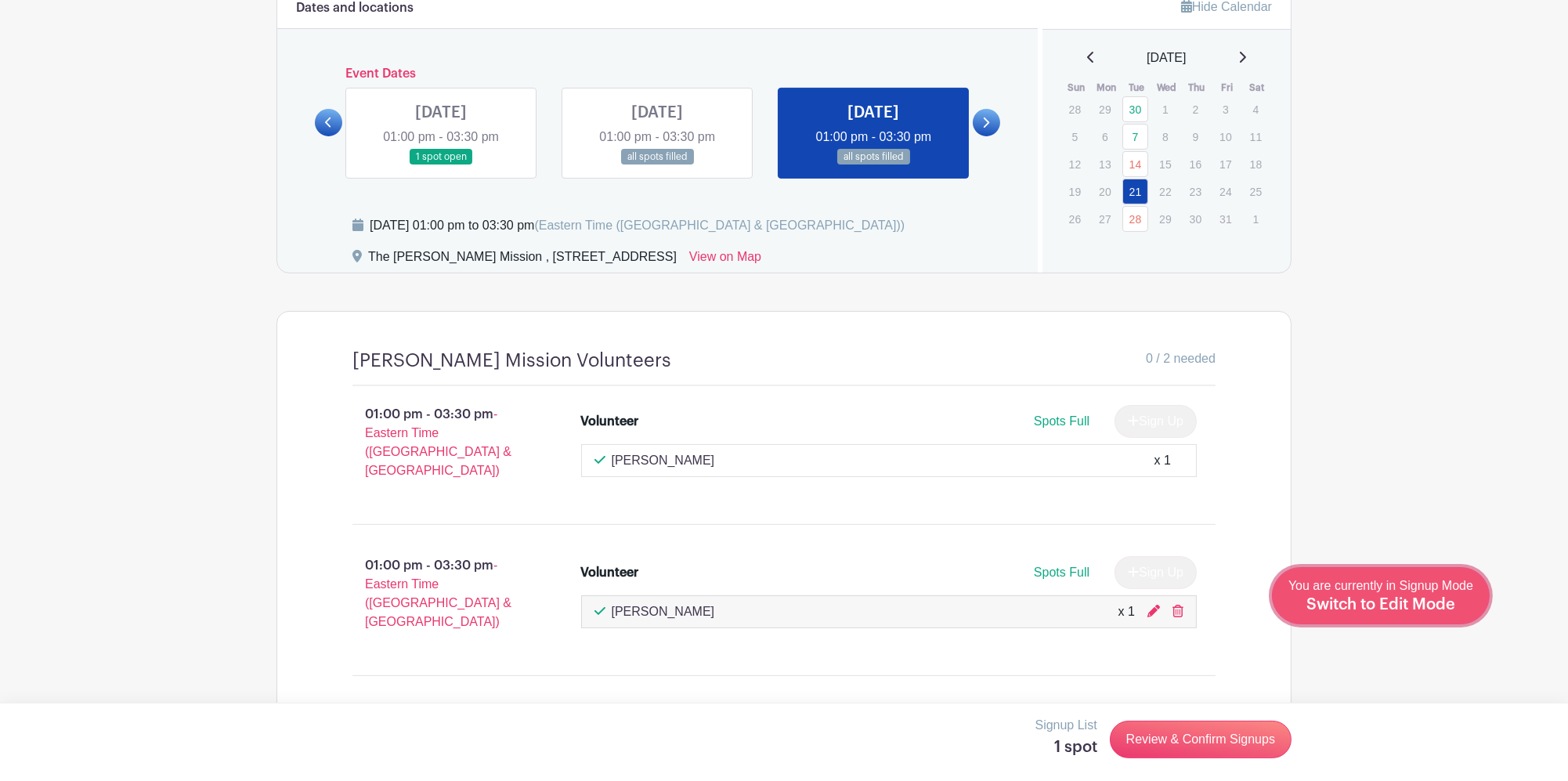
click at [1430, 617] on link "Edit Event You are currently in Signup Mode Switch to Edit Mode" at bounding box center [1380, 595] width 218 height 57
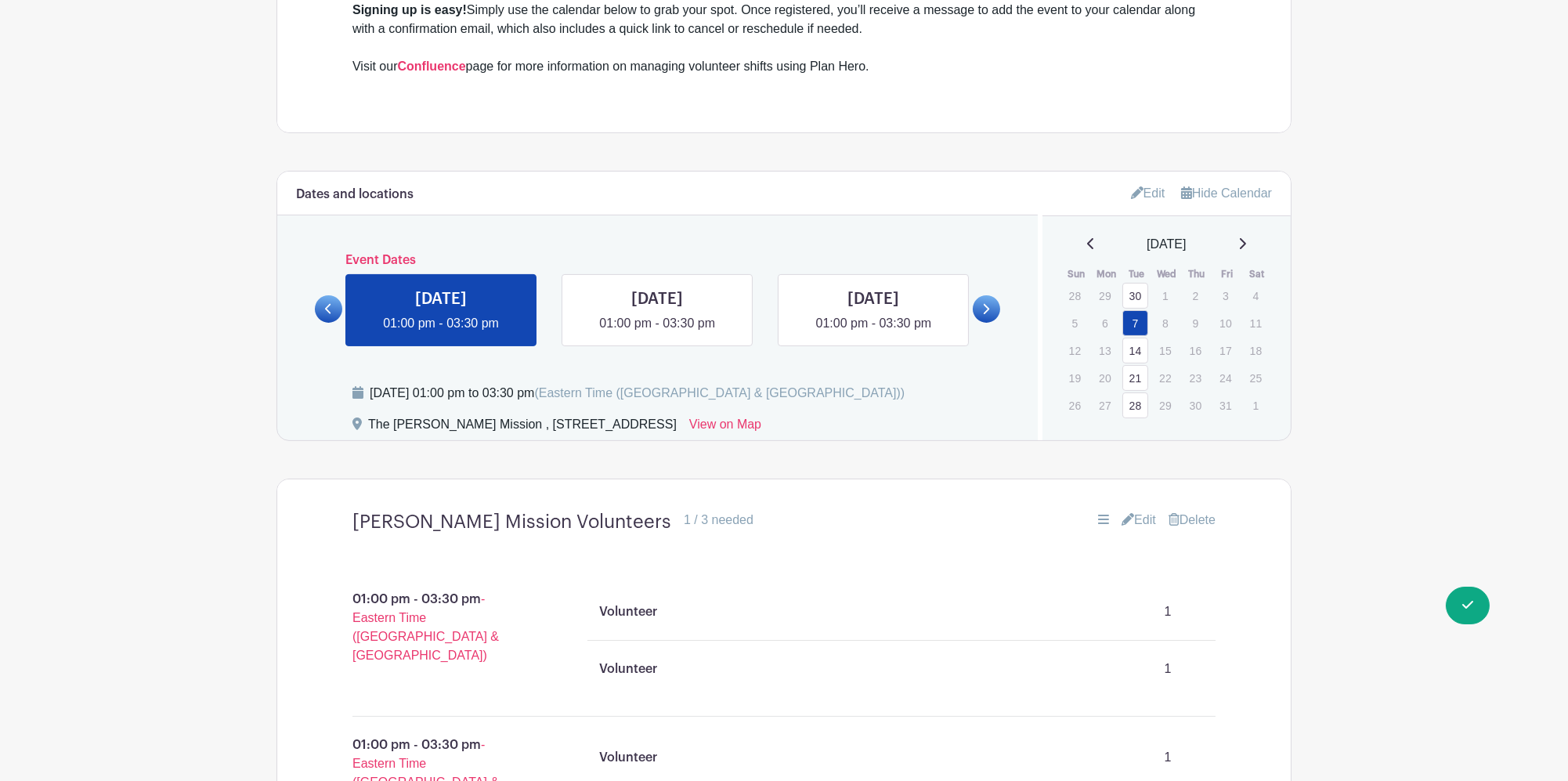
scroll to position [1148, 0]
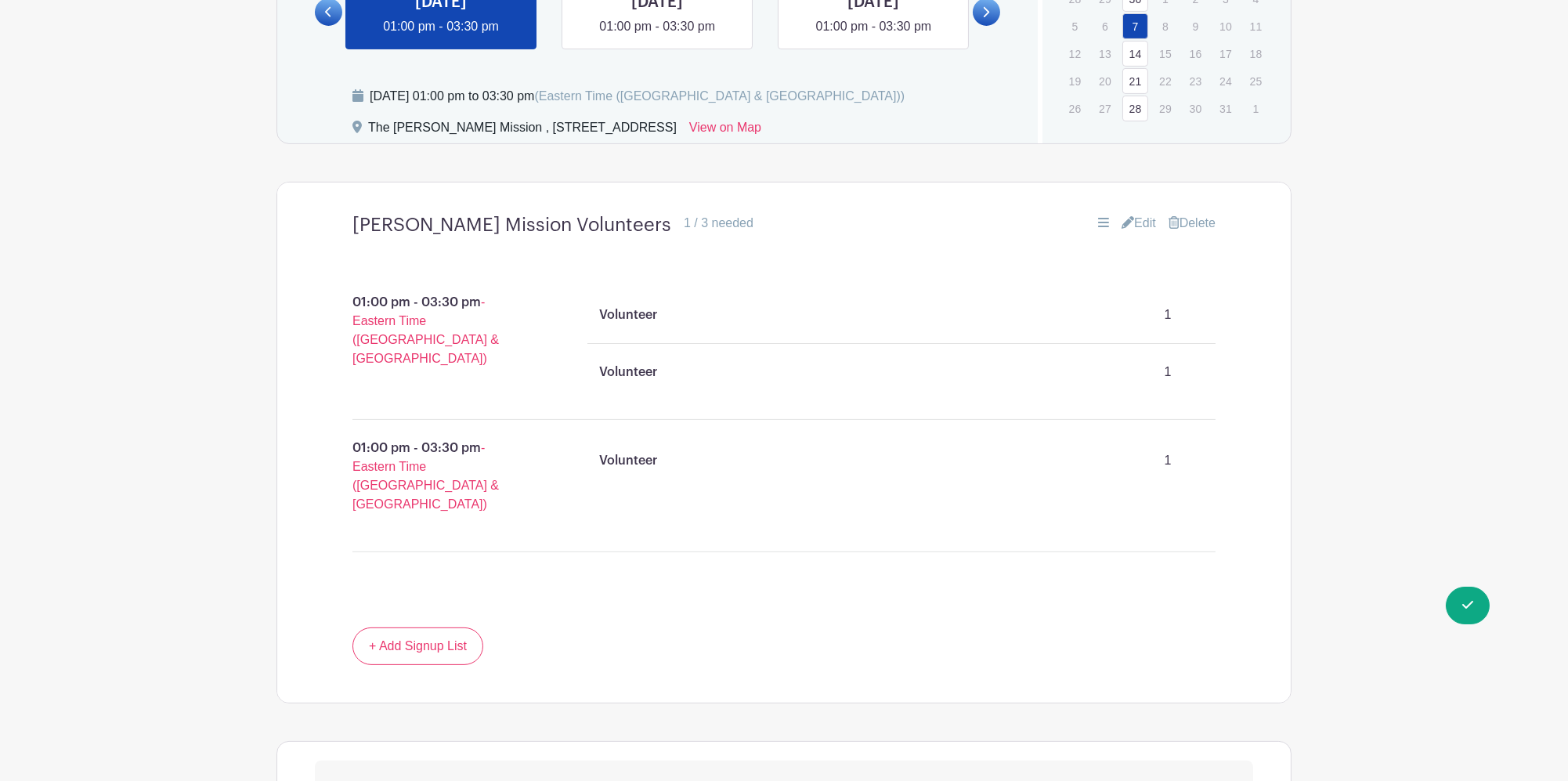
click at [1035, 448] on div "Volunteer 1" at bounding box center [902, 460] width 616 height 44
click at [573, 441] on div "Volunteer 1" at bounding box center [902, 483] width 704 height 100
drag, startPoint x: 479, startPoint y: 425, endPoint x: 884, endPoint y: 282, distance: 429.5
click at [480, 433] on p "01:00 pm - 03:30 pm - Eastern Time (US & Canada)" at bounding box center [432, 476] width 235 height 87
click at [1450, 608] on span "Switch to Signup Mode" at bounding box center [1387, 604] width 173 height 15
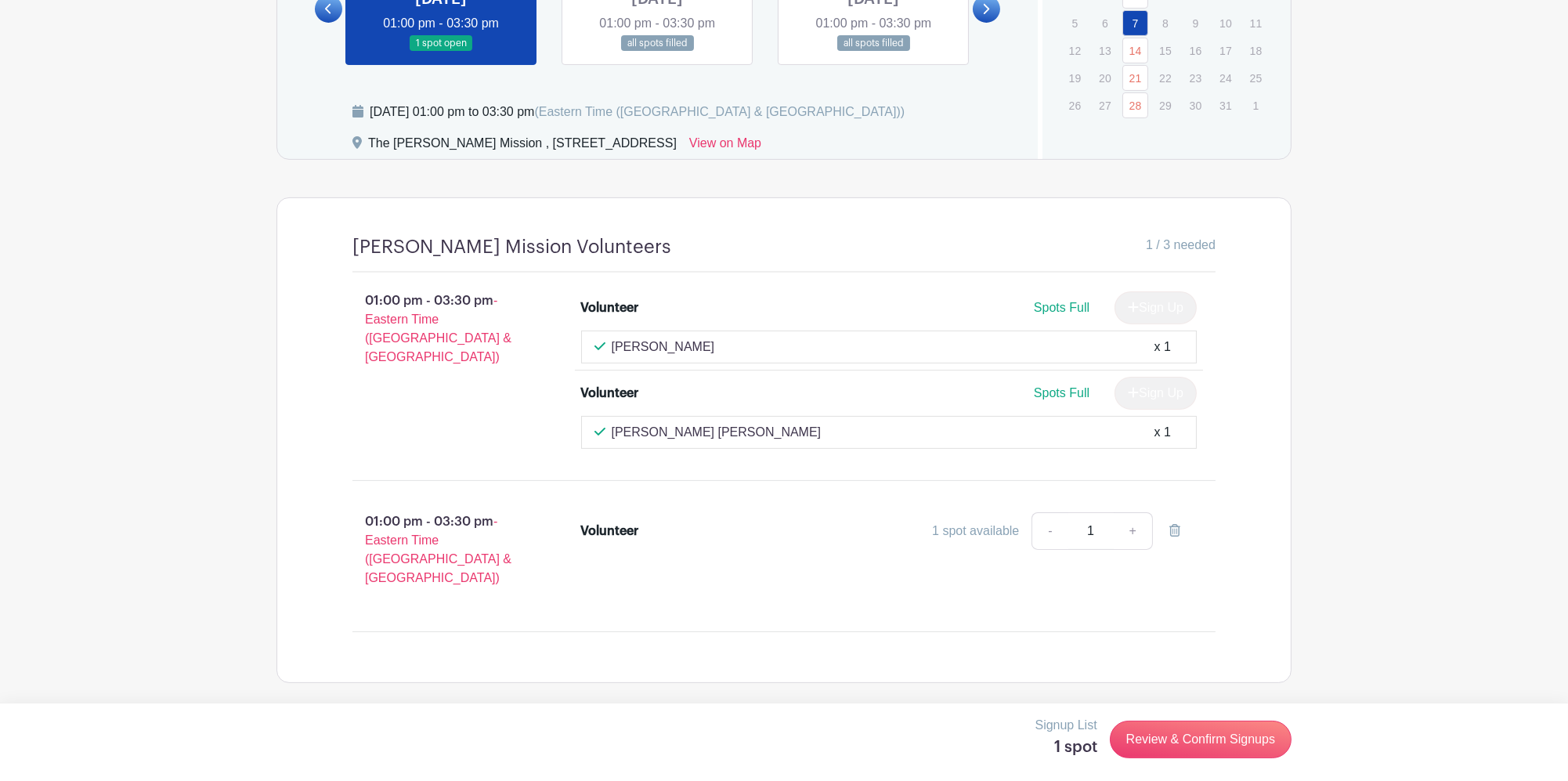
scroll to position [1078, 0]
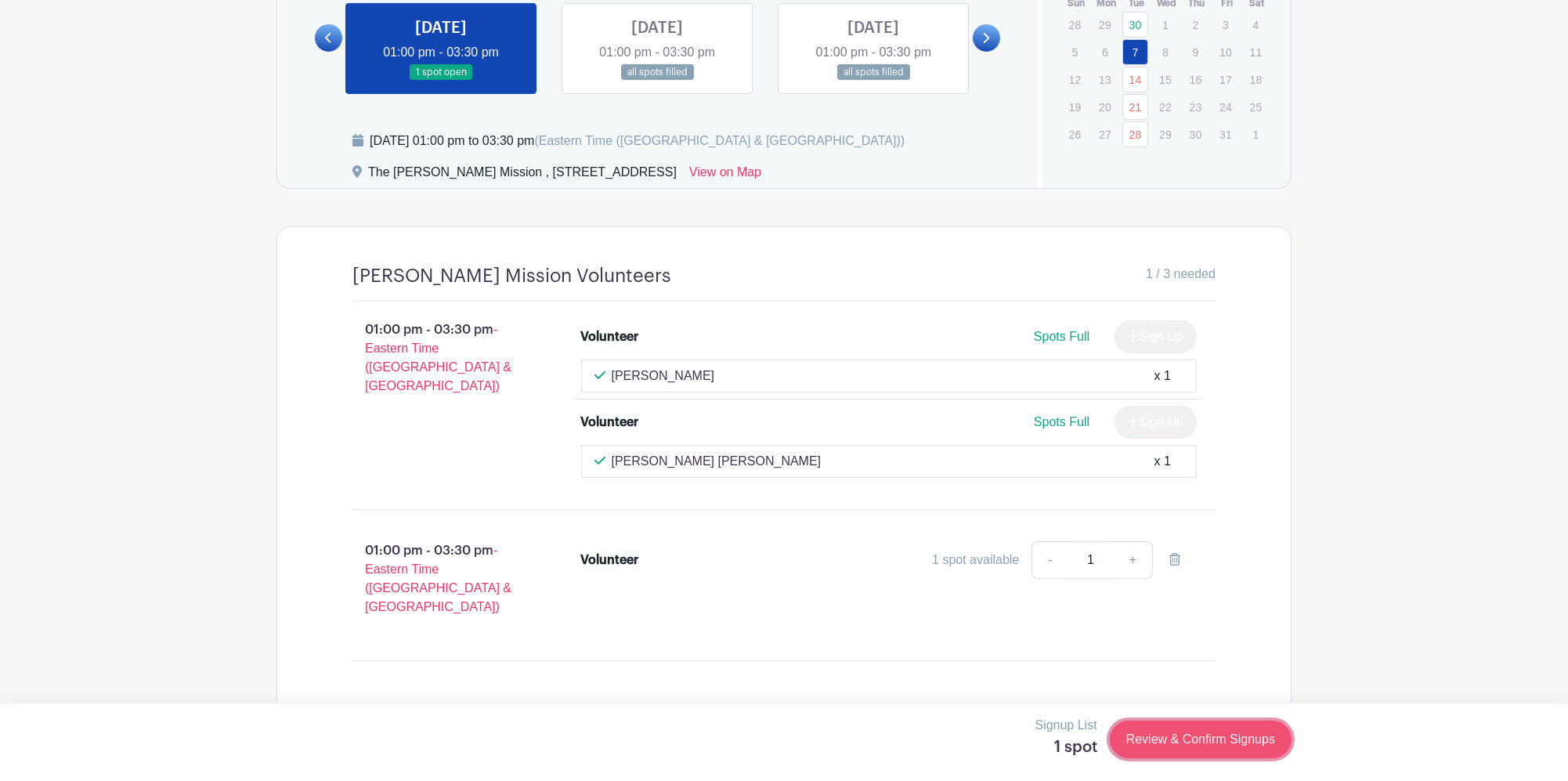
click at [1198, 726] on link "Review & Confirm Signups" at bounding box center [1200, 739] width 182 height 37
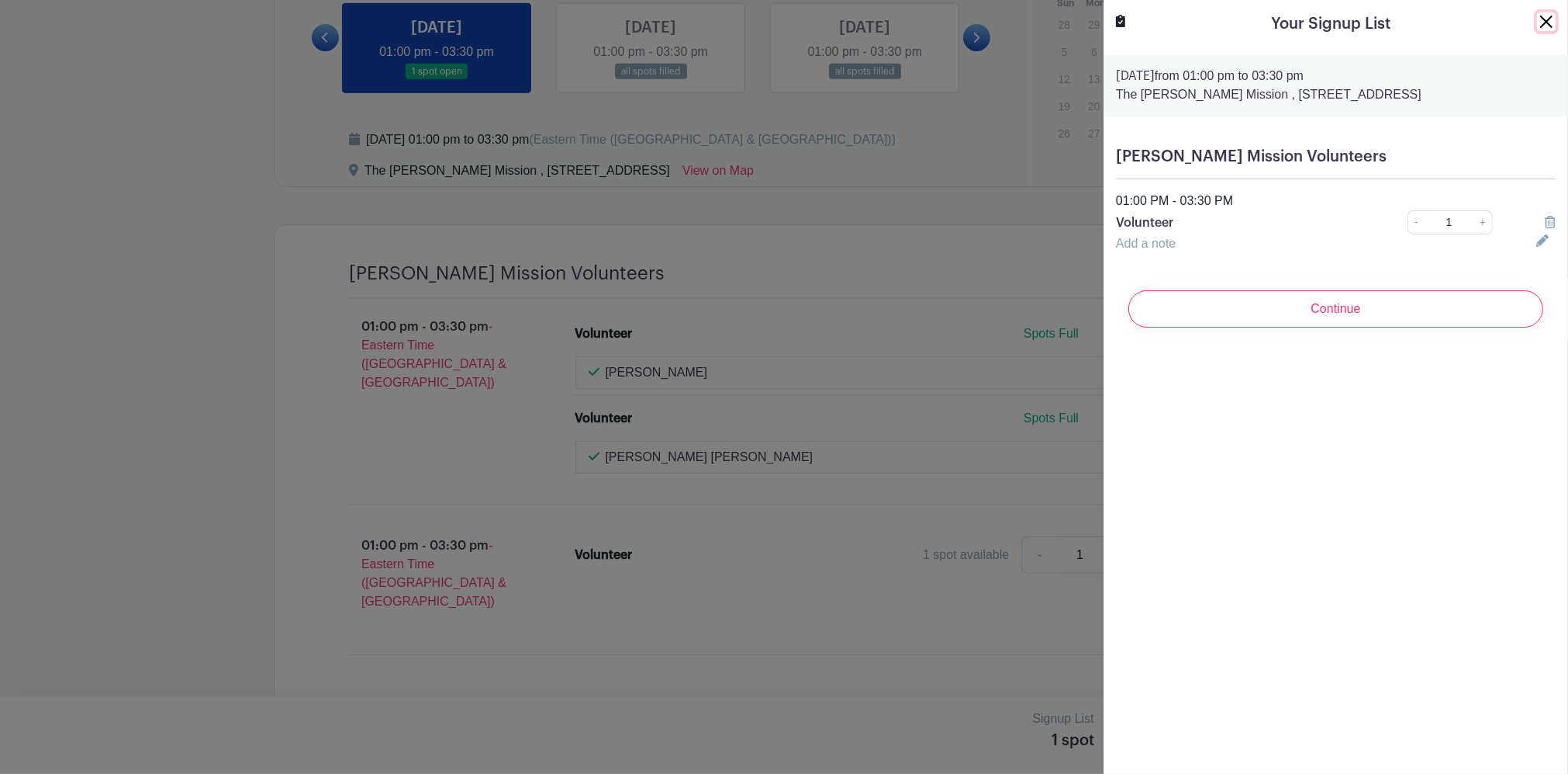
click at [1538, 18] on button "Close" at bounding box center [1546, 21] width 18 height 18
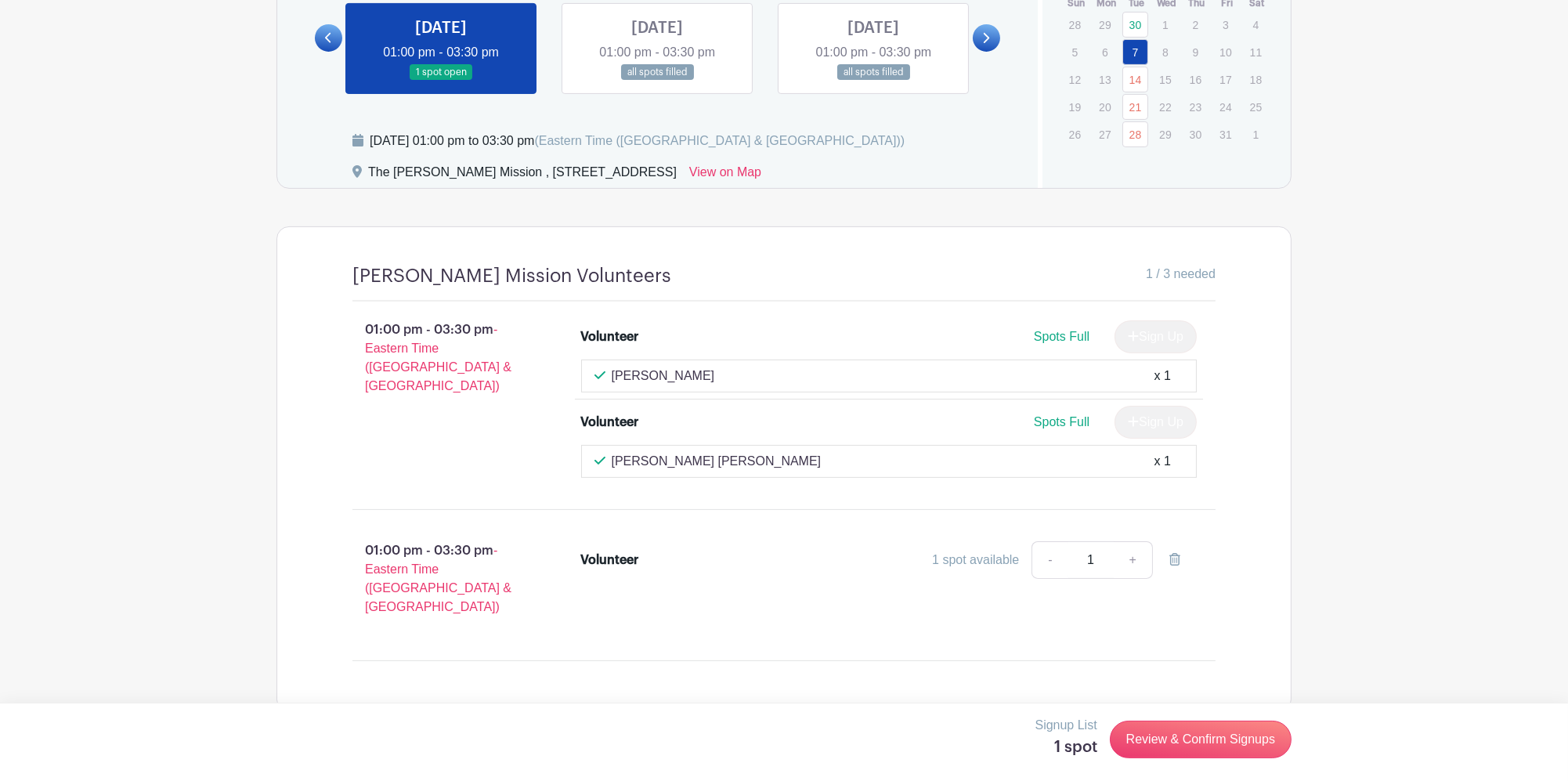
click at [873, 81] on link at bounding box center [873, 81] width 0 height 0
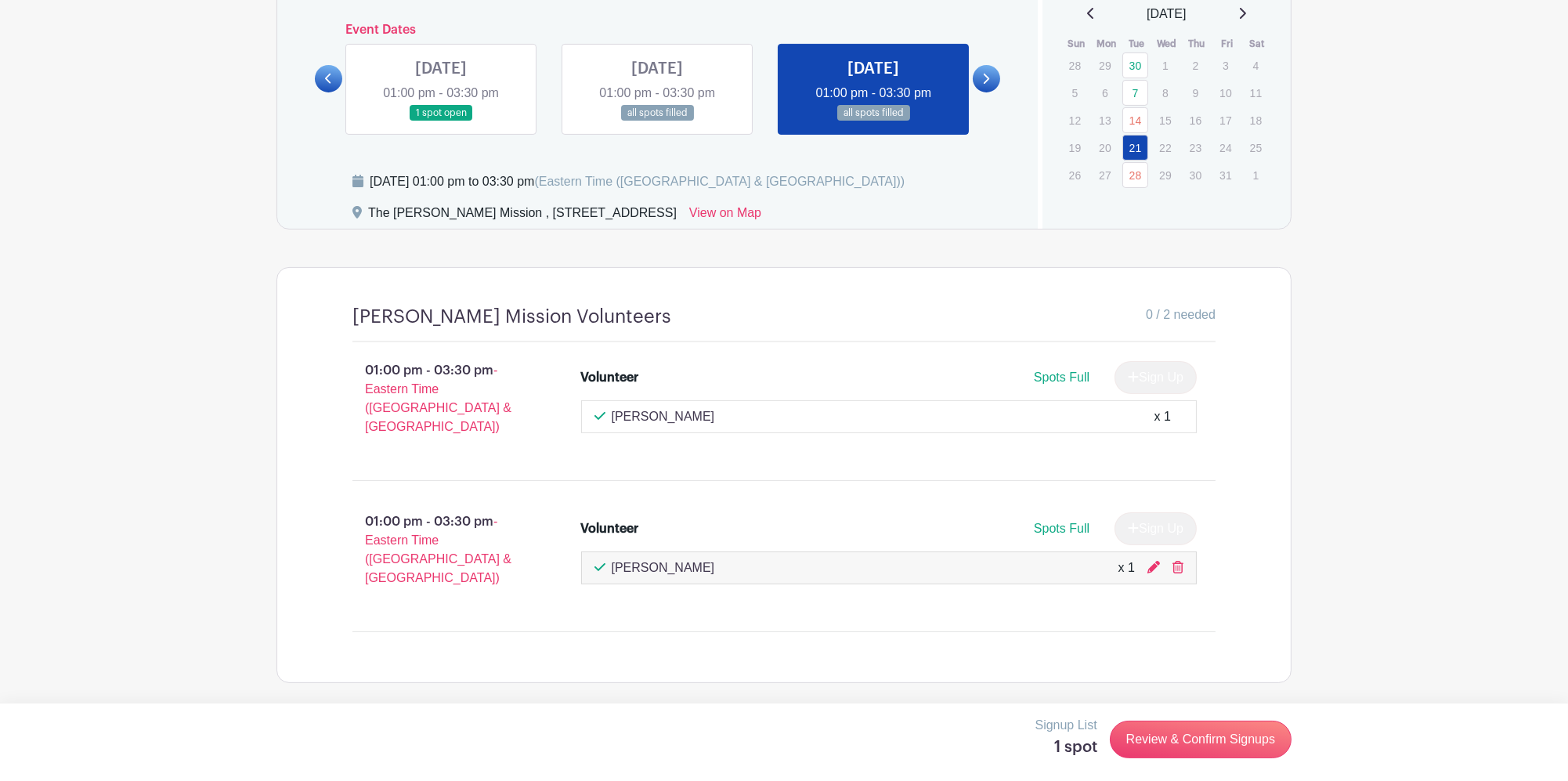
scroll to position [993, 0]
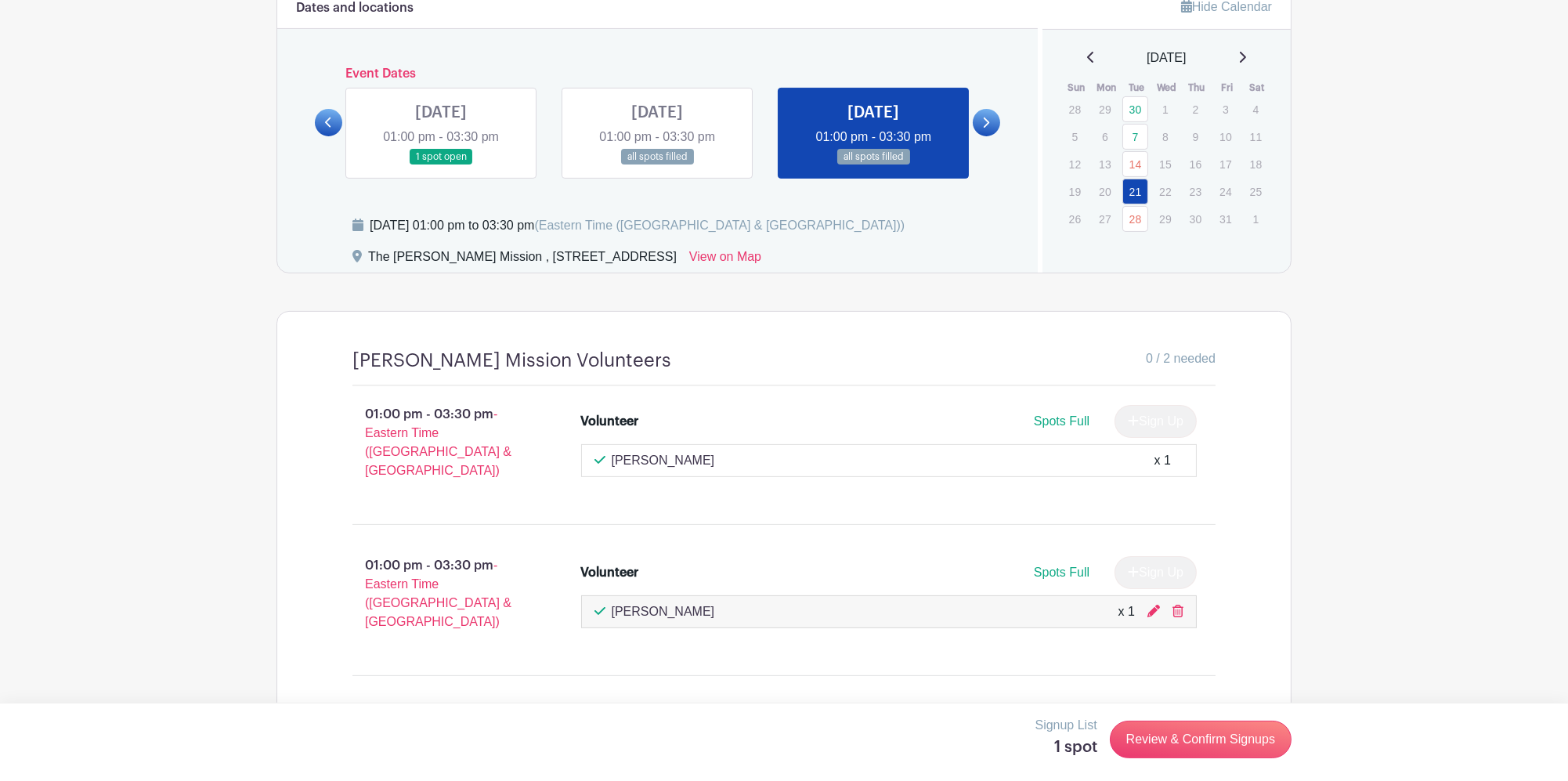
click at [935, 650] on div "Scott Mission Volunteers 0 / 2 needed 01:00 pm - 03:30 pm - Eastern Time (US & …" at bounding box center [784, 518] width 938 height 414
click at [922, 666] on div "Scott Mission Volunteers 0 / 2 needed 01:00 pm - 03:30 pm - Eastern Time (US & …" at bounding box center [784, 518] width 938 height 414
drag, startPoint x: 464, startPoint y: 465, endPoint x: 448, endPoint y: 418, distance: 49.6
click at [463, 461] on div "01:00 pm - 03:30 pm - Eastern Time (US & Canada)" at bounding box center [442, 449] width 229 height 100
click at [440, 399] on p "01:00 pm - 03:30 pm - Eastern Time (US & Canada)" at bounding box center [442, 442] width 229 height 87
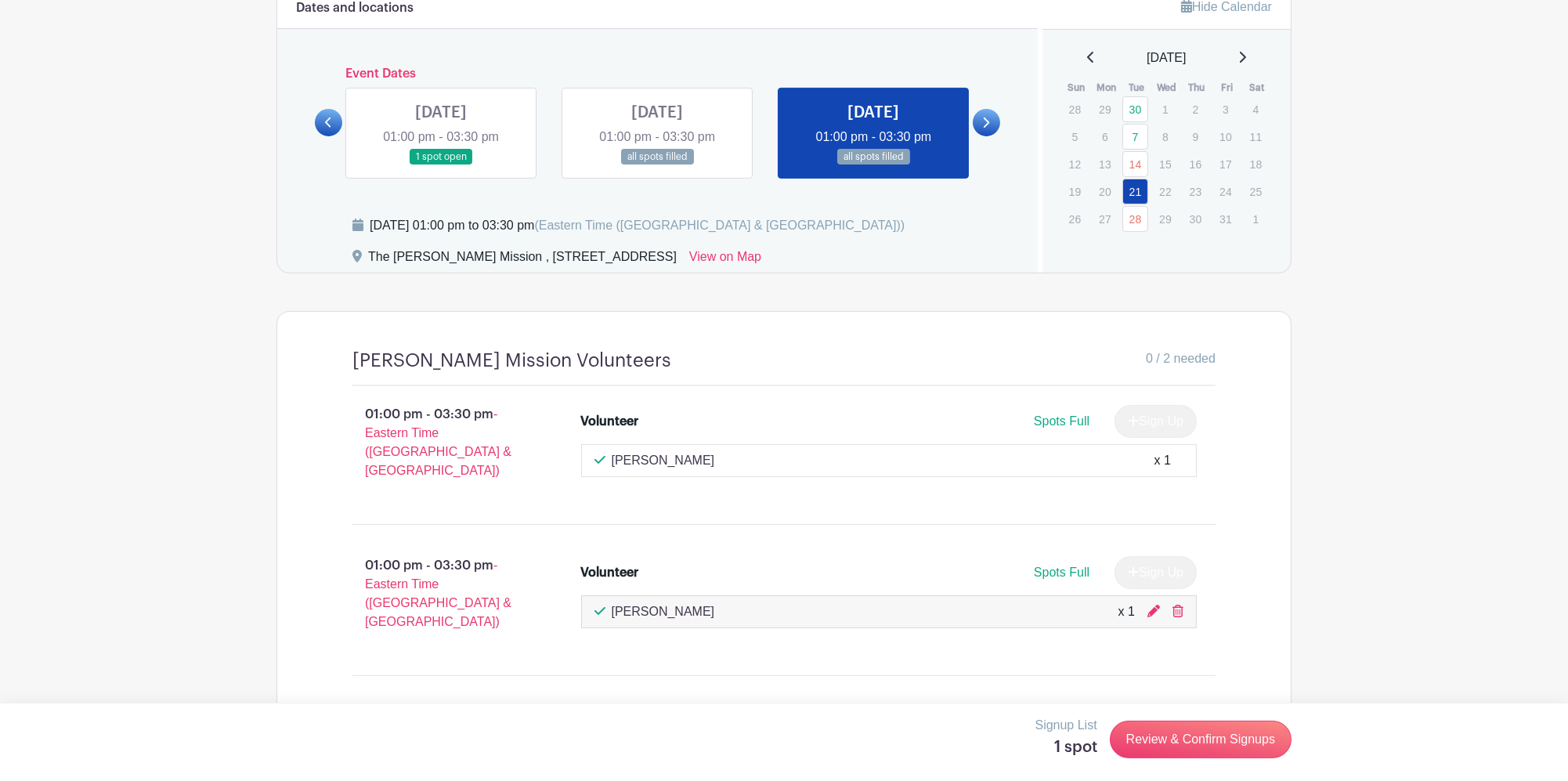
drag, startPoint x: 634, startPoint y: 301, endPoint x: 884, endPoint y: 382, distance: 262.8
click at [884, 382] on turbo-frame "Dates and locations Event Dates TUE Aug 26, 2025 01:00 pm - 03:30 pm all spots …" at bounding box center [784, 356] width 1015 height 742
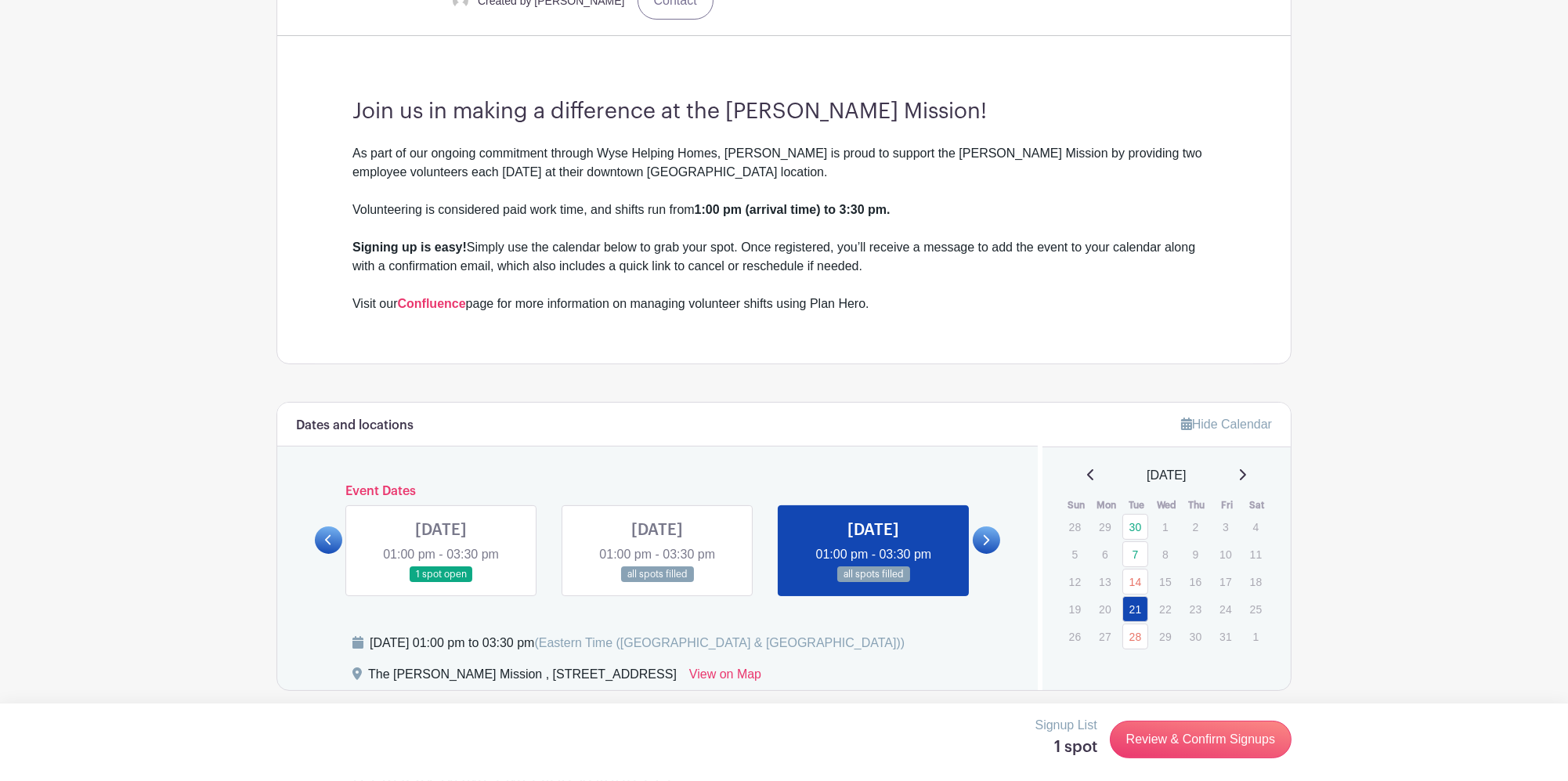
click at [873, 583] on link at bounding box center [873, 583] width 0 height 0
click at [441, 583] on link at bounding box center [441, 583] width 0 height 0
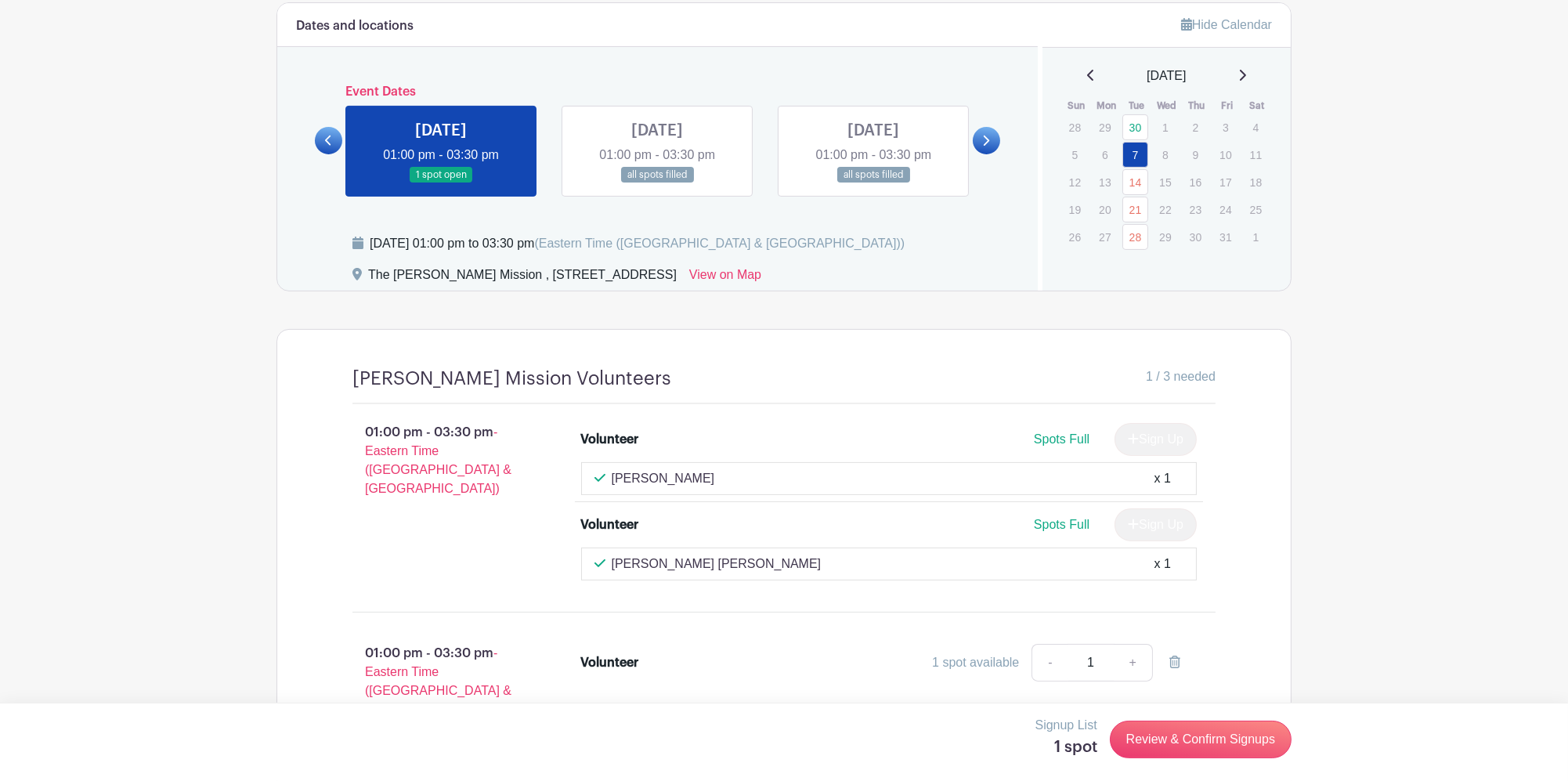
scroll to position [869, 0]
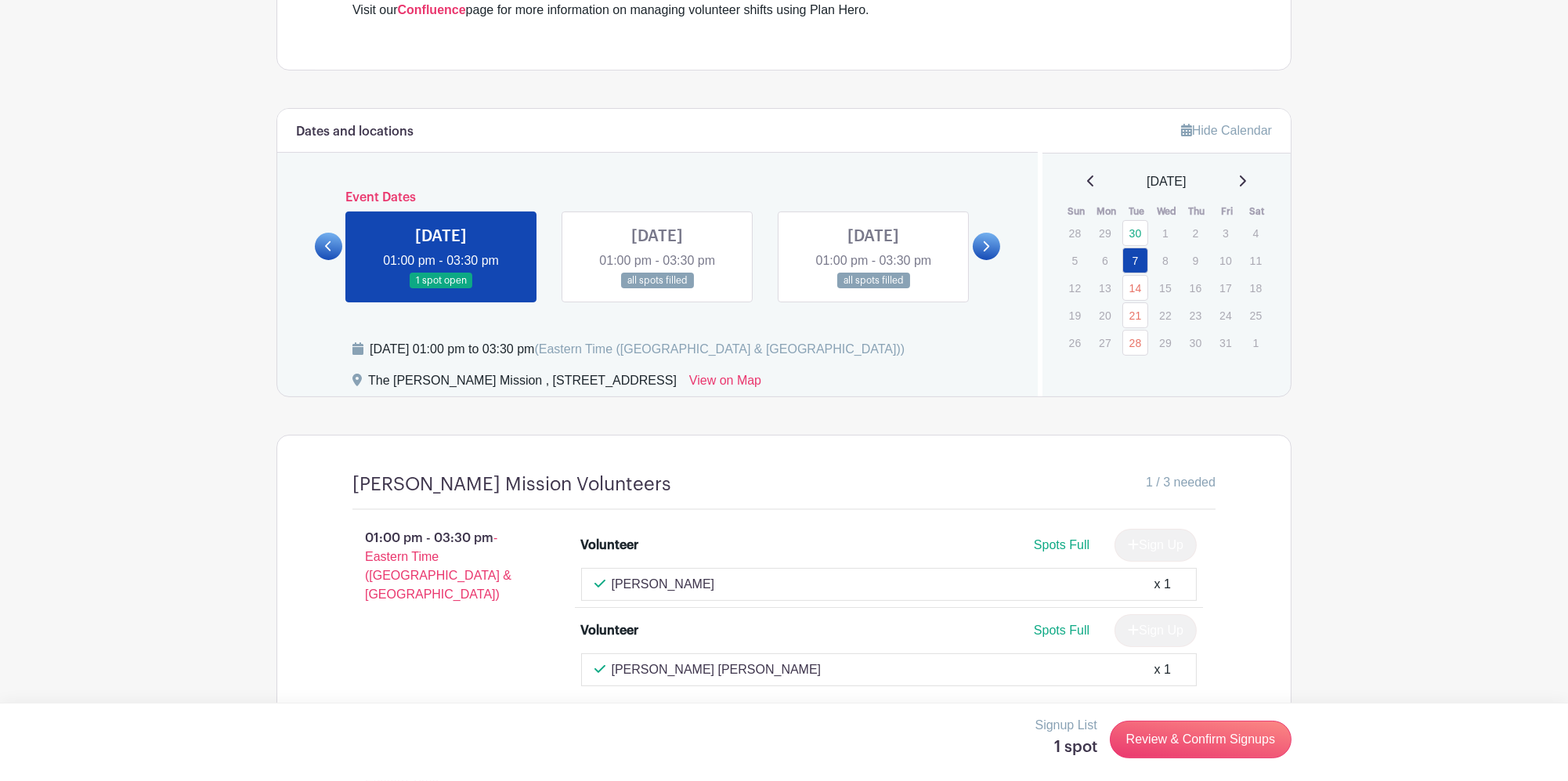
drag, startPoint x: 719, startPoint y: 234, endPoint x: 779, endPoint y: 249, distance: 61.8
click at [657, 289] on link at bounding box center [657, 289] width 0 height 0
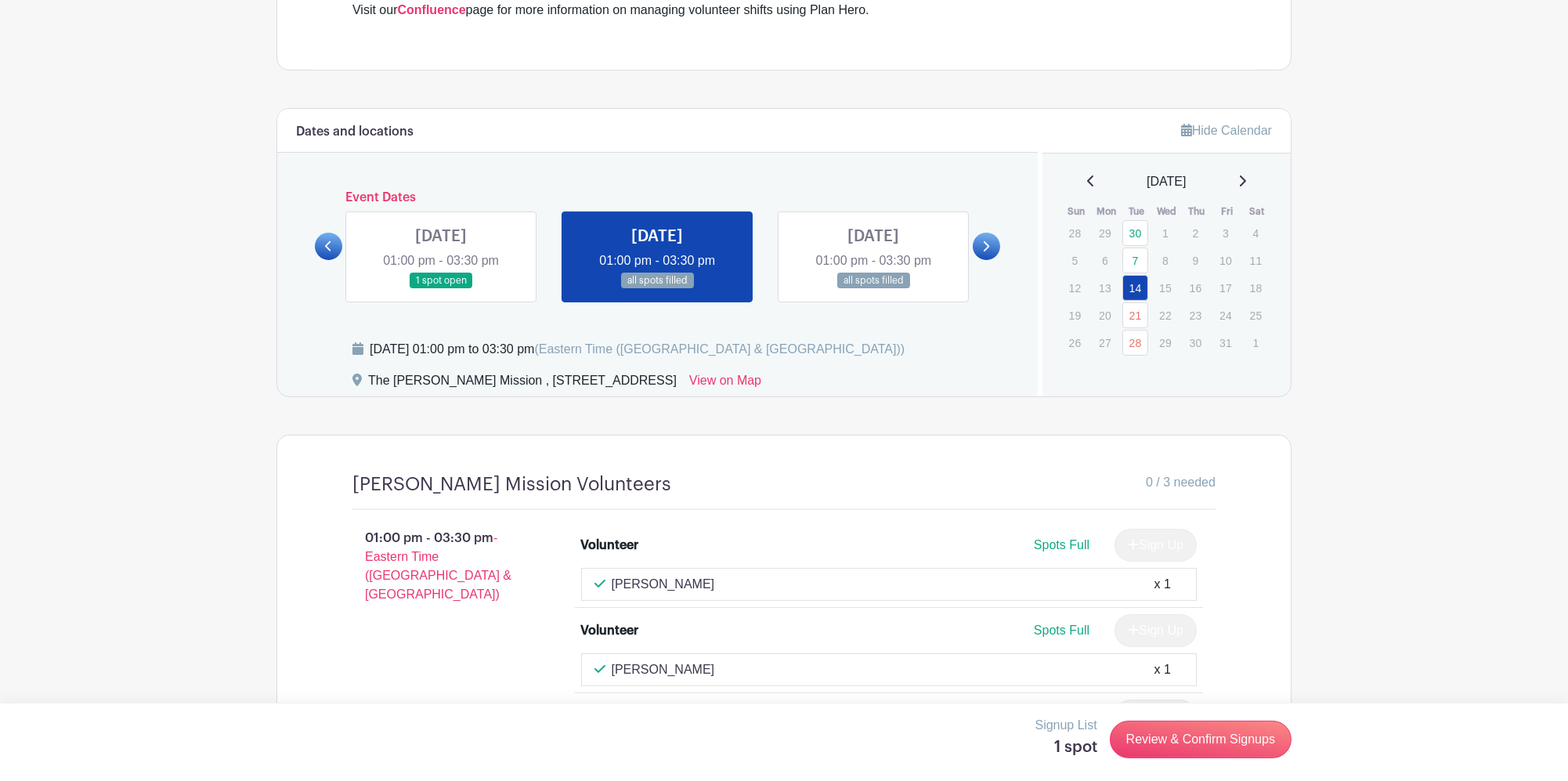
click at [873, 289] on link at bounding box center [873, 289] width 0 height 0
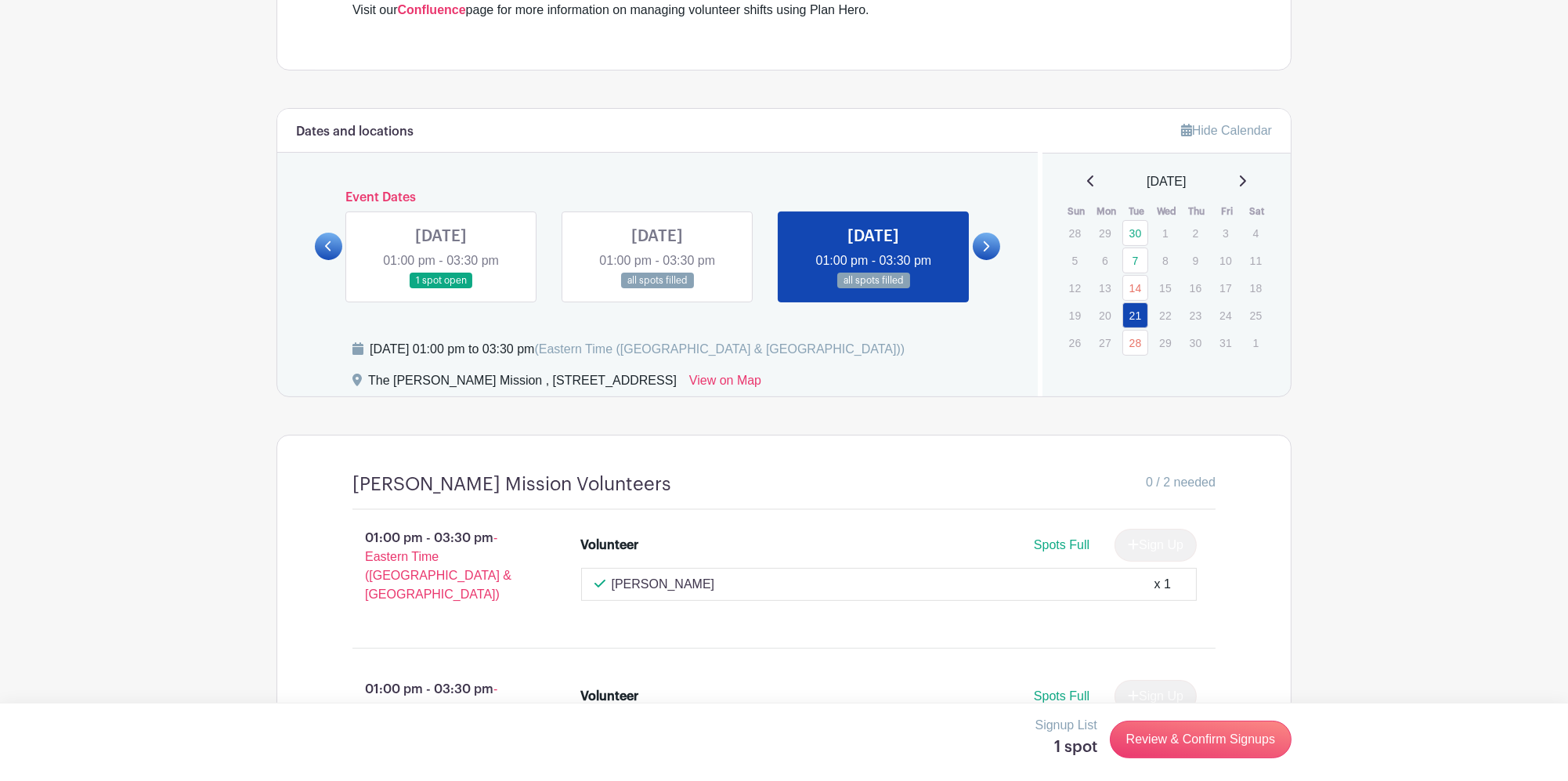
click at [657, 289] on link at bounding box center [657, 289] width 0 height 0
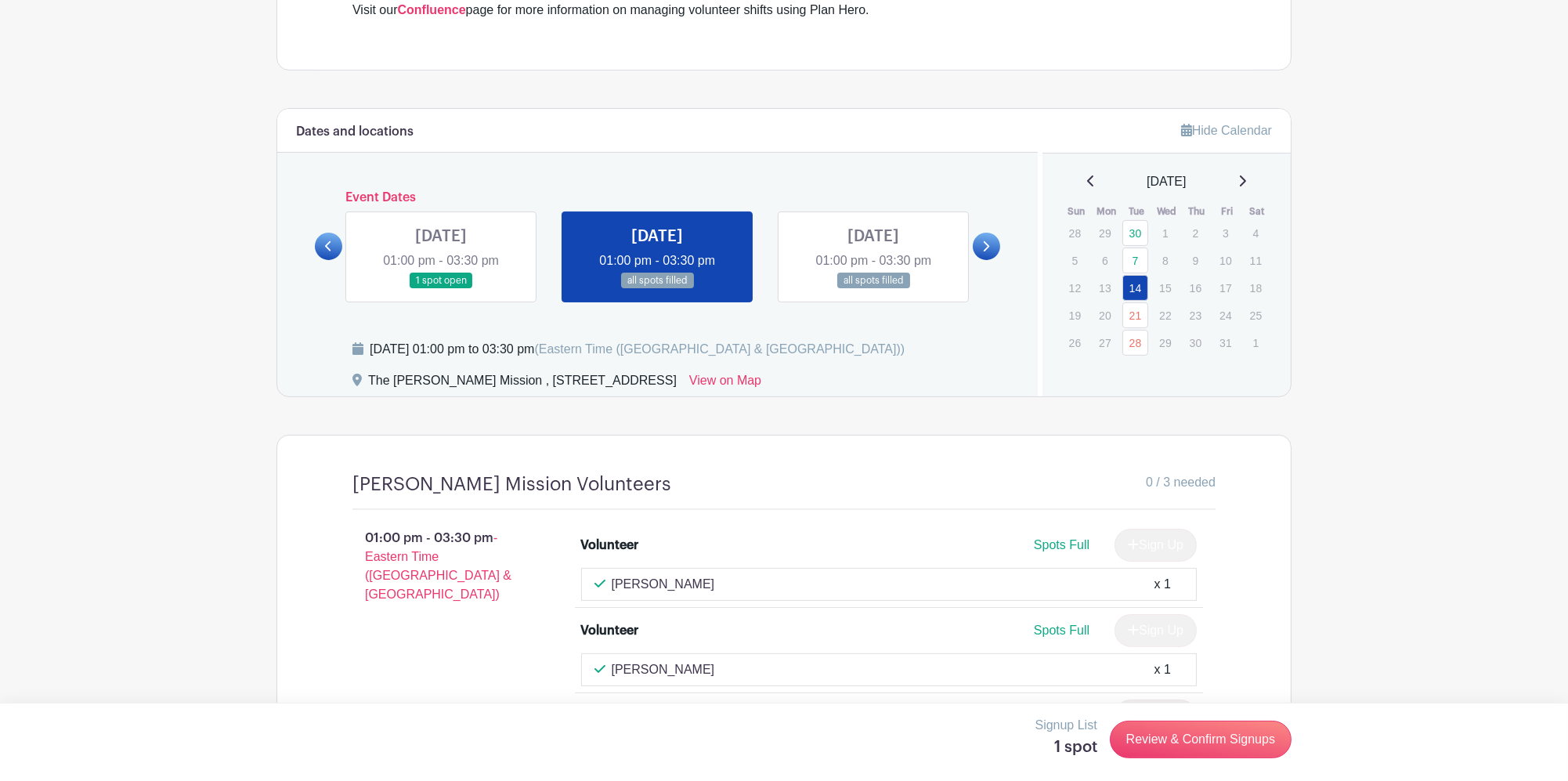
click at [873, 289] on link at bounding box center [873, 289] width 0 height 0
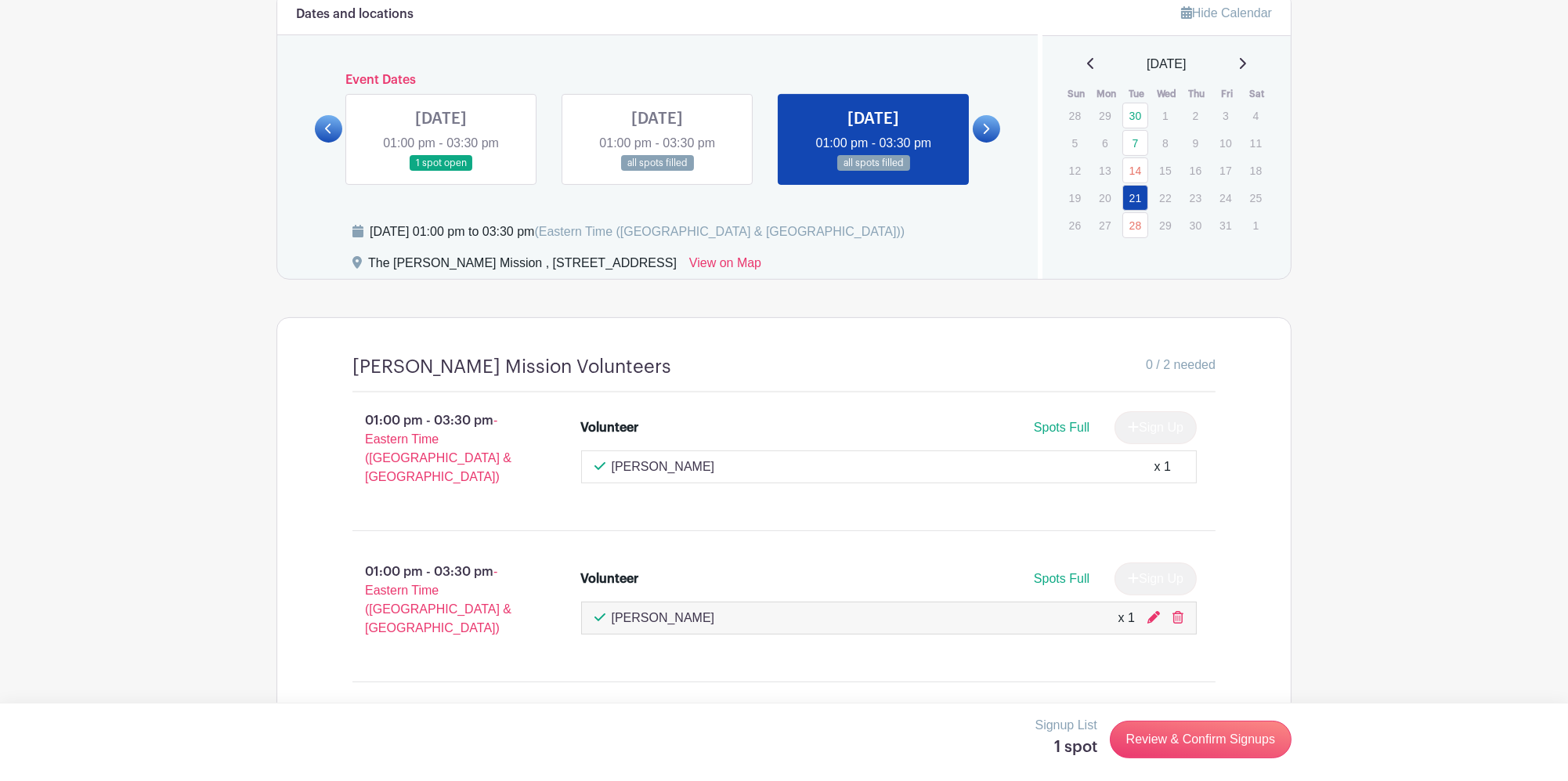
scroll to position [993, 0]
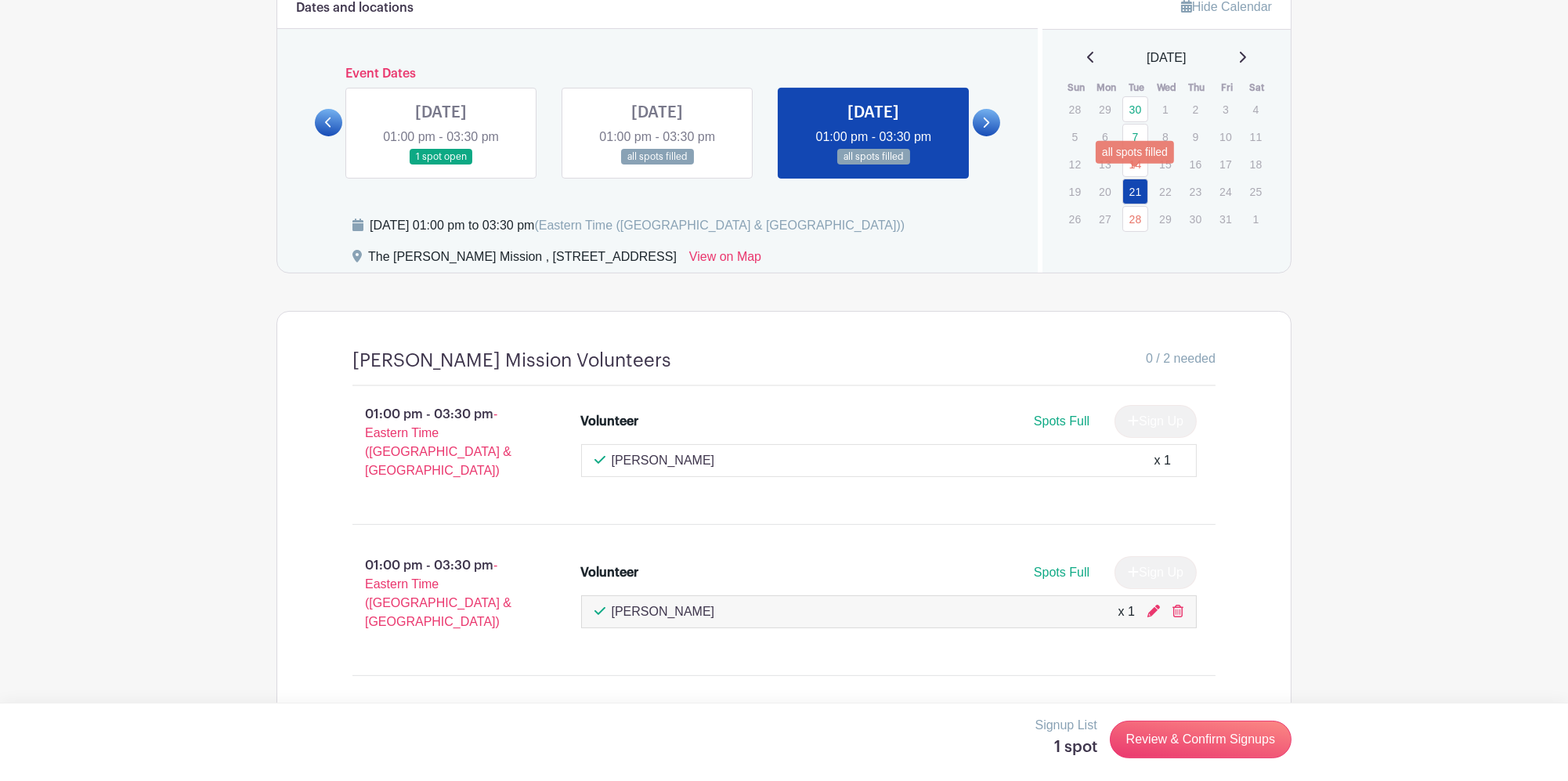
click at [1128, 184] on link "21" at bounding box center [1135, 192] width 26 height 26
click at [1238, 745] on link "Review & Confirm Signups" at bounding box center [1200, 739] width 182 height 37
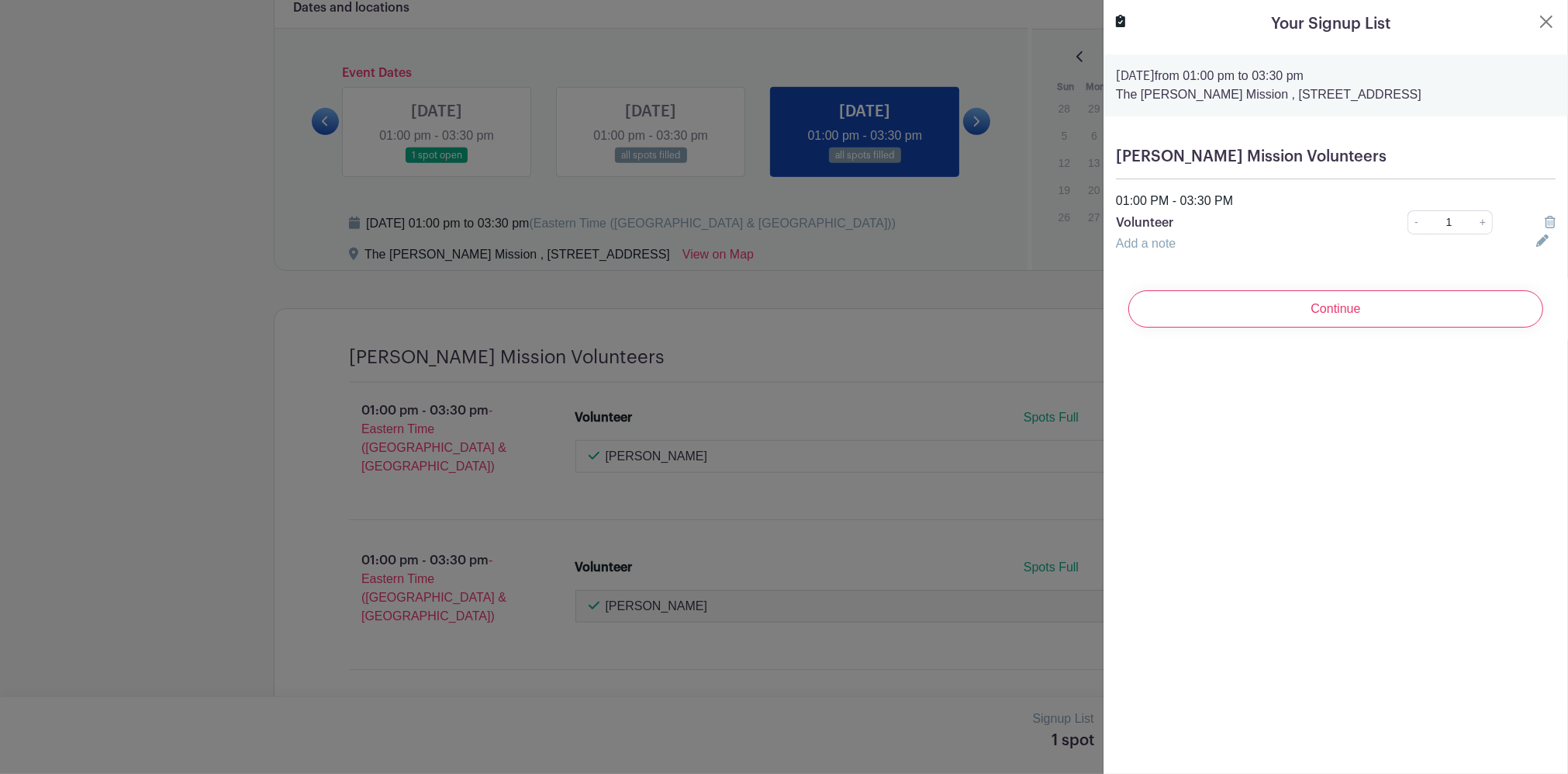
click at [1306, 70] on p "Tuesday, October 07, 2025 from 01:00 pm to 03:30 pm" at bounding box center [1336, 75] width 440 height 18
click at [1155, 72] on strong "Tuesday, October 07, 2025" at bounding box center [1136, 75] width 38 height 12
click at [1538, 28] on button "Close" at bounding box center [1546, 21] width 18 height 18
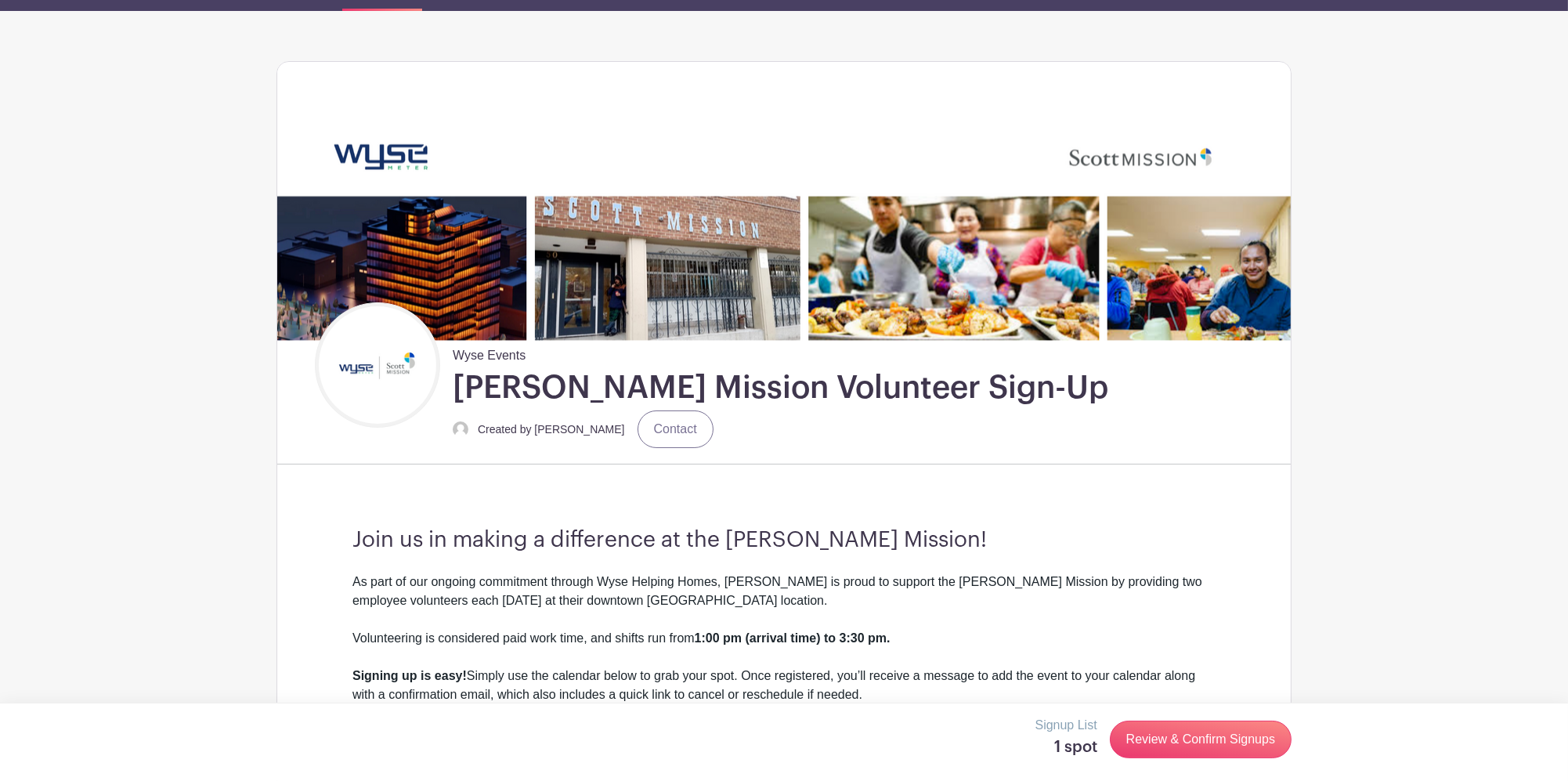
scroll to position [0, 0]
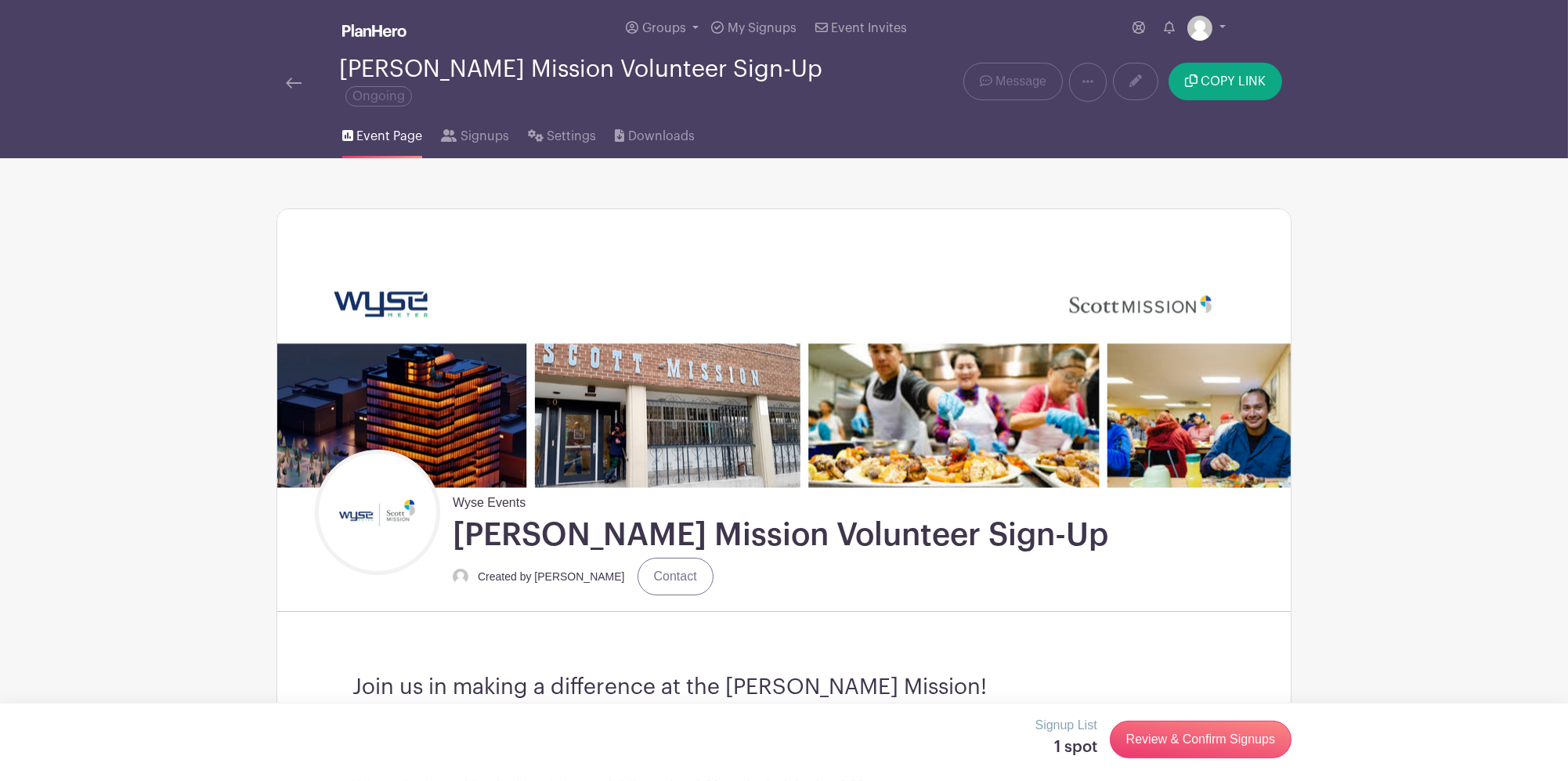
click at [291, 78] on img at bounding box center [294, 83] width 15 height 11
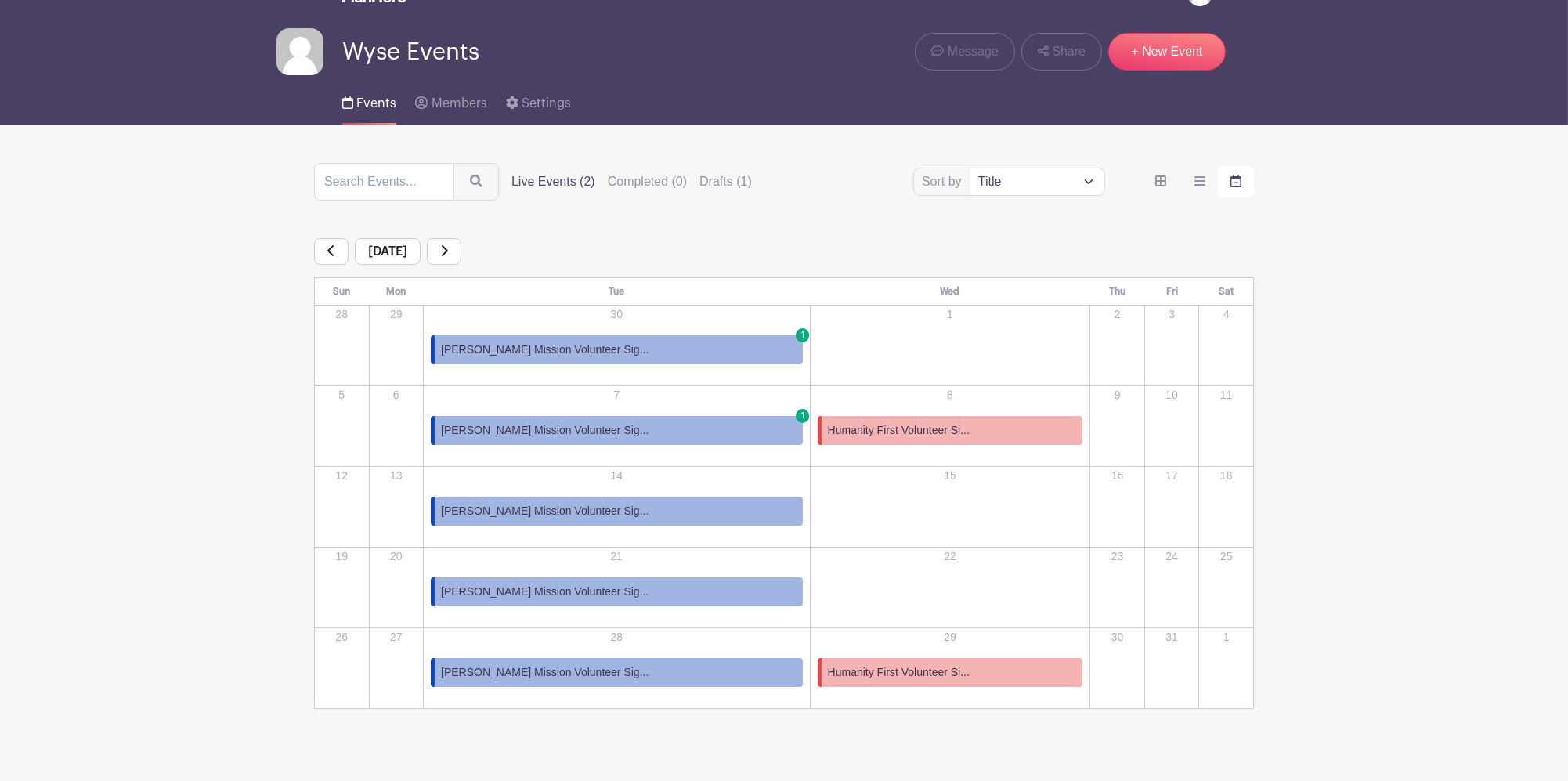
scroll to position [61, 0]
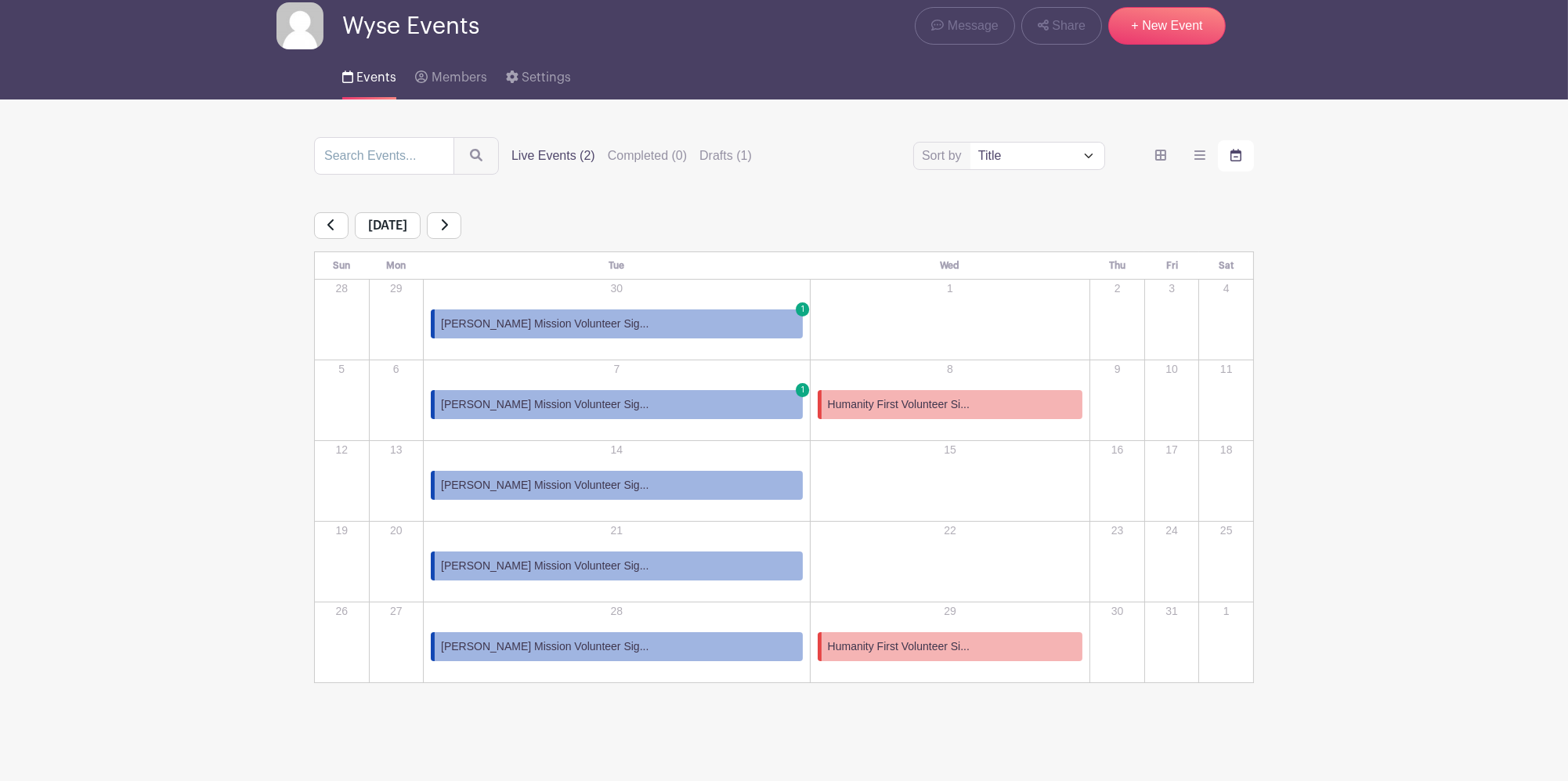
click at [553, 566] on span "[PERSON_NAME] Mission Volunteer Sig..." at bounding box center [544, 566] width 208 height 16
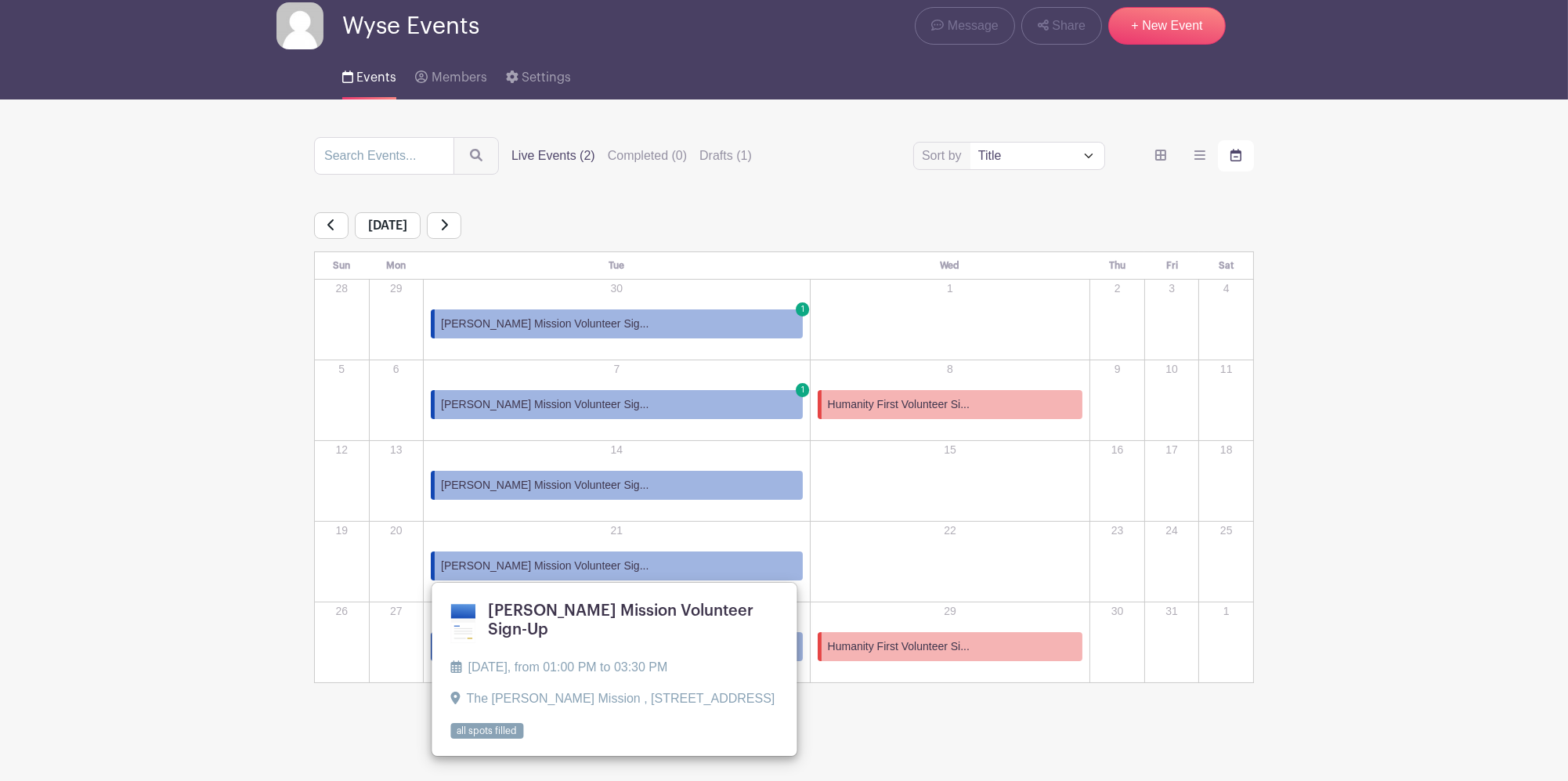
click at [555, 568] on span "[PERSON_NAME] Mission Volunteer Sig..." at bounding box center [544, 566] width 208 height 16
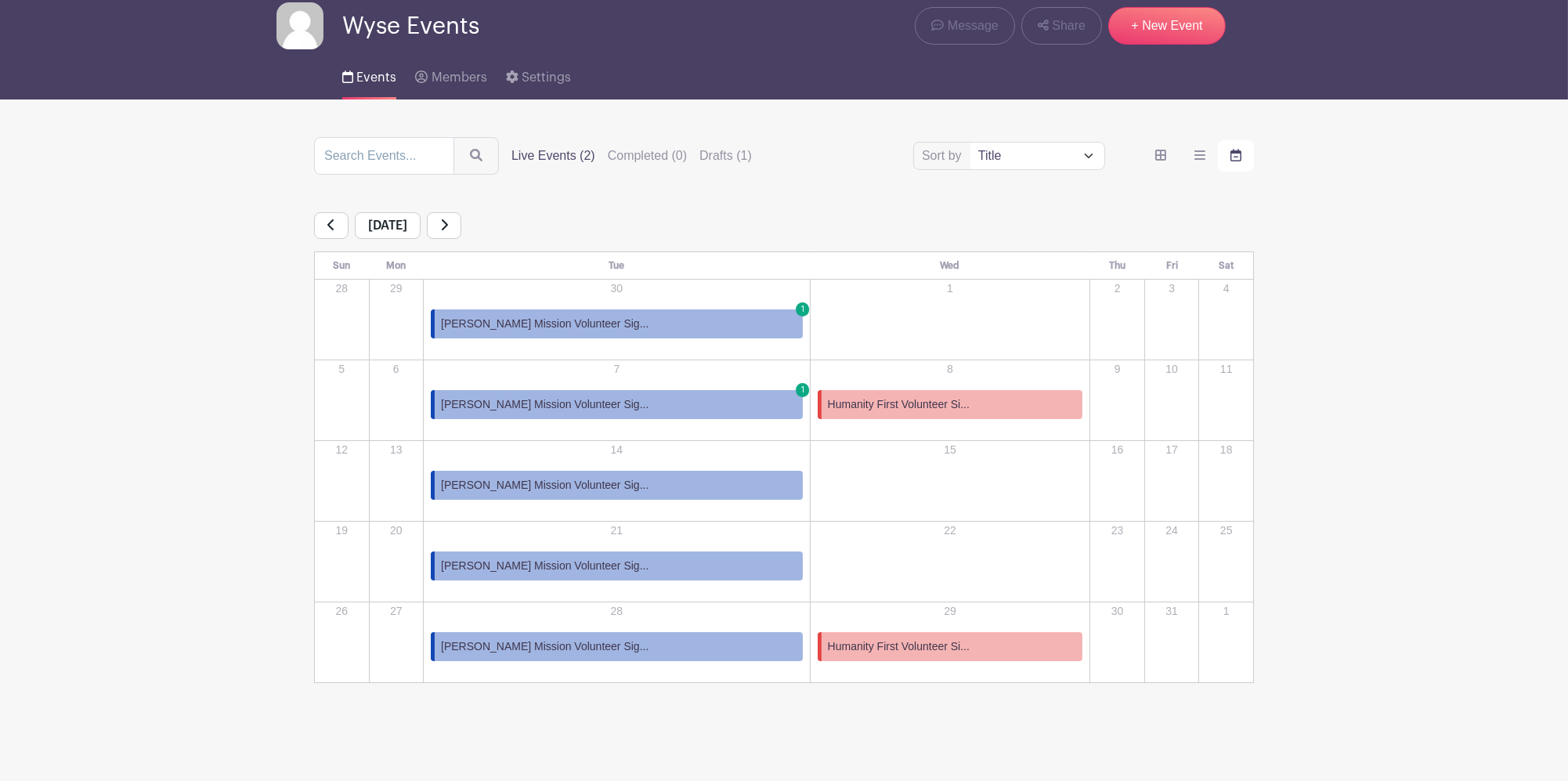
click at [555, 567] on span "[PERSON_NAME] Mission Volunteer Sig..." at bounding box center [544, 566] width 208 height 16
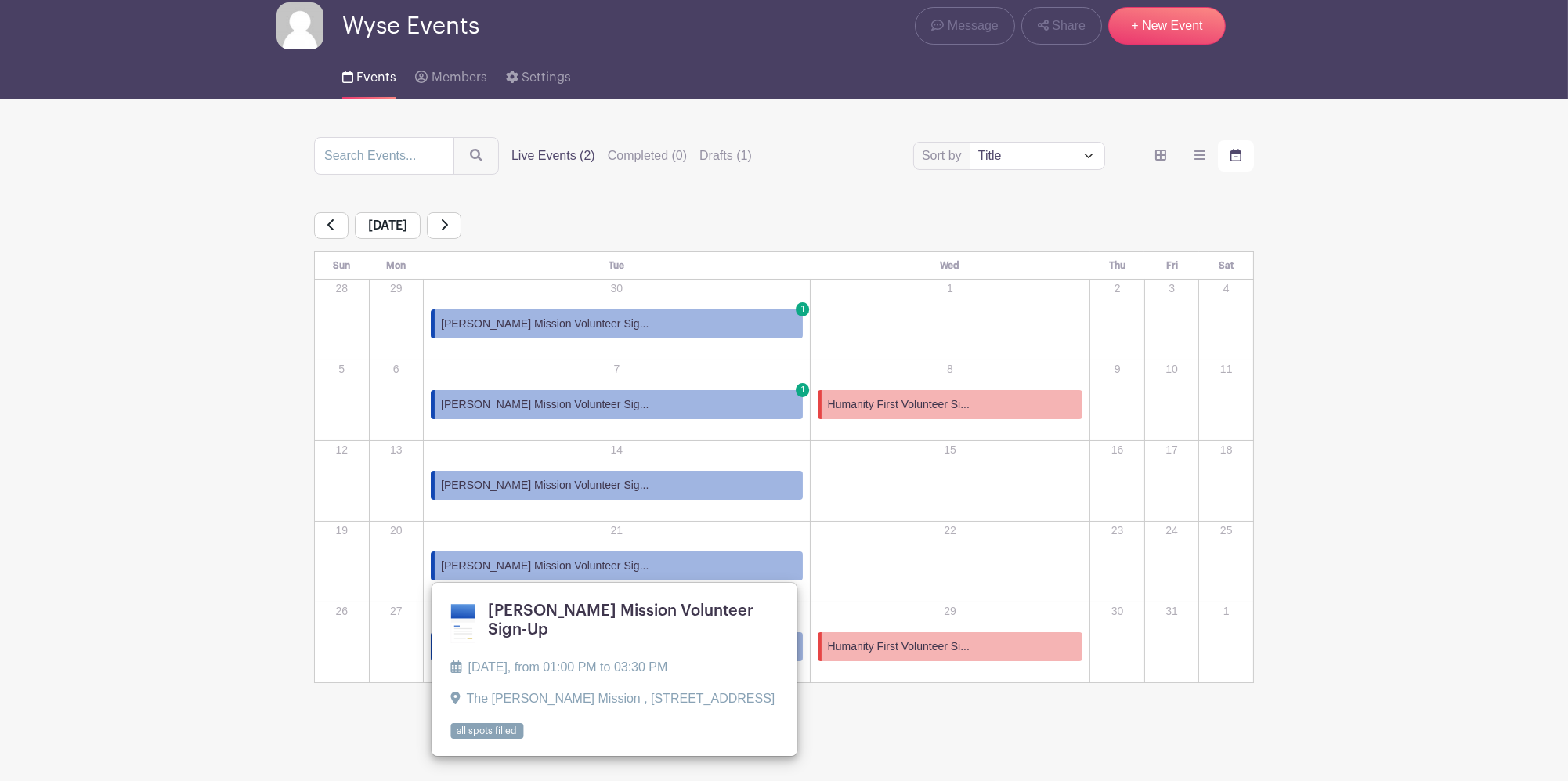
click at [623, 575] on link "[PERSON_NAME] Mission Volunteer Sig..." at bounding box center [617, 566] width 372 height 29
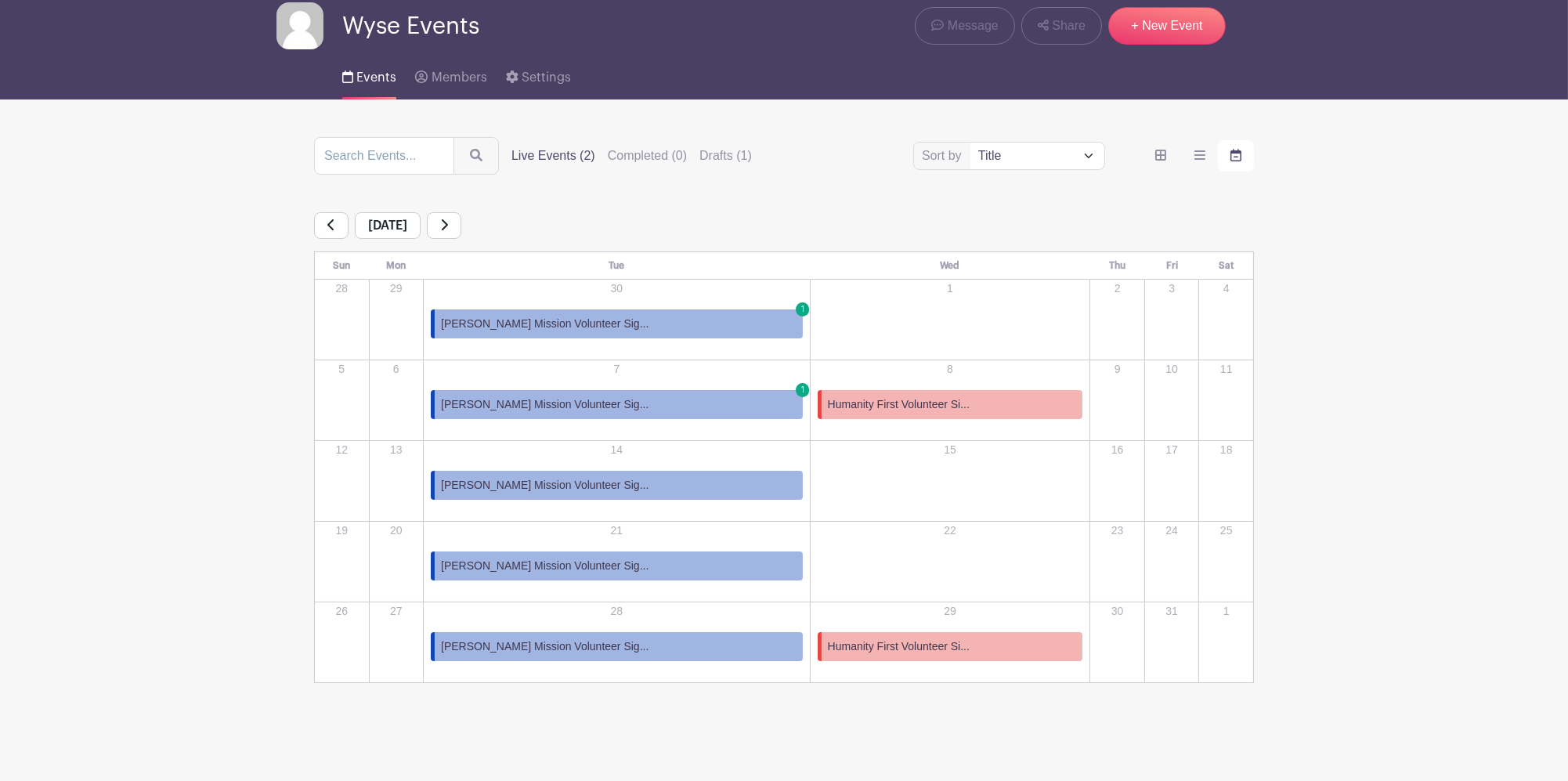
click at [623, 575] on link "[PERSON_NAME] Mission Volunteer Sig..." at bounding box center [617, 566] width 372 height 29
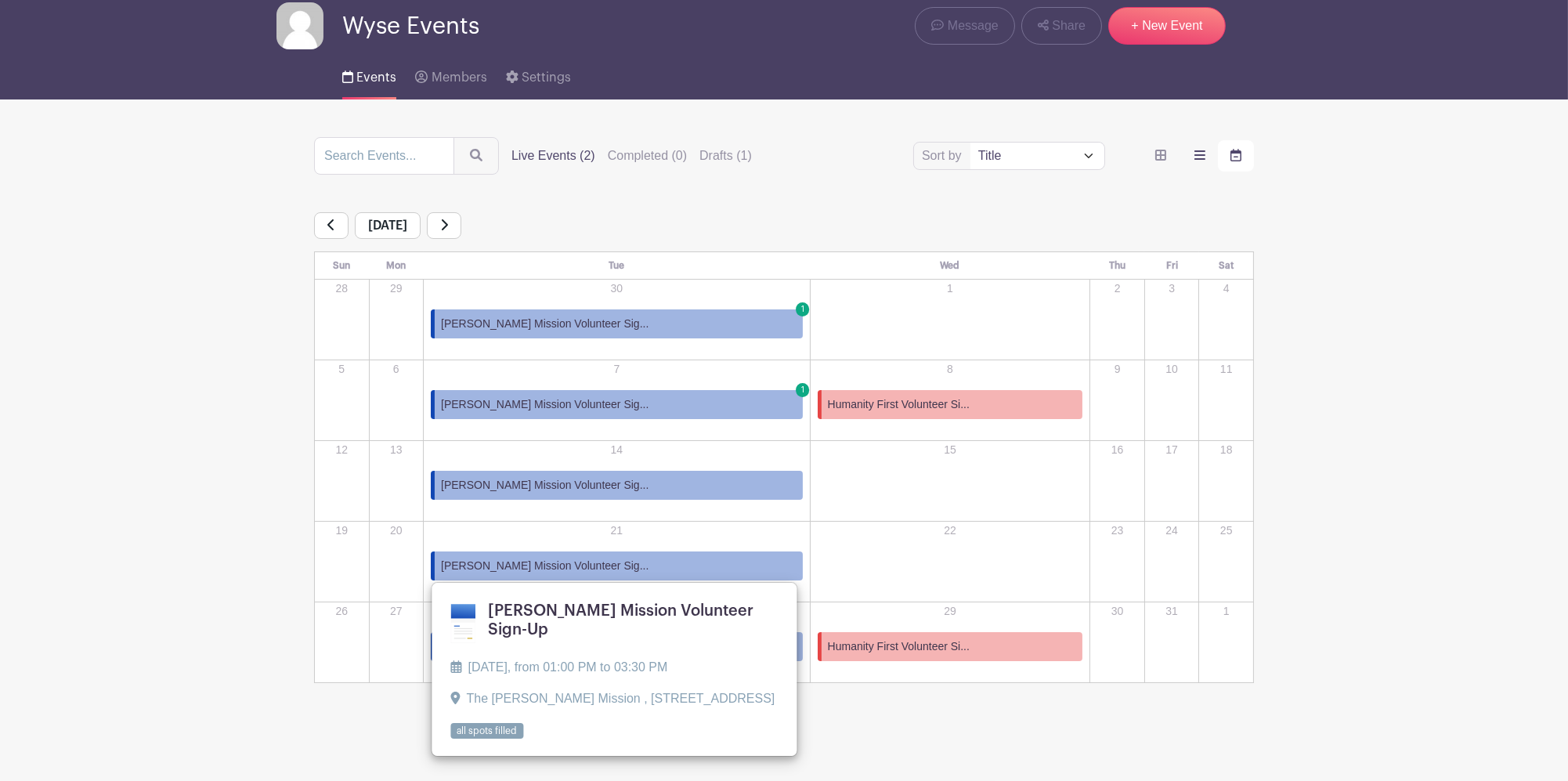
drag, startPoint x: 623, startPoint y: 575, endPoint x: 1202, endPoint y: 167, distance: 708.3
click at [1231, 191] on div "Sort by Title Recently modified Newest Upcoming dates Live Events (2) Completed…" at bounding box center [784, 409] width 940 height 546
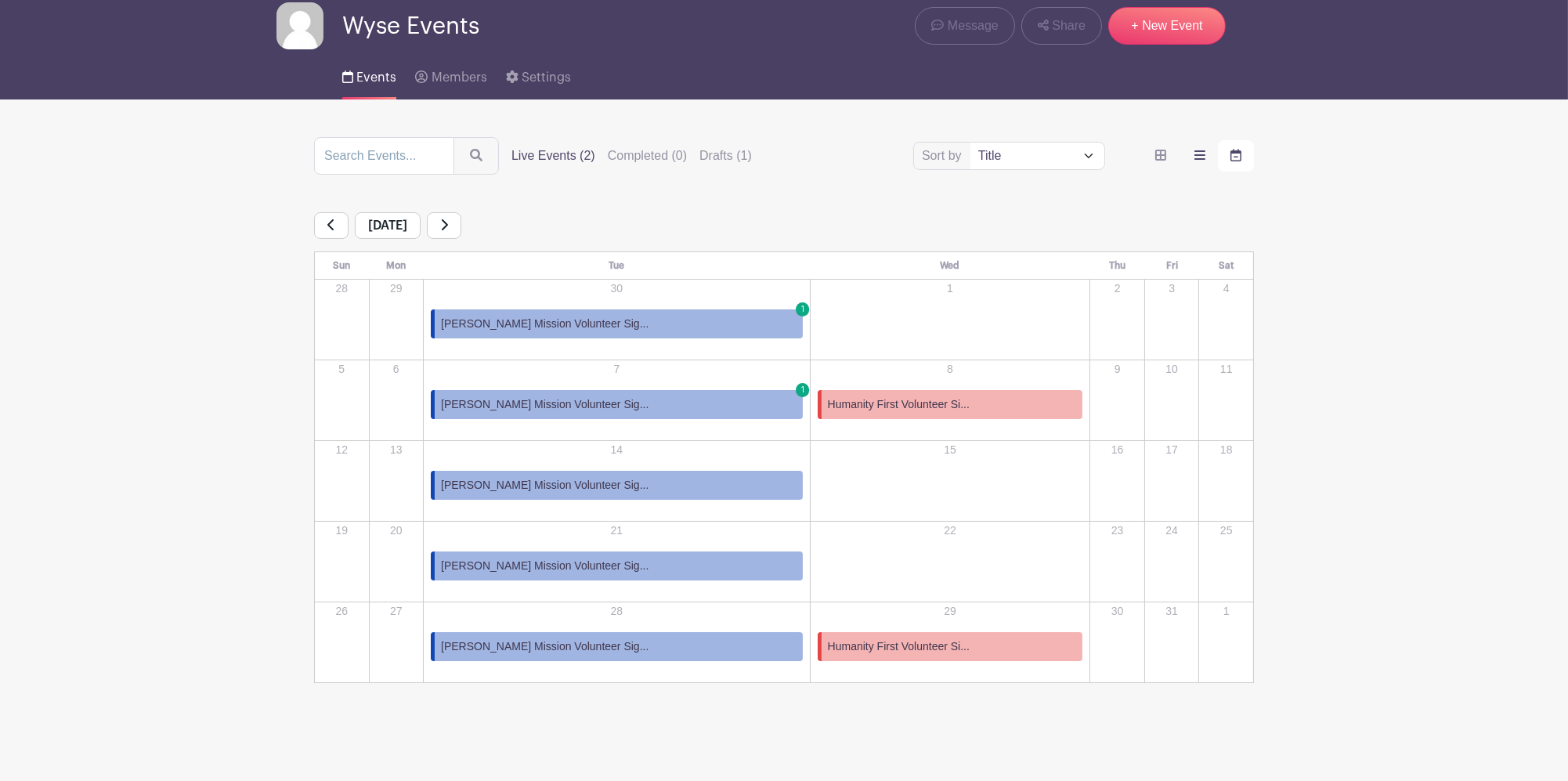
click at [1198, 161] on icon "order and view" at bounding box center [1200, 154] width 11 height 12
click at [0, 0] on input "order and view" at bounding box center [0, 0] width 0 height 0
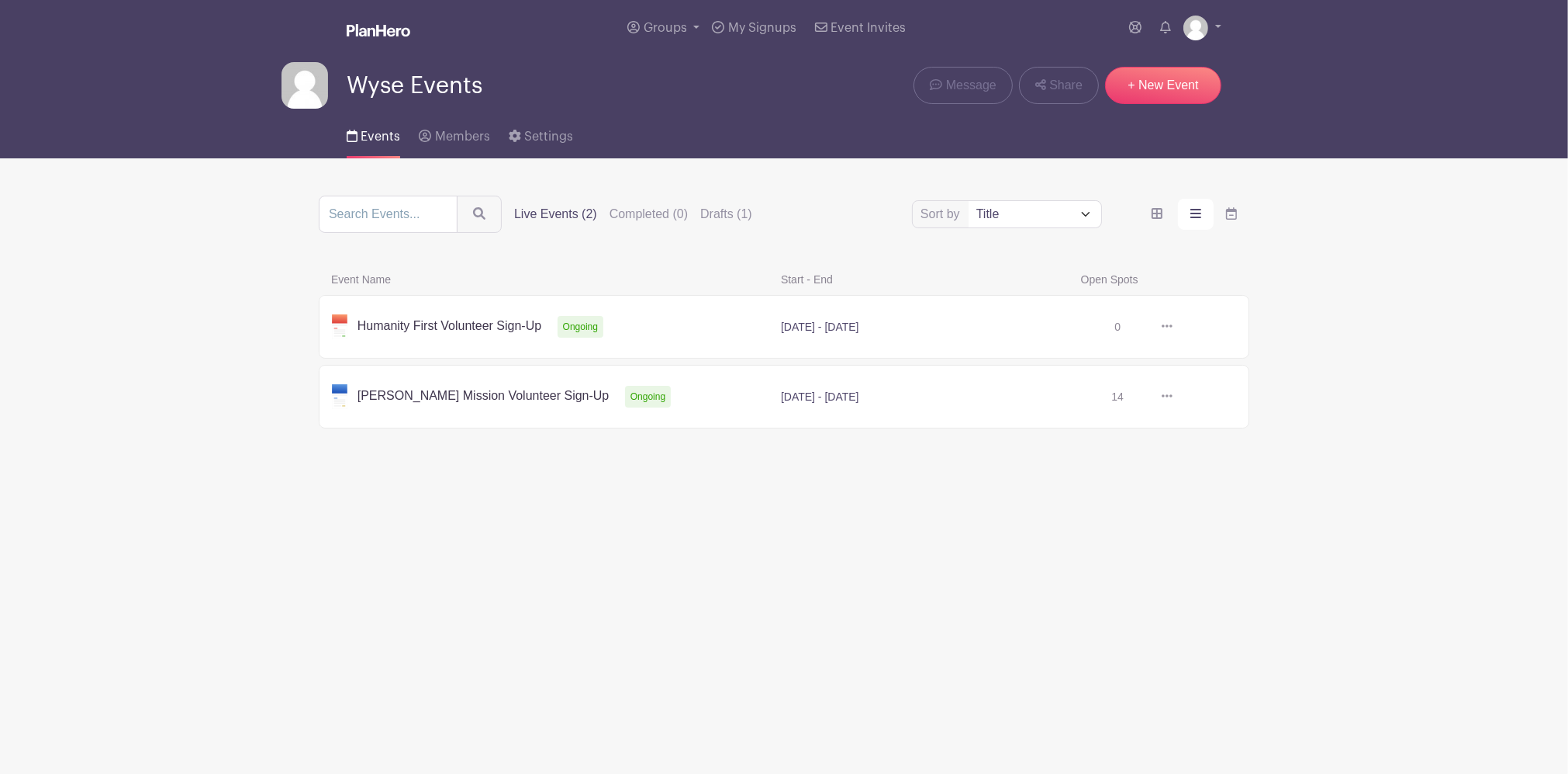
click at [1172, 397] on link at bounding box center [1172, 397] width 0 height 0
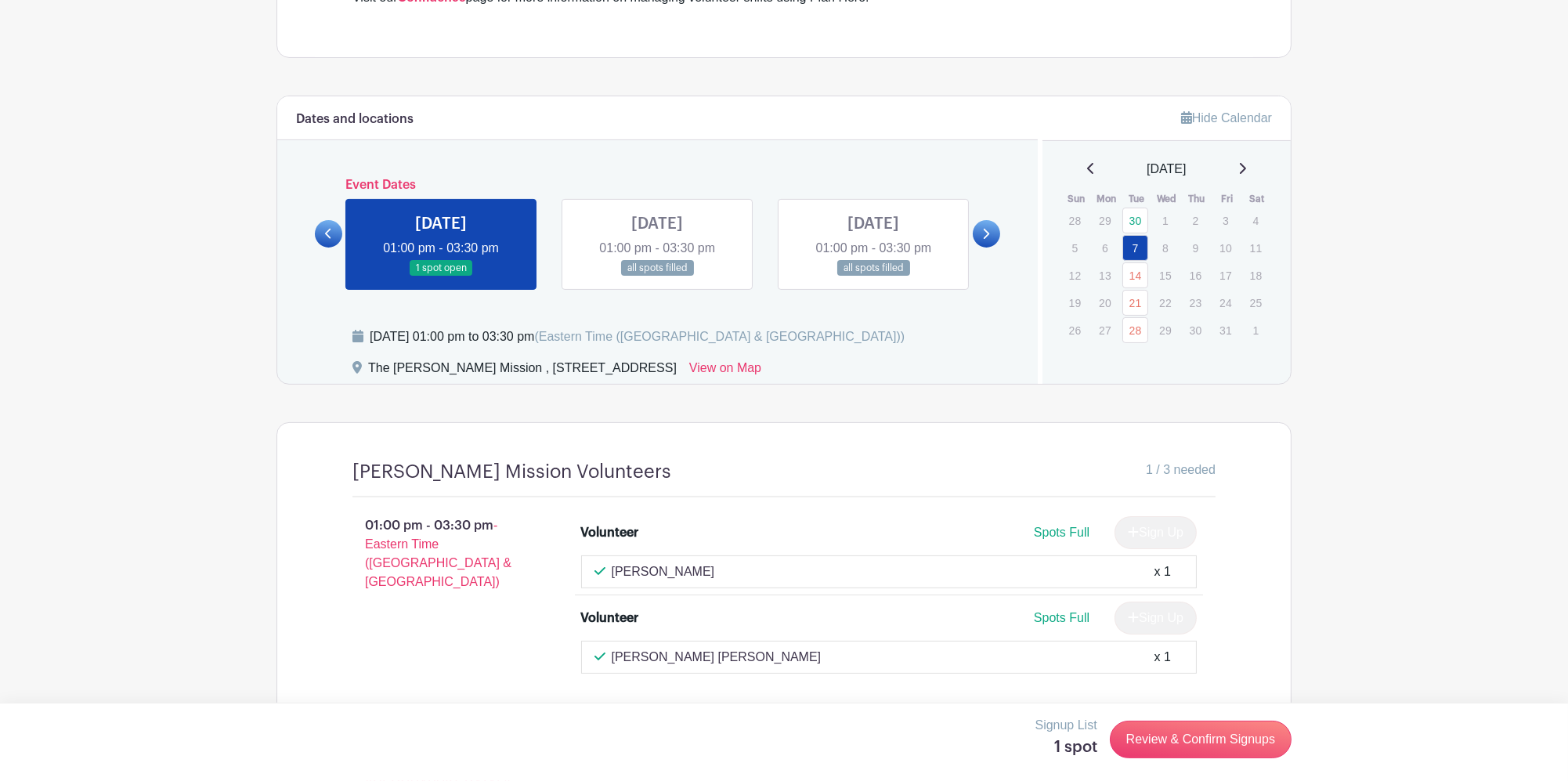
scroll to position [1045, 0]
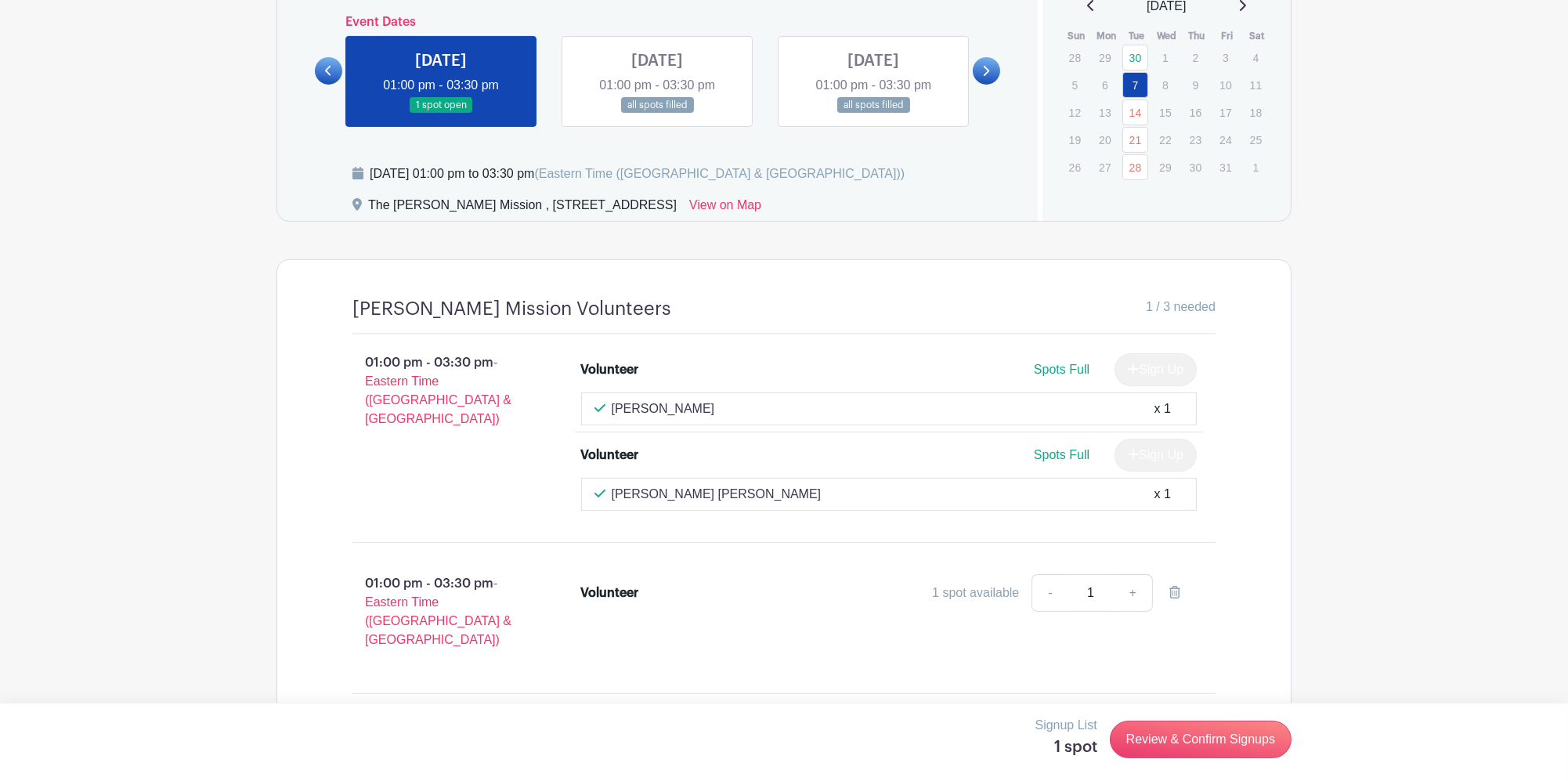
click at [873, 113] on link at bounding box center [873, 113] width 0 height 0
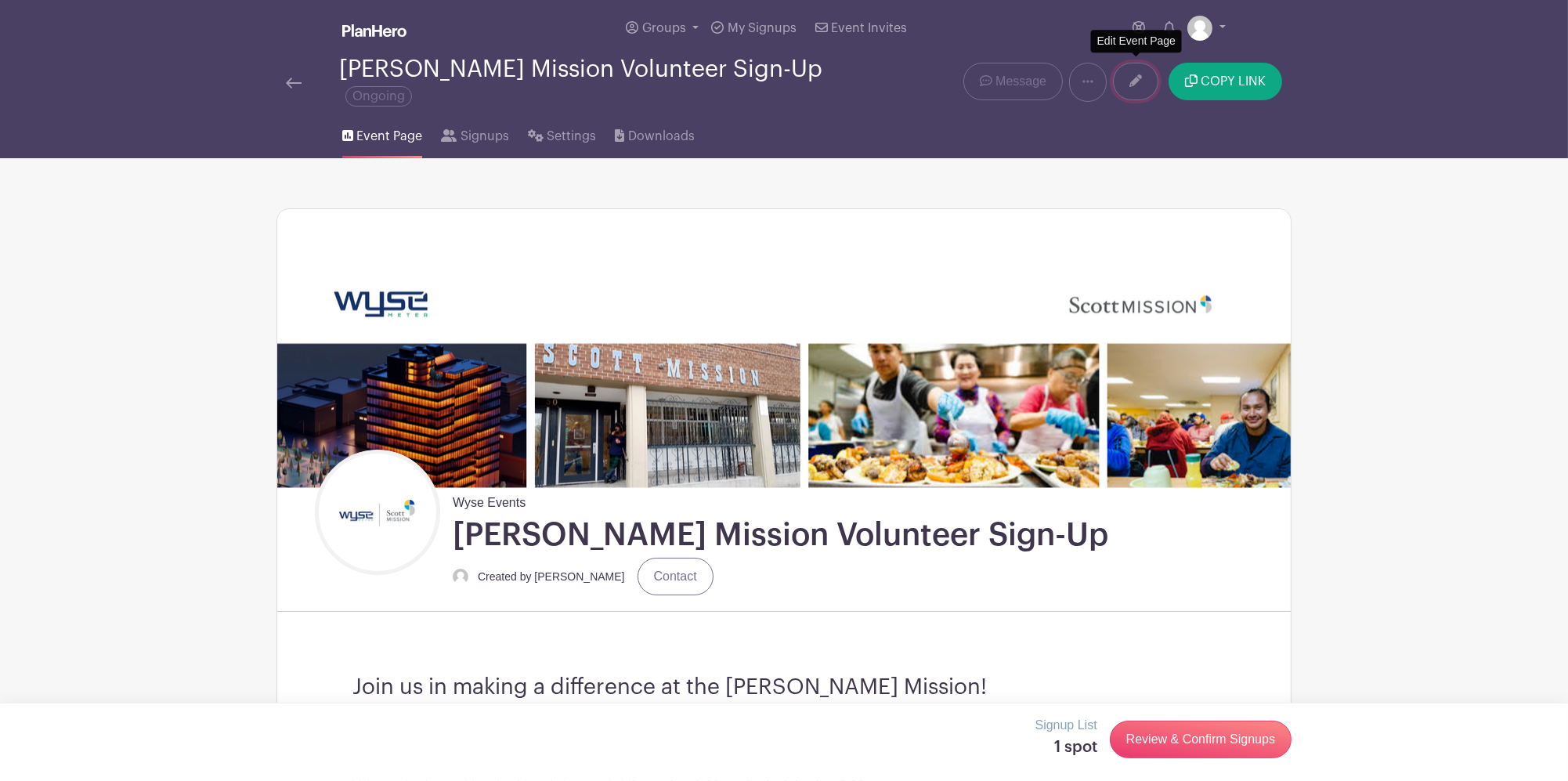
click at [1120, 77] on link at bounding box center [1135, 81] width 45 height 37
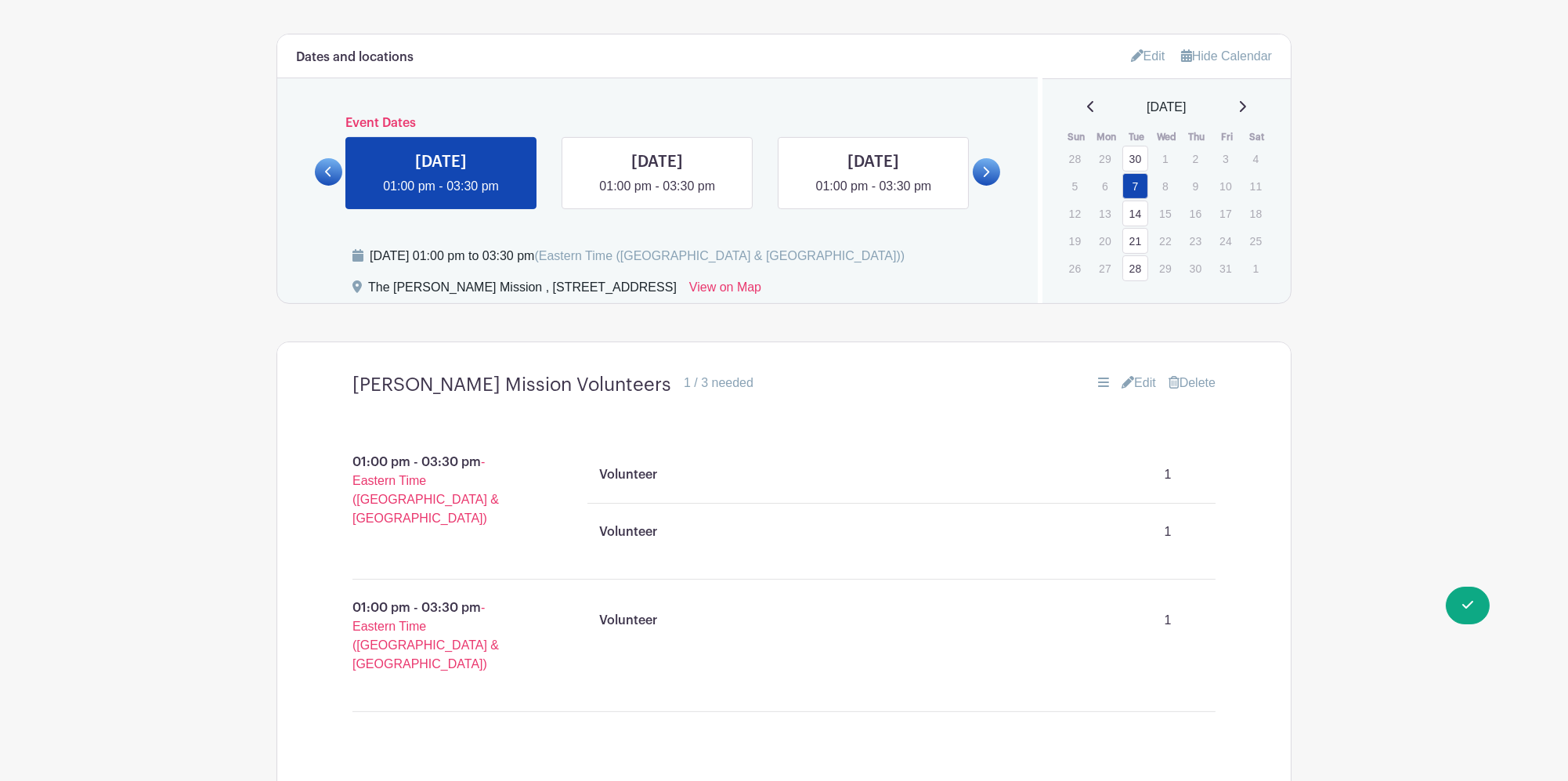
scroll to position [1044, 0]
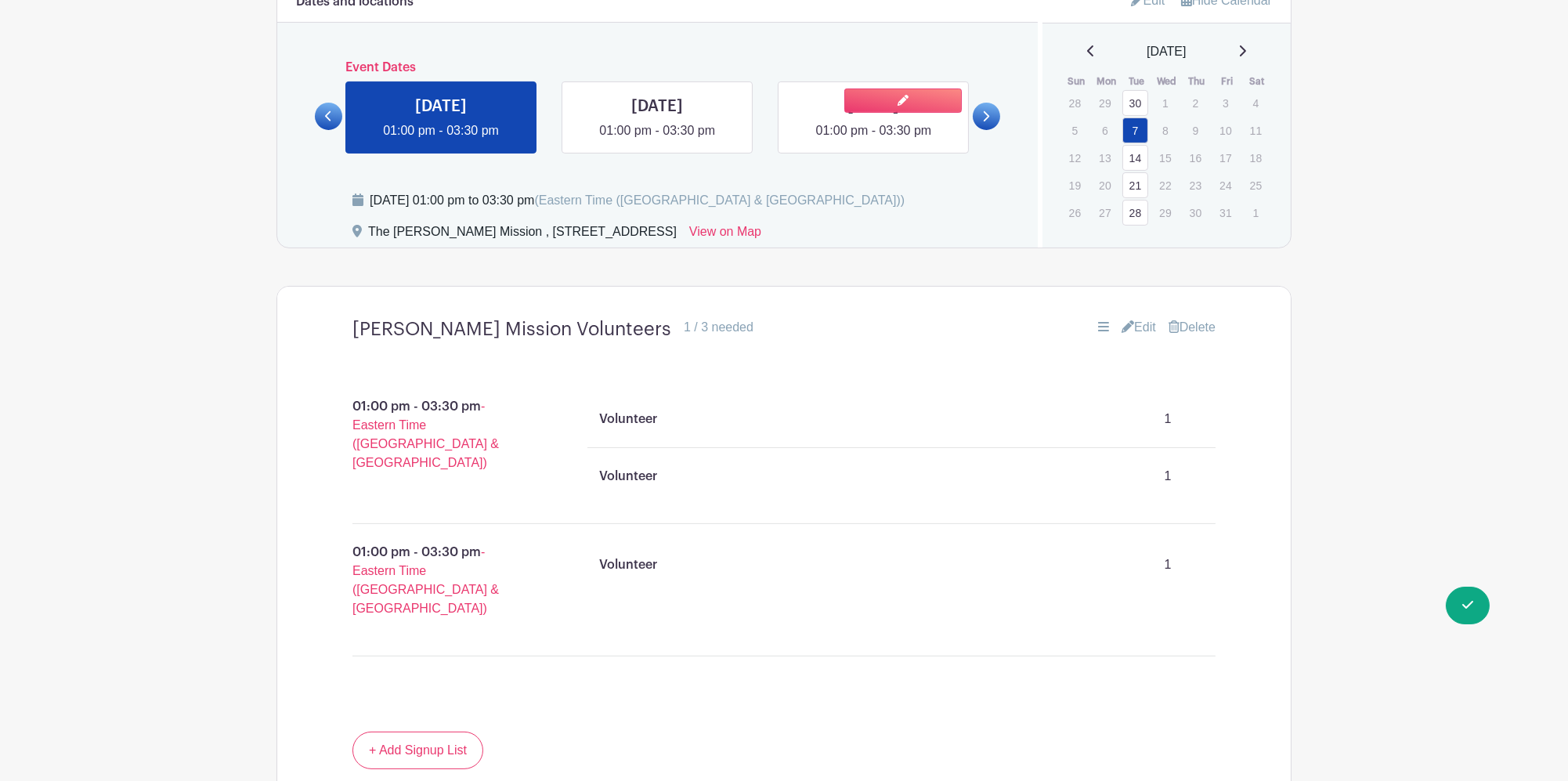
click at [873, 140] on link at bounding box center [873, 140] width 0 height 0
click at [915, 88] on link at bounding box center [902, 100] width 117 height 24
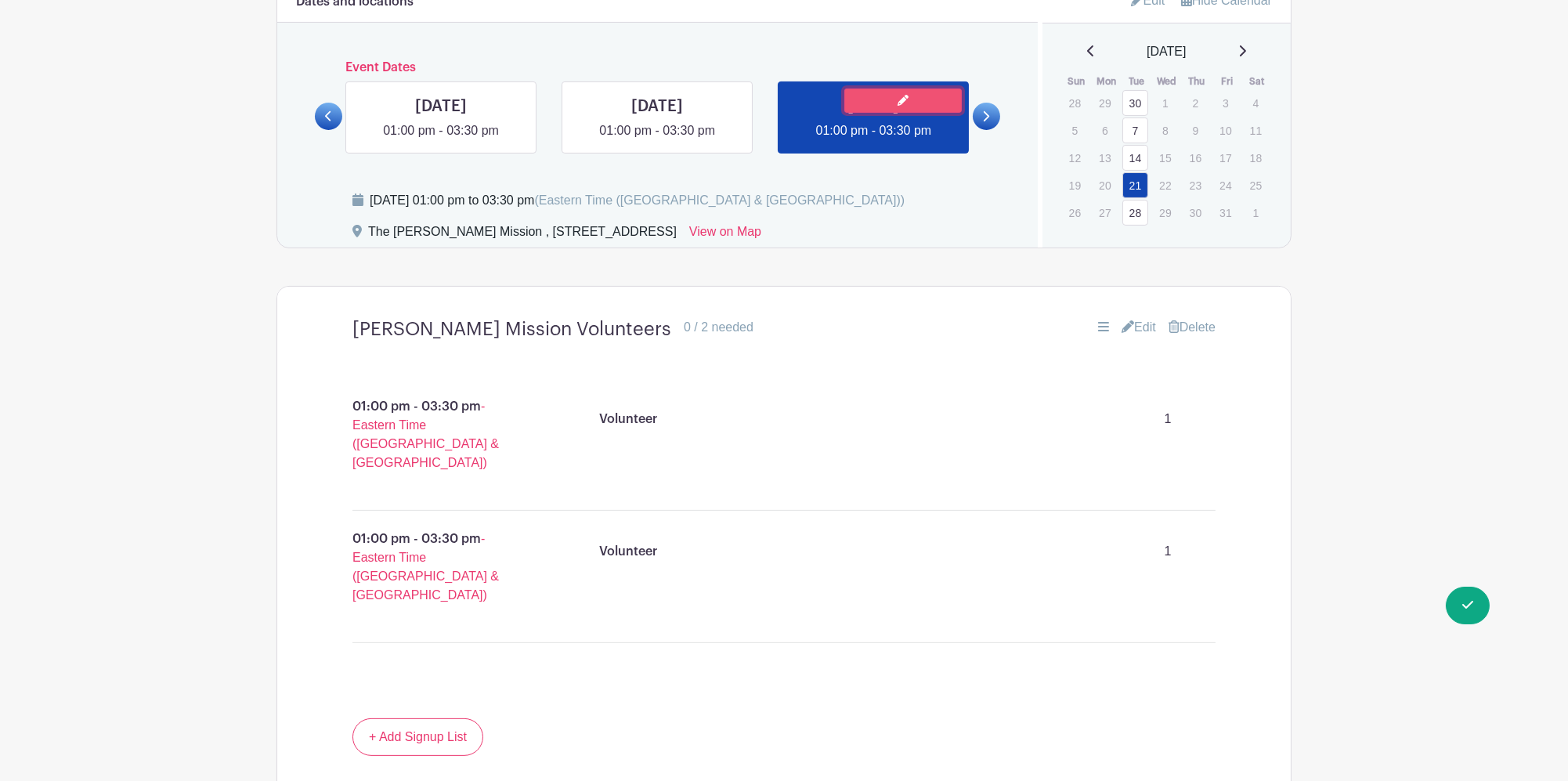
click at [916, 88] on link at bounding box center [902, 100] width 117 height 24
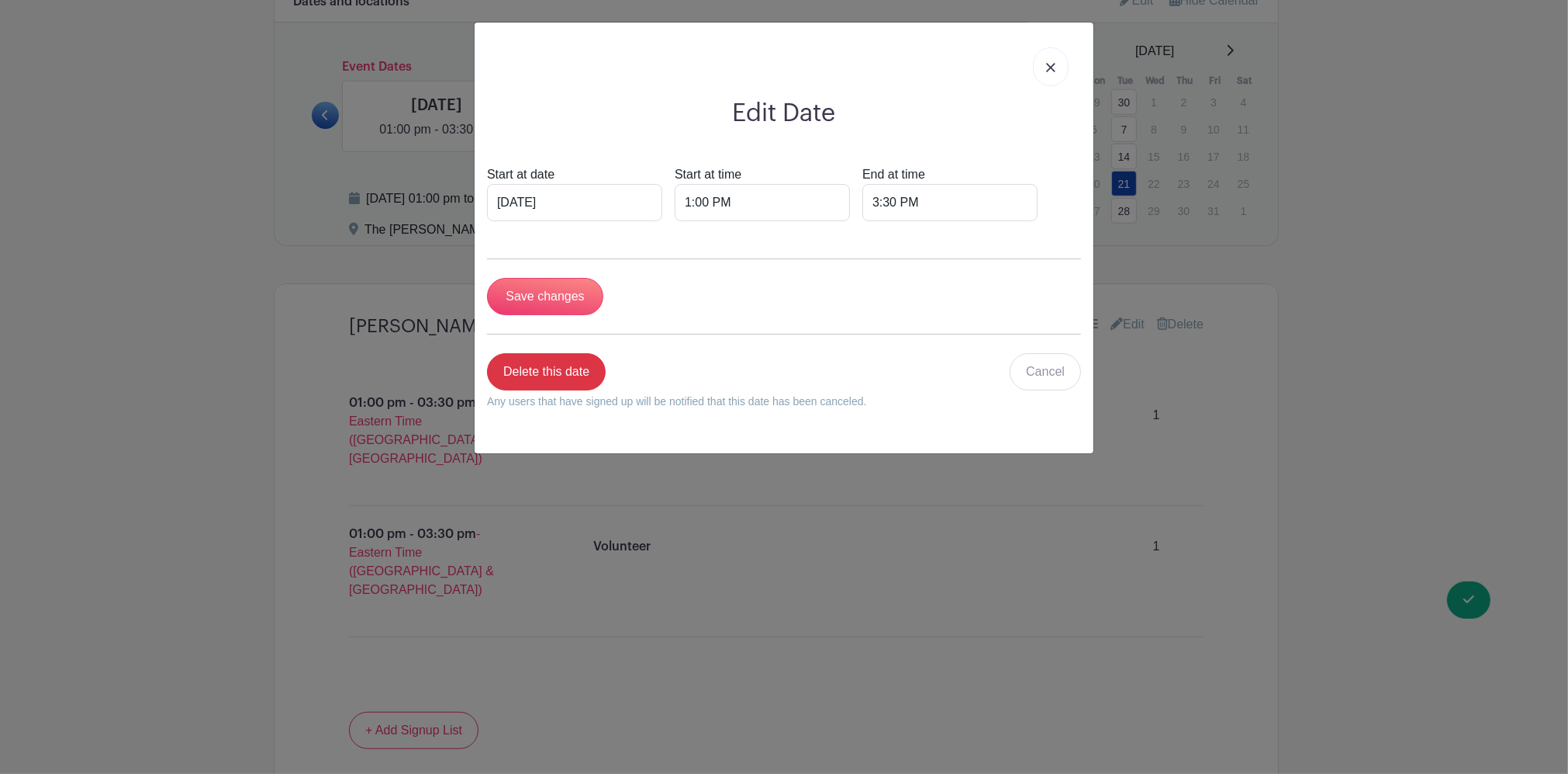
click at [907, 87] on div at bounding box center [784, 67] width 594 height 63
click at [752, 269] on form "Start at date Oct 21 2025 Start at time 1:00 PM End at time 3:30 PM Save change…" at bounding box center [784, 293] width 594 height 257
click at [1031, 57] on div at bounding box center [784, 67] width 594 height 63
click at [1036, 57] on link at bounding box center [1051, 67] width 36 height 38
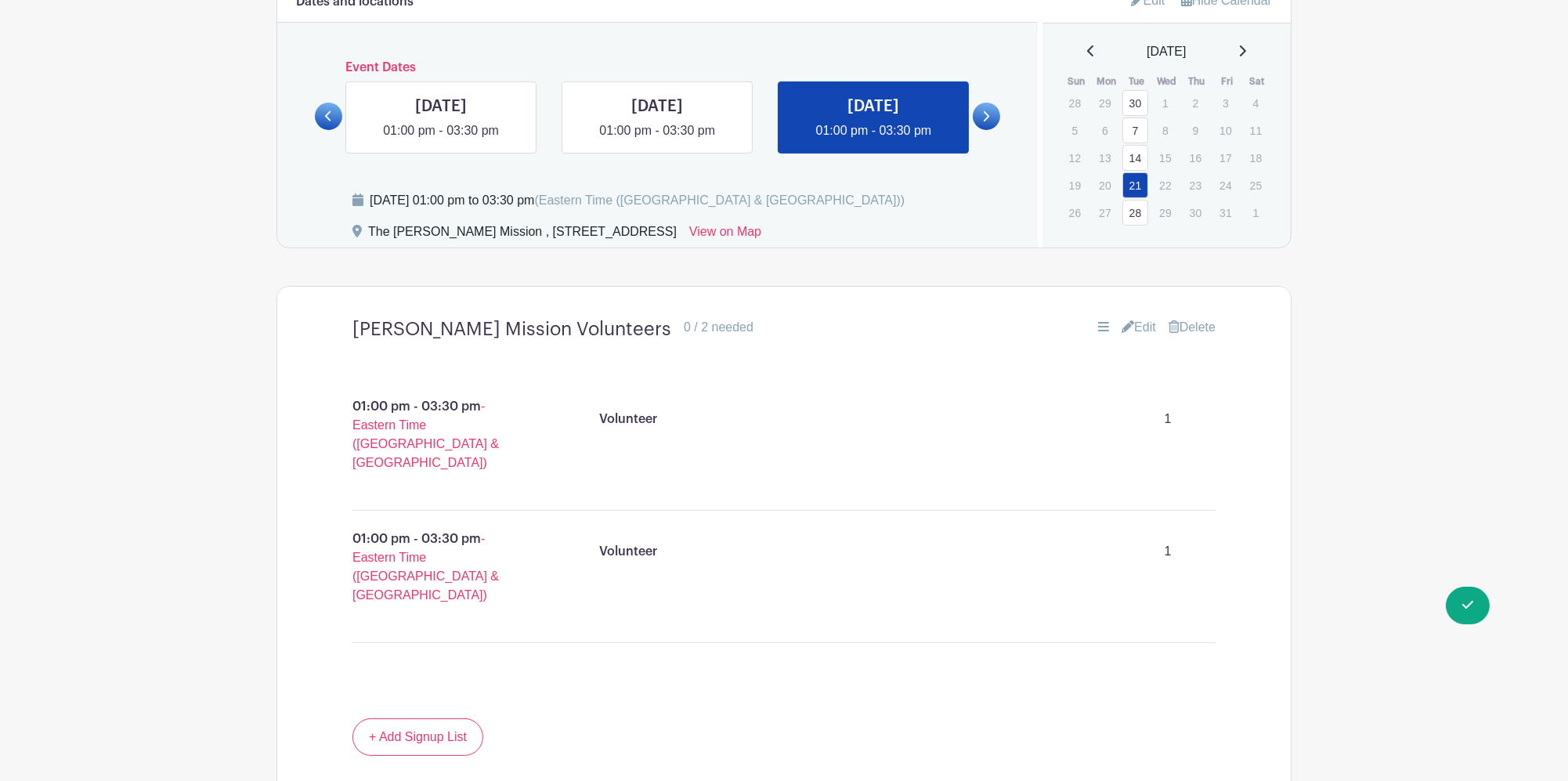
click at [455, 656] on div "01:00 pm - 03:30 pm - Eastern Time (US & Canada) Volunteer 1 01:00 pm - 03:30 p…" at bounding box center [784, 535] width 938 height 365
click at [1122, 320] on icon at bounding box center [1127, 326] width 12 height 12
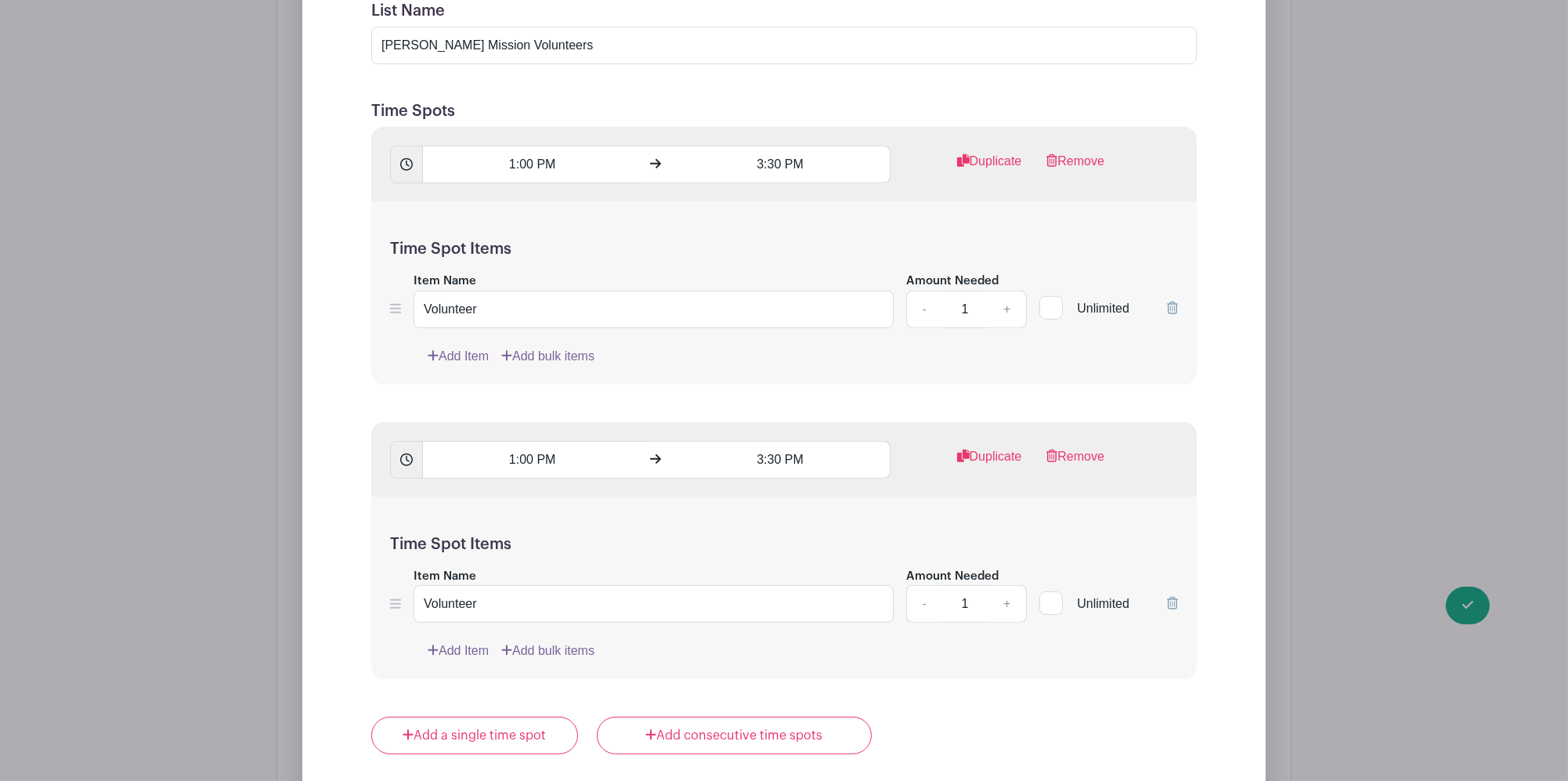
scroll to position [1566, 0]
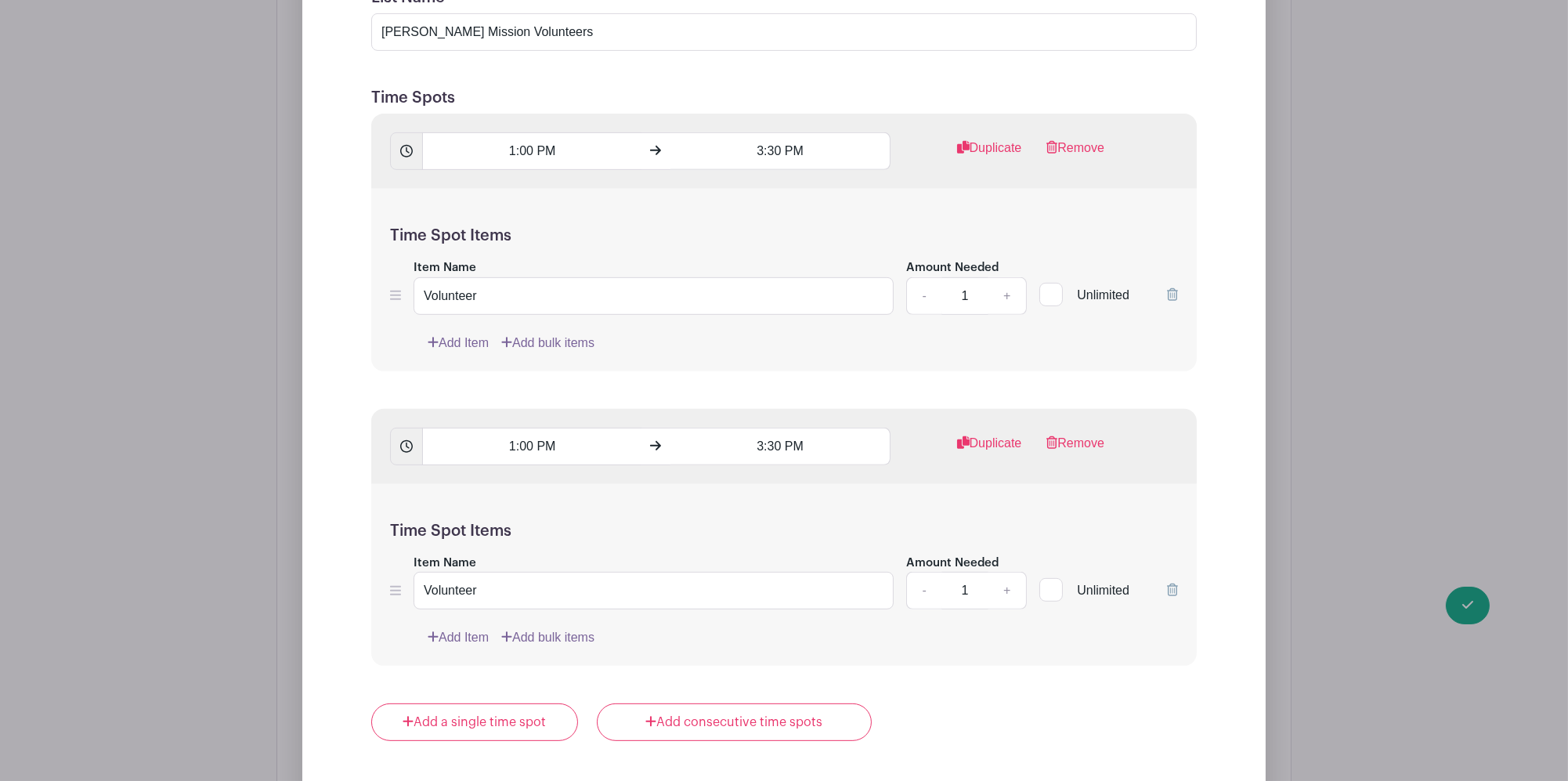
click at [467, 628] on link "Add Item" at bounding box center [459, 637] width 61 height 19
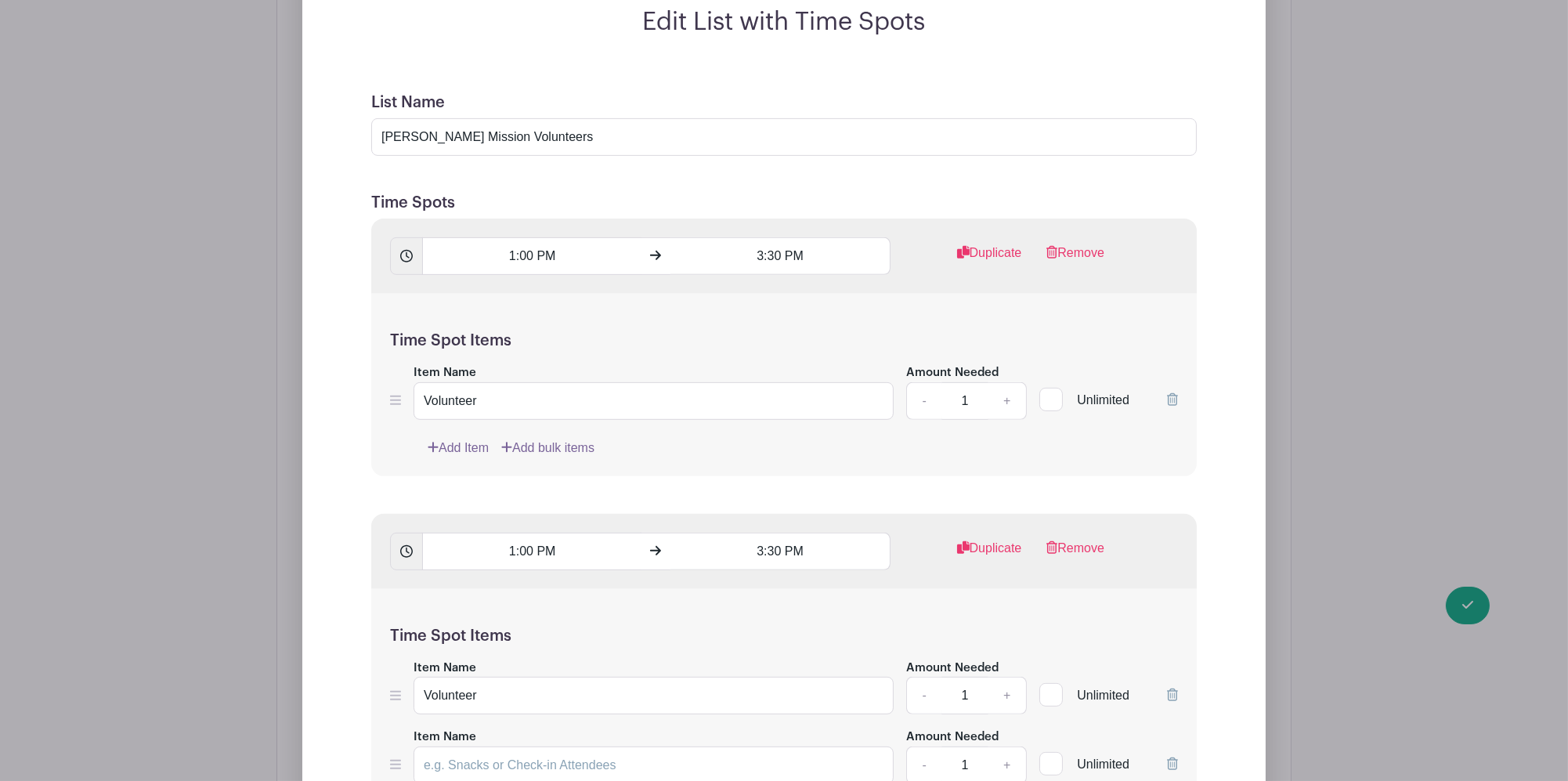
scroll to position [1670, 0]
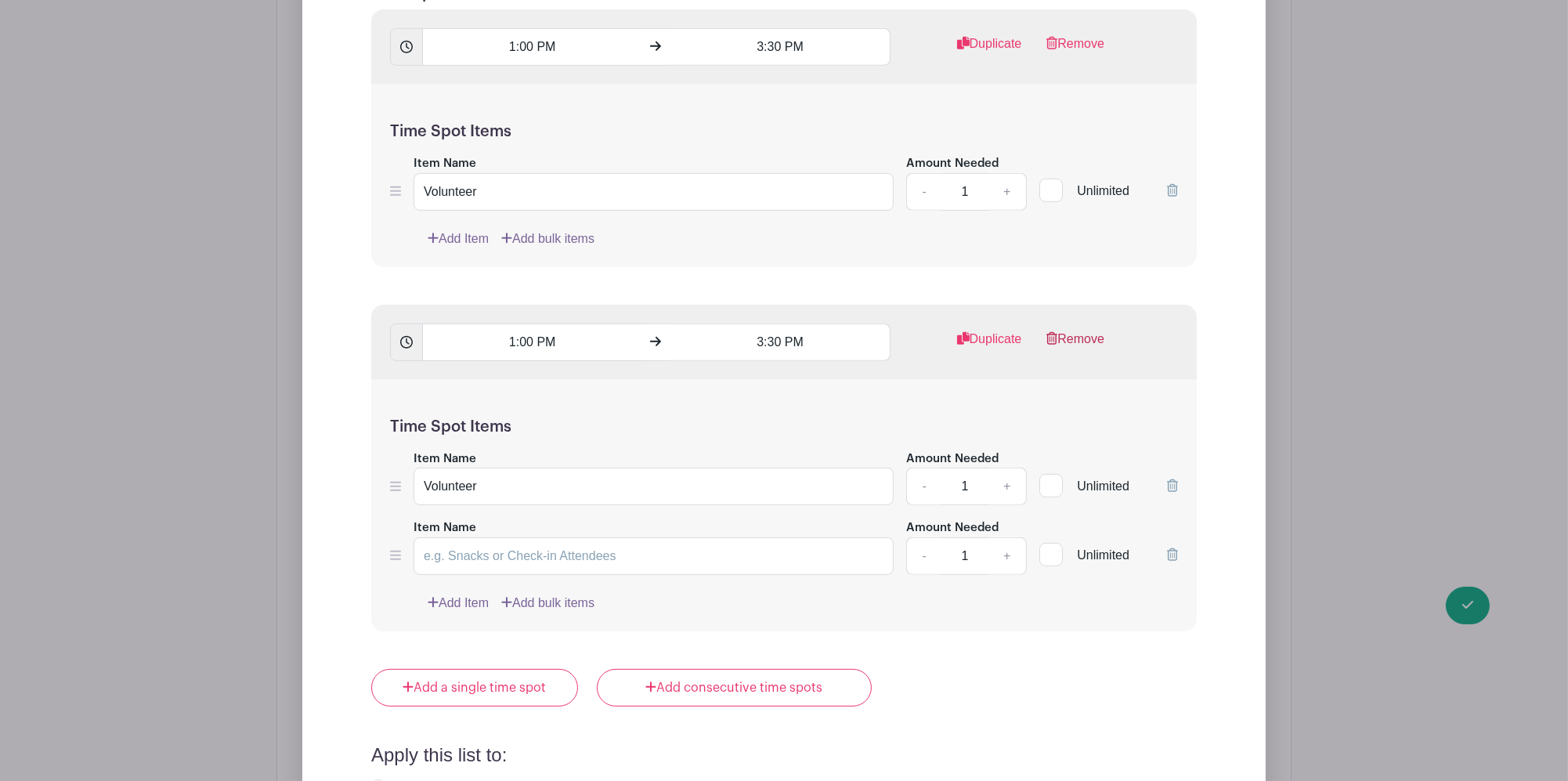
click at [1090, 330] on link "Remove" at bounding box center [1076, 345] width 58 height 32
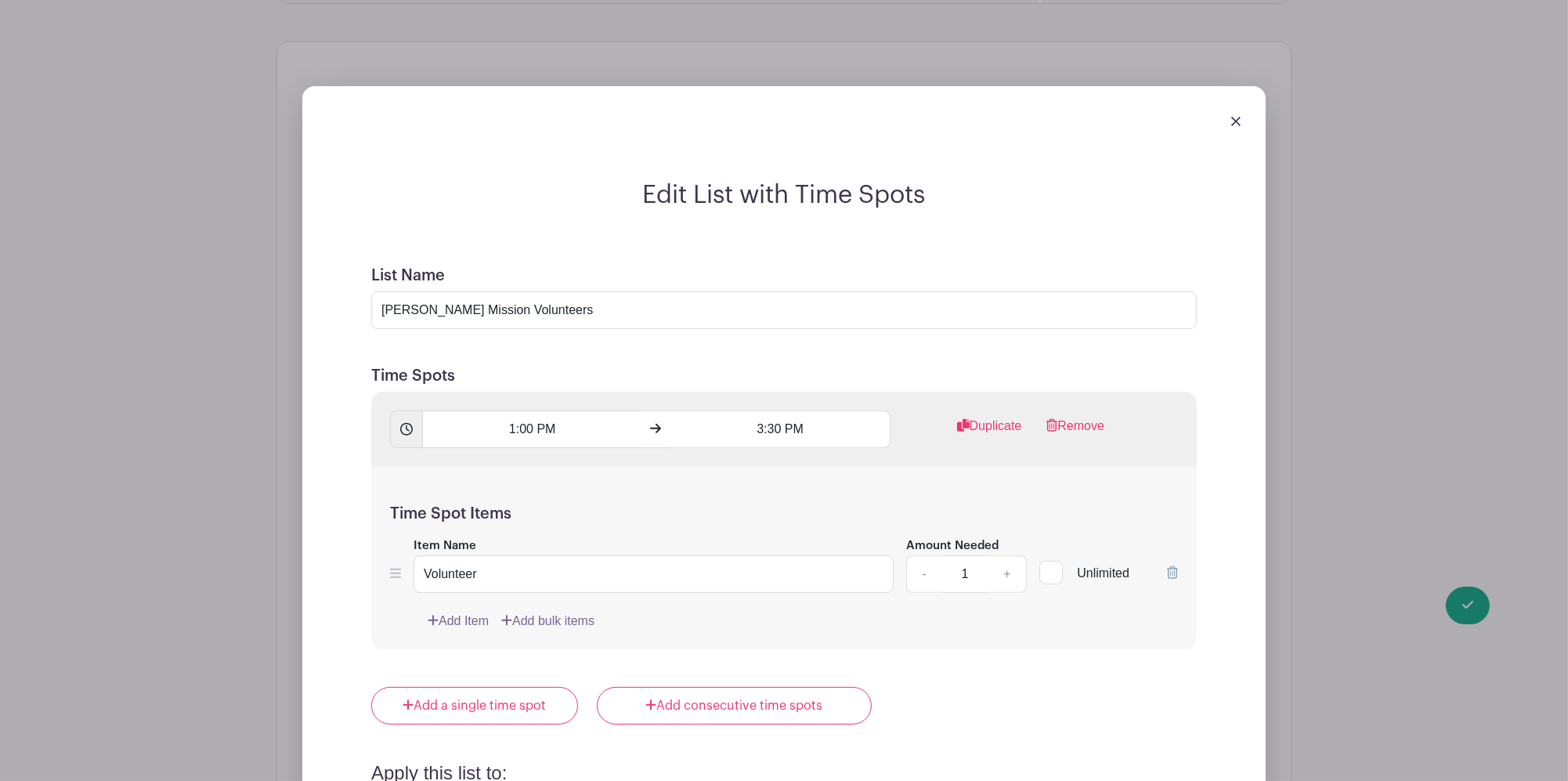
scroll to position [1253, 0]
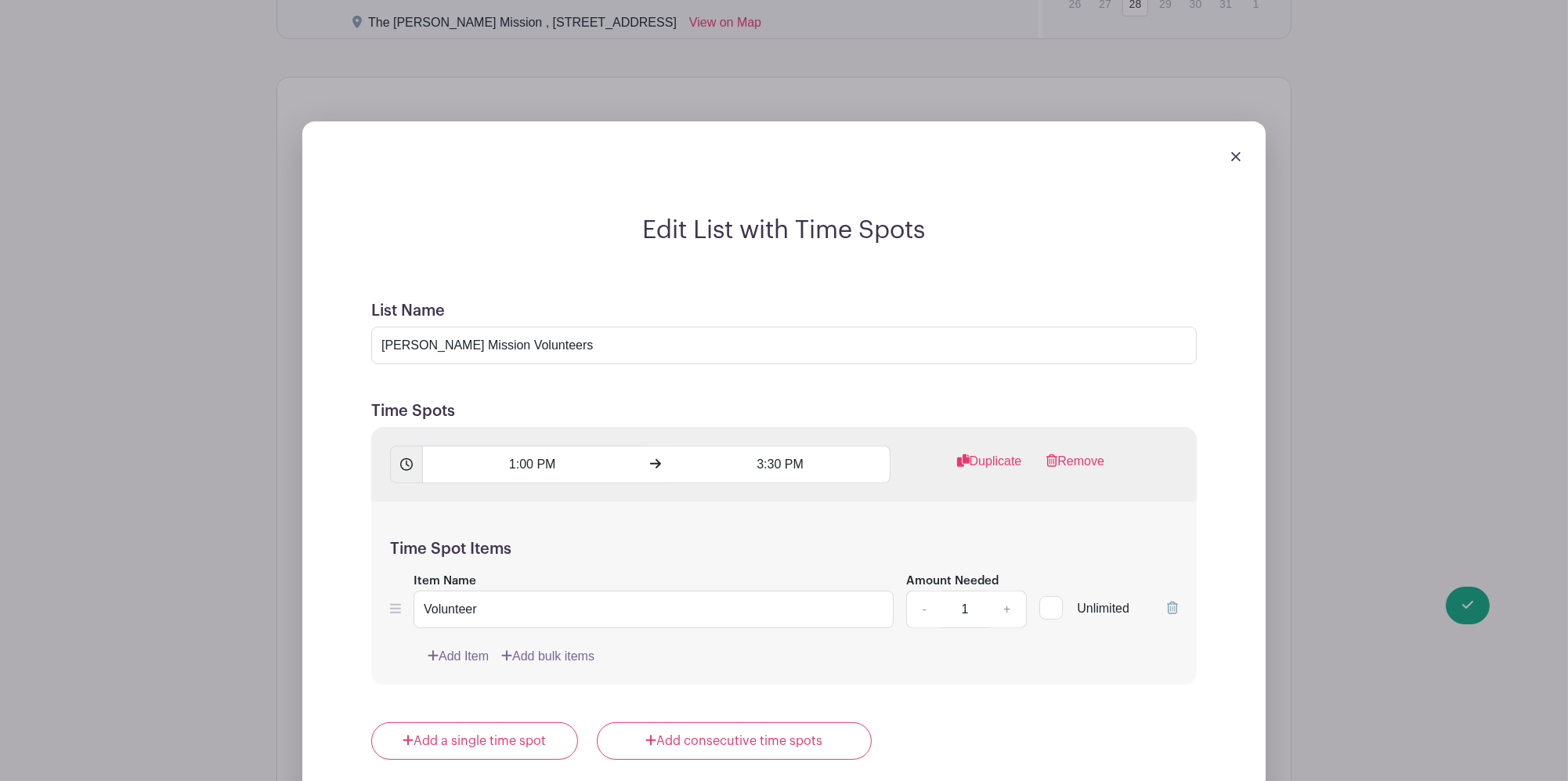
click at [1231, 152] on img at bounding box center [1236, 157] width 10 height 10
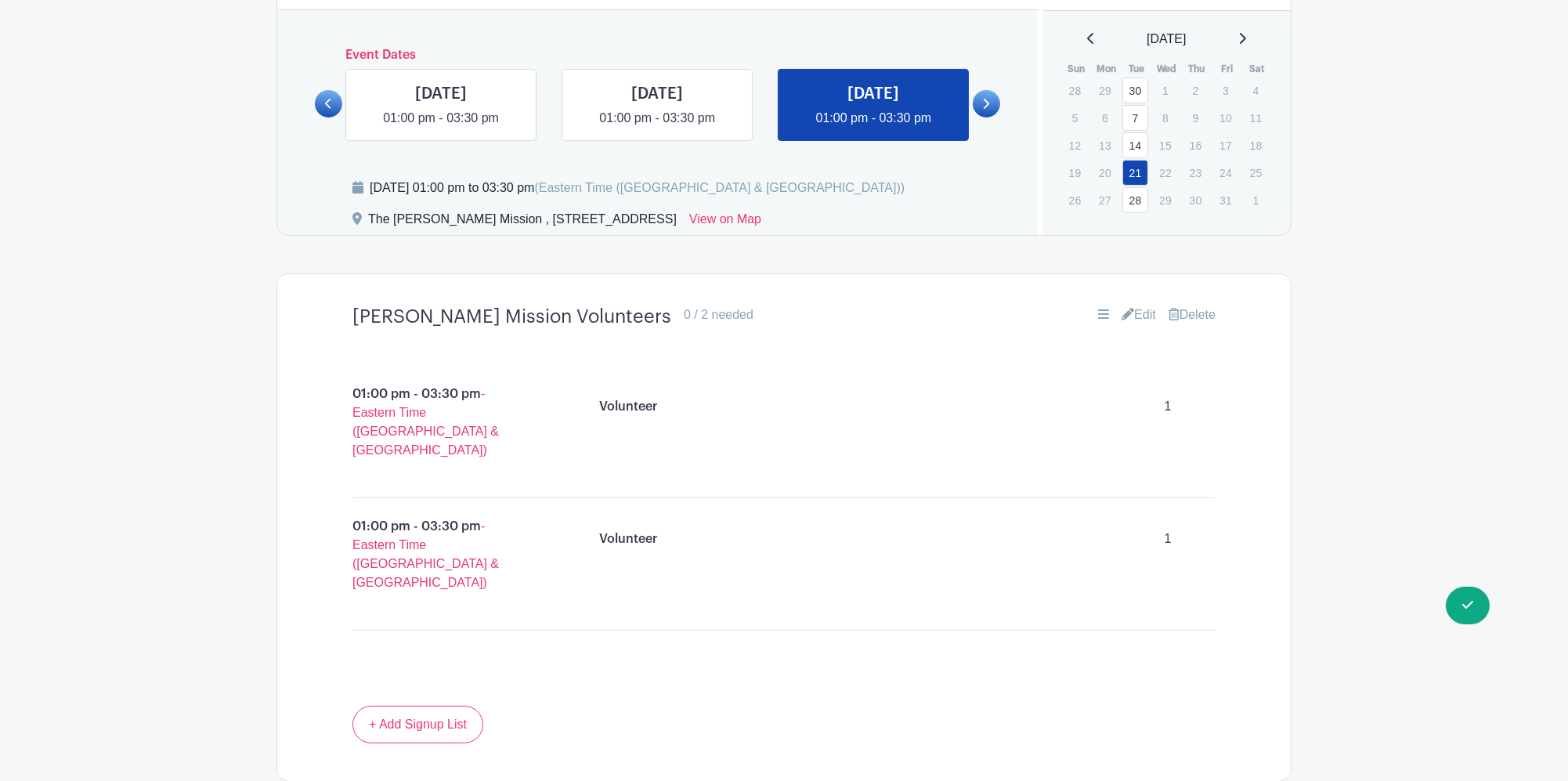
scroll to position [1044, 0]
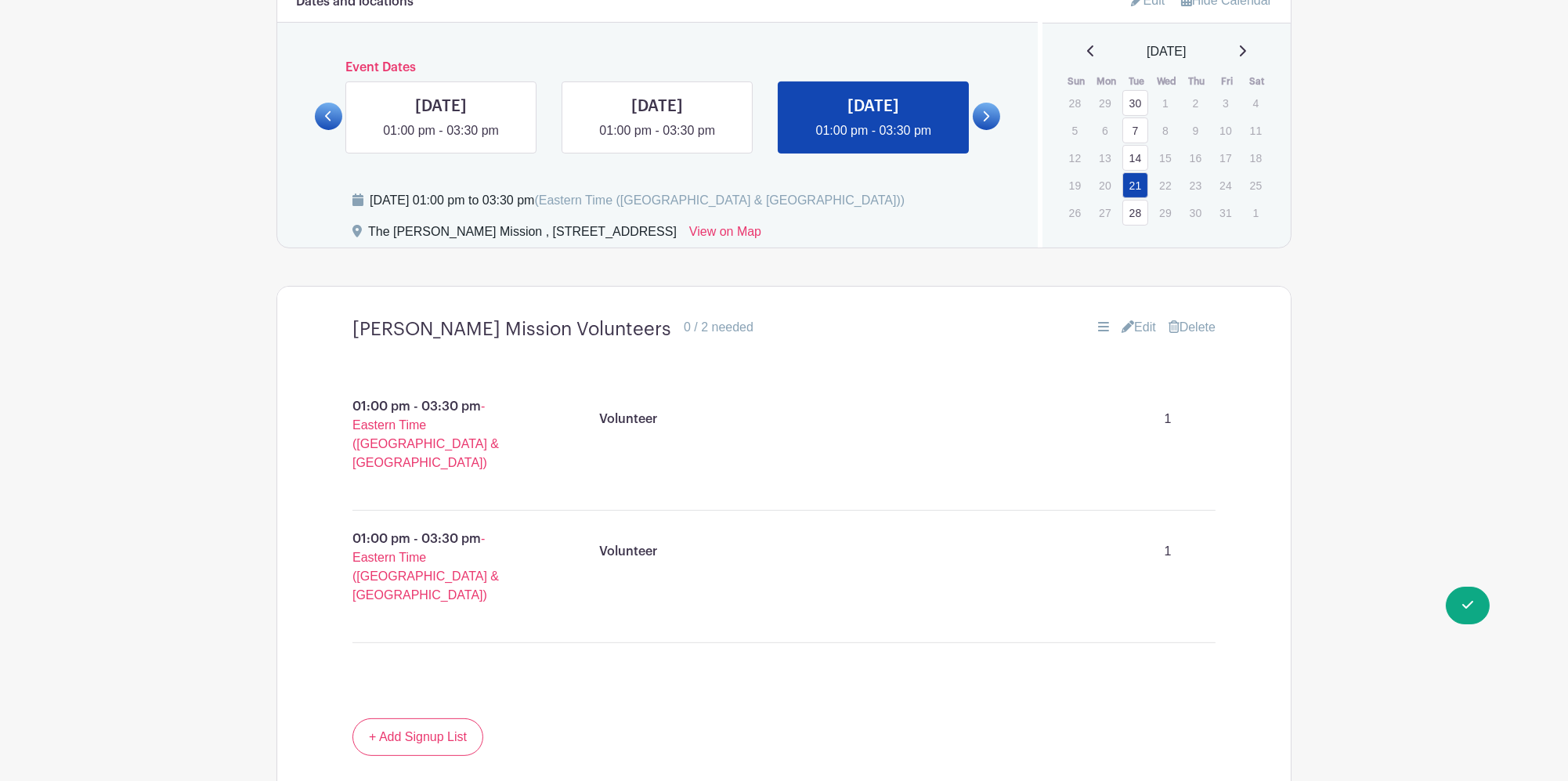
click at [1443, 597] on main "Groups All Groups Selina's Events Wyse Events My Signups Event Invites My accou…" at bounding box center [784, 19] width 1568 height 2126
click at [1459, 606] on span "Switch to Signup Mode" at bounding box center [1387, 604] width 173 height 15
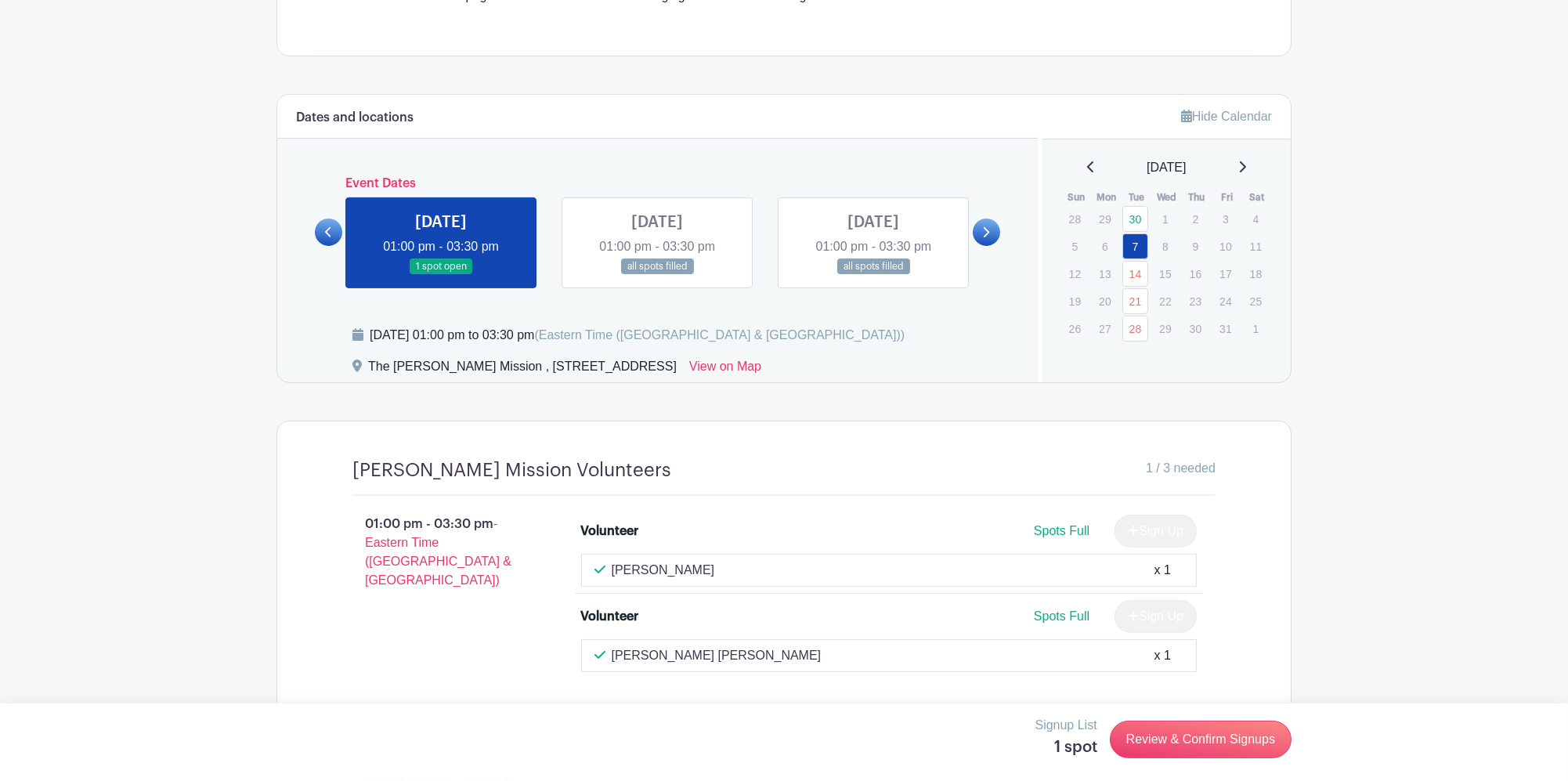
scroll to position [660, 0]
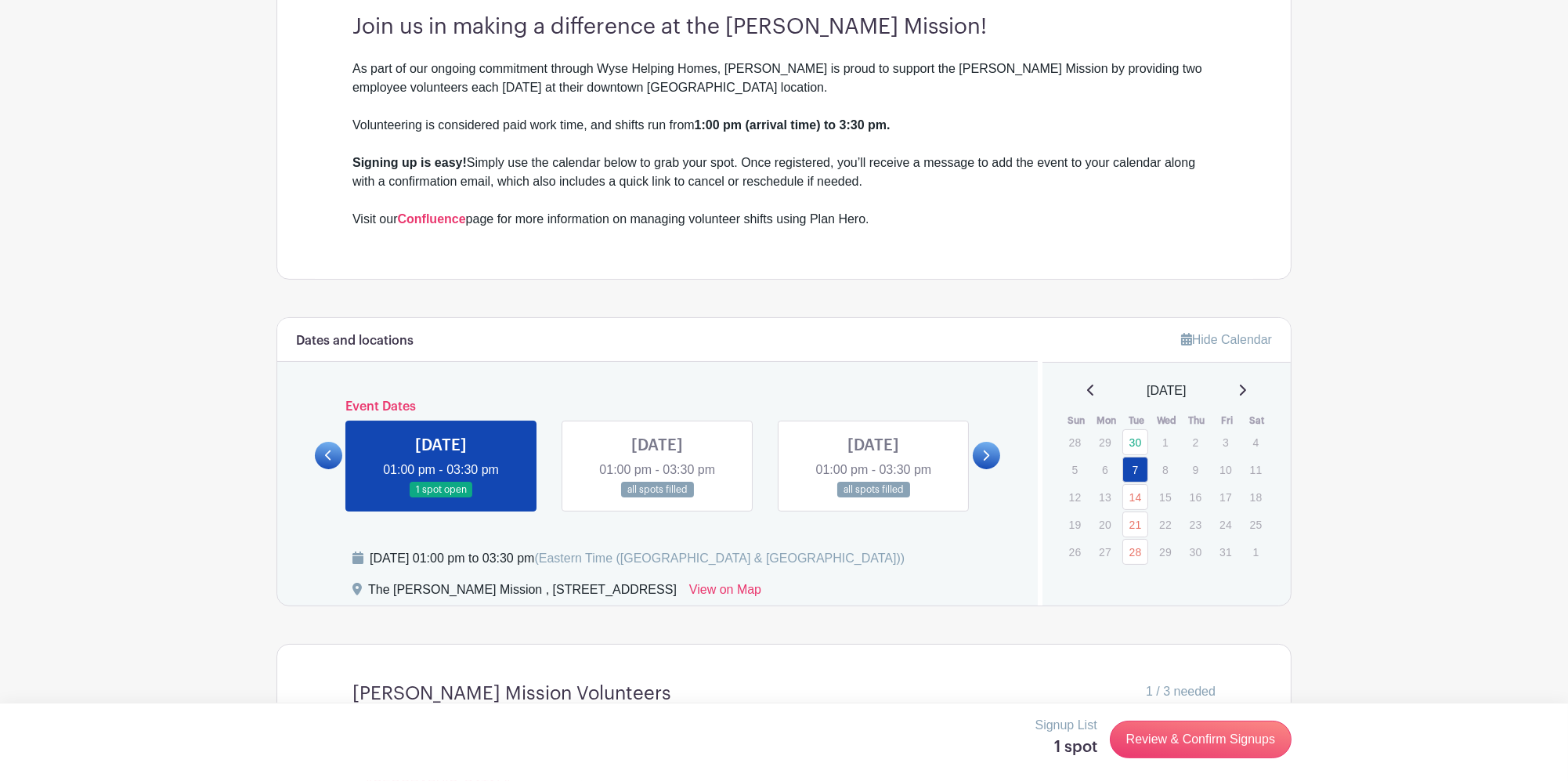
click at [873, 498] on link at bounding box center [873, 498] width 0 height 0
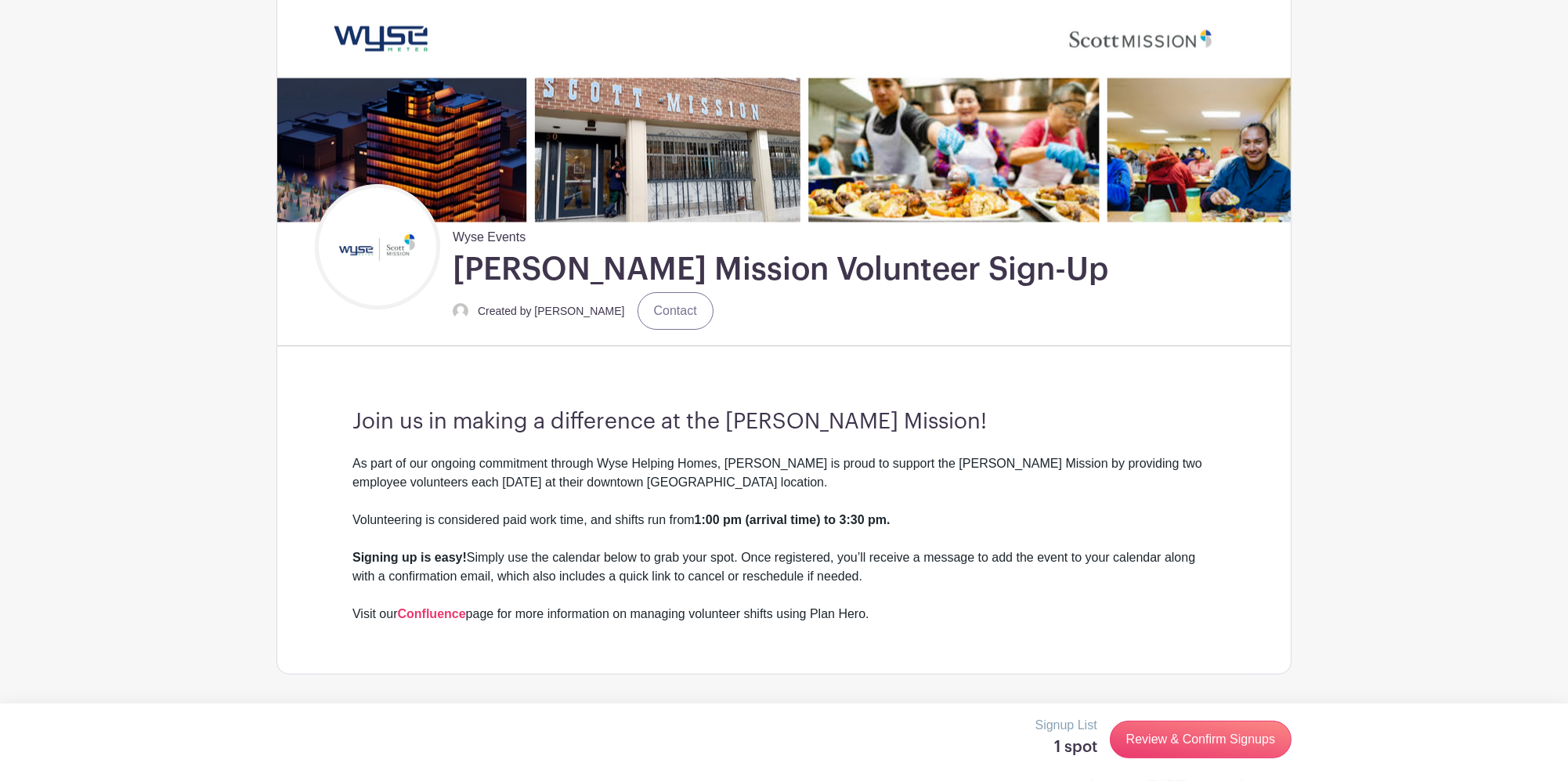
scroll to position [53, 0]
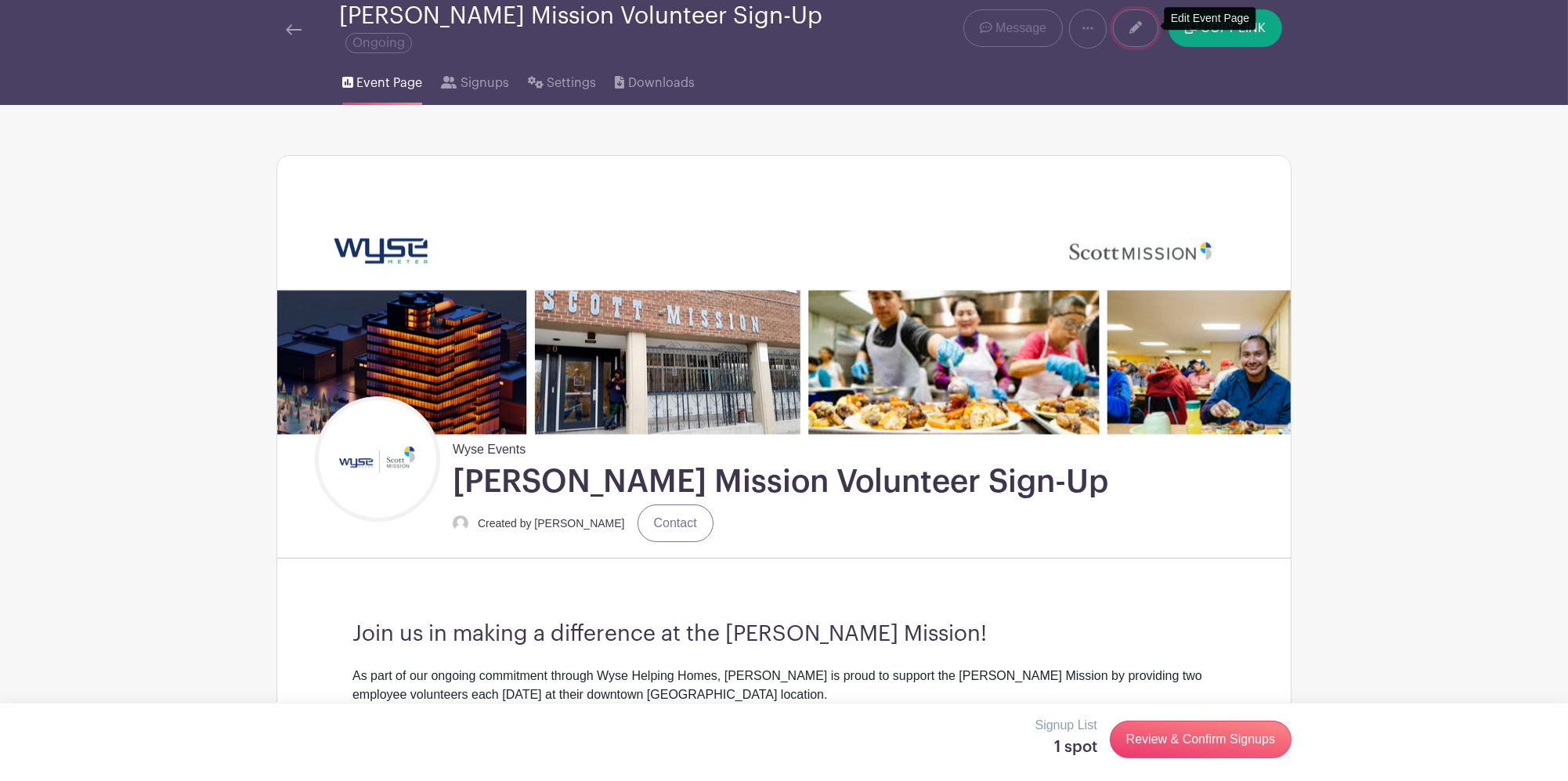
click at [1147, 30] on link at bounding box center [1135, 28] width 45 height 37
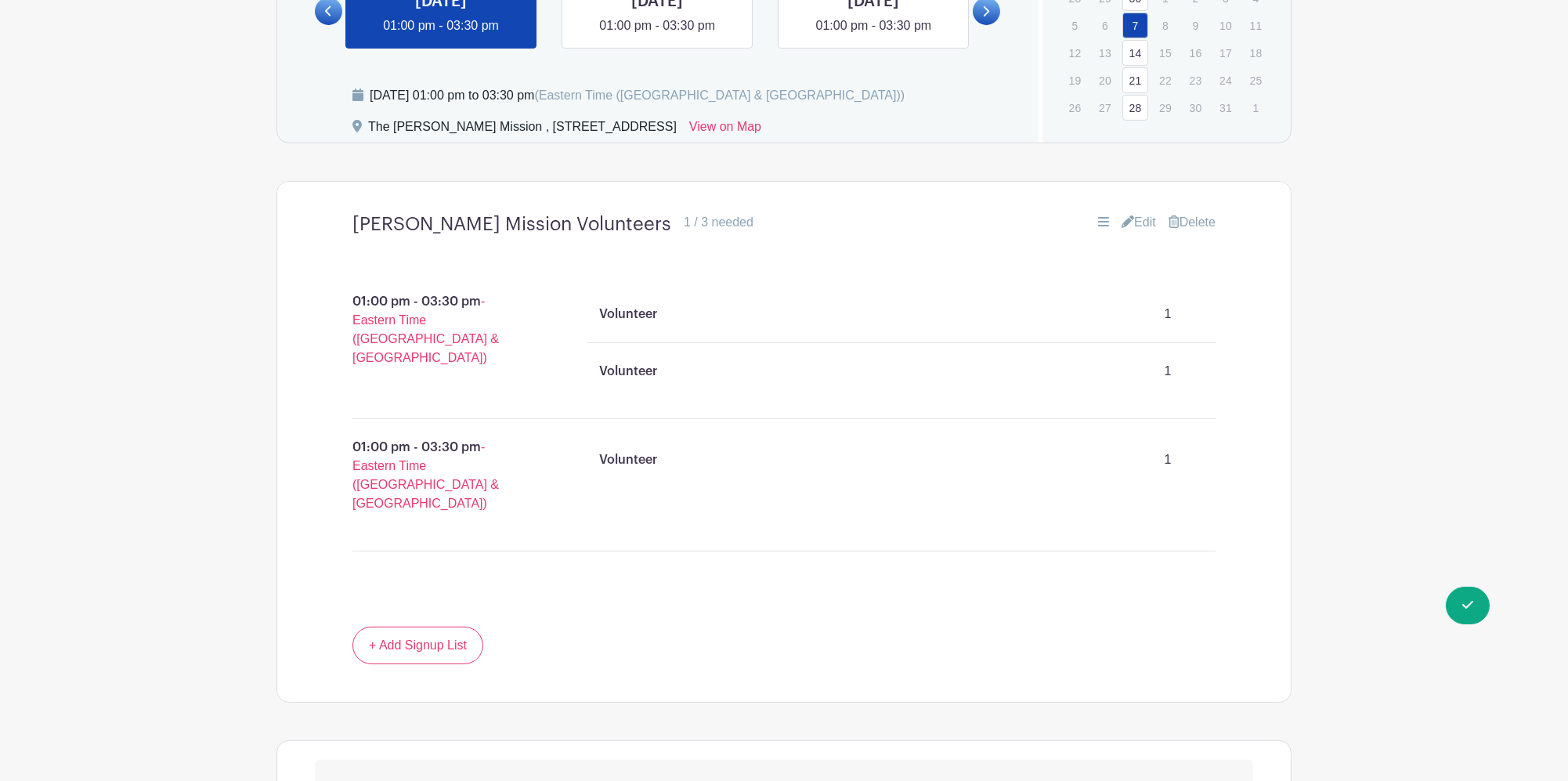
scroll to position [1045, 0]
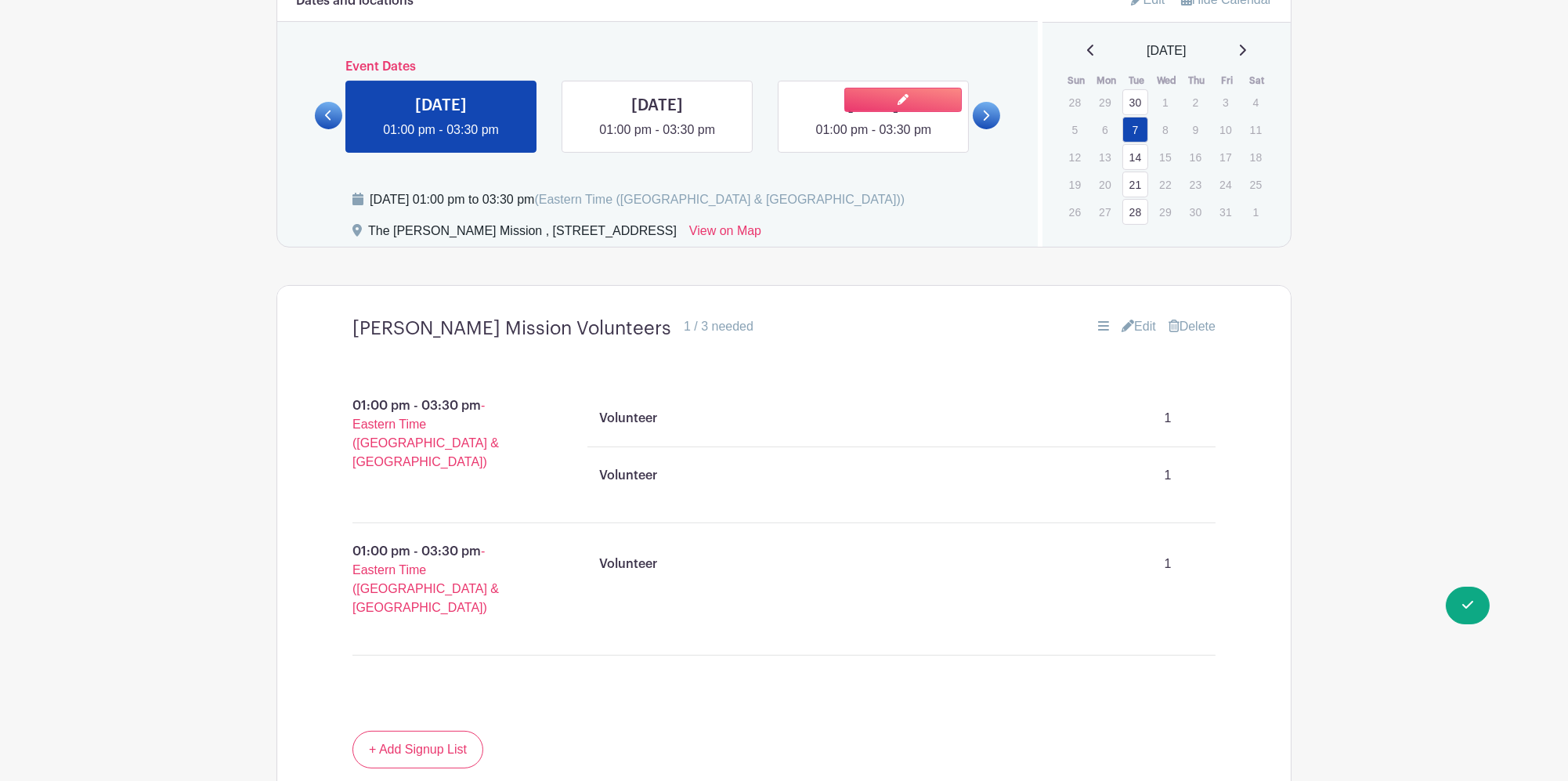
click at [873, 139] on link at bounding box center [873, 139] width 0 height 0
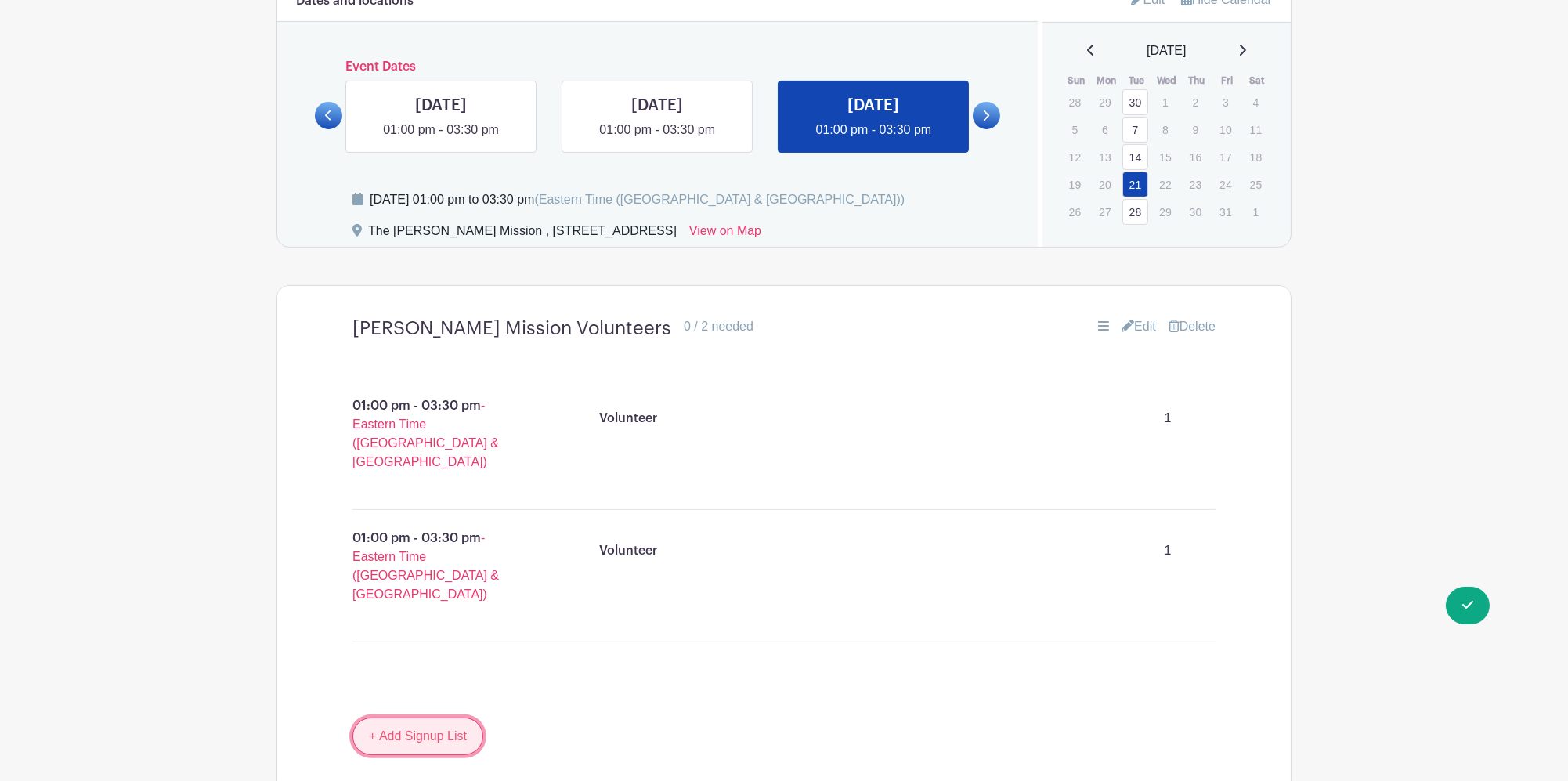
click at [441, 717] on link "+ Add Signup List" at bounding box center [418, 736] width 131 height 37
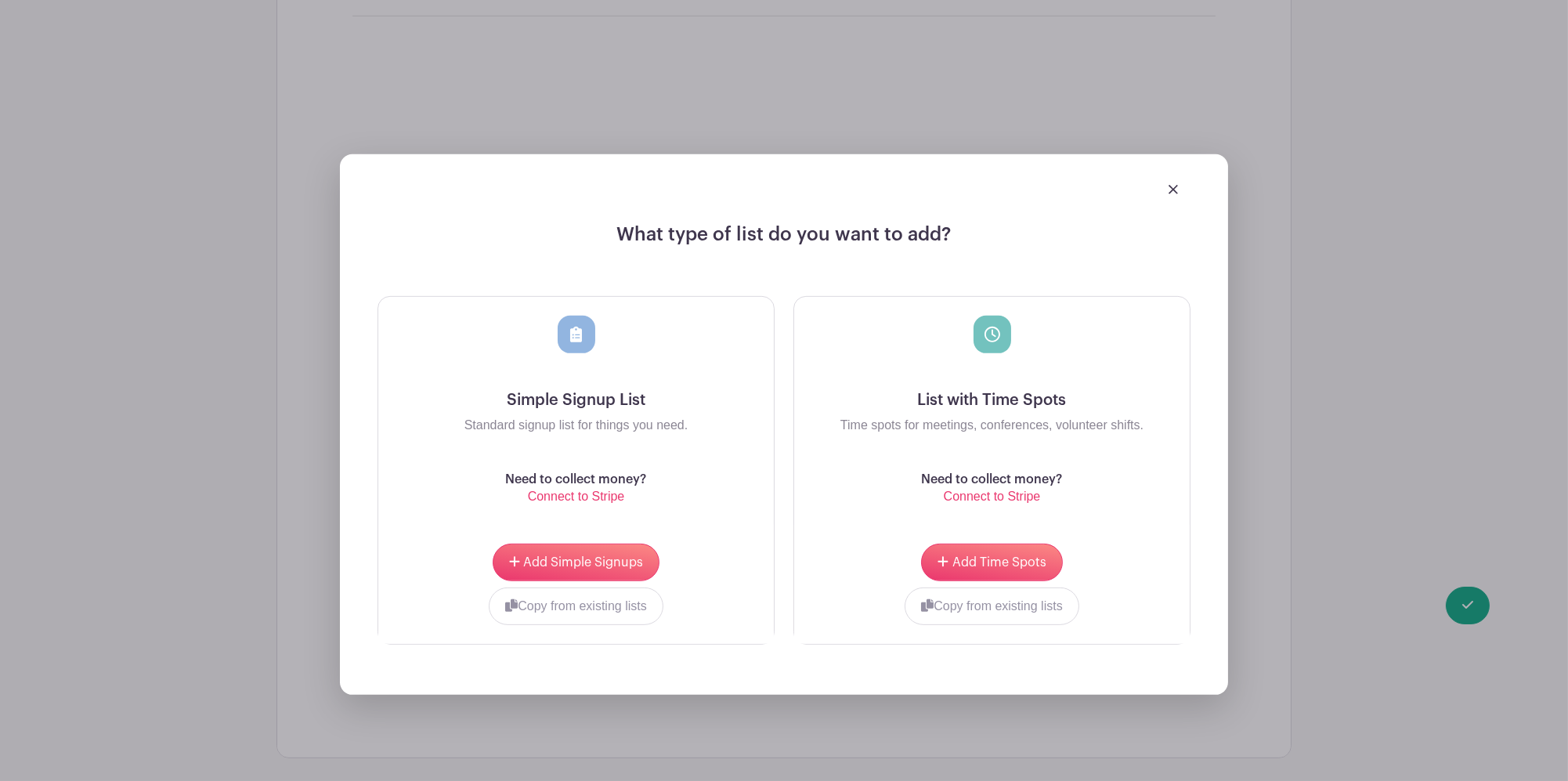
scroll to position [1671, 0]
click at [628, 555] on span "Add Simple Signups" at bounding box center [583, 561] width 120 height 12
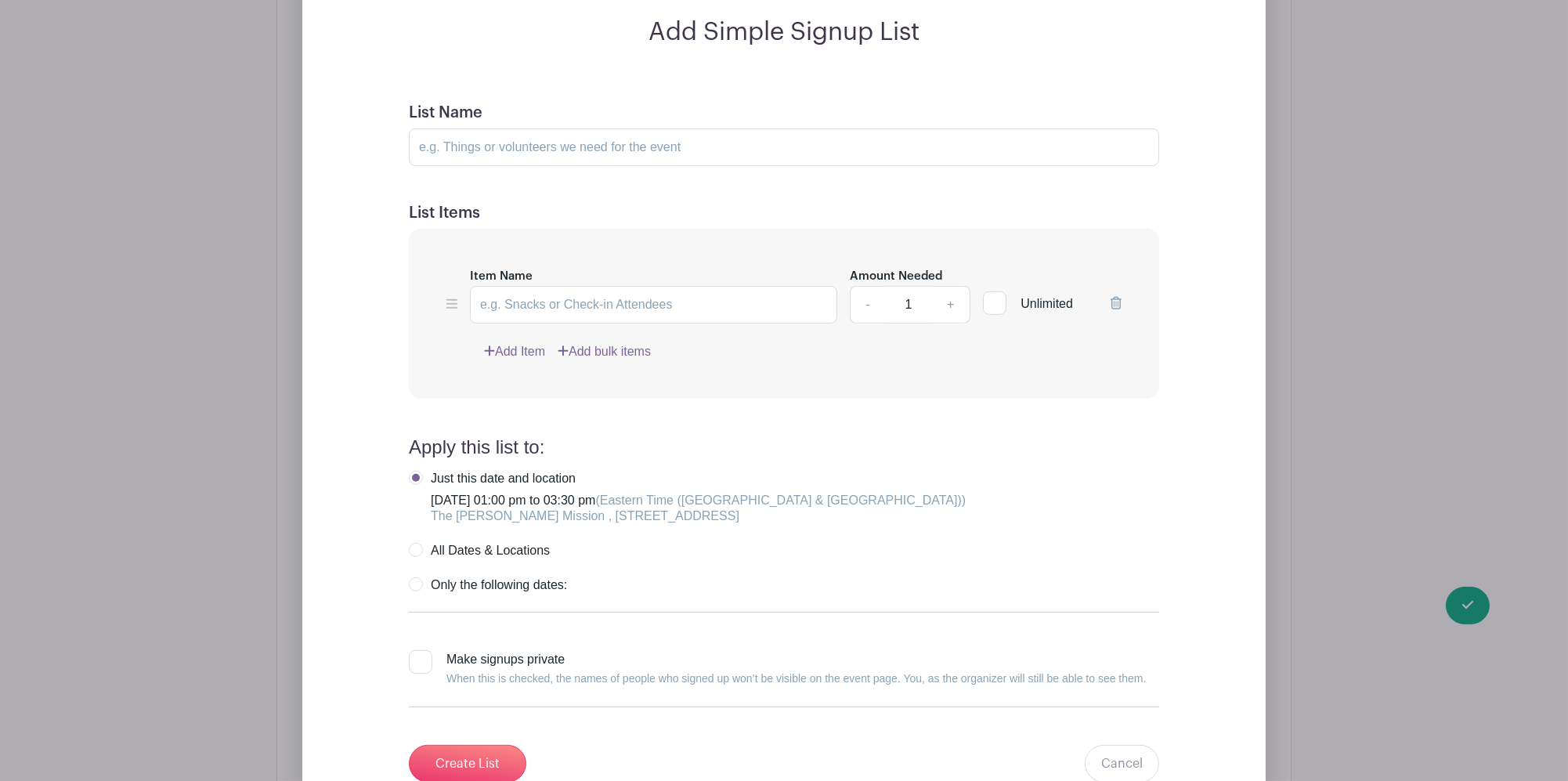
scroll to position [1775, 0]
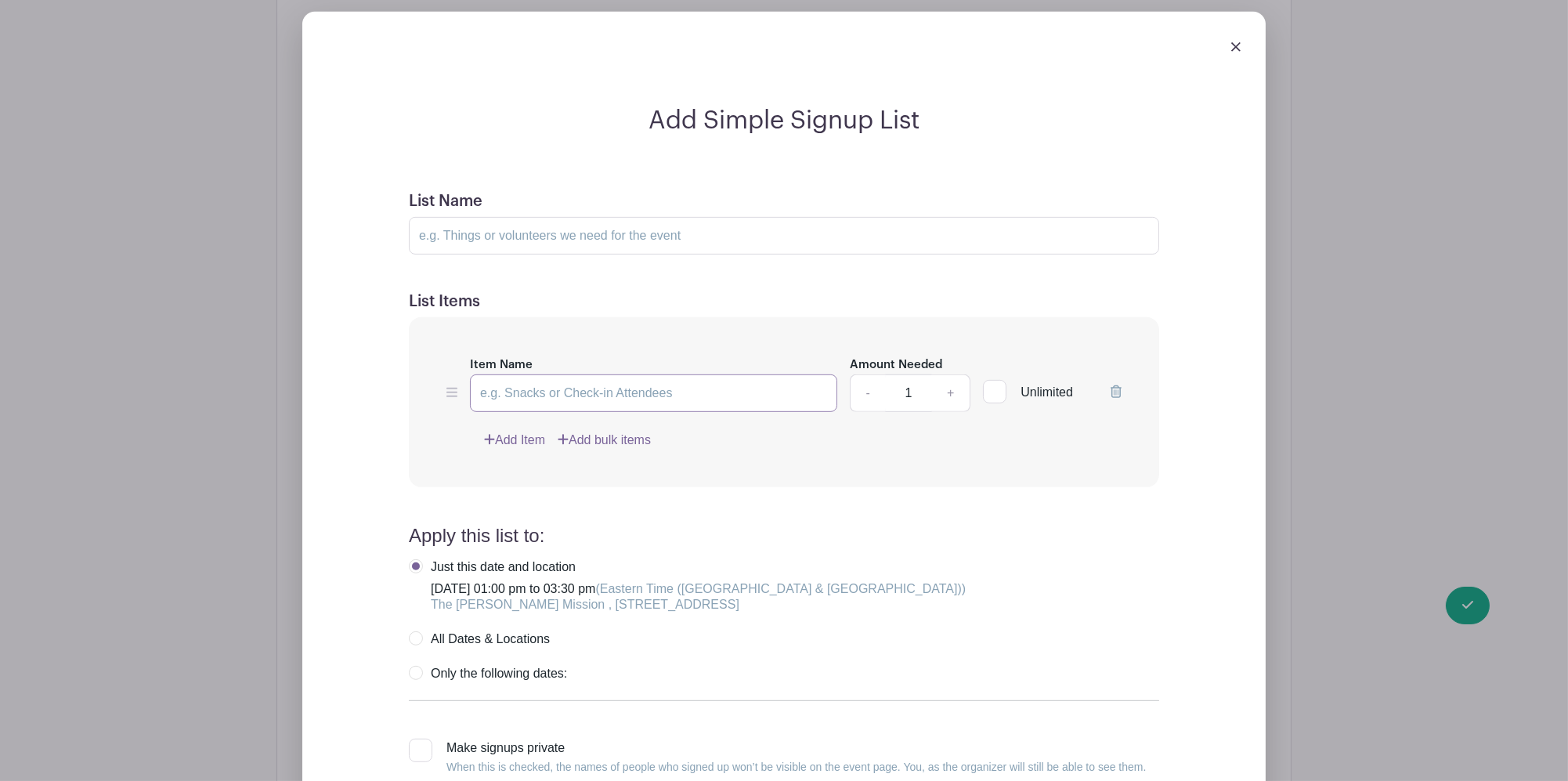
drag, startPoint x: 645, startPoint y: 346, endPoint x: 628, endPoint y: 358, distance: 20.8
click at [645, 374] on input "Item Name" at bounding box center [653, 393] width 367 height 37
drag, startPoint x: 543, startPoint y: 339, endPoint x: 548, endPoint y: 353, distance: 14.9
click at [542, 374] on input "Item Name" at bounding box center [653, 393] width 367 height 37
type input "Volunteer"
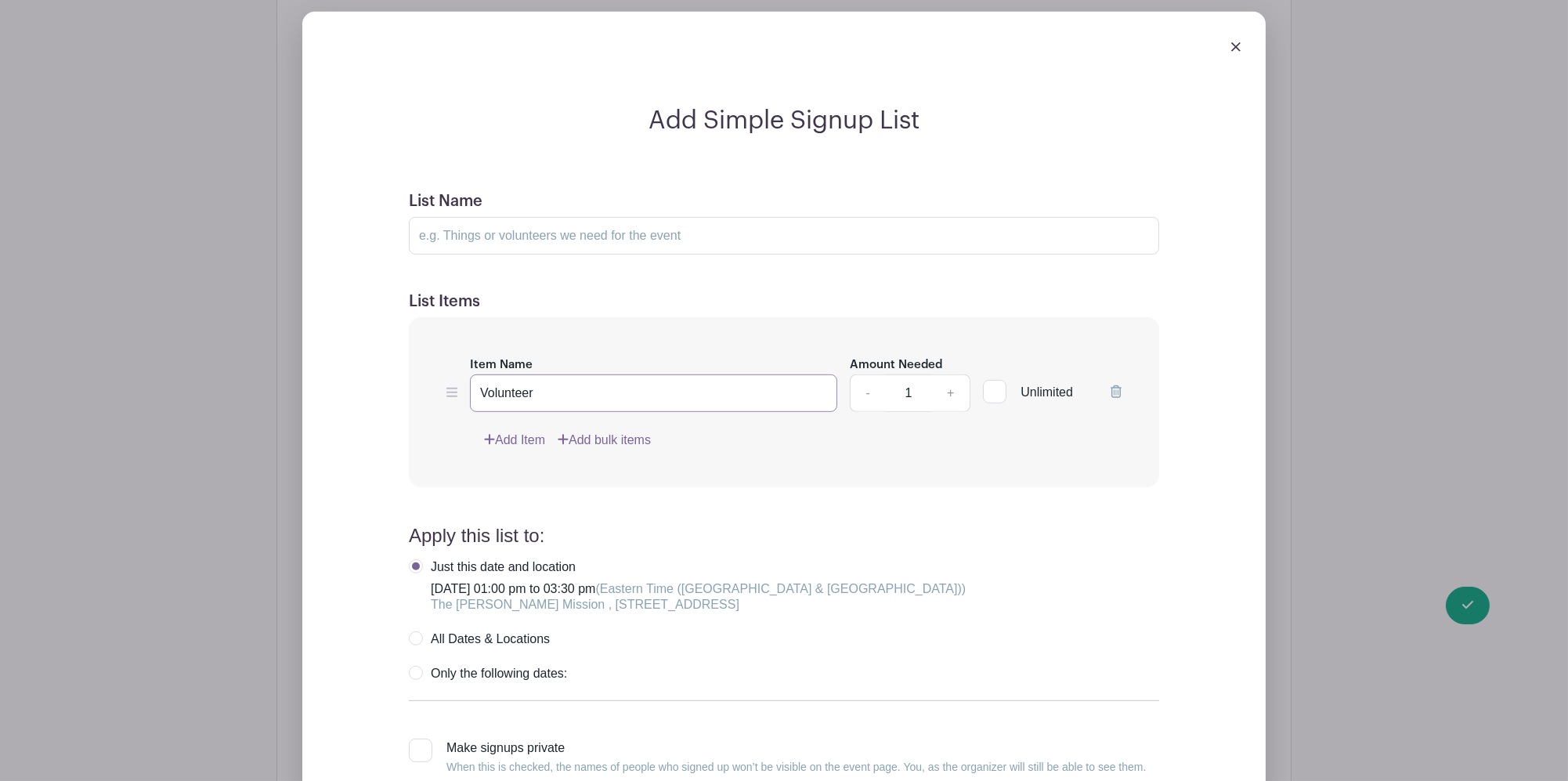
type input "[PERSON_NAME] Mission Volunteers"
click at [885, 559] on div "Just this date and location" at bounding box center [698, 567] width 535 height 15
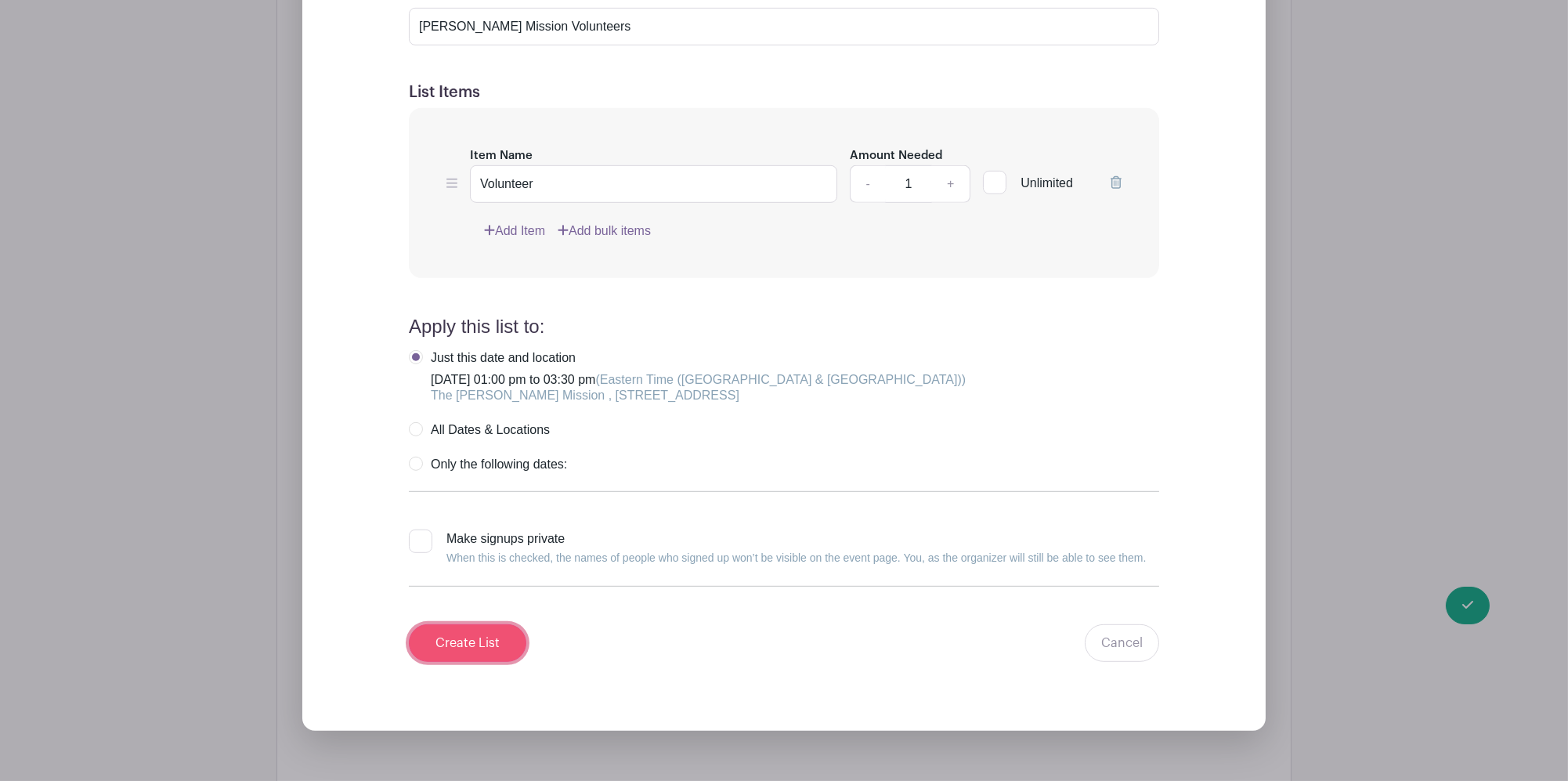
click at [509, 624] on input "Create List" at bounding box center [467, 643] width 117 height 37
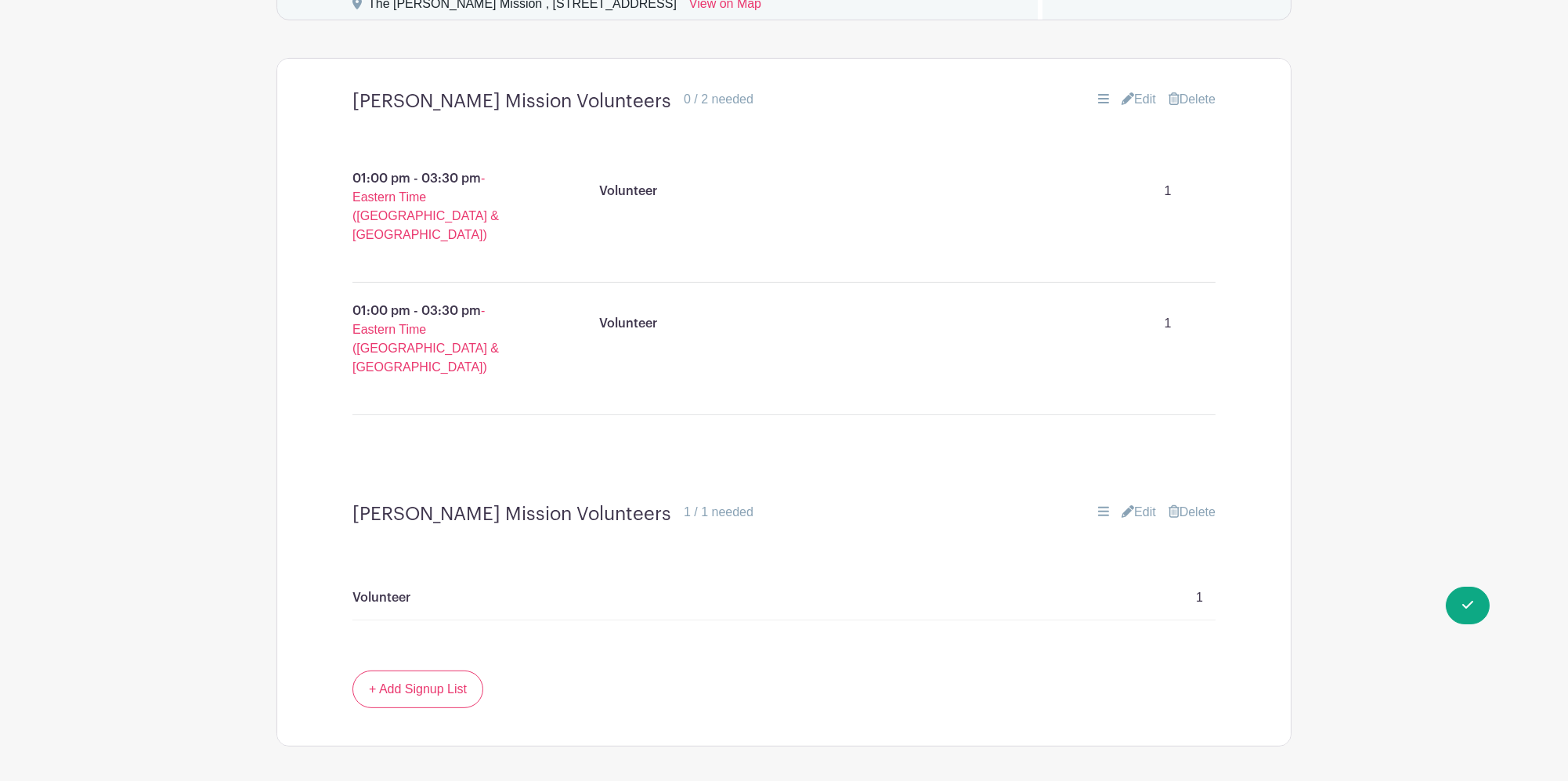
scroll to position [1167, 0]
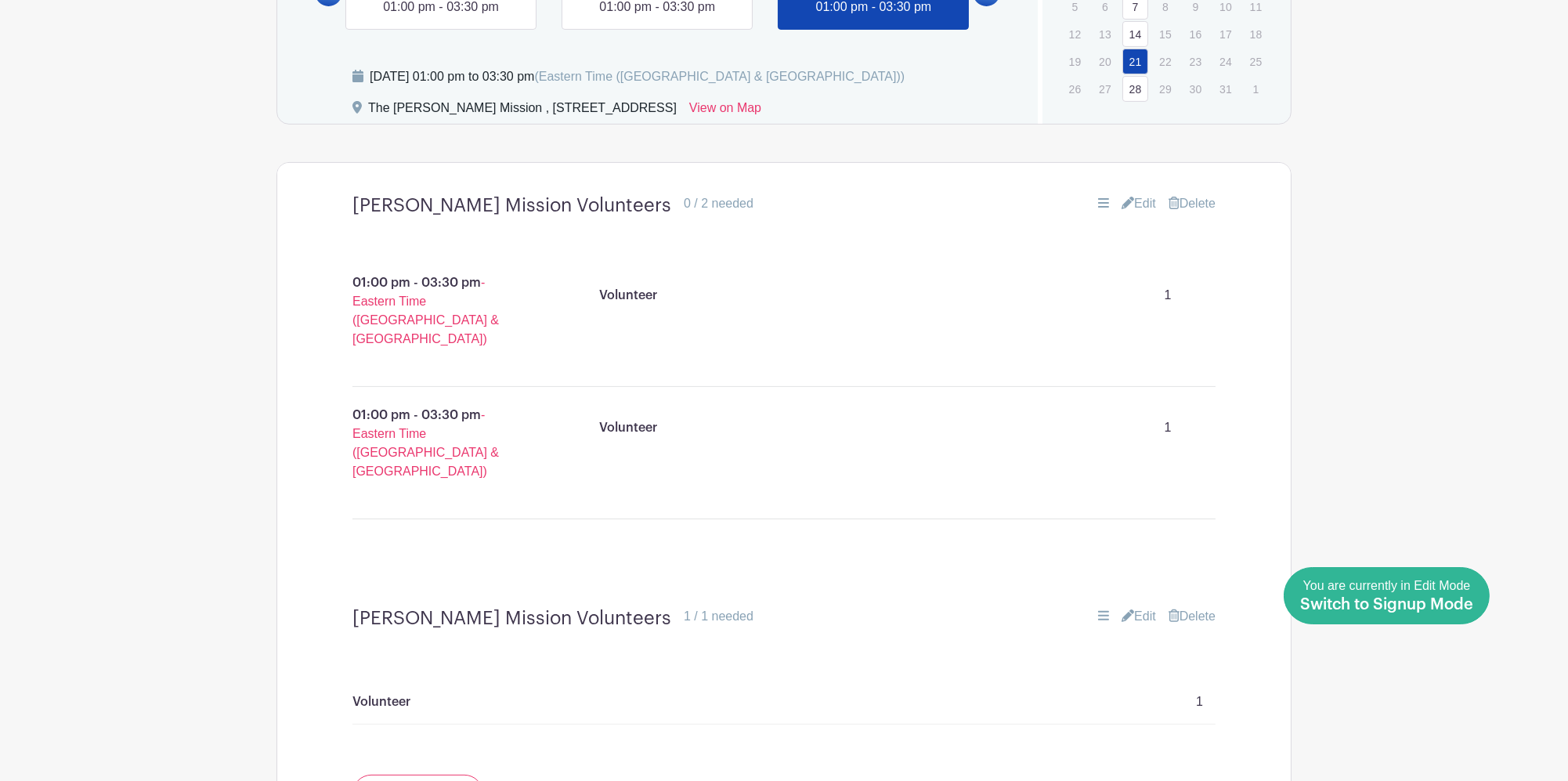
click at [1483, 614] on div "You're currently in Edit Mode. Done Editing You are currently in Edit Mode Swit…" at bounding box center [1386, 595] width 206 height 57
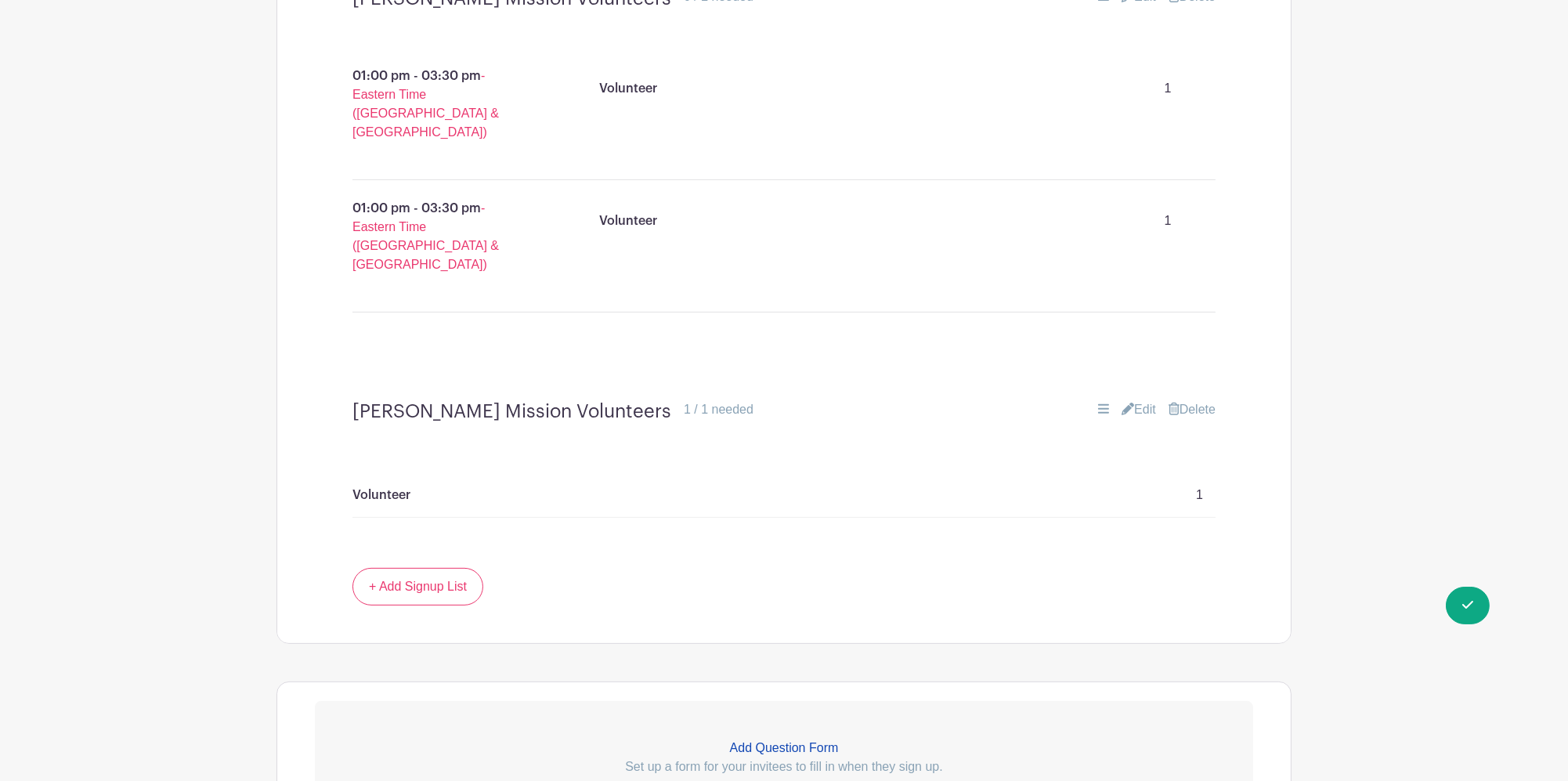
scroll to position [1376, 0]
click at [1422, 599] on span "Switch to Signup Mode" at bounding box center [1387, 604] width 173 height 15
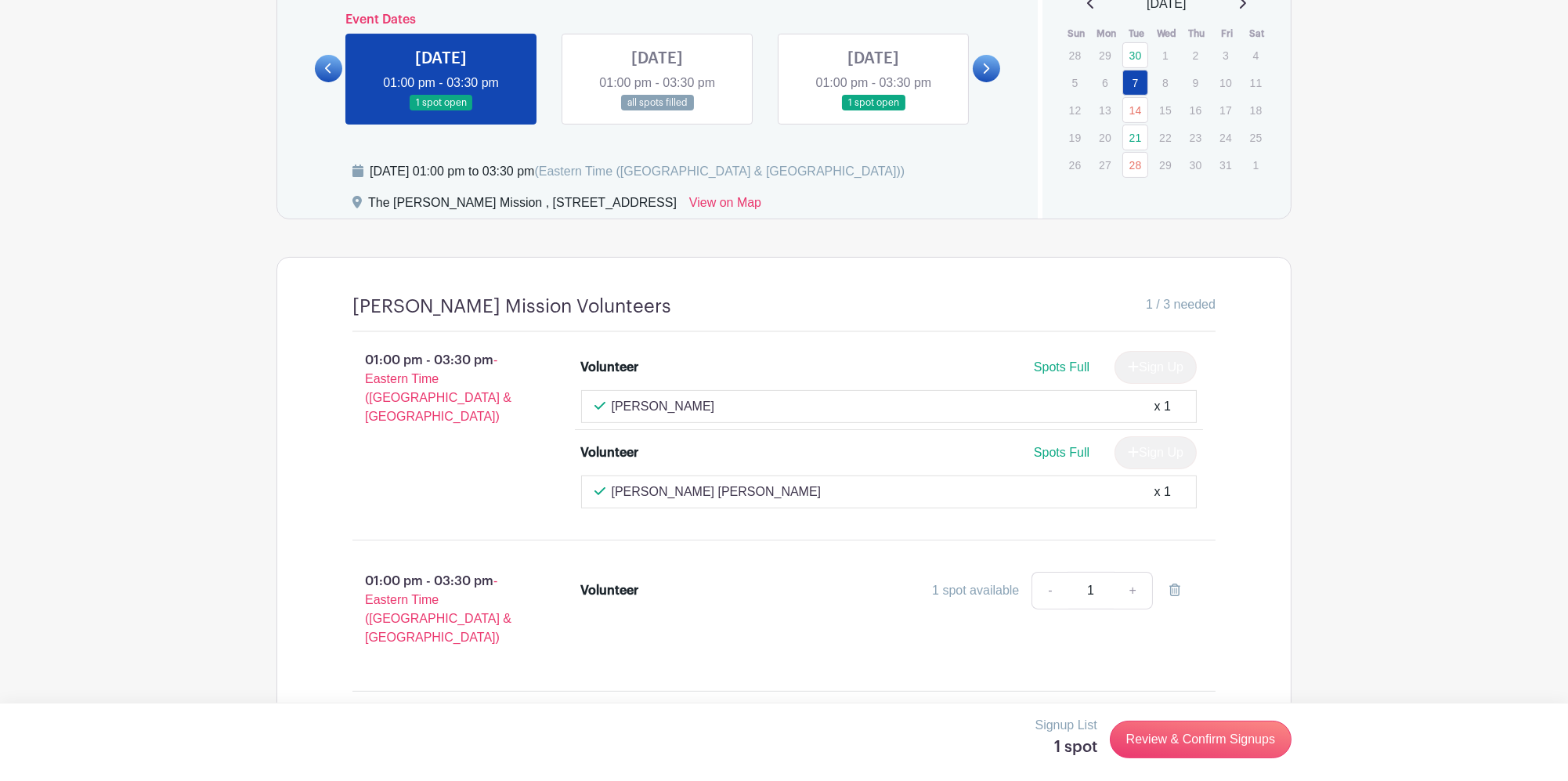
scroll to position [1078, 0]
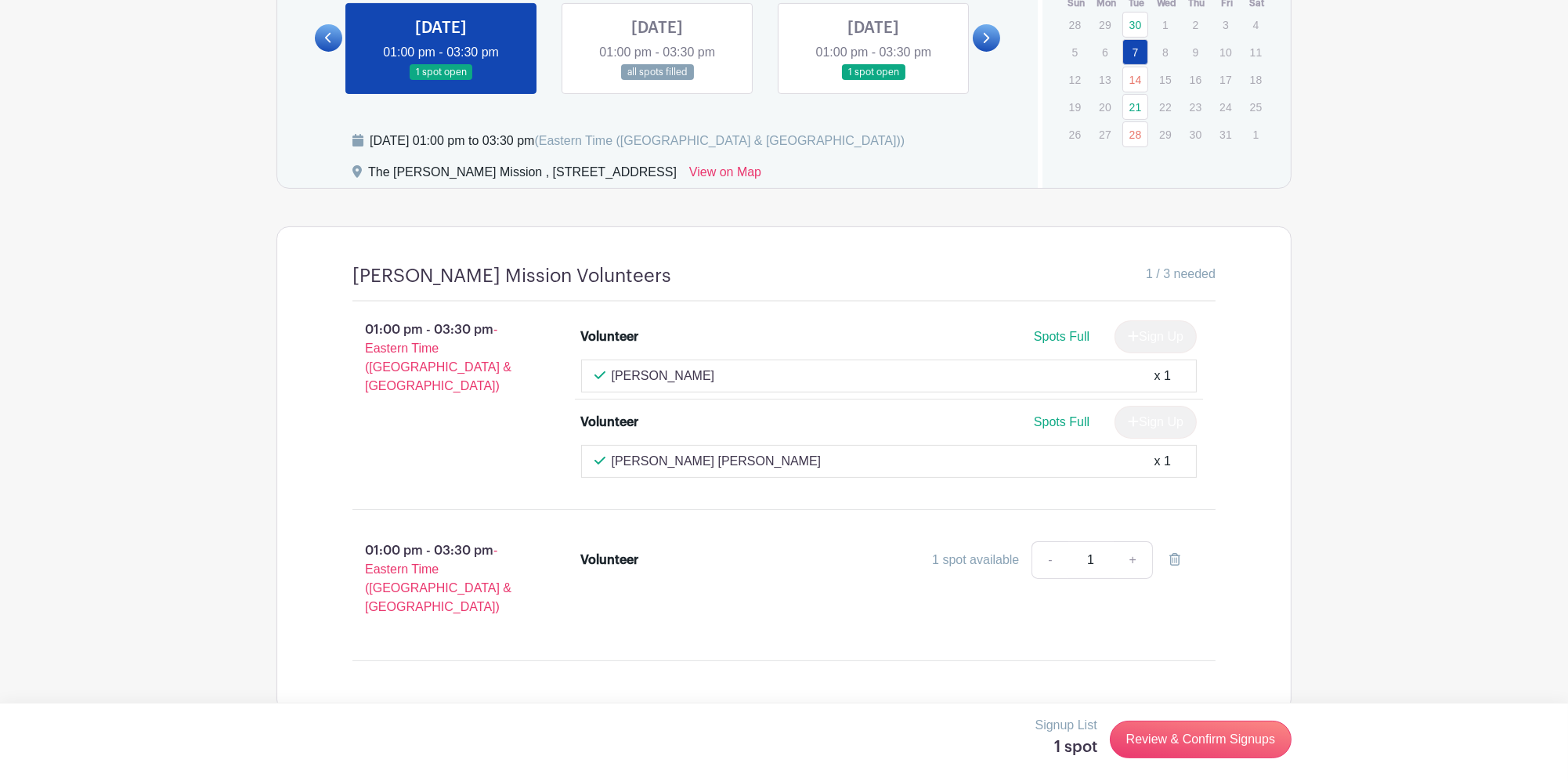
click at [501, 486] on div "01:00 pm - 03:30 pm - Eastern Time (US & Canada) Volunteer Spots Full Sign Up H…" at bounding box center [784, 481] width 938 height 360
drag, startPoint x: 514, startPoint y: 528, endPoint x: 615, endPoint y: 551, distance: 103.6
click at [518, 534] on p "01:00 pm - 03:30 pm - Eastern Time (US & Canada)" at bounding box center [442, 578] width 229 height 87
click at [1185, 747] on link "Review & Confirm Signups" at bounding box center [1200, 739] width 182 height 37
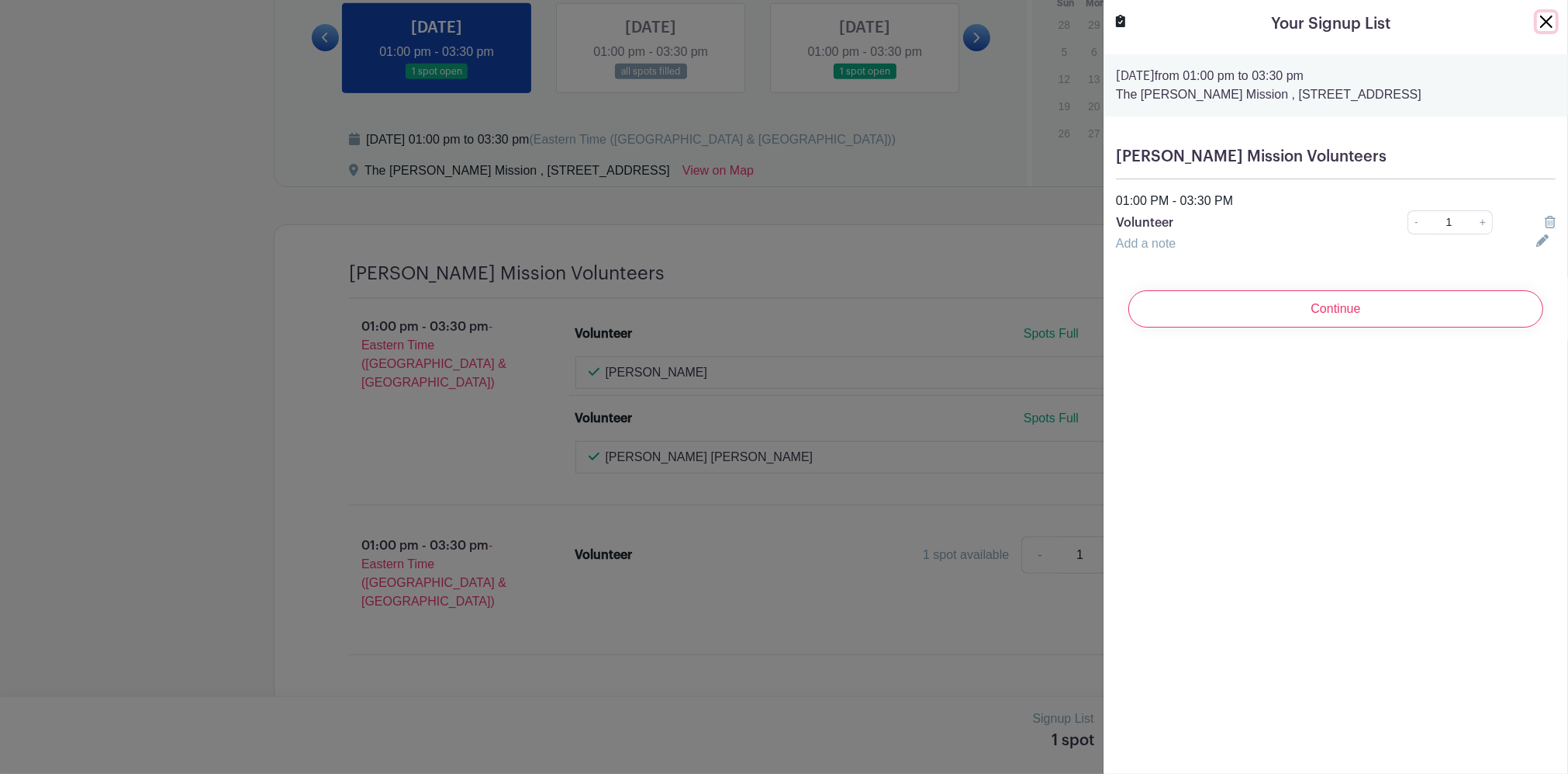
click at [1538, 26] on button "Close" at bounding box center [1546, 21] width 18 height 18
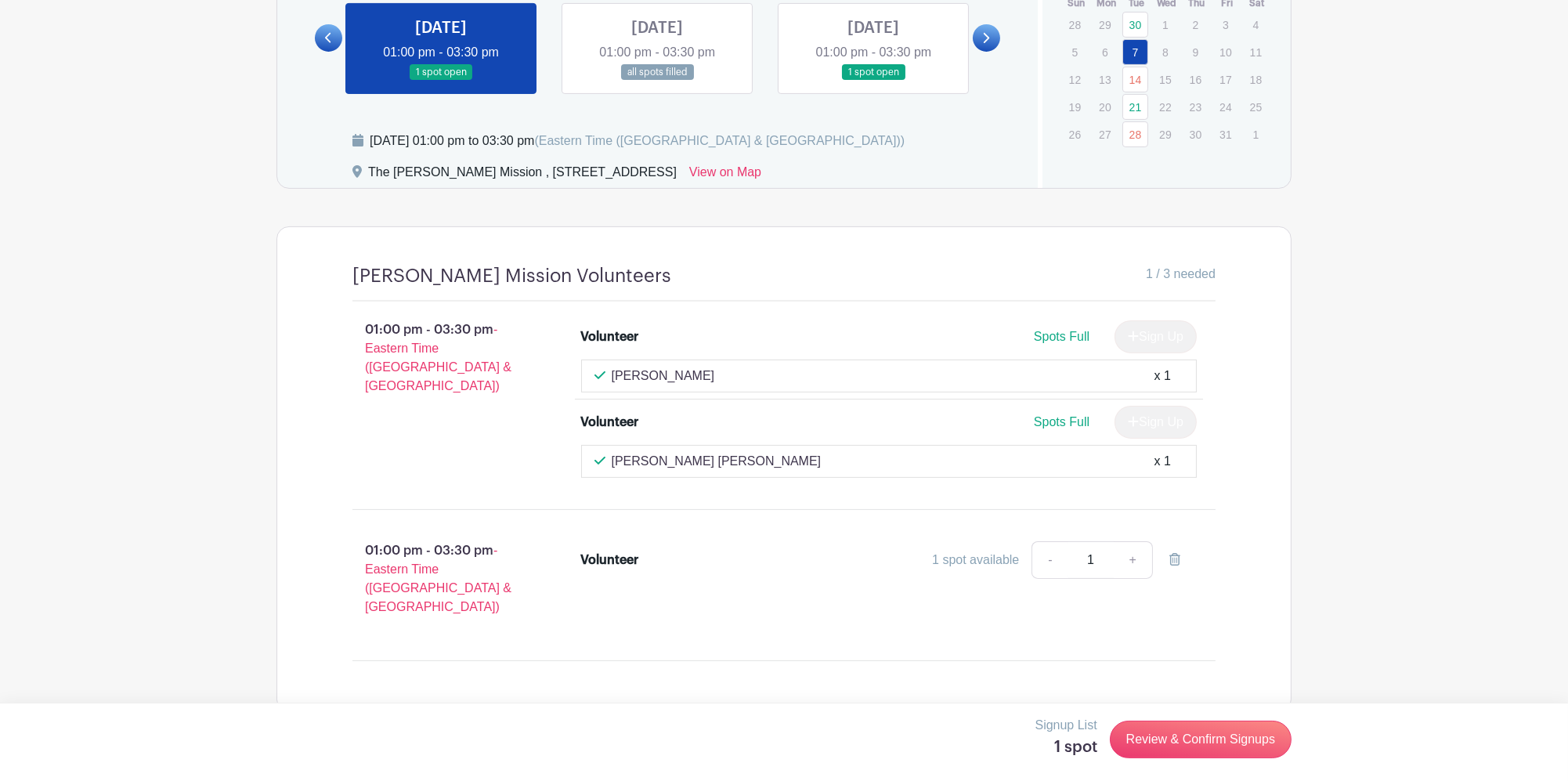
click at [980, 551] on div "1 spot available" at bounding box center [976, 559] width 87 height 19
drag, startPoint x: 982, startPoint y: 542, endPoint x: 904, endPoint y: 534, distance: 78.4
click at [904, 541] on div "1 spot available - 1 +" at bounding box center [965, 559] width 462 height 37
drag, startPoint x: 587, startPoint y: 542, endPoint x: 566, endPoint y: 542, distance: 21.0
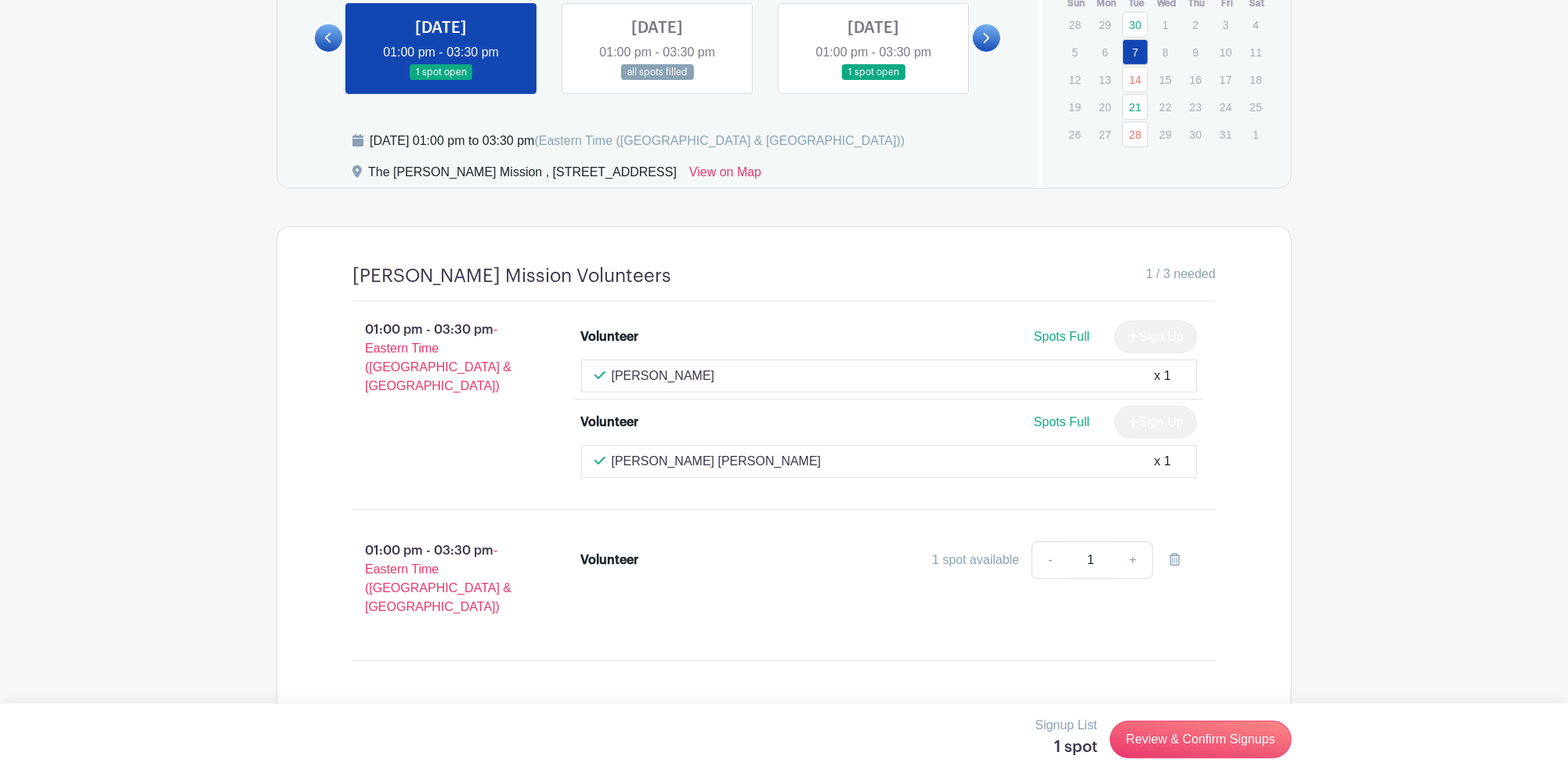
click at [566, 542] on div "Volunteer 1 spot available - 1 +" at bounding box center [898, 585] width 685 height 100
drag, startPoint x: 566, startPoint y: 542, endPoint x: 405, endPoint y: 555, distance: 161.5
click at [405, 555] on span "- Eastern Time ([GEOGRAPHIC_DATA] & [GEOGRAPHIC_DATA])" at bounding box center [437, 578] width 146 height 70
drag, startPoint x: 405, startPoint y: 555, endPoint x: 1091, endPoint y: 634, distance: 690.5
click at [1050, 659] on div "Scott Mission Volunteers 1 / 3 needed 01:00 pm - 03:30 pm - Eastern Time (US & …" at bounding box center [784, 469] width 938 height 484
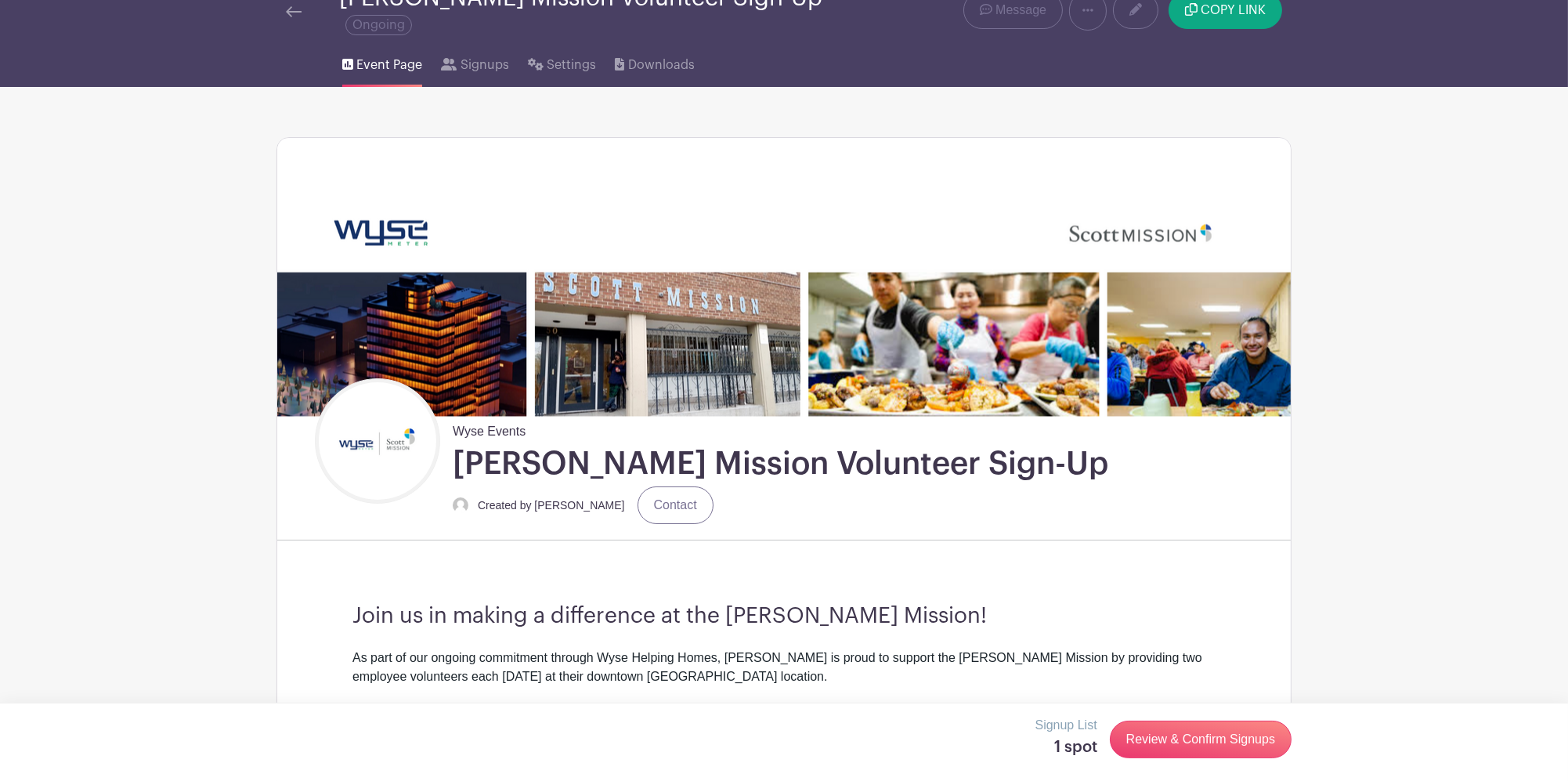
scroll to position [0, 0]
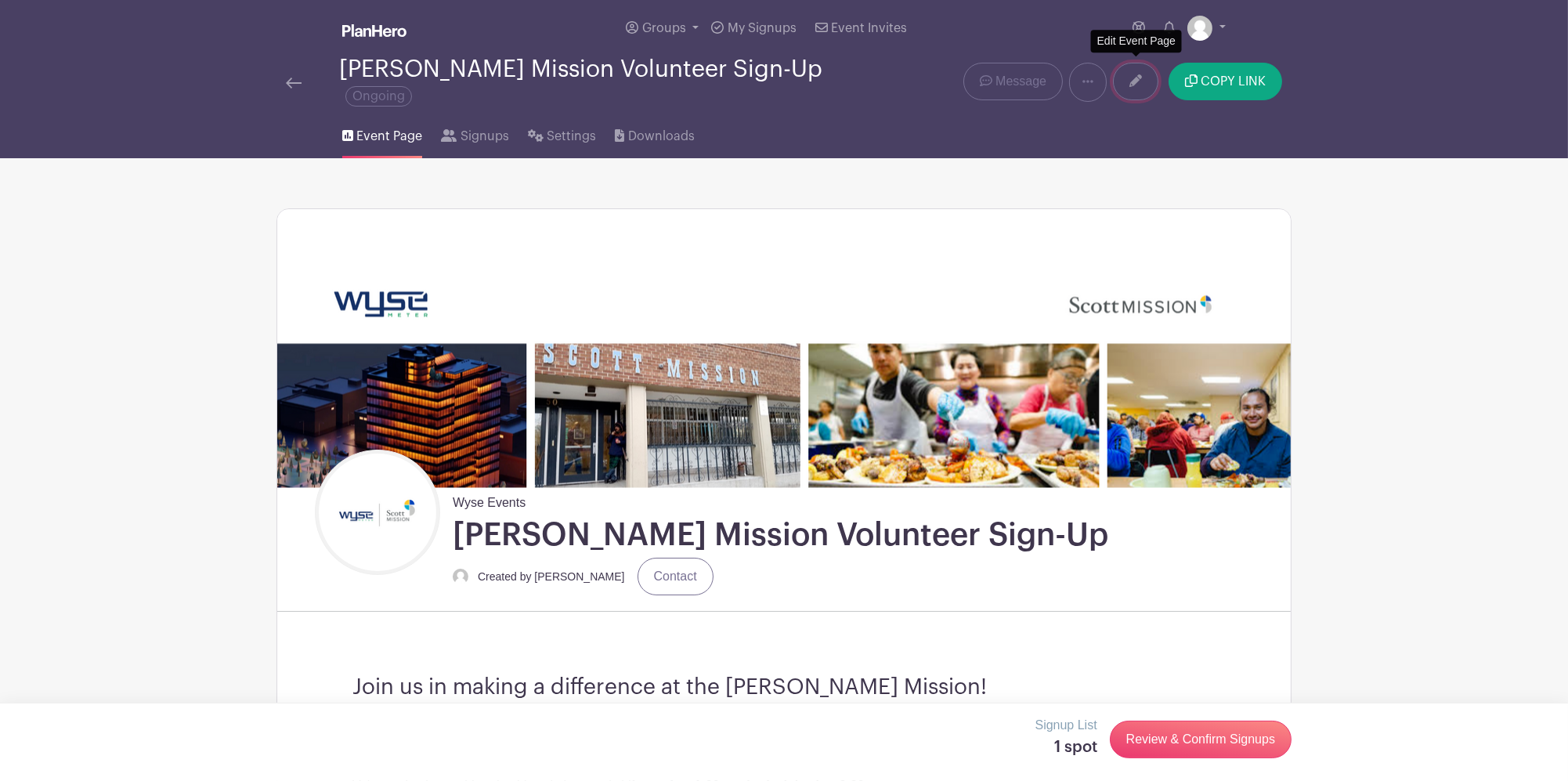
click at [1127, 80] on link at bounding box center [1135, 81] width 45 height 37
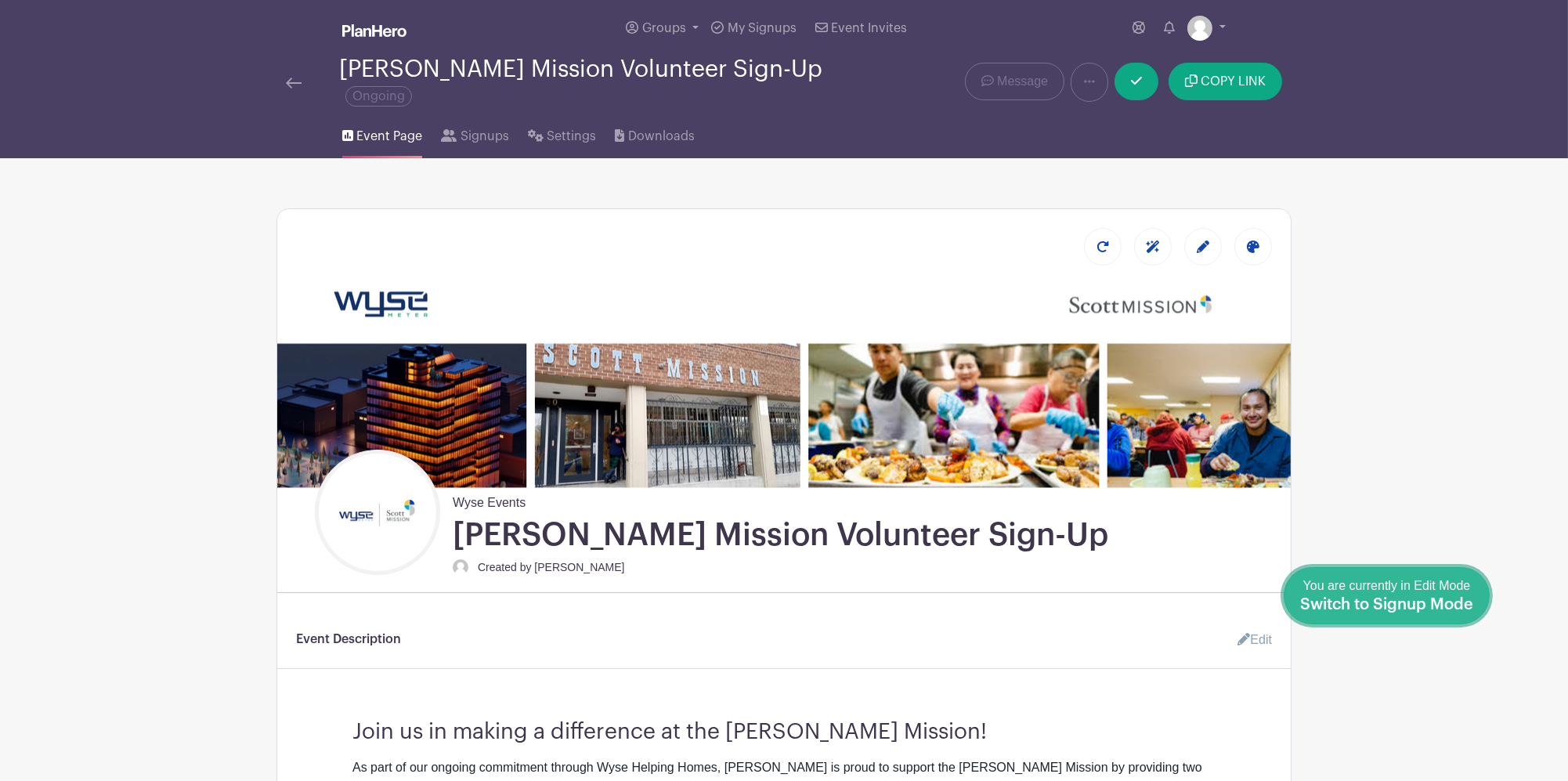
click at [1470, 597] on span "Switch to Signup Mode" at bounding box center [1387, 604] width 173 height 15
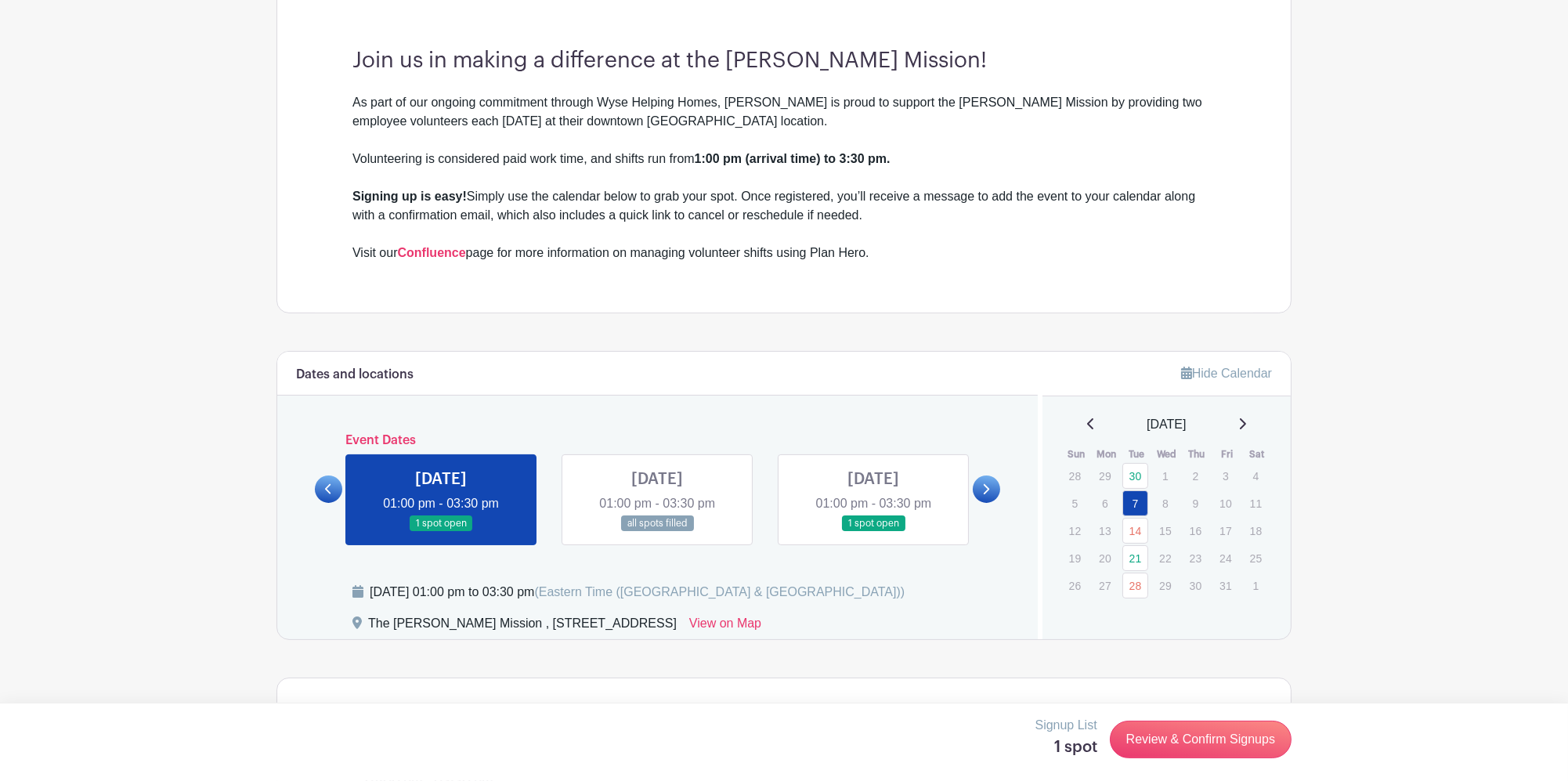
scroll to position [1044, 0]
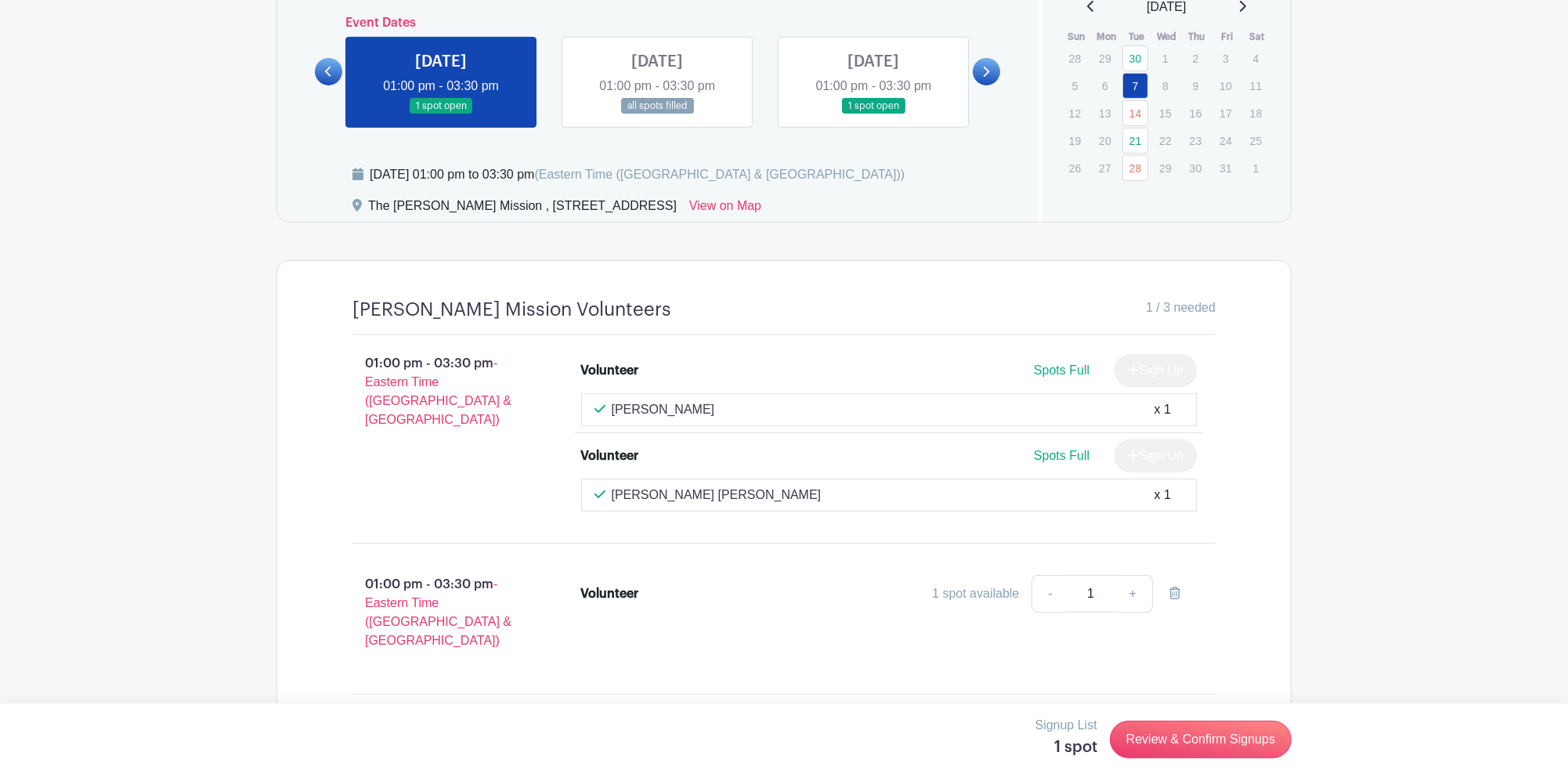
click at [687, 587] on div "Volunteer" at bounding box center [658, 593] width 154 height 19
drag, startPoint x: 602, startPoint y: 560, endPoint x: 622, endPoint y: 560, distance: 20.0
click at [622, 568] on li "Volunteer 1 spot available - 1 +" at bounding box center [890, 597] width 629 height 57
click at [1131, 579] on link "+" at bounding box center [1133, 593] width 39 height 37
click at [1056, 575] on link "-" at bounding box center [1050, 593] width 36 height 37
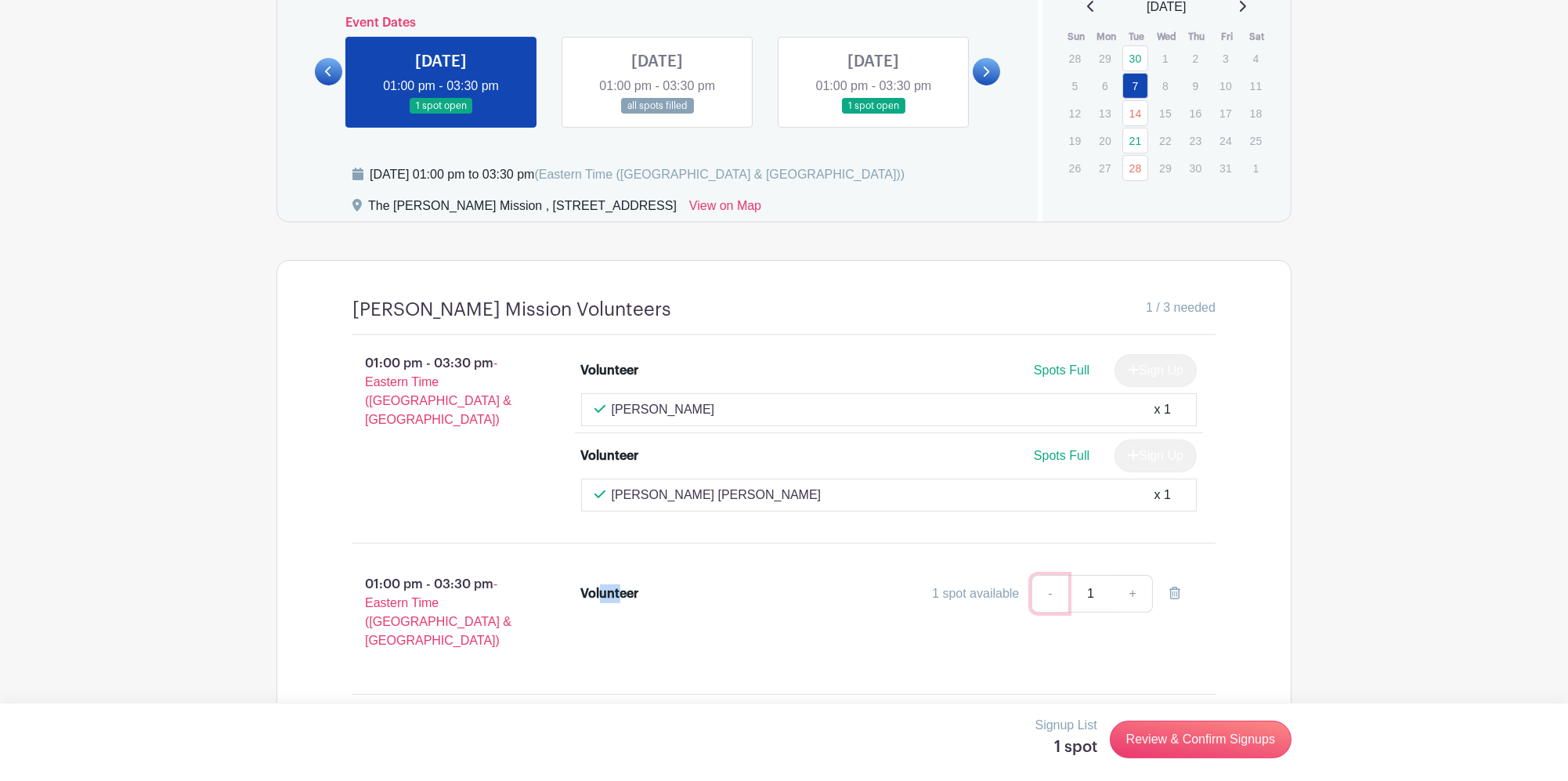
click at [1055, 580] on link "-" at bounding box center [1050, 593] width 36 height 37
click at [989, 585] on div "1 spot available" at bounding box center [976, 593] width 87 height 19
drag, startPoint x: 982, startPoint y: 579, endPoint x: 970, endPoint y: 580, distance: 12.0
click at [970, 585] on div "1 spot available" at bounding box center [976, 593] width 87 height 19
click at [447, 578] on p "01:00 pm - 03:30 pm - Eastern Time (US & Canada)" at bounding box center [442, 612] width 229 height 87
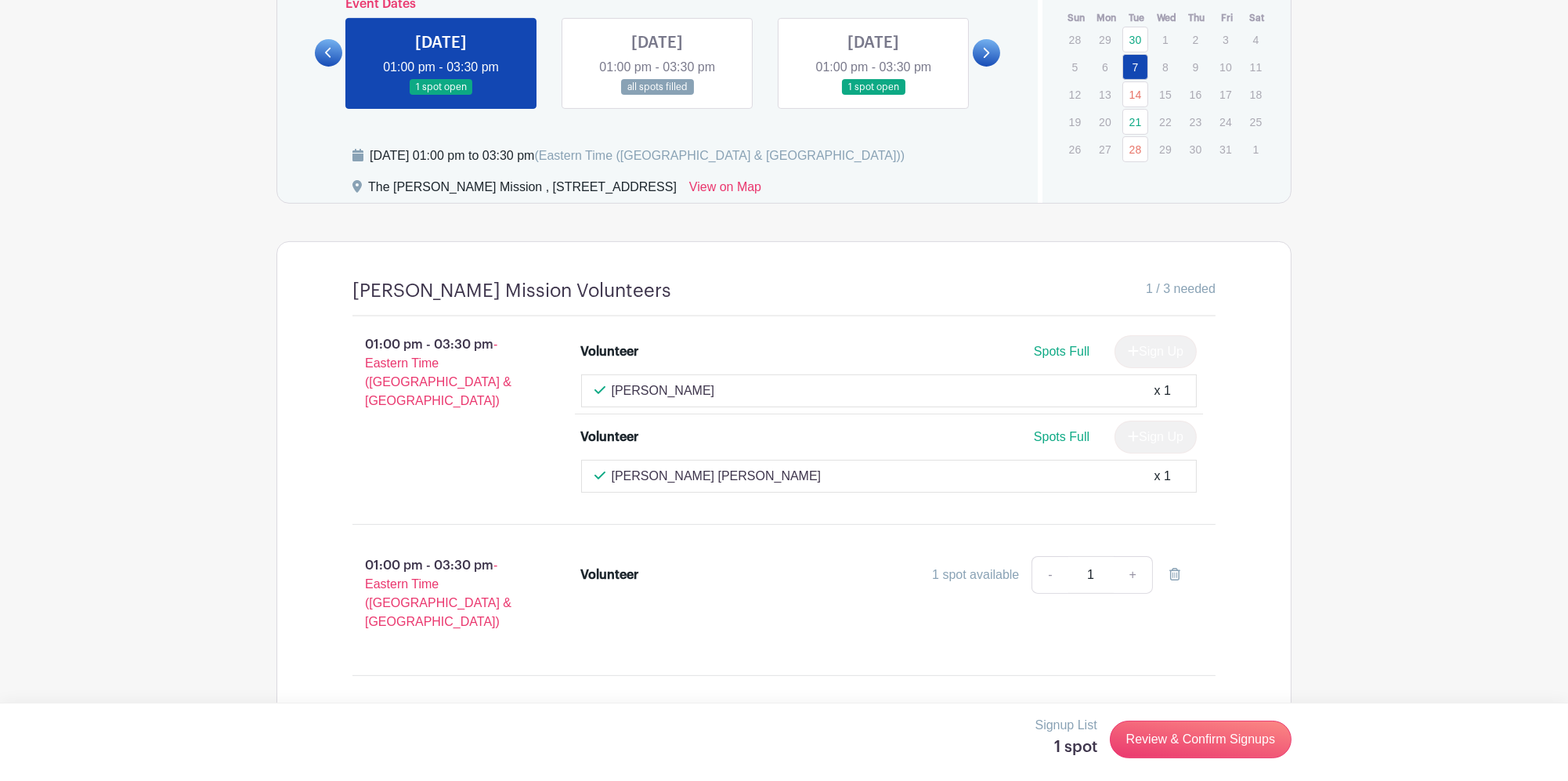
scroll to position [1078, 0]
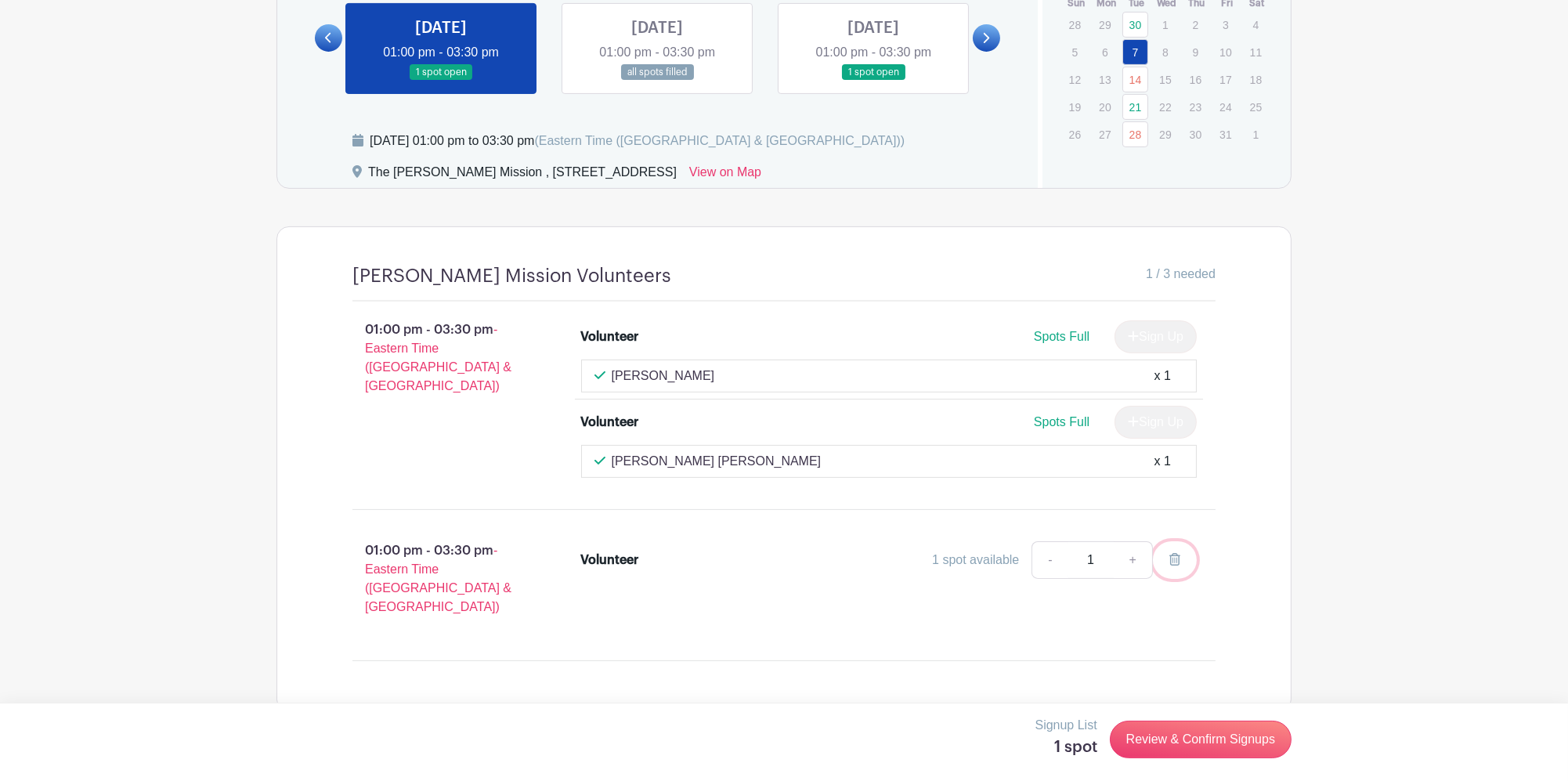
click at [1177, 541] on link at bounding box center [1175, 559] width 44 height 37
click at [657, 81] on link at bounding box center [657, 81] width 0 height 0
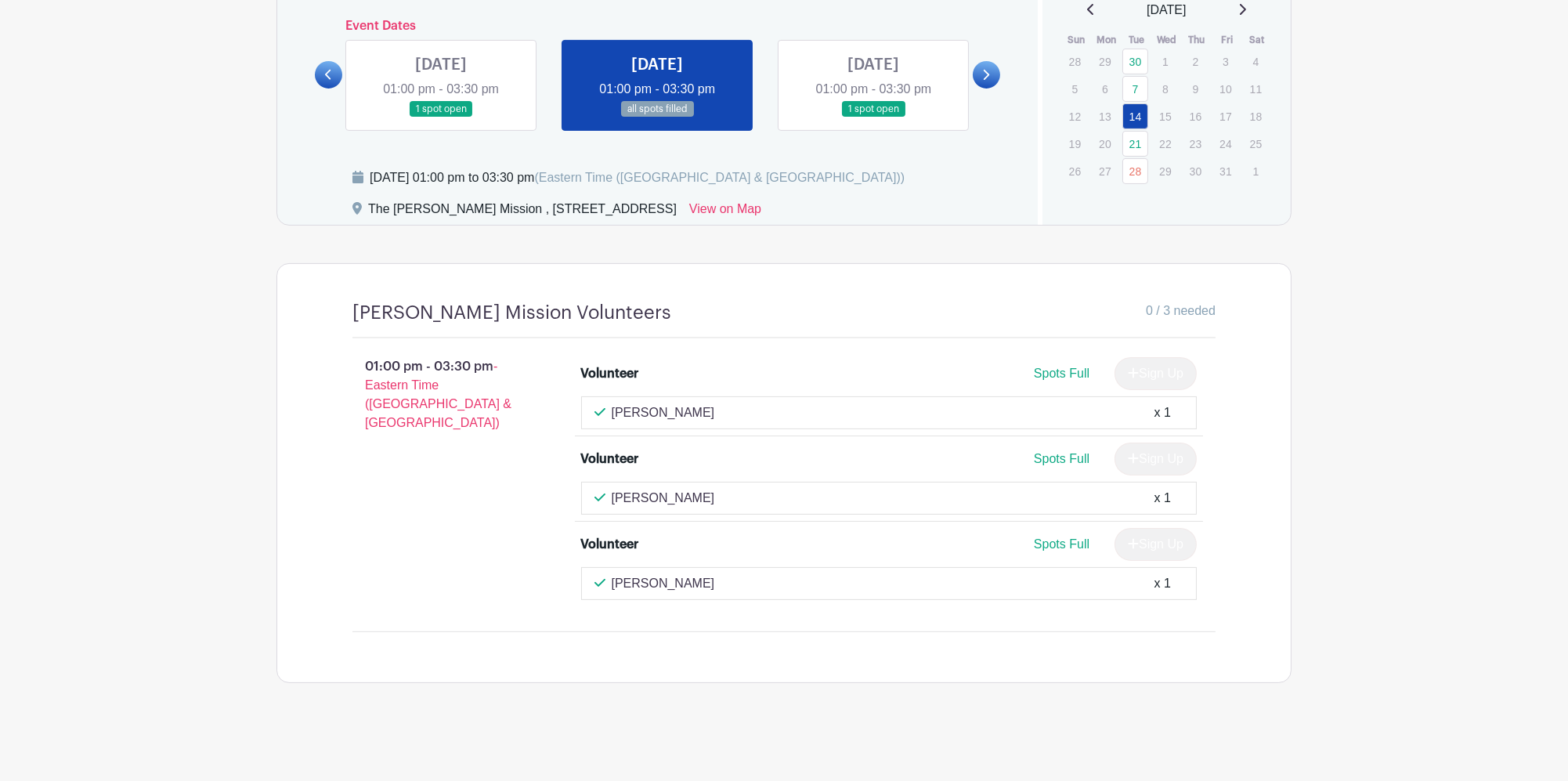
scroll to position [1029, 0]
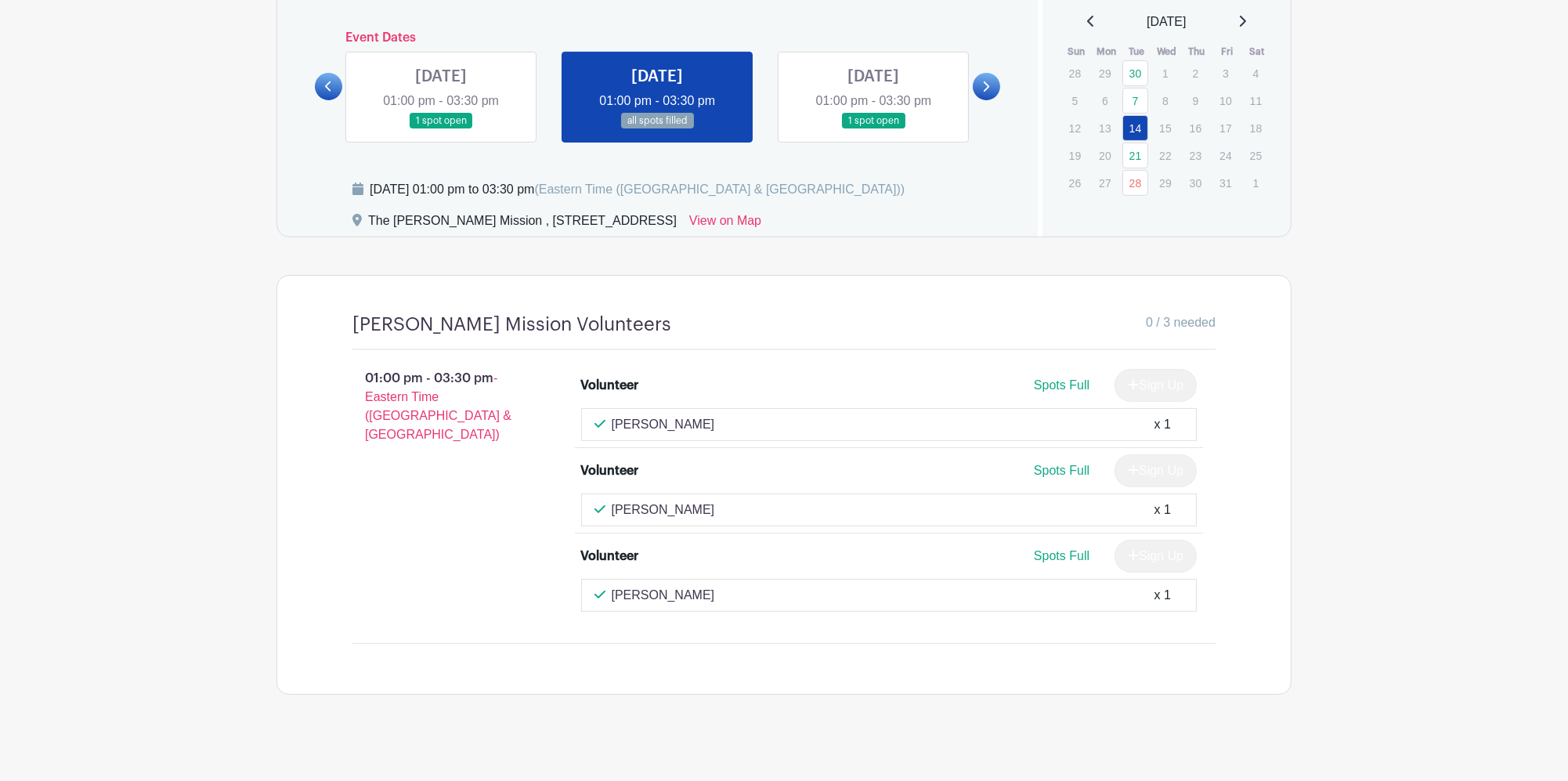
click at [873, 129] on link at bounding box center [873, 129] width 0 height 0
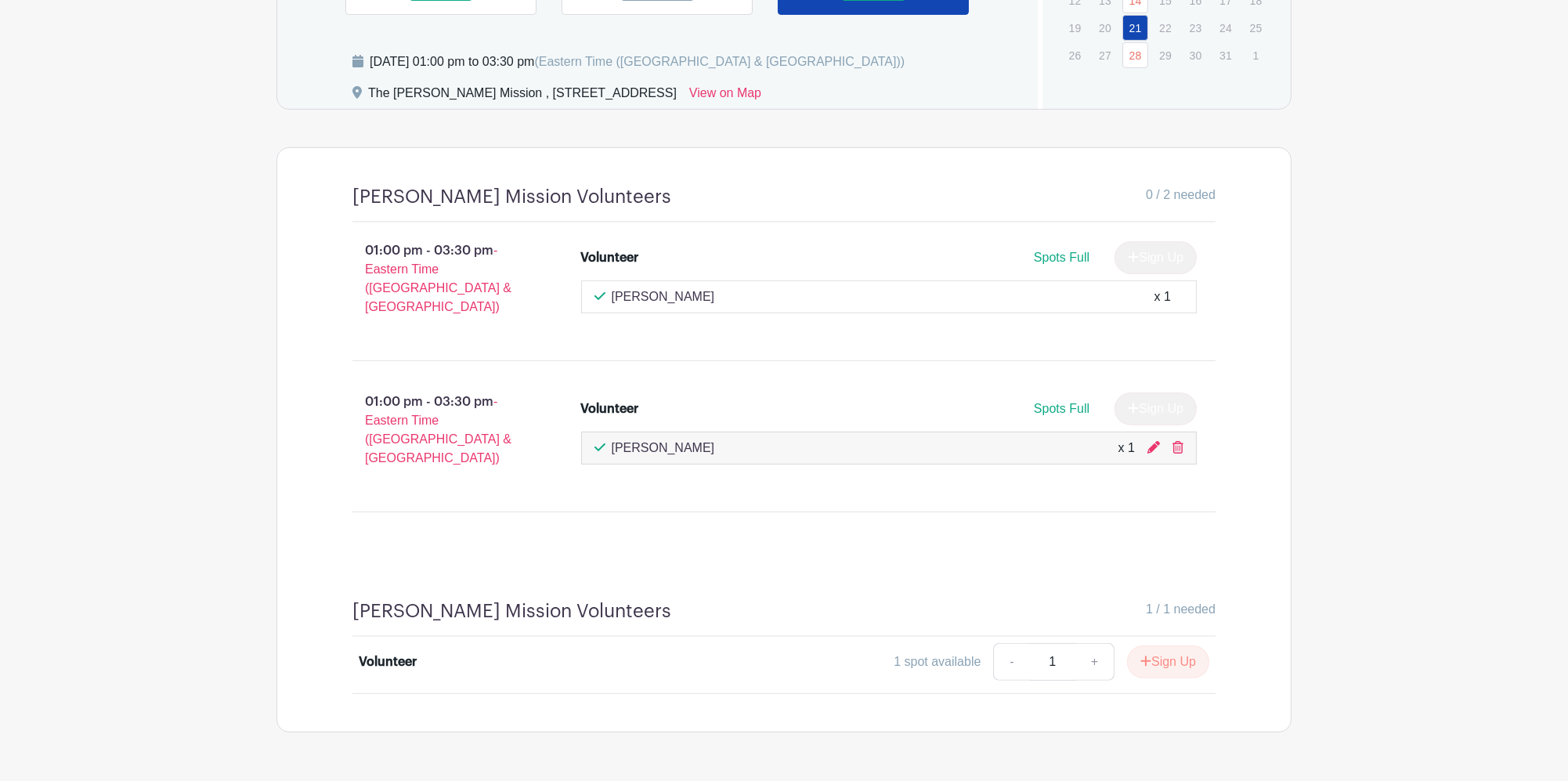
scroll to position [1161, 0]
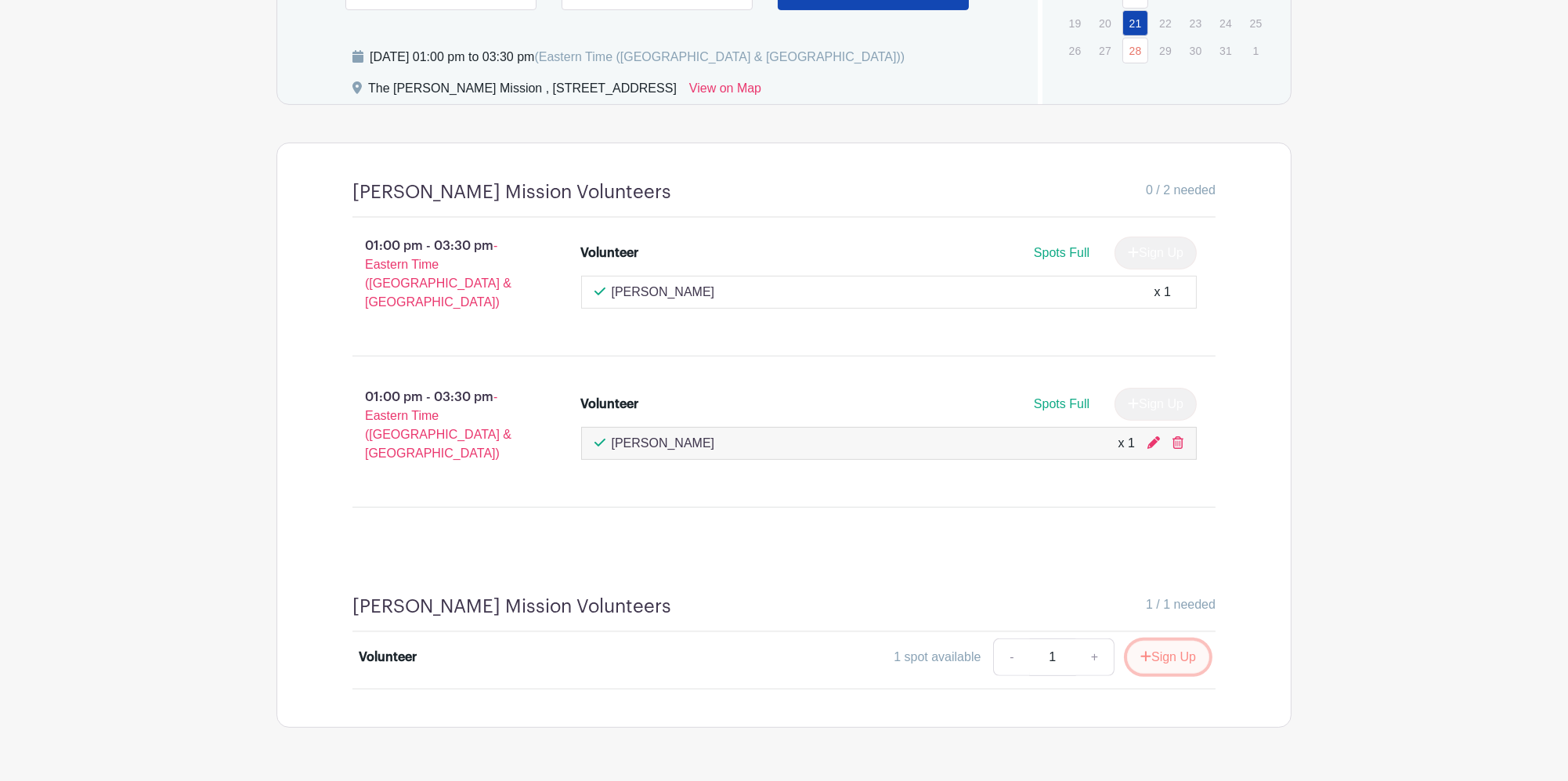
click at [1178, 640] on button "Sign Up" at bounding box center [1169, 656] width 82 height 33
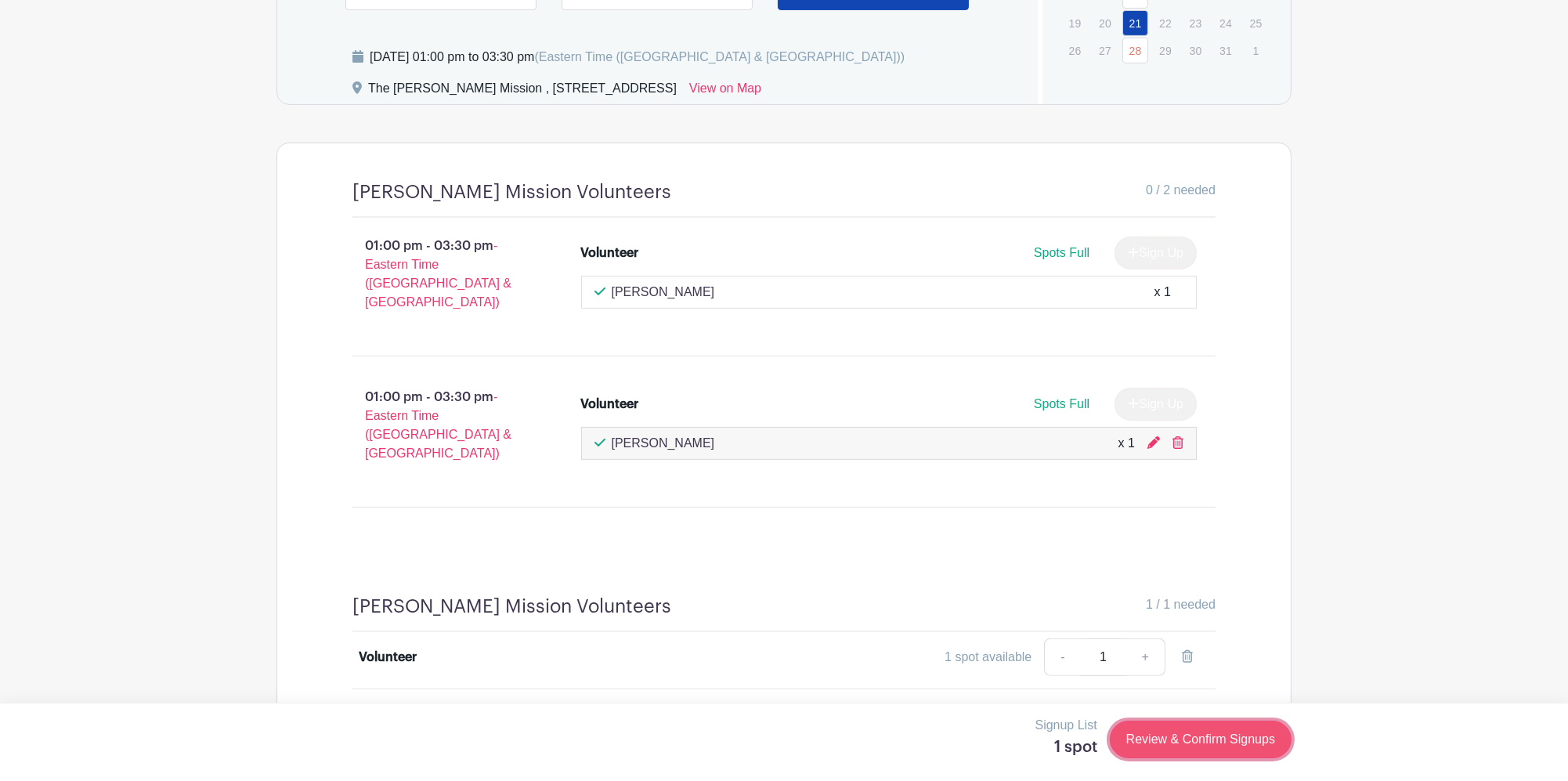
click at [1236, 739] on link "Review & Confirm Signups" at bounding box center [1200, 739] width 182 height 37
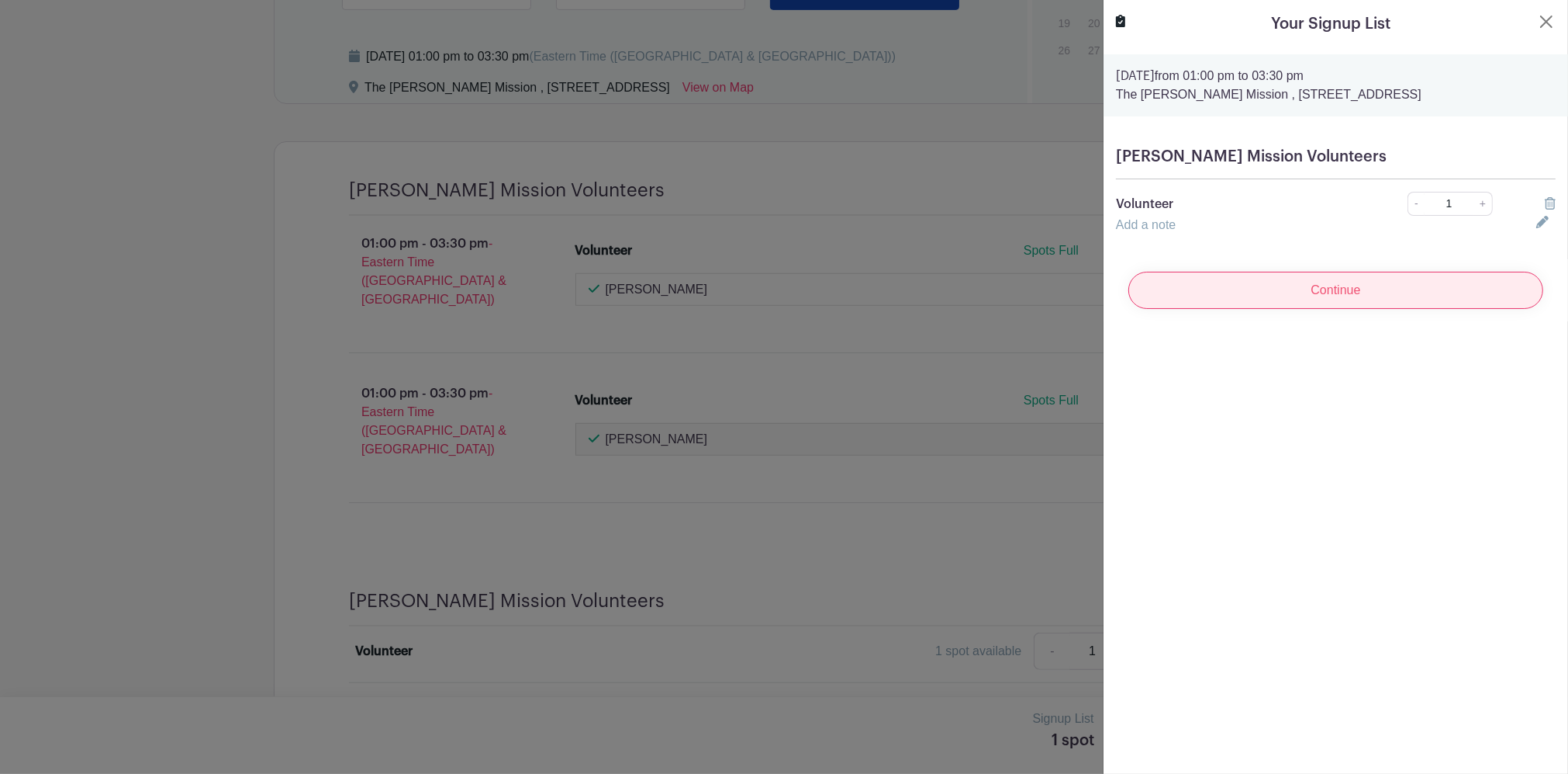
click at [1373, 308] on input "Continue" at bounding box center [1336, 290] width 415 height 37
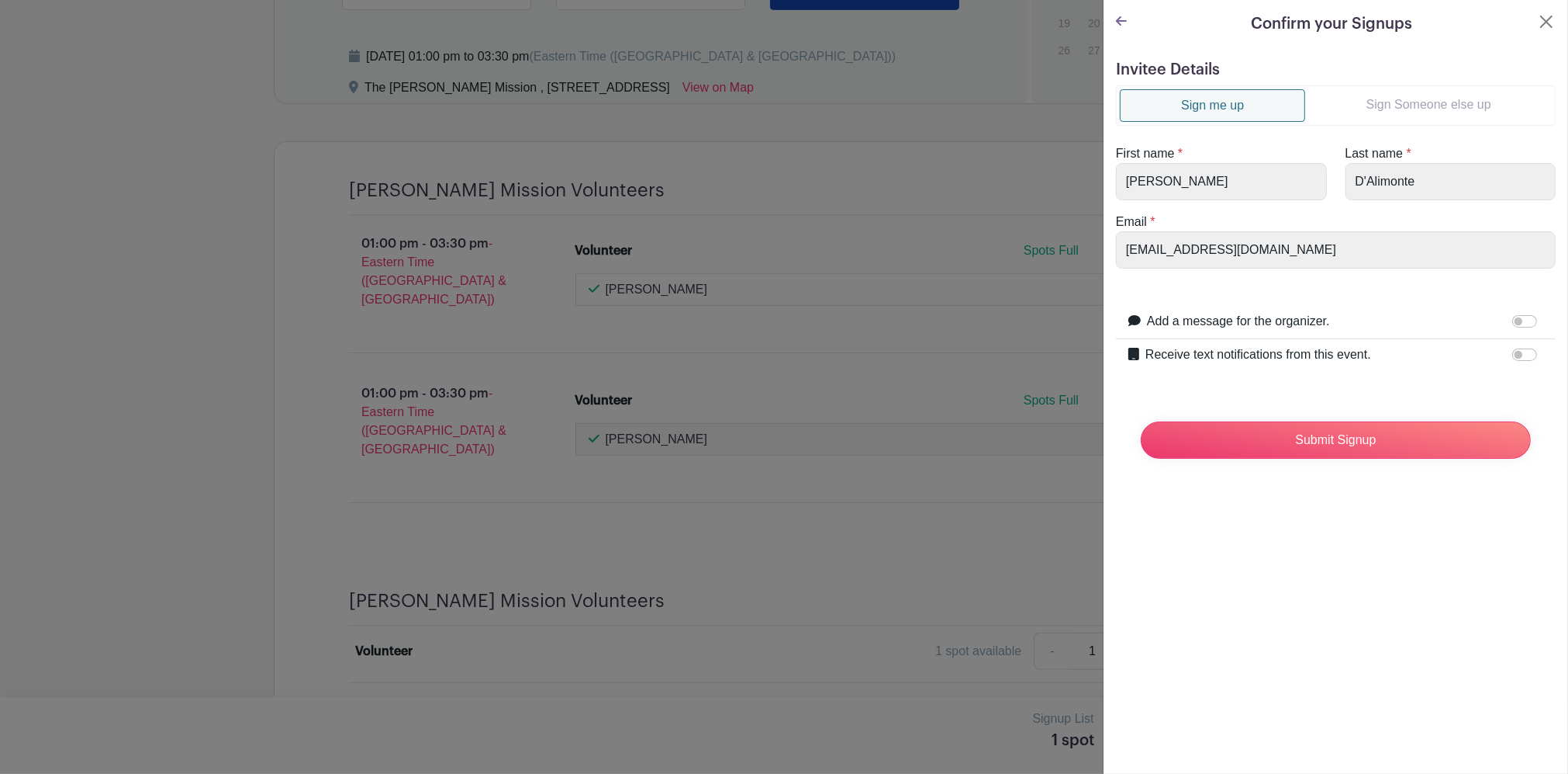
click at [1416, 118] on link "Sign Someone else up" at bounding box center [1429, 104] width 247 height 31
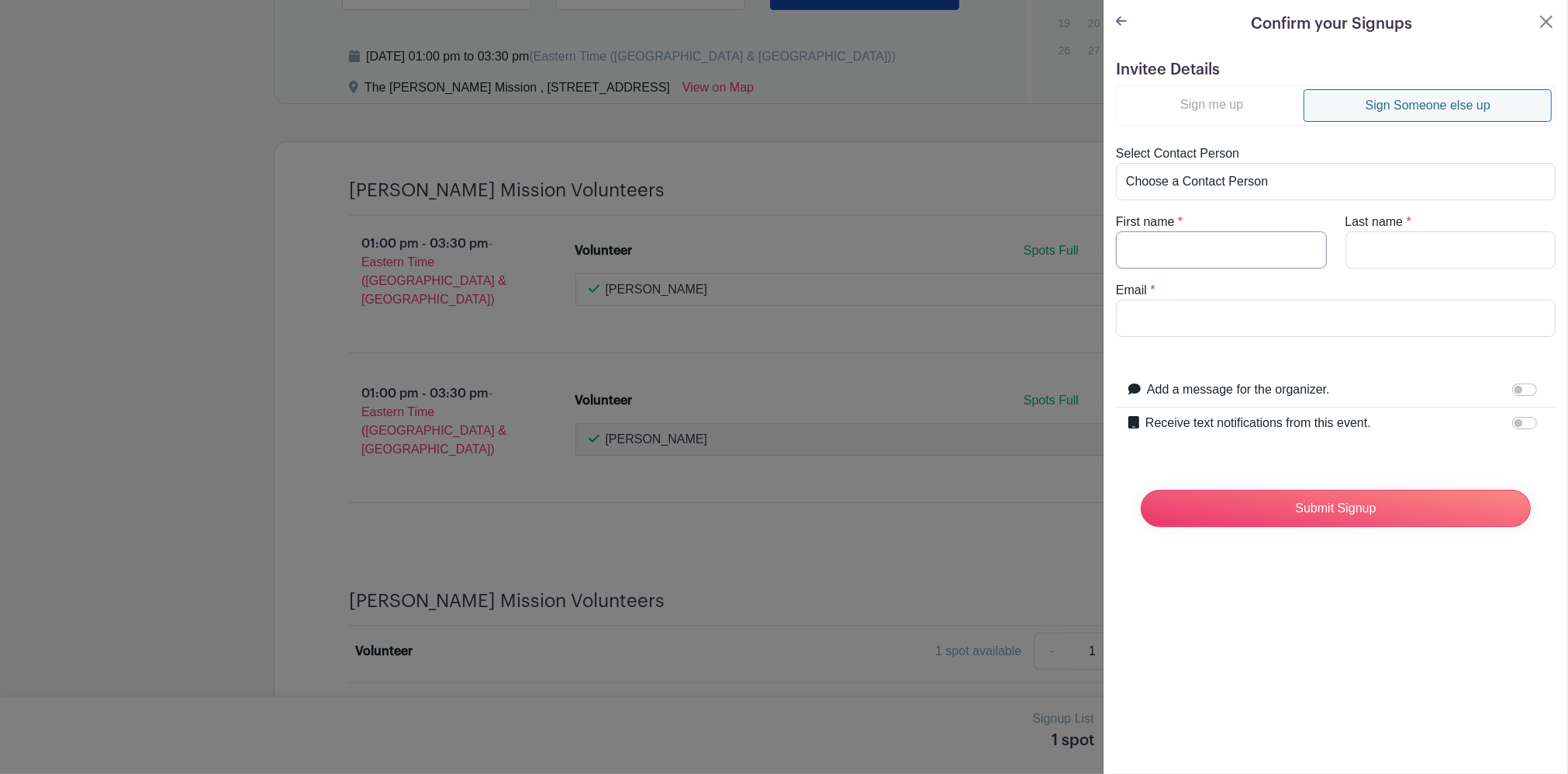
click at [1244, 246] on input "First name" at bounding box center [1221, 250] width 211 height 37
type input "Peter"
type input "Fazeli"
type input "P"
type input "pfazeli@wysemeter.com"
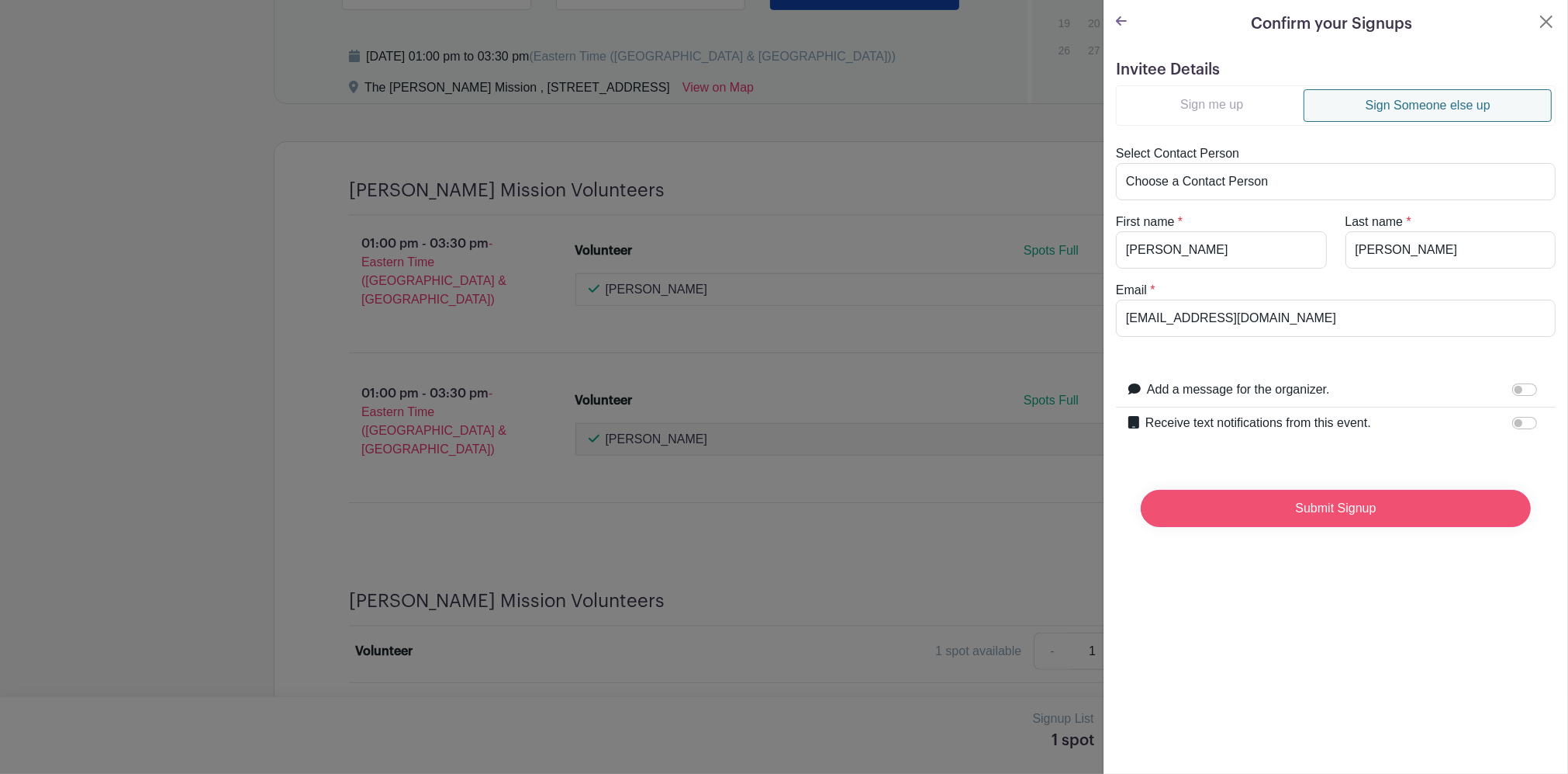
drag, startPoint x: 1334, startPoint y: 570, endPoint x: 1314, endPoint y: 501, distance: 71.8
click at [1333, 565] on div "Confirm your Signups Invitee Details Sign me up Sign Someone else up Select Con…" at bounding box center [1335, 387] width 465 height 774
click at [1313, 498] on input "Submit Signup" at bounding box center [1336, 508] width 390 height 37
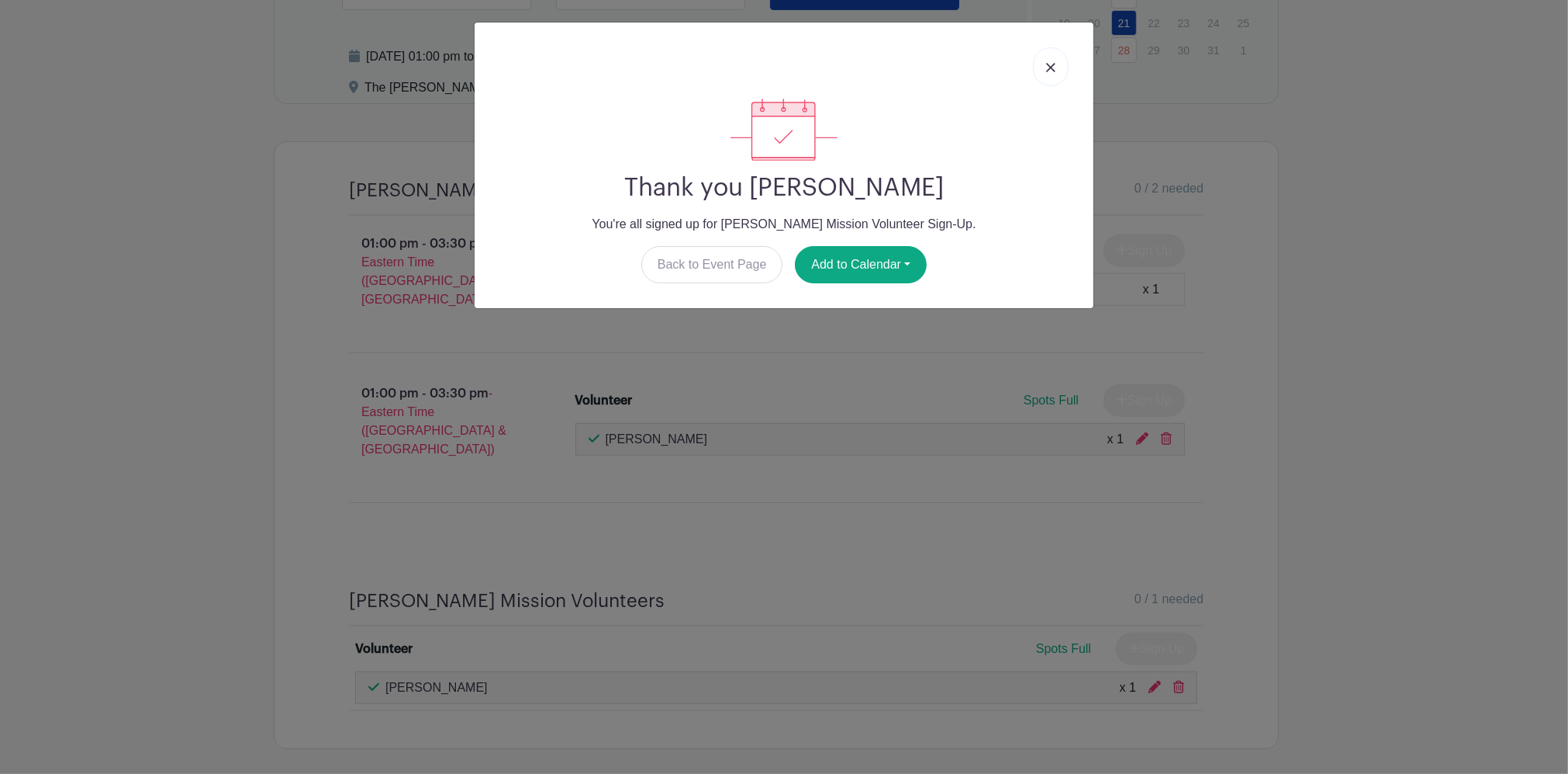
click at [1048, 63] on img at bounding box center [1051, 67] width 10 height 10
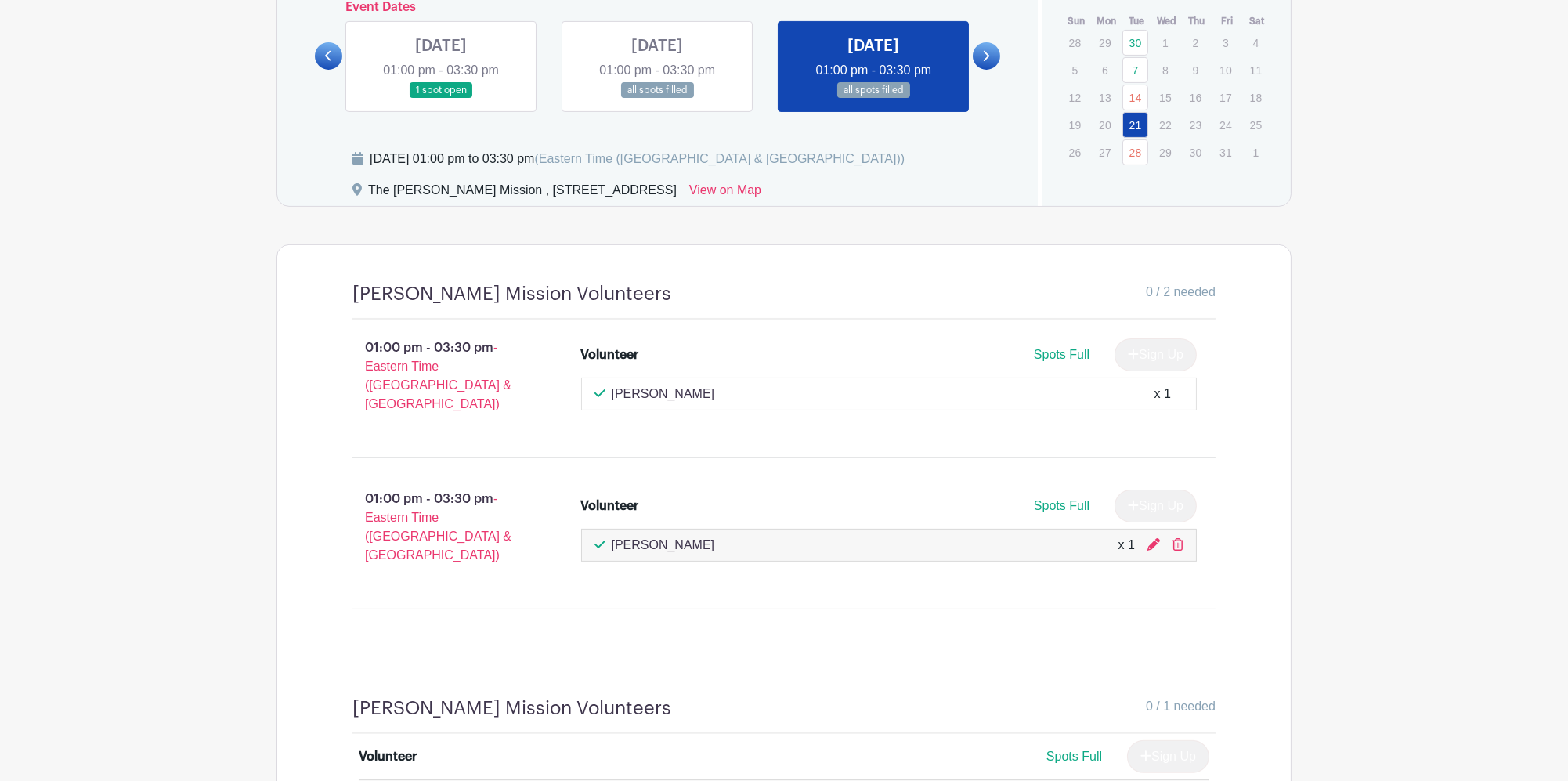
scroll to position [952, 0]
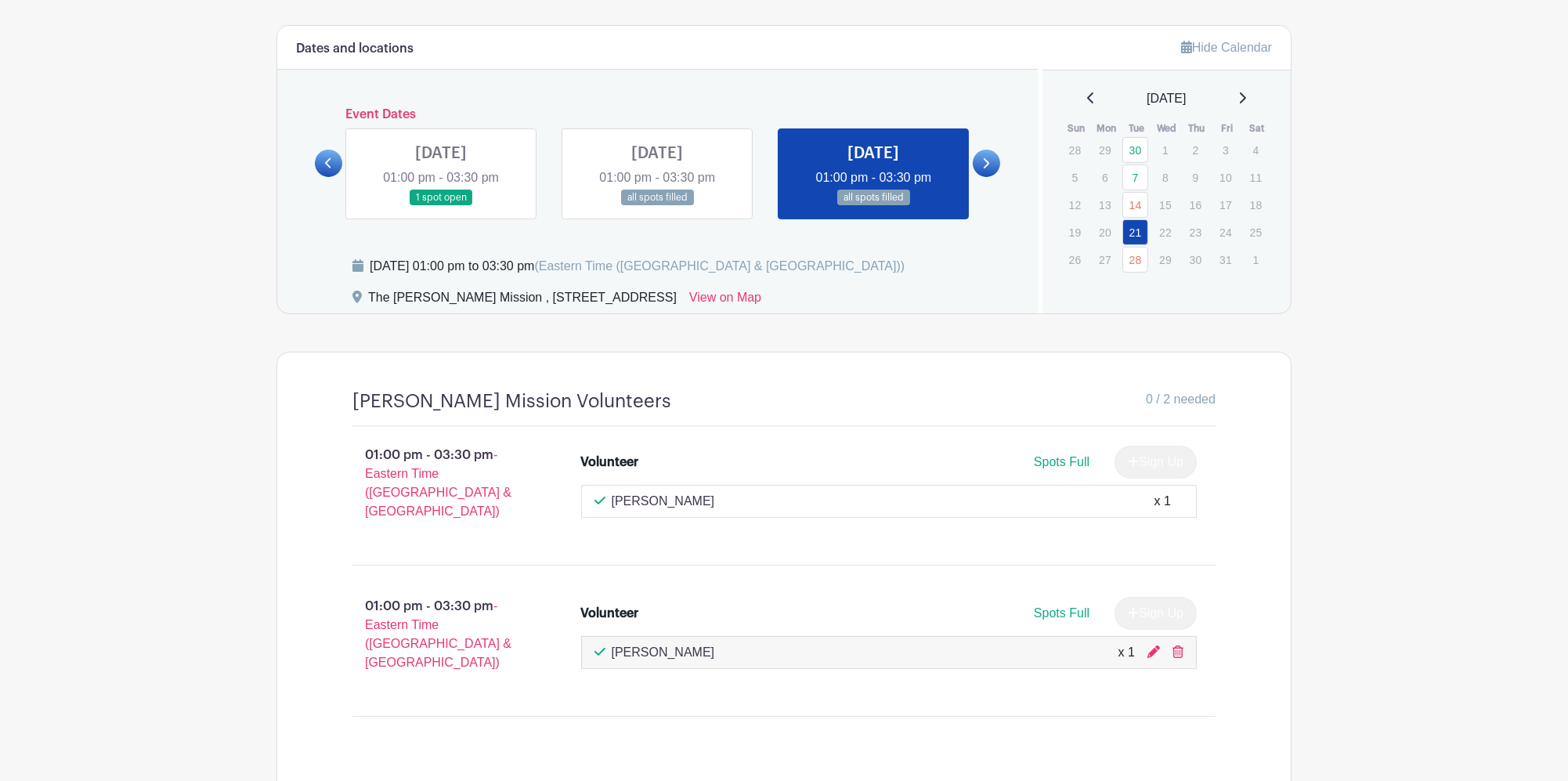
click at [976, 161] on link at bounding box center [987, 163] width 27 height 27
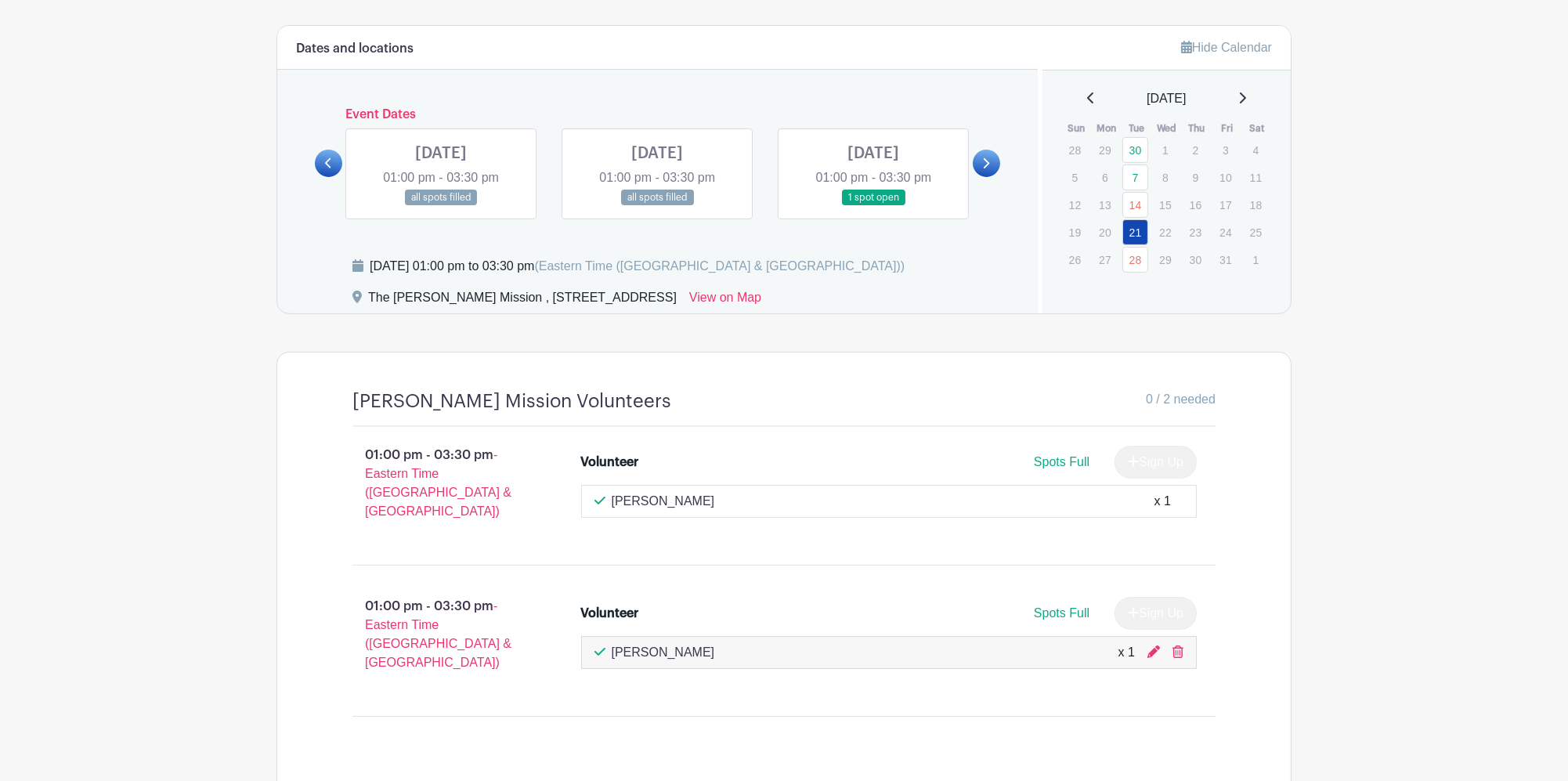
click at [657, 206] on link at bounding box center [657, 206] width 0 height 0
click at [873, 206] on link at bounding box center [873, 206] width 0 height 0
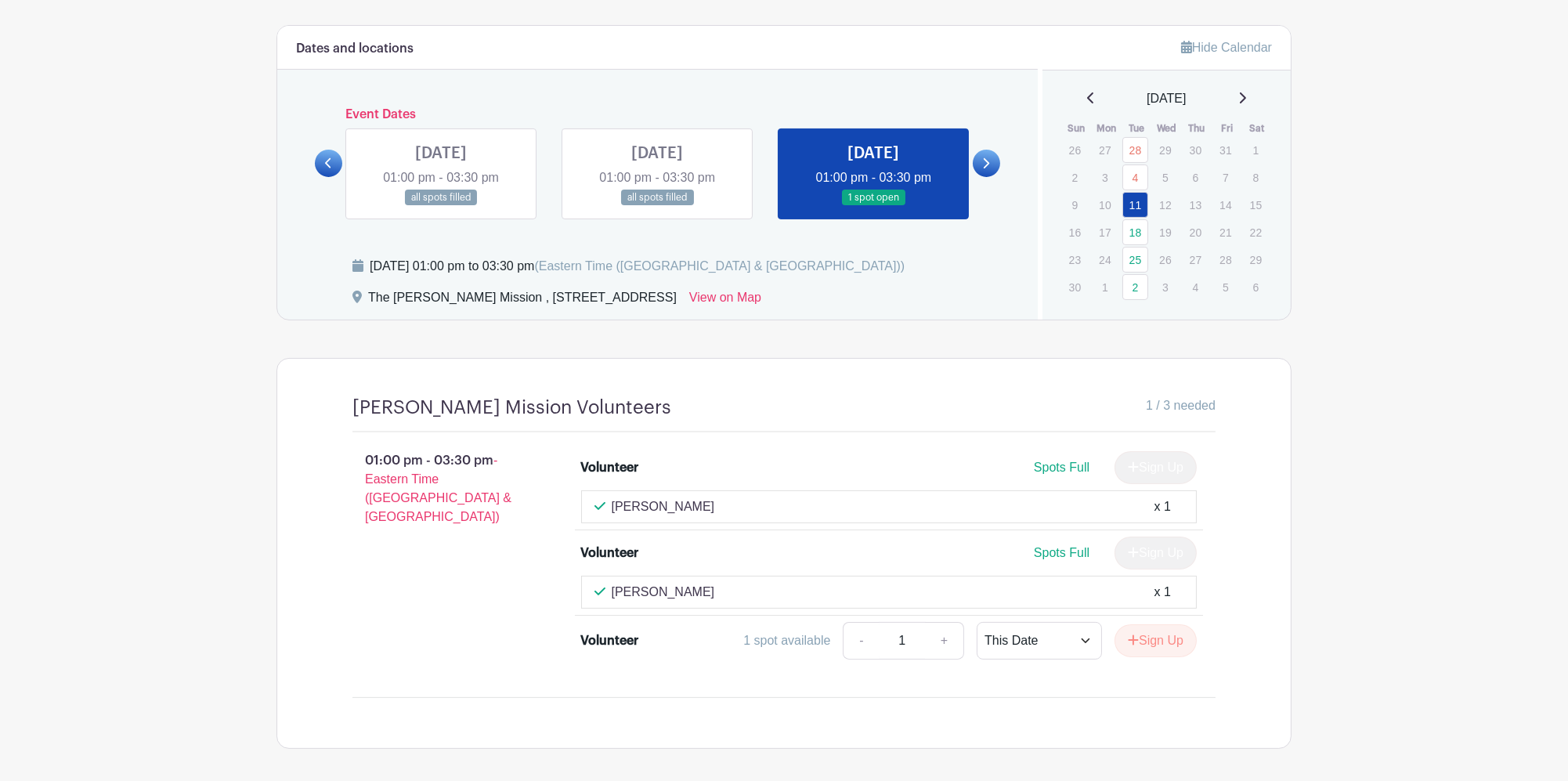
click at [873, 206] on link at bounding box center [873, 206] width 0 height 0
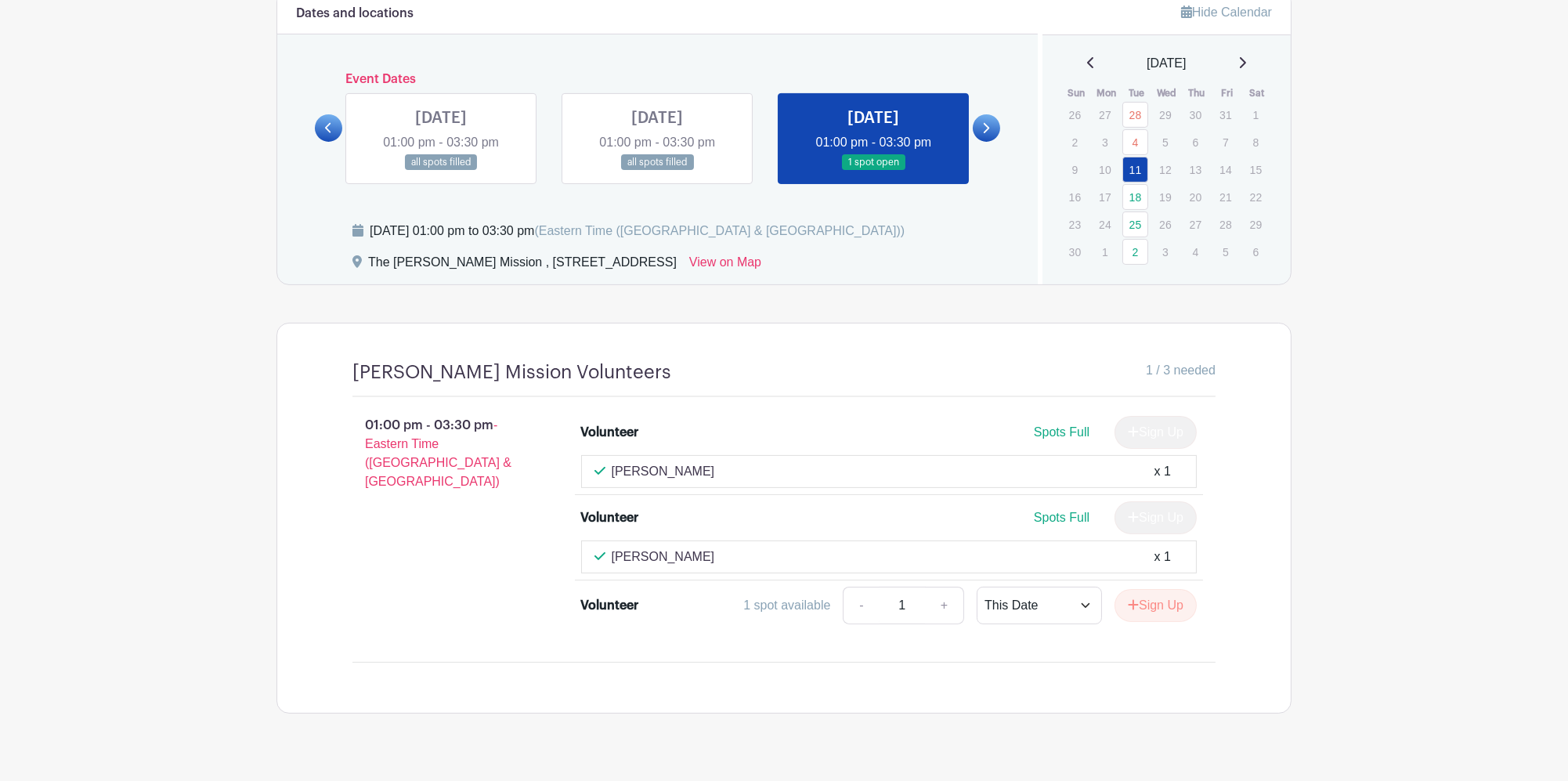
scroll to position [1007, 0]
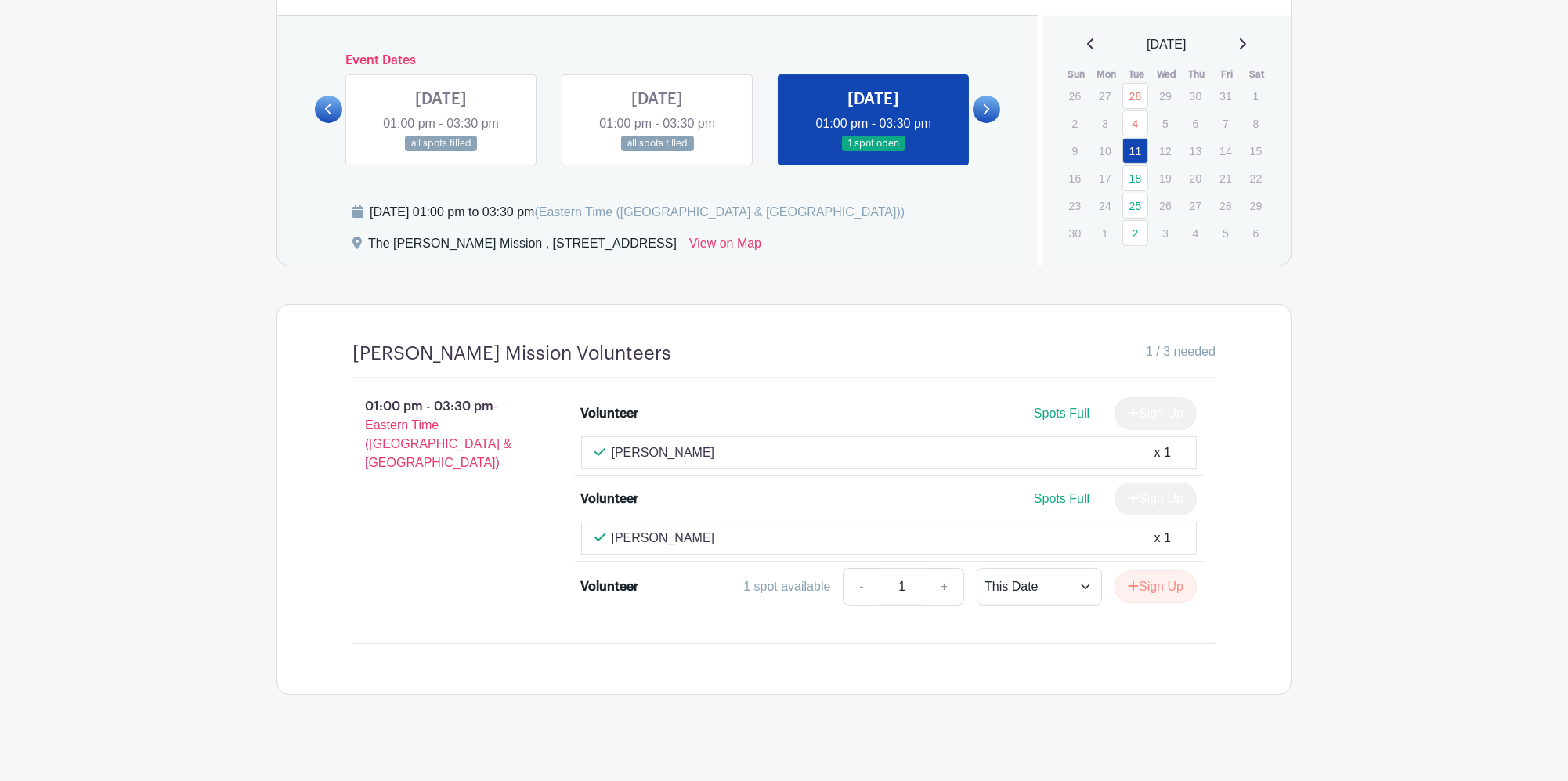
click at [991, 99] on link at bounding box center [987, 109] width 27 height 27
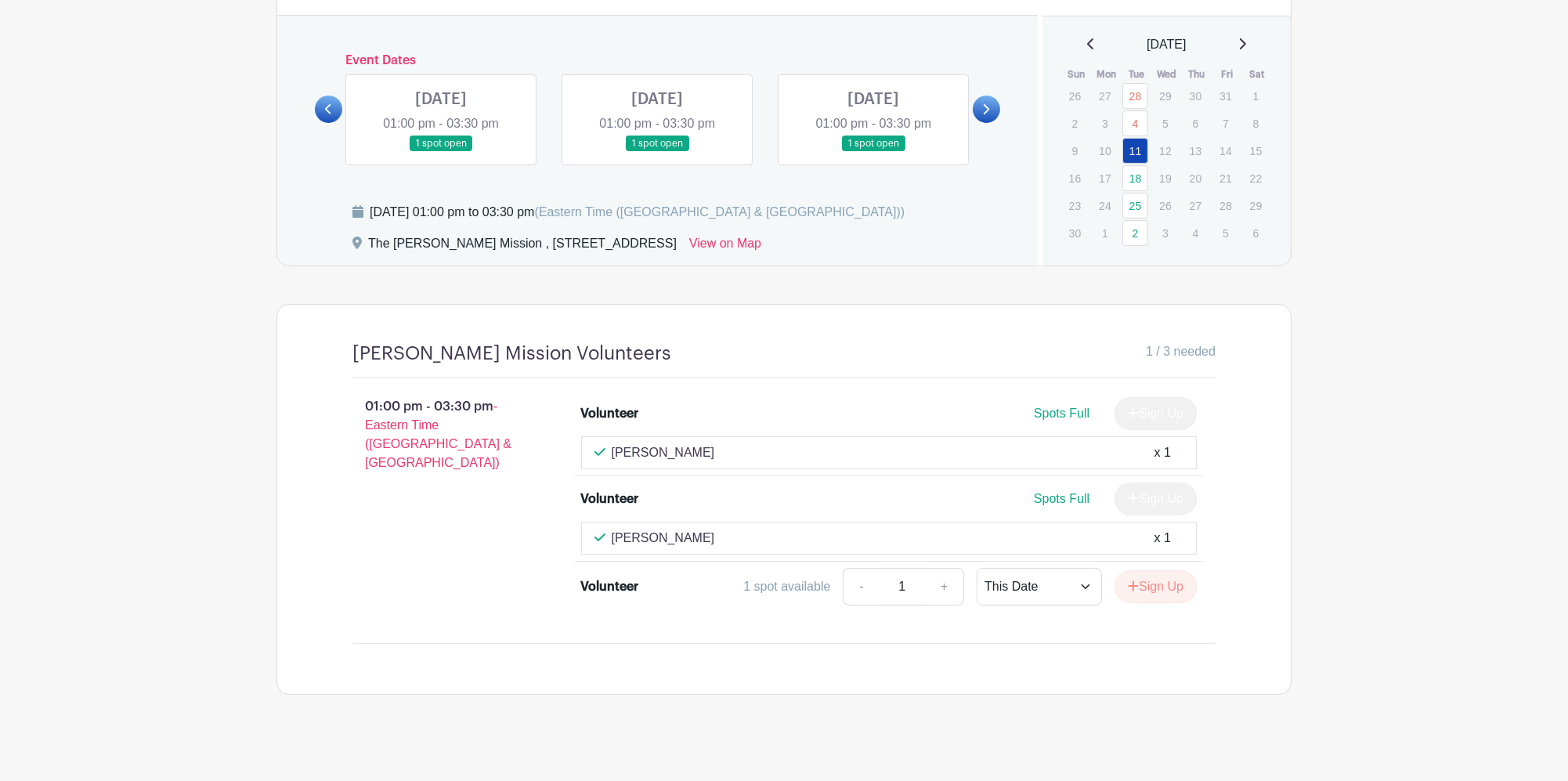
click at [990, 104] on link at bounding box center [987, 109] width 27 height 27
click at [991, 95] on link at bounding box center [987, 109] width 27 height 27
click at [989, 103] on icon at bounding box center [986, 109] width 7 height 12
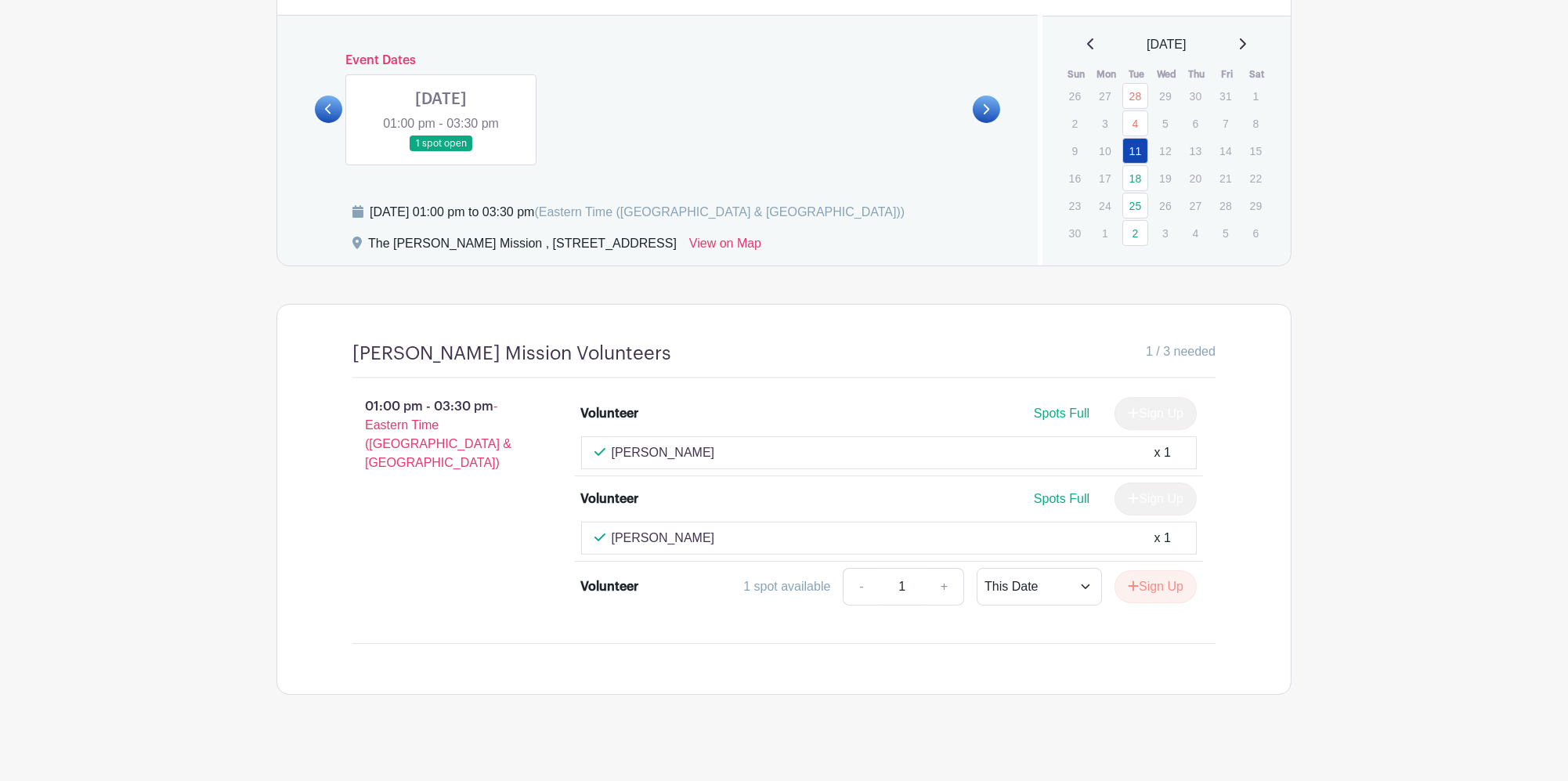
click at [989, 103] on icon at bounding box center [986, 109] width 7 height 12
